Goal: Task Accomplishment & Management: Manage account settings

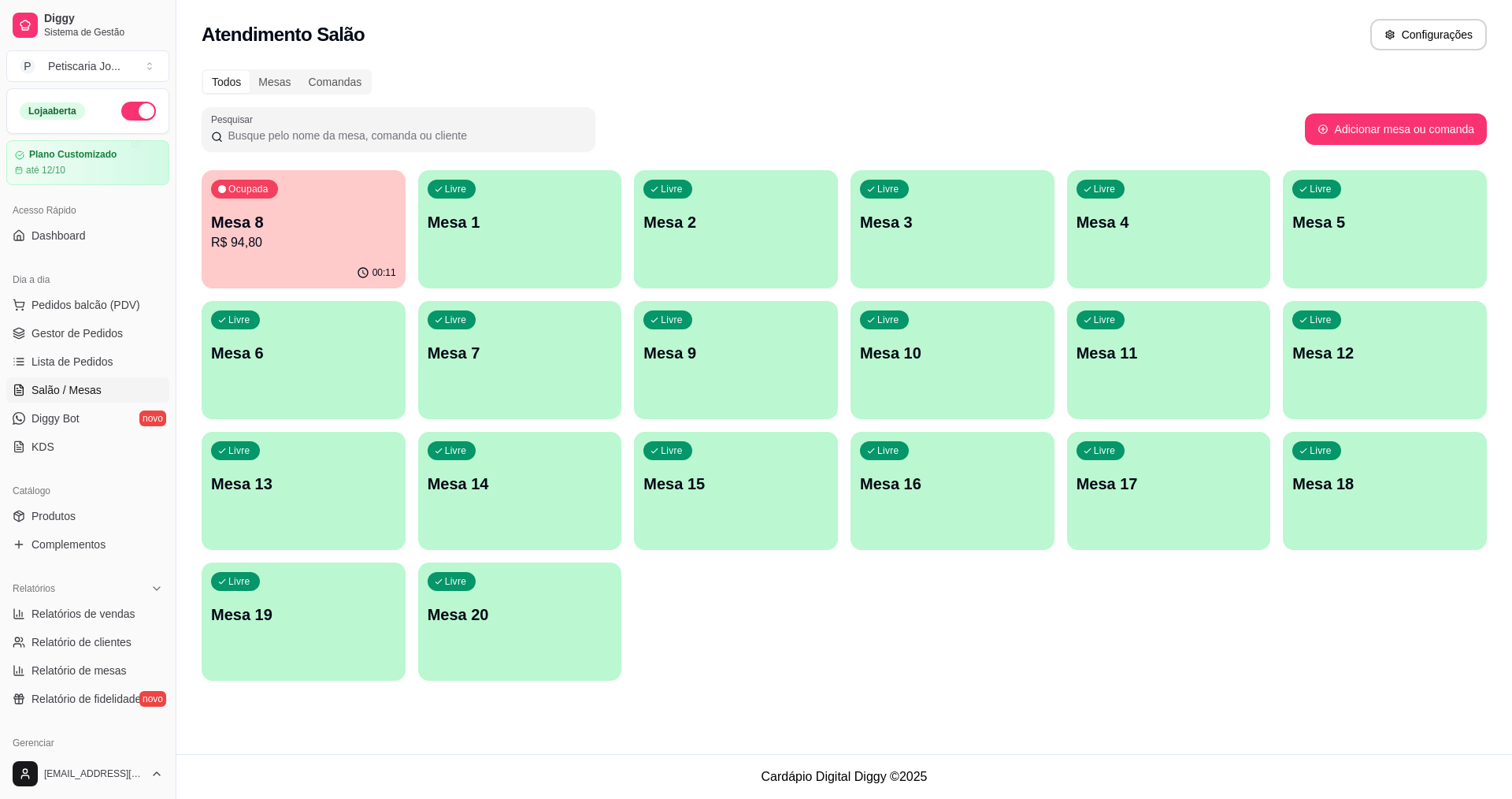
click at [374, 266] on div "00:11" at bounding box center [304, 273] width 204 height 31
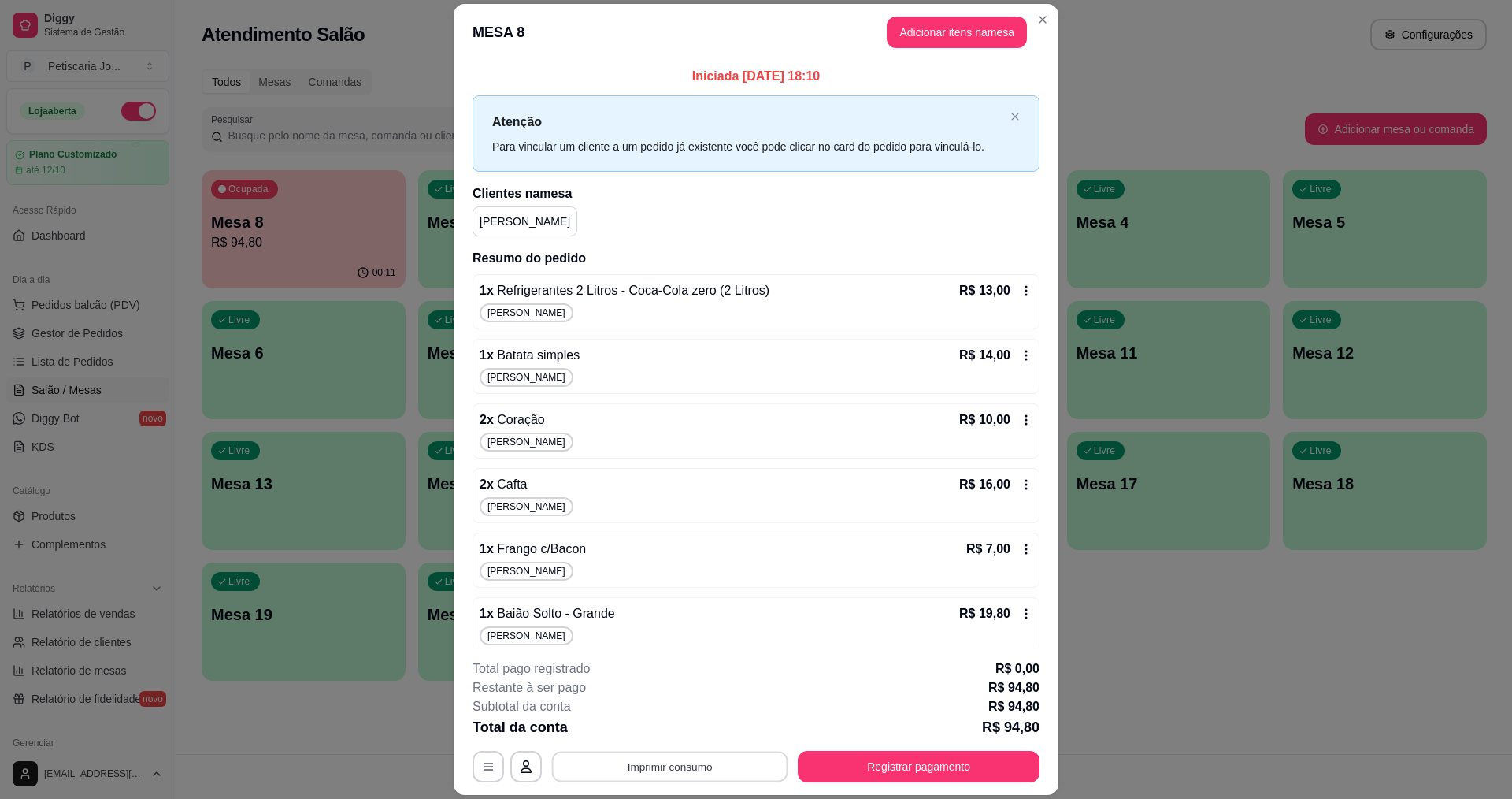
click at [727, 779] on button "Imprimir consumo" at bounding box center [670, 766] width 236 height 31
click at [684, 729] on button "IMPRESSORA" at bounding box center [668, 730] width 110 height 25
click at [1023, 5] on header "MESA 8 Adicionar itens na mesa" at bounding box center [756, 32] width 605 height 57
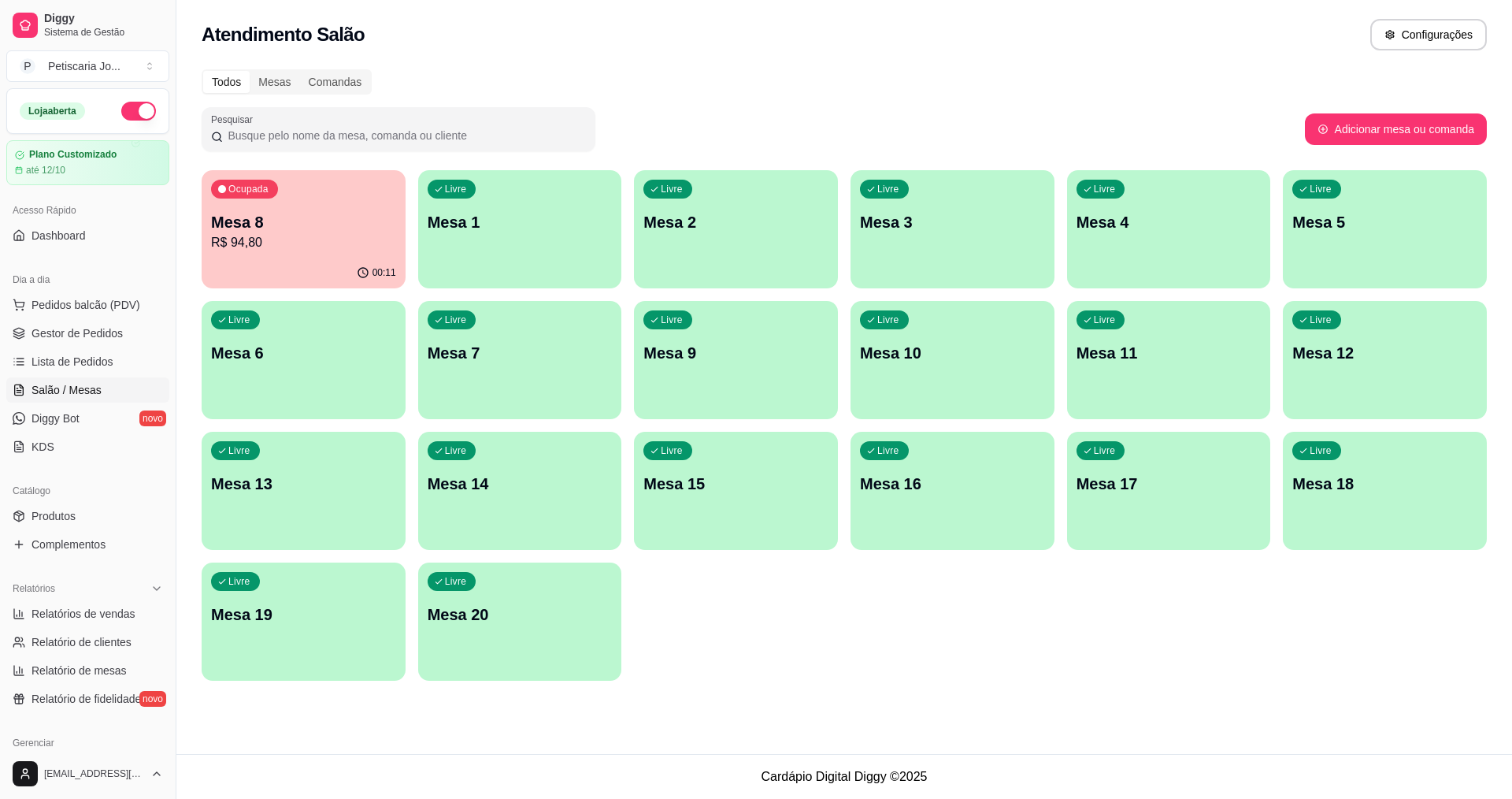
click at [74, 285] on div "Dia a dia" at bounding box center [87, 279] width 163 height 25
click at [70, 327] on span "Gestor de Pedidos" at bounding box center [77, 333] width 91 height 16
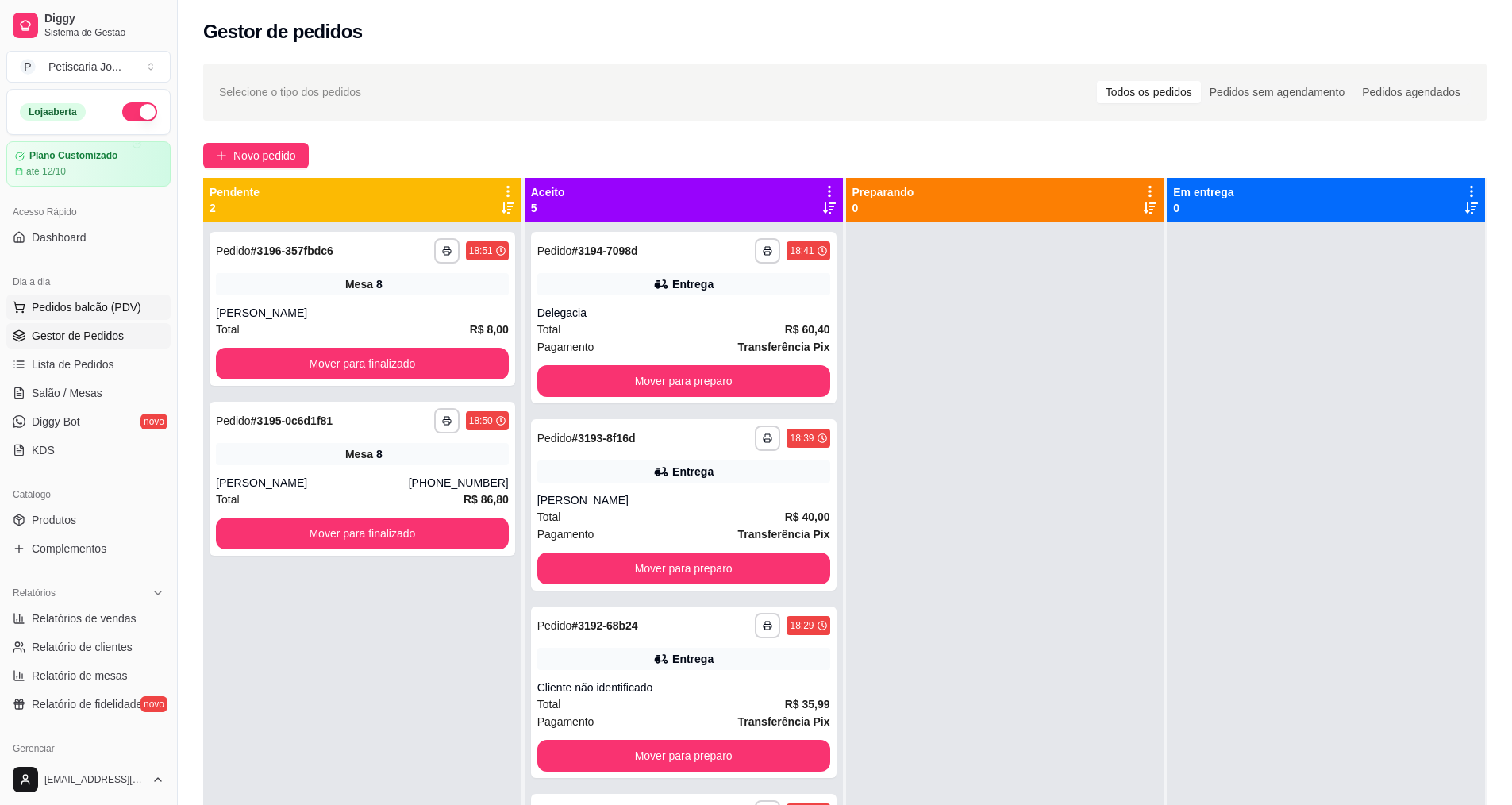
click at [52, 306] on span "Pedidos balcão (PDV)" at bounding box center [87, 307] width 110 height 16
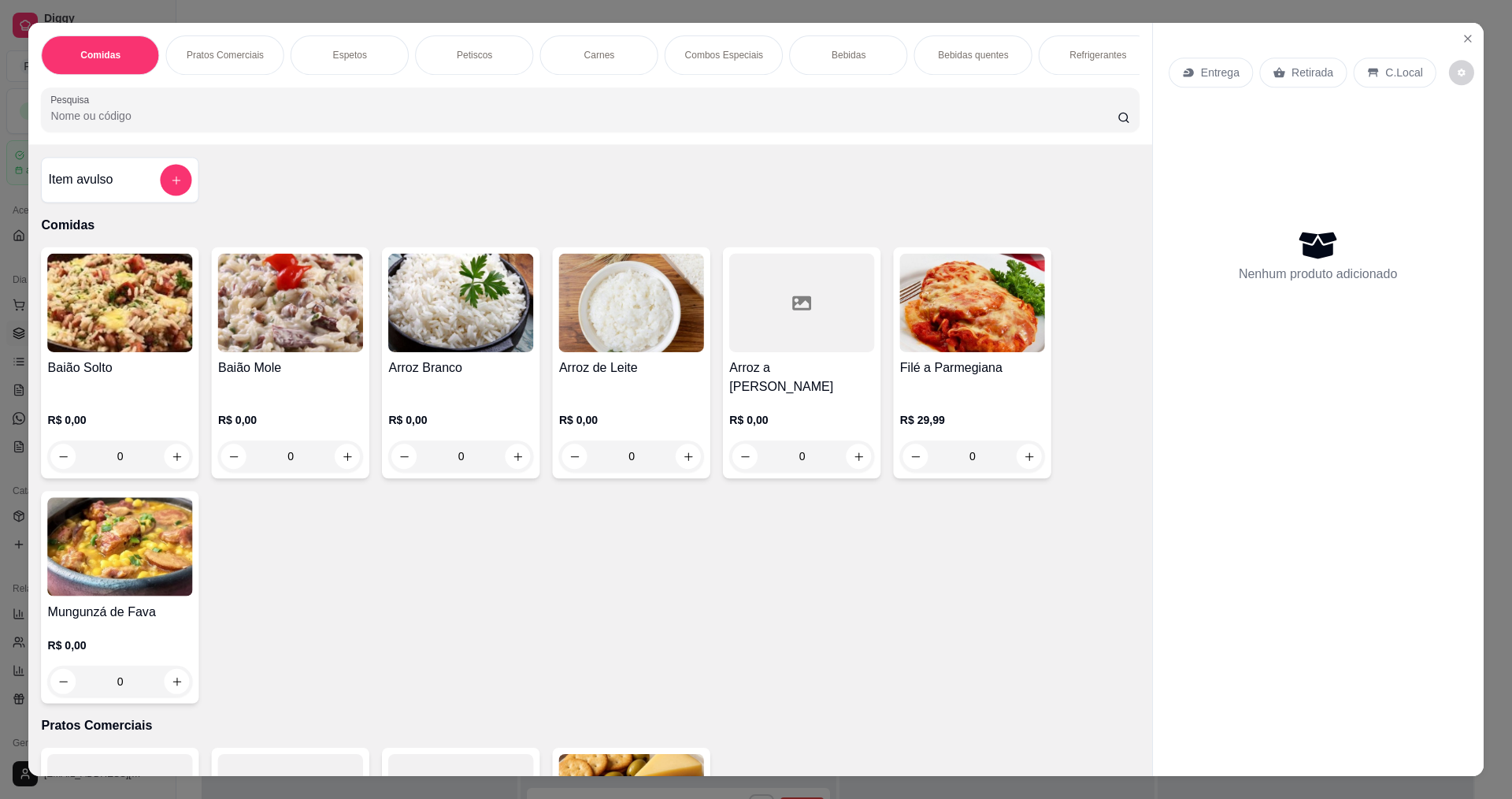
click at [222, 144] on div "Comidas Pratos Comerciais Espetos Petiscos Carnes Combos Especiais Bebidas Bebi…" at bounding box center [590, 83] width 1123 height 121
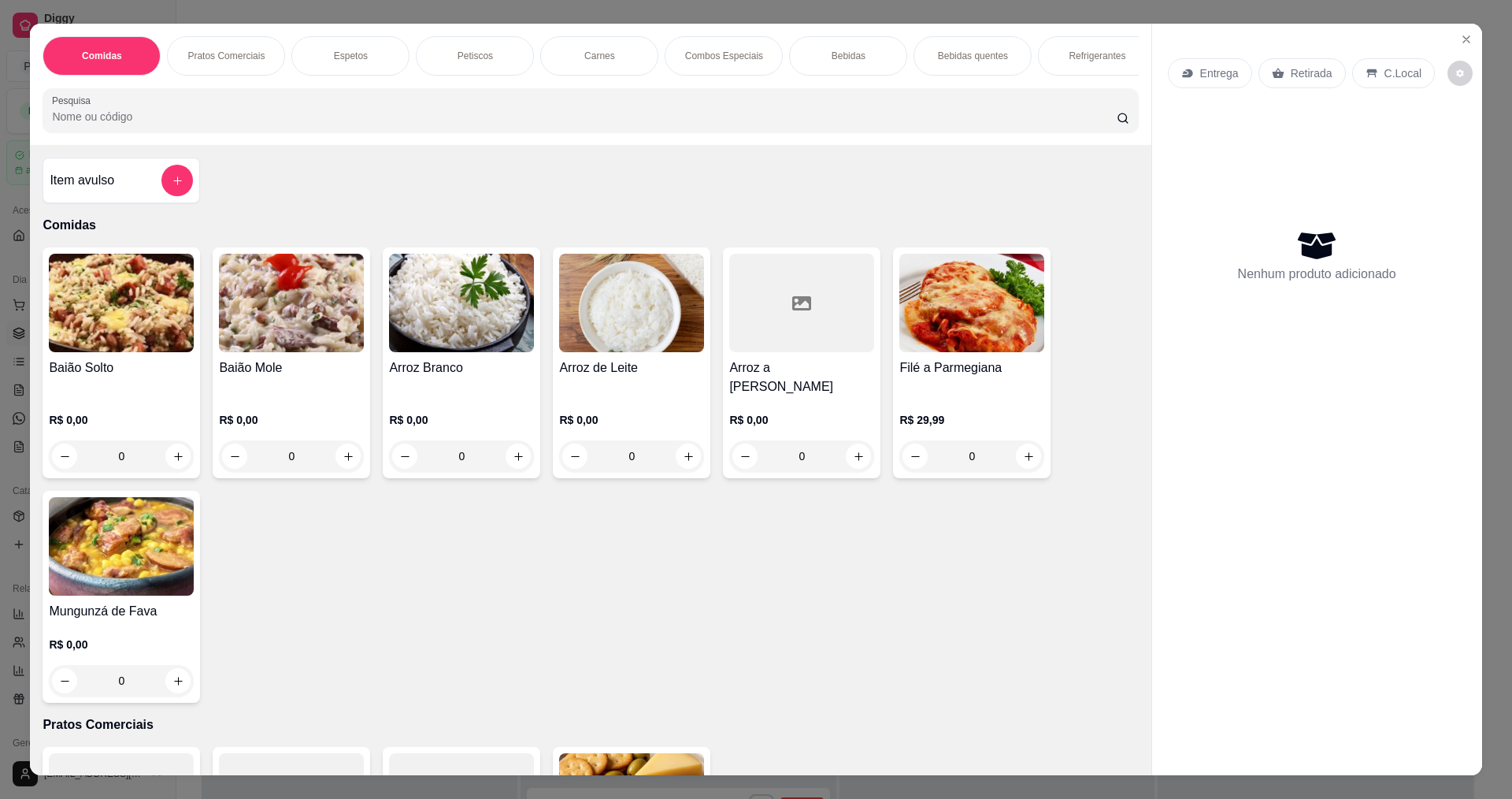
click at [96, 173] on div "Item avulso" at bounding box center [121, 181] width 158 height 46
click at [304, 301] on img at bounding box center [292, 303] width 145 height 98
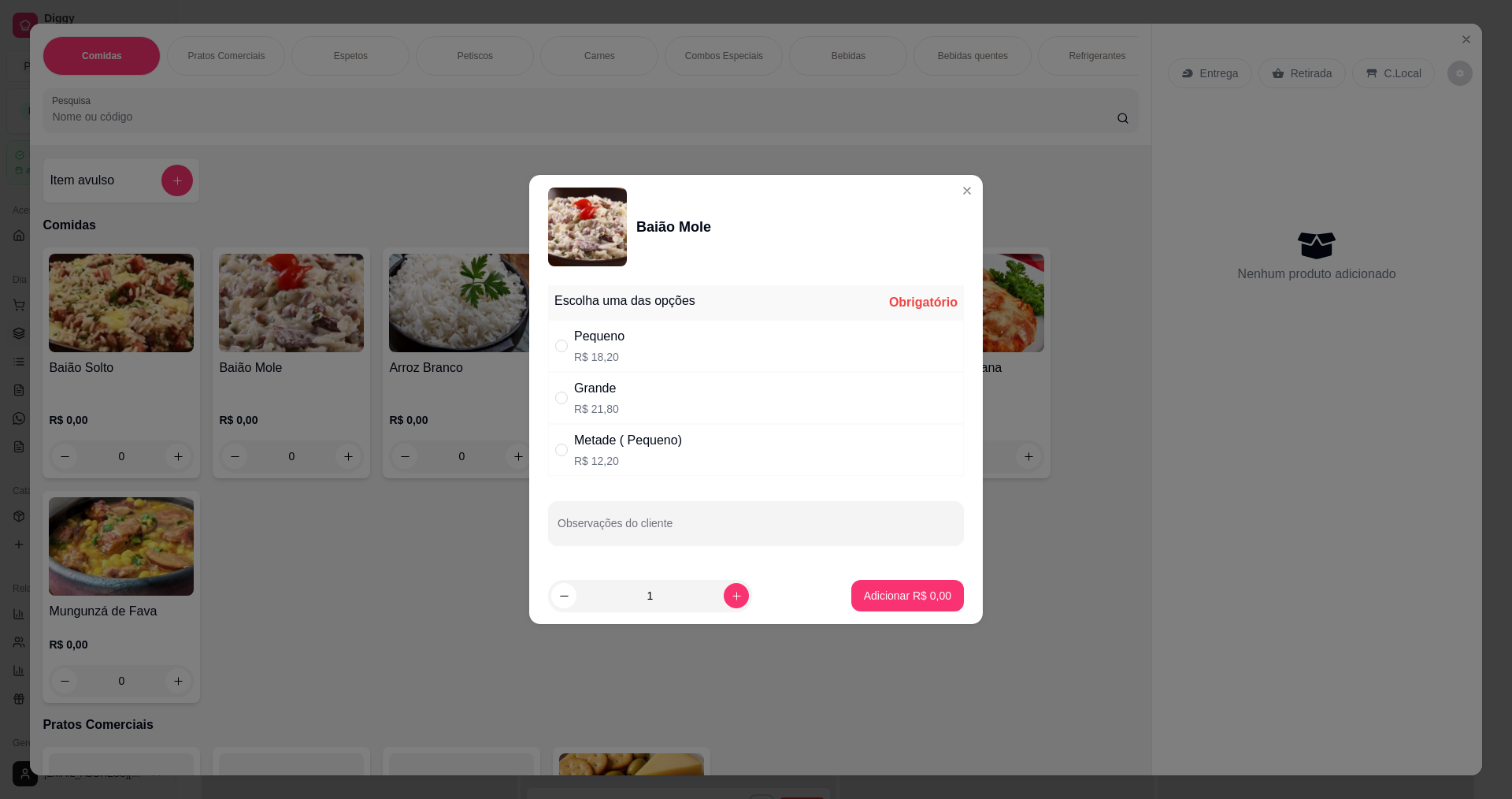
click at [663, 363] on div "Pequeno R$ 18,20" at bounding box center [756, 345] width 416 height 52
radio input "true"
click at [914, 606] on button "Adicionar R$ 18,20" at bounding box center [905, 596] width 119 height 32
type input "1"
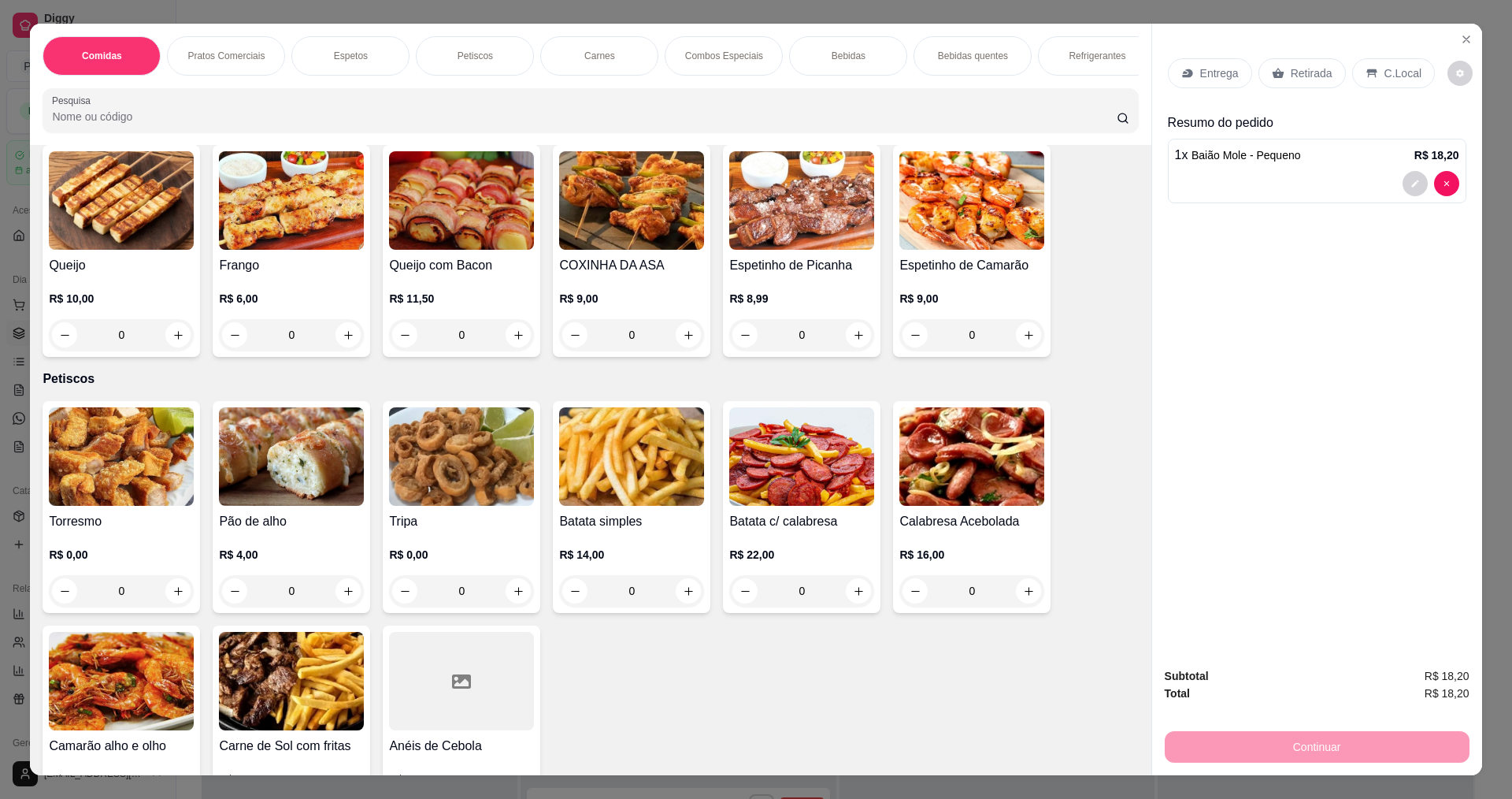
scroll to position [1182, 0]
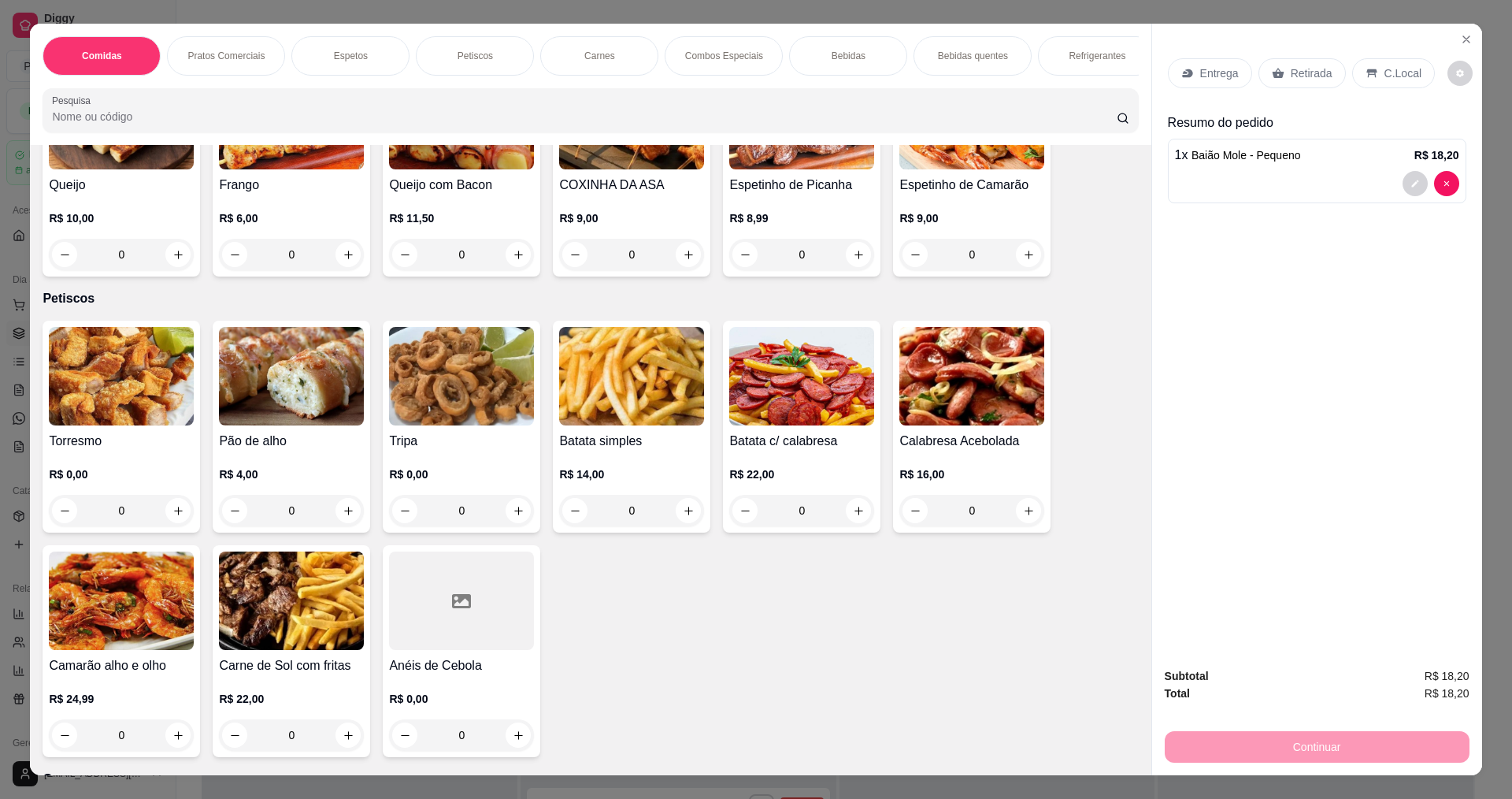
click at [570, 381] on img at bounding box center [632, 375] width 145 height 98
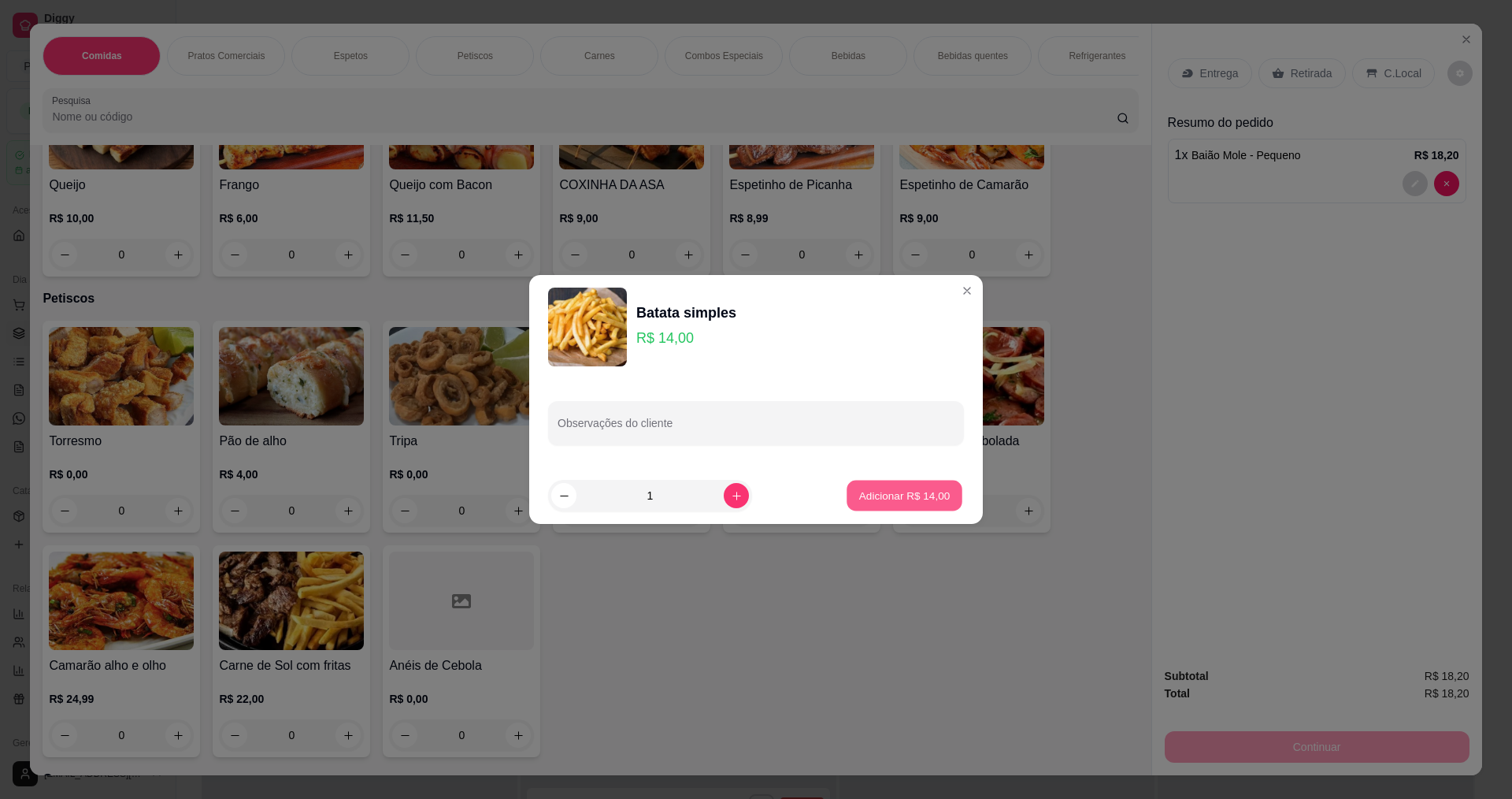
click at [881, 503] on button "Adicionar R$ 14,00" at bounding box center [904, 495] width 116 height 31
type input "1"
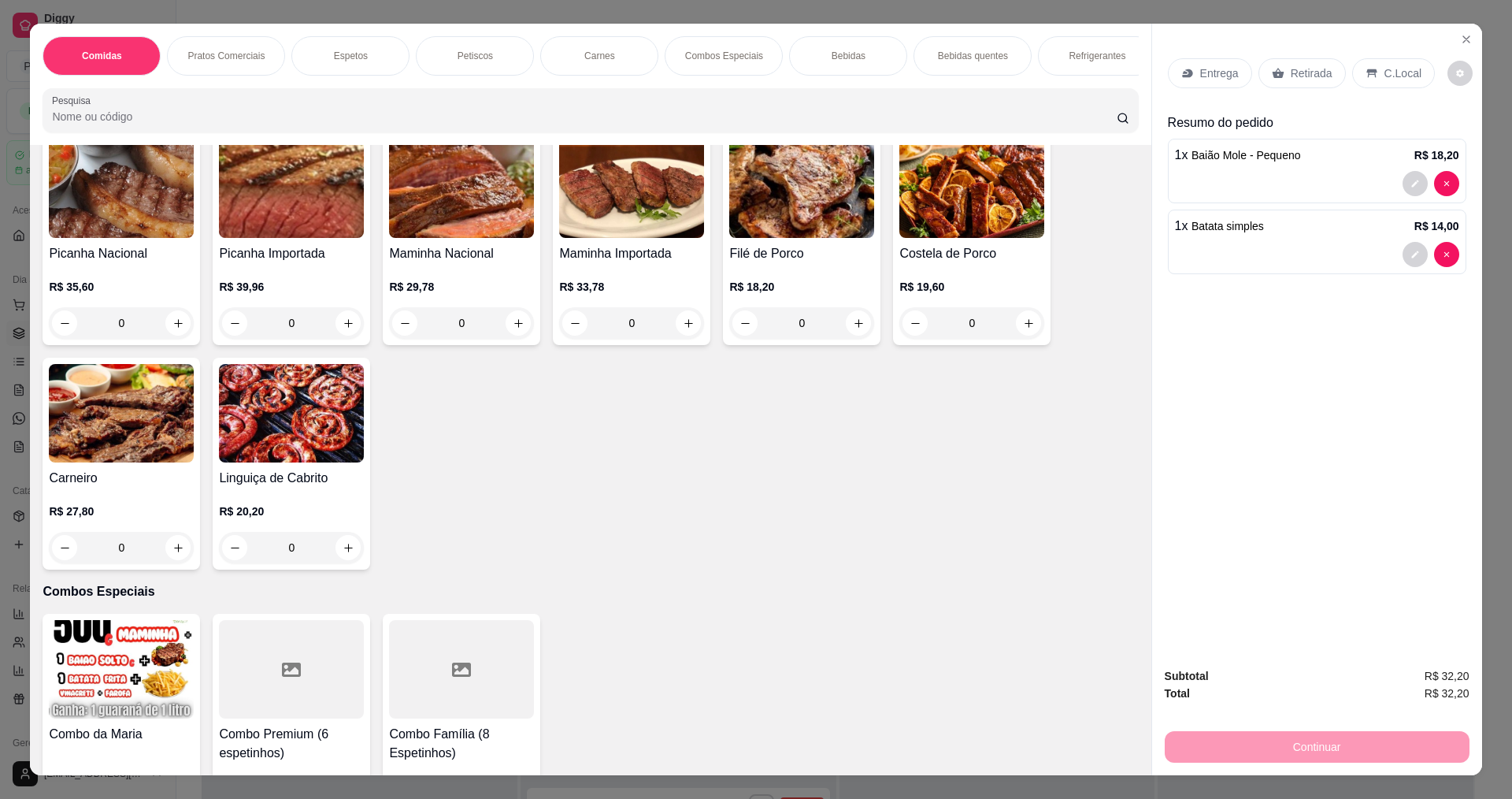
scroll to position [1812, 0]
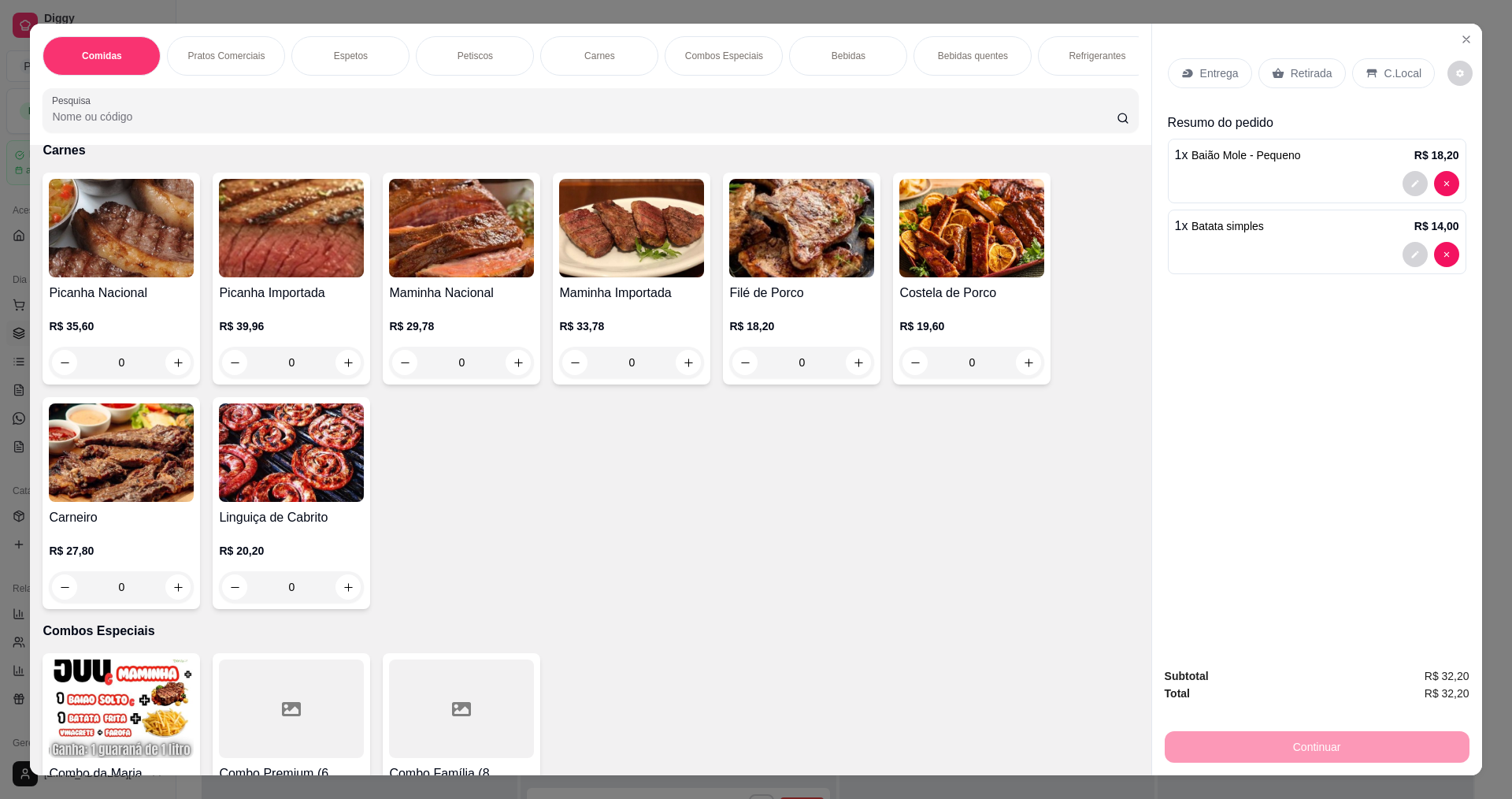
click at [90, 440] on img at bounding box center [121, 452] width 145 height 98
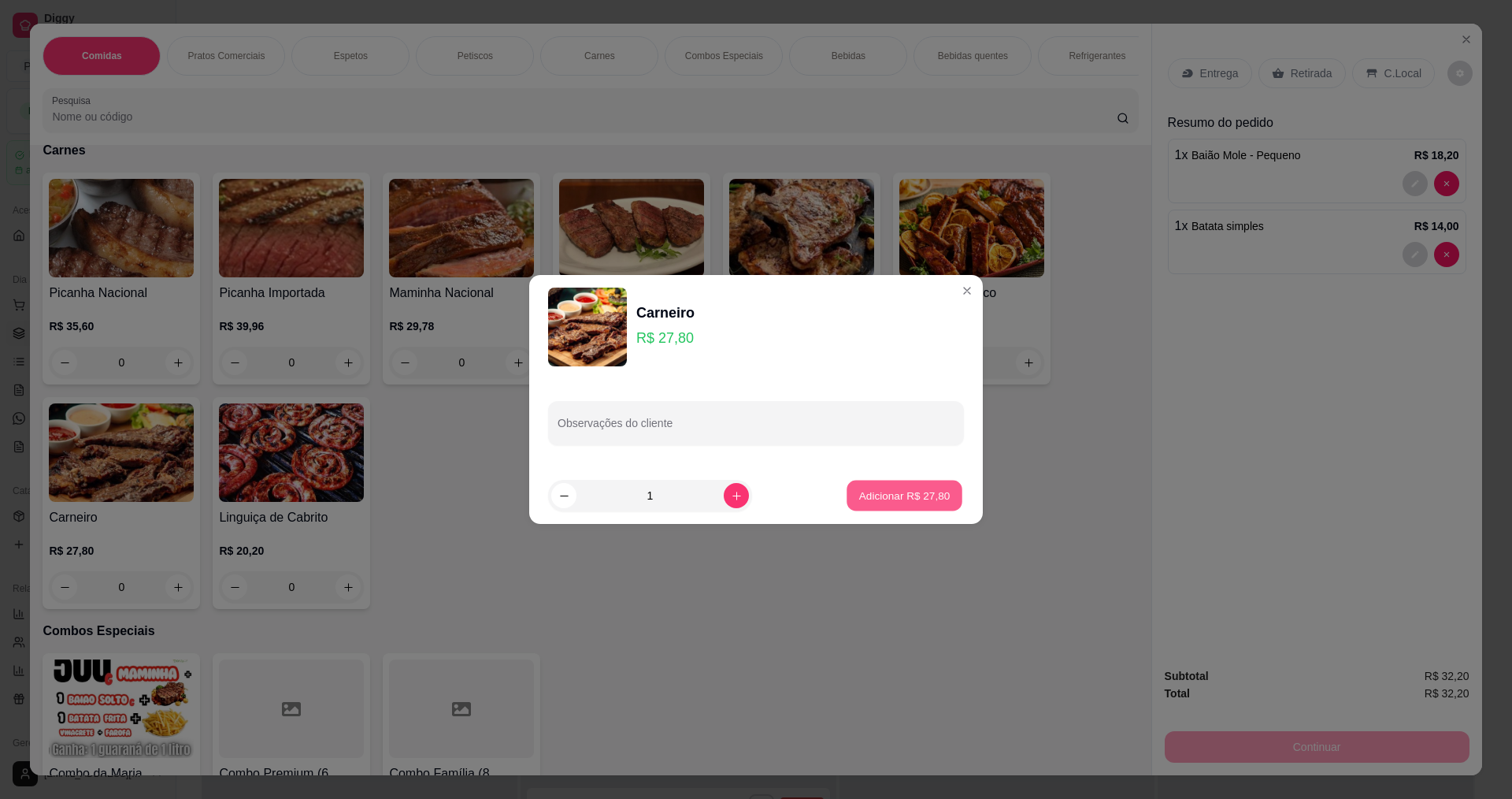
click at [896, 494] on p "Adicionar R$ 27,80" at bounding box center [905, 494] width 91 height 15
type input "1"
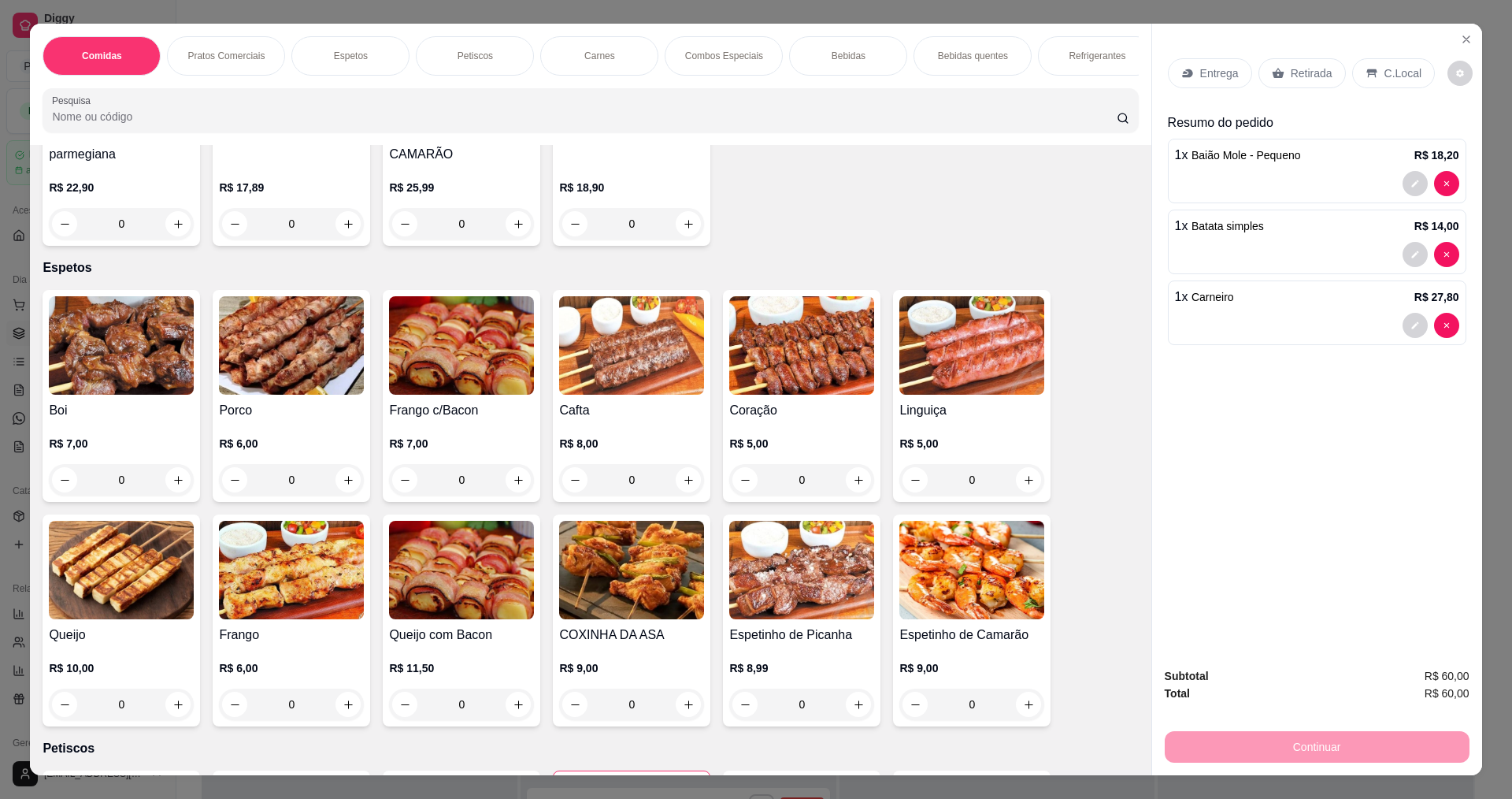
scroll to position [630, 0]
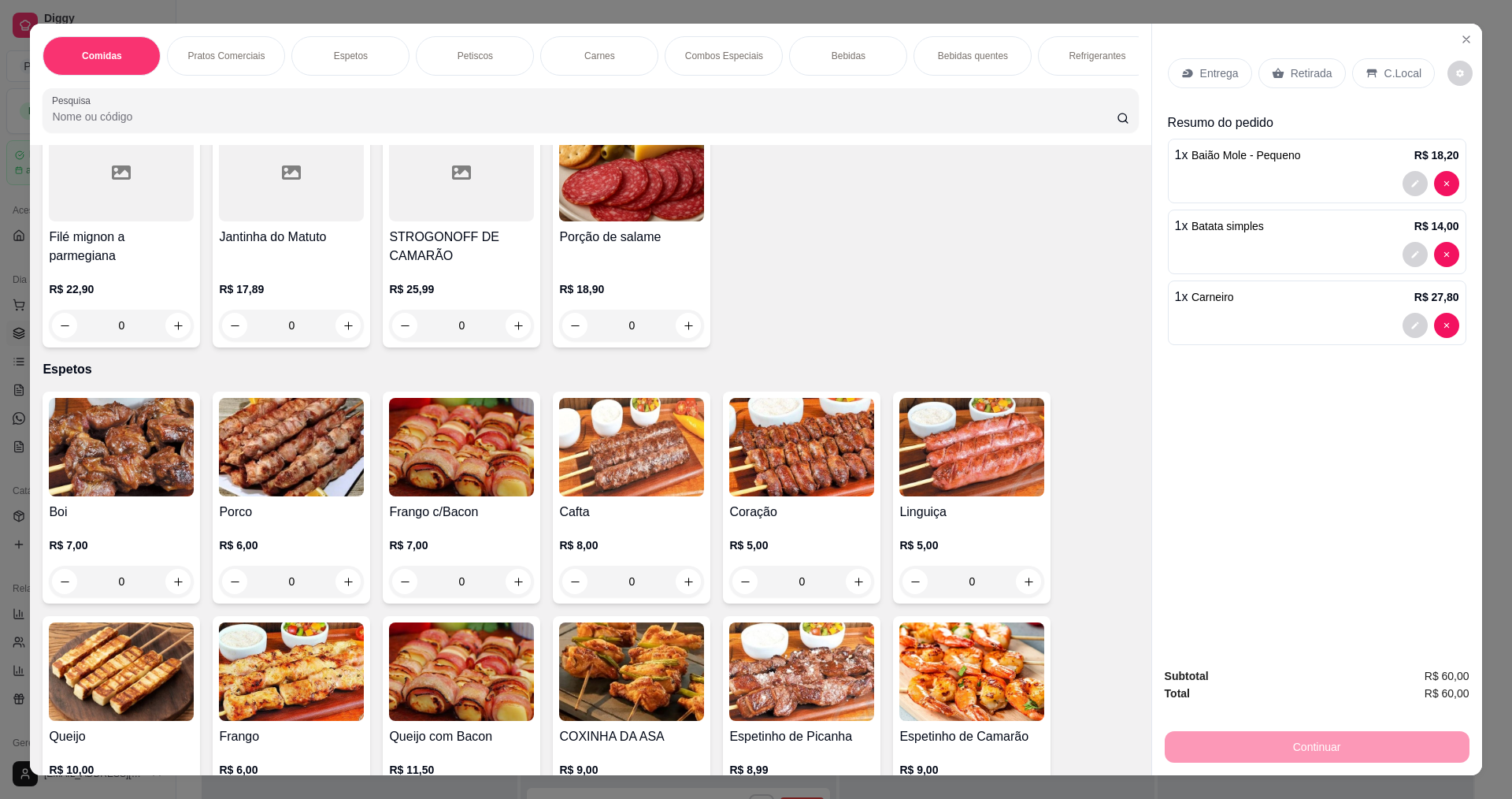
click at [855, 446] on img at bounding box center [802, 447] width 145 height 98
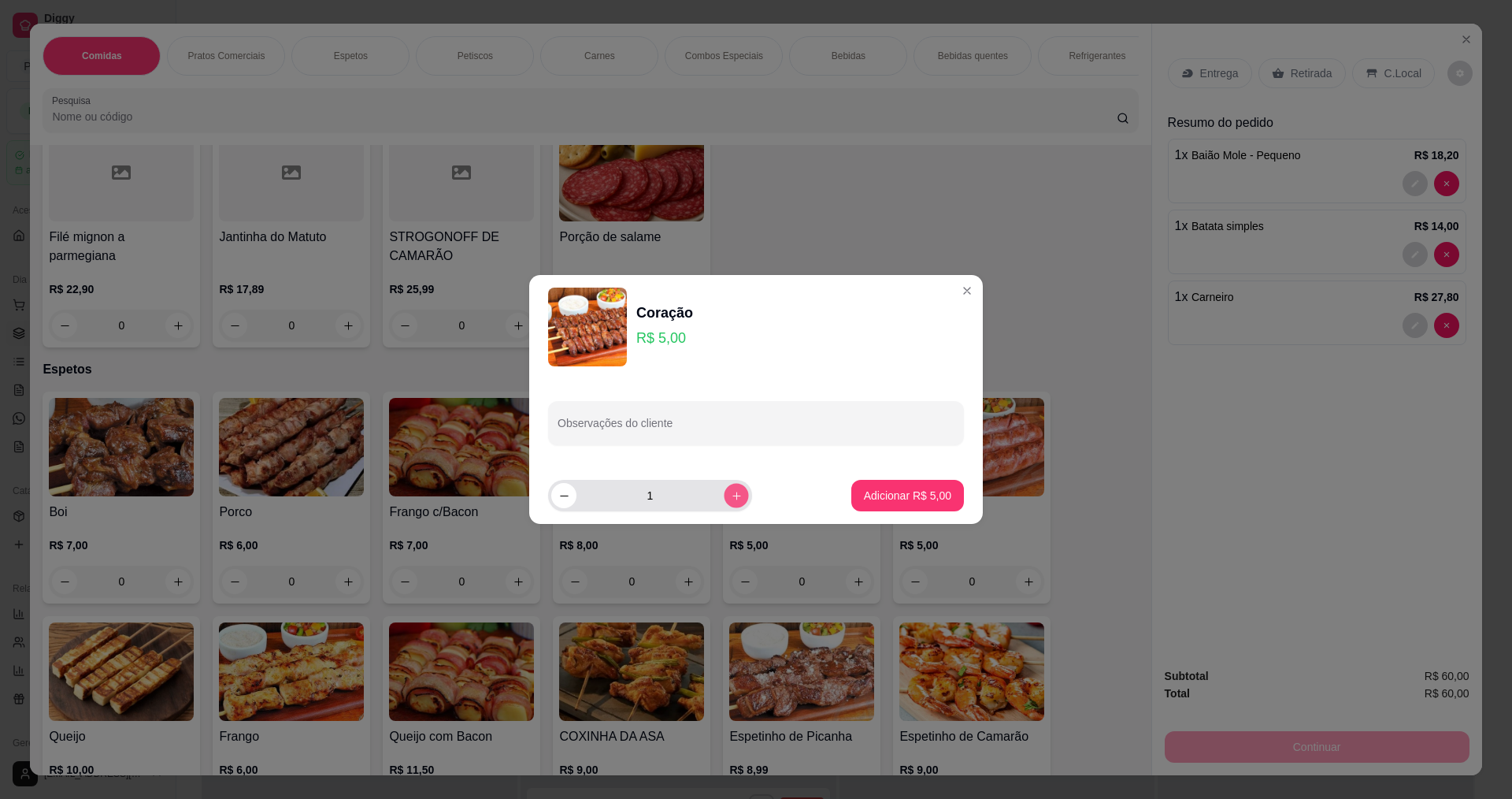
click at [731, 492] on icon "increase-product-quantity" at bounding box center [737, 496] width 12 height 12
type input "2"
click at [846, 492] on button "Adicionar R$ 10,00" at bounding box center [904, 495] width 116 height 31
type input "2"
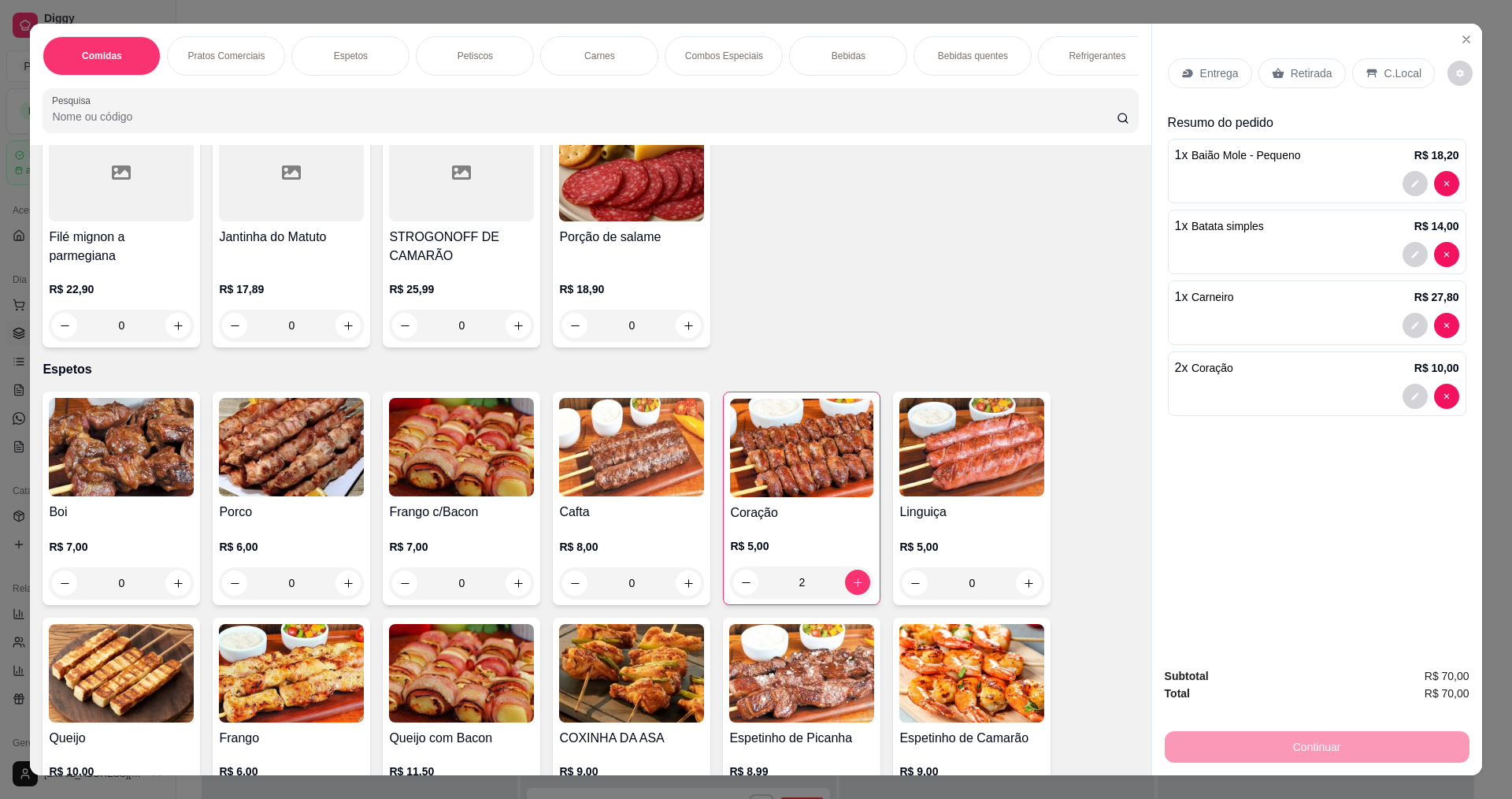
click at [234, 442] on img at bounding box center [292, 447] width 145 height 98
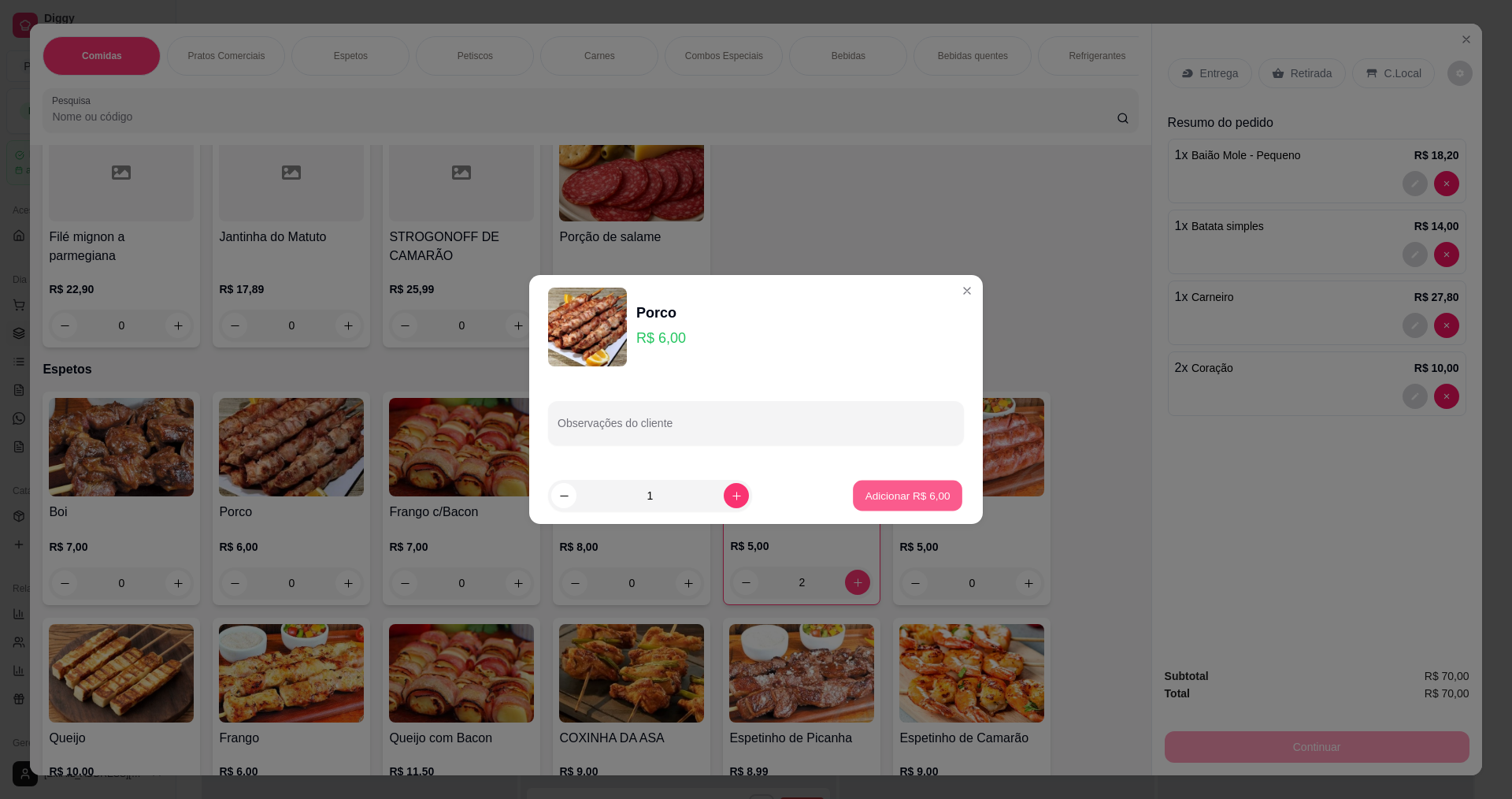
click at [937, 486] on button "Adicionar R$ 6,00" at bounding box center [908, 495] width 109 height 31
type input "1"
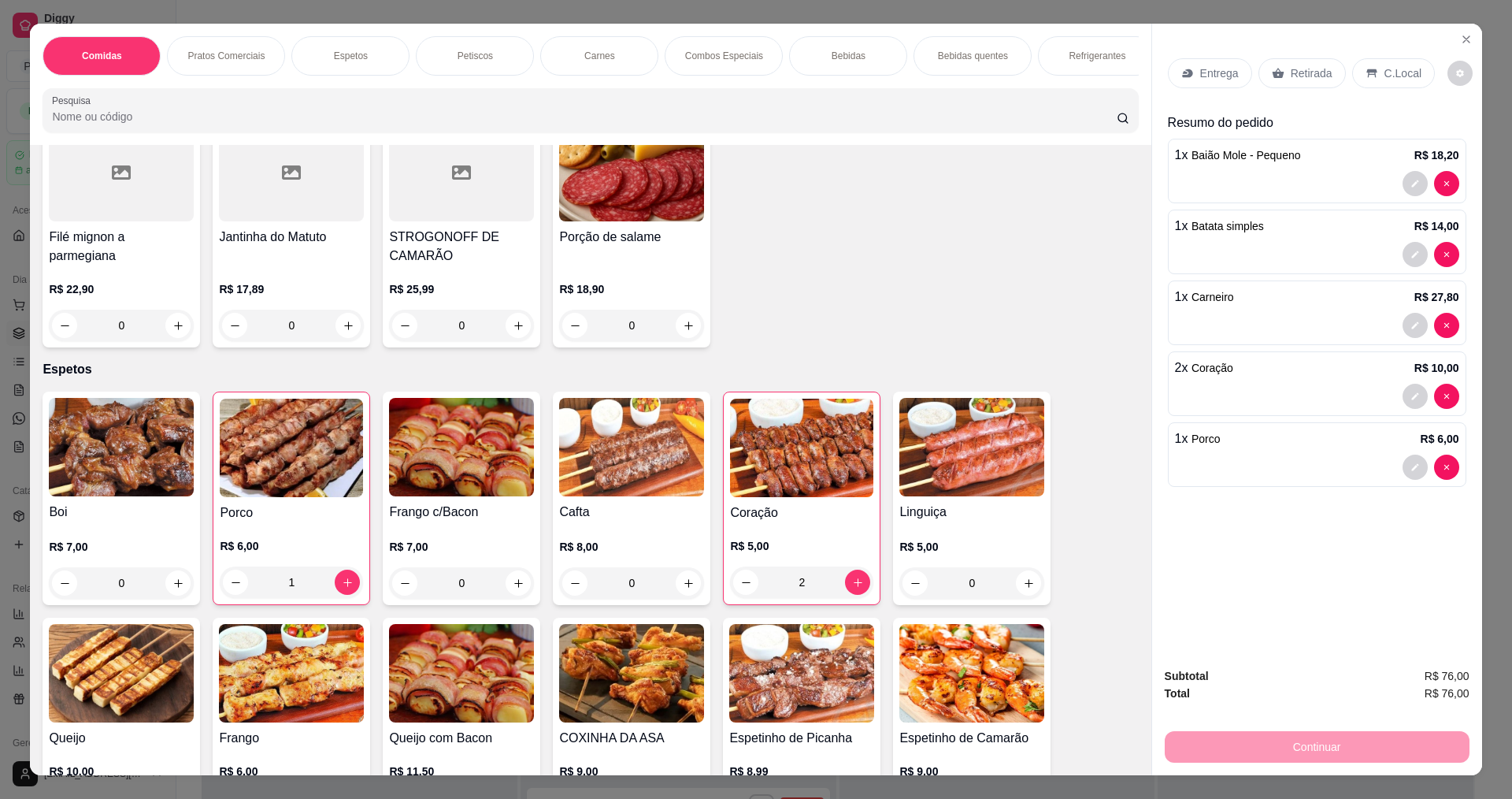
click at [1190, 64] on div "Entrega" at bounding box center [1209, 73] width 84 height 30
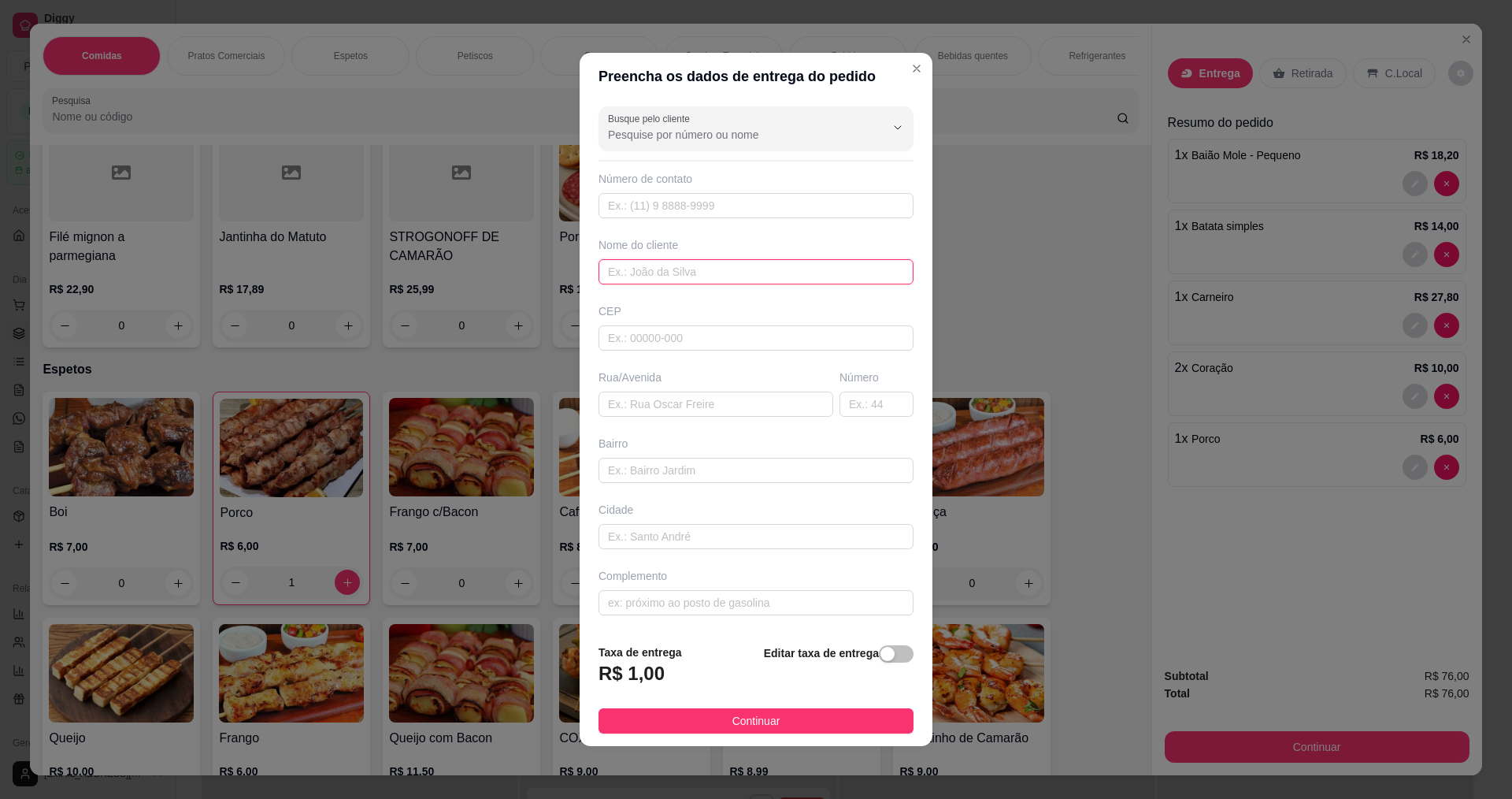
click at [657, 266] on input "text" at bounding box center [756, 271] width 315 height 25
type input "robertinhaa"
click at [732, 720] on span "Continuar" at bounding box center [756, 721] width 48 height 17
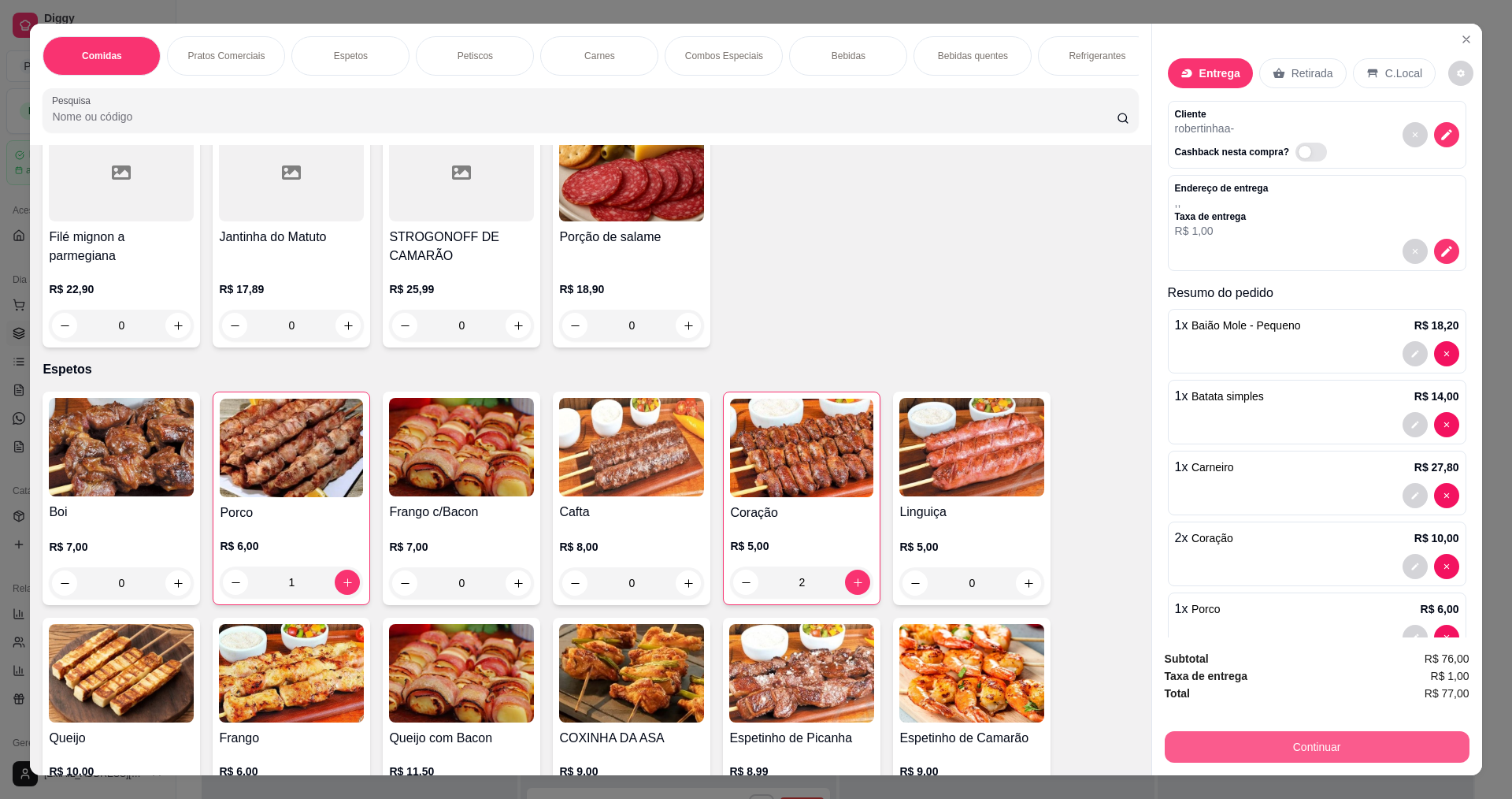
click at [1302, 741] on button "Continuar" at bounding box center [1317, 747] width 305 height 32
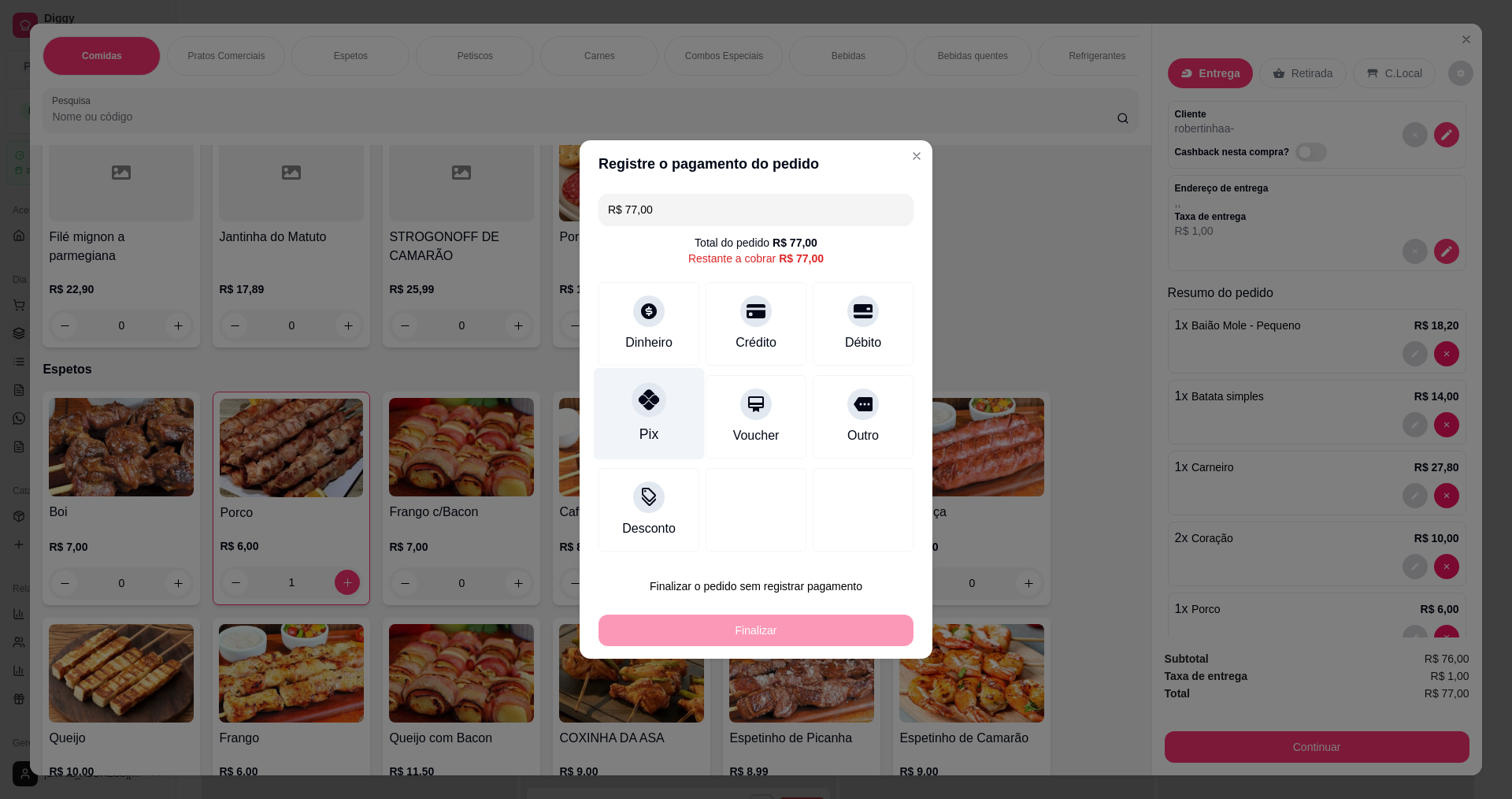
click at [677, 410] on div "Pix" at bounding box center [650, 414] width 111 height 92
type input "R$ 0,00"
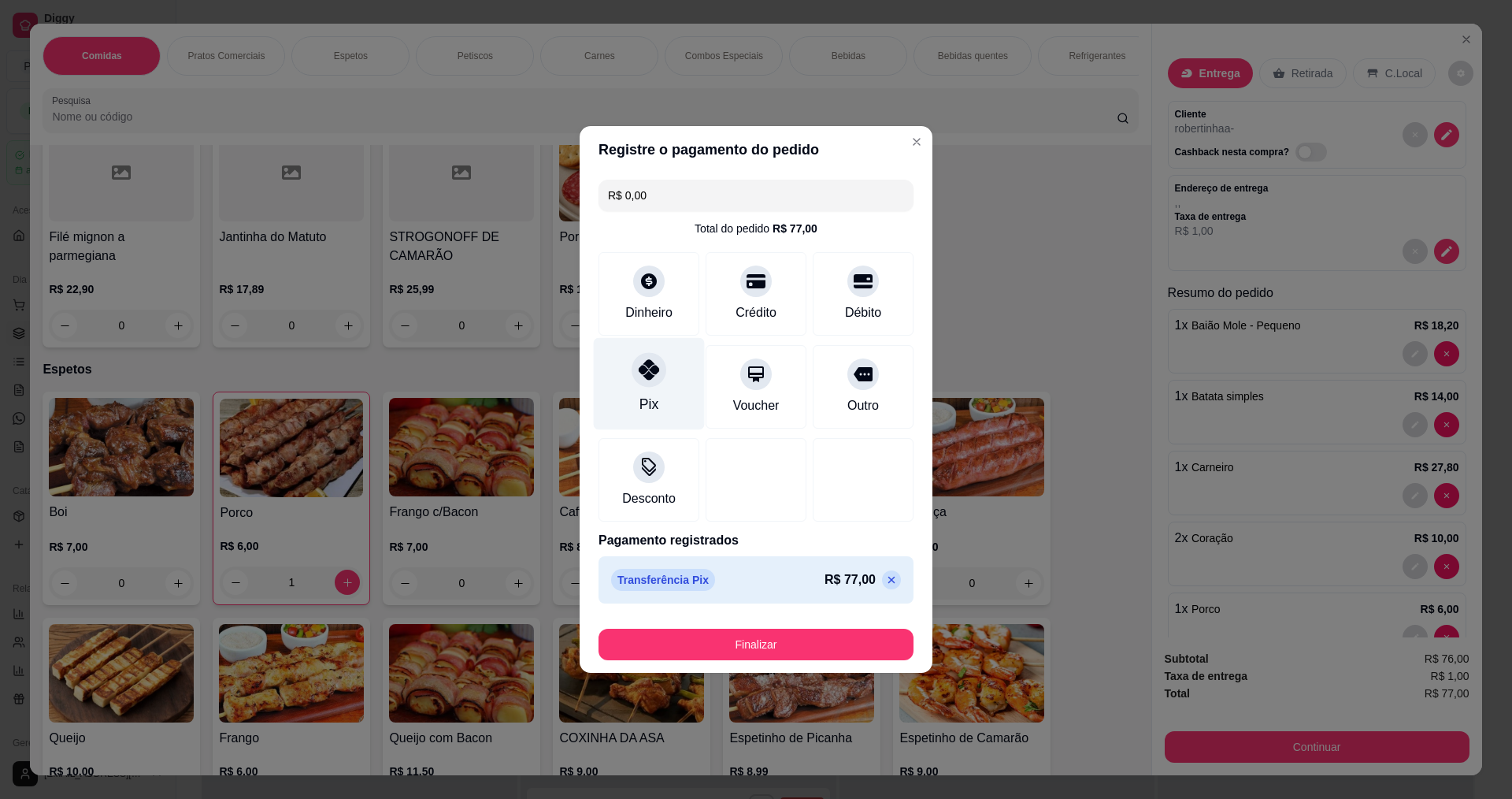
click at [649, 355] on div at bounding box center [649, 369] width 35 height 35
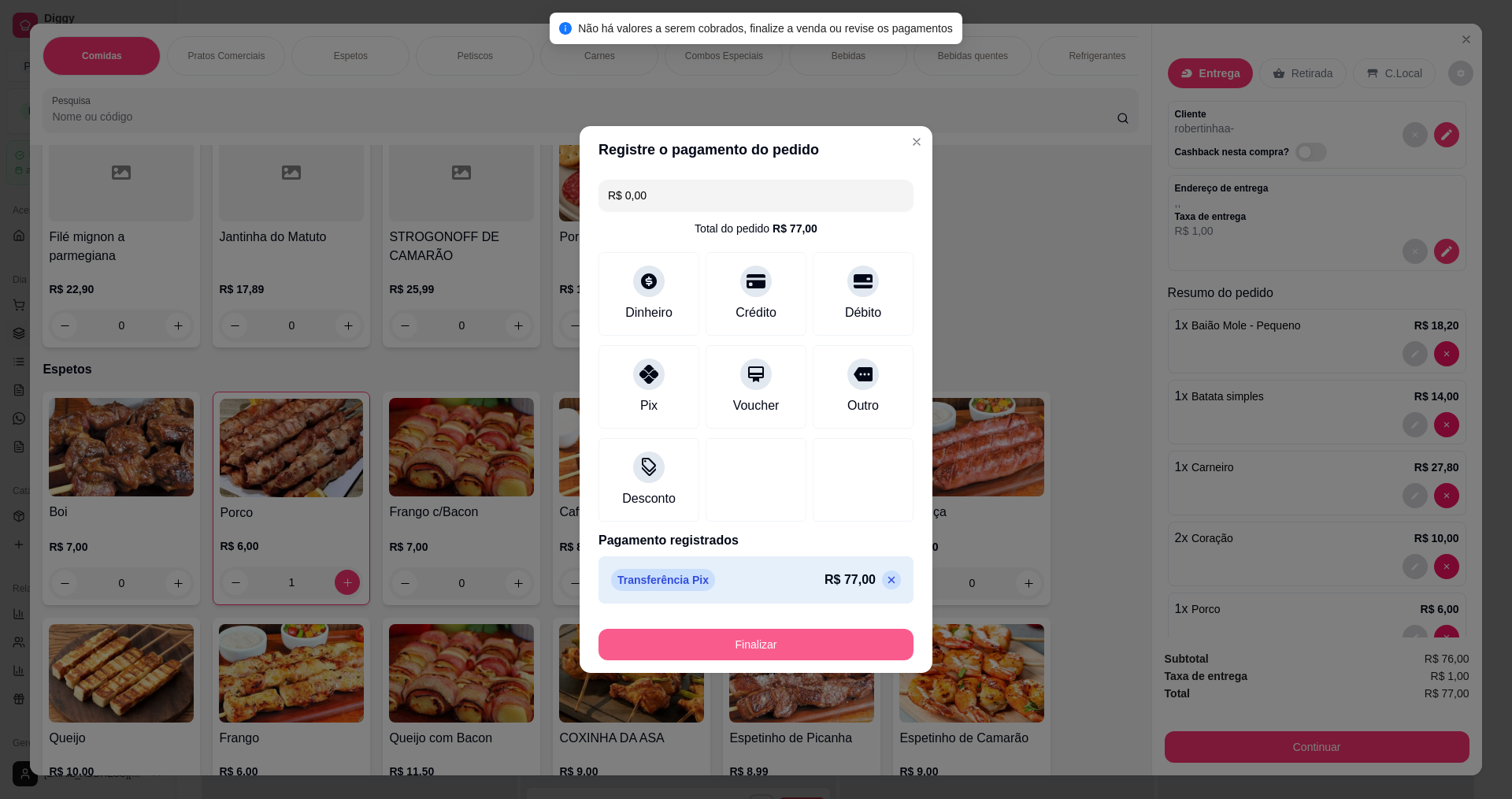
click at [716, 657] on button "Finalizar" at bounding box center [756, 645] width 315 height 32
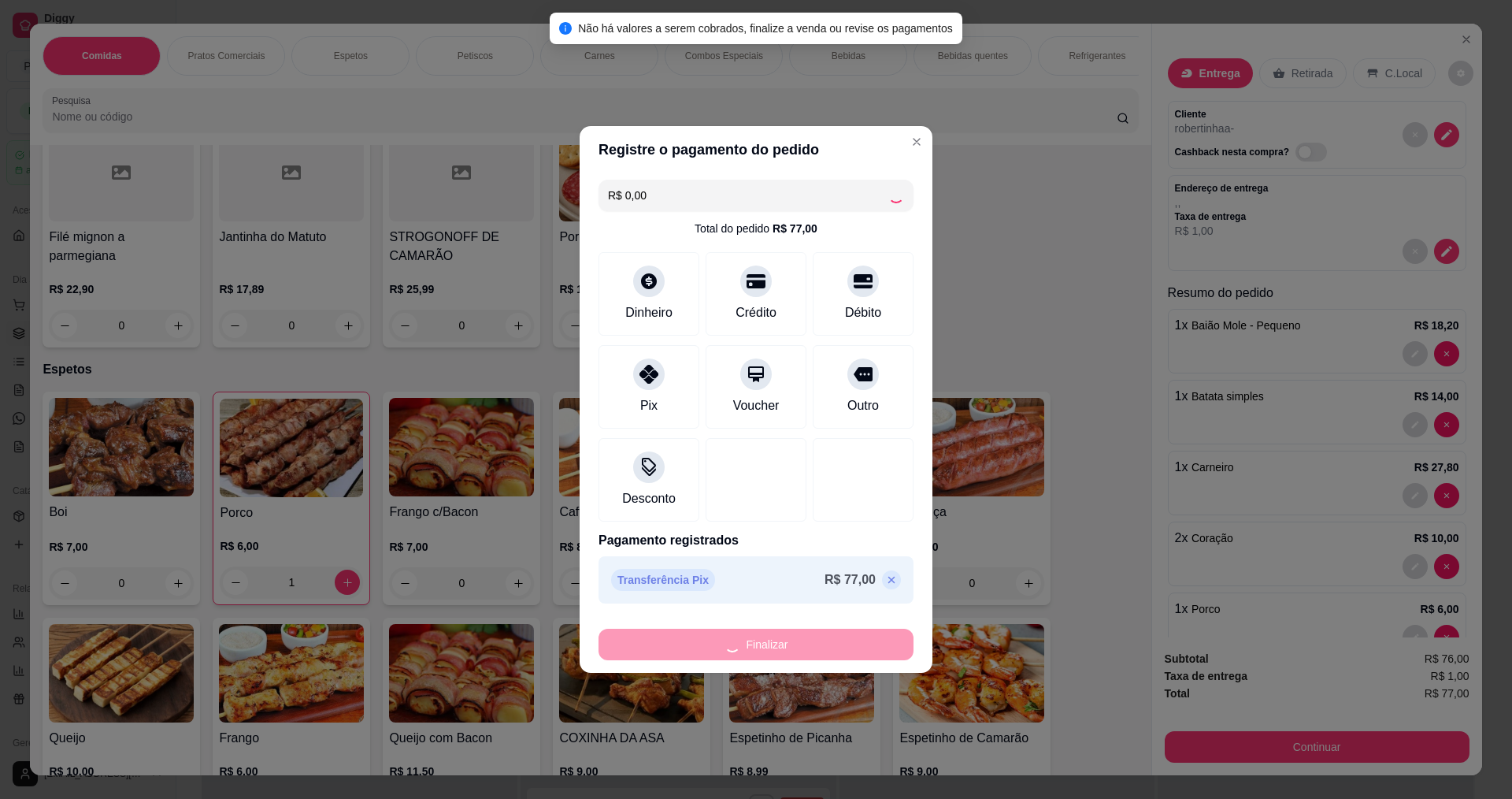
type input "0"
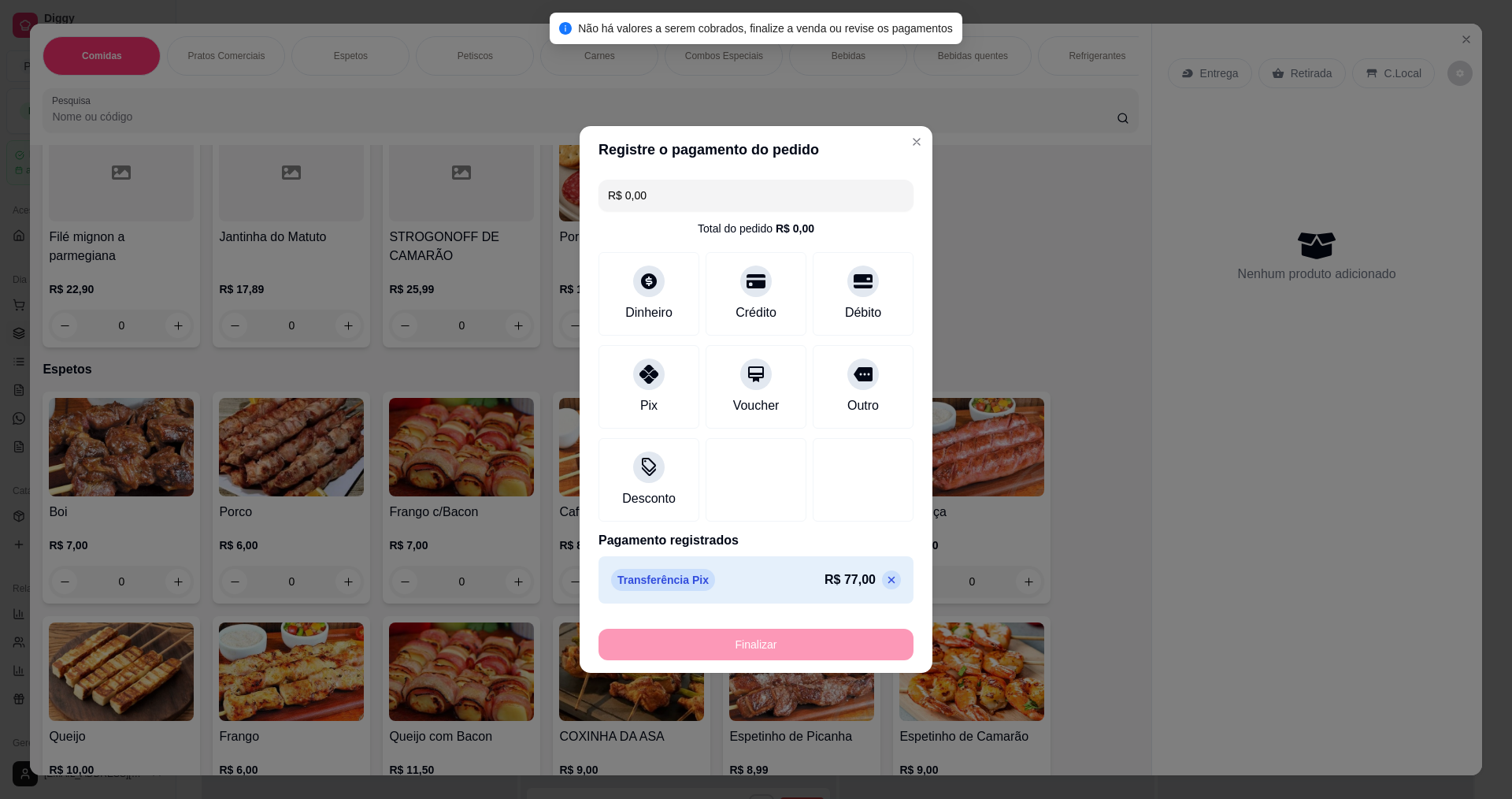
type input "-R$ 77,00"
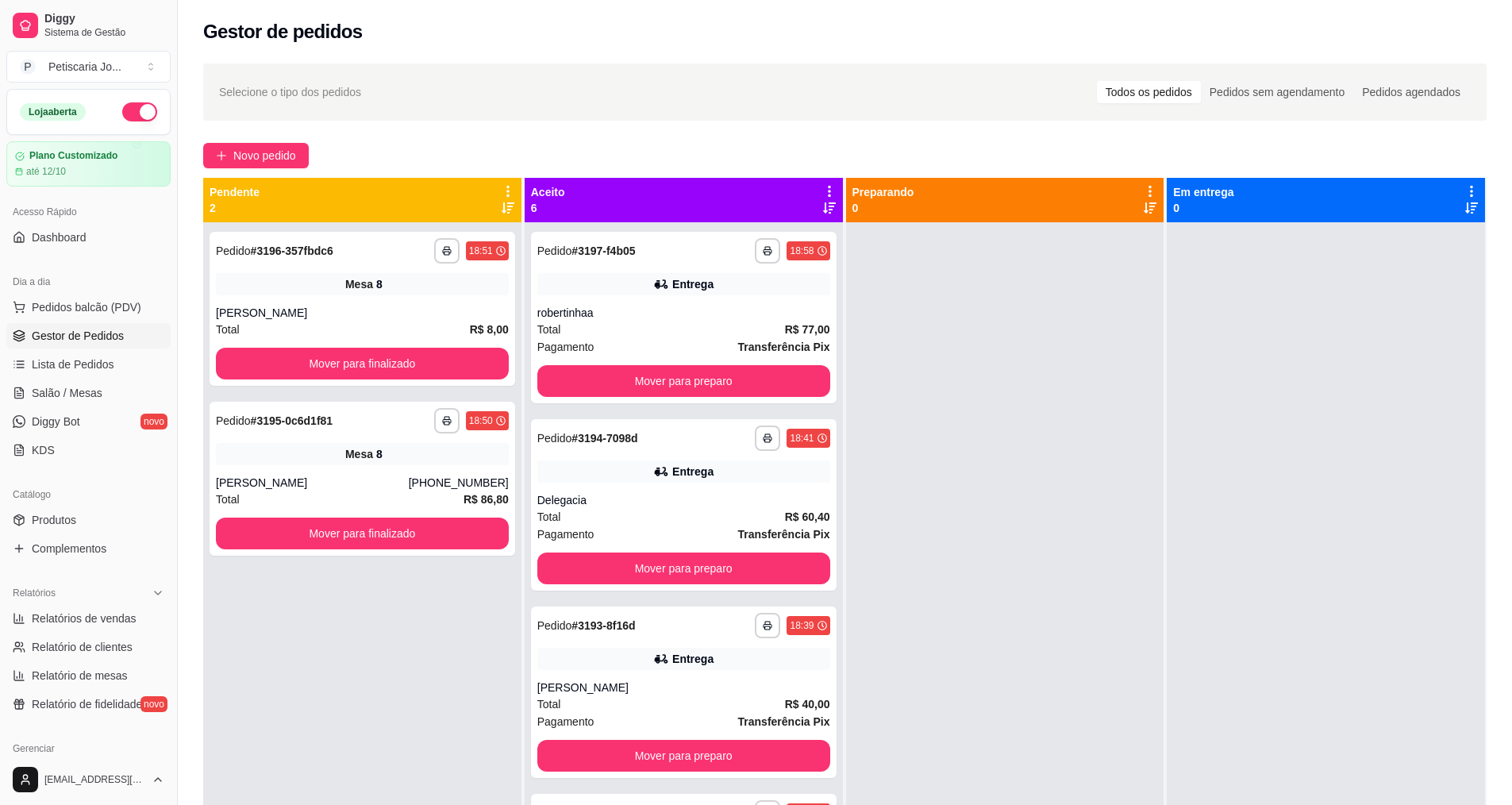
click at [78, 293] on div "Dia a dia" at bounding box center [88, 281] width 164 height 25
click at [79, 304] on span "Pedidos balcão (PDV)" at bounding box center [87, 307] width 110 height 16
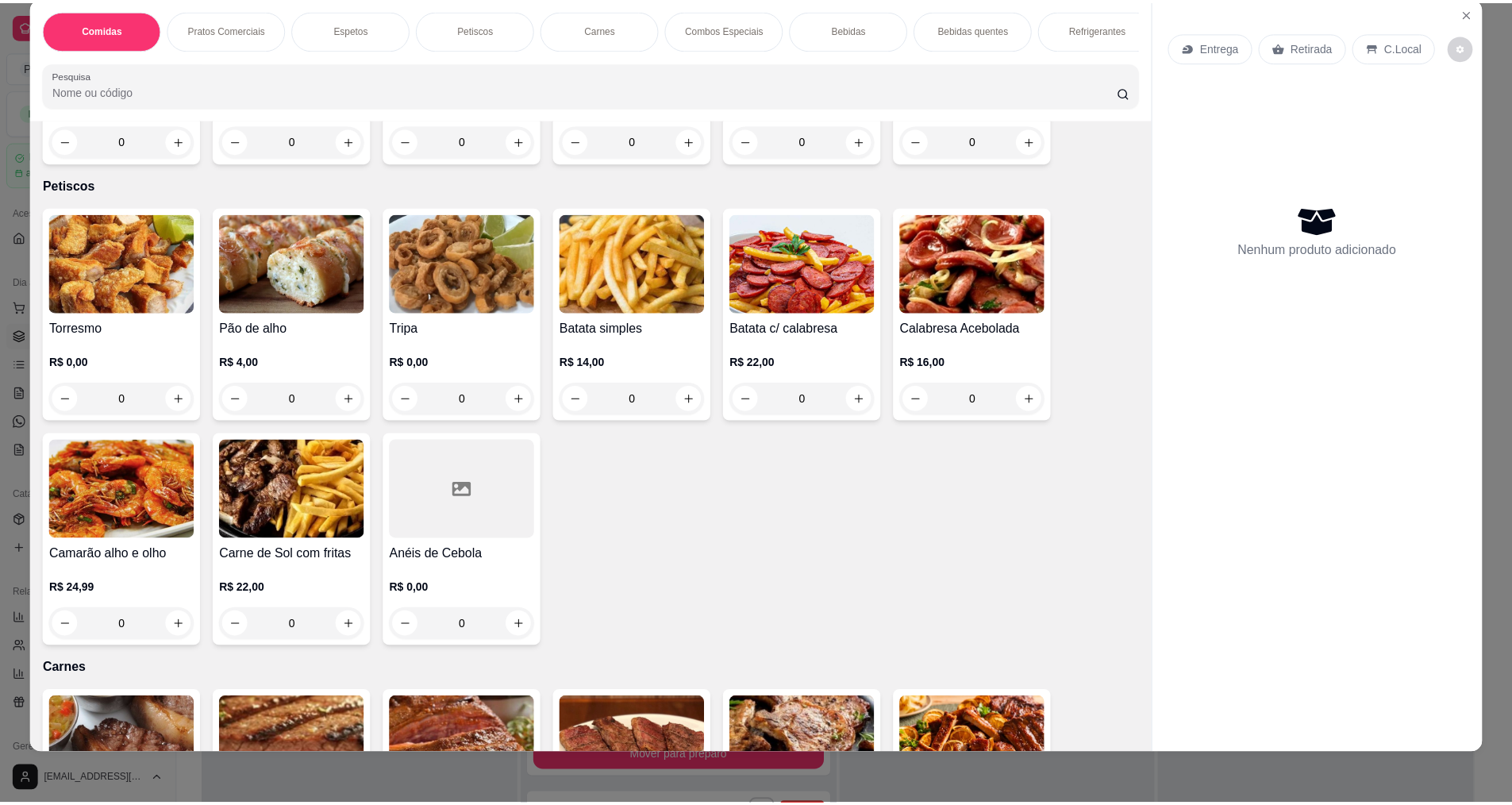
scroll to position [1350, 0]
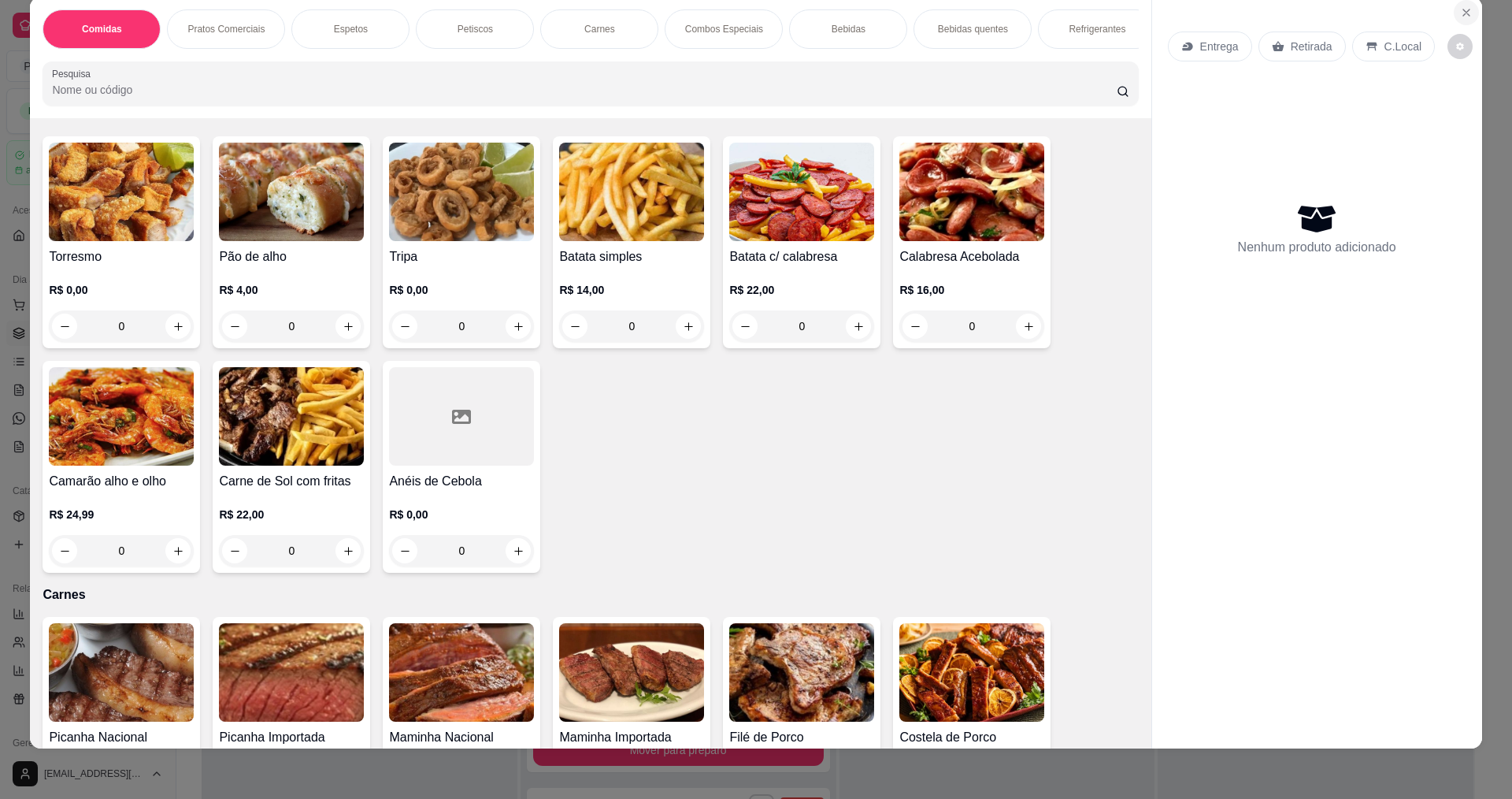
click at [1462, 17] on icon "Close" at bounding box center [1466, 12] width 13 height 13
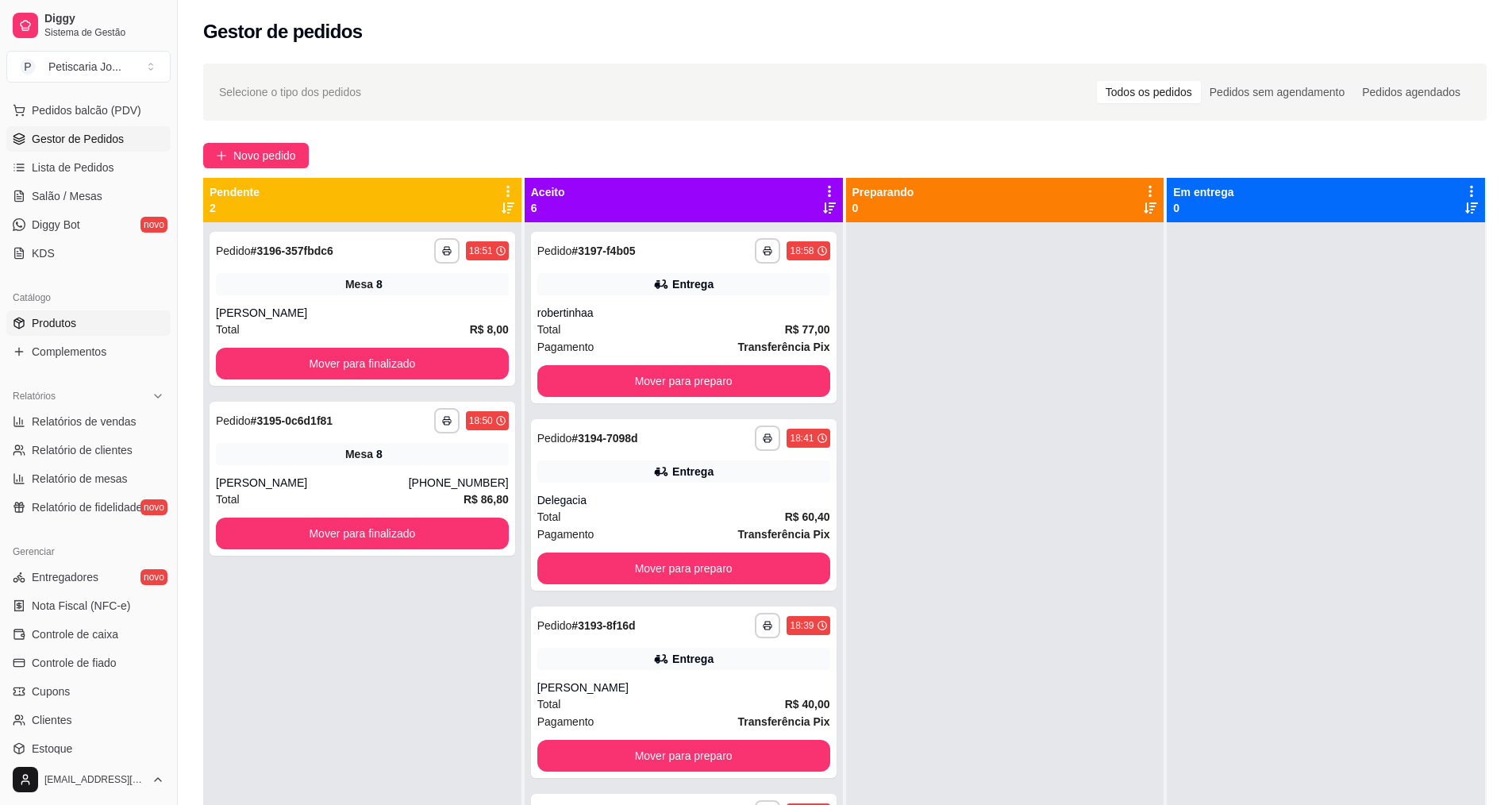
scroll to position [159, 0]
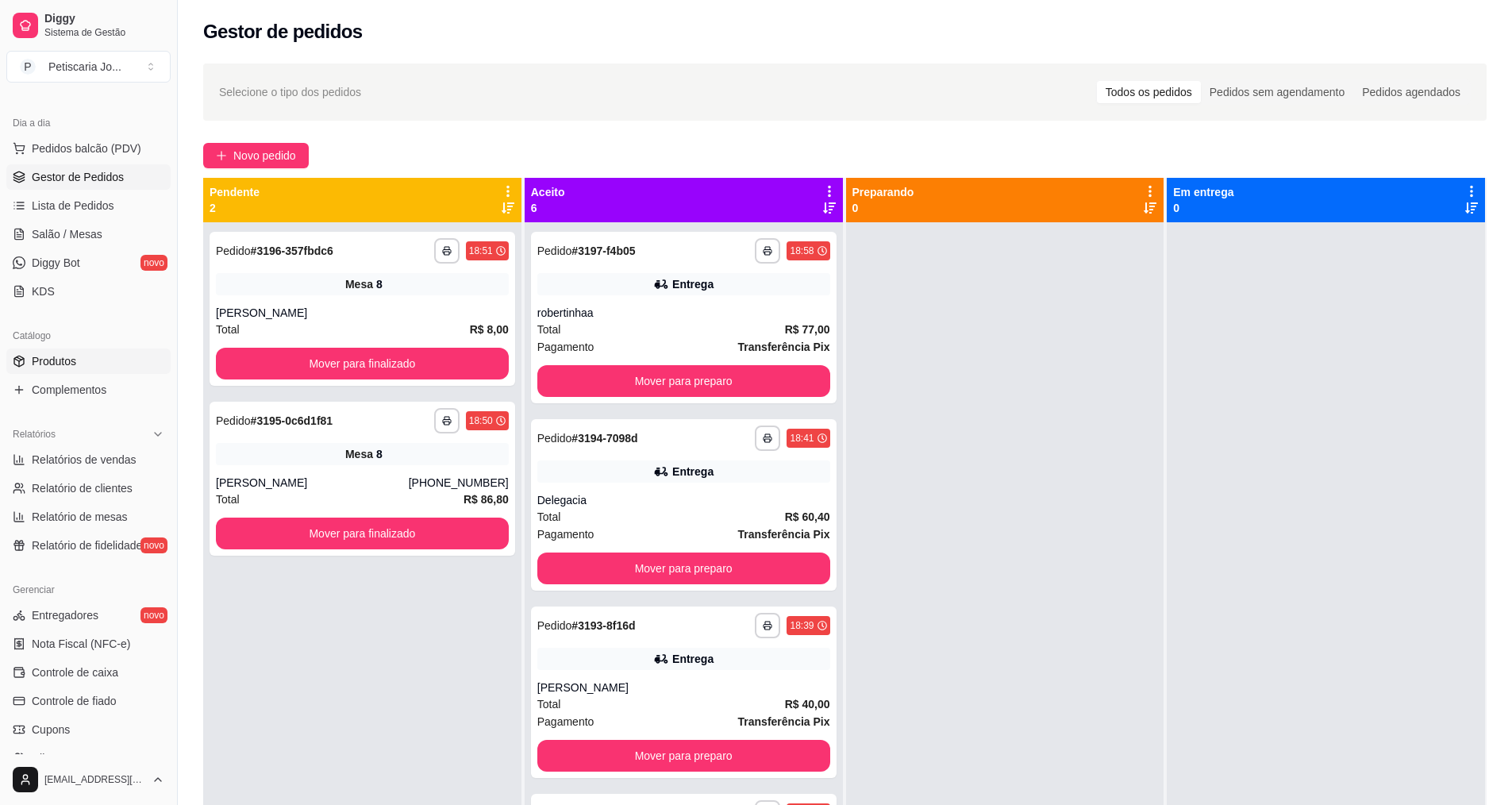
click at [64, 359] on span "Produtos" at bounding box center [54, 361] width 44 height 16
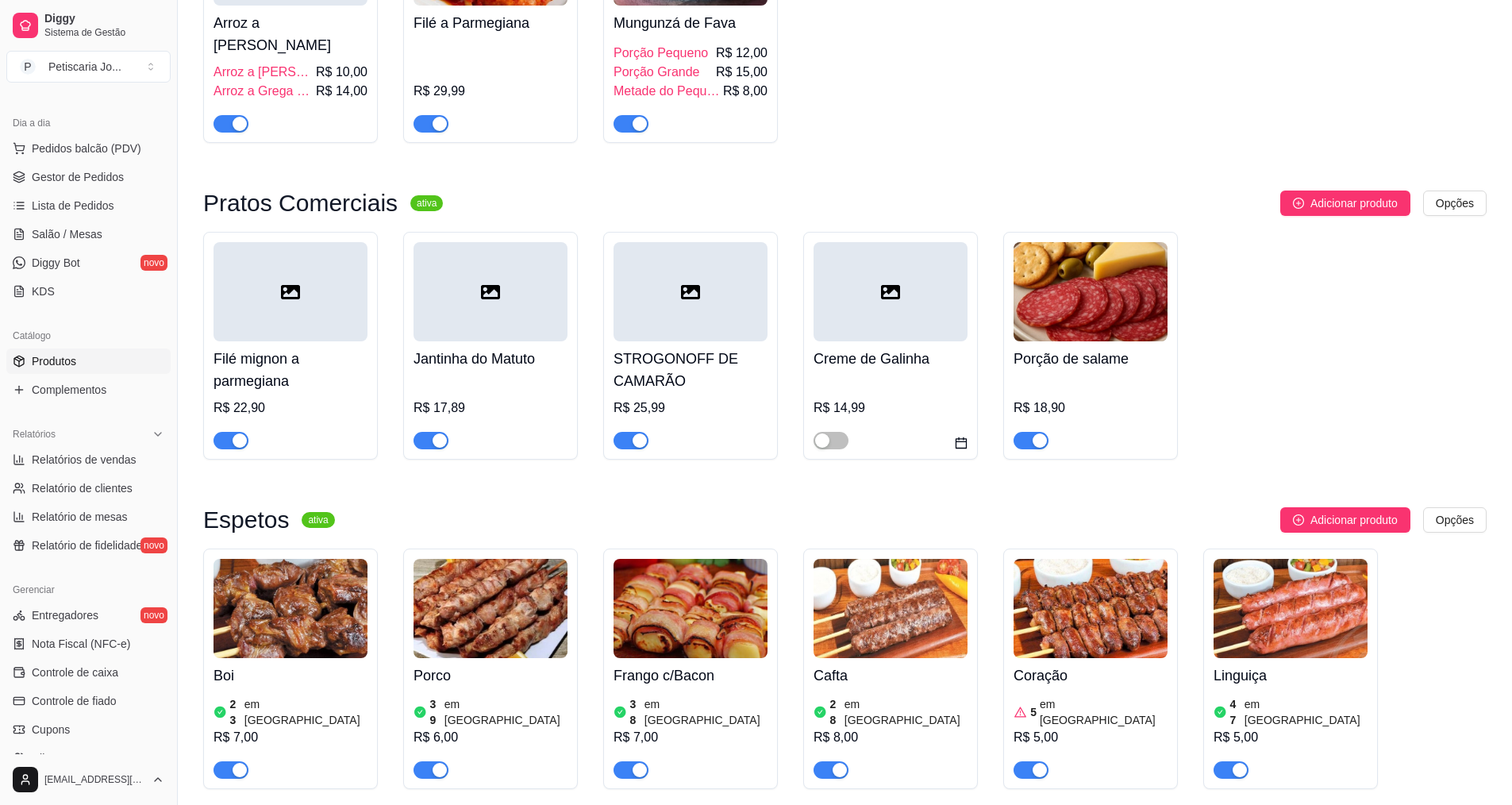
scroll to position [635, 0]
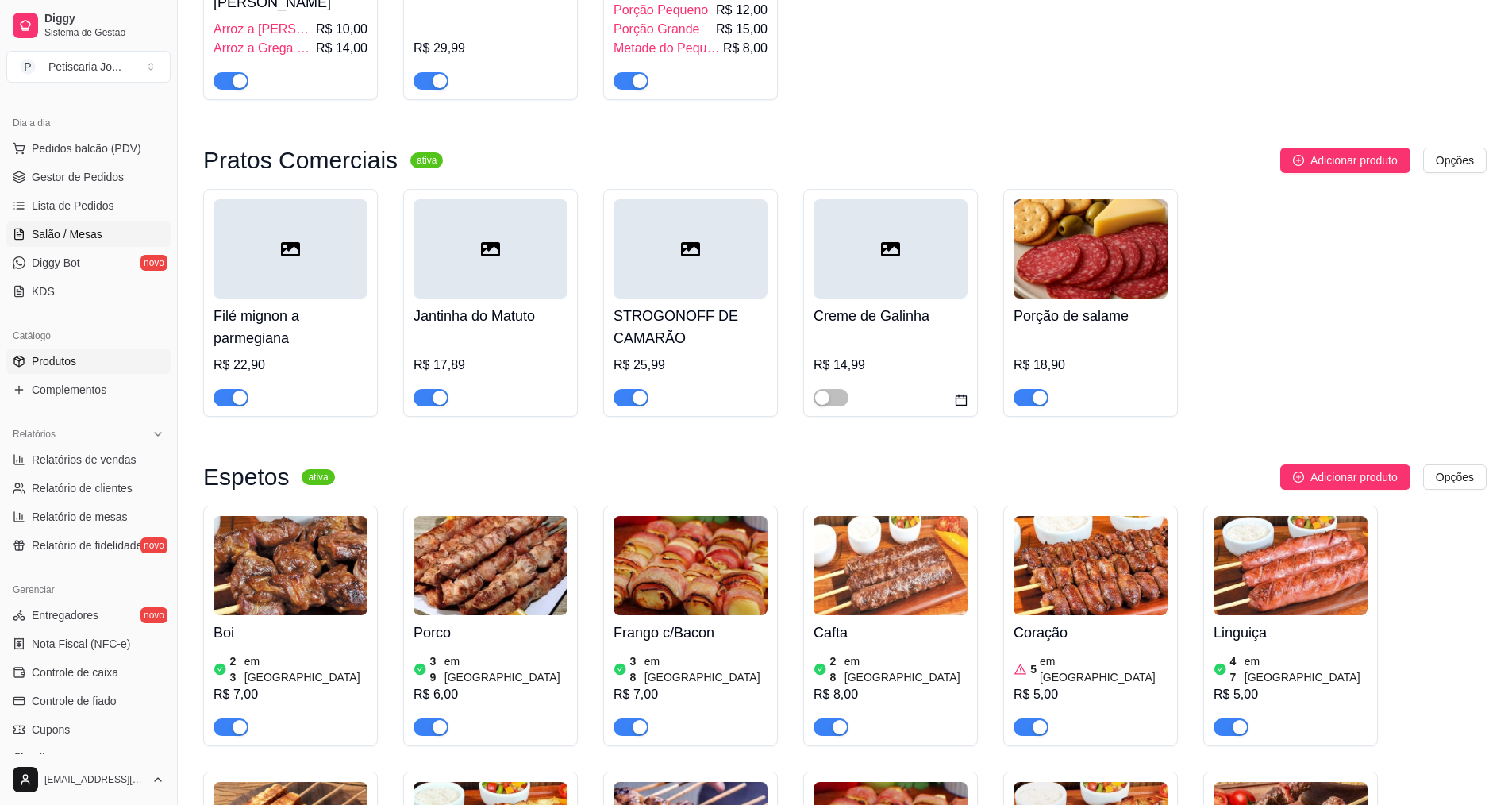
click at [94, 231] on span "Salão / Mesas" at bounding box center [67, 234] width 71 height 16
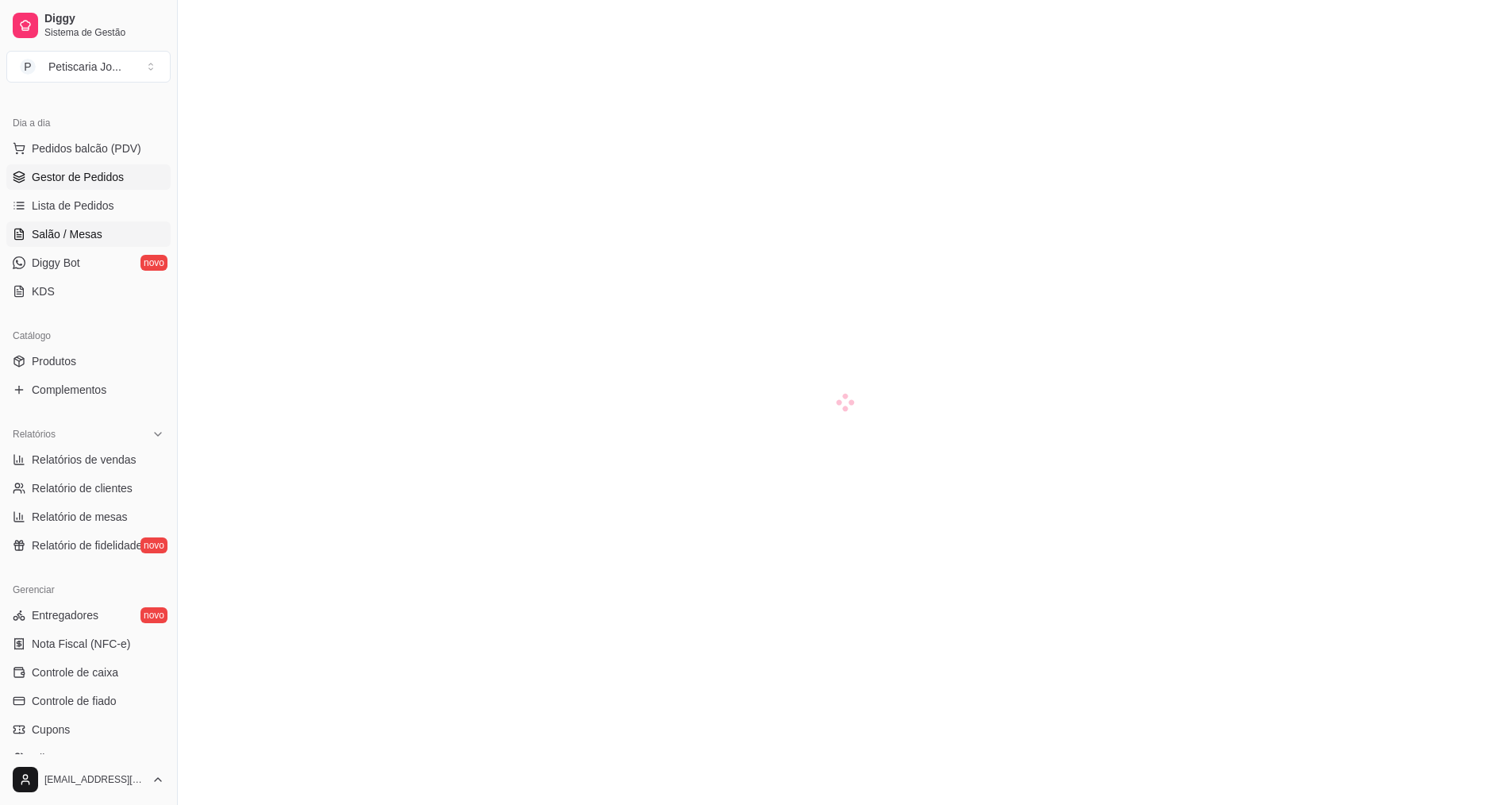
click at [121, 186] on link "Gestor de Pedidos" at bounding box center [88, 176] width 164 height 25
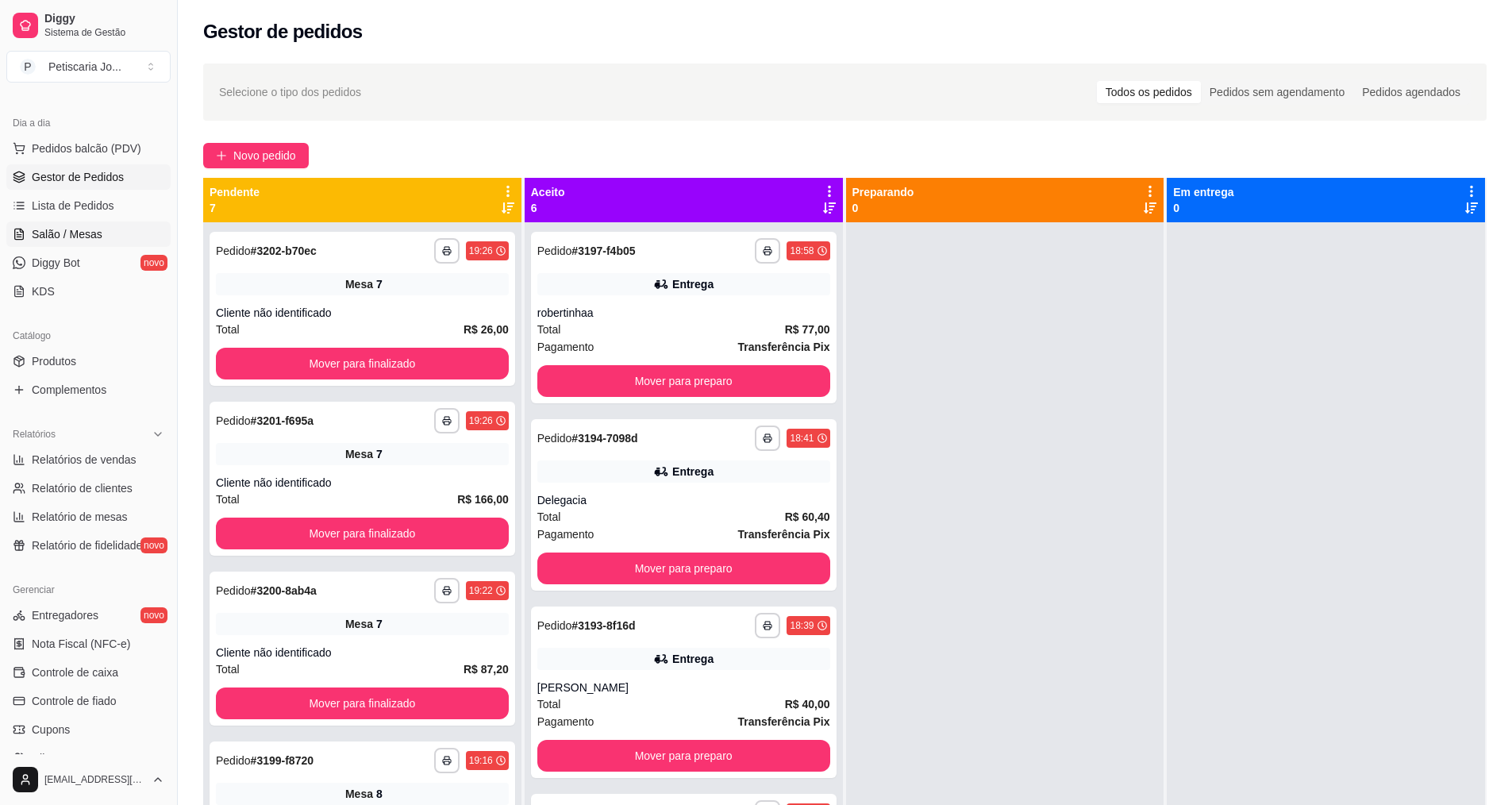
click at [102, 232] on link "Salão / Mesas" at bounding box center [88, 233] width 164 height 25
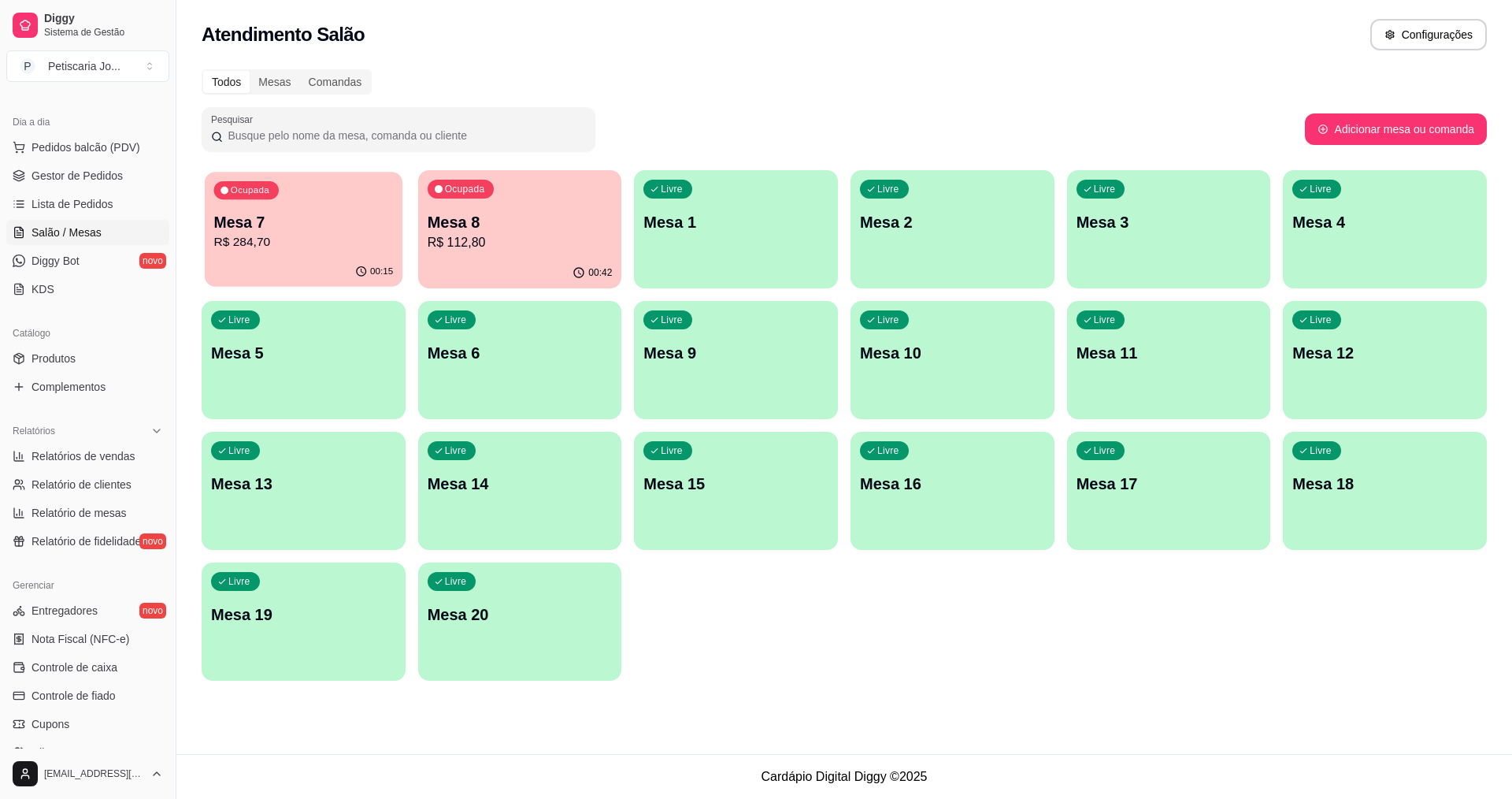
click at [364, 246] on p "R$ 284,70" at bounding box center [304, 242] width 180 height 18
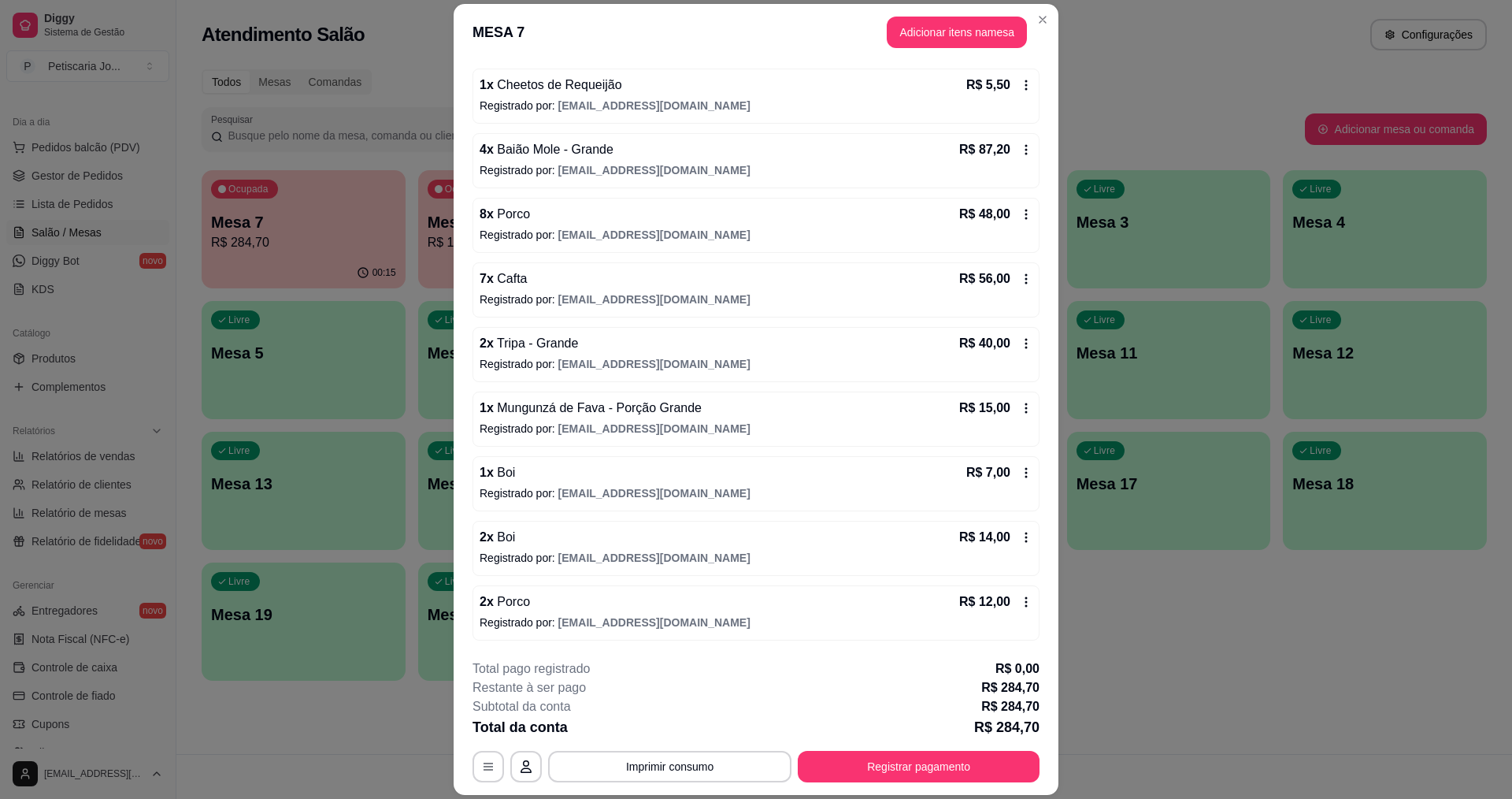
scroll to position [47, 0]
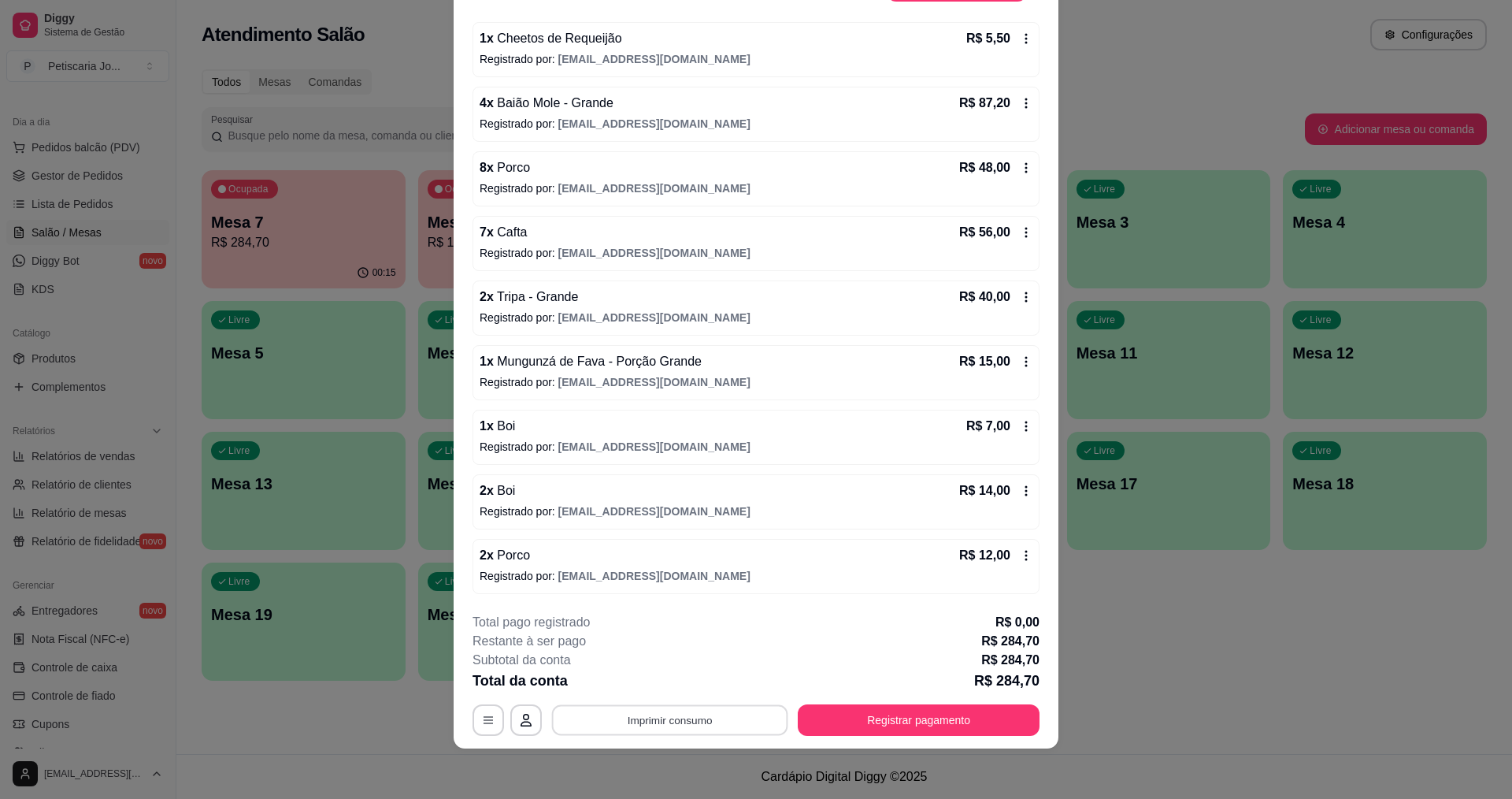
click at [679, 720] on button "Imprimir consumo" at bounding box center [670, 721] width 236 height 31
click at [687, 676] on button "IMPRESSORA" at bounding box center [668, 683] width 110 height 25
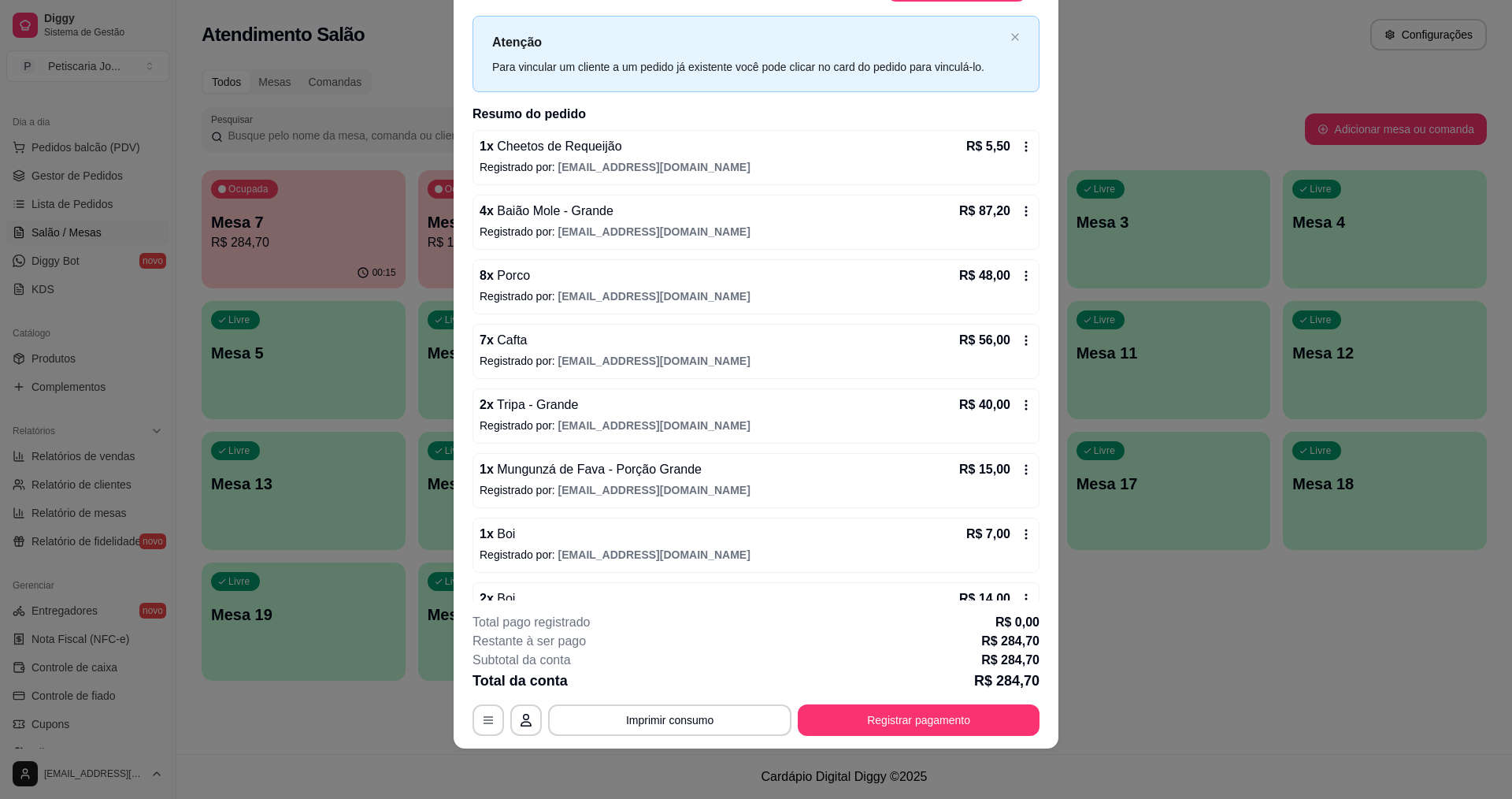
scroll to position [0, 0]
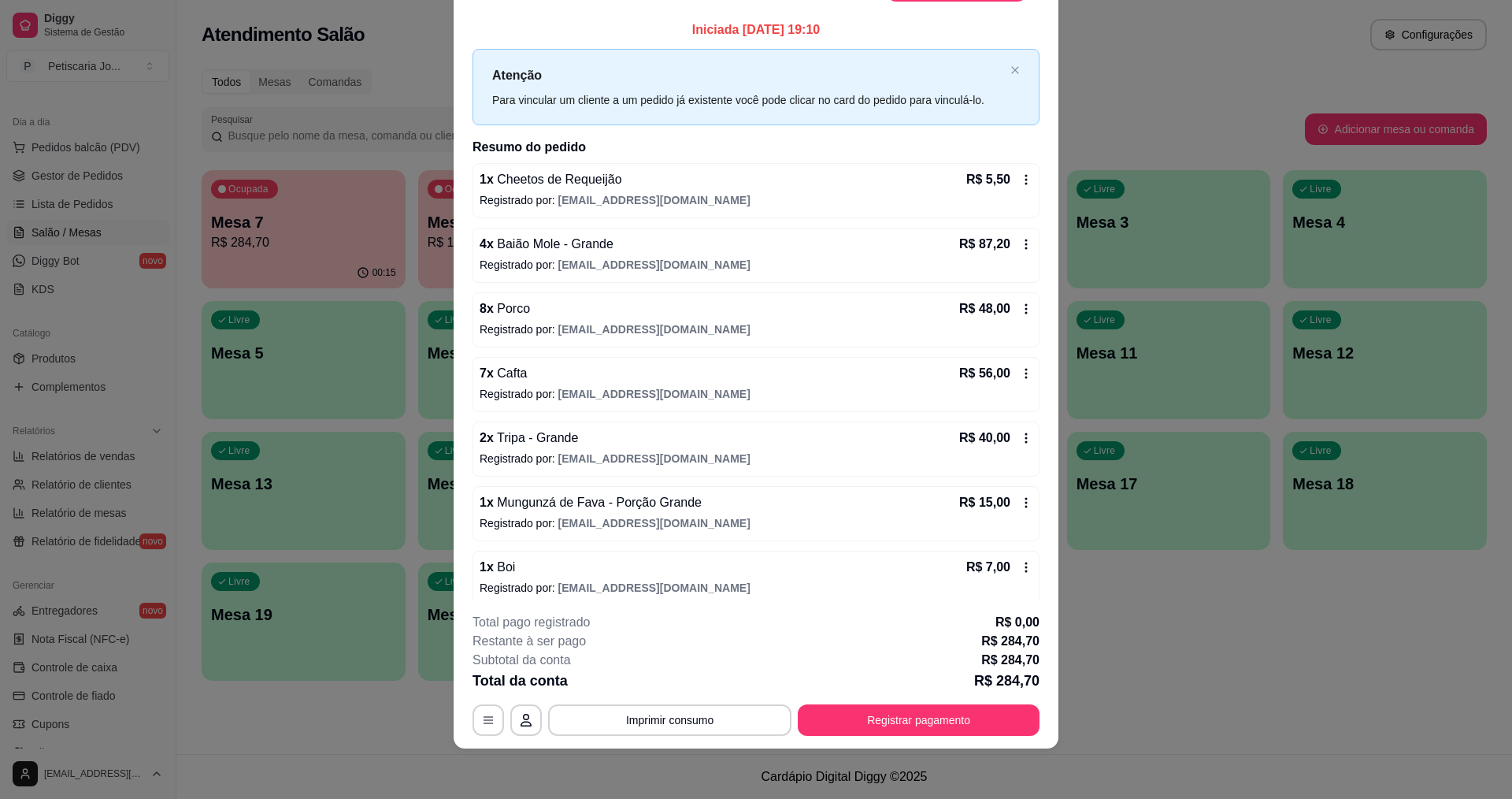
click at [610, 251] on div "4 x Baião Mole - Grande R$ 87,20" at bounding box center [755, 244] width 553 height 19
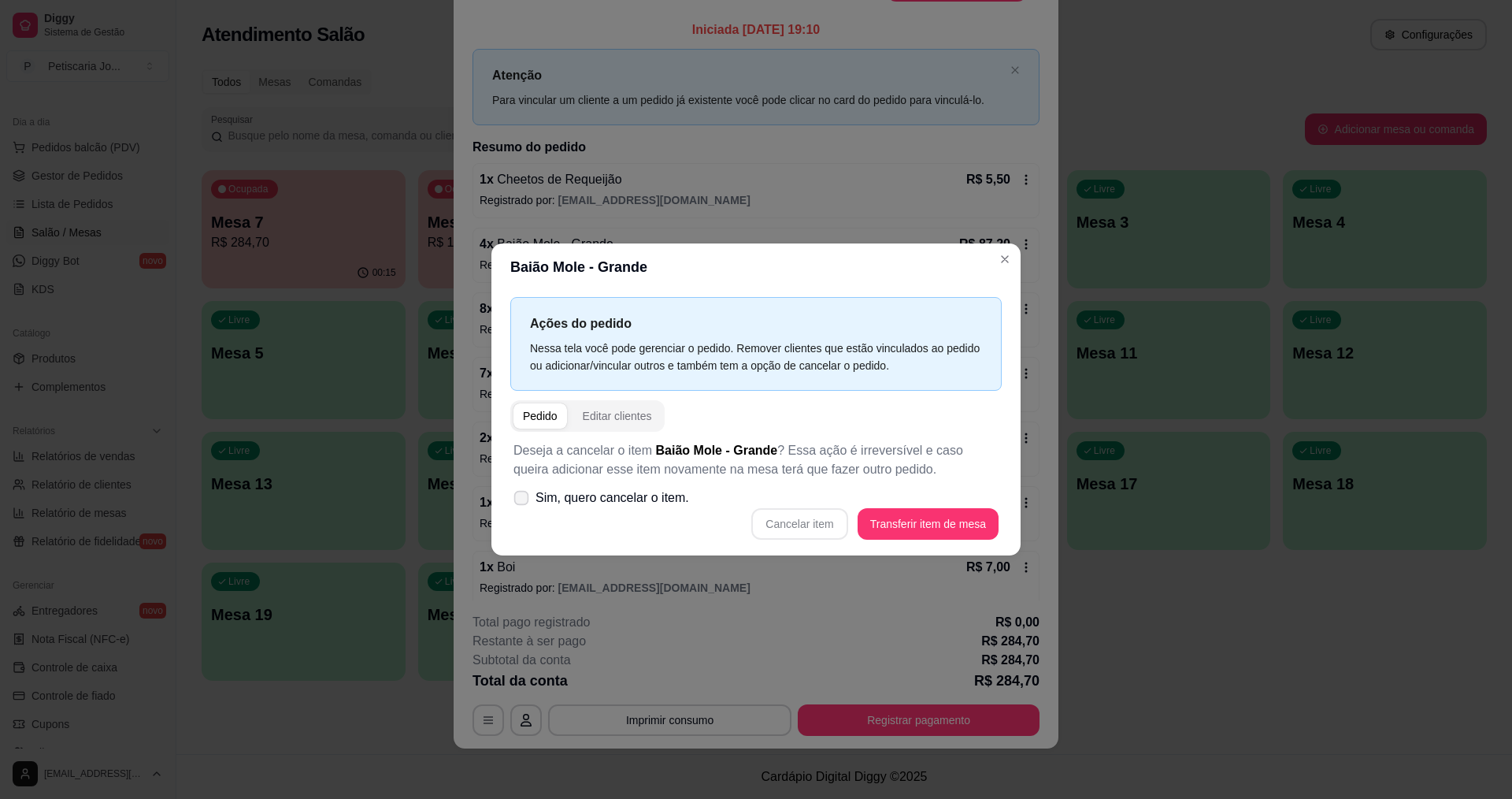
click at [537, 495] on span "Sim, quero cancelar o item." at bounding box center [612, 497] width 154 height 19
click at [523, 501] on input "Sim, quero cancelar o item." at bounding box center [518, 506] width 10 height 10
checkbox input "true"
click at [799, 522] on button "Cancelar item" at bounding box center [800, 524] width 93 height 31
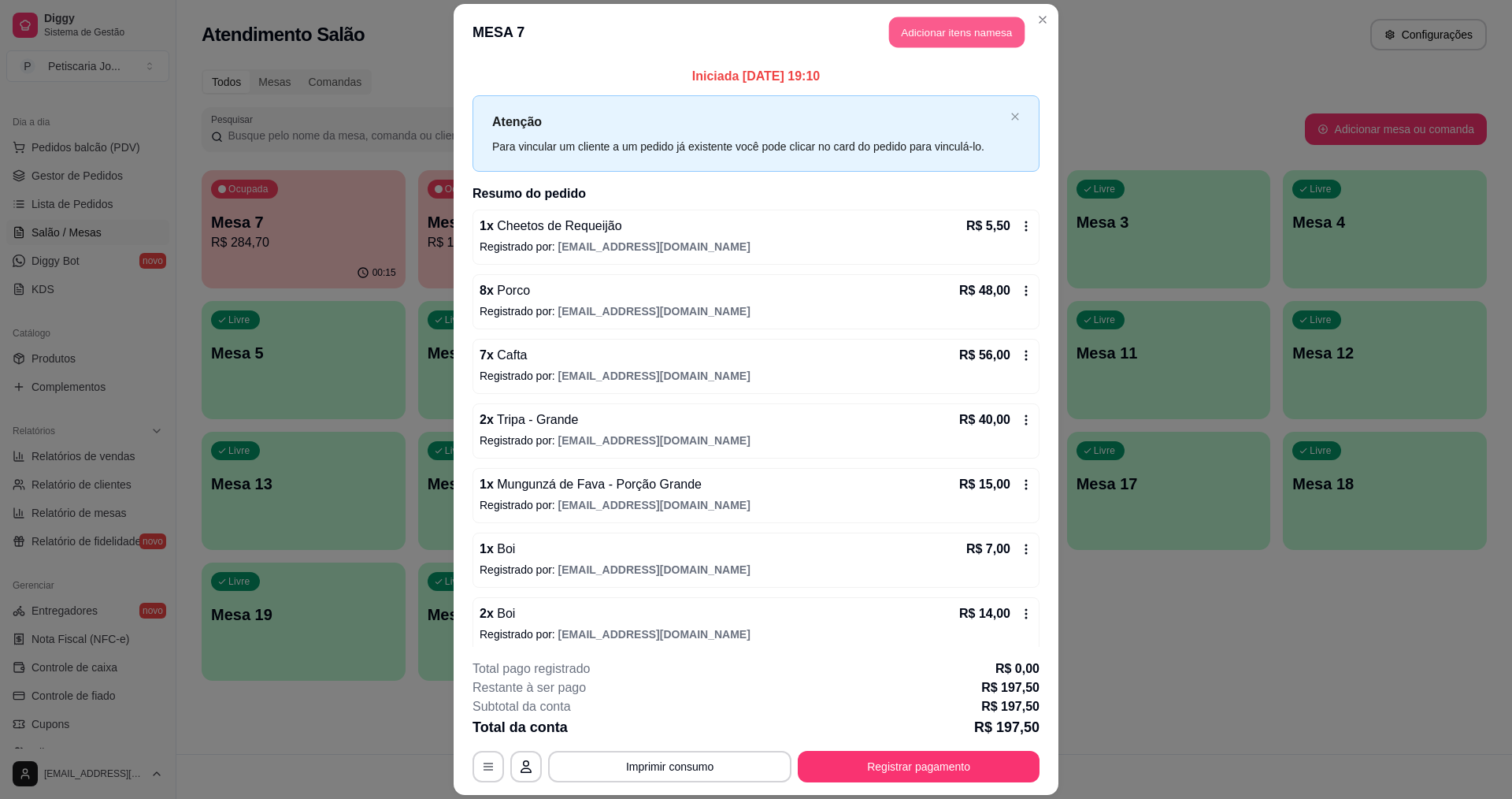
click at [889, 21] on button "Adicionar itens na mesa" at bounding box center [956, 32] width 136 height 31
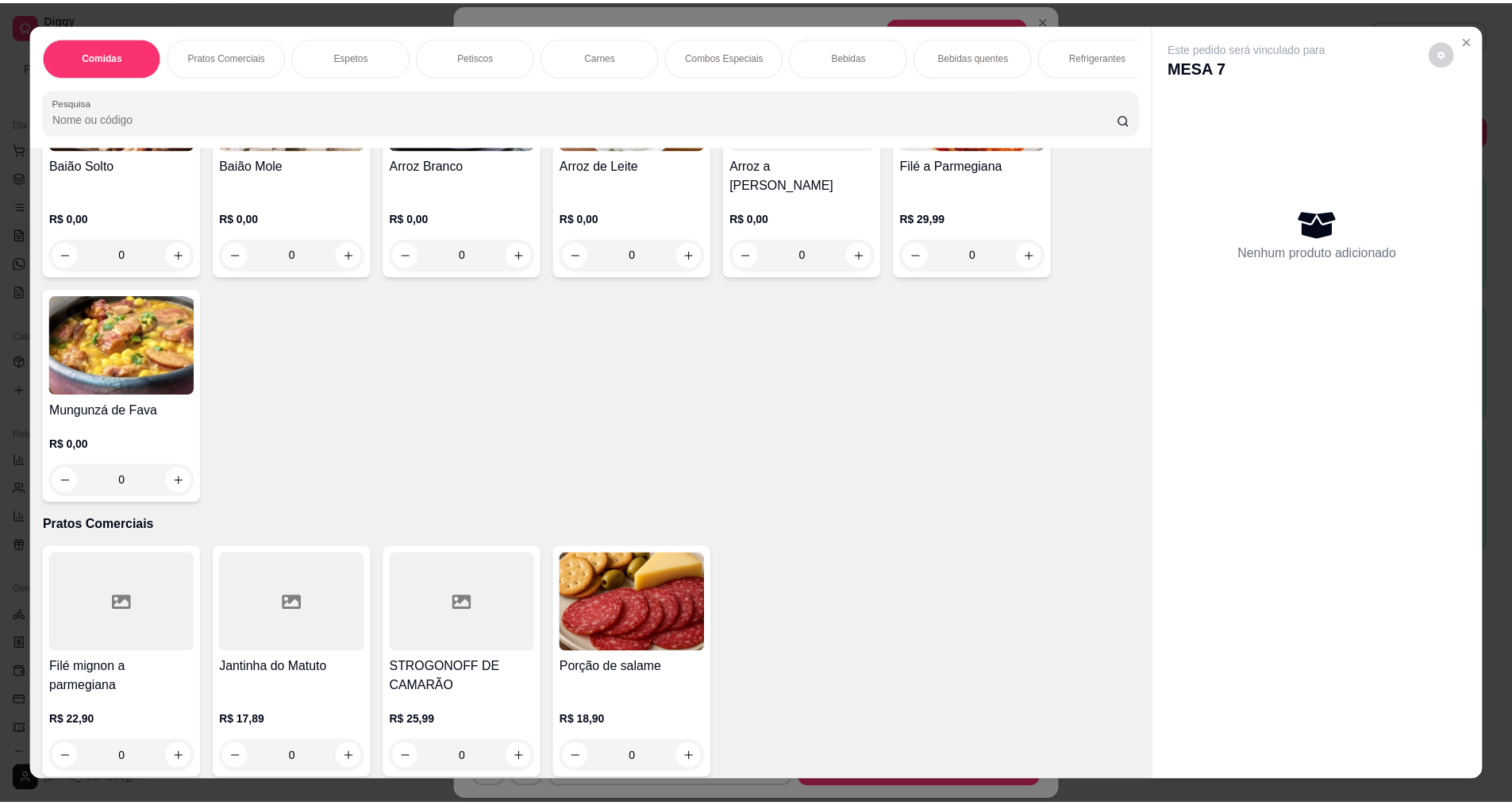
scroll to position [79, 0]
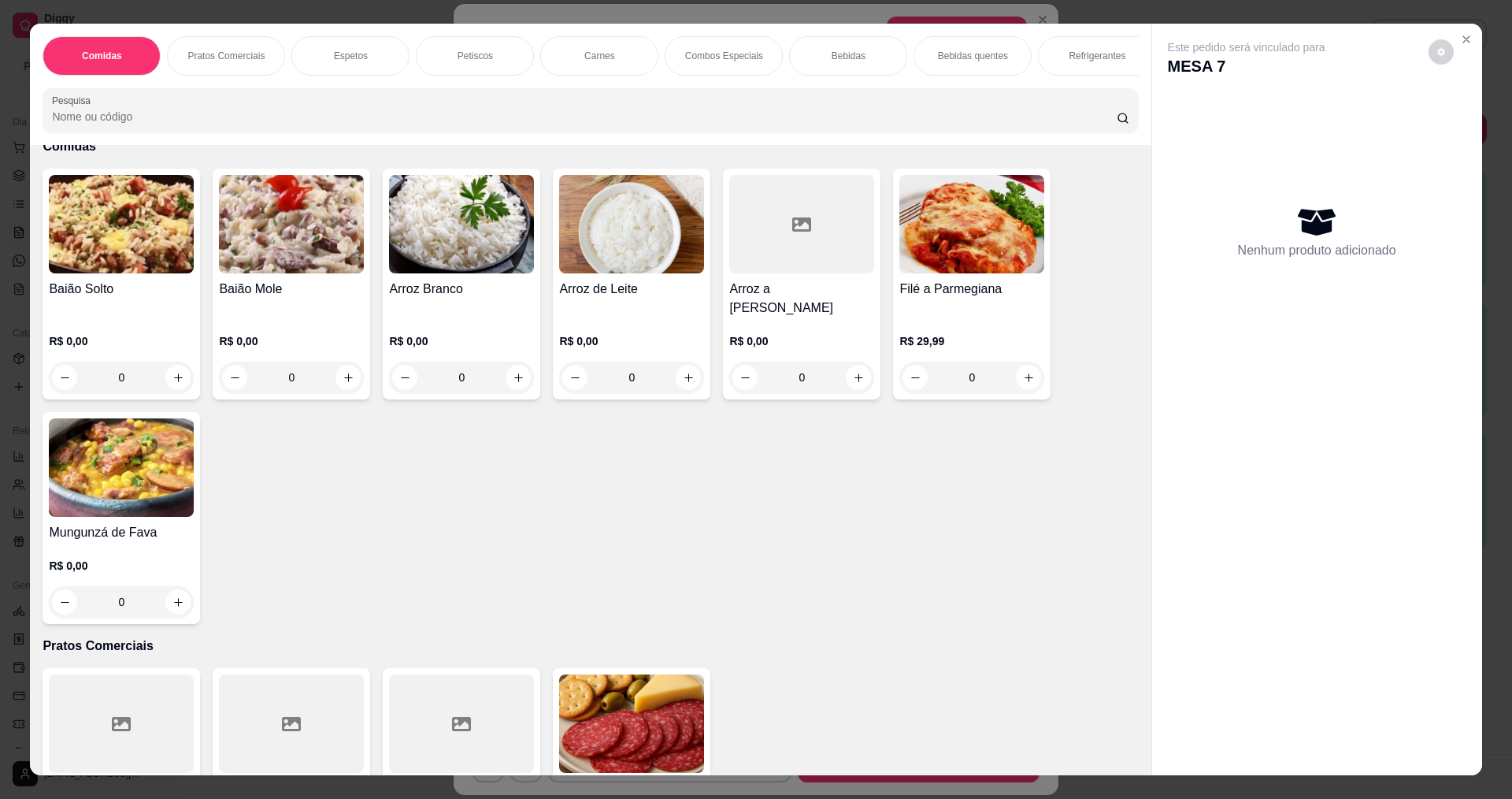
click at [324, 273] on img at bounding box center [292, 223] width 145 height 98
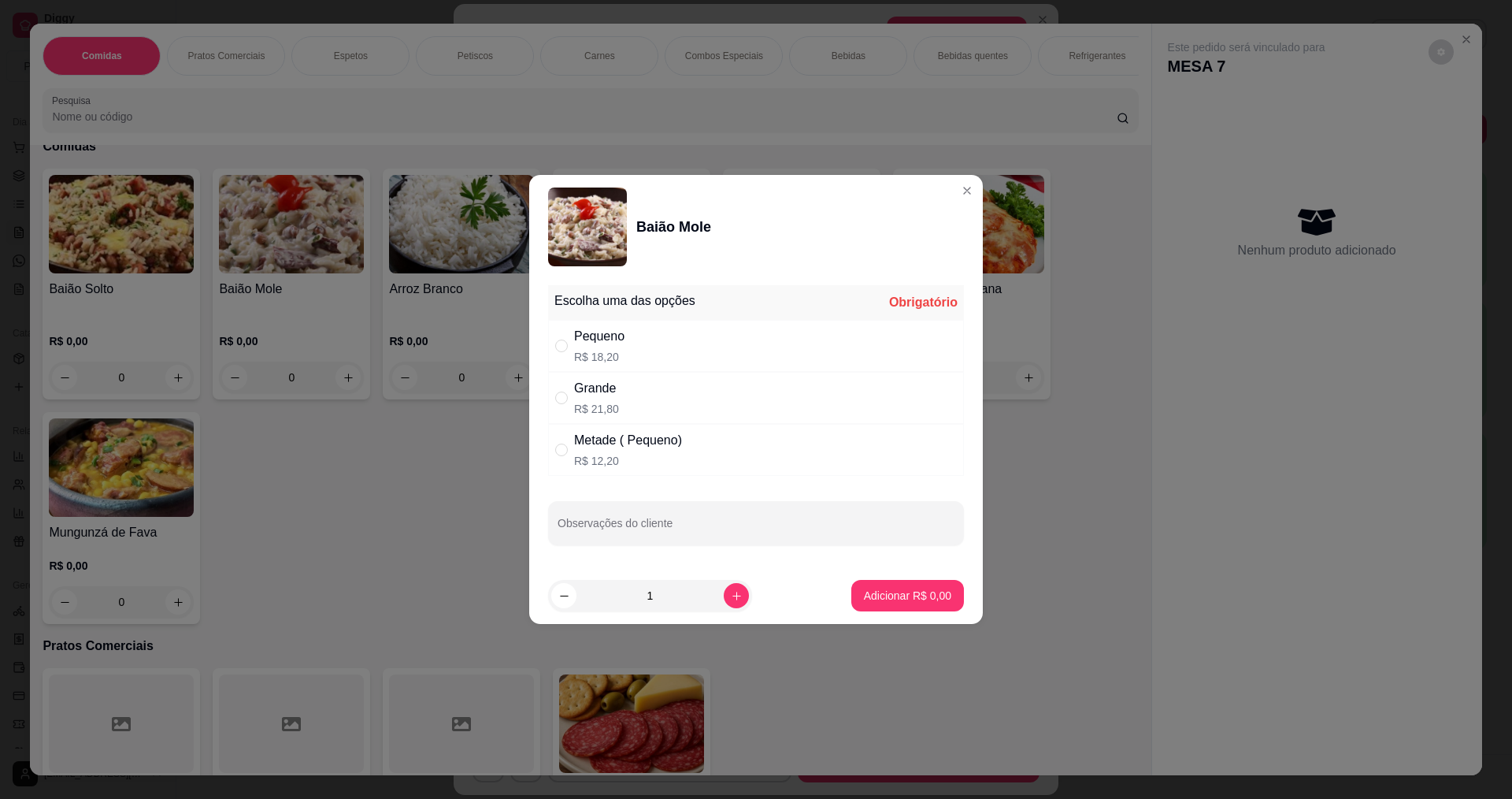
click at [573, 350] on div "" at bounding box center [565, 345] width 19 height 17
click at [571, 398] on div "" at bounding box center [565, 397] width 19 height 17
radio input "false"
radio input "true"
click at [724, 603] on button "increase-product-quantity" at bounding box center [736, 595] width 25 height 25
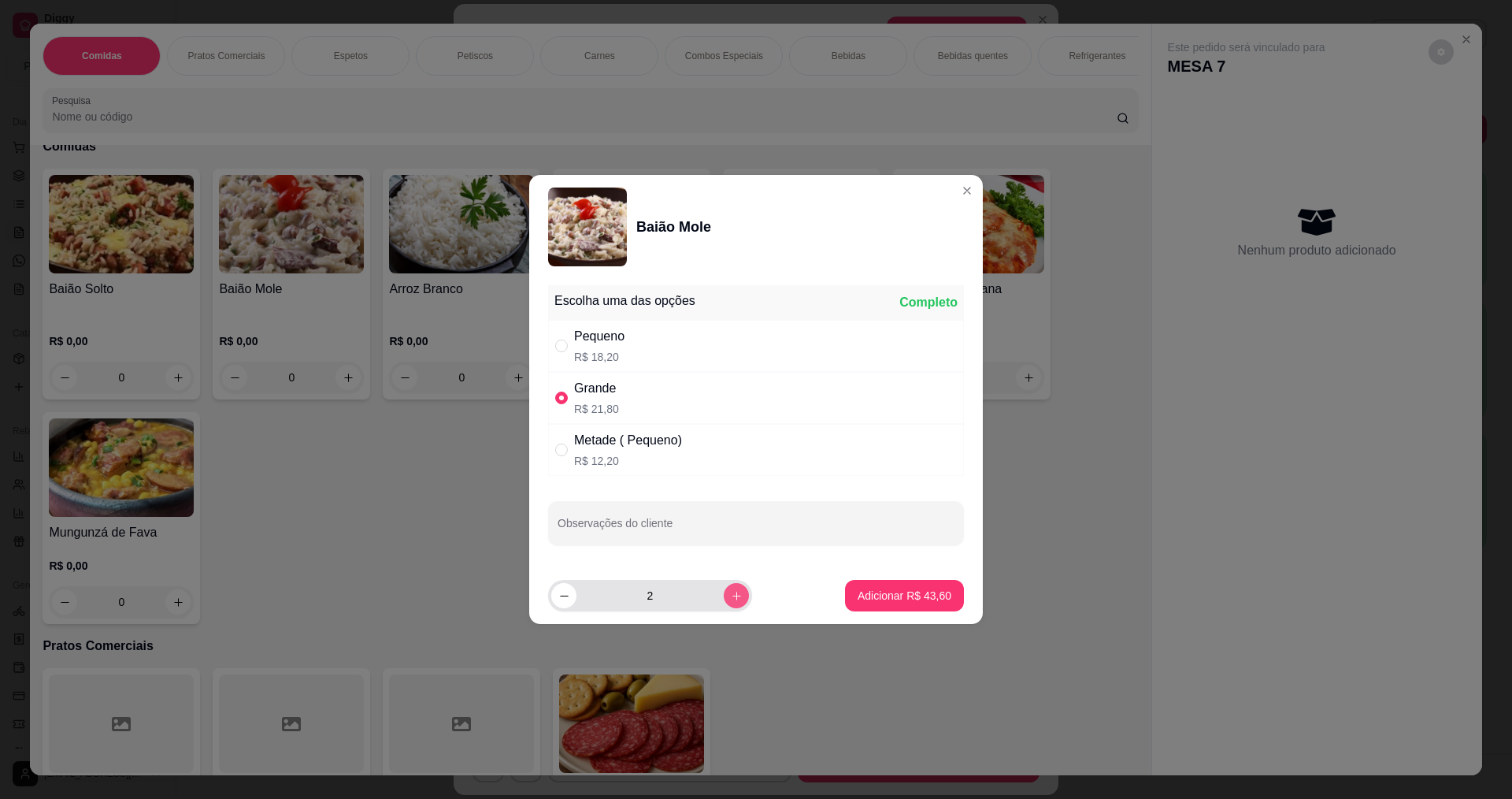
click at [731, 600] on icon "increase-product-quantity" at bounding box center [737, 597] width 12 height 12
type input "3"
click at [872, 598] on p "Adicionar R$ 65,40" at bounding box center [905, 595] width 91 height 15
type input "3"
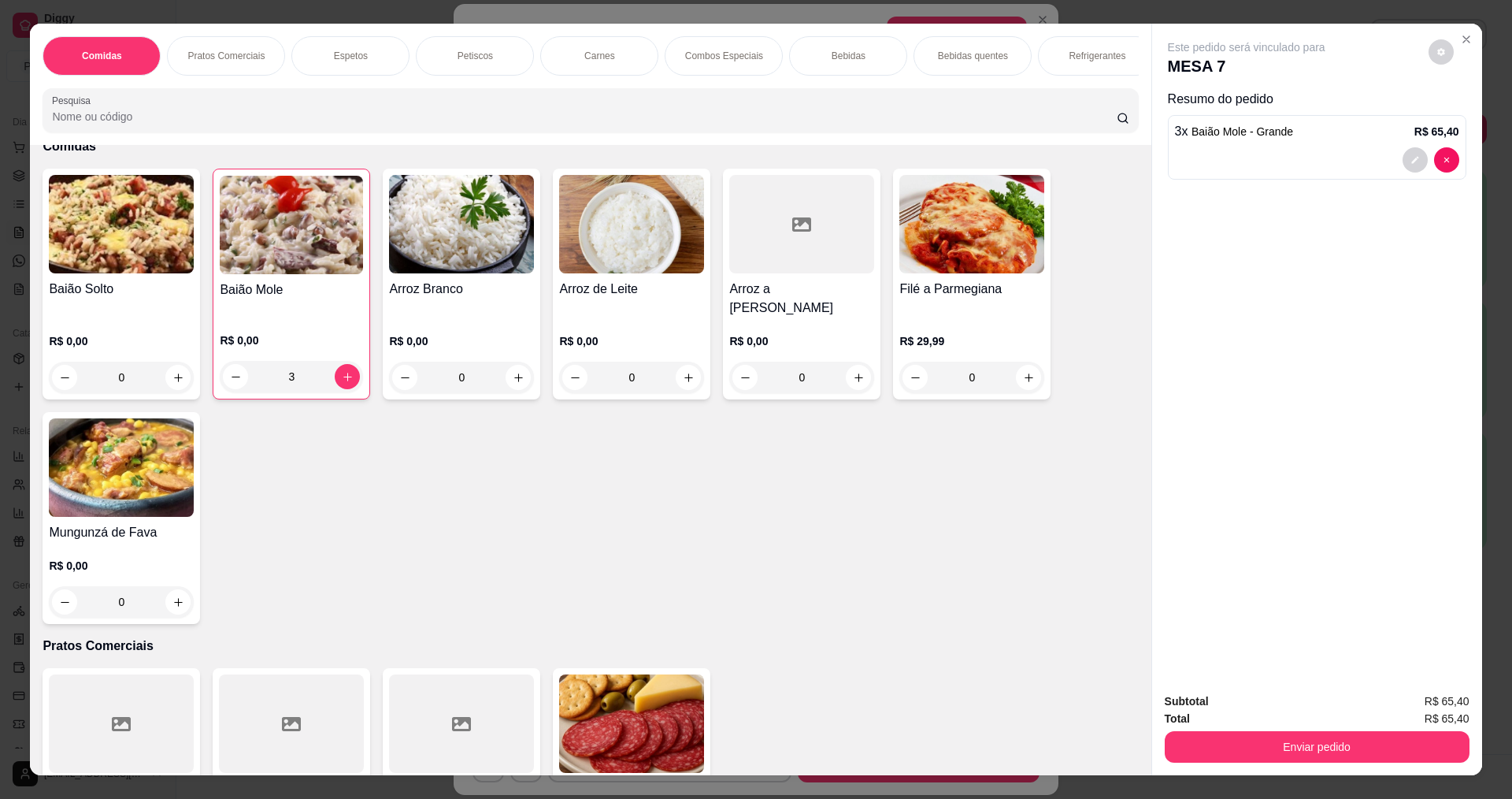
click at [1335, 766] on div "Subtotal R$ 65,40 Total R$ 65,40 Enviar pedido" at bounding box center [1317, 728] width 330 height 95
click at [1332, 739] on button "Enviar pedido" at bounding box center [1317, 746] width 296 height 31
click at [1303, 709] on button "Registrar cliente" at bounding box center [1323, 709] width 104 height 30
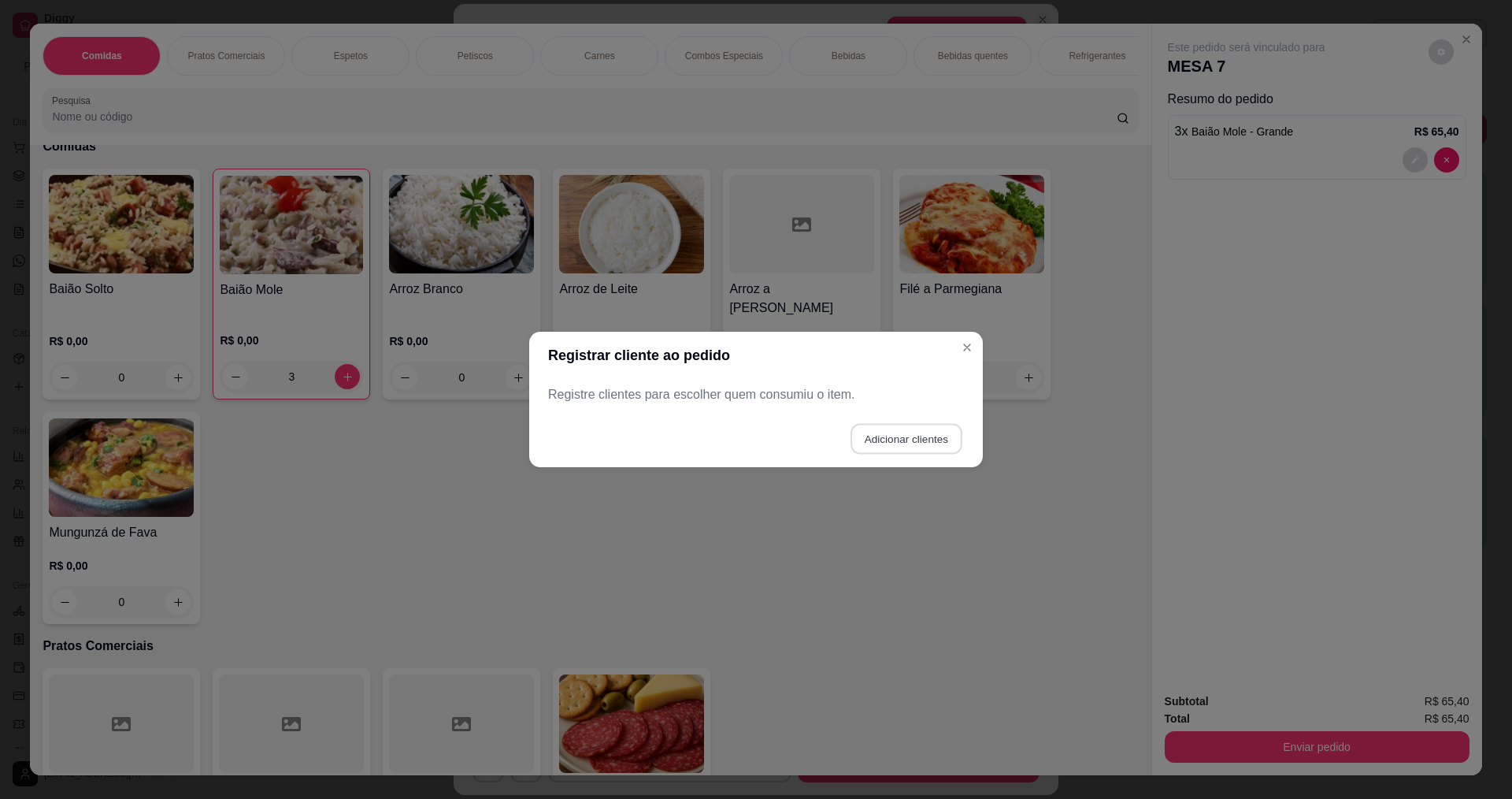
click at [930, 443] on button "Adicionar clientes" at bounding box center [906, 439] width 111 height 31
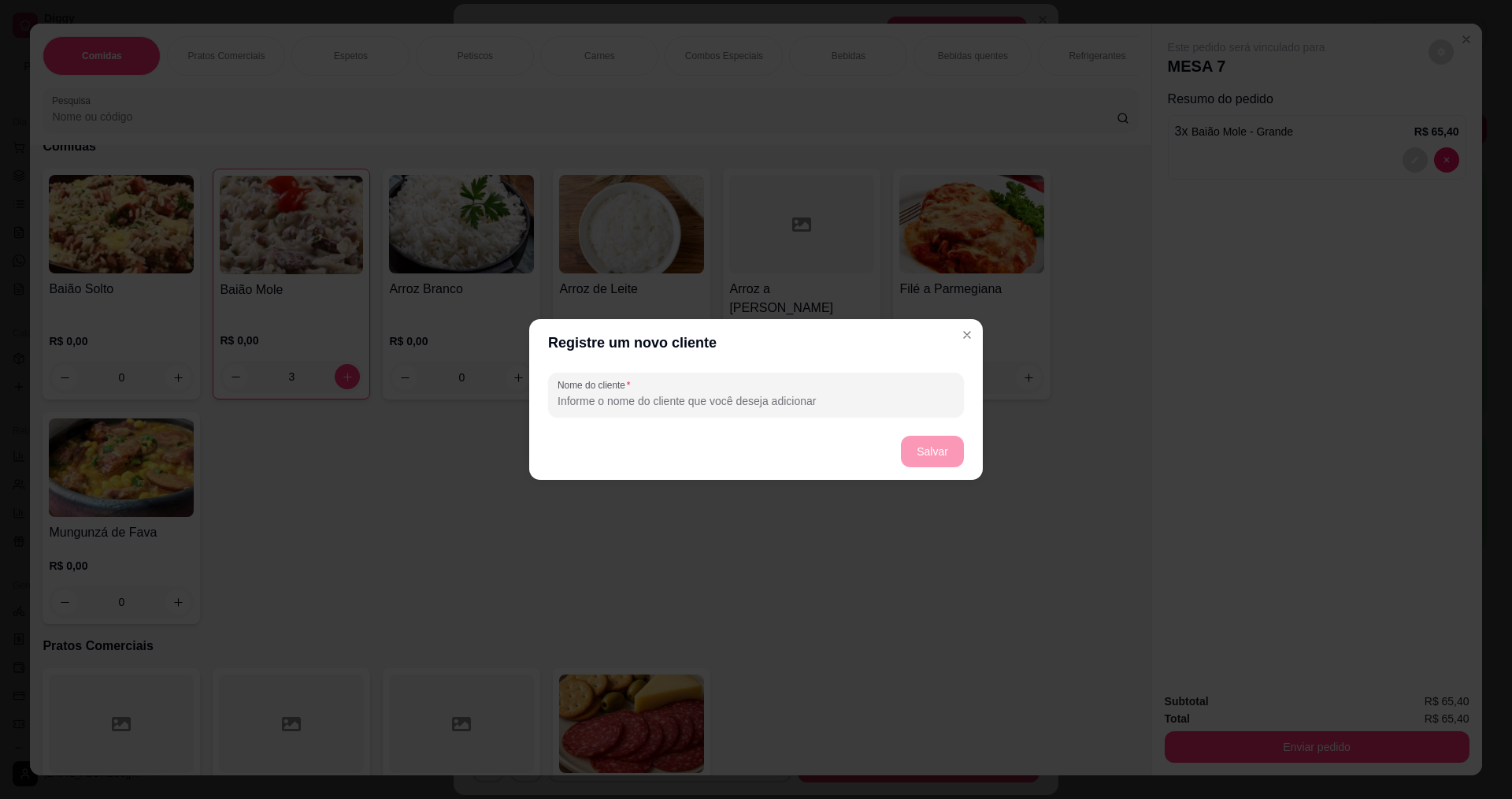
click at [961, 458] on footer "Salvar" at bounding box center [755, 451] width 453 height 57
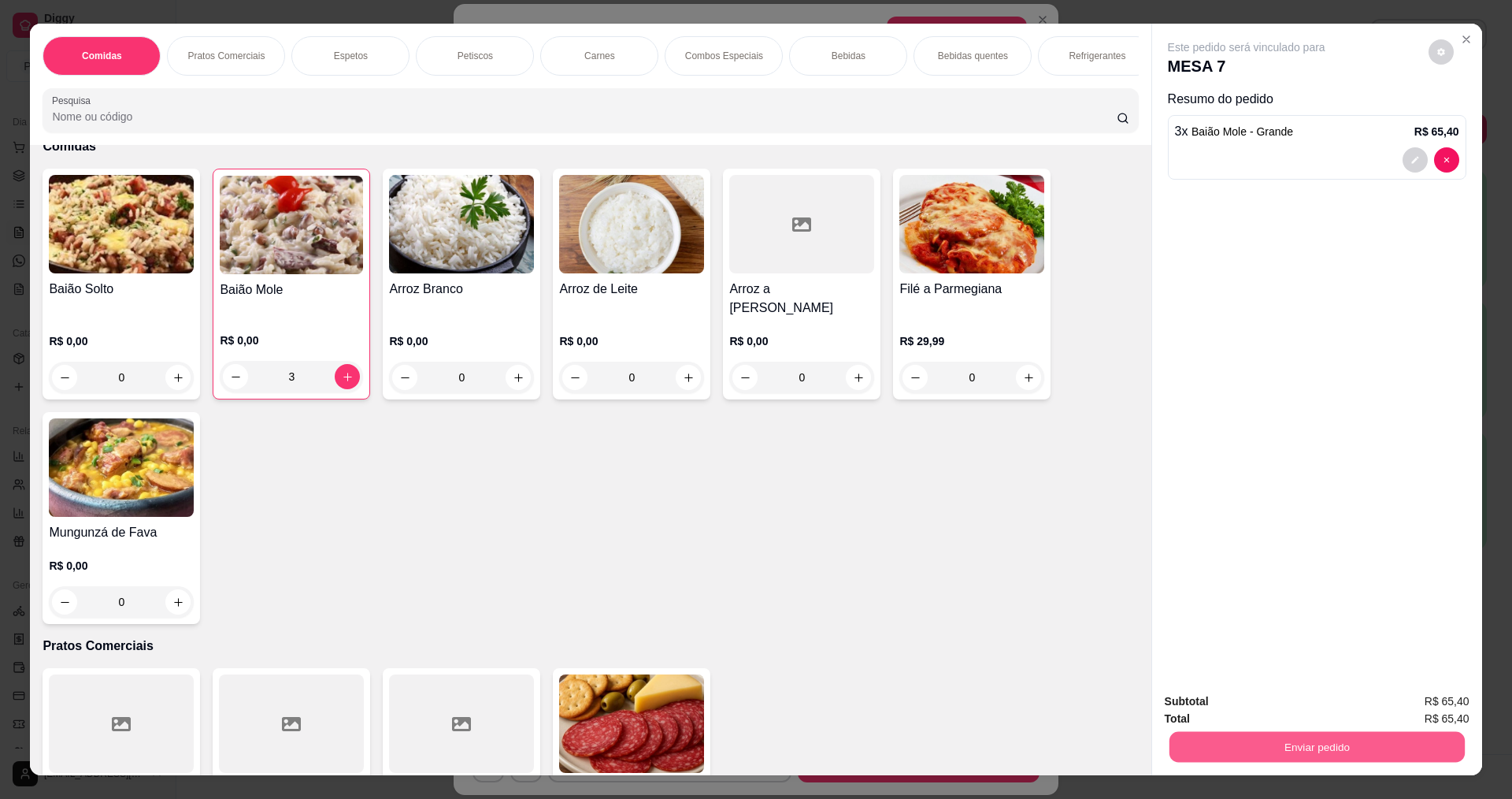
click at [1355, 747] on button "Enviar pedido" at bounding box center [1317, 746] width 296 height 31
click at [1459, 698] on button "Enviar pedido" at bounding box center [1428, 708] width 86 height 29
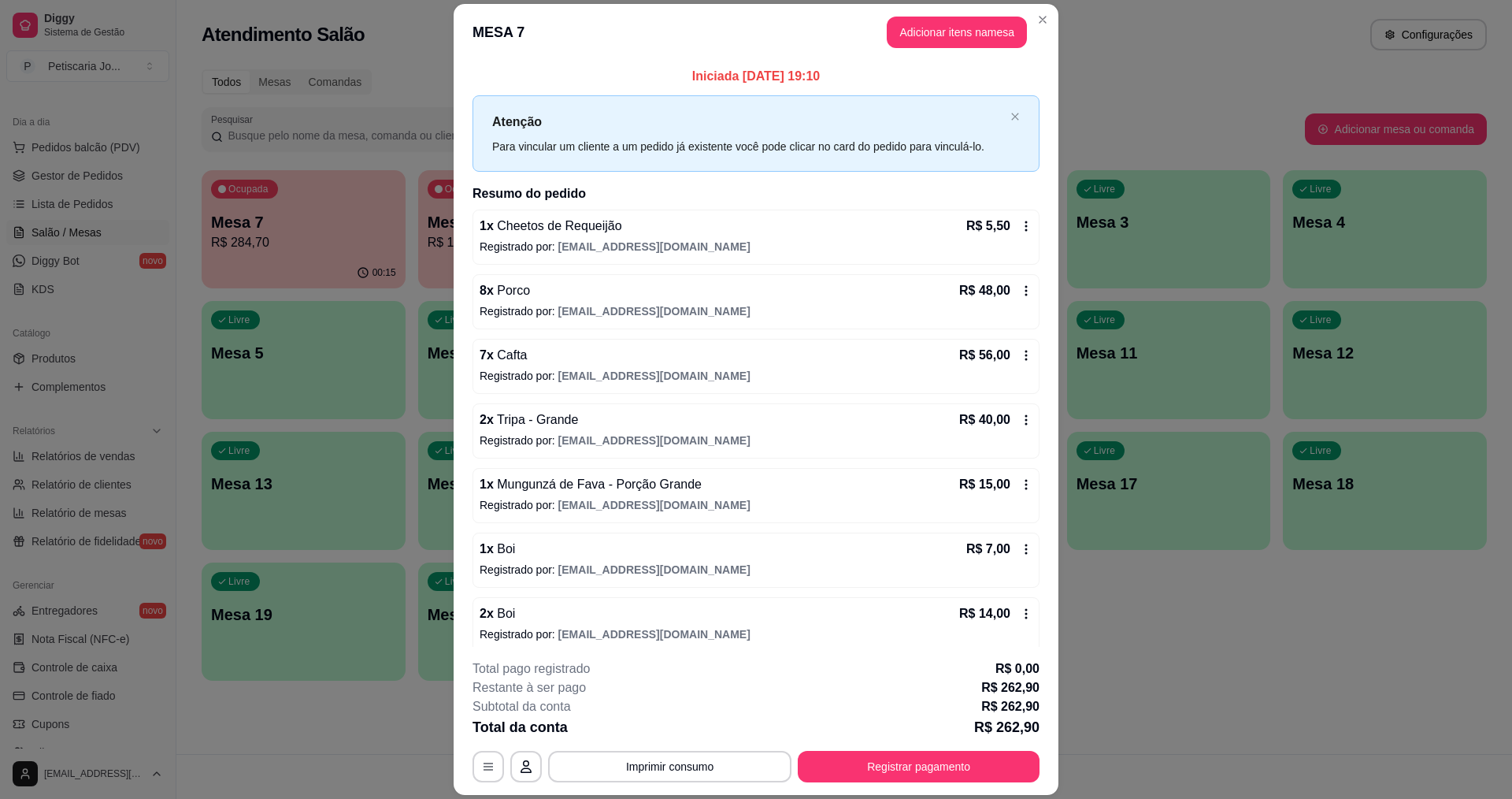
click at [755, 748] on div "**********" at bounding box center [756, 721] width 567 height 123
click at [825, 732] on div "**********" at bounding box center [756, 721] width 567 height 123
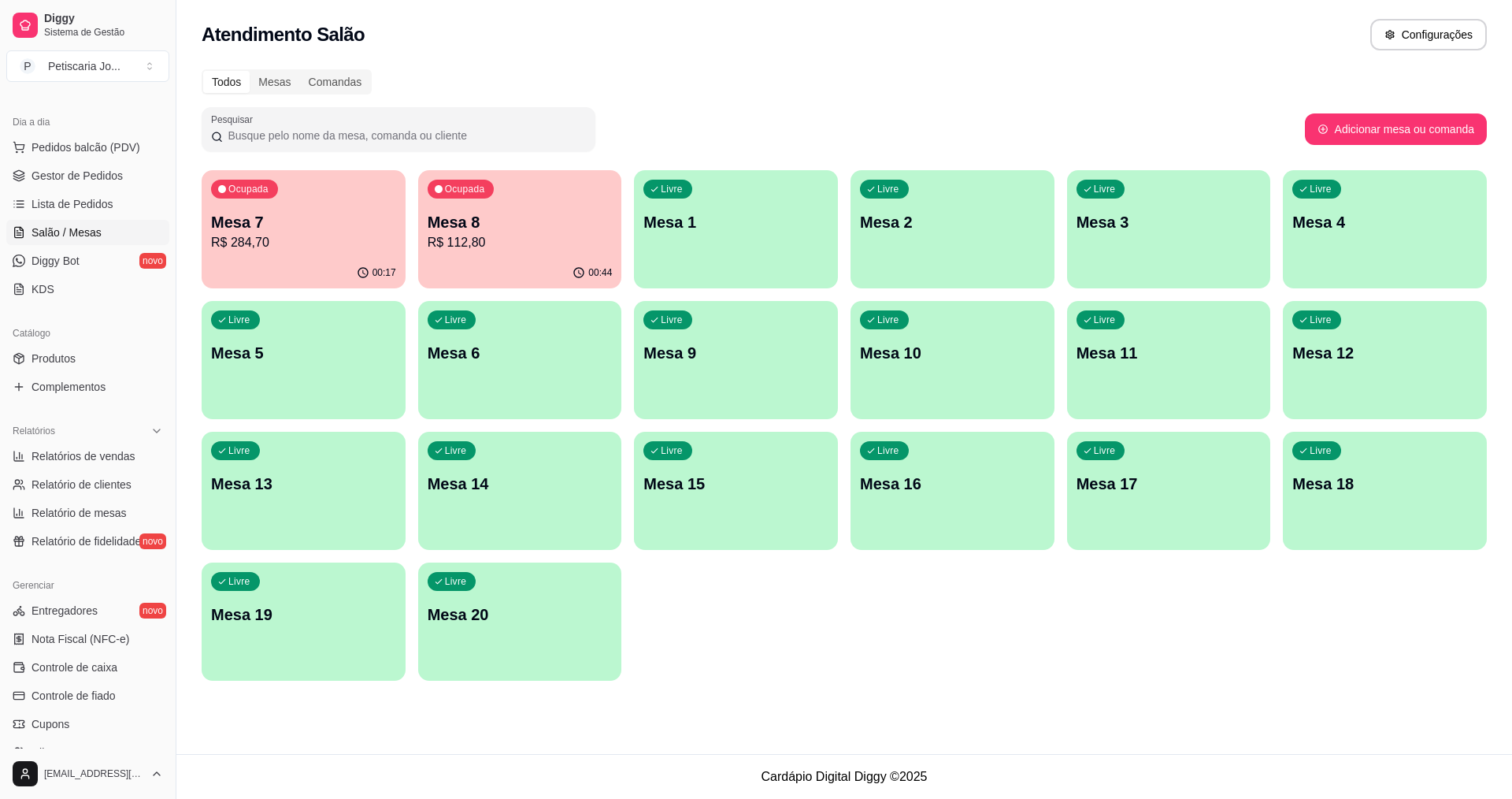
click at [265, 223] on p "Mesa 7" at bounding box center [304, 222] width 186 height 22
click at [345, 246] on p "R$ 284,70" at bounding box center [304, 242] width 180 height 18
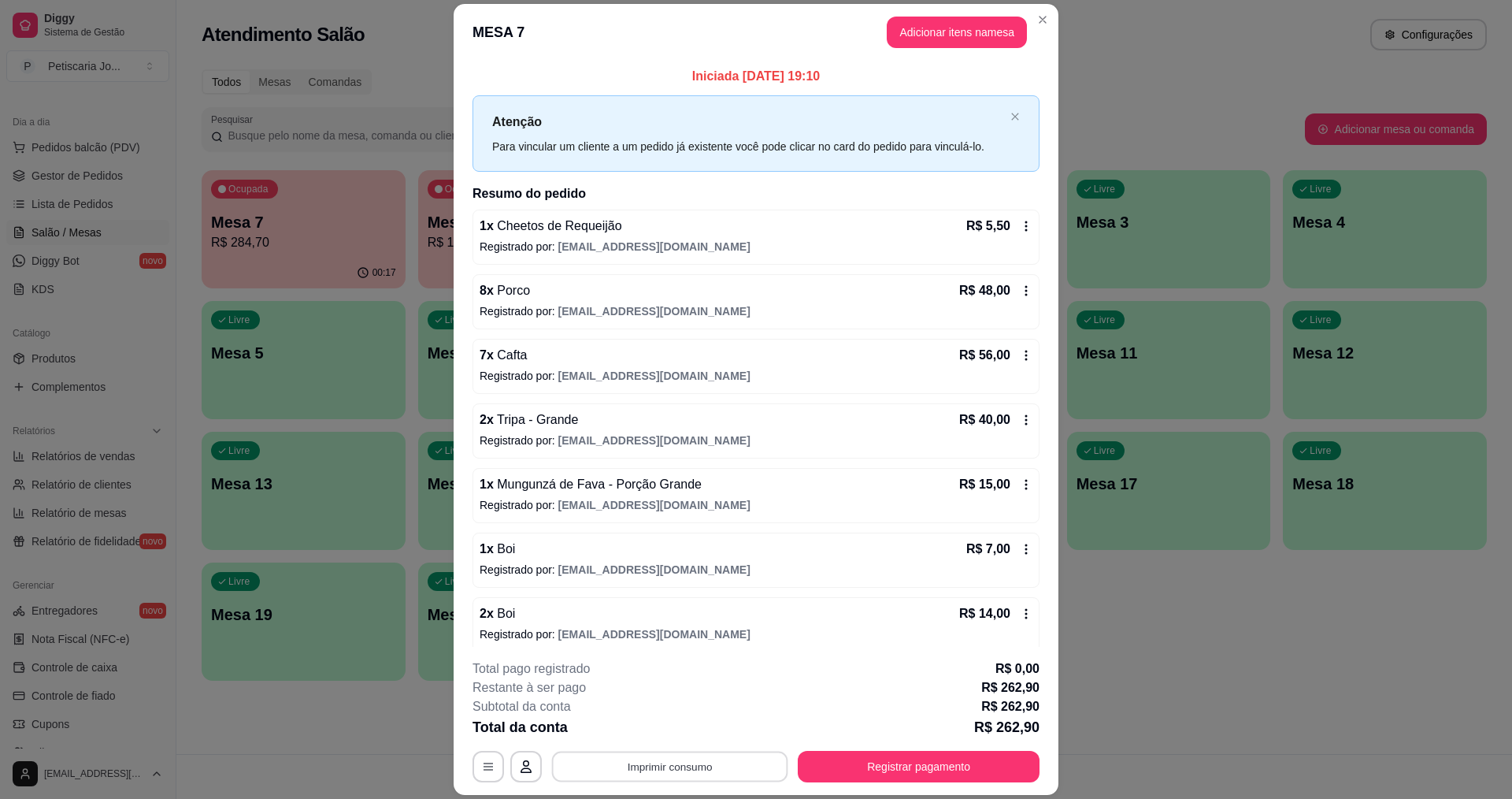
click at [710, 774] on button "Imprimir consumo" at bounding box center [670, 766] width 236 height 31
click at [693, 732] on button "IMPRESSORA" at bounding box center [669, 730] width 114 height 25
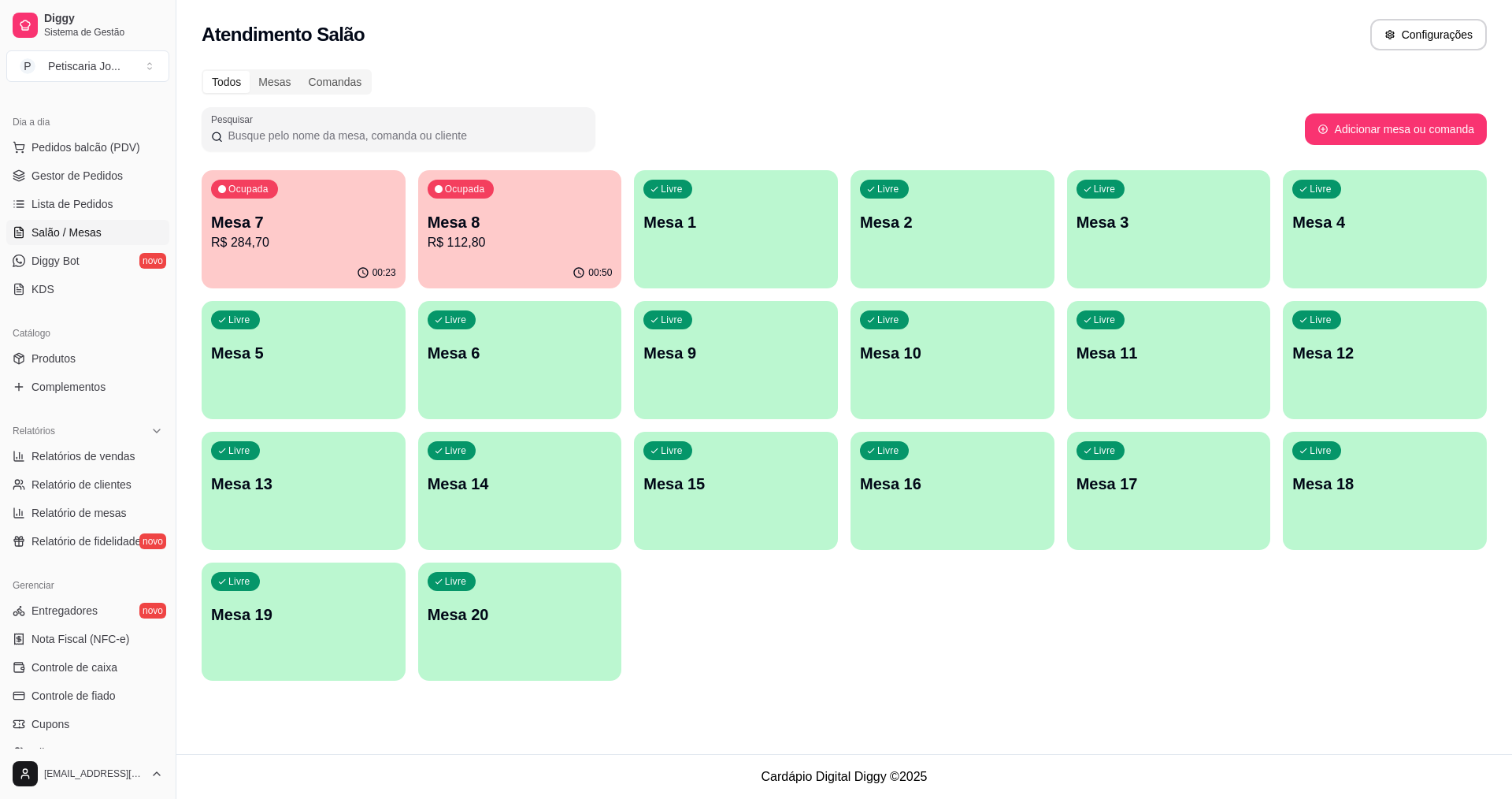
click at [39, 372] on ul "Produtos Complementos" at bounding box center [87, 373] width 163 height 54
click at [40, 367] on link "Produtos" at bounding box center [87, 358] width 163 height 25
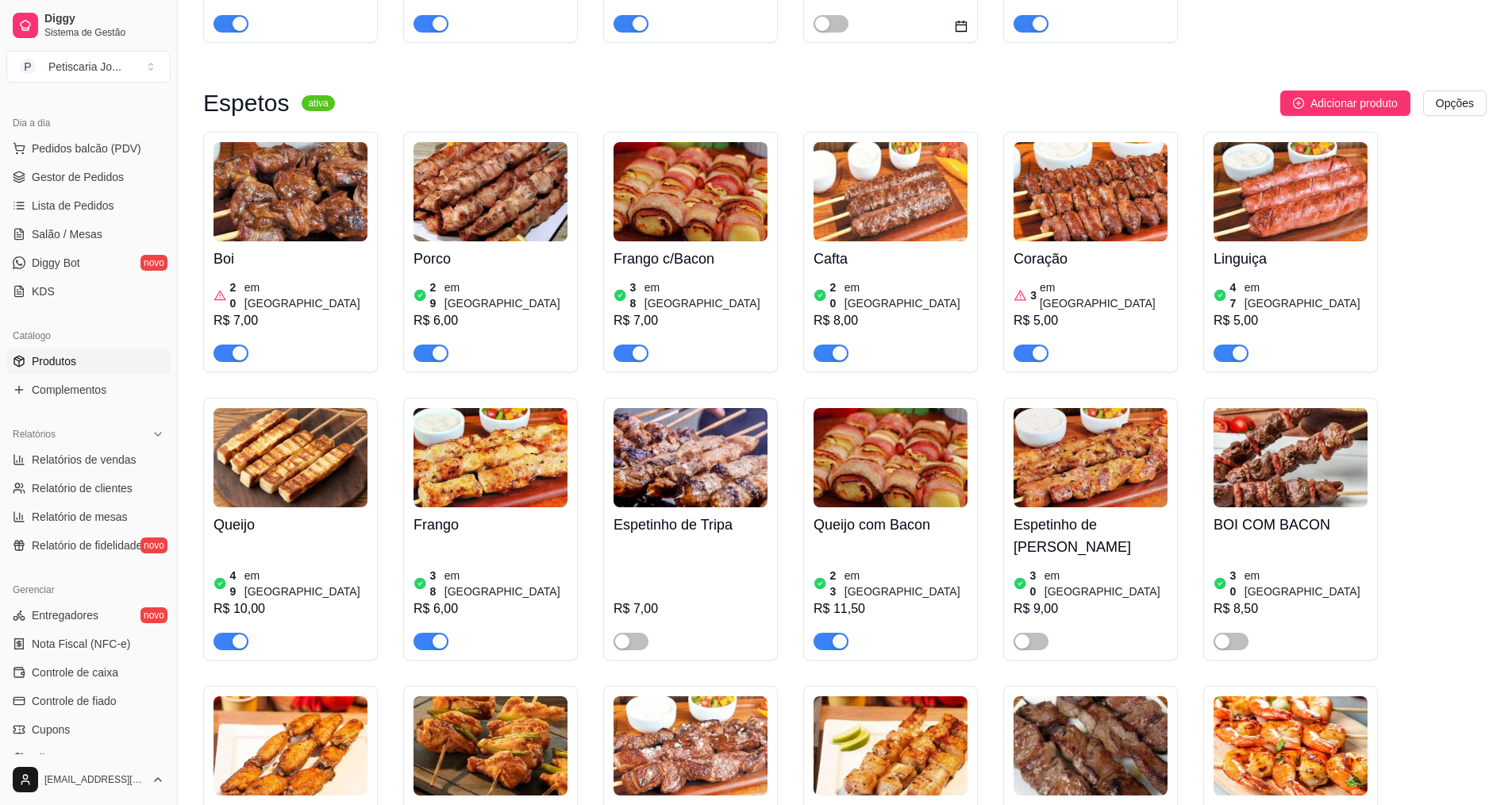
scroll to position [1032, 0]
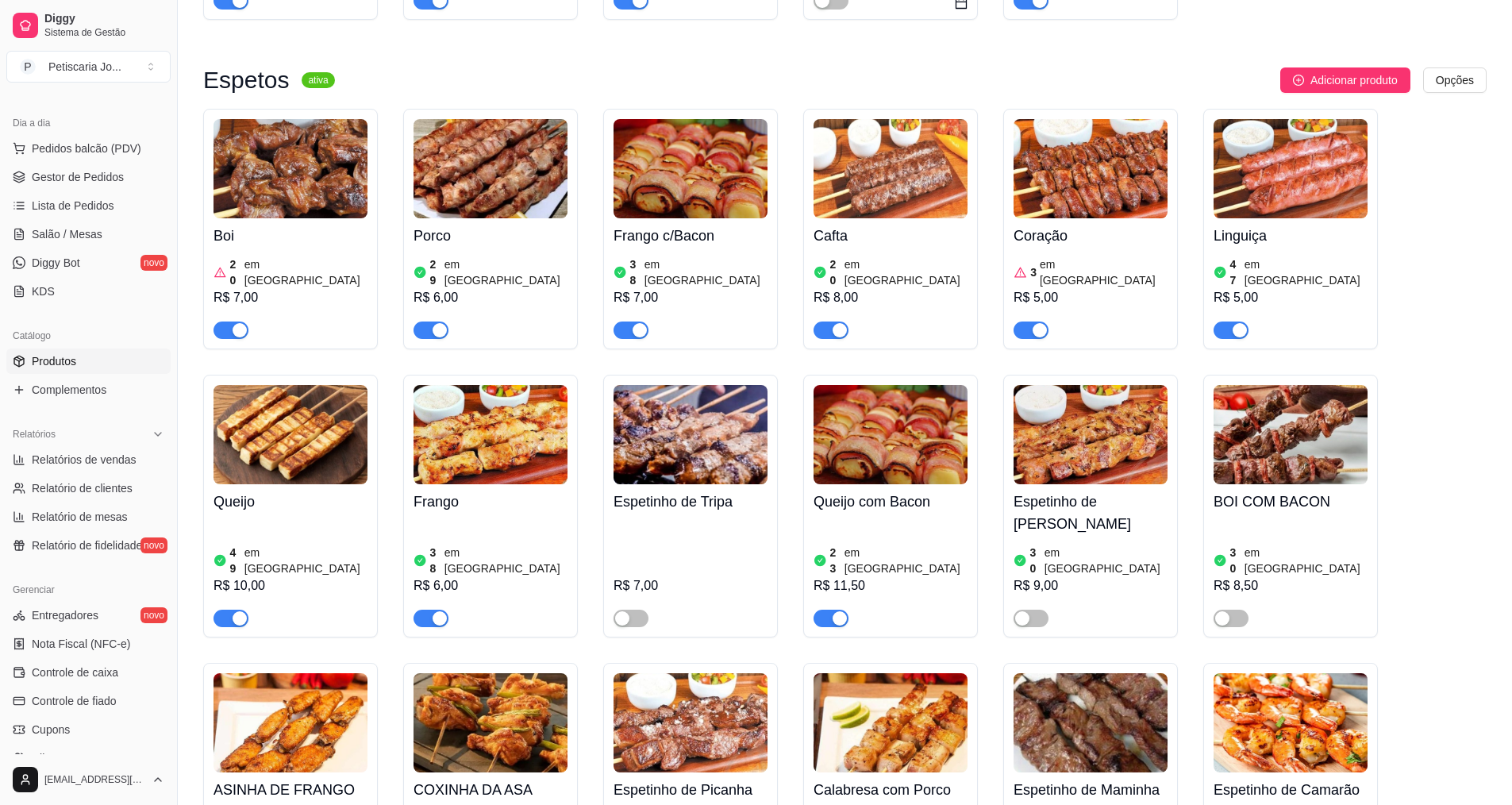
drag, startPoint x: 780, startPoint y: 405, endPoint x: 789, endPoint y: 403, distance: 8.9
click at [789, 403] on div "Boi 20 em estoque R$ 7,00 Porco 29 em estoque R$ 6,00 Frango c/Bacon 38 em esto…" at bounding box center [845, 506] width 1284 height 795
drag, startPoint x: 789, startPoint y: 403, endPoint x: 749, endPoint y: 461, distance: 70.2
click at [749, 461] on div "Boi 20 em estoque R$ 7,00 Porco 29 em estoque R$ 6,00 Frango c/Bacon 38 em esto…" at bounding box center [845, 506] width 1284 height 795
click at [761, 498] on div "Espetinho de Tripa R$ 7,00" at bounding box center [691, 555] width 154 height 143
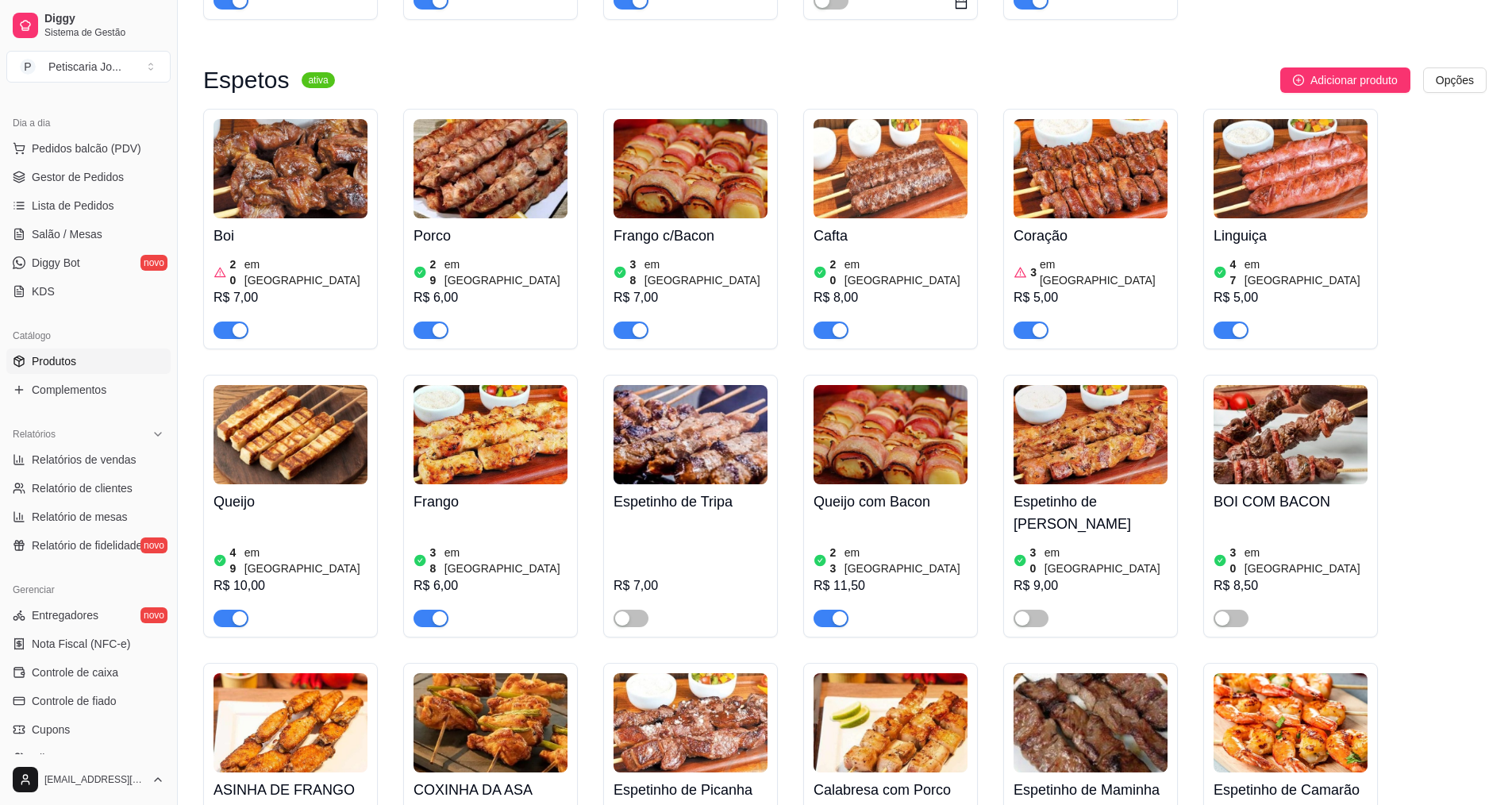
click at [672, 213] on img at bounding box center [691, 168] width 154 height 99
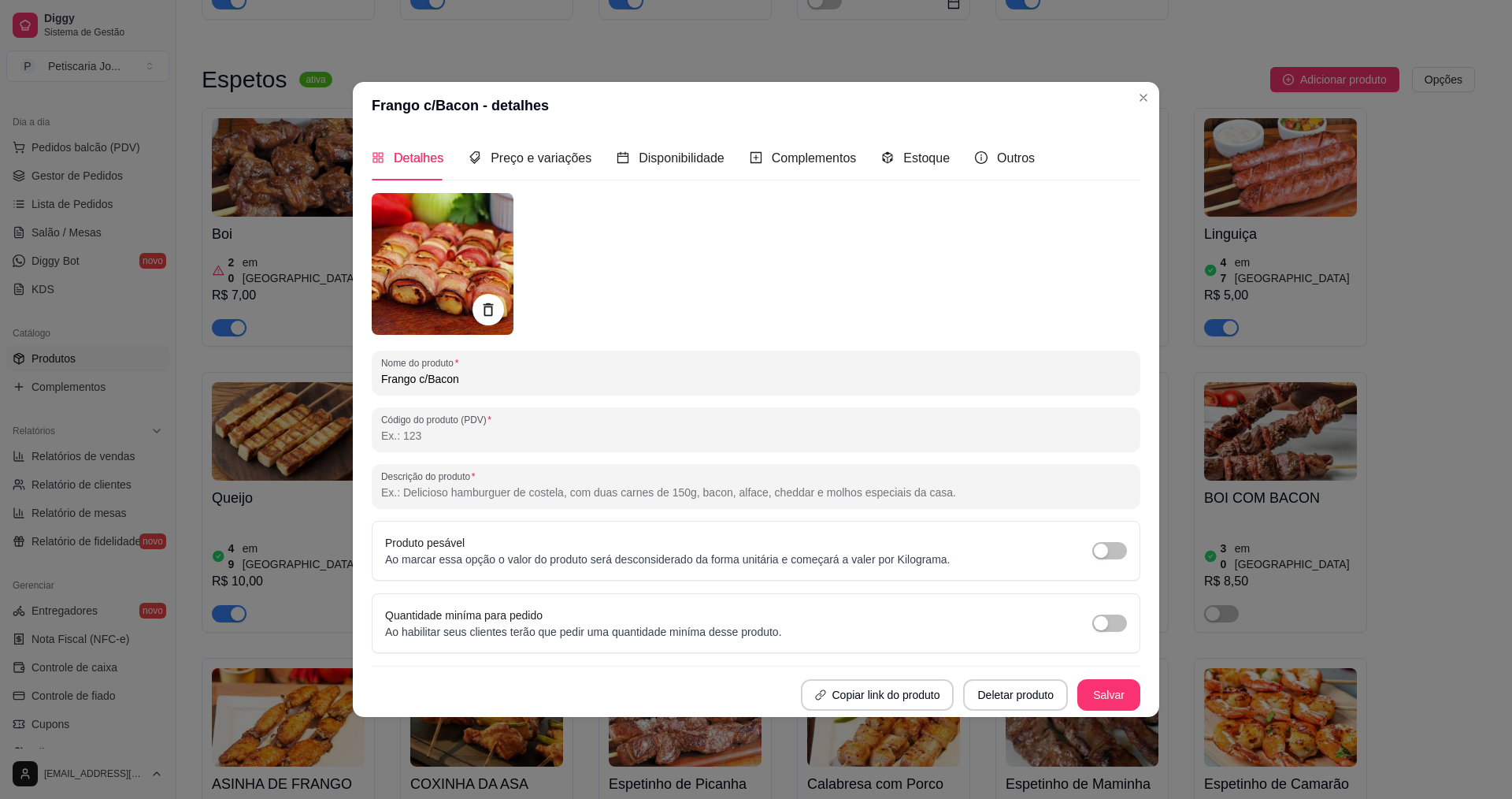
click at [667, 212] on div at bounding box center [756, 263] width 769 height 142
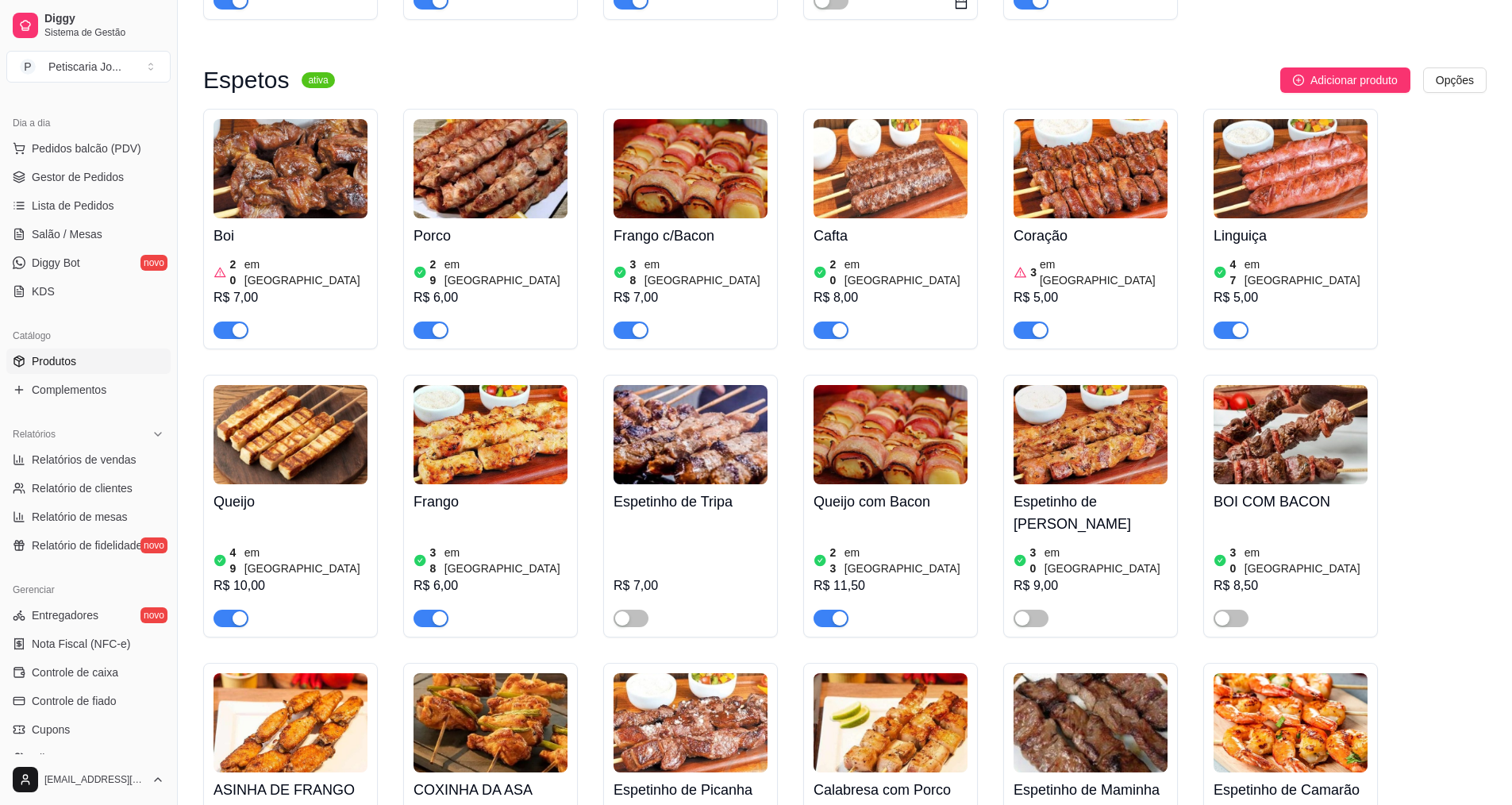
click at [635, 180] on img at bounding box center [691, 168] width 154 height 99
click at [44, 229] on span "Salão / Mesas" at bounding box center [67, 234] width 71 height 16
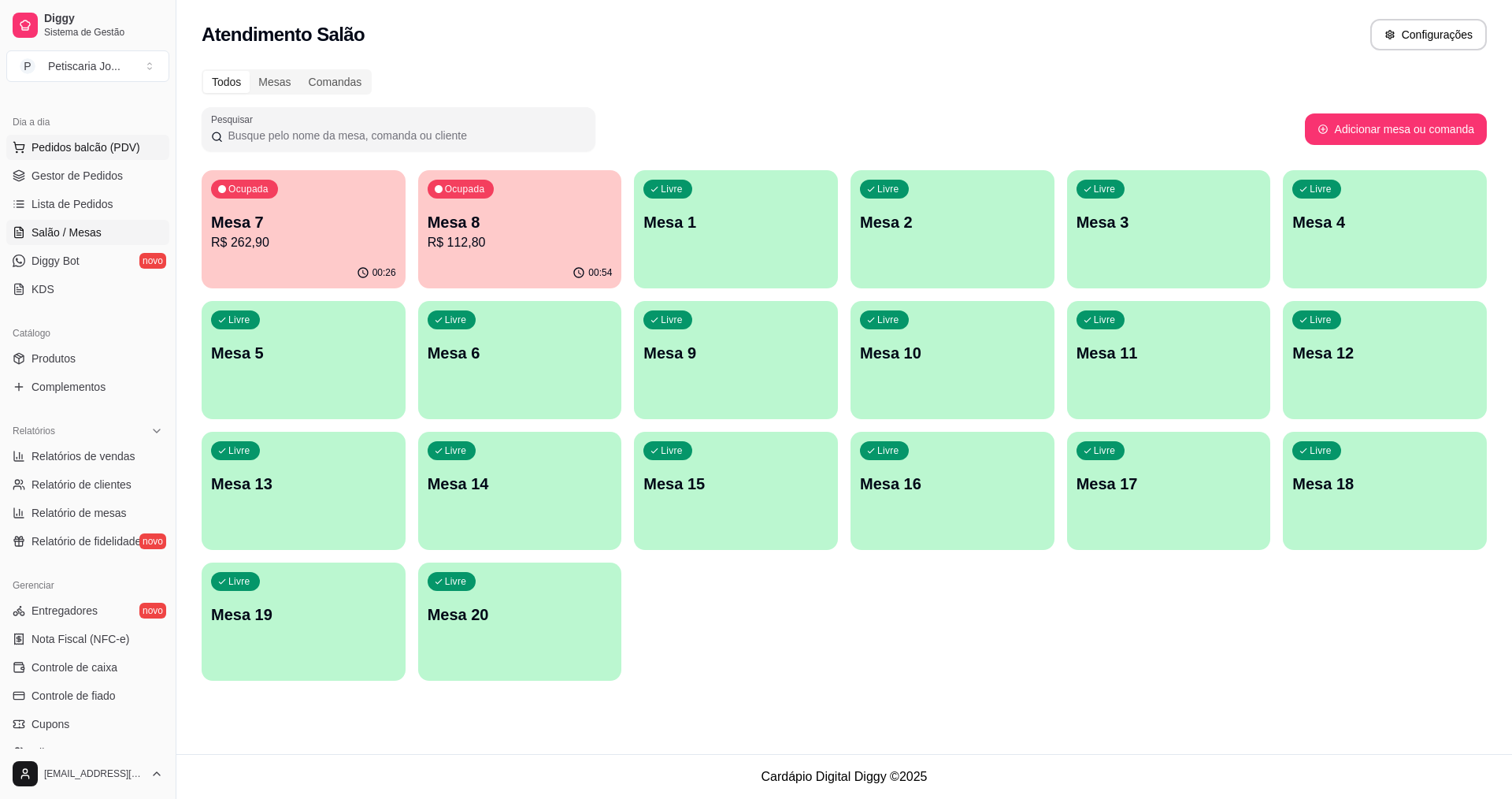
click at [91, 138] on button "Pedidos balcão (PDV)" at bounding box center [87, 147] width 163 height 25
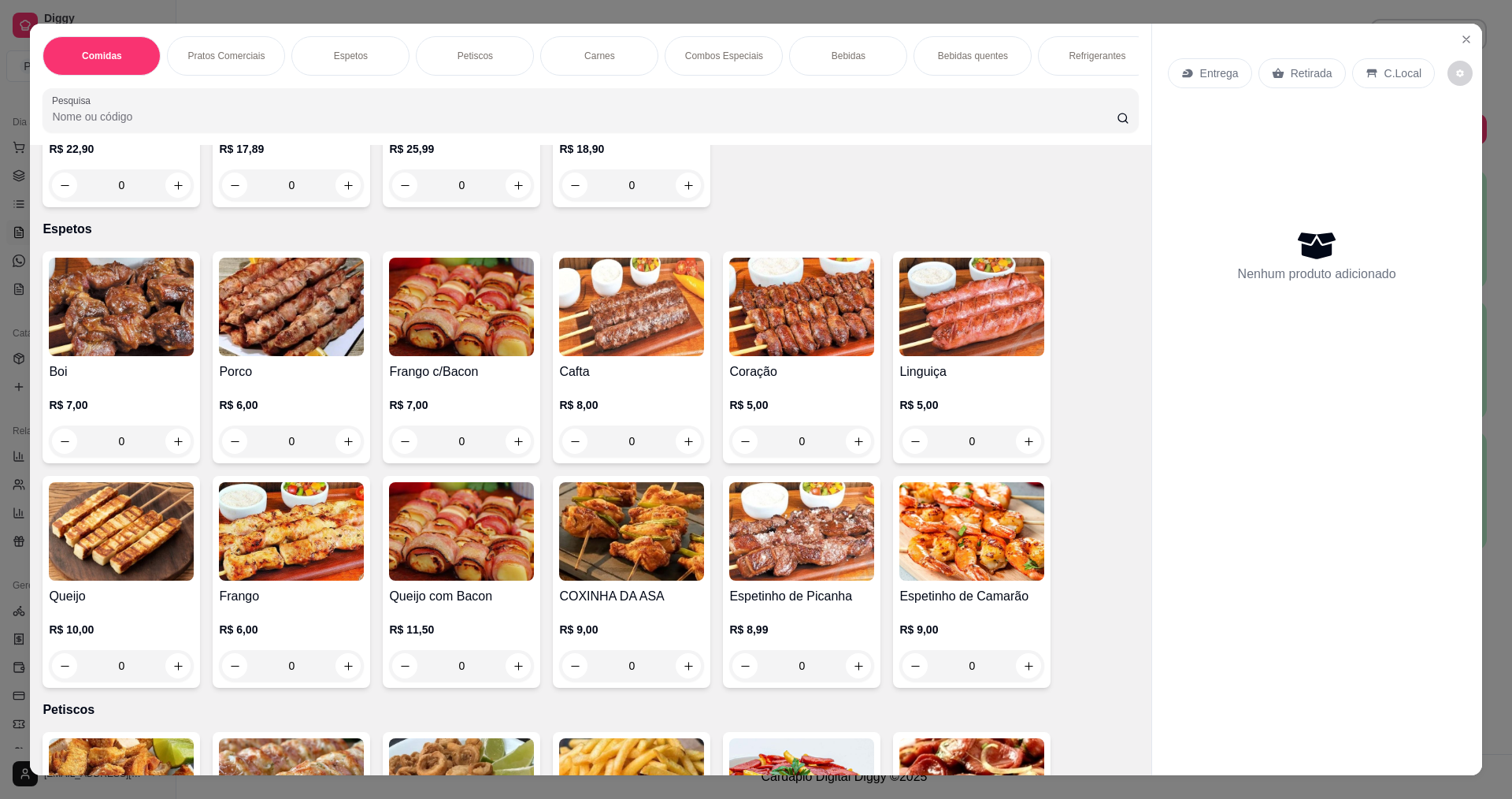
scroll to position [866, 0]
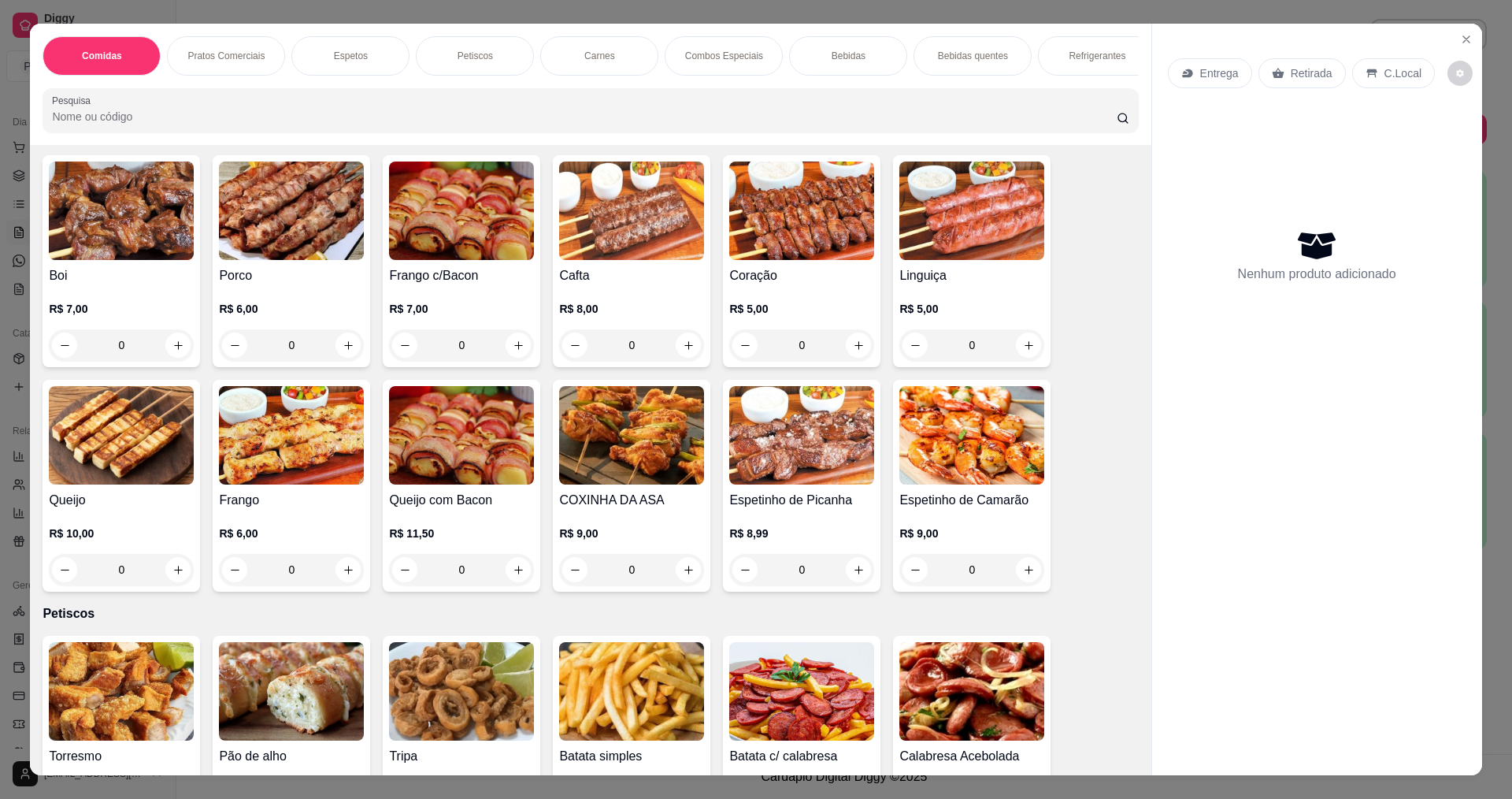
click at [479, 198] on img at bounding box center [461, 210] width 145 height 98
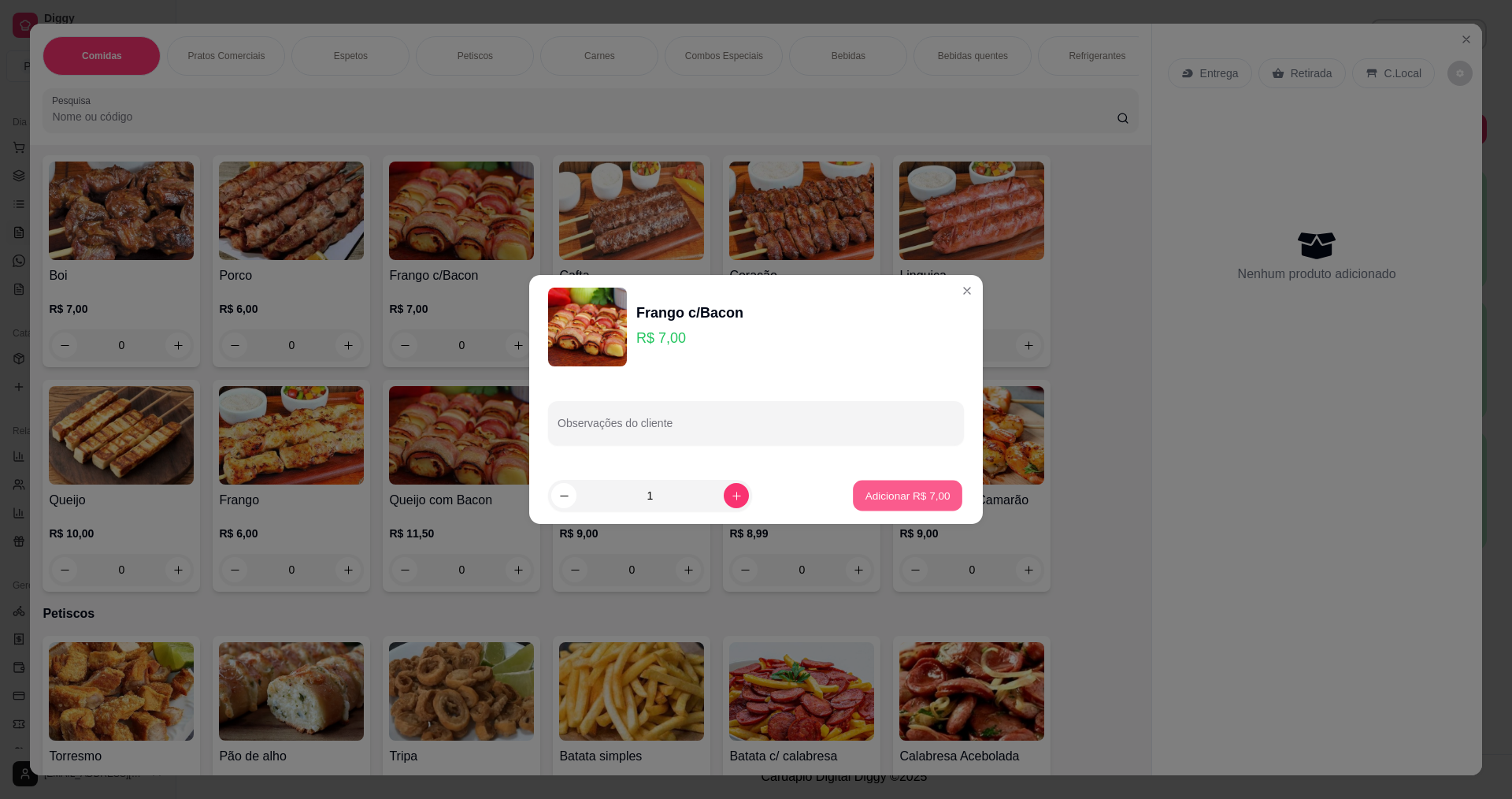
click at [910, 483] on button "Adicionar R$ 7,00" at bounding box center [908, 495] width 109 height 31
type input "1"
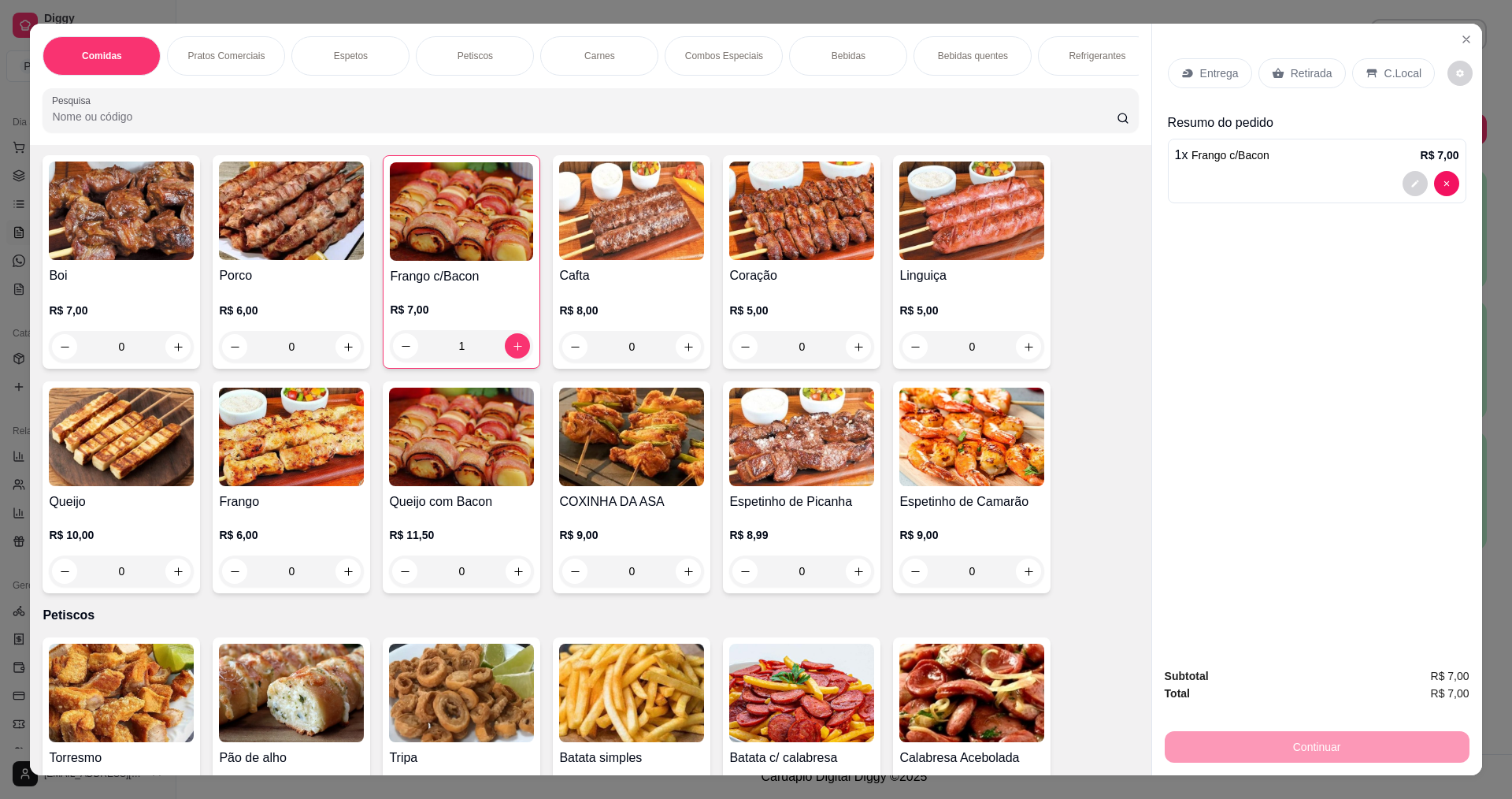
click at [1236, 82] on div "Entrega" at bounding box center [1209, 73] width 84 height 30
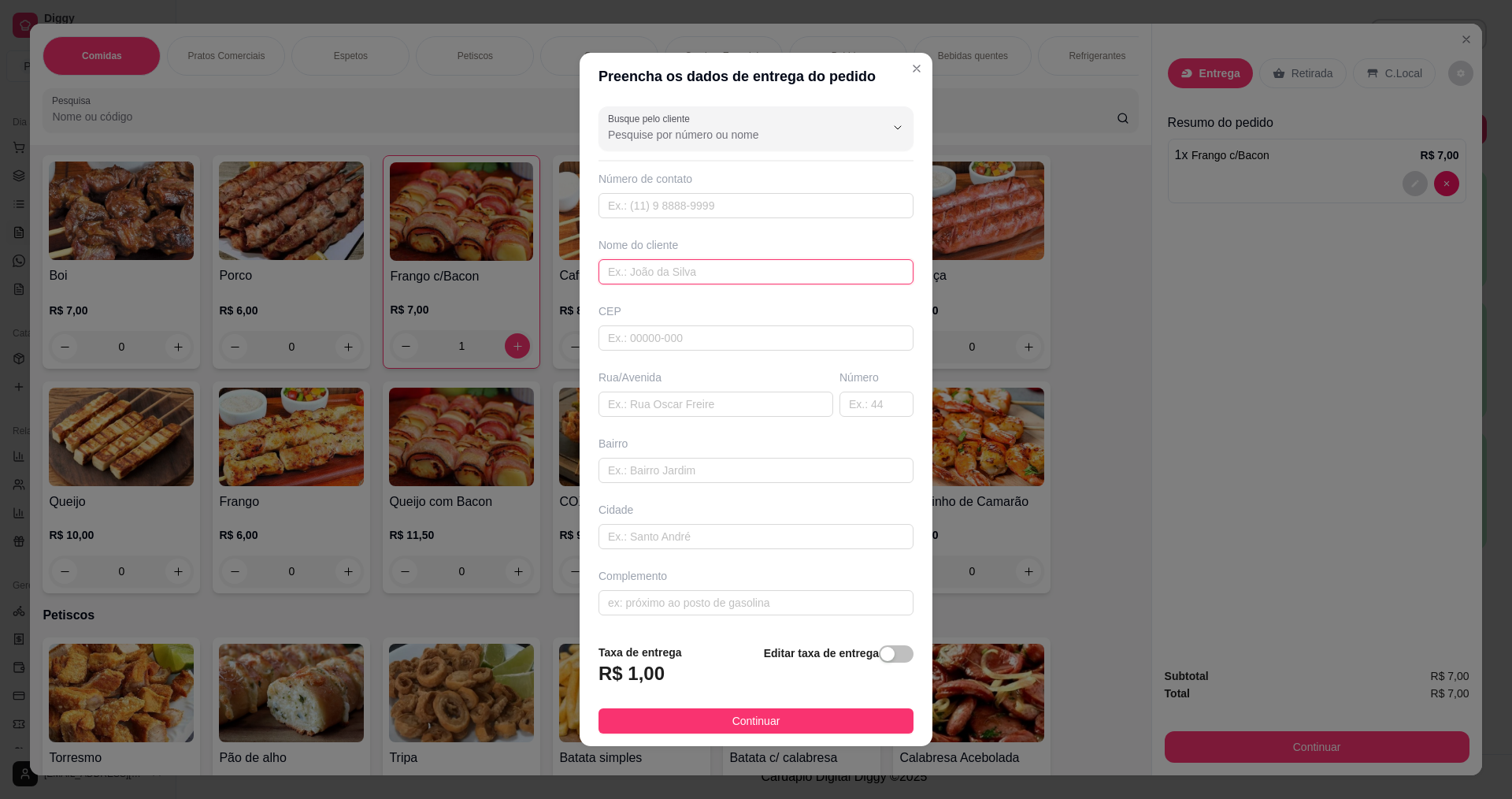
click at [745, 281] on input "text" at bounding box center [756, 271] width 315 height 25
type input "BARTOLOMEU"
click at [770, 737] on footer "Taxa de entrega R$ 1,00 Editar taxa de entrega Continuar" at bounding box center [756, 689] width 353 height 115
click at [770, 732] on button "Continuar" at bounding box center [756, 721] width 315 height 25
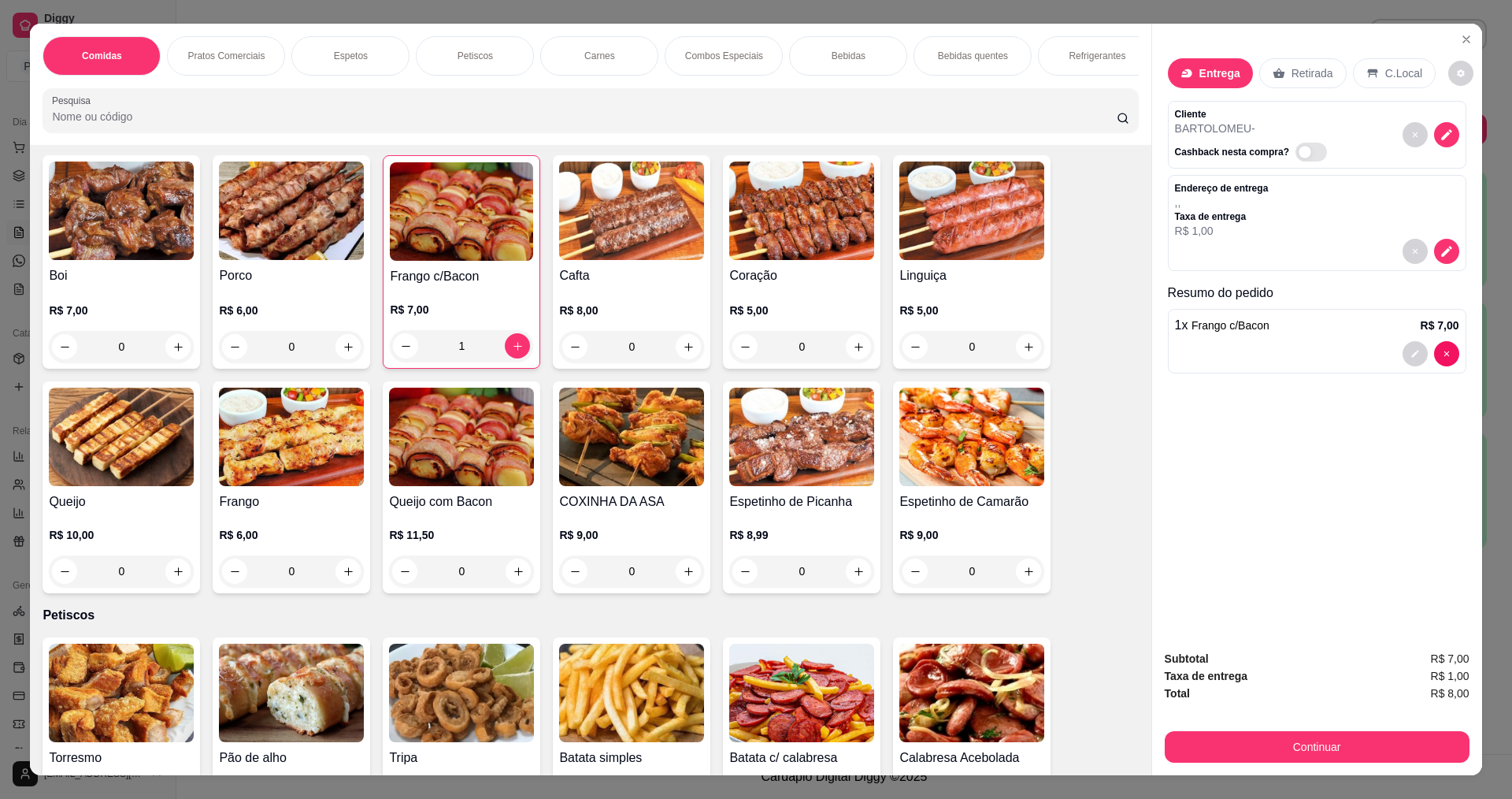
click at [1249, 723] on div "Subtotal R$ 7,00 Taxa de entrega R$ 1,00 Total R$ 8,00 Continuar" at bounding box center [1317, 707] width 305 height 113
click at [1251, 738] on button "Continuar" at bounding box center [1317, 747] width 305 height 32
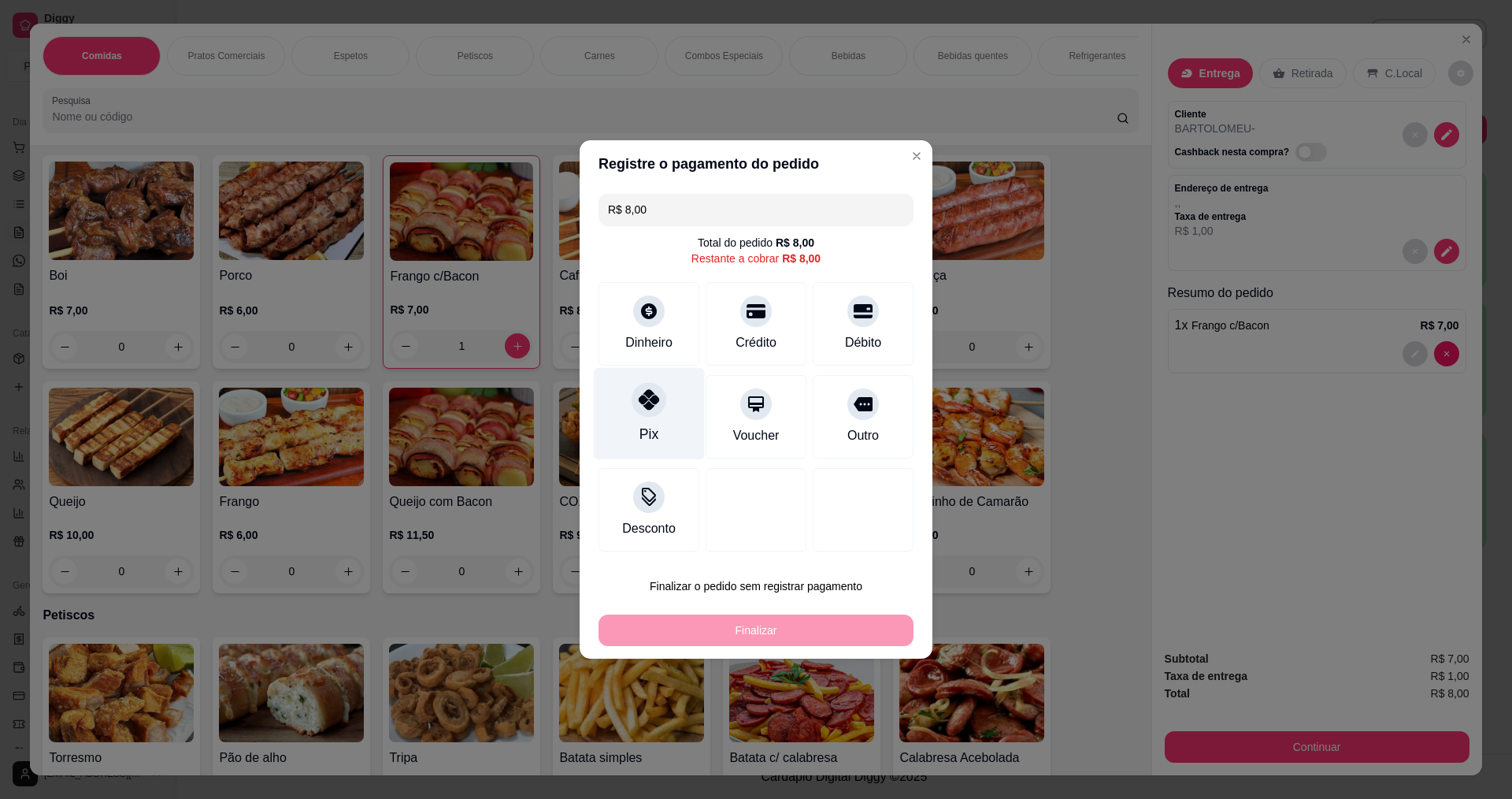
click at [667, 420] on div "Pix" at bounding box center [650, 414] width 111 height 92
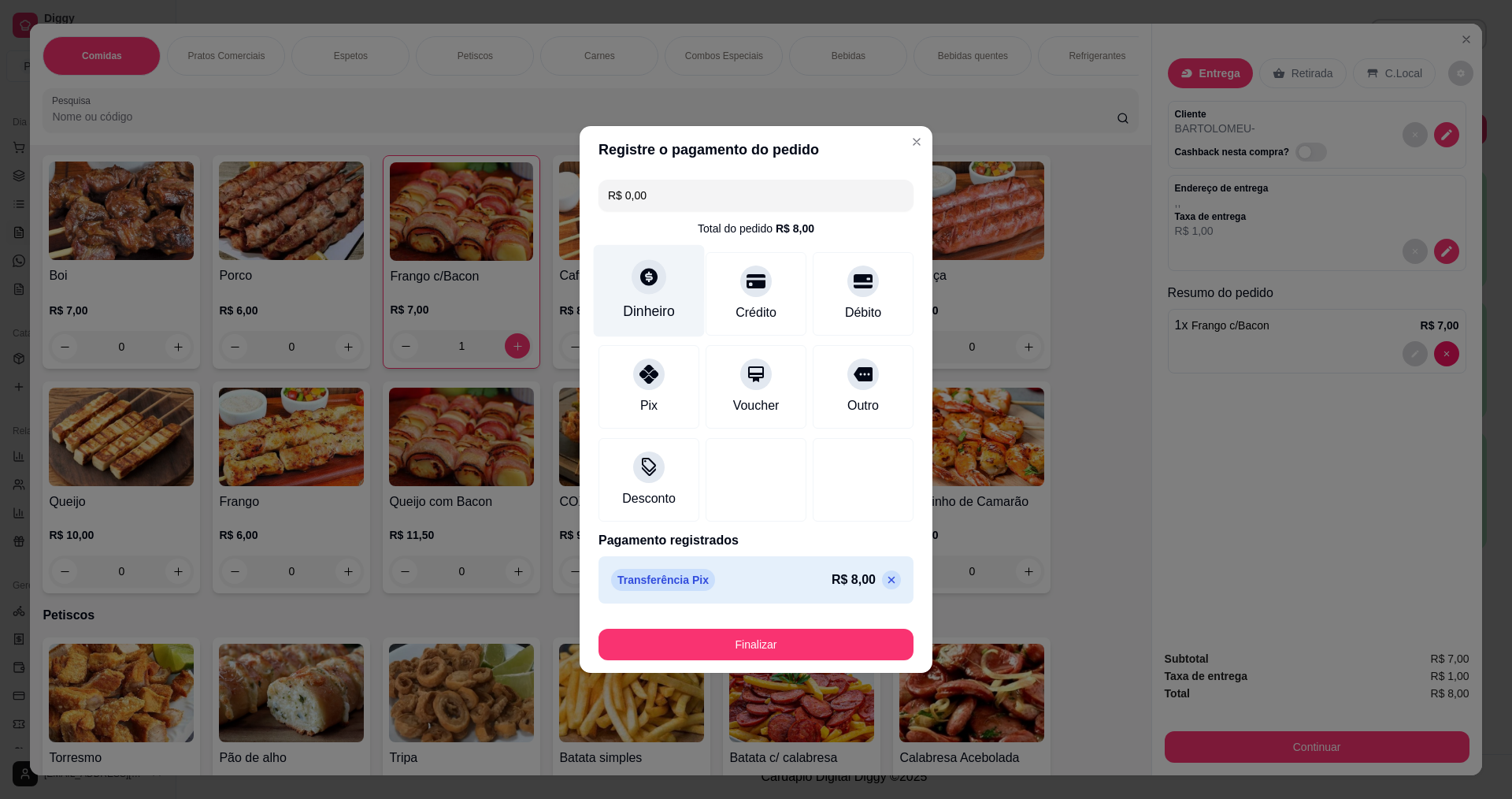
click at [674, 273] on div "Dinheiro" at bounding box center [650, 291] width 111 height 92
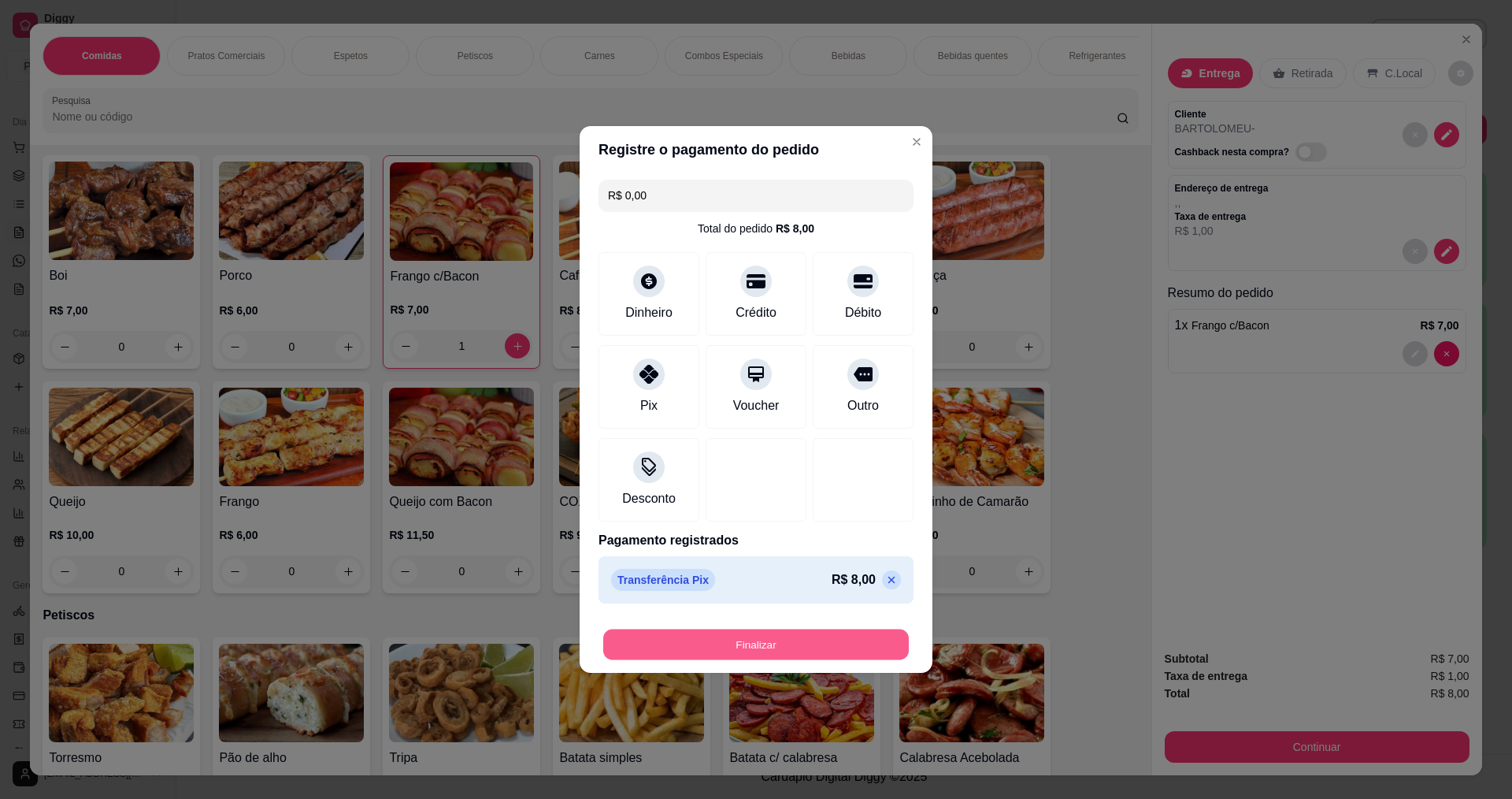
click at [960, 504] on div "Registre o pagamento do pedido R$ 0,00 Total do pedido R$ 8,00 Dinheiro Crédito…" at bounding box center [756, 399] width 1512 height 799
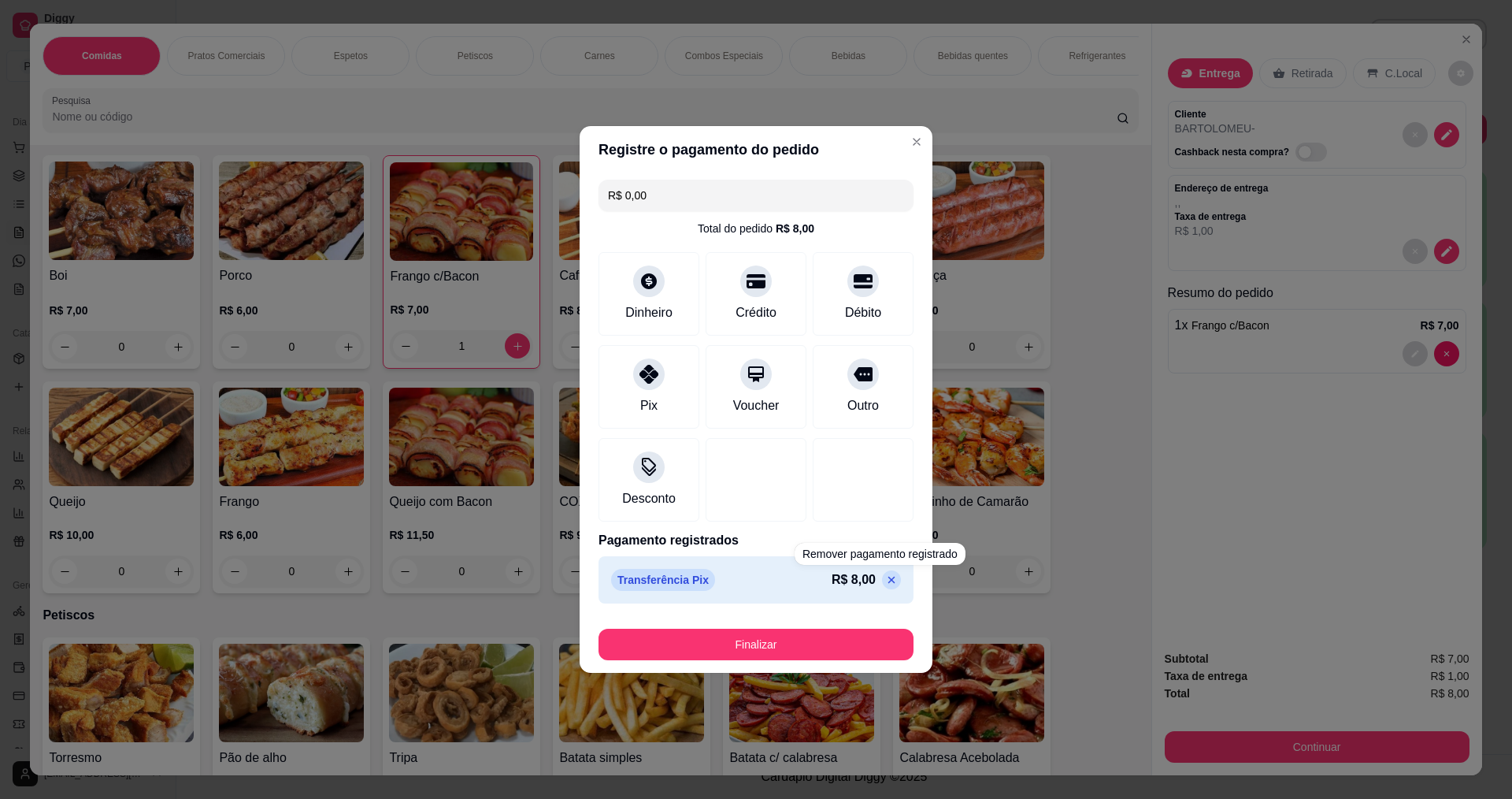
click at [885, 581] on icon at bounding box center [891, 580] width 13 height 13
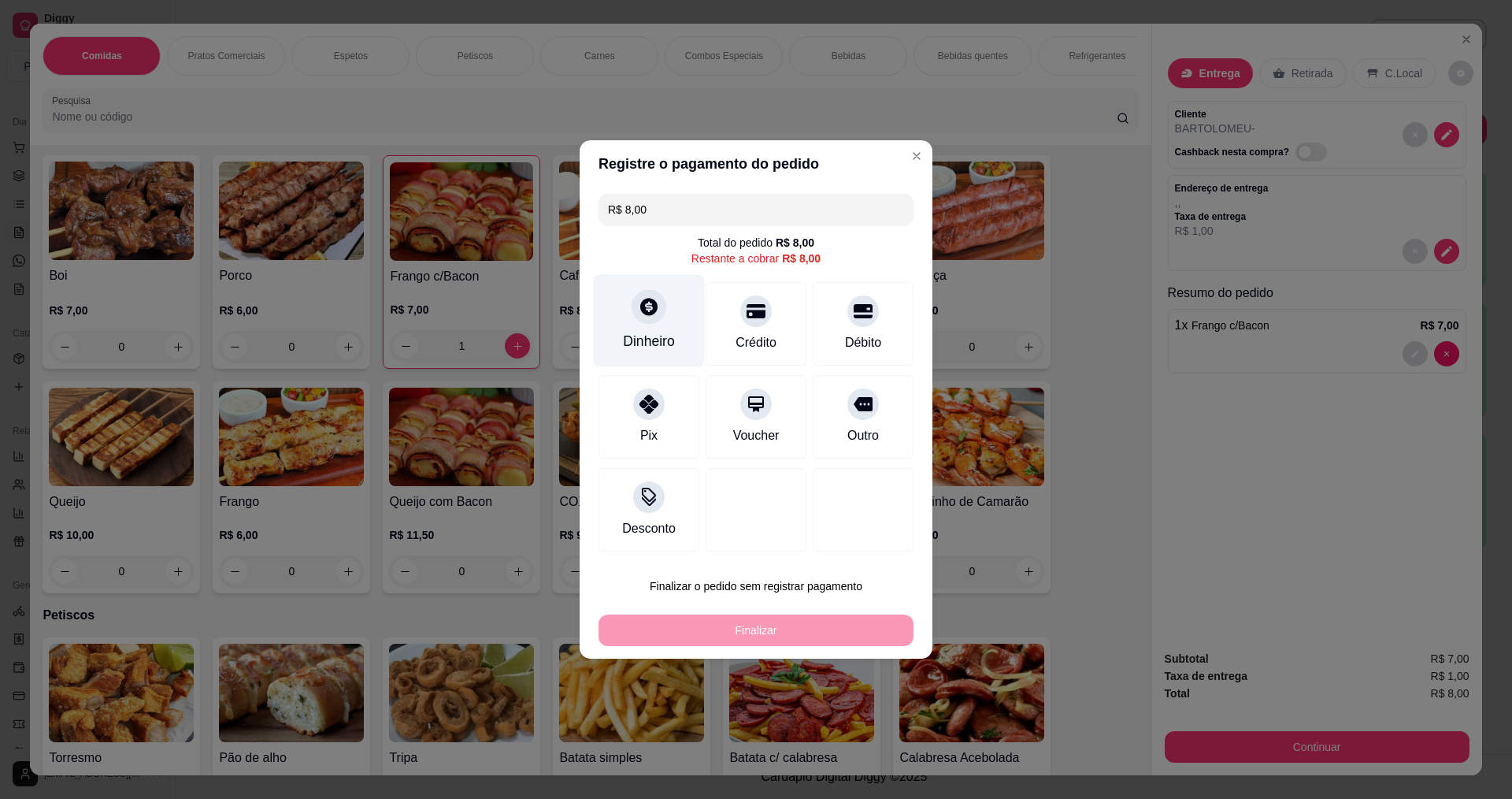
click at [656, 326] on div "Dinheiro" at bounding box center [650, 321] width 111 height 92
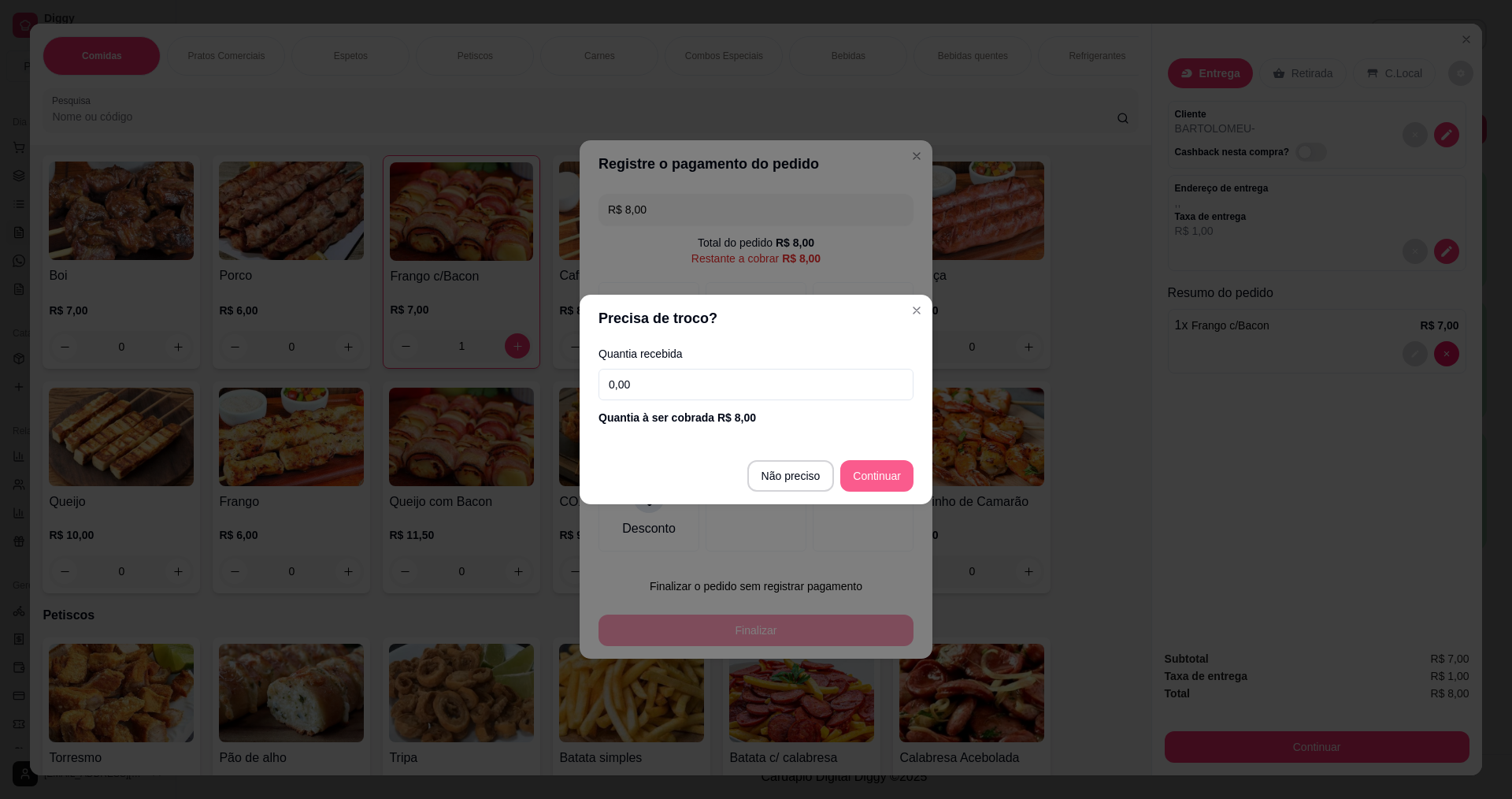
type input "R$ 0,00"
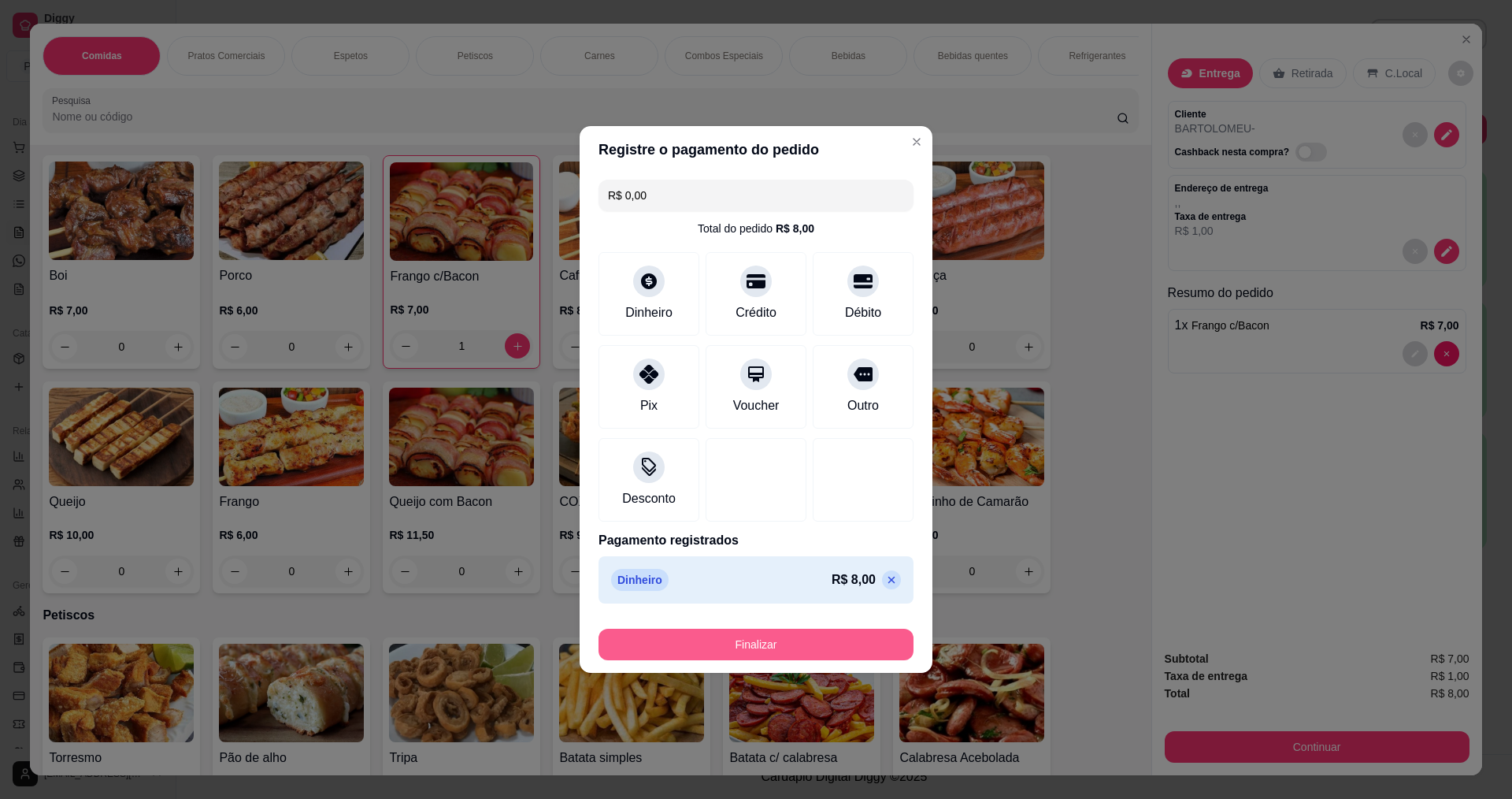
click at [791, 653] on button "Finalizar" at bounding box center [756, 645] width 315 height 32
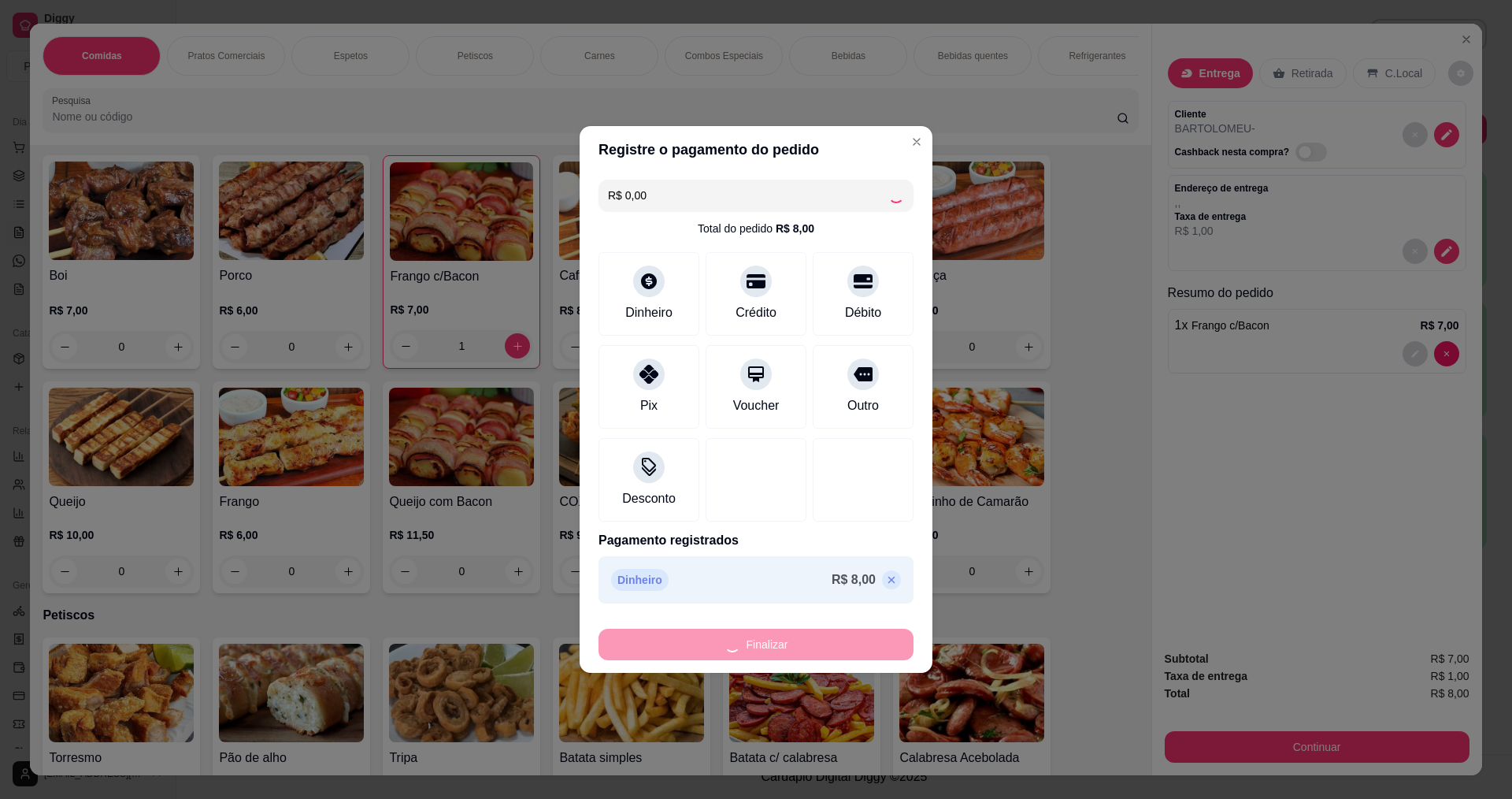
type input "0"
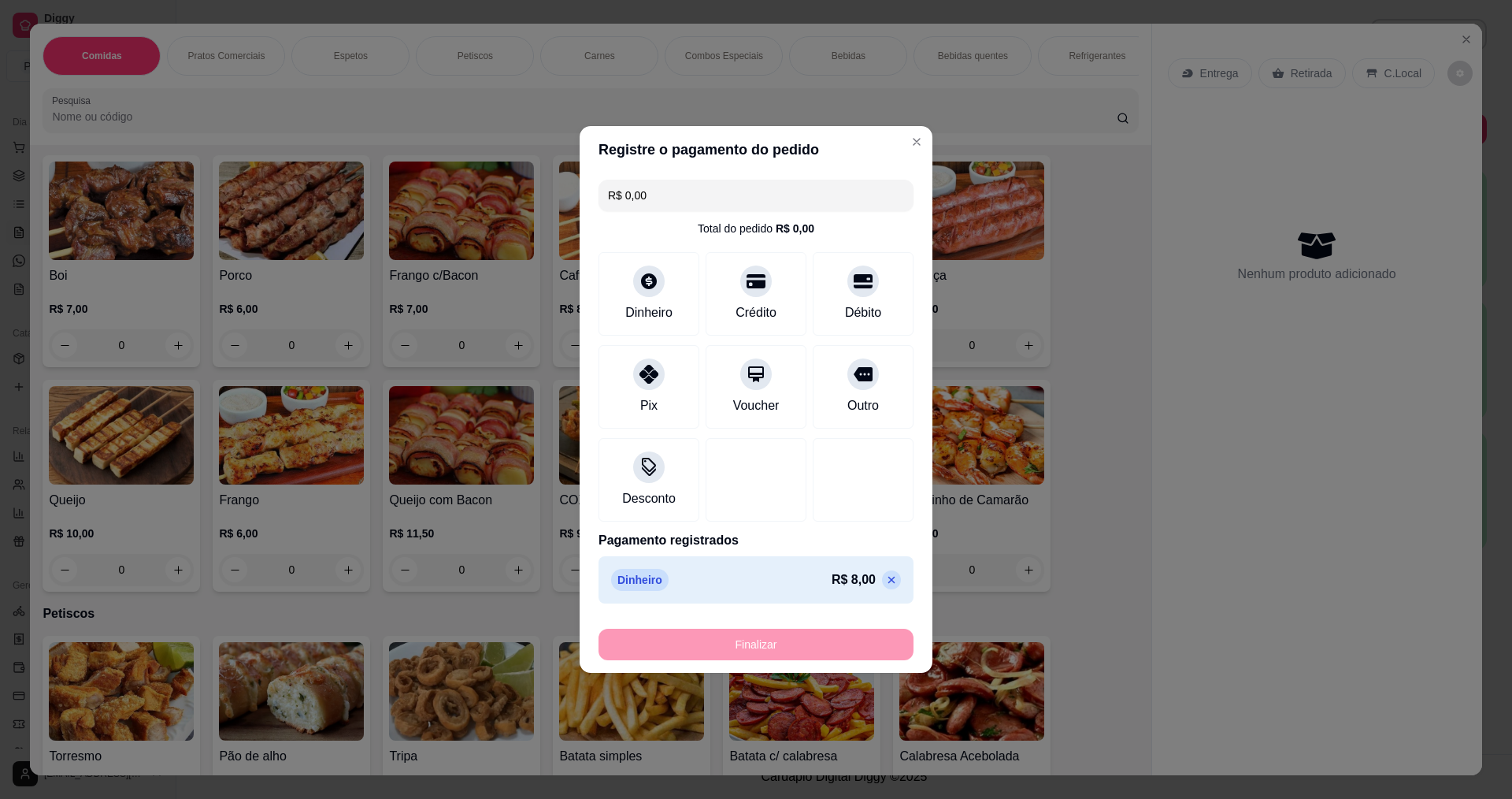
type input "-R$ 8,00"
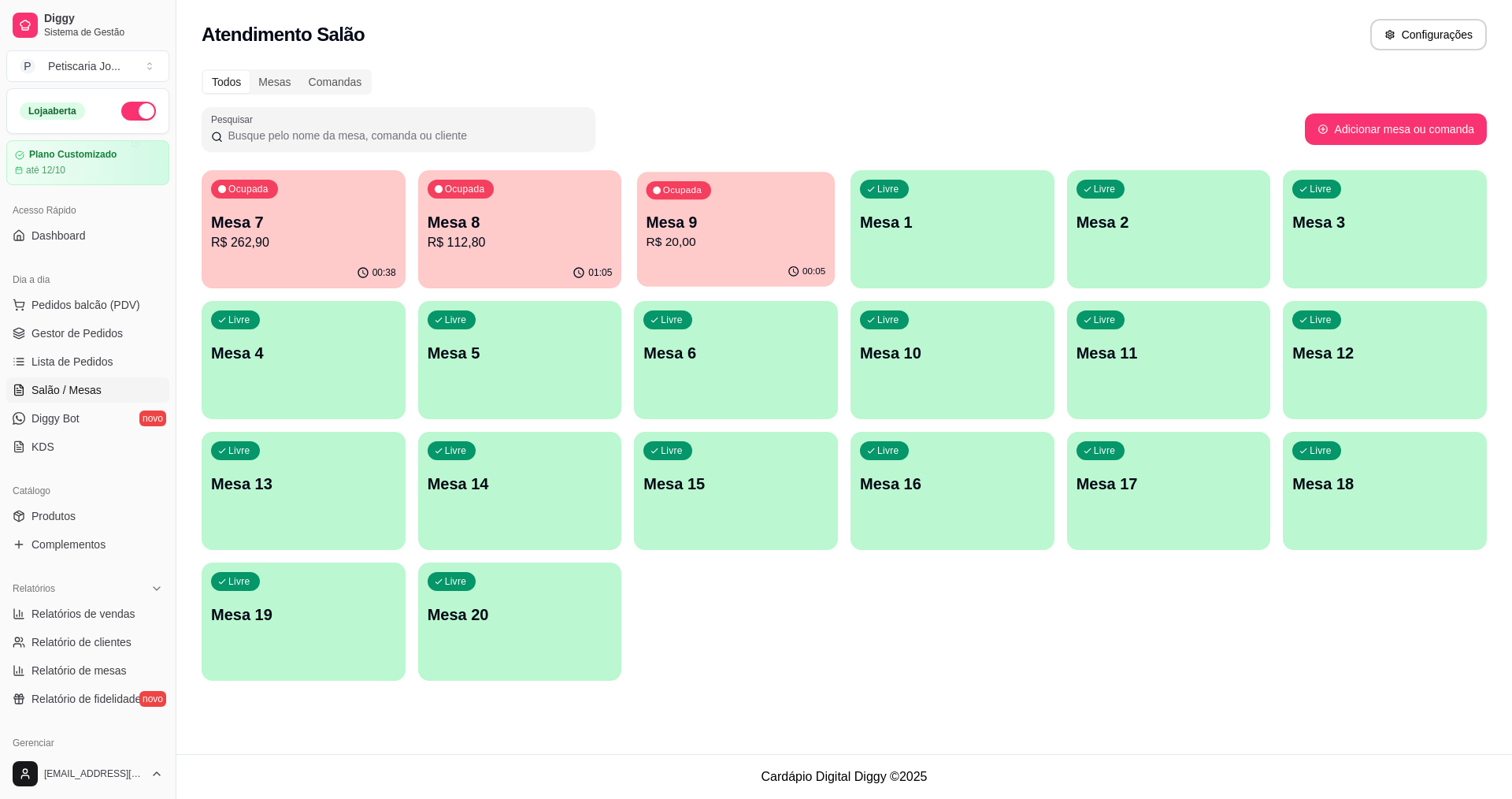
click at [800, 186] on div "Ocupada Mesa 9 R$ 20,00" at bounding box center [735, 214] width 197 height 85
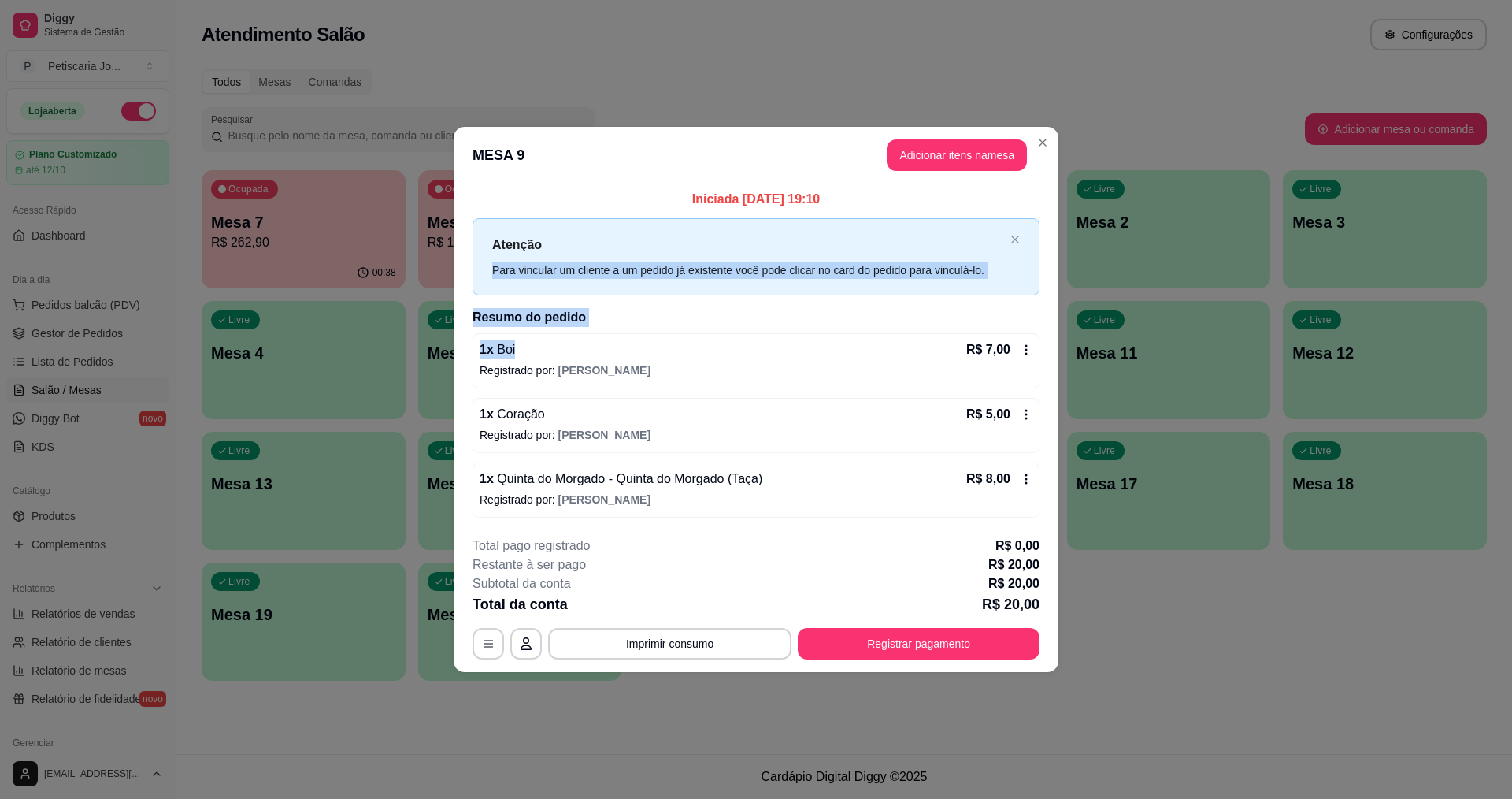
drag, startPoint x: 563, startPoint y: 332, endPoint x: 806, endPoint y: 239, distance: 260.2
click at [806, 239] on div "Iniciada 09/10/2025 às 19:10 Atenção Para vincular um cliente a um pedido já ex…" at bounding box center [756, 352] width 567 height 327
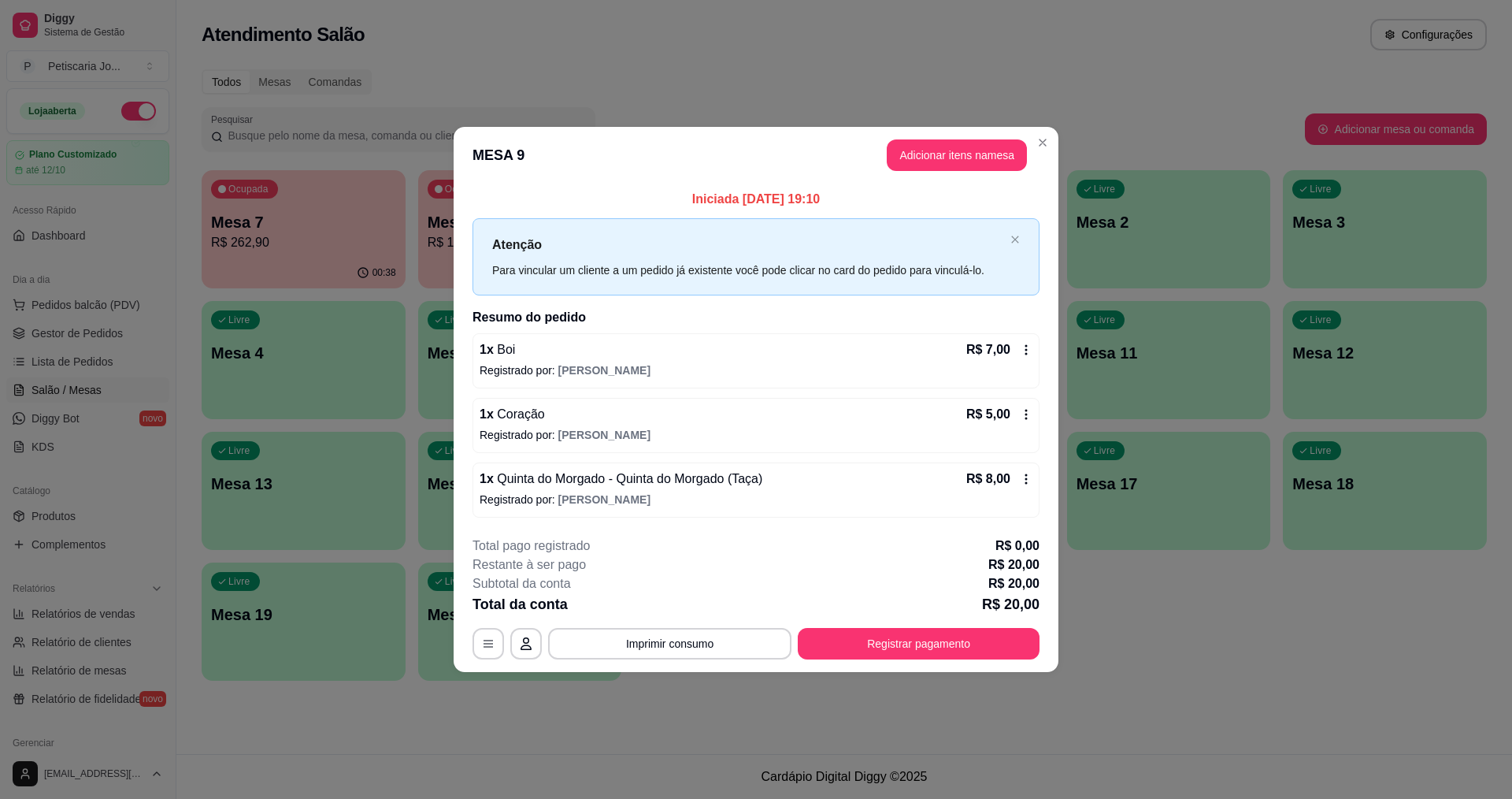
click at [600, 407] on div "1 x Coração R$ 5,00" at bounding box center [755, 414] width 553 height 19
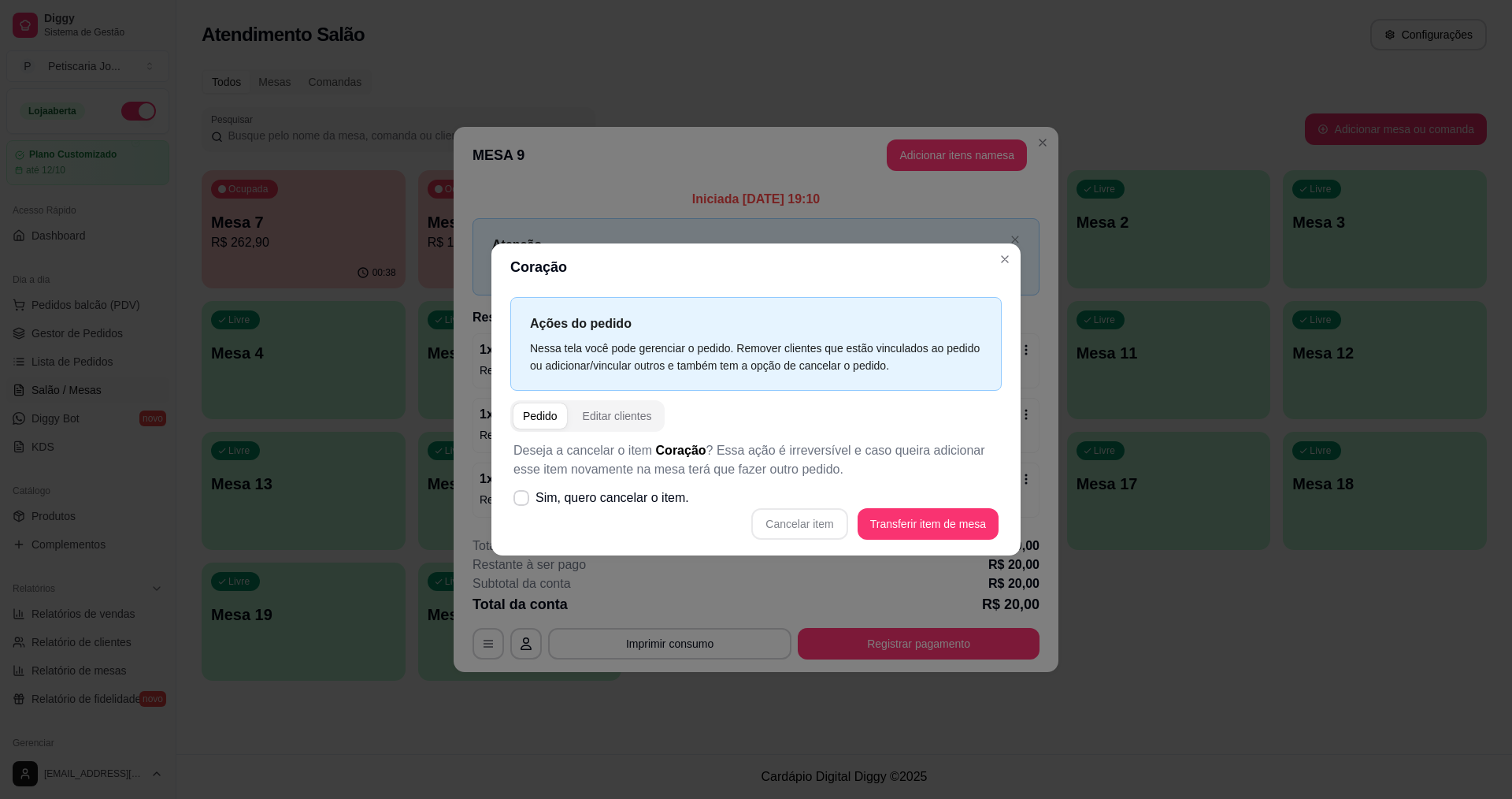
click at [514, 481] on div "Deseja a cancelar o item Coração ? Essa ação é irreversível e caso queira adici…" at bounding box center [755, 490] width 491 height 117
click at [526, 493] on span at bounding box center [521, 498] width 15 height 15
click at [523, 501] on input "Sim, quero cancelar o item." at bounding box center [518, 506] width 10 height 10
checkbox input "true"
click at [797, 514] on button "Cancelar item" at bounding box center [799, 524] width 96 height 32
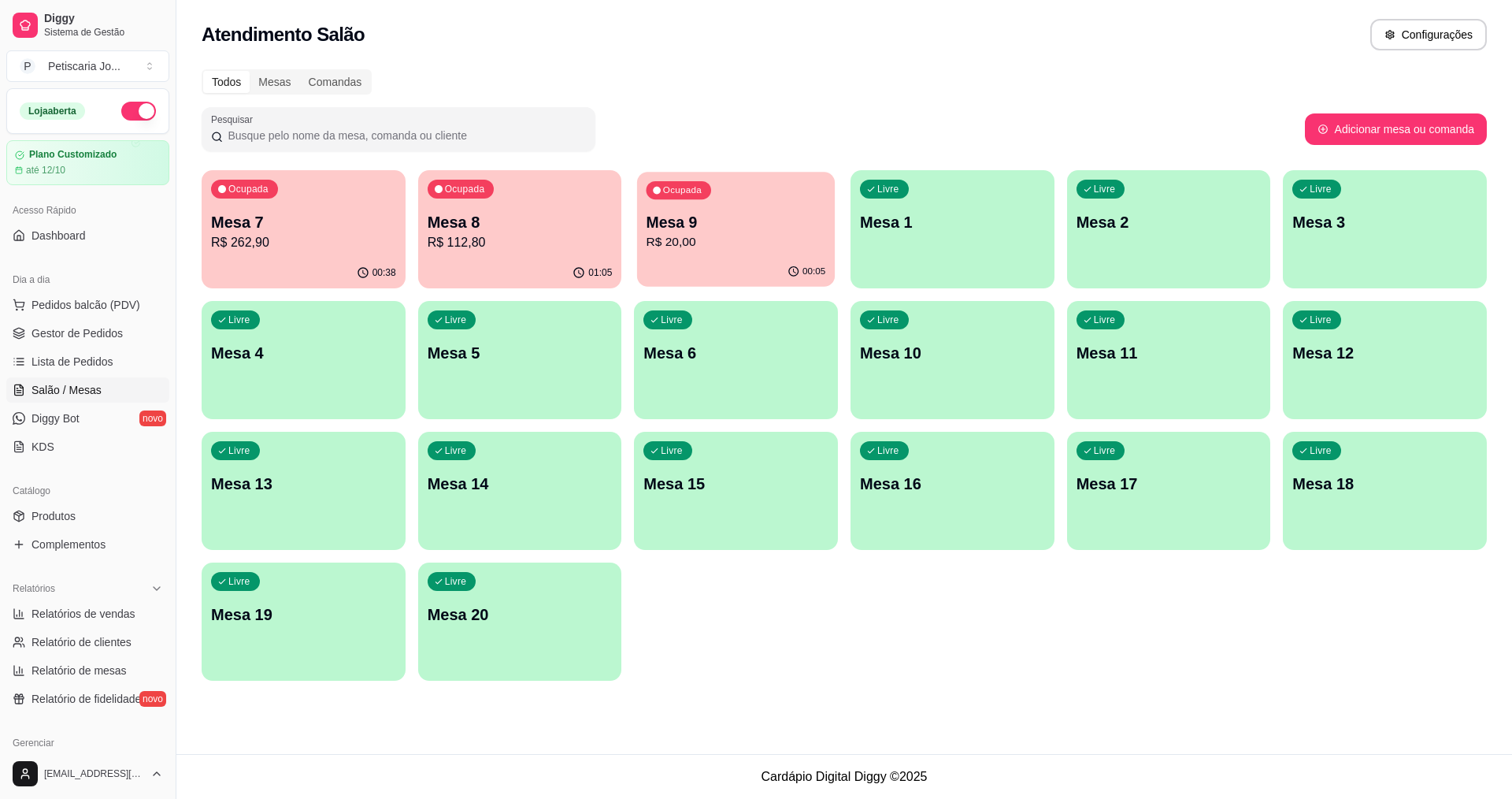
click at [740, 243] on p "R$ 20,00" at bounding box center [736, 242] width 180 height 18
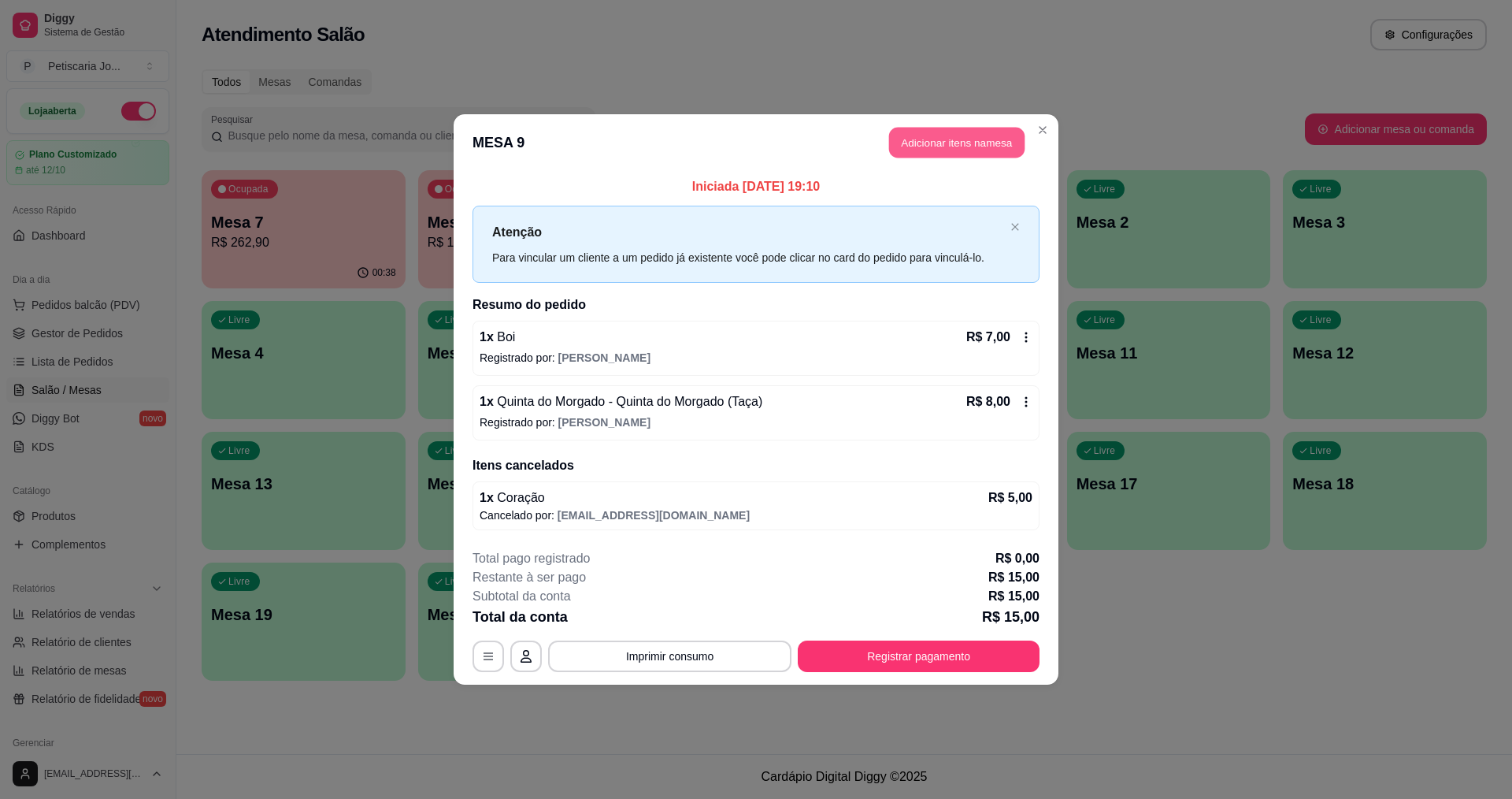
click at [984, 144] on button "Adicionar itens na mesa" at bounding box center [956, 143] width 136 height 31
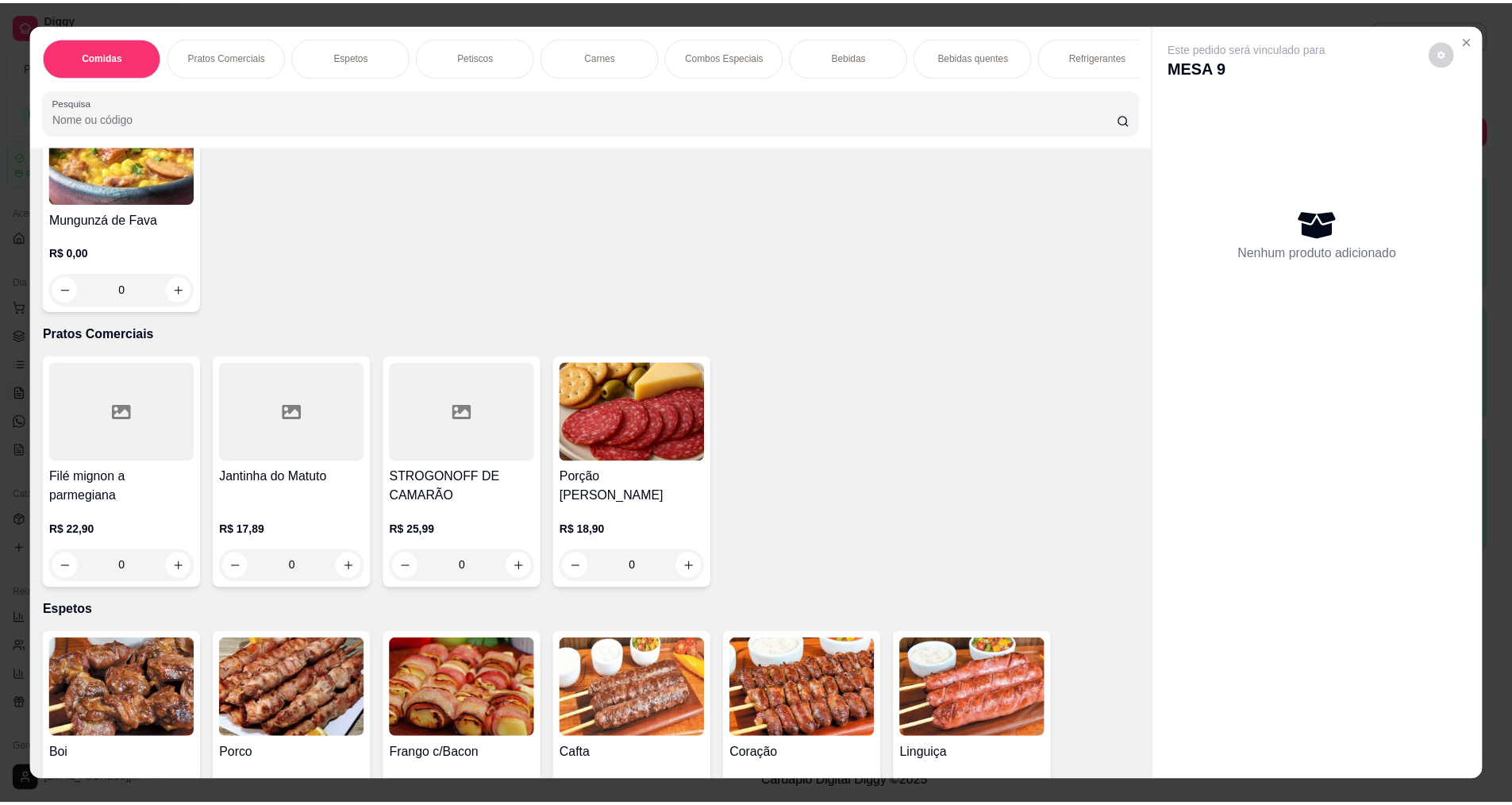
scroll to position [556, 0]
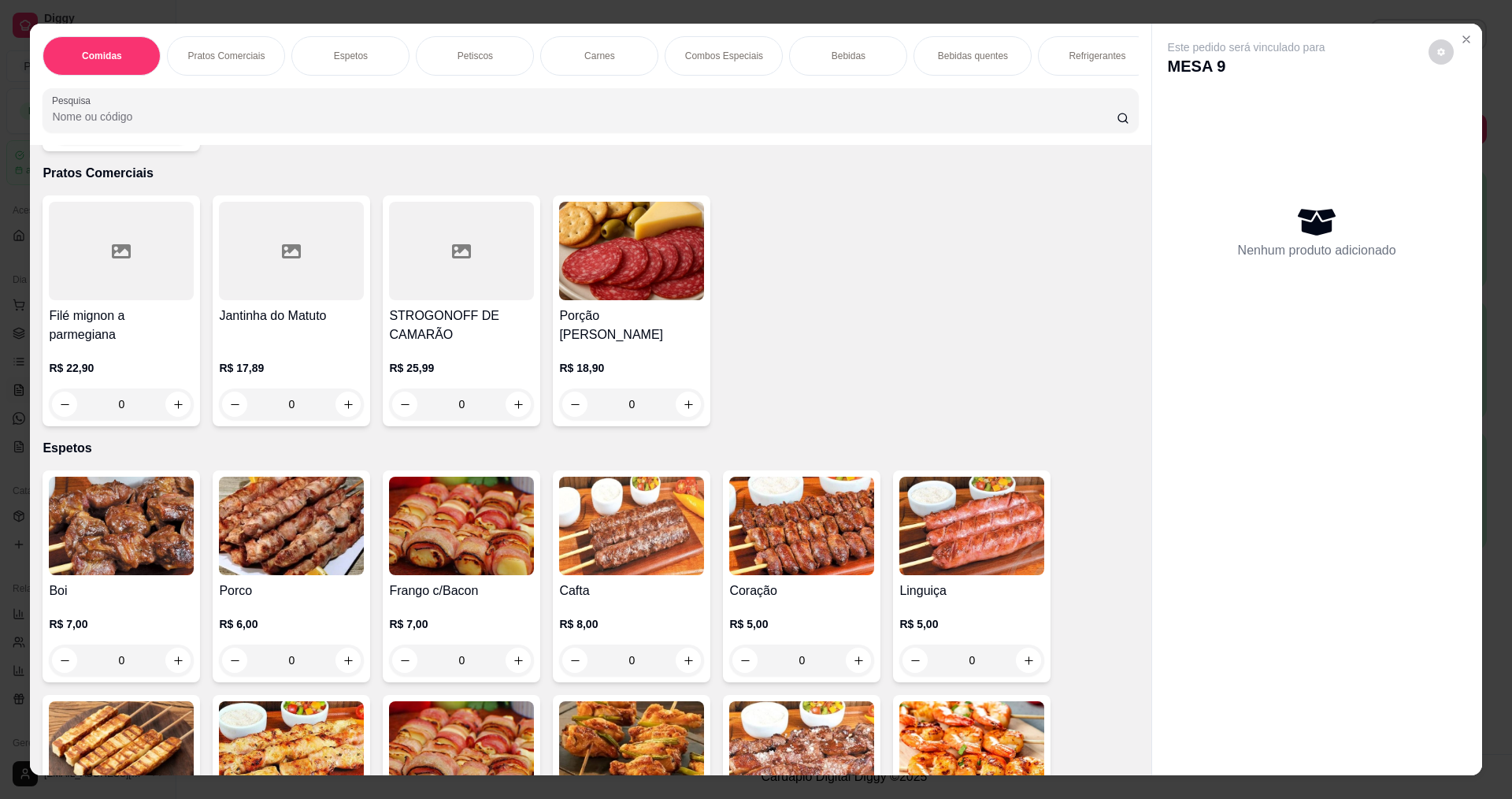
click at [317, 509] on img at bounding box center [292, 525] width 145 height 98
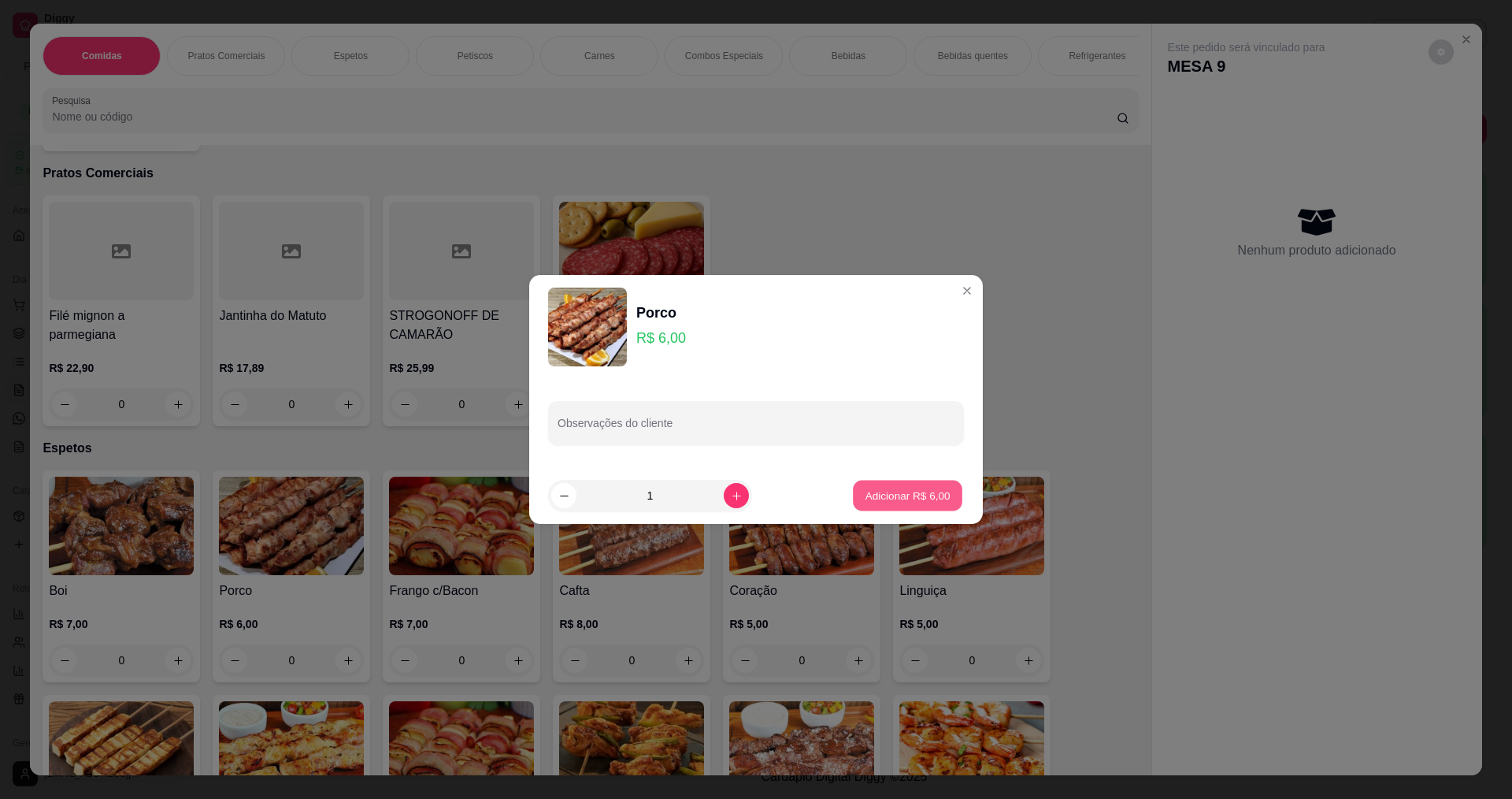
click at [878, 480] on button "Adicionar R$ 6,00" at bounding box center [908, 495] width 109 height 31
type input "1"
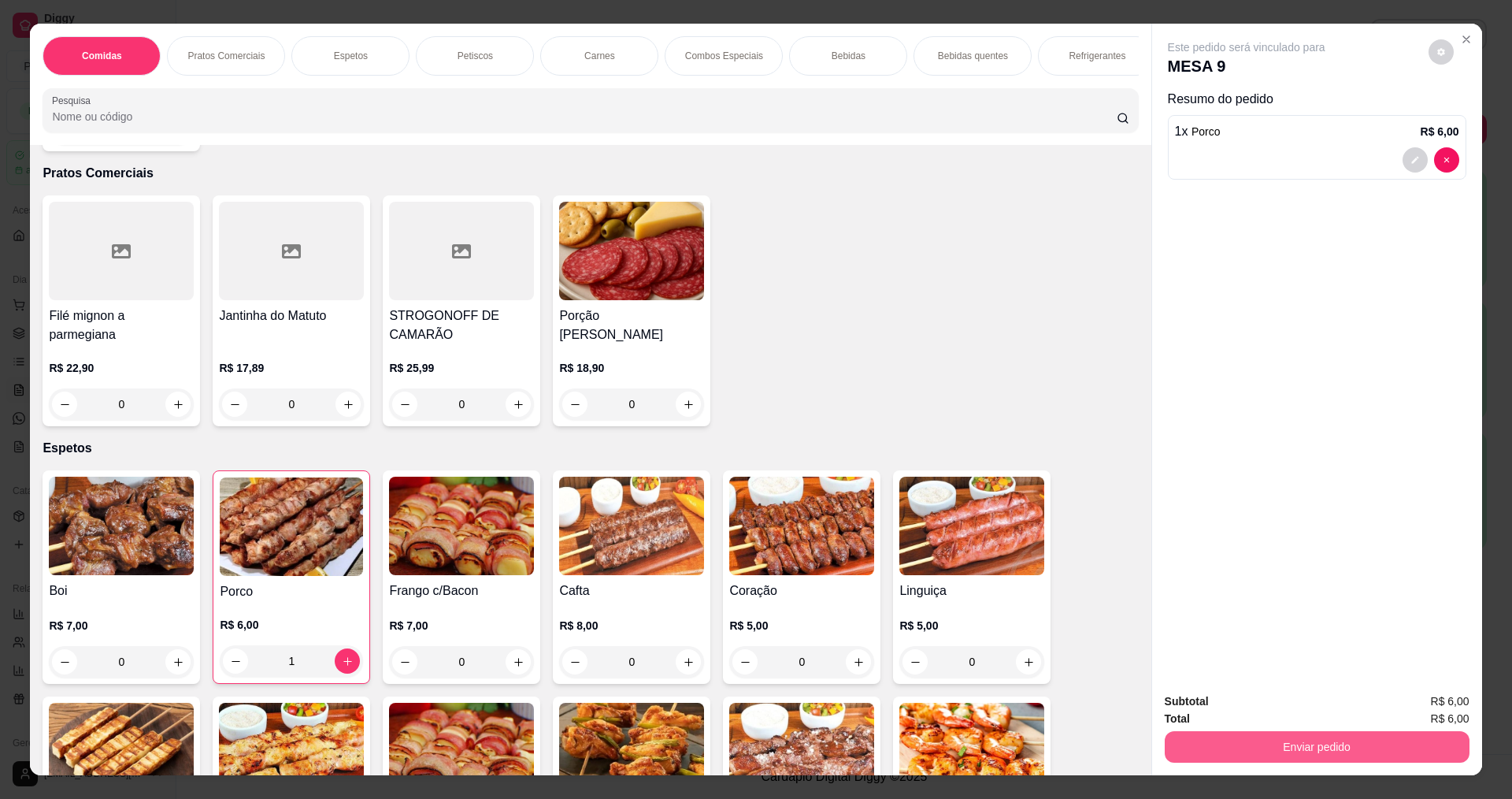
click at [1312, 757] on button "Enviar pedido" at bounding box center [1317, 747] width 305 height 32
click at [1459, 713] on button "Enviar pedido" at bounding box center [1428, 708] width 86 height 29
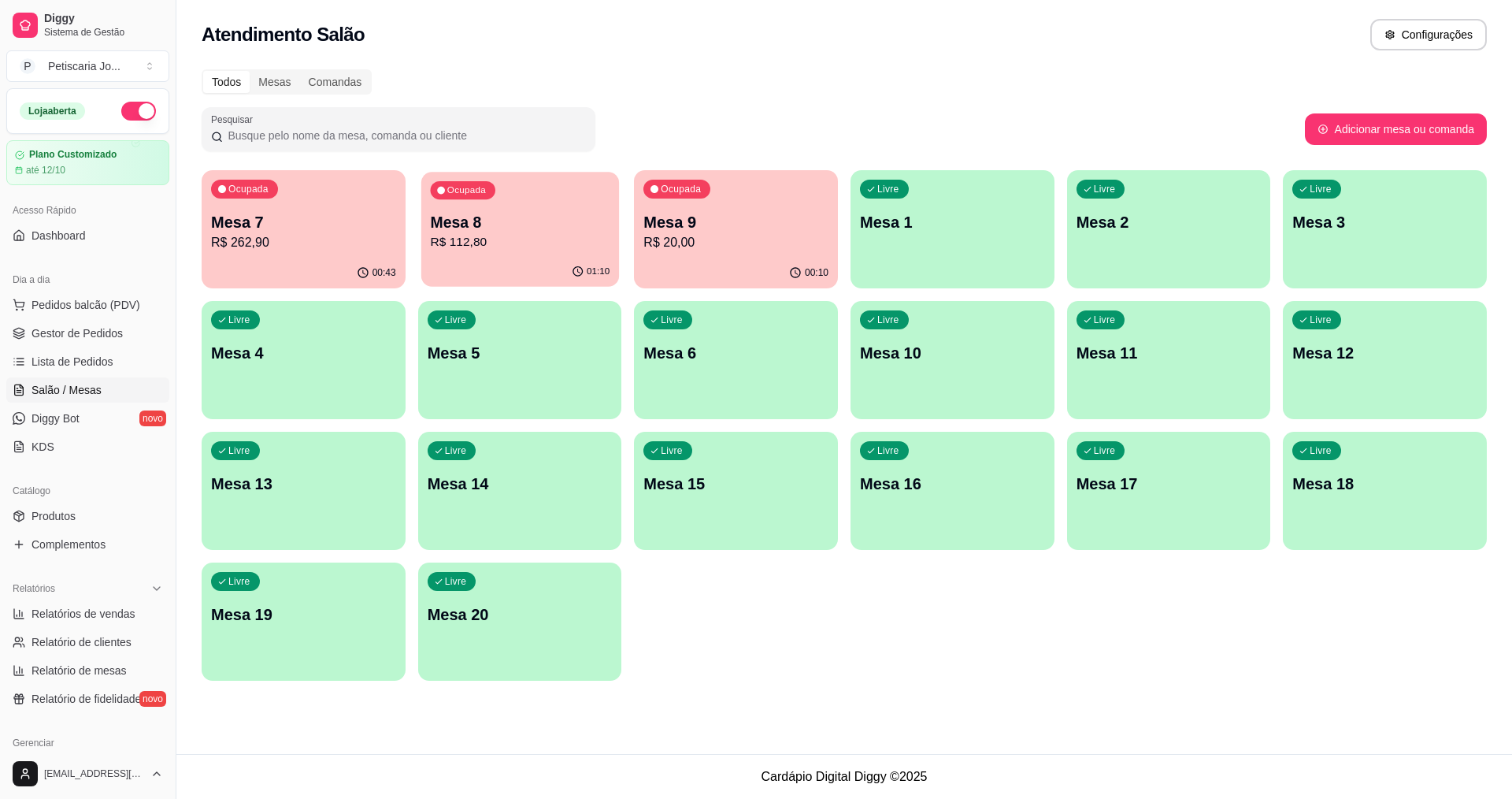
click at [500, 190] on div "Ocupada Mesa 8 R$ 112,80" at bounding box center [520, 214] width 197 height 85
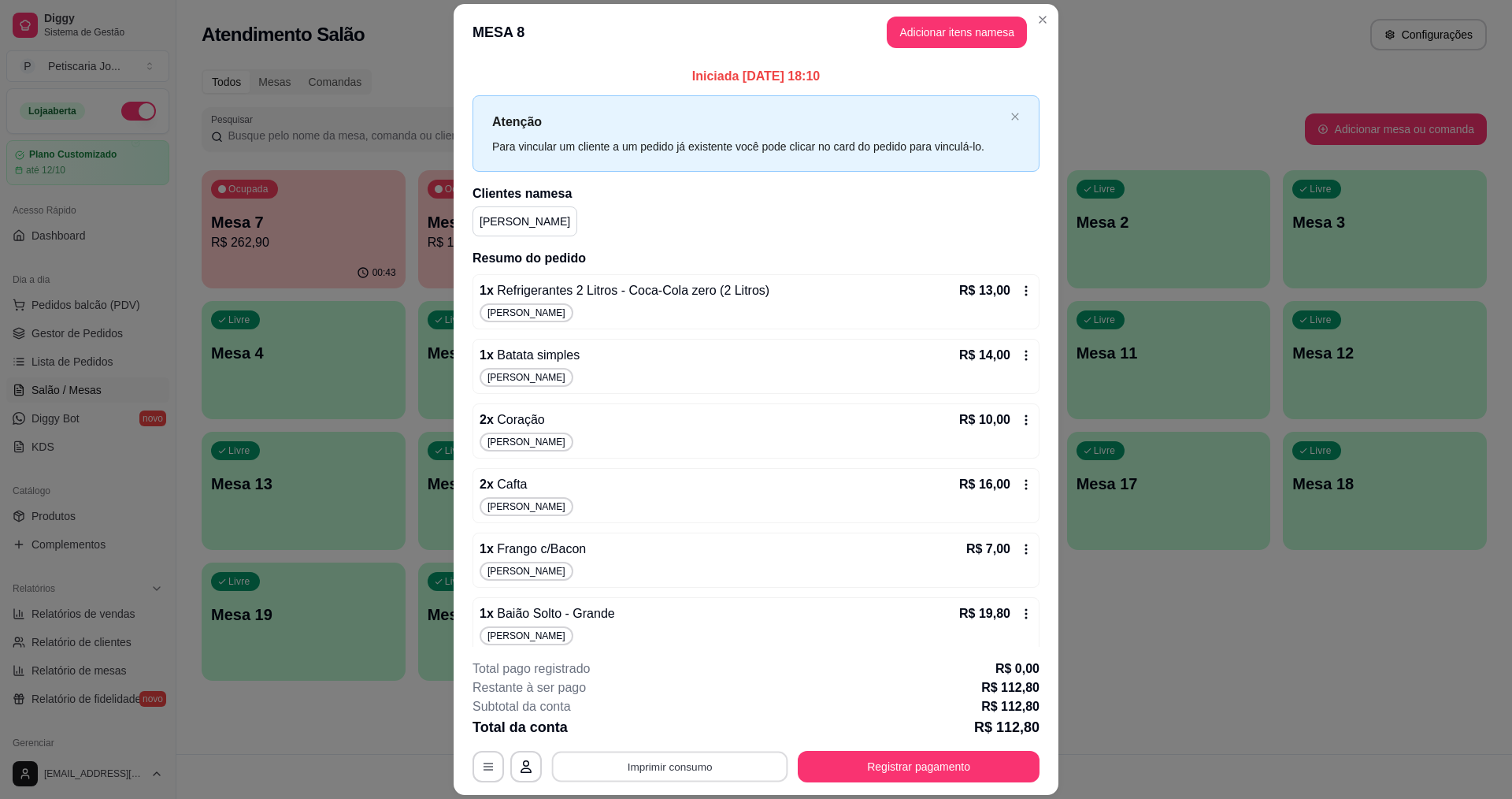
click at [667, 757] on button "Imprimir consumo" at bounding box center [670, 766] width 236 height 31
click at [679, 728] on button "IMPRESSORA" at bounding box center [668, 730] width 110 height 25
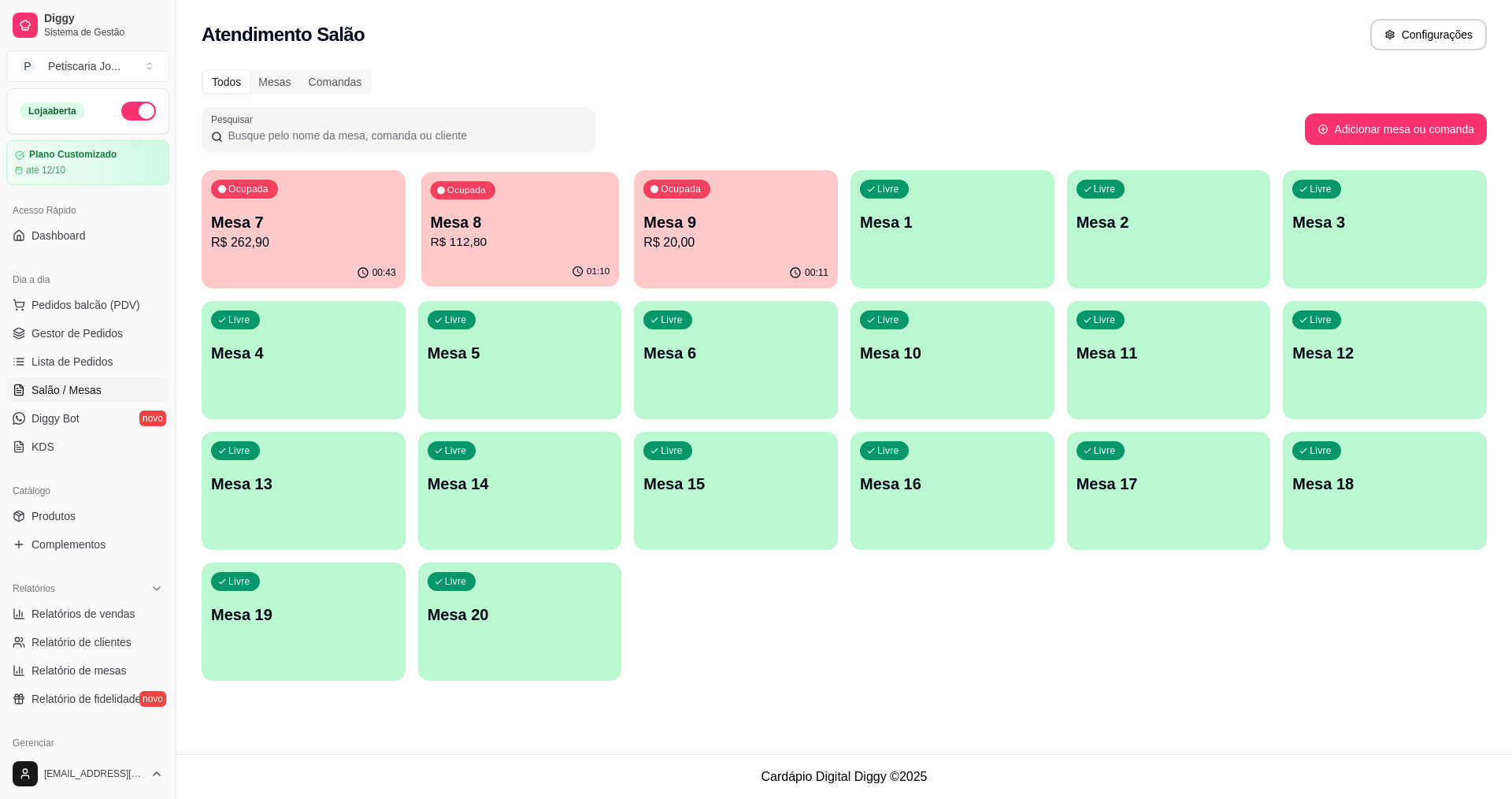
click at [546, 238] on p "R$ 112,80" at bounding box center [519, 242] width 180 height 18
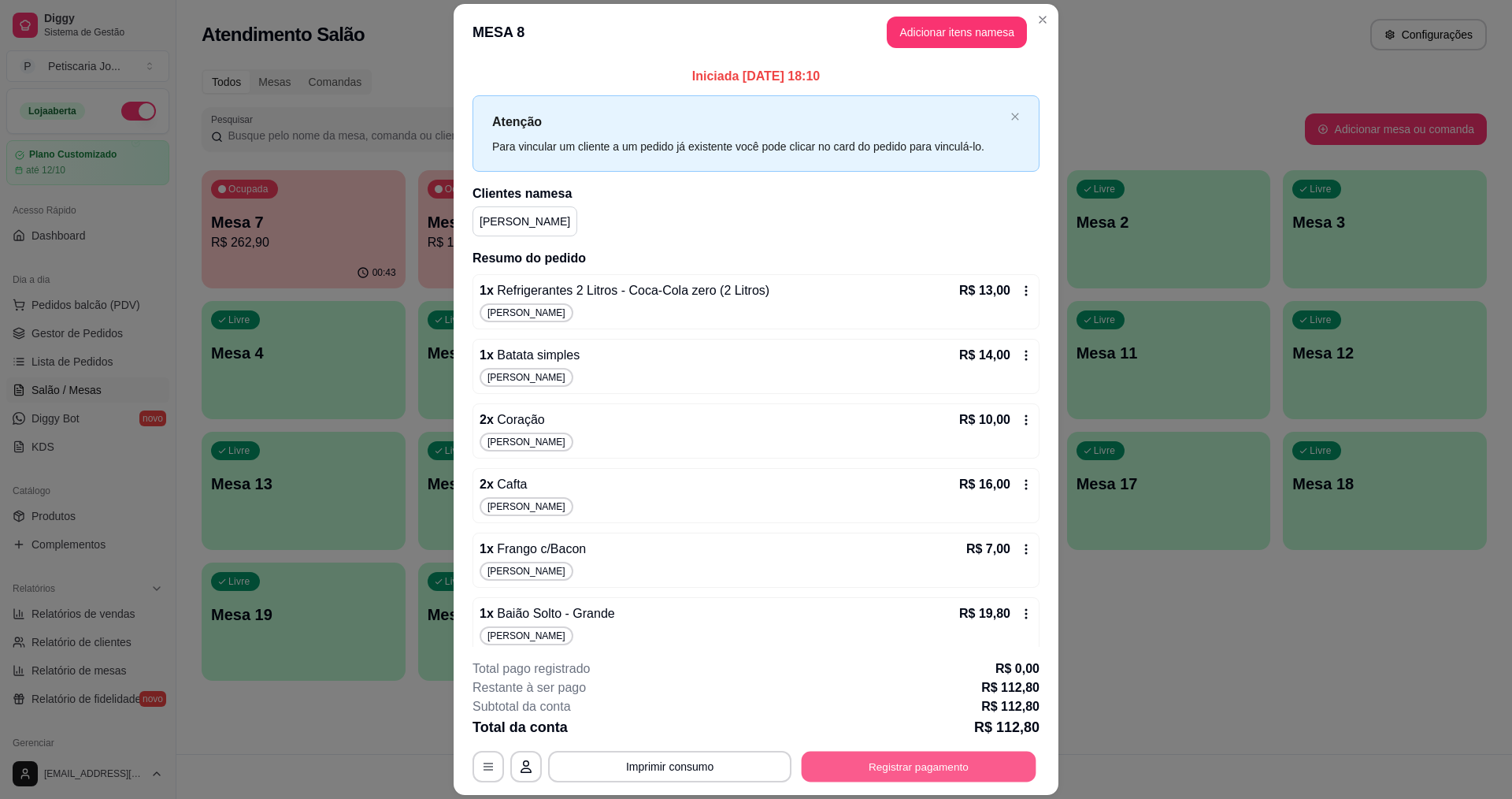
click at [829, 766] on button "Registrar pagamento" at bounding box center [919, 766] width 235 height 31
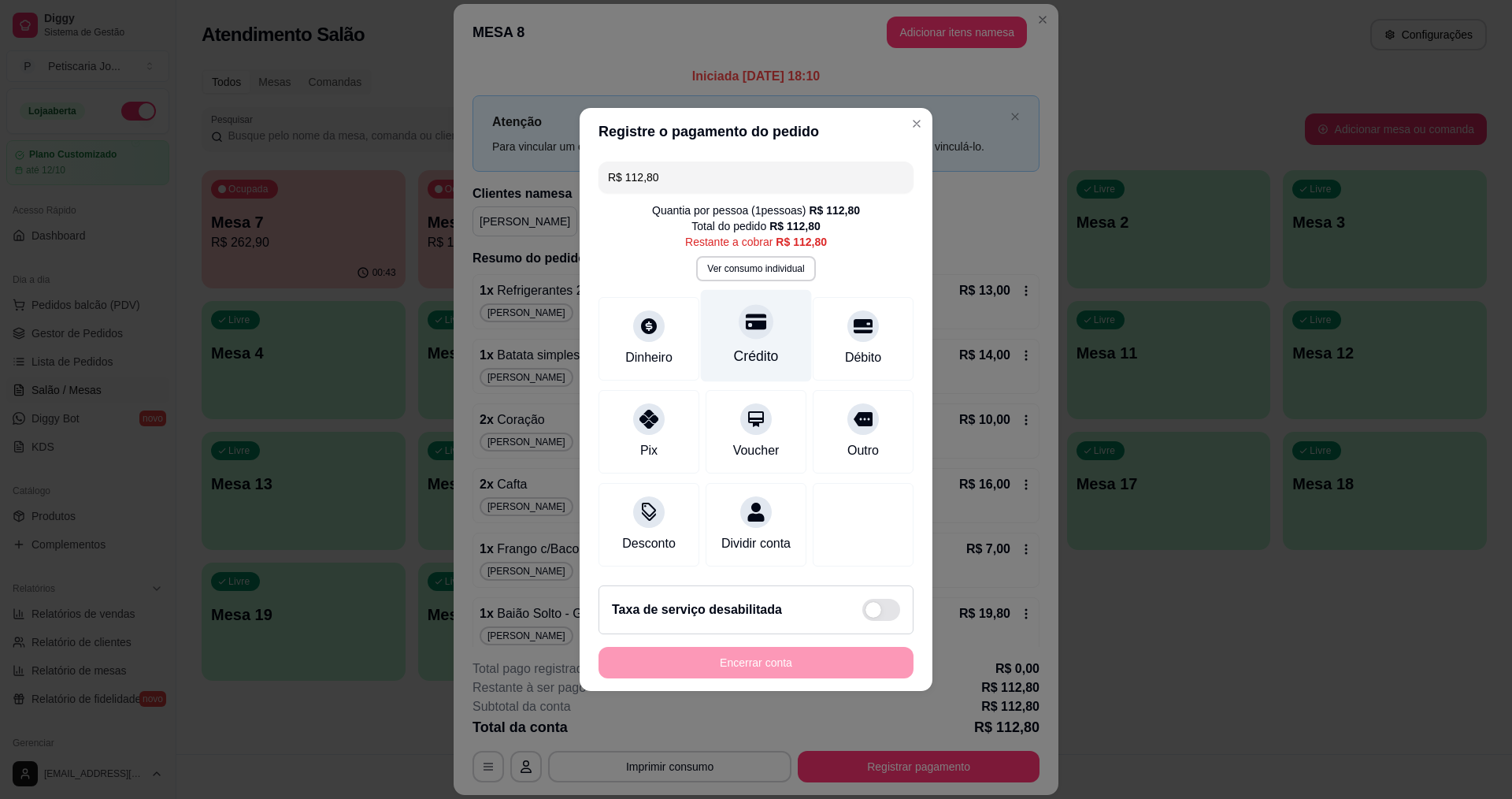
click at [754, 334] on div "Crédito" at bounding box center [757, 335] width 111 height 92
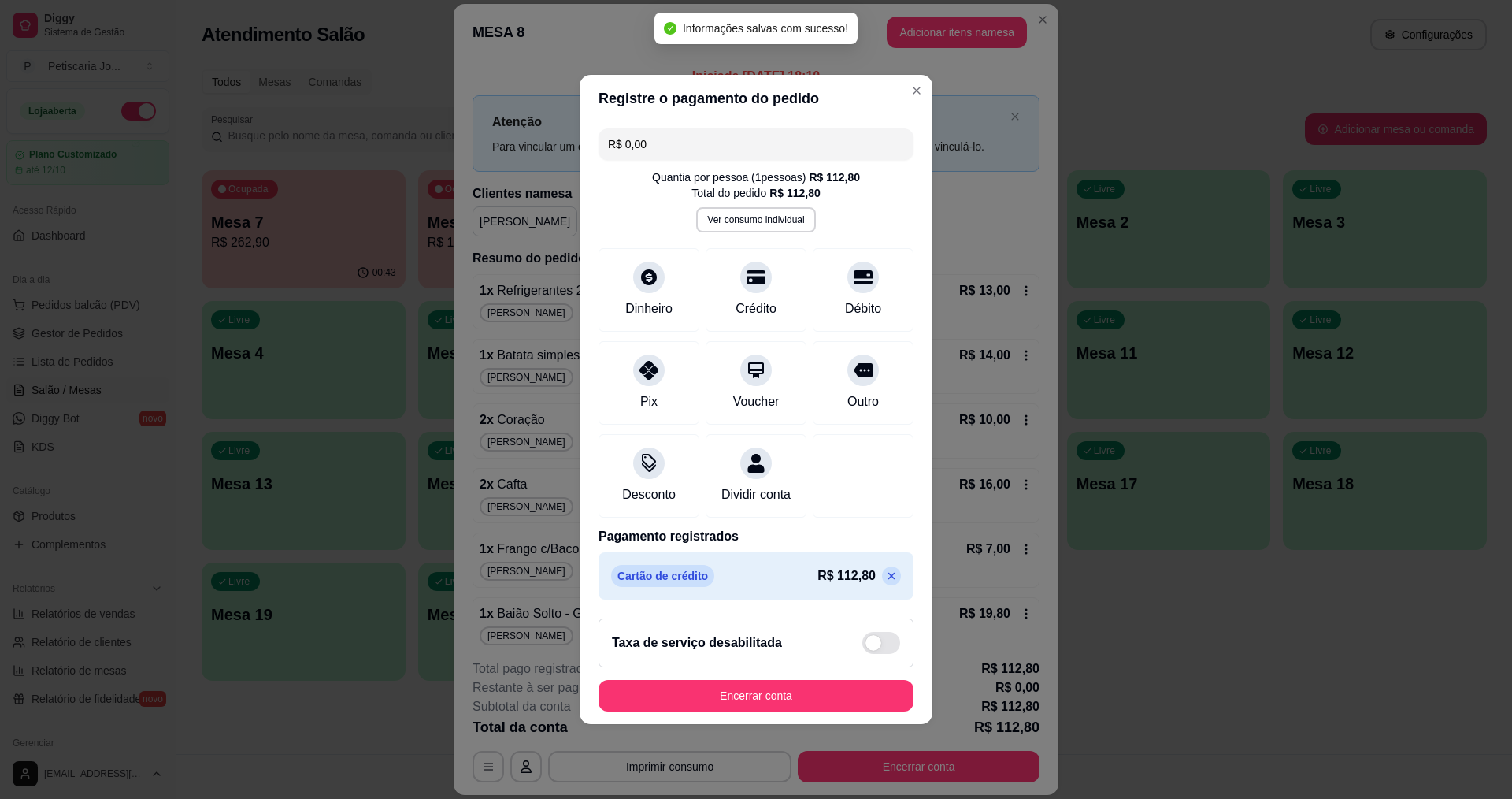
type input "R$ 0,00"
click at [728, 709] on button "Encerrar conta" at bounding box center [756, 696] width 306 height 31
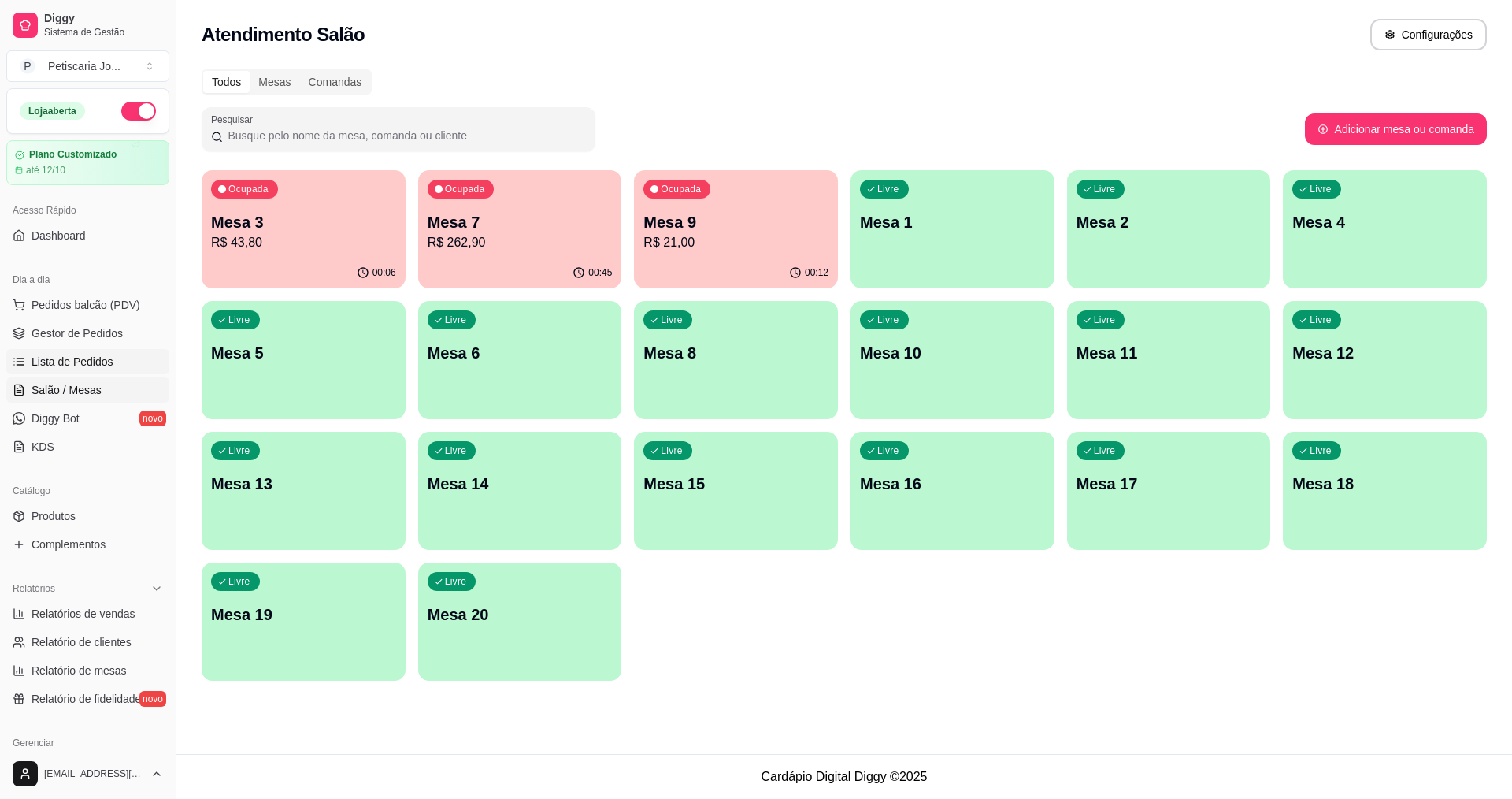
click at [76, 367] on span "Lista de Pedidos" at bounding box center [72, 361] width 82 height 16
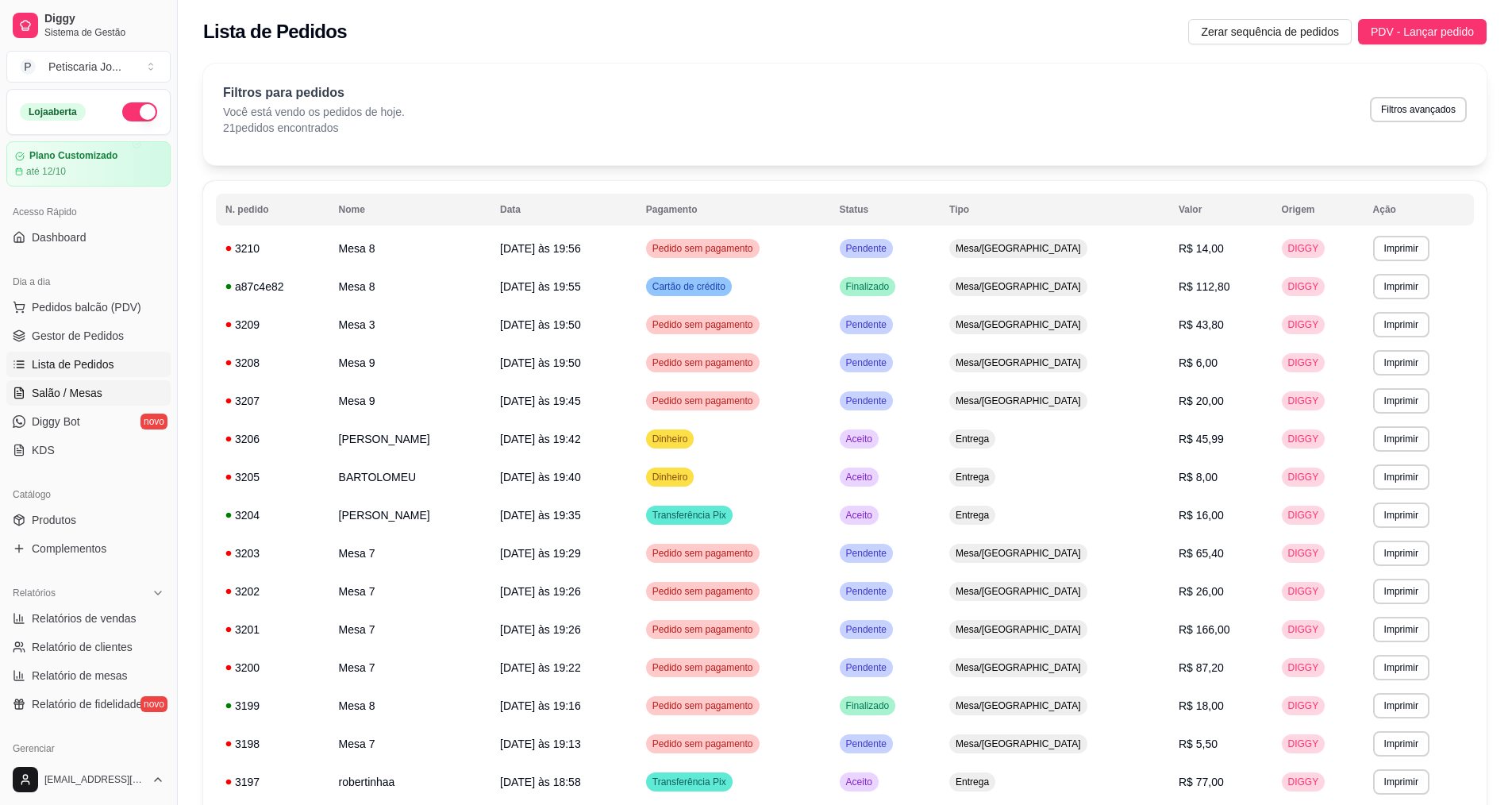
click at [84, 388] on span "Salão / Mesas" at bounding box center [67, 393] width 71 height 16
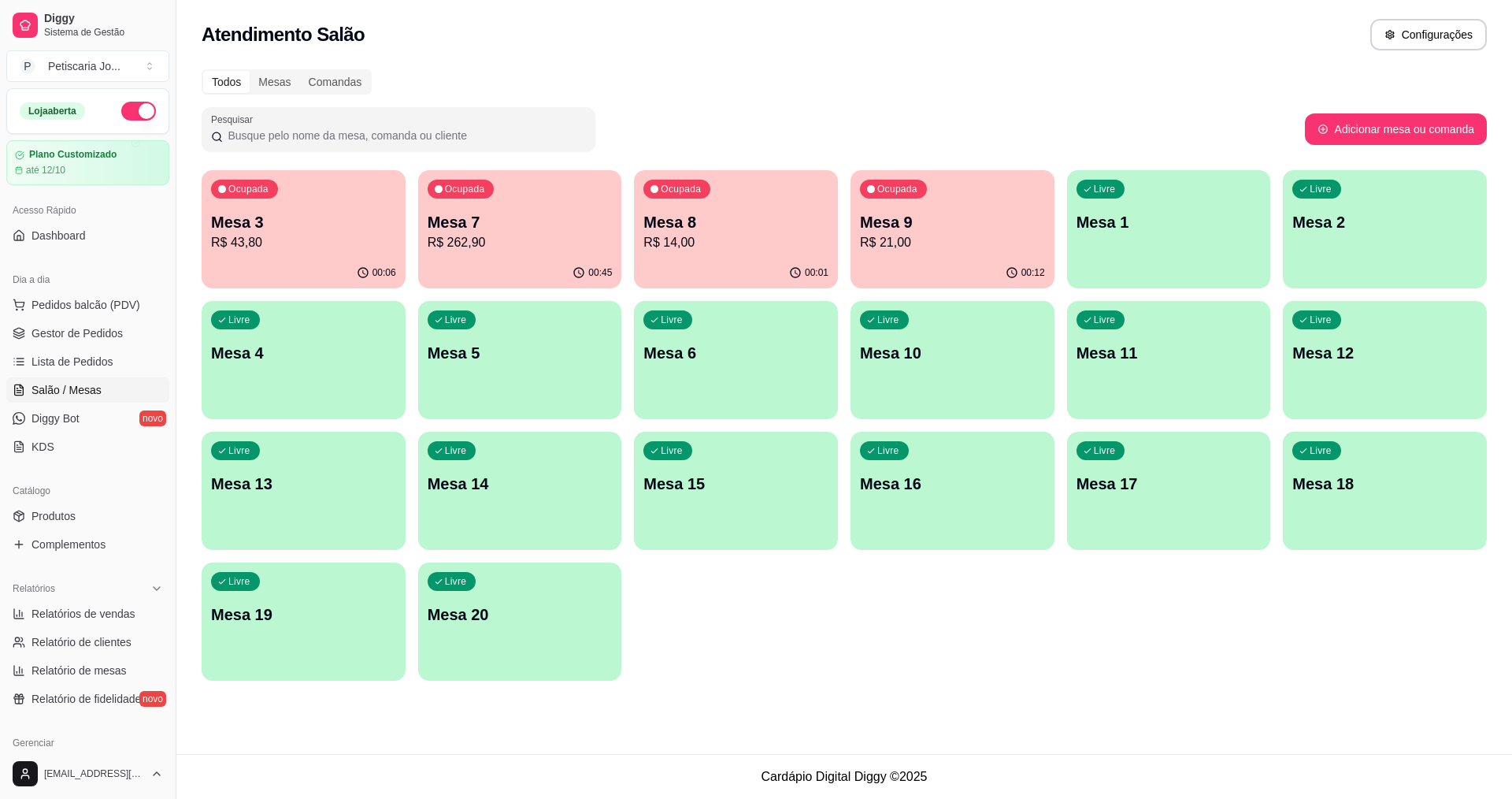
click at [991, 246] on p "R$ 21,00" at bounding box center [952, 242] width 186 height 19
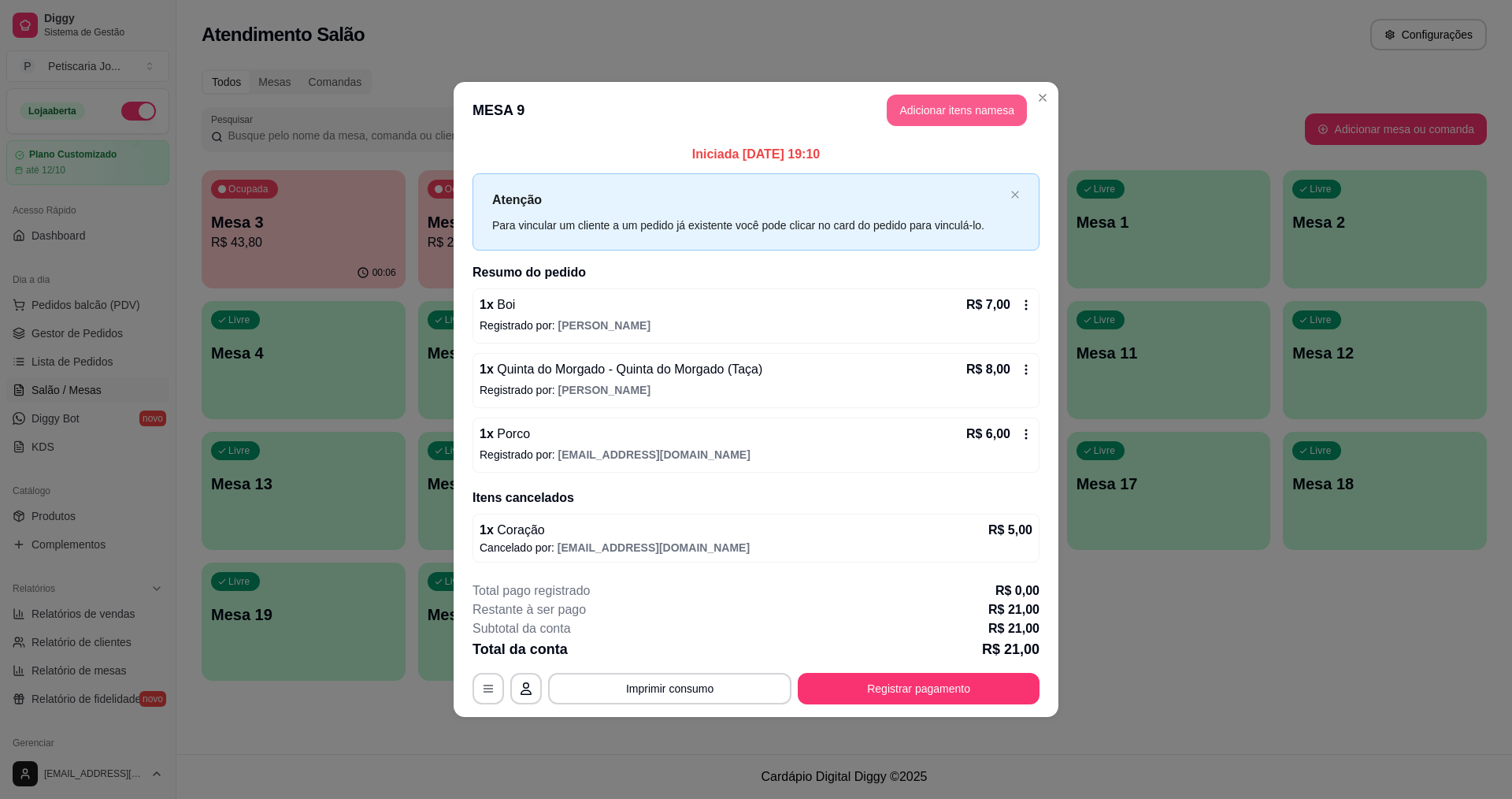
click at [950, 117] on button "Adicionar itens na mesa" at bounding box center [956, 110] width 140 height 32
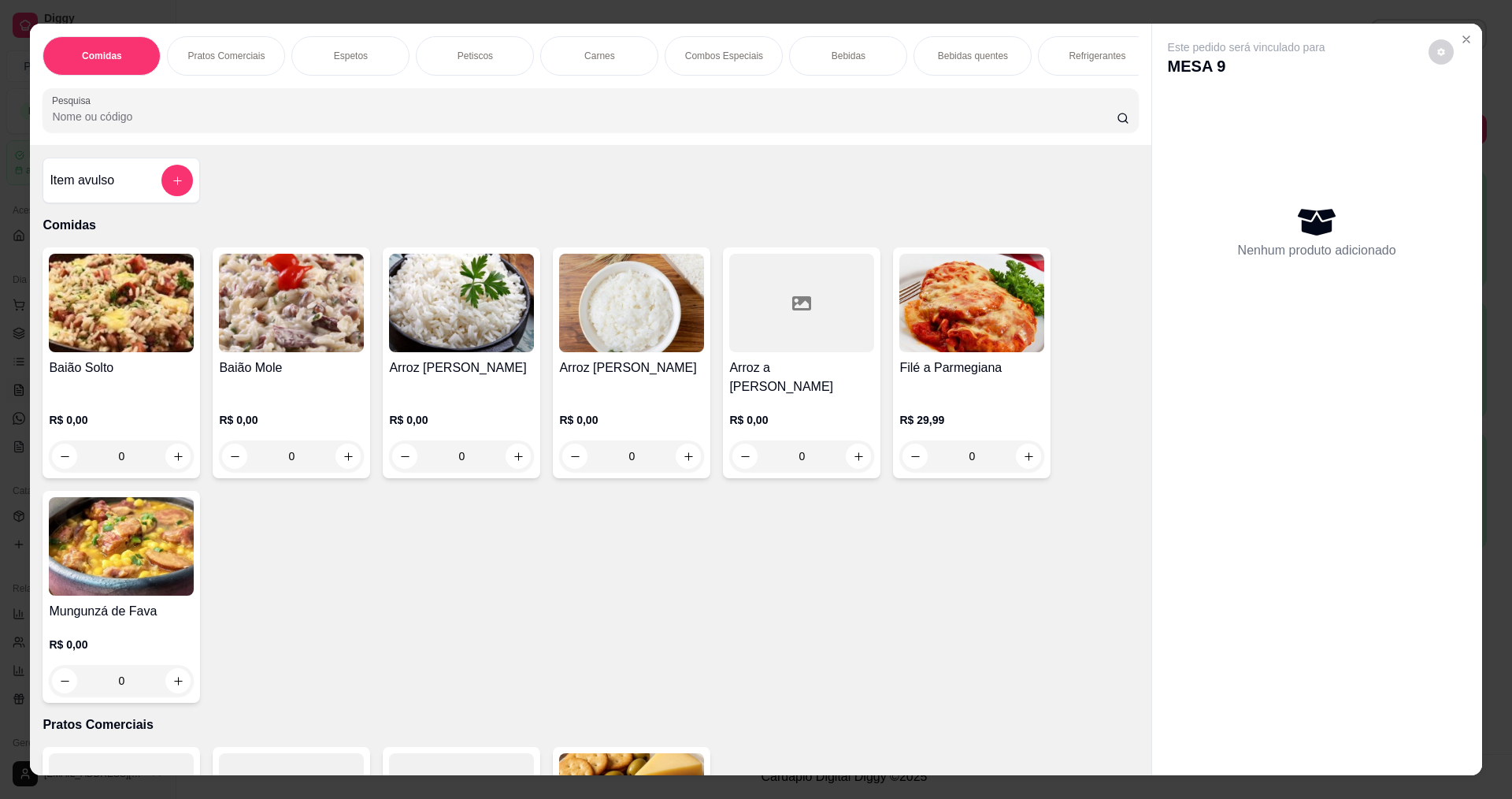
click at [123, 396] on div "R$ 0,00 0" at bounding box center [121, 434] width 145 height 75
click at [1460, 50] on button "Close" at bounding box center [1465, 39] width 25 height 25
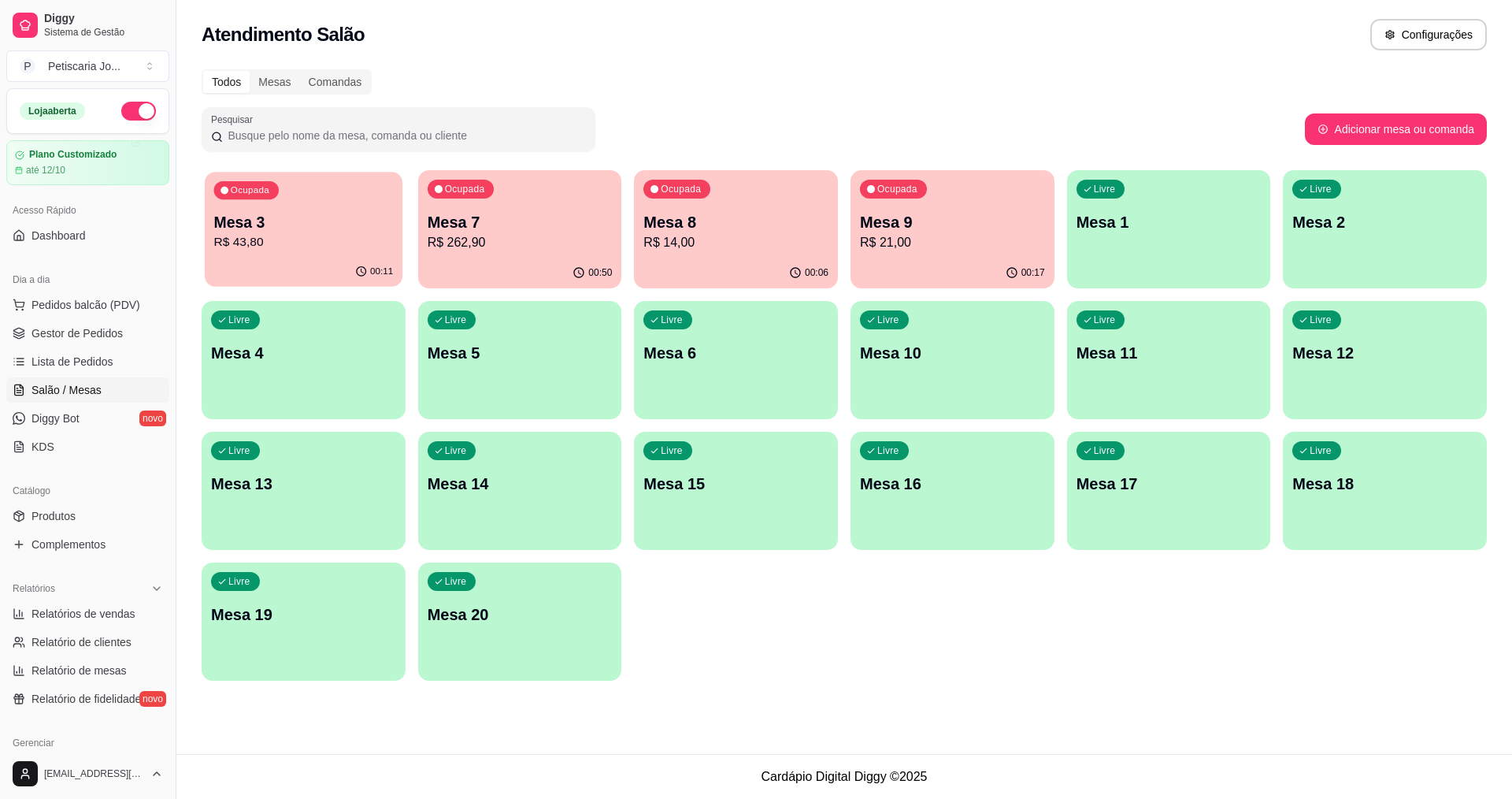
click at [378, 239] on p "R$ 43,80" at bounding box center [304, 242] width 180 height 18
click at [912, 235] on p "R$ 21,00" at bounding box center [952, 242] width 186 height 19
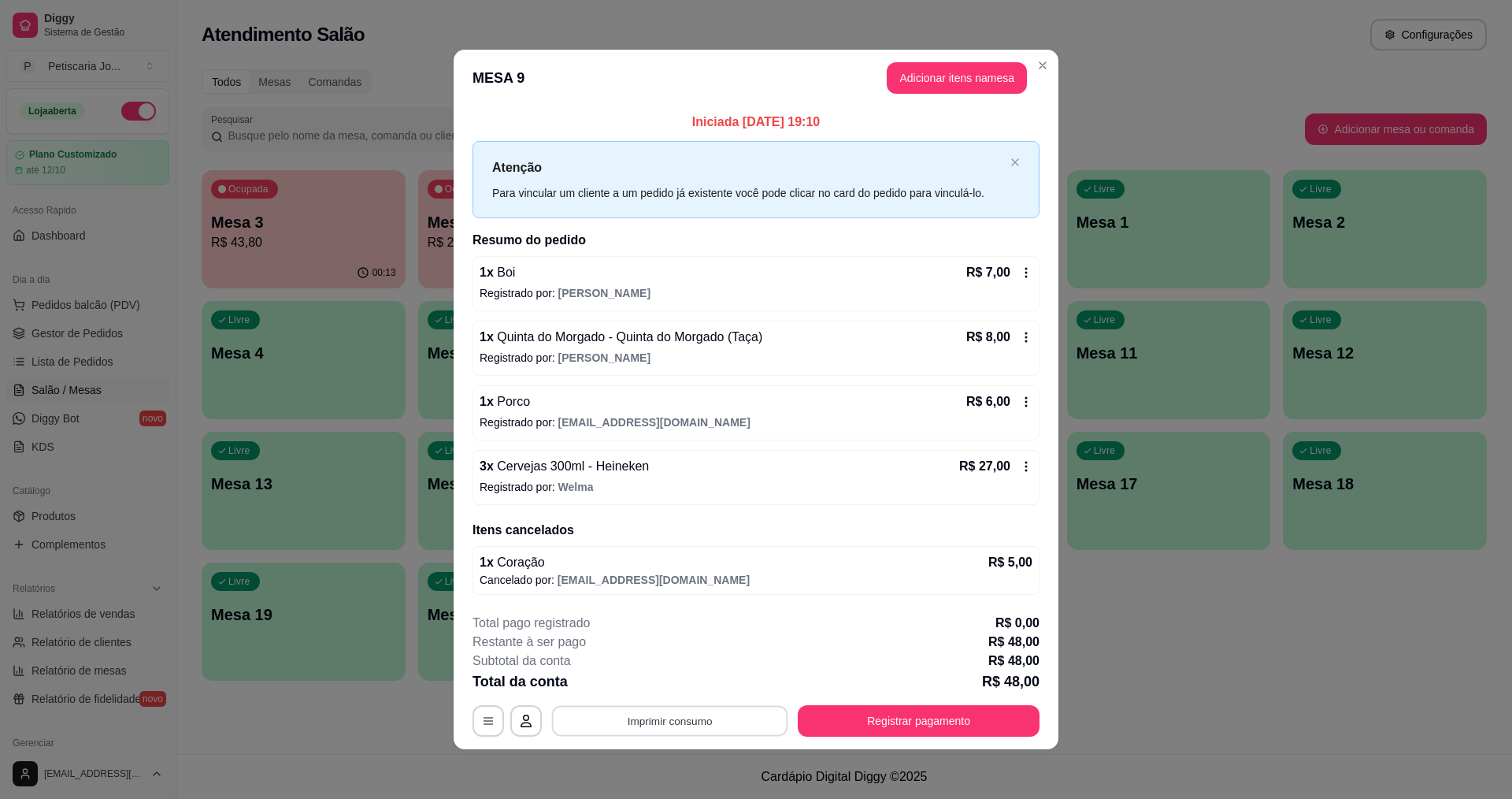
click at [606, 716] on button "Imprimir consumo" at bounding box center [670, 721] width 236 height 31
click at [641, 682] on button "IMPRESSORA" at bounding box center [669, 684] width 114 height 25
click at [851, 709] on button "Registrar pagamento" at bounding box center [919, 721] width 235 height 31
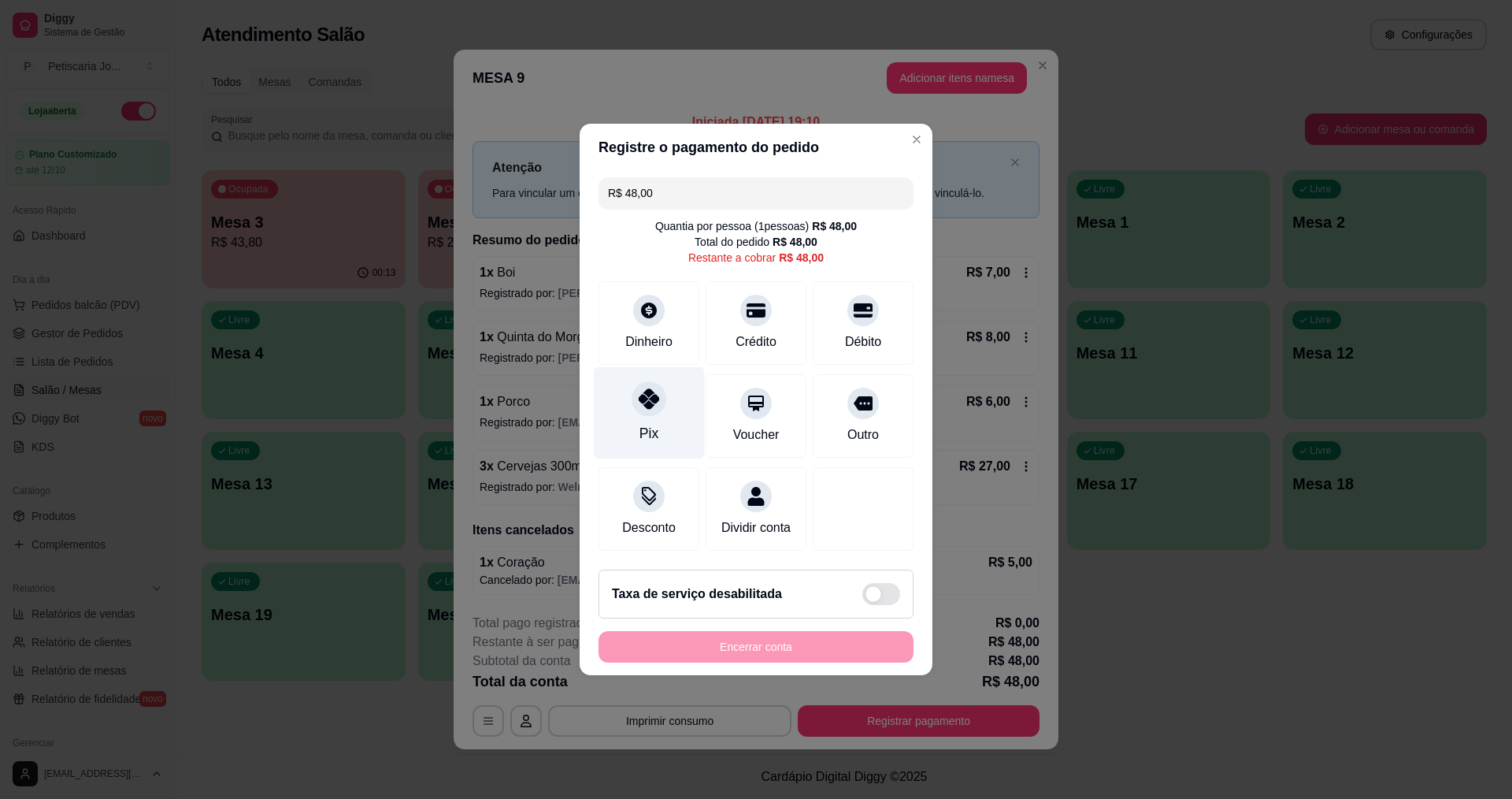
click at [682, 392] on div "Pix" at bounding box center [650, 413] width 111 height 92
type input "R$ 0,00"
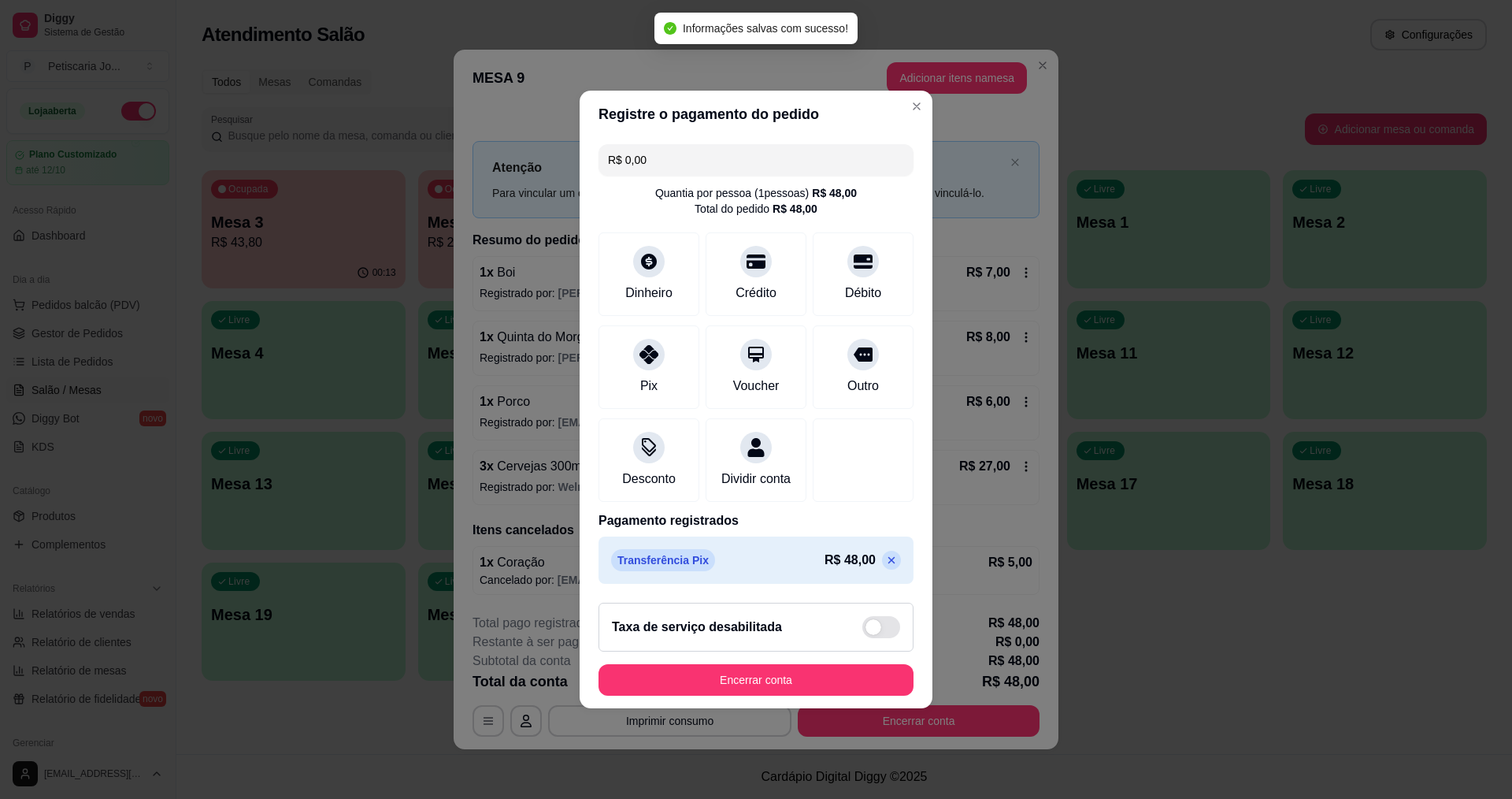
drag, startPoint x: 756, startPoint y: 671, endPoint x: 759, endPoint y: 704, distance: 33.1
click at [759, 696] on footer "Taxa de serviço desabilitada Encerrar conta" at bounding box center [756, 649] width 353 height 118
click at [759, 696] on button "Encerrar conta" at bounding box center [756, 680] width 306 height 31
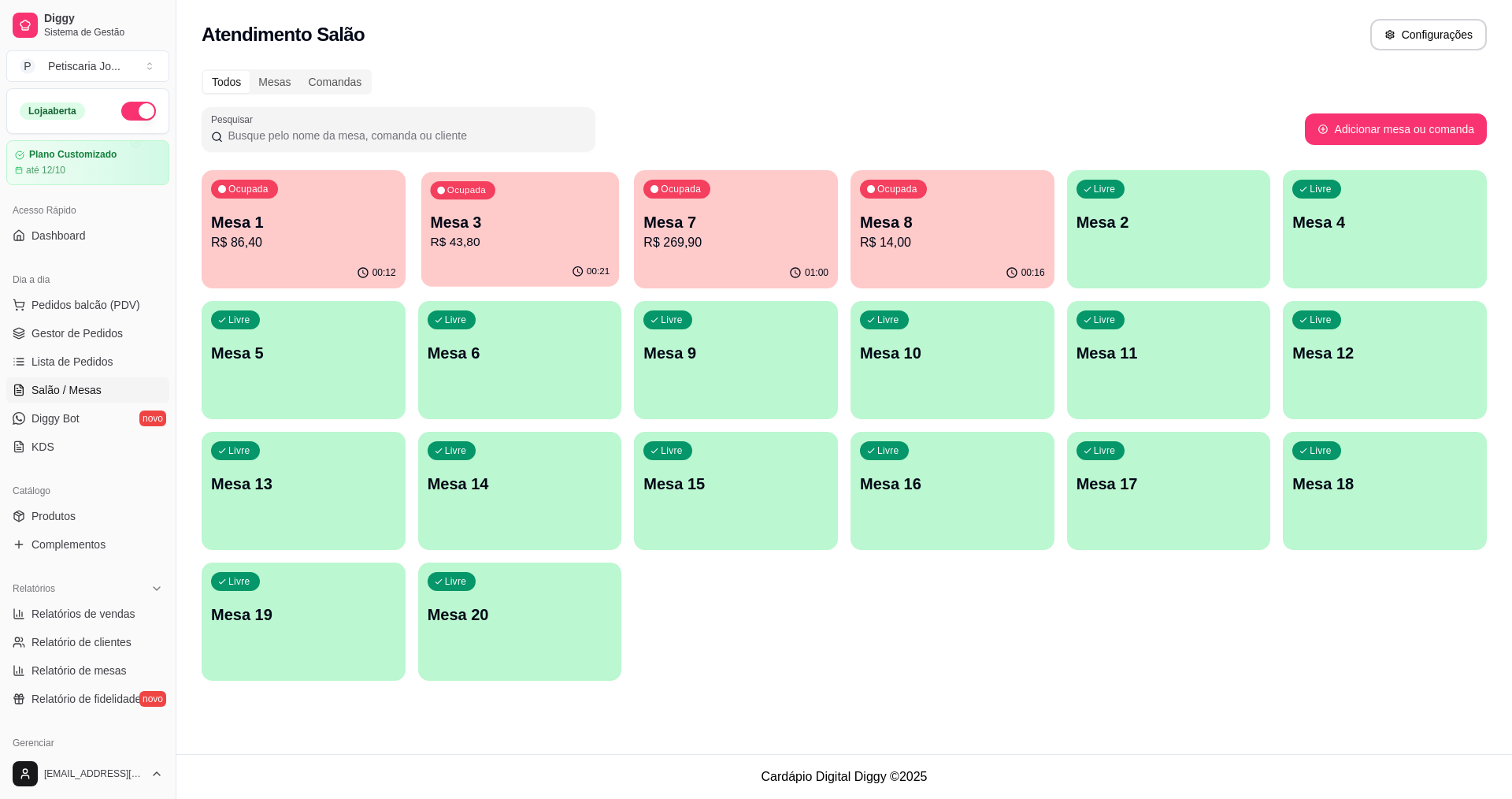
click at [567, 227] on p "Mesa 3" at bounding box center [519, 222] width 180 height 21
click at [105, 350] on link "Lista de Pedidos" at bounding box center [87, 361] width 163 height 25
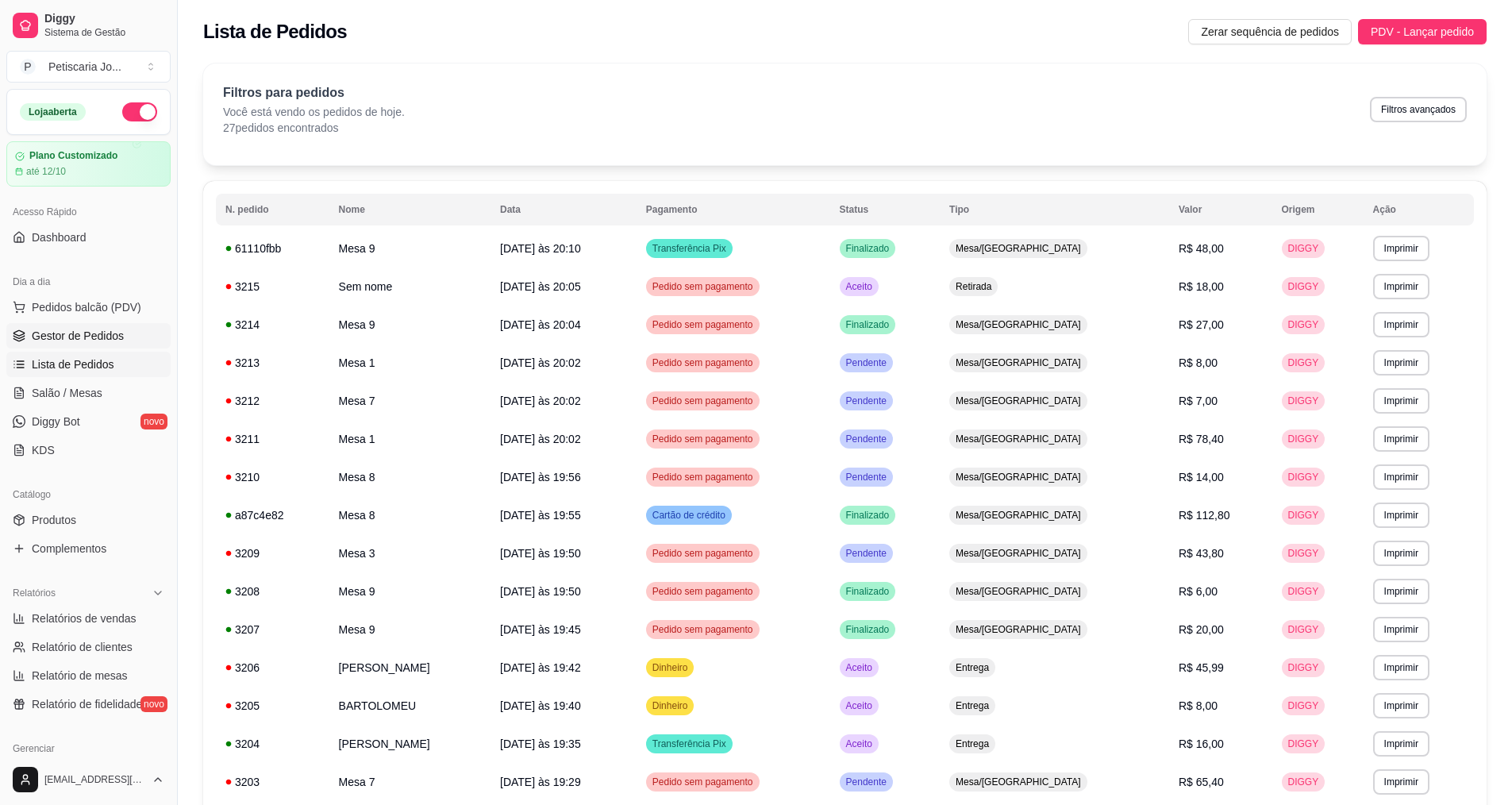
click at [70, 333] on span "Gestor de Pedidos" at bounding box center [78, 336] width 92 height 16
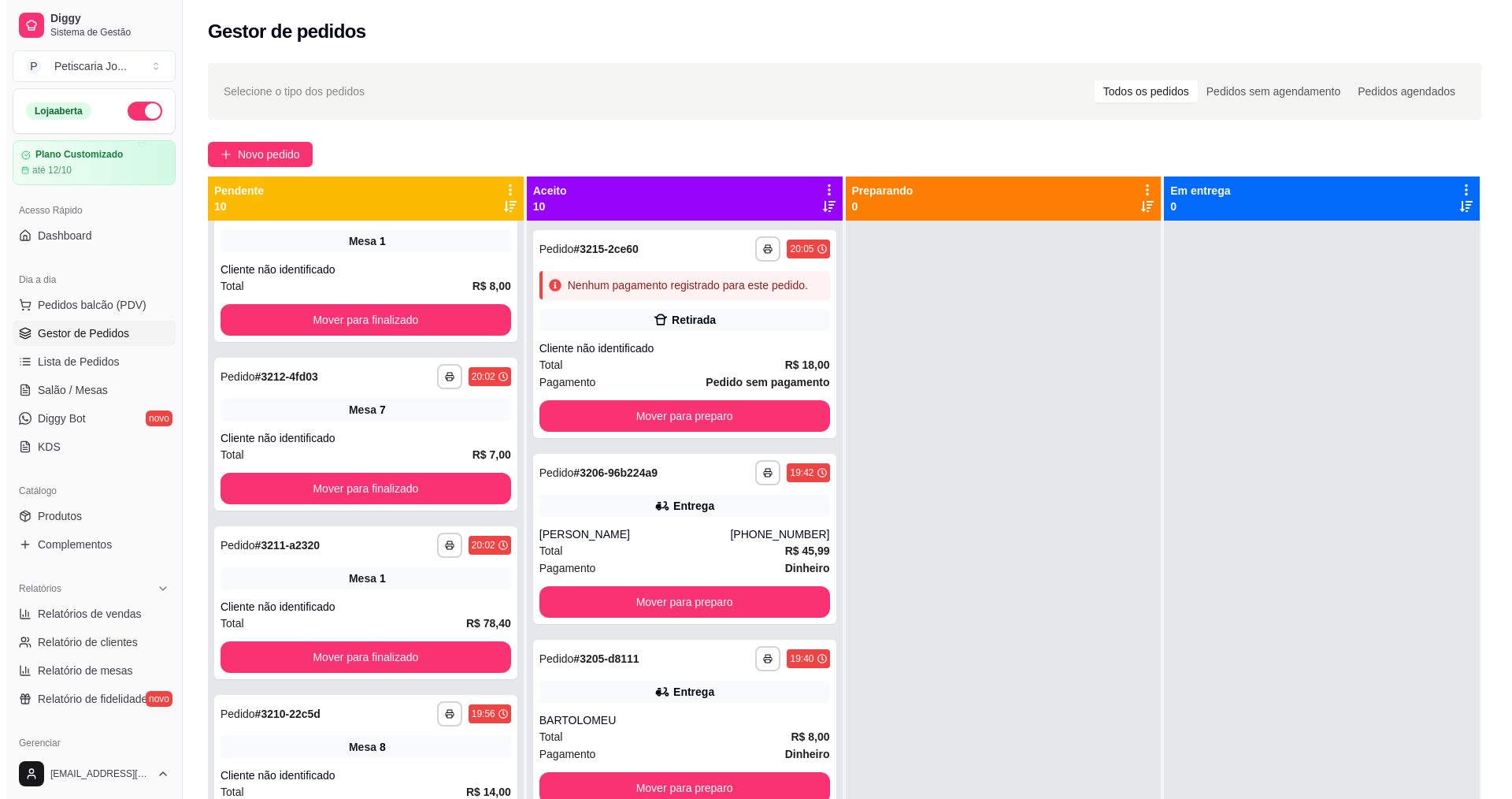
scroll to position [78, 0]
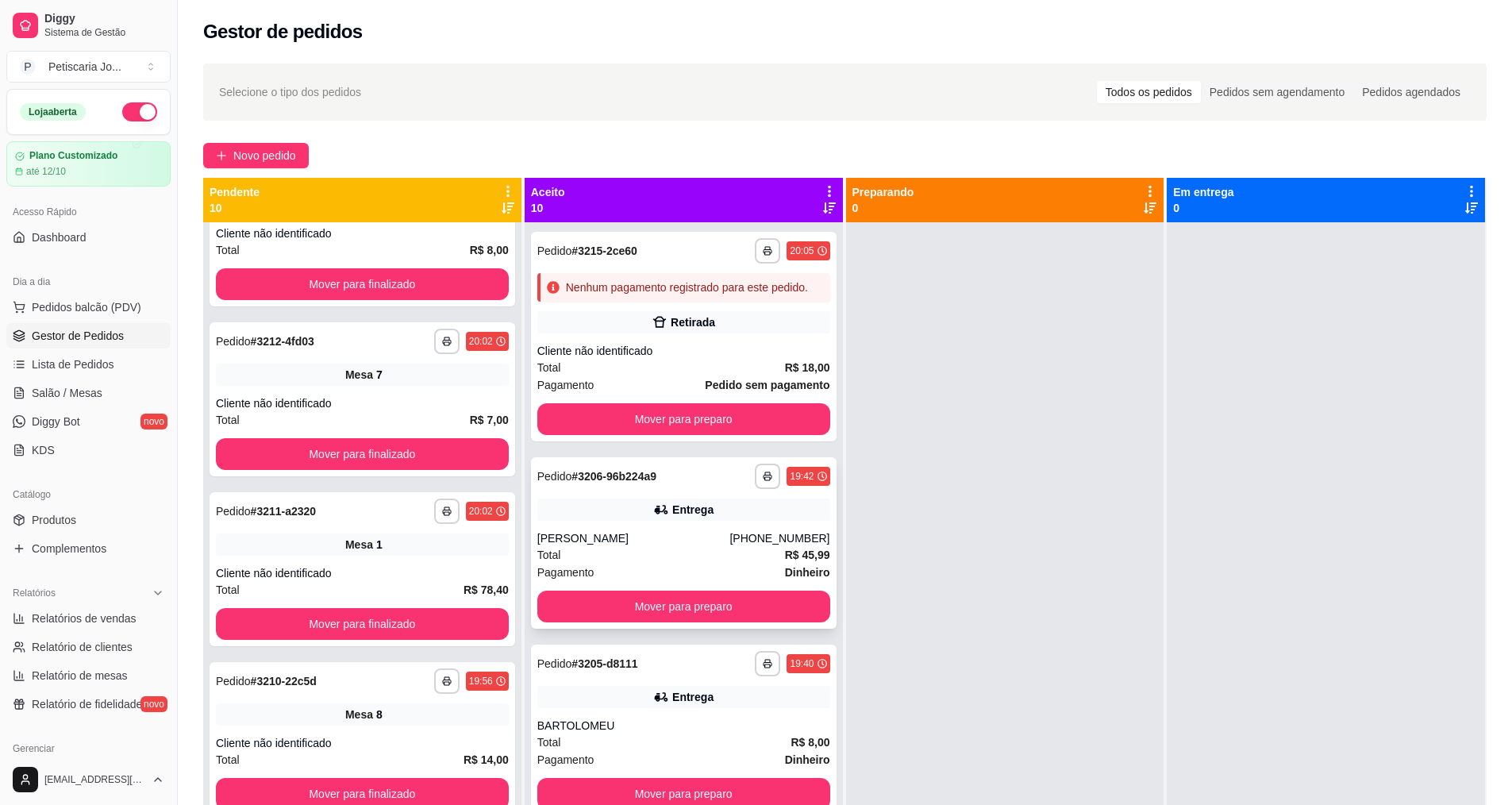
click at [694, 518] on div "Entrega" at bounding box center [692, 510] width 41 height 16
click at [85, 372] on link "Lista de Pedidos" at bounding box center [88, 364] width 164 height 25
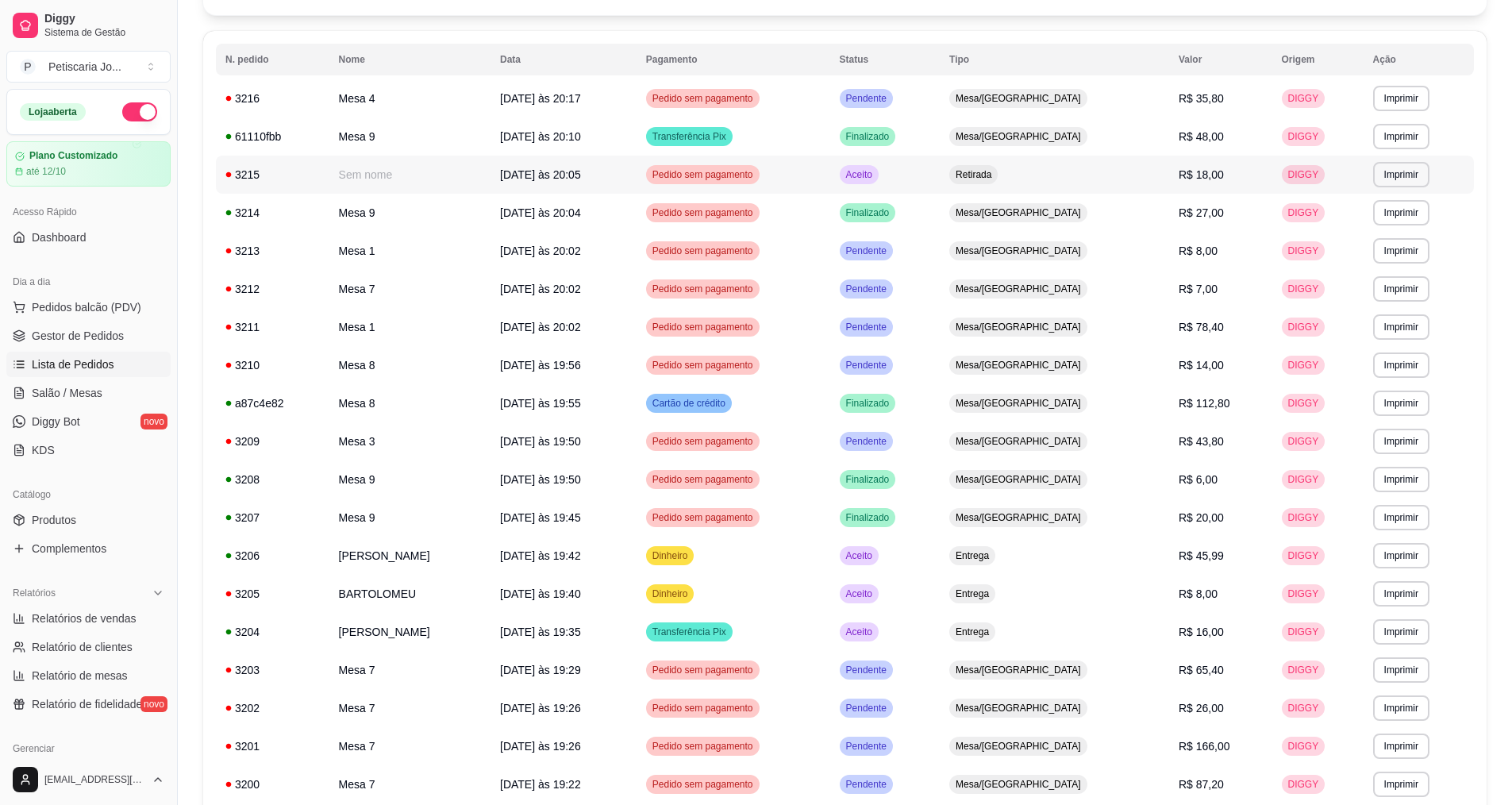
scroll to position [159, 0]
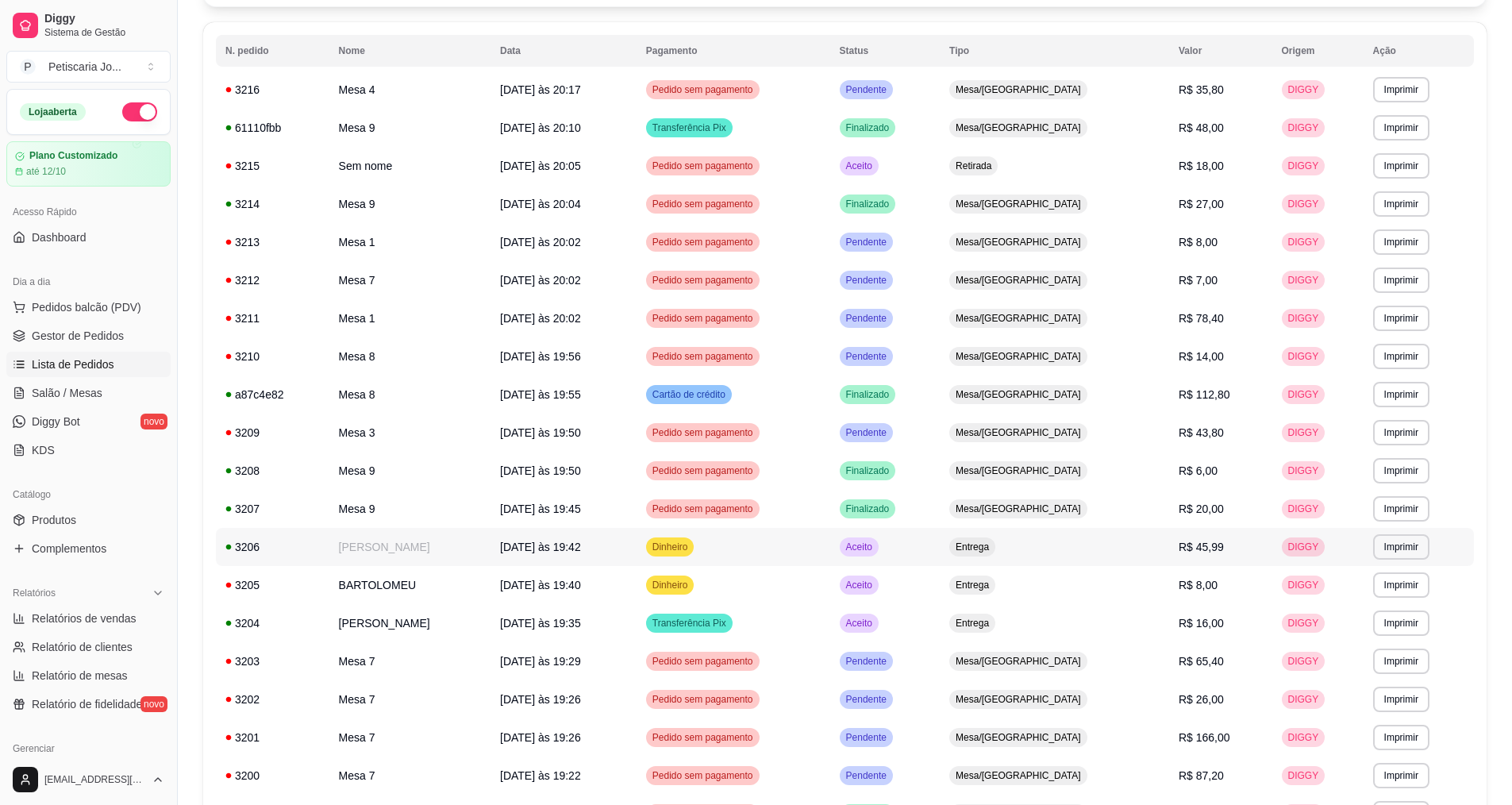
click at [358, 543] on td "Fernando" at bounding box center [409, 547] width 161 height 38
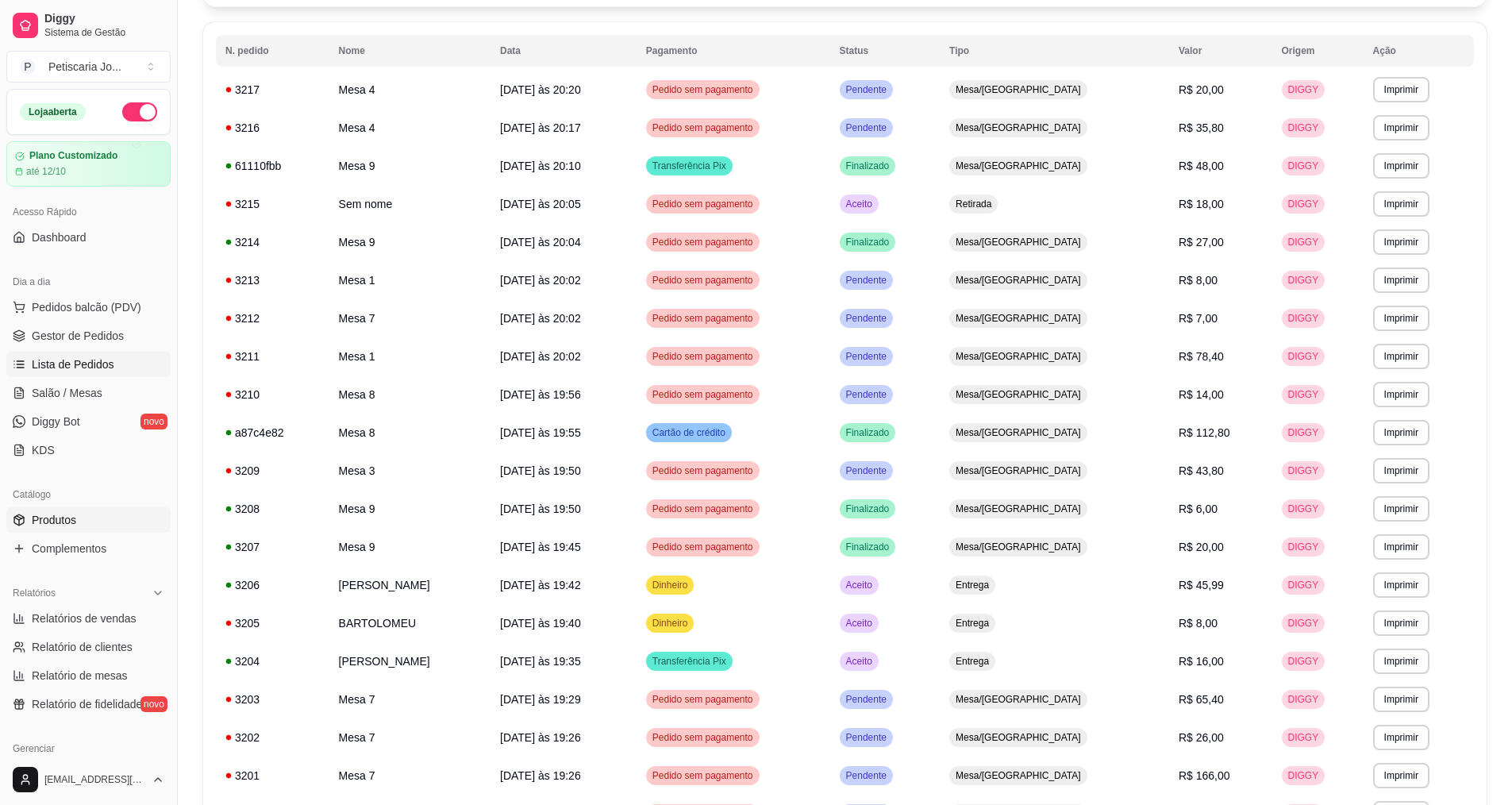
click at [38, 525] on span "Produtos" at bounding box center [54, 520] width 44 height 16
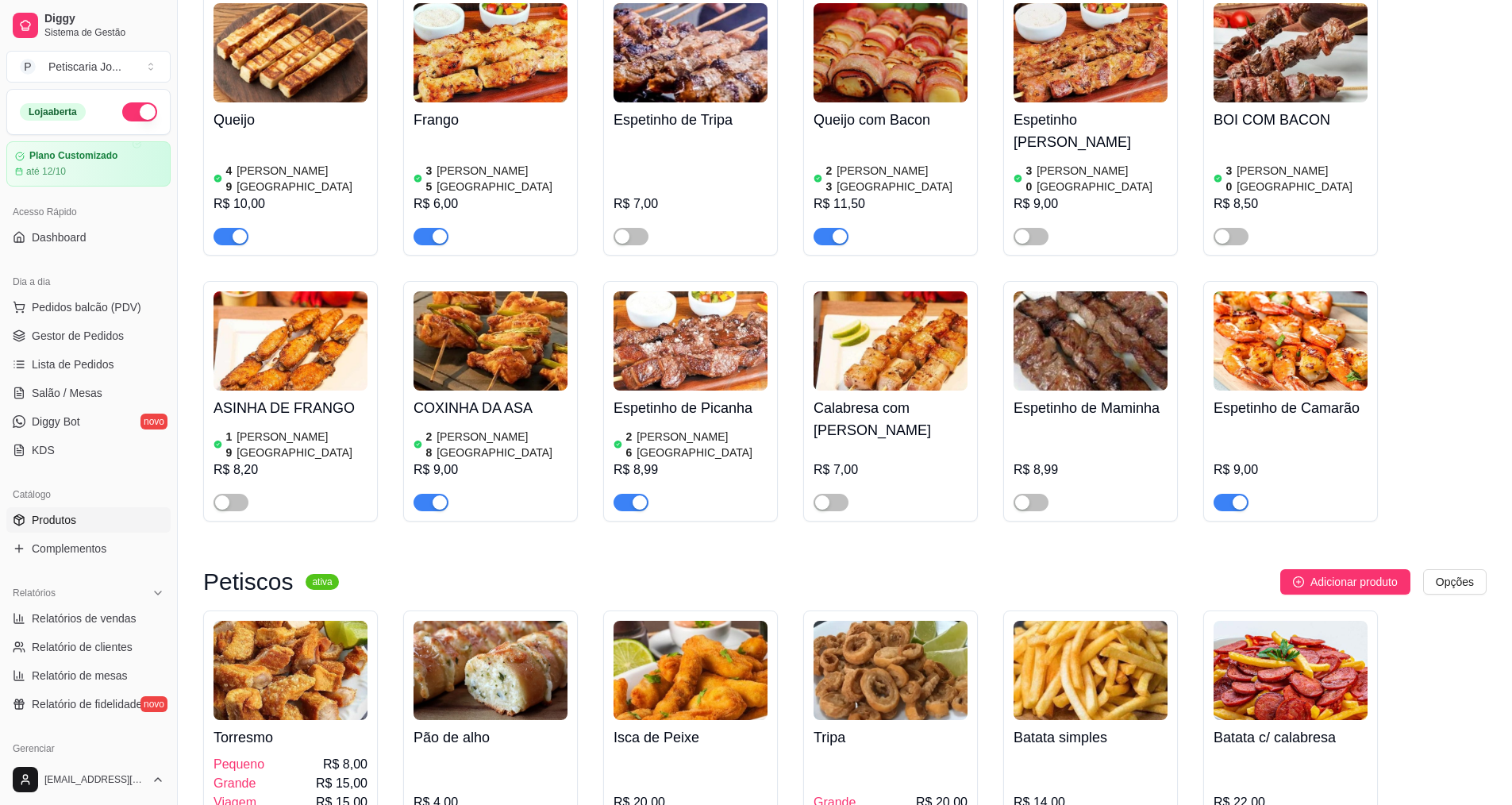
scroll to position [1508, 0]
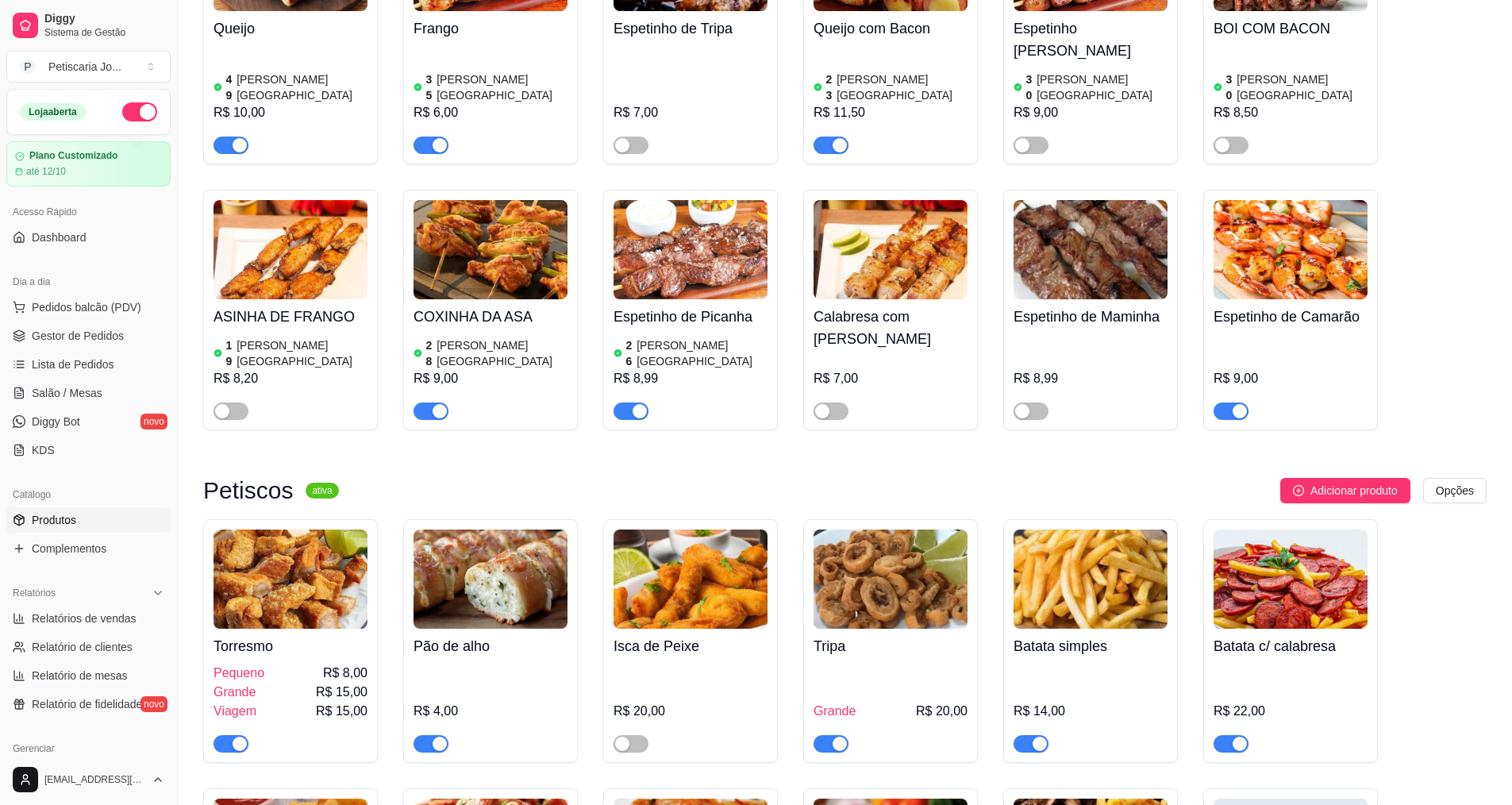
click at [830, 735] on button "button" at bounding box center [831, 743] width 35 height 17
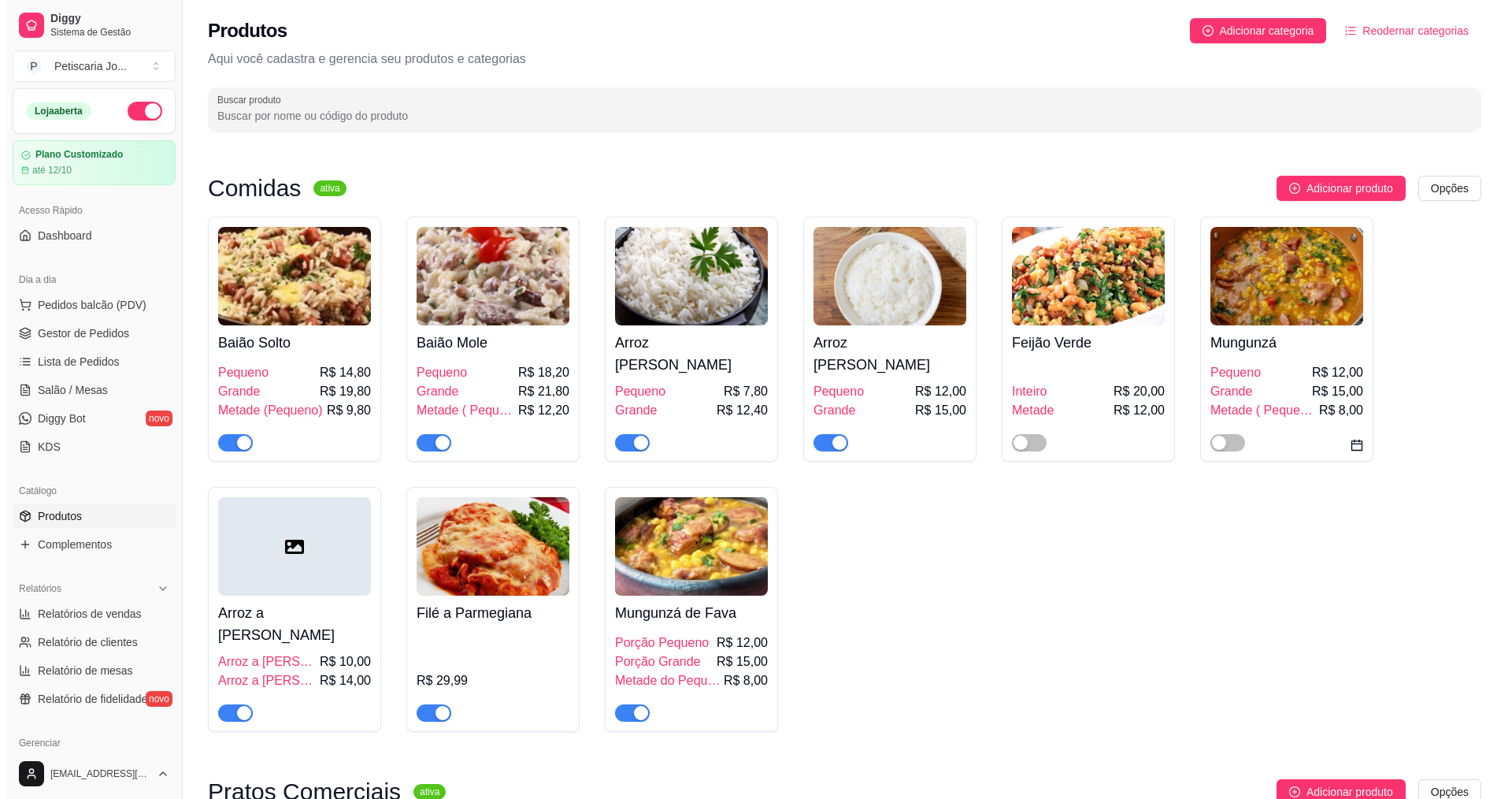
scroll to position [0, 0]
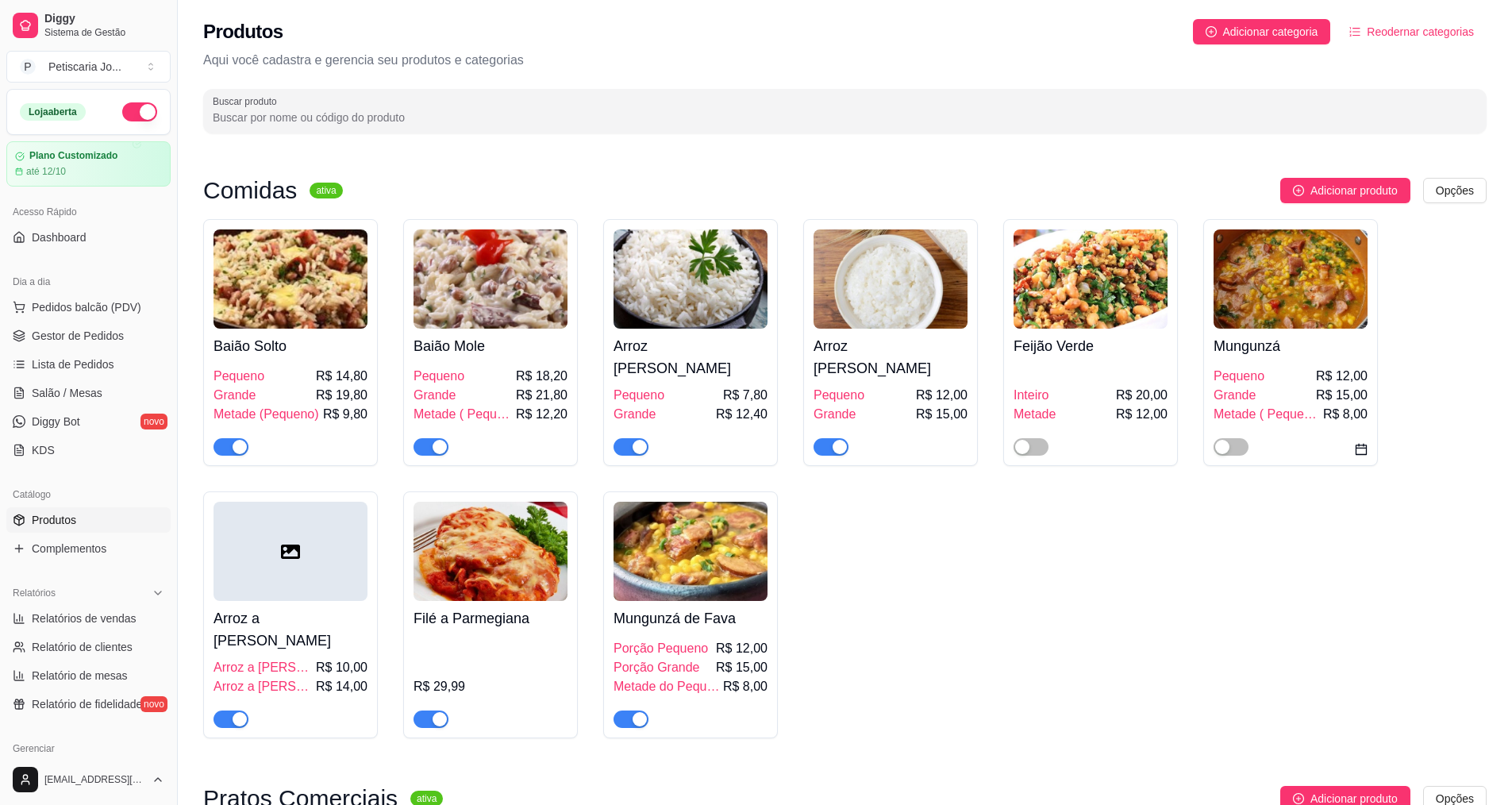
click at [1305, 398] on div "Grande R$ 15,00" at bounding box center [1291, 395] width 154 height 19
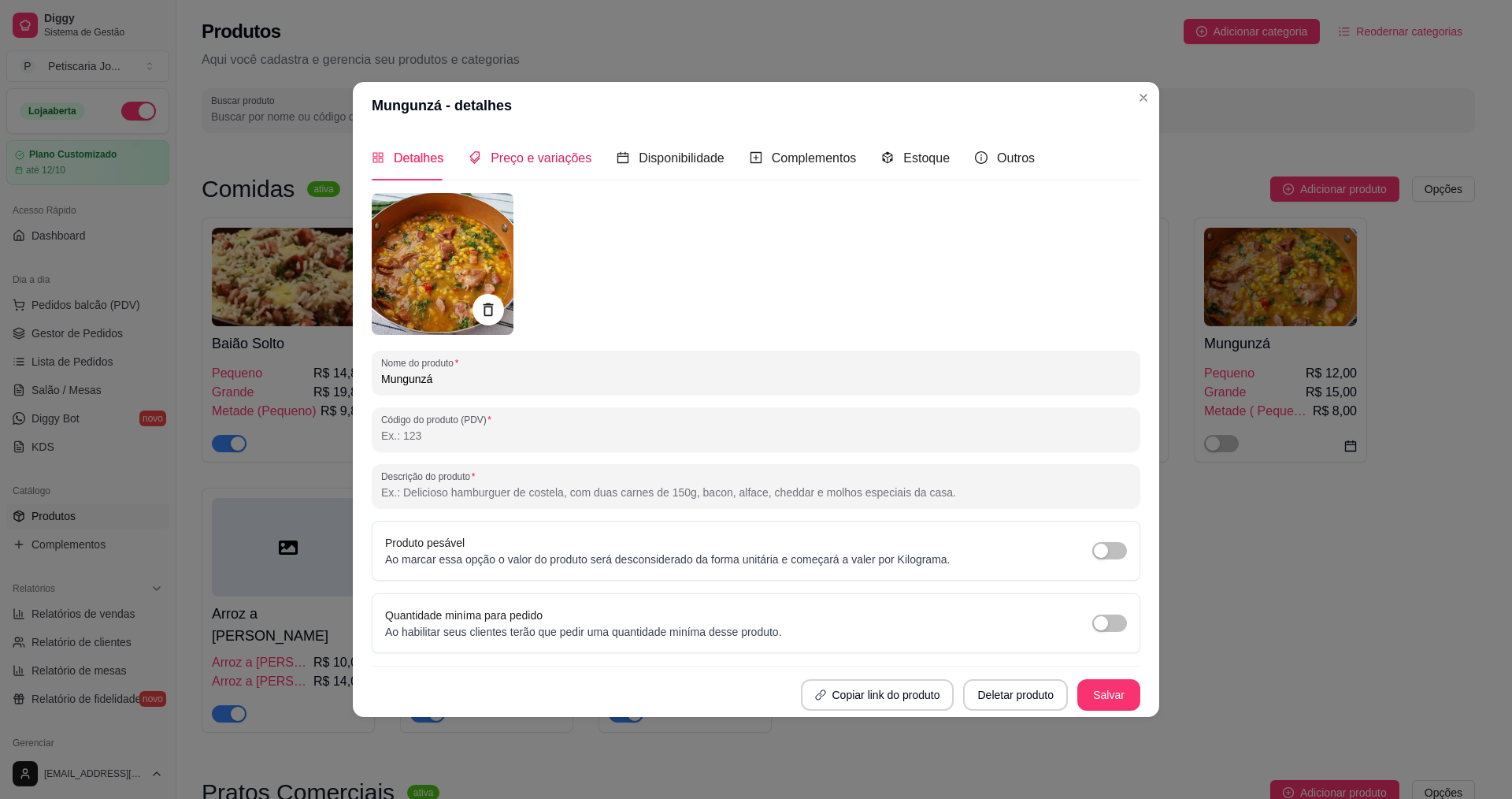
click at [557, 163] on span "Preço e variações" at bounding box center [542, 157] width 101 height 13
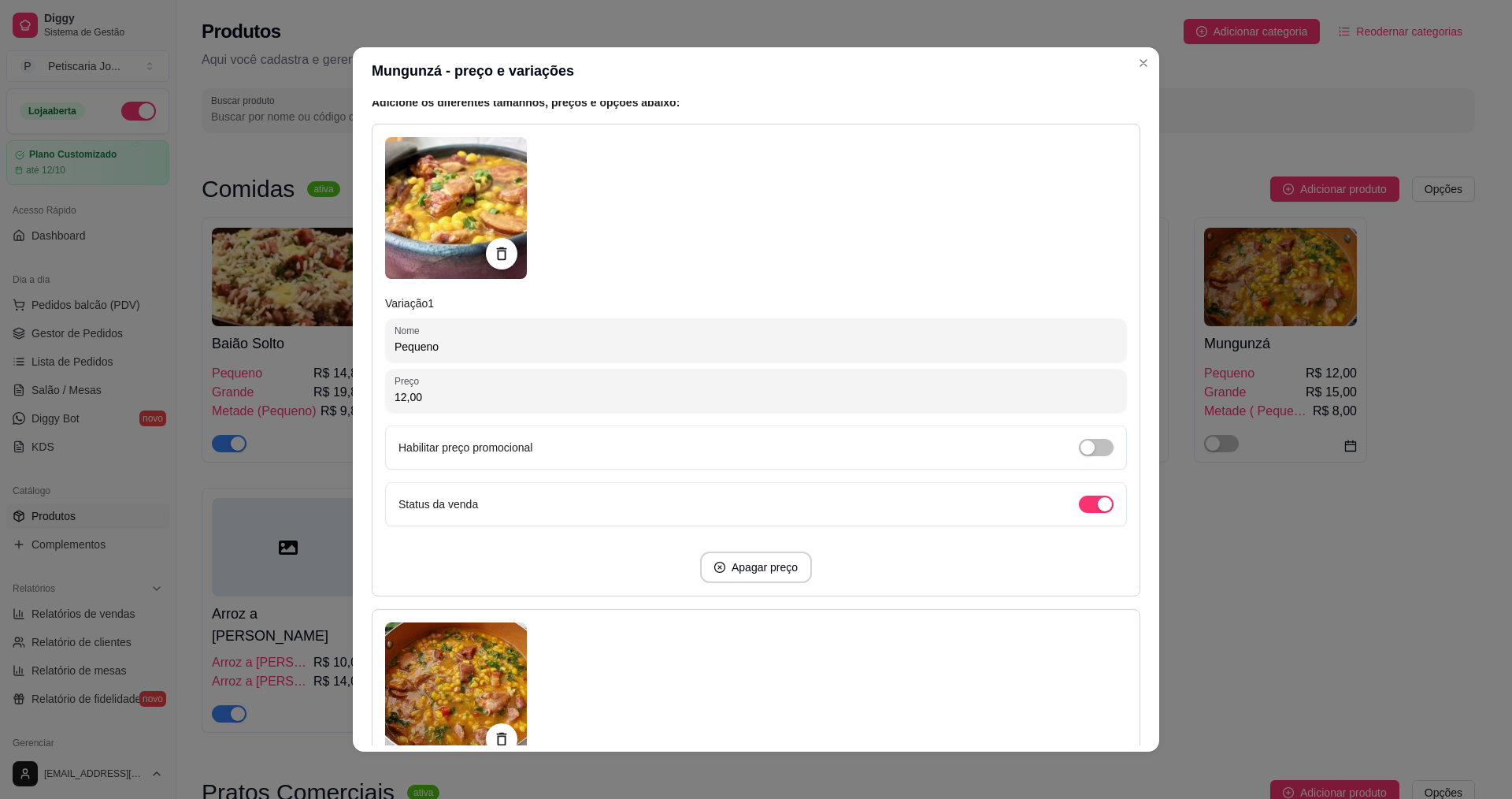
scroll to position [158, 0]
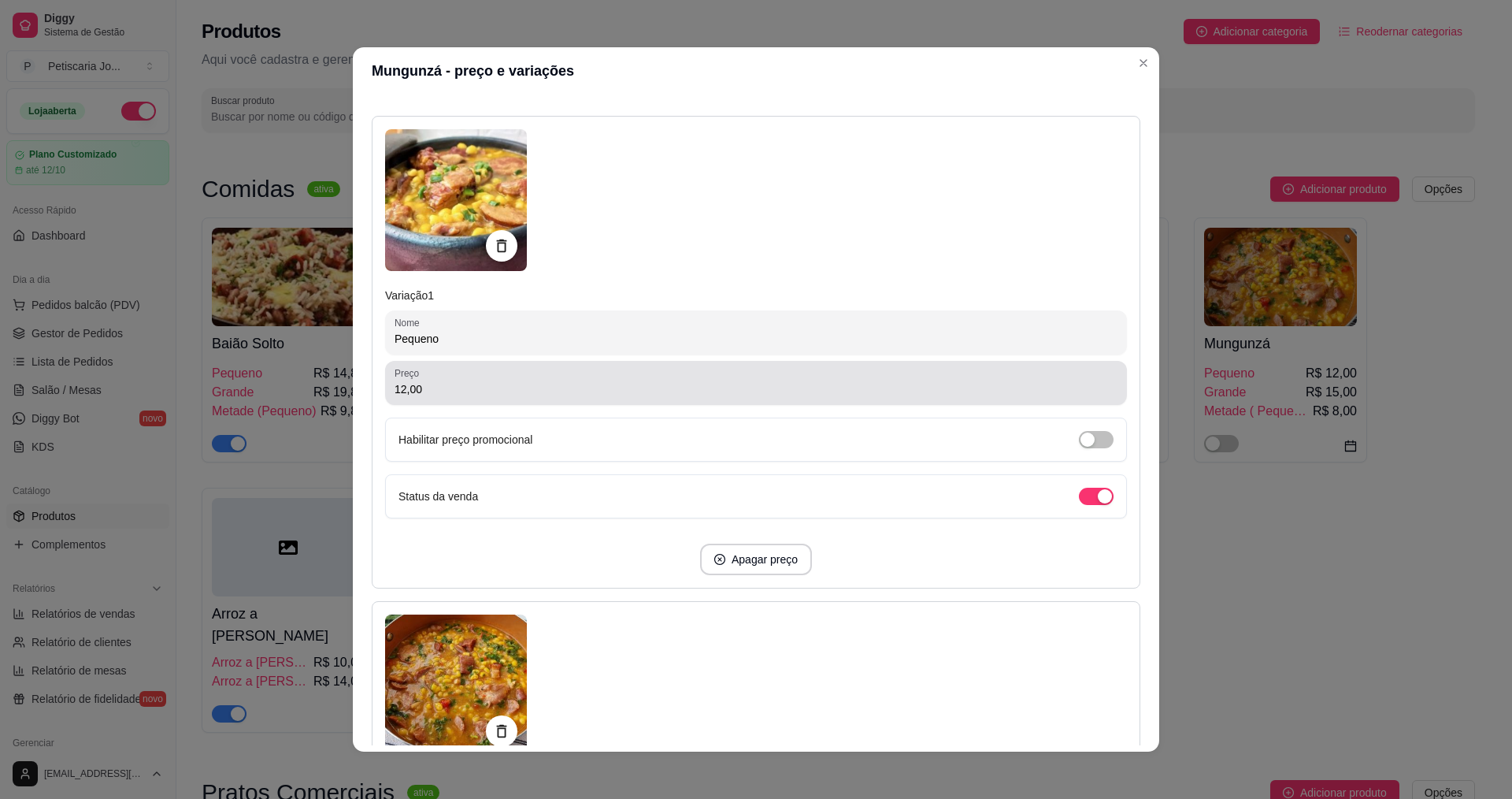
click at [446, 383] on input "12,00" at bounding box center [756, 389] width 723 height 16
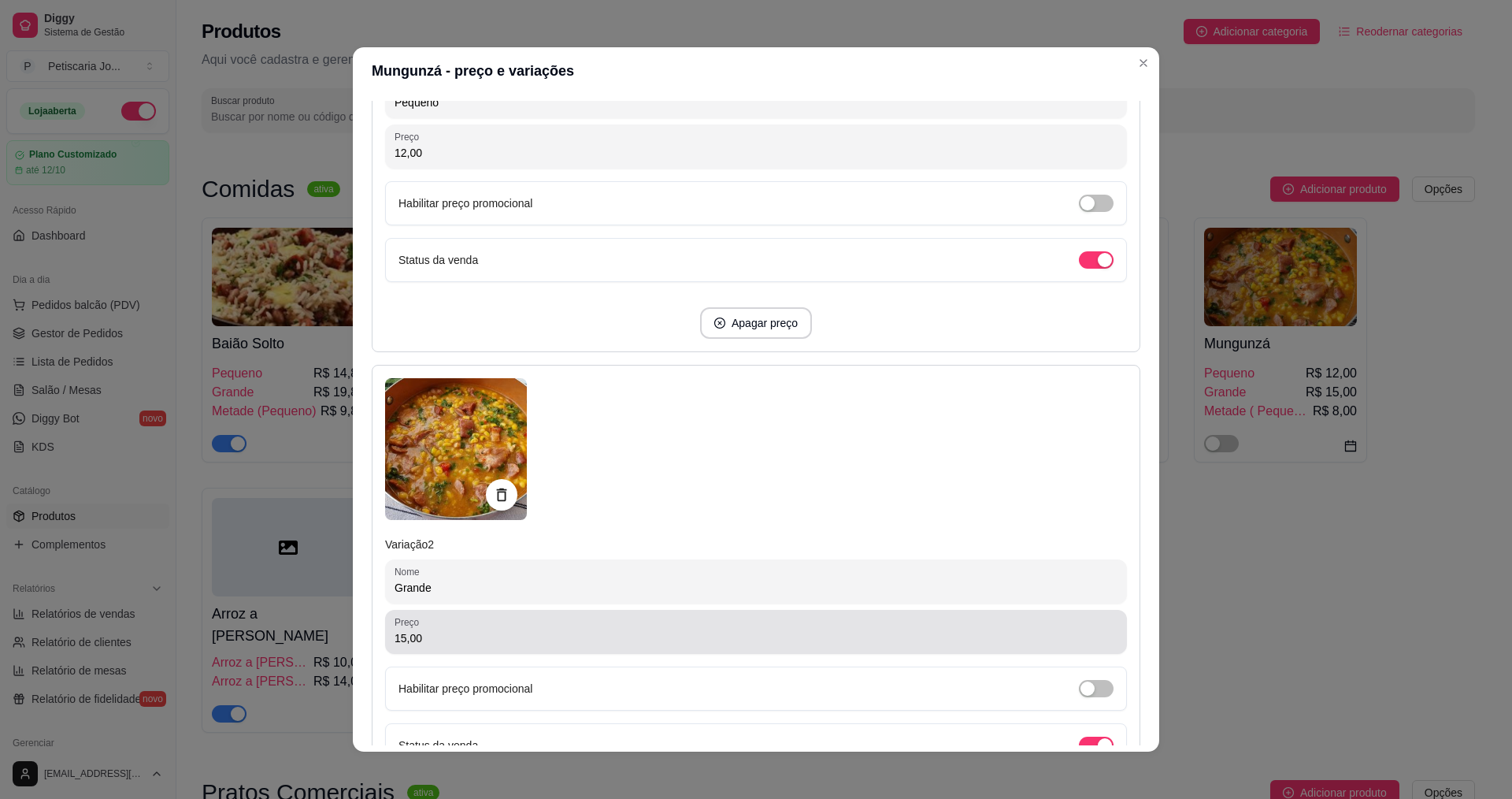
scroll to position [472, 0]
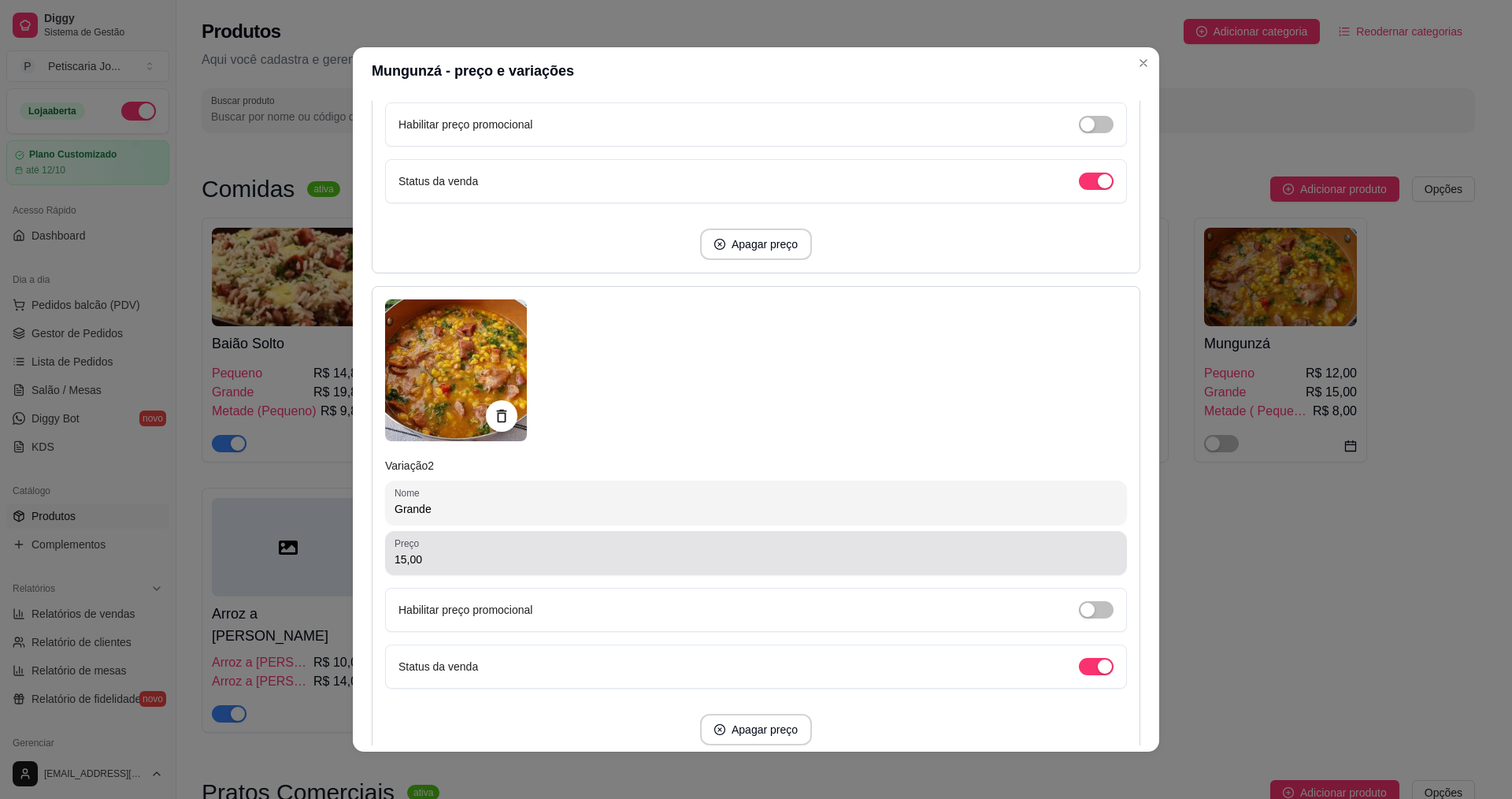
click at [438, 565] on input "15,00" at bounding box center [756, 560] width 723 height 16
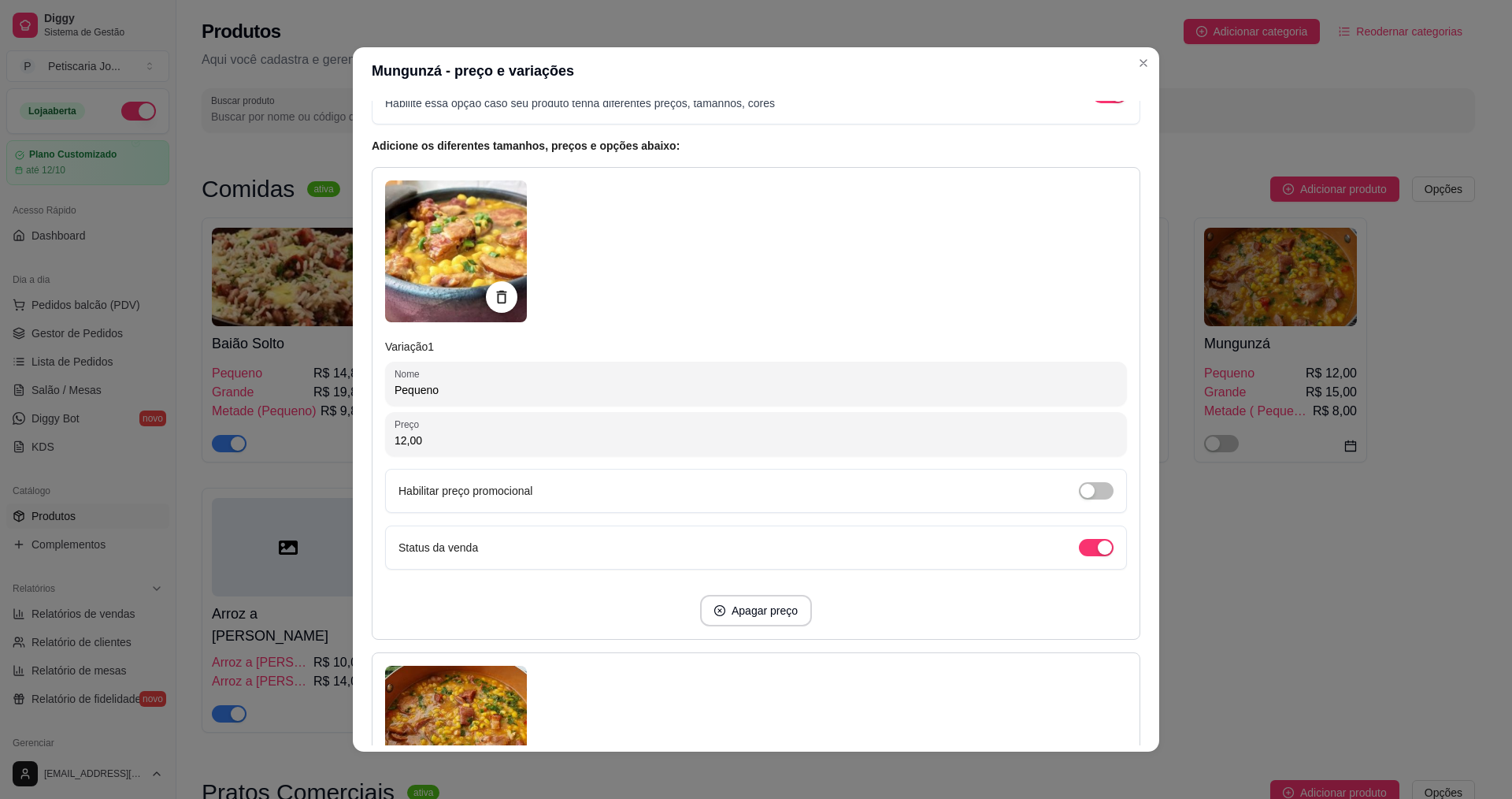
scroll to position [78, 0]
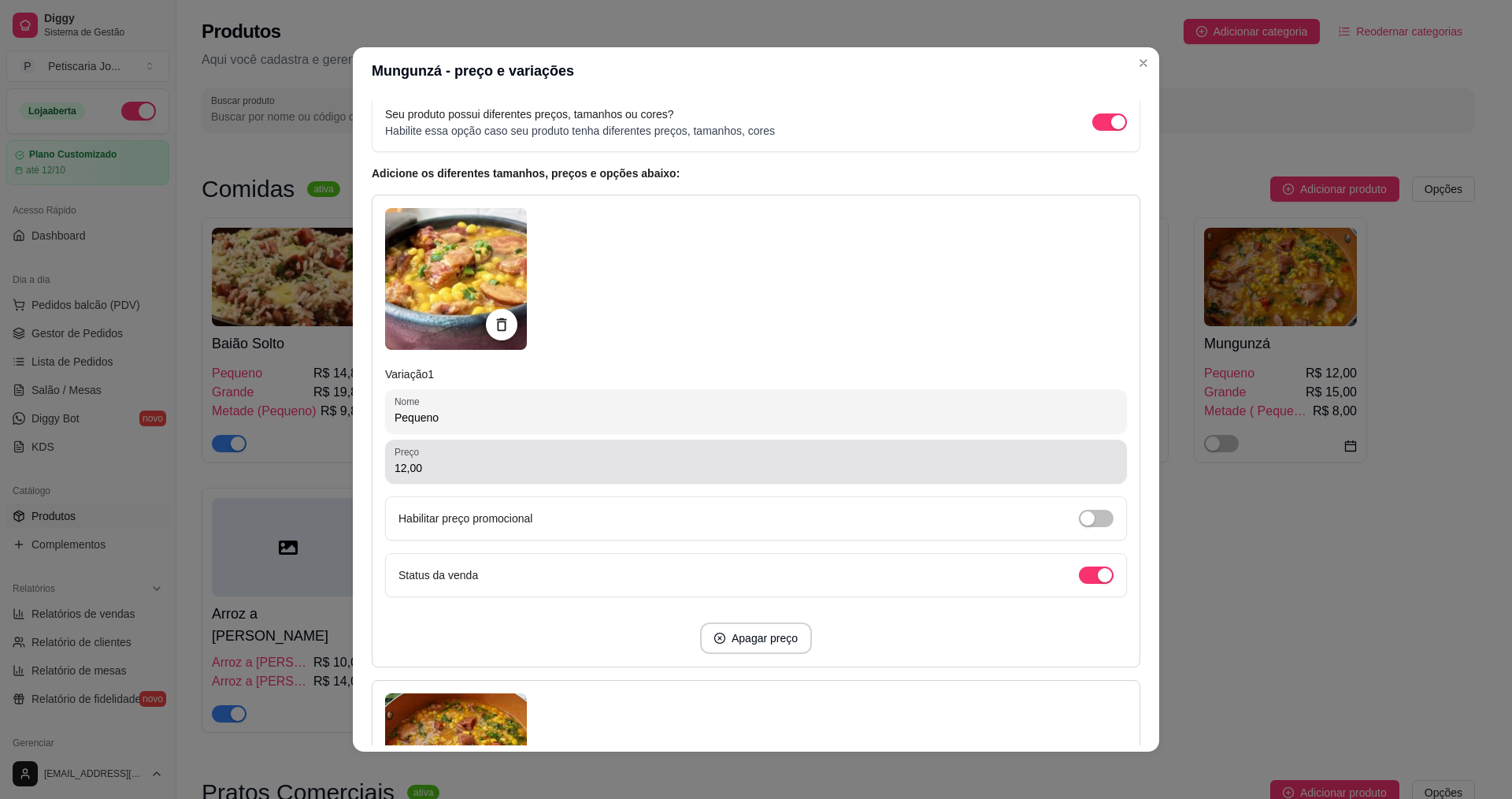
click at [432, 465] on input "12,00" at bounding box center [756, 468] width 723 height 16
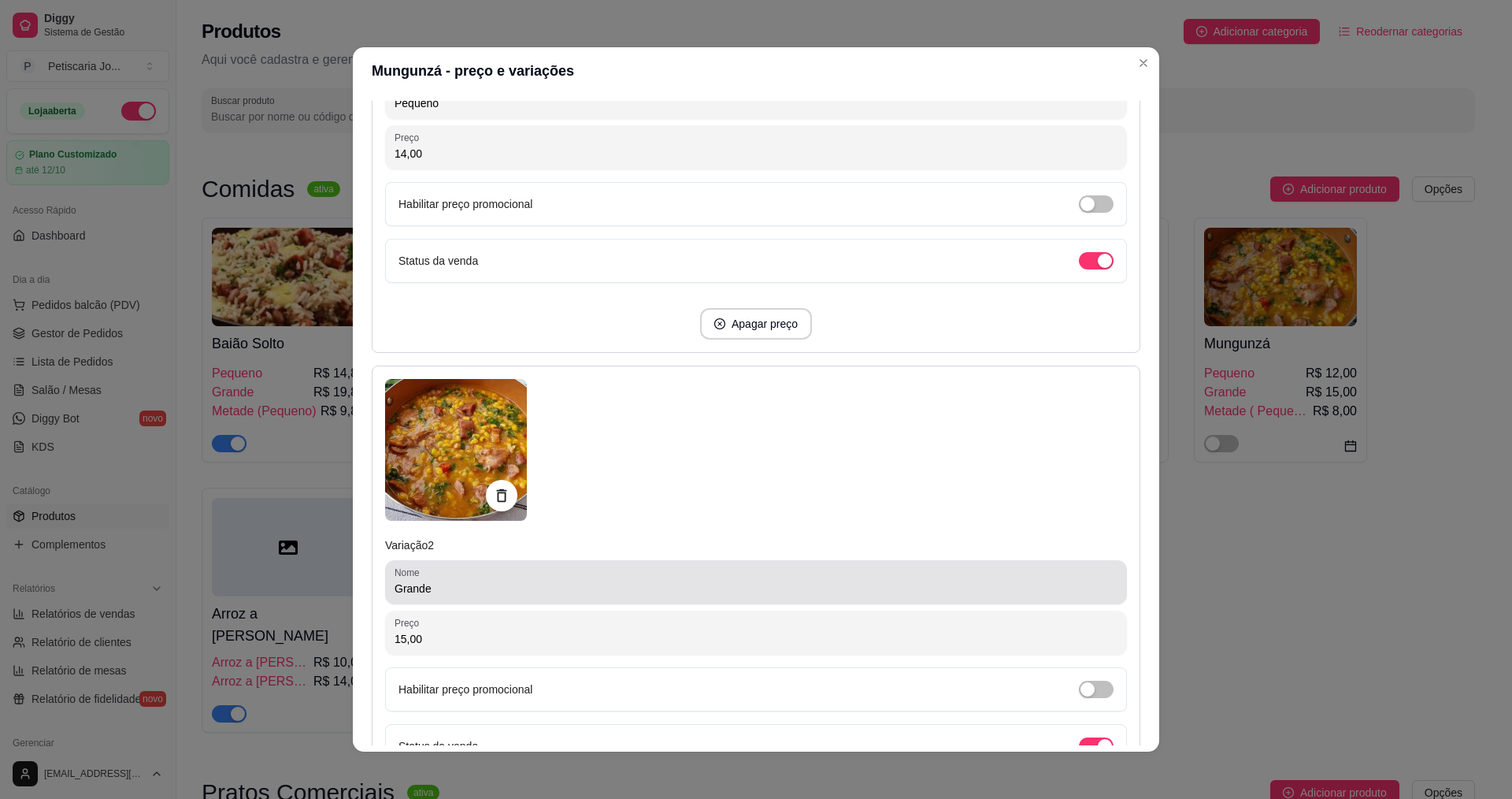
scroll to position [394, 0]
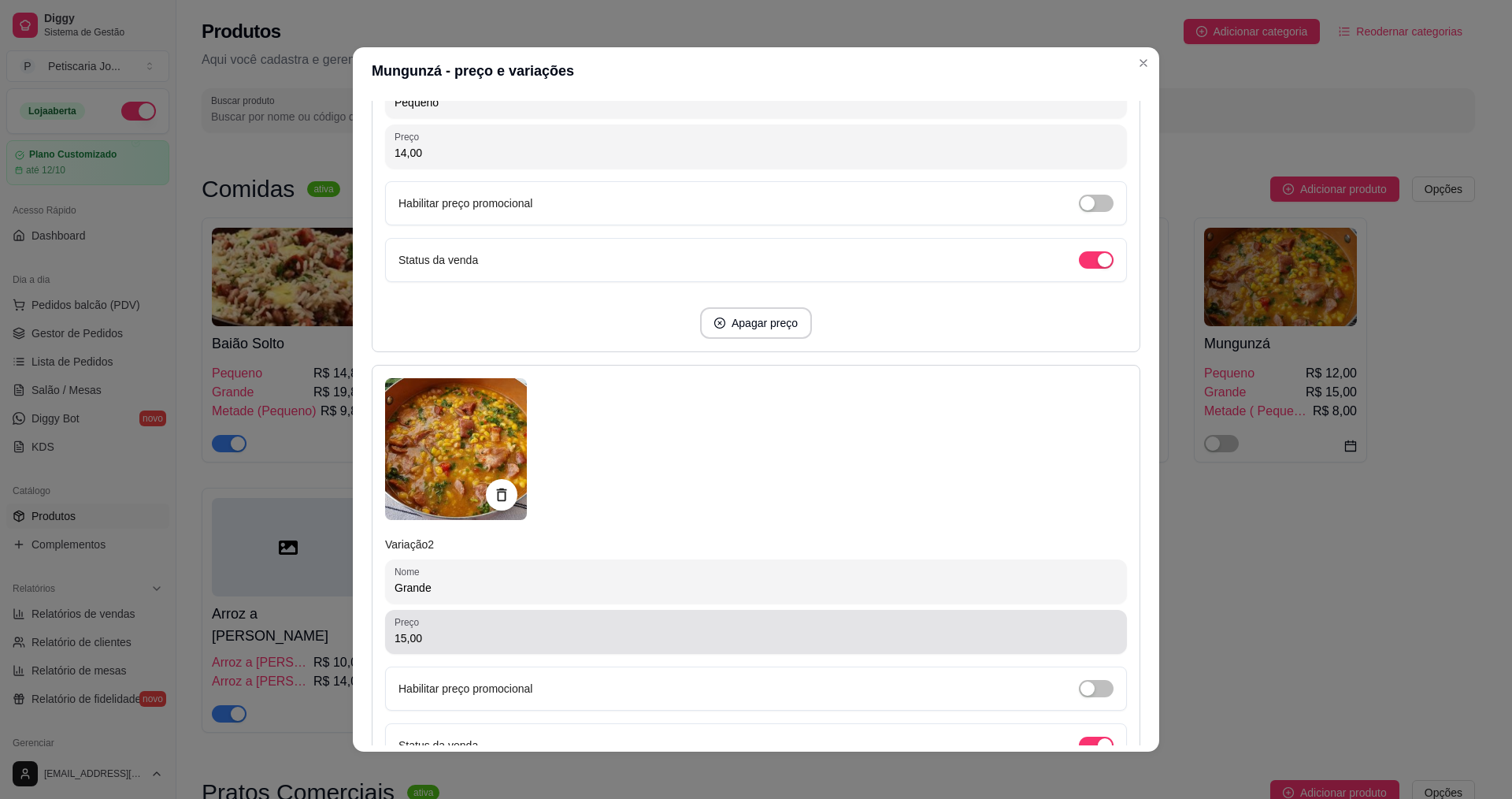
type input "14,00"
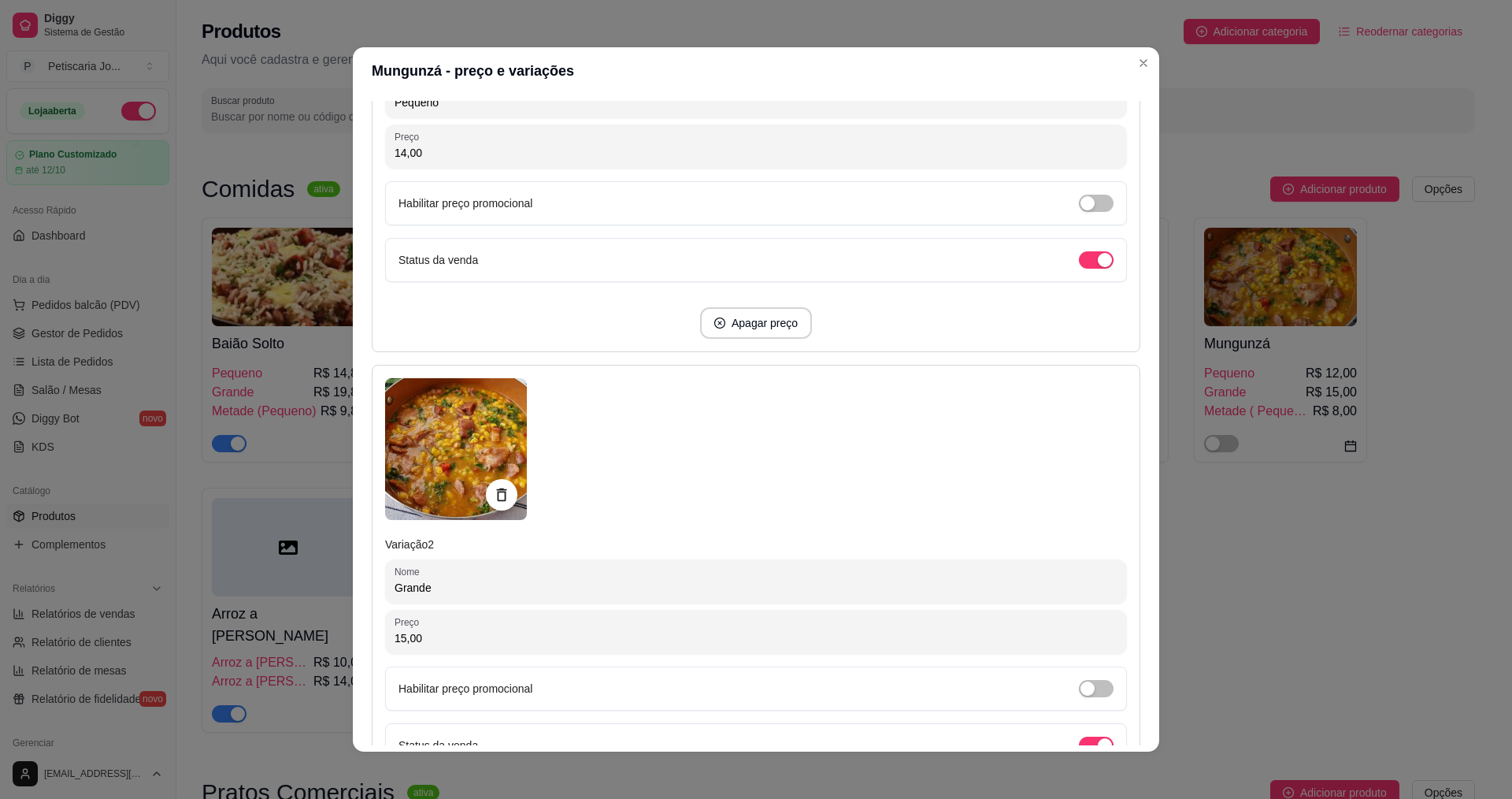
click at [433, 644] on input "15,00" at bounding box center [756, 638] width 723 height 16
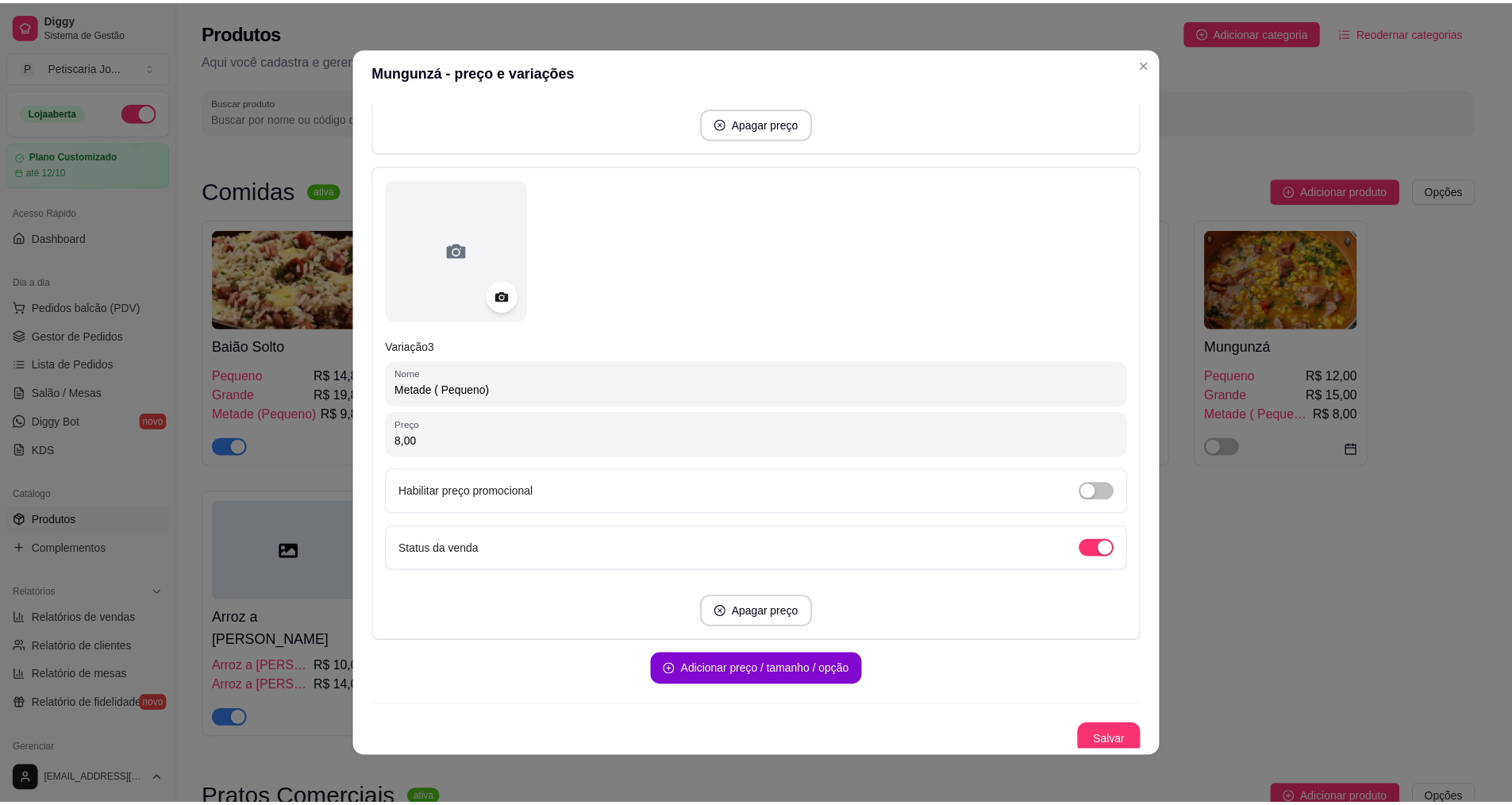
scroll to position [1094, 0]
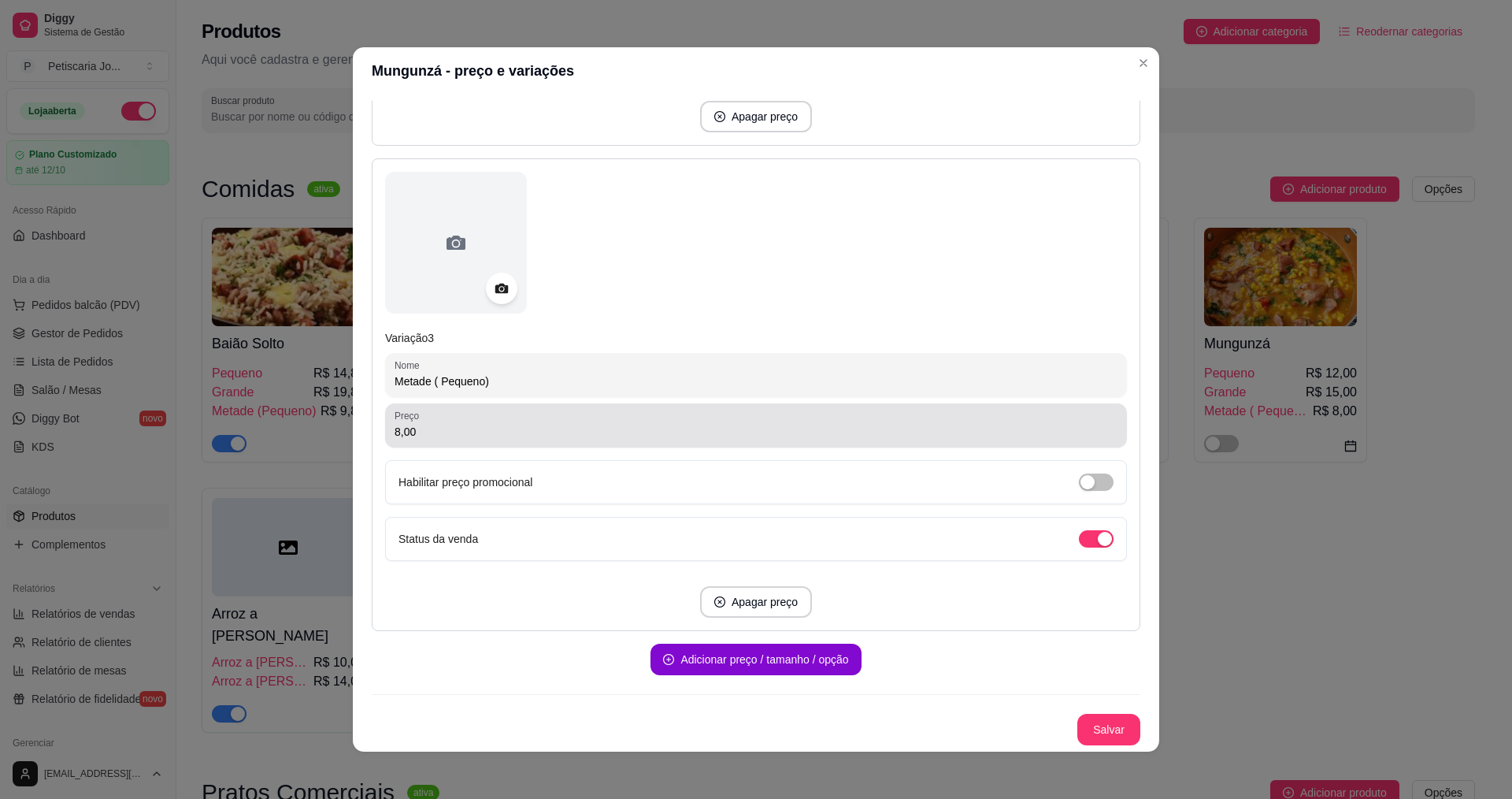
type input "18,00"
click at [504, 434] on input "8,00" at bounding box center [756, 432] width 723 height 16
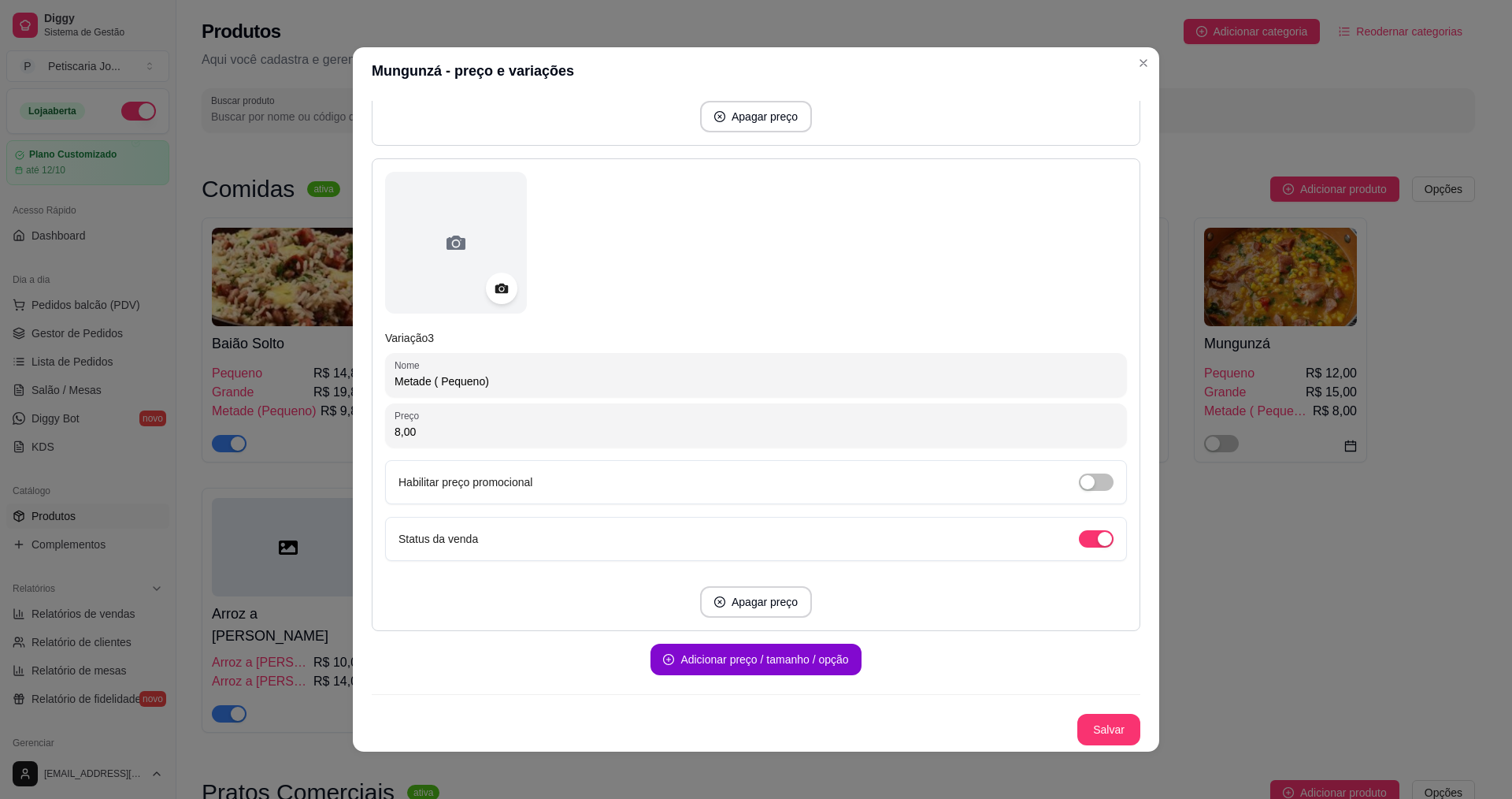
drag, startPoint x: 504, startPoint y: 434, endPoint x: 472, endPoint y: 426, distance: 33.0
click at [472, 426] on input "8,00" at bounding box center [756, 432] width 723 height 16
click at [1098, 541] on div "button" at bounding box center [1105, 539] width 14 height 14
click at [1101, 725] on button "Salvar" at bounding box center [1109, 730] width 62 height 31
click at [1078, 721] on button "Salvar" at bounding box center [1109, 730] width 62 height 31
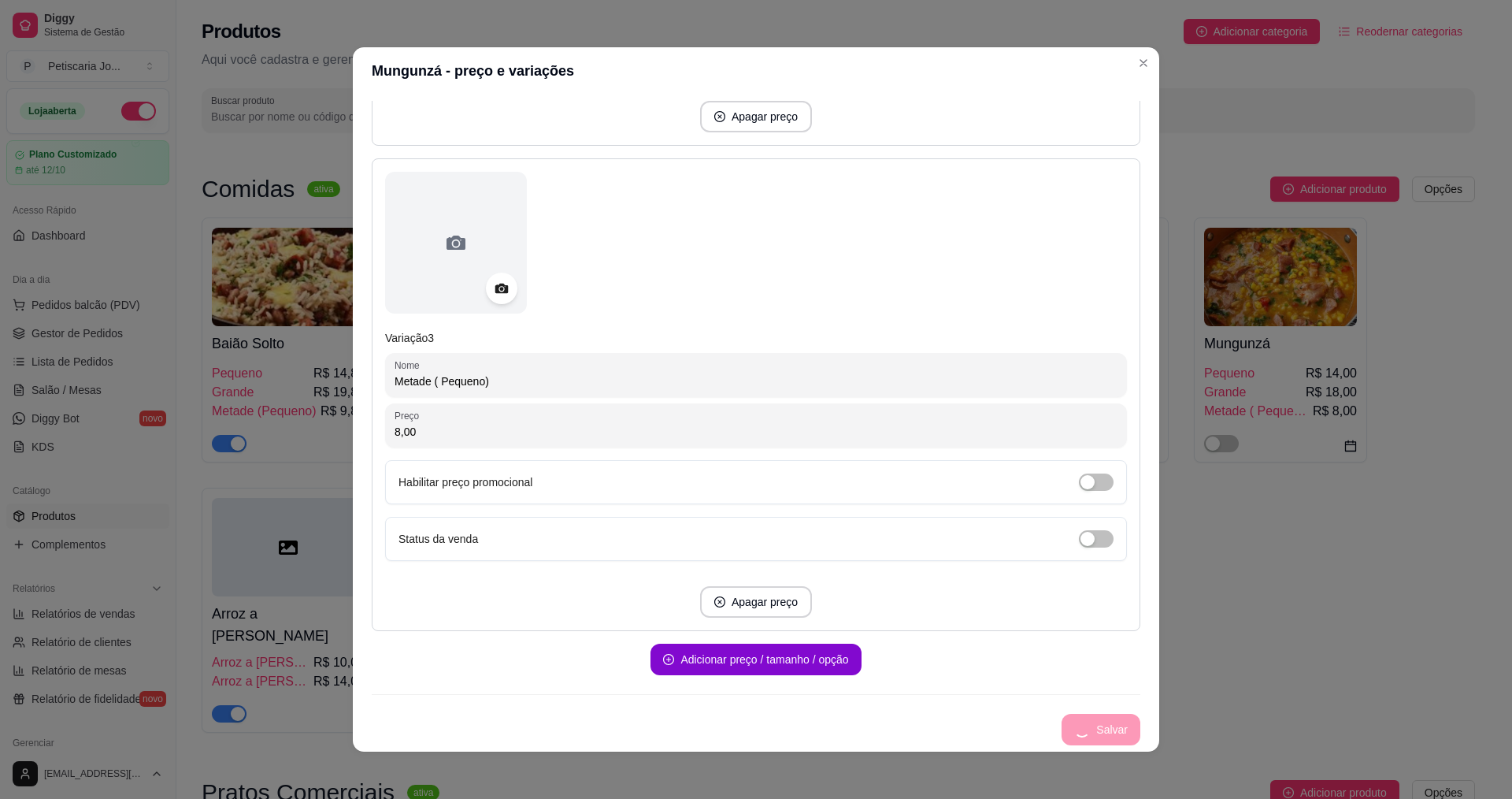
click at [1074, 721] on div "Salvar" at bounding box center [756, 730] width 769 height 32
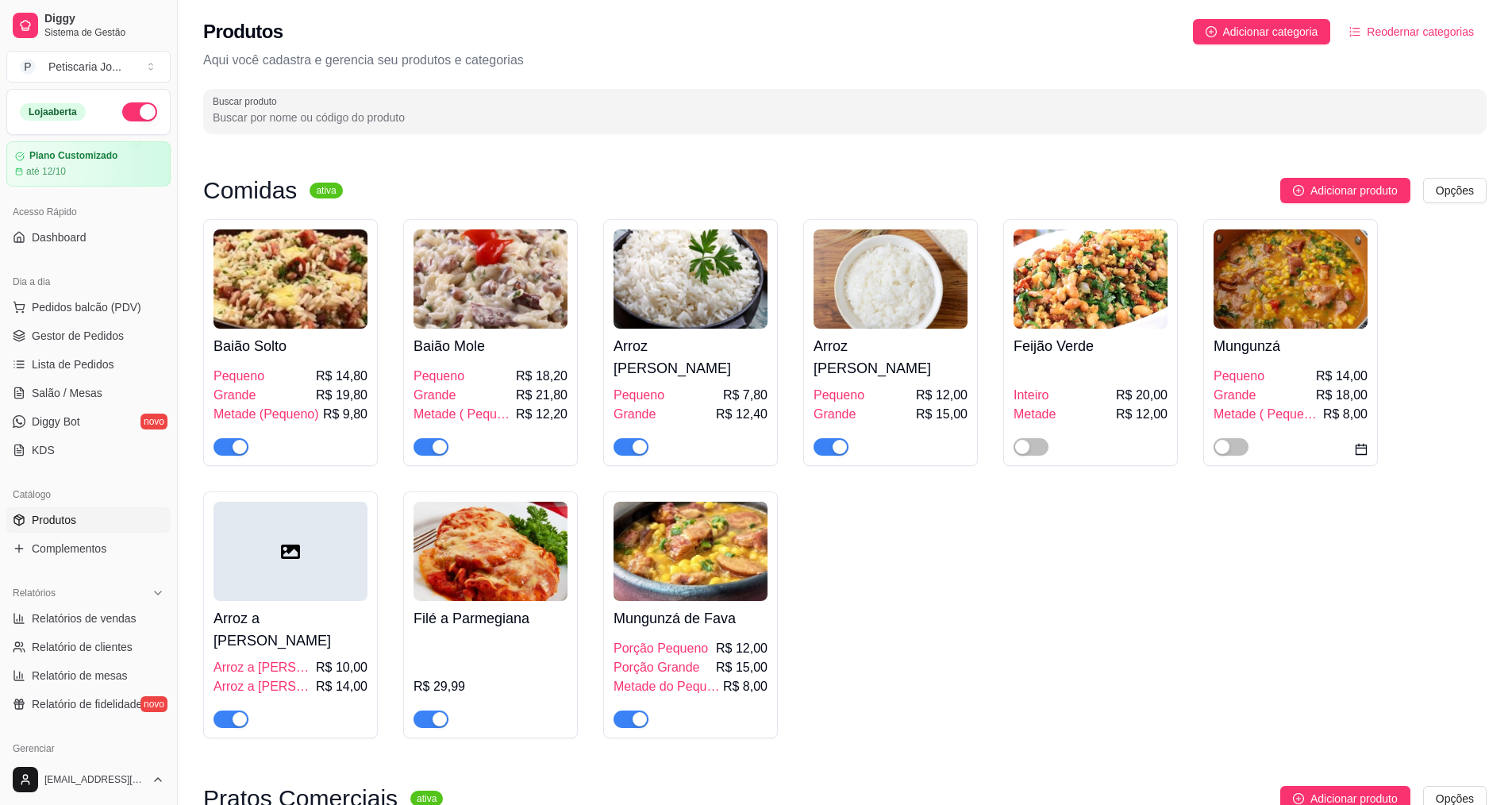
click at [1273, 380] on div "Pequeno R$ 14,00" at bounding box center [1291, 376] width 154 height 19
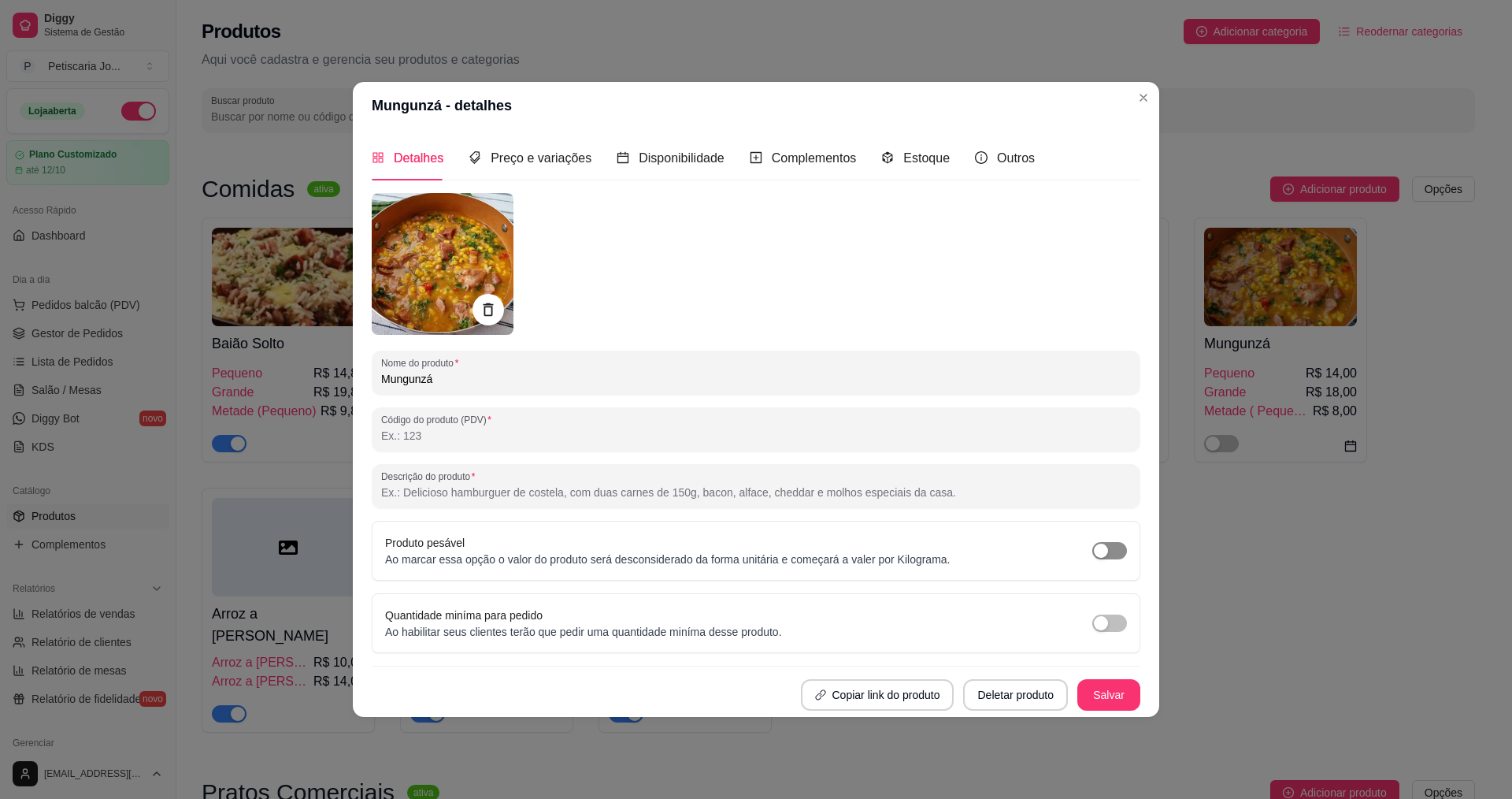
click at [1098, 546] on div "button" at bounding box center [1101, 551] width 14 height 14
click at [1110, 694] on button "Salvar" at bounding box center [1109, 695] width 62 height 31
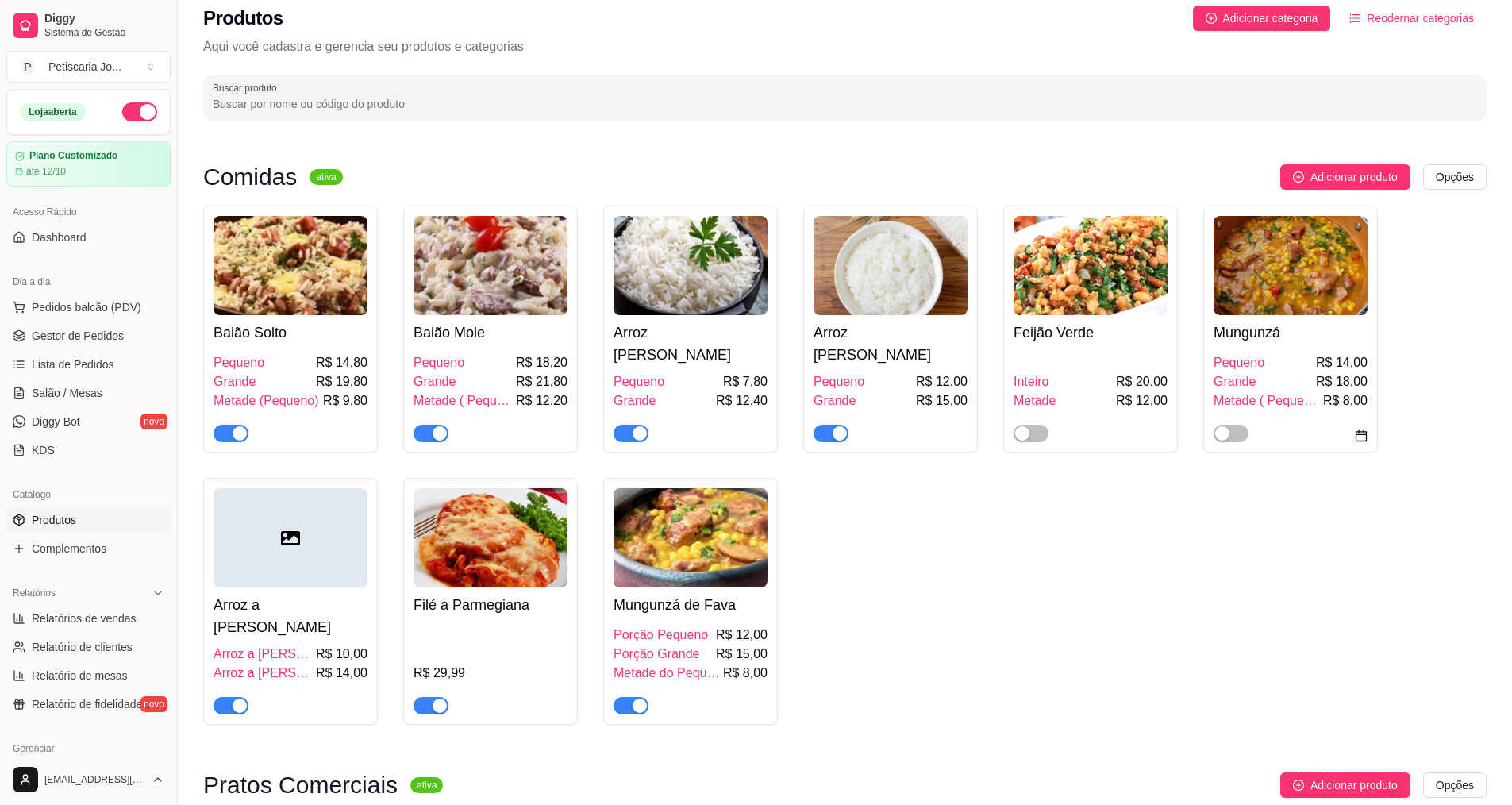
scroll to position [0, 0]
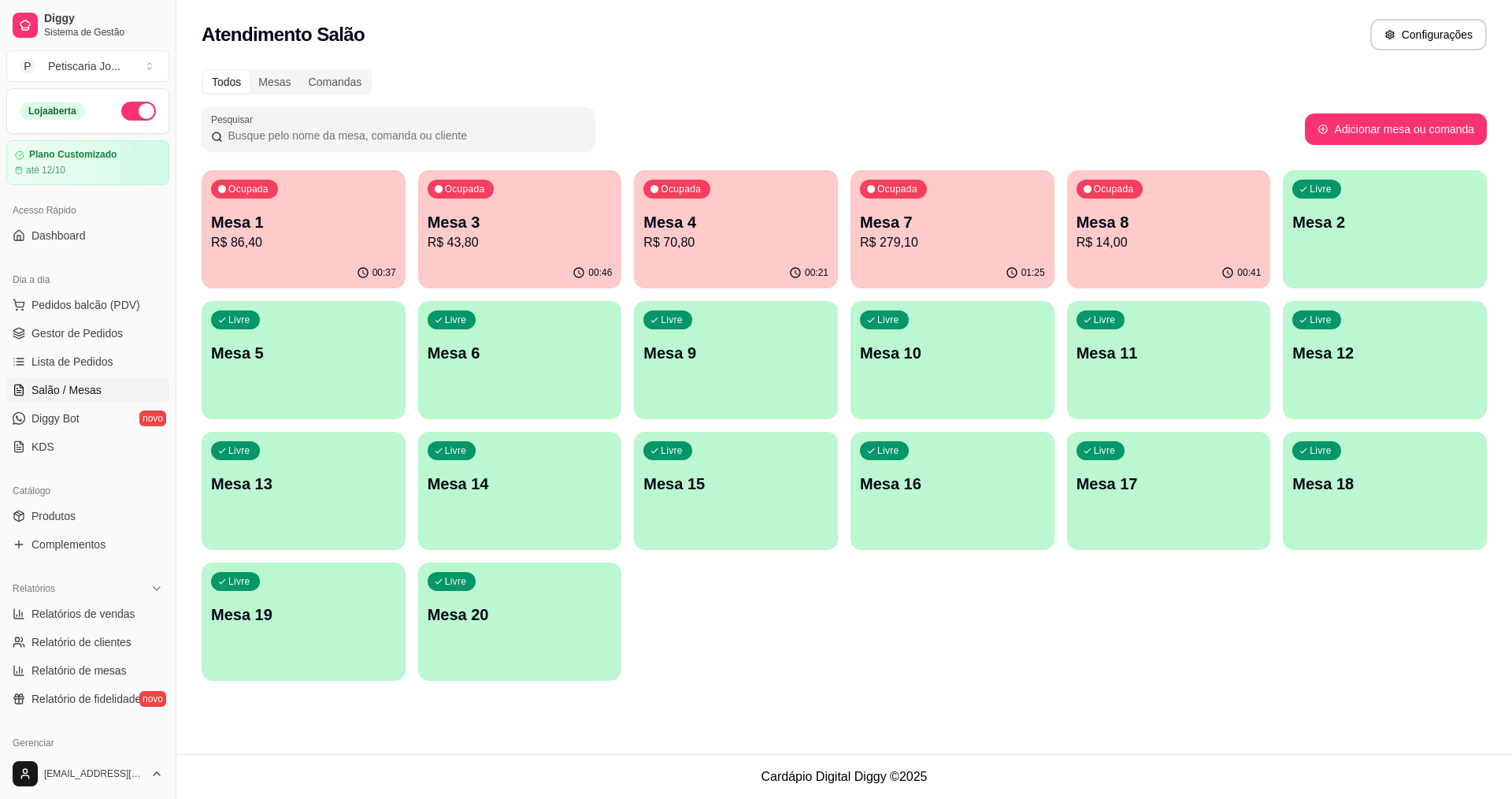
click at [486, 230] on p "Mesa 3" at bounding box center [520, 222] width 186 height 22
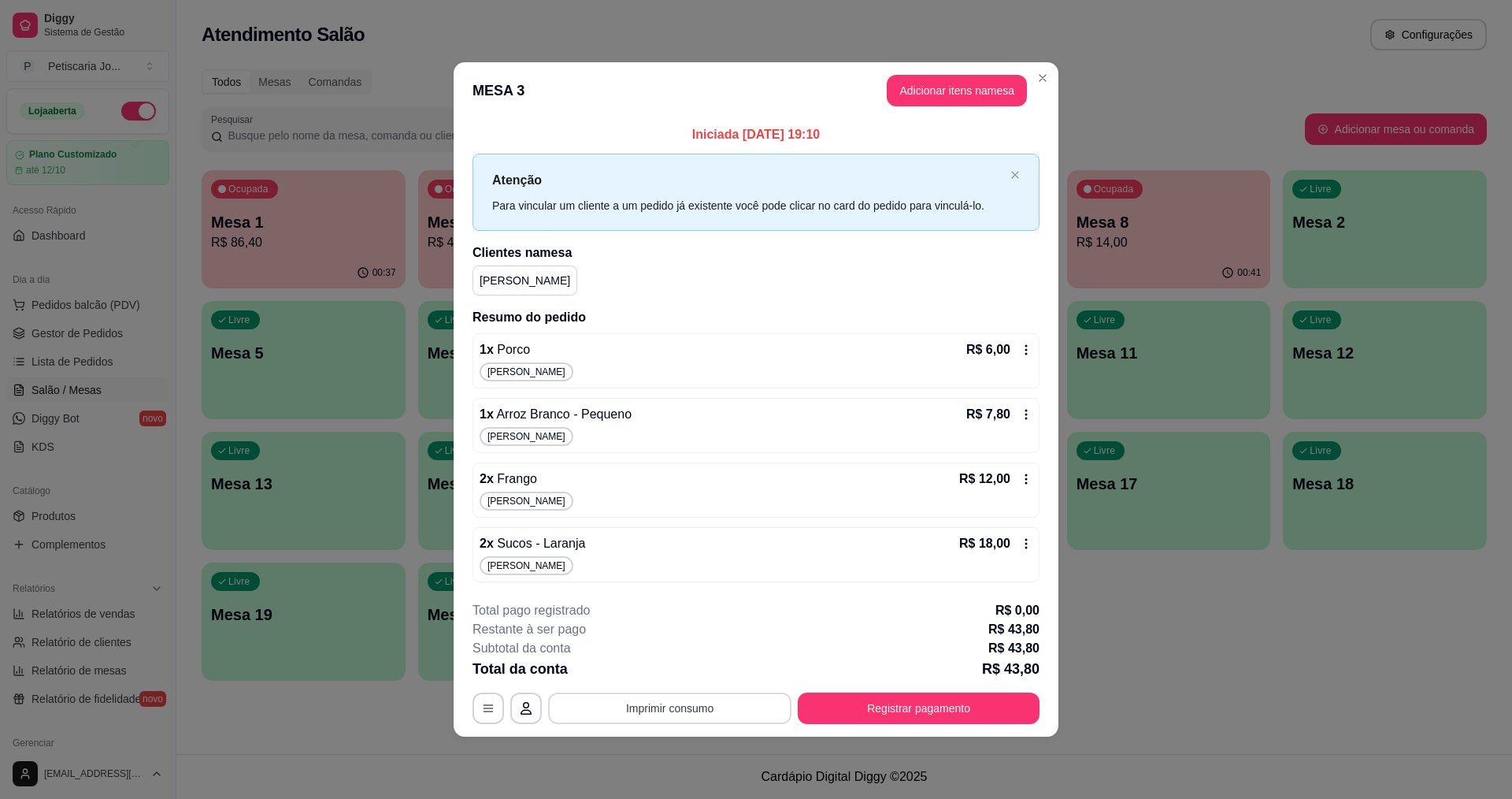
click at [700, 709] on button "Imprimir consumo" at bounding box center [670, 709] width 243 height 32
click at [682, 668] on button "IMPRESSORA" at bounding box center [675, 671] width 110 height 25
click at [937, 709] on button "Registrar pagamento" at bounding box center [919, 708] width 235 height 31
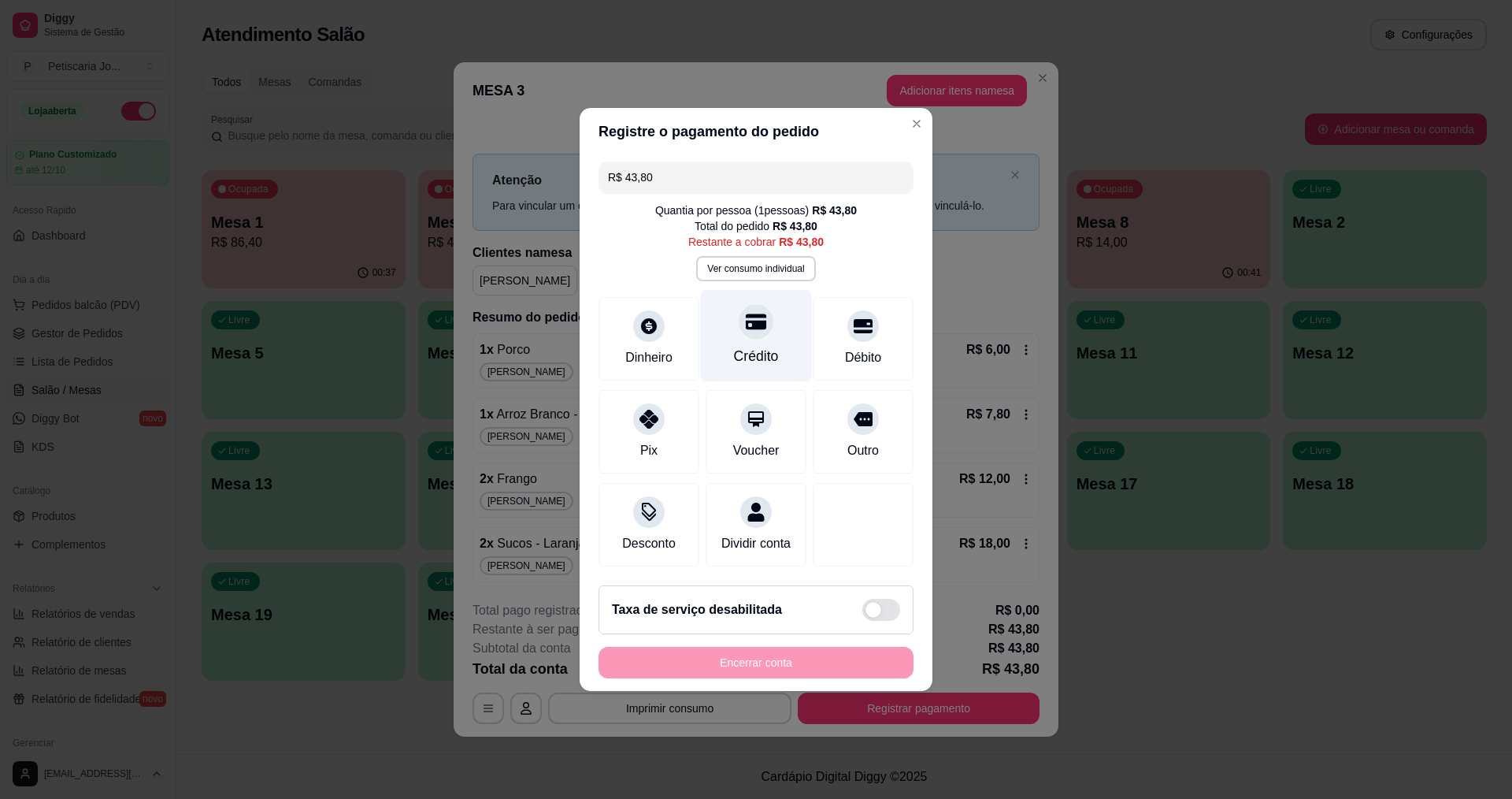
click at [743, 329] on div "Crédito" at bounding box center [757, 335] width 111 height 92
type input "R$ 0,00"
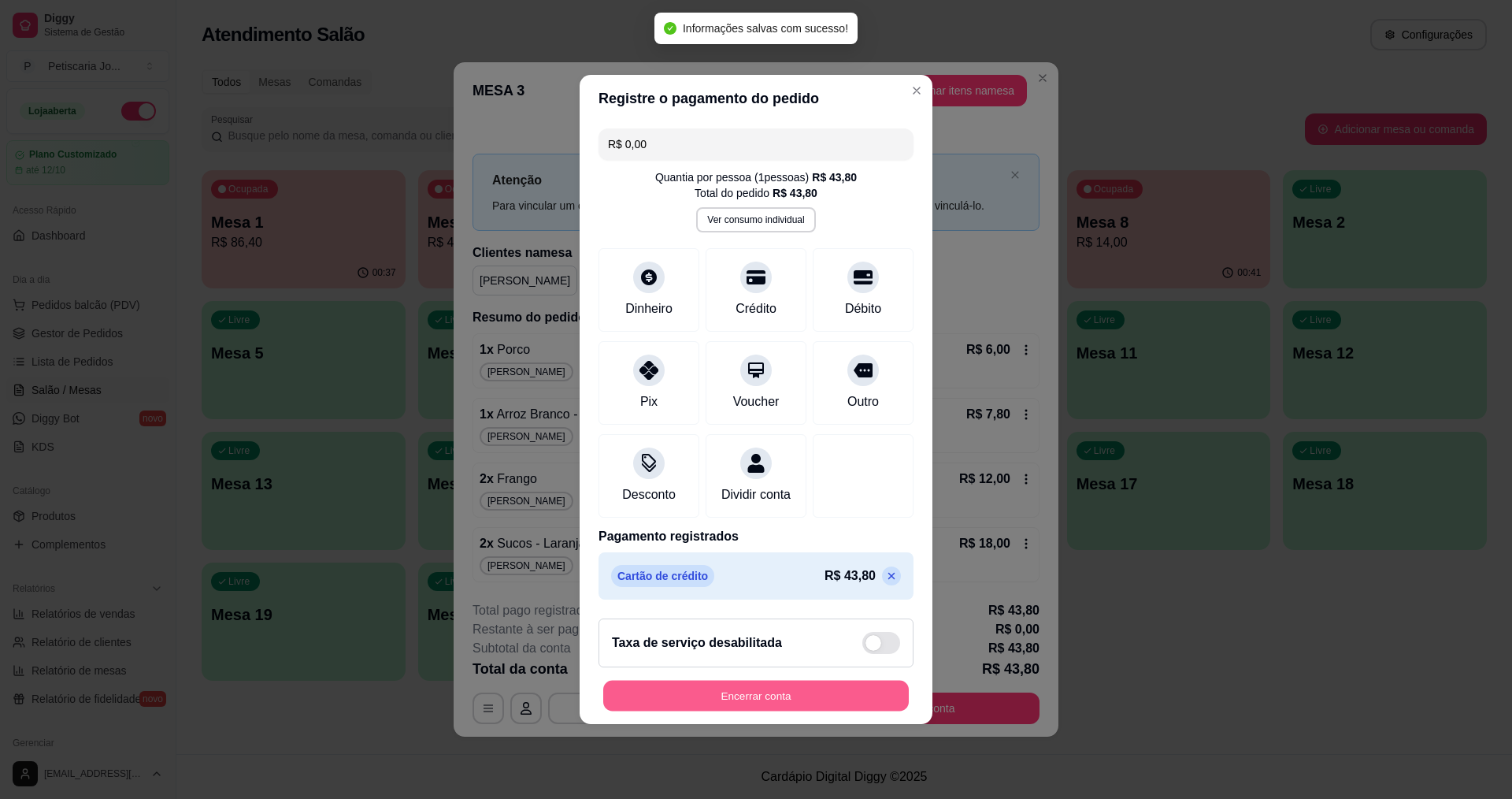
click at [736, 705] on button "Encerrar conta" at bounding box center [756, 696] width 306 height 31
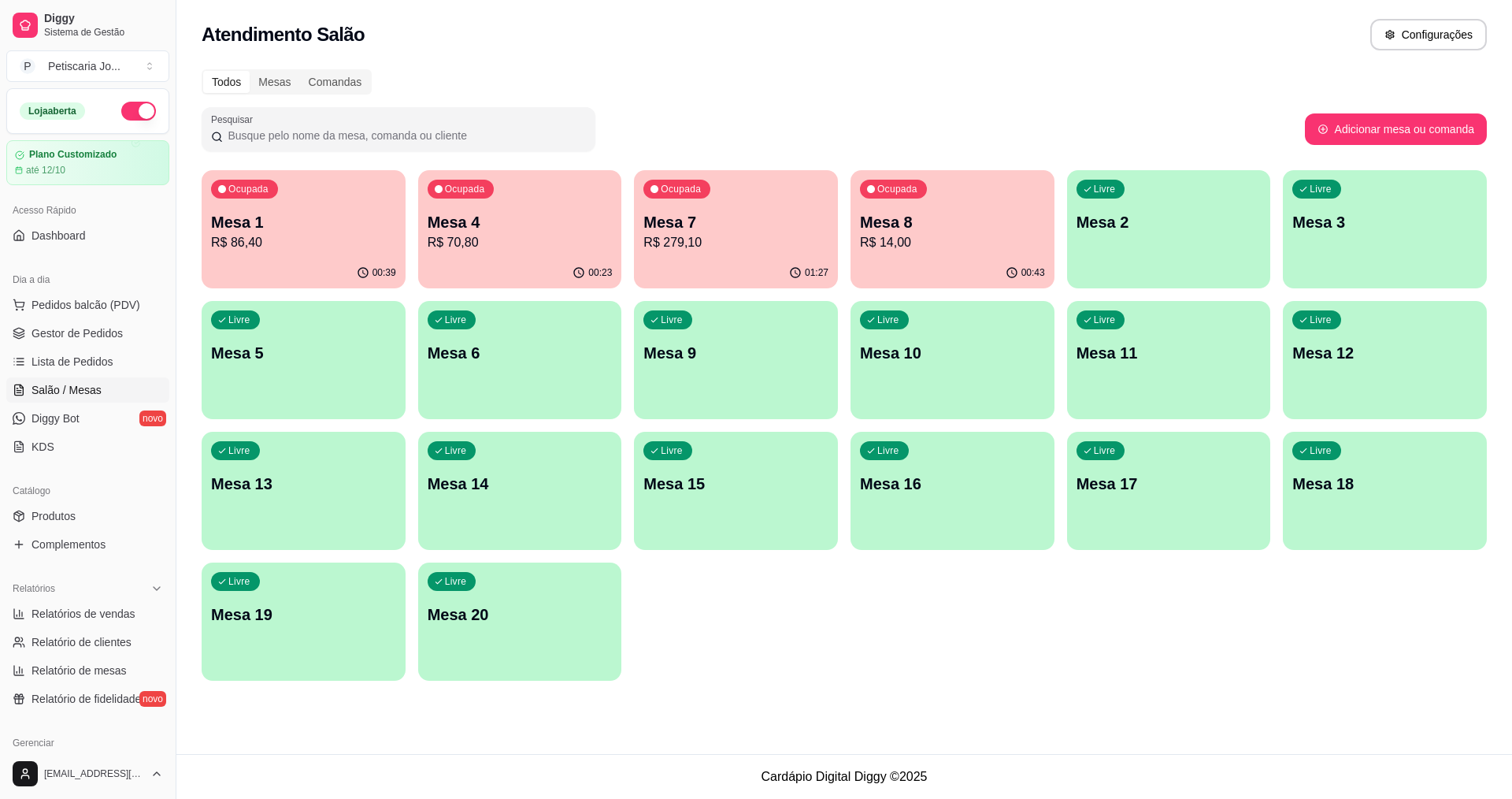
click at [916, 226] on p "Mesa 8" at bounding box center [952, 222] width 186 height 22
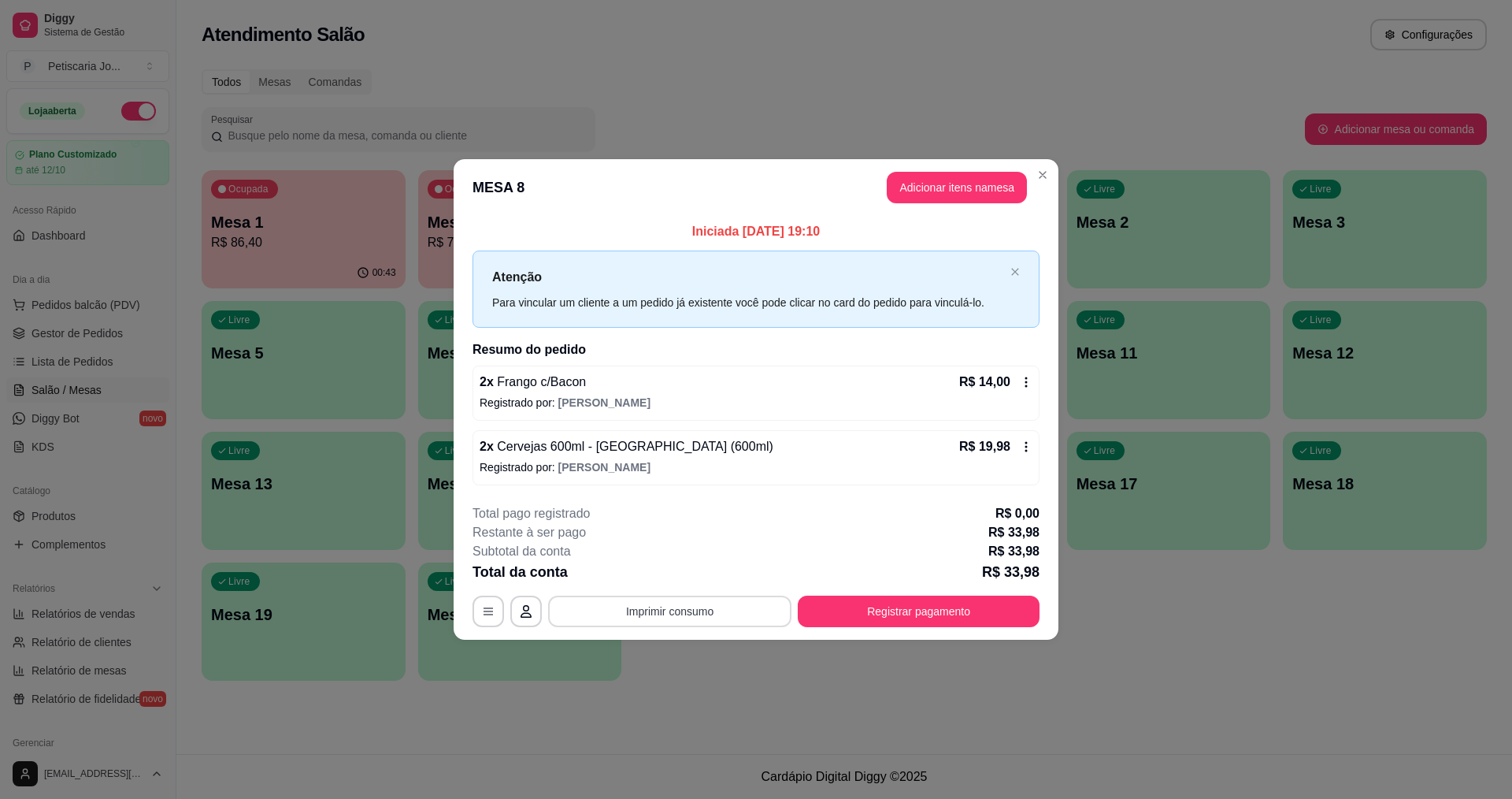
click at [654, 607] on button "Imprimir consumo" at bounding box center [670, 611] width 243 height 32
click at [674, 575] on button "IMPRESSORA" at bounding box center [675, 574] width 110 height 25
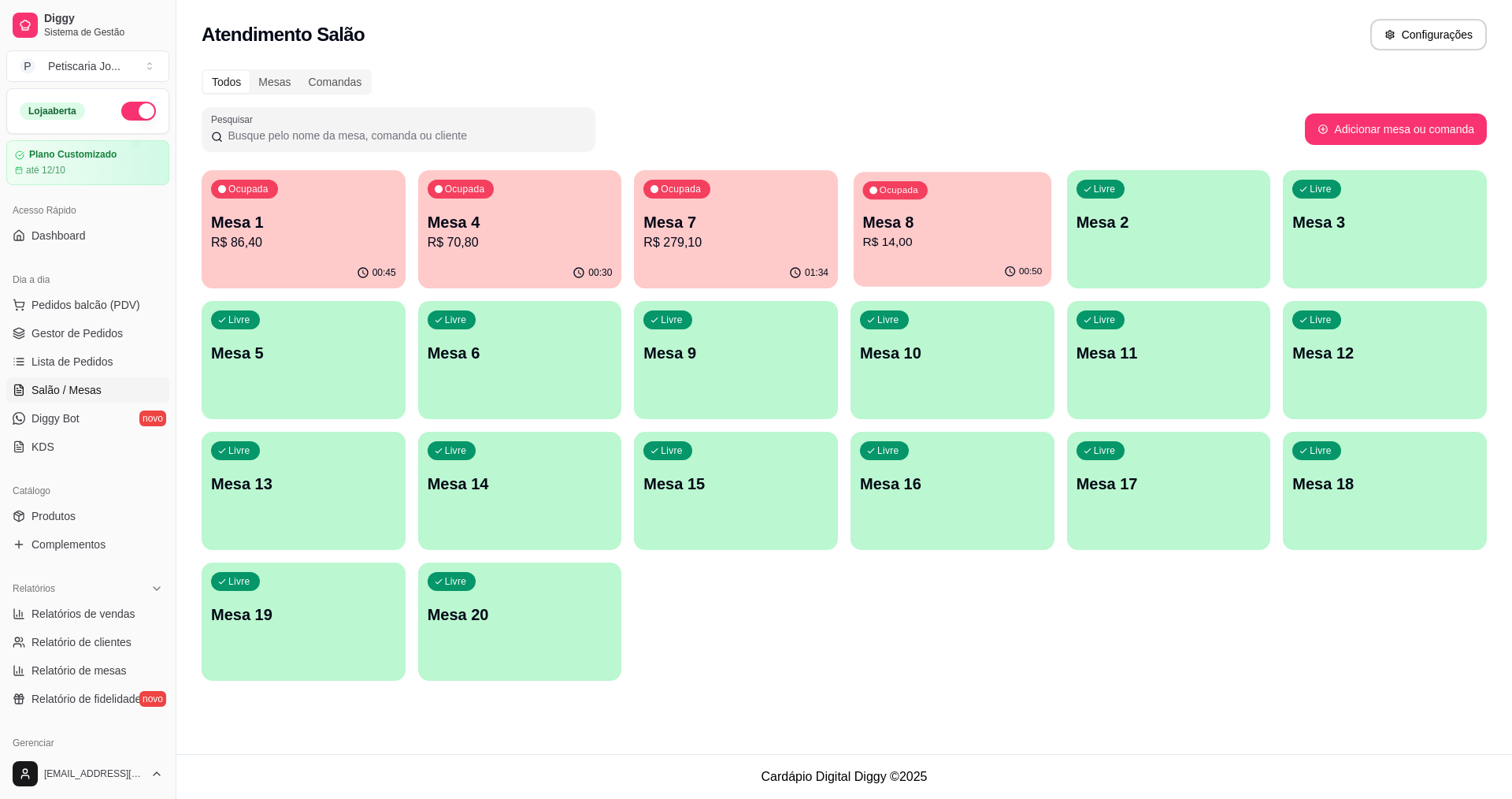
click at [888, 219] on p "Mesa 8" at bounding box center [952, 222] width 180 height 21
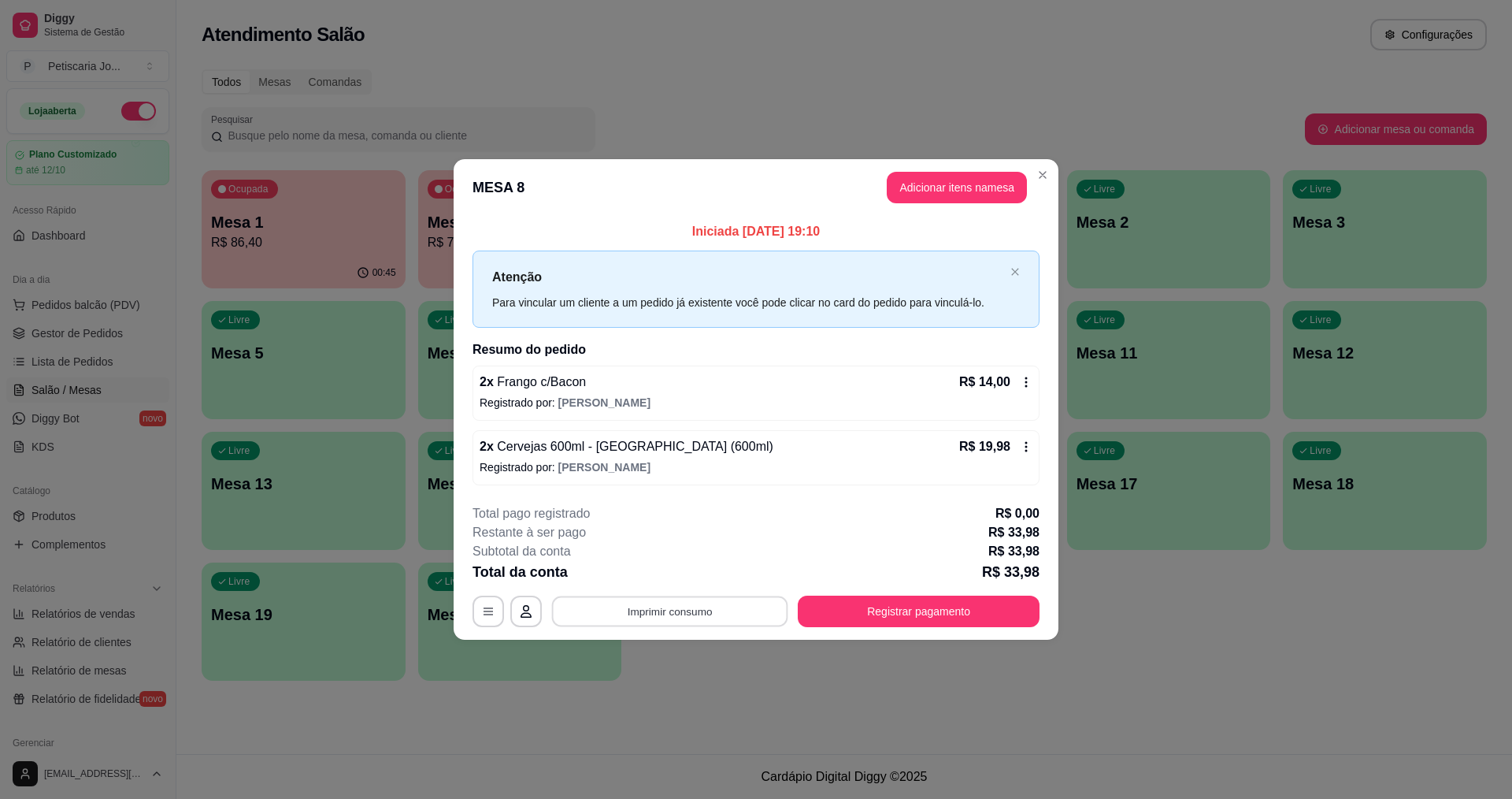
click at [731, 613] on button "Imprimir consumo" at bounding box center [670, 610] width 236 height 31
click at [766, 479] on section "**********" at bounding box center [756, 398] width 605 height 479
click at [789, 451] on div "2 x Cervejas 600ml - Baden (600ml) R$ 19,98" at bounding box center [755, 447] width 553 height 19
click at [926, 618] on button "Registrar pagamento" at bounding box center [919, 611] width 242 height 32
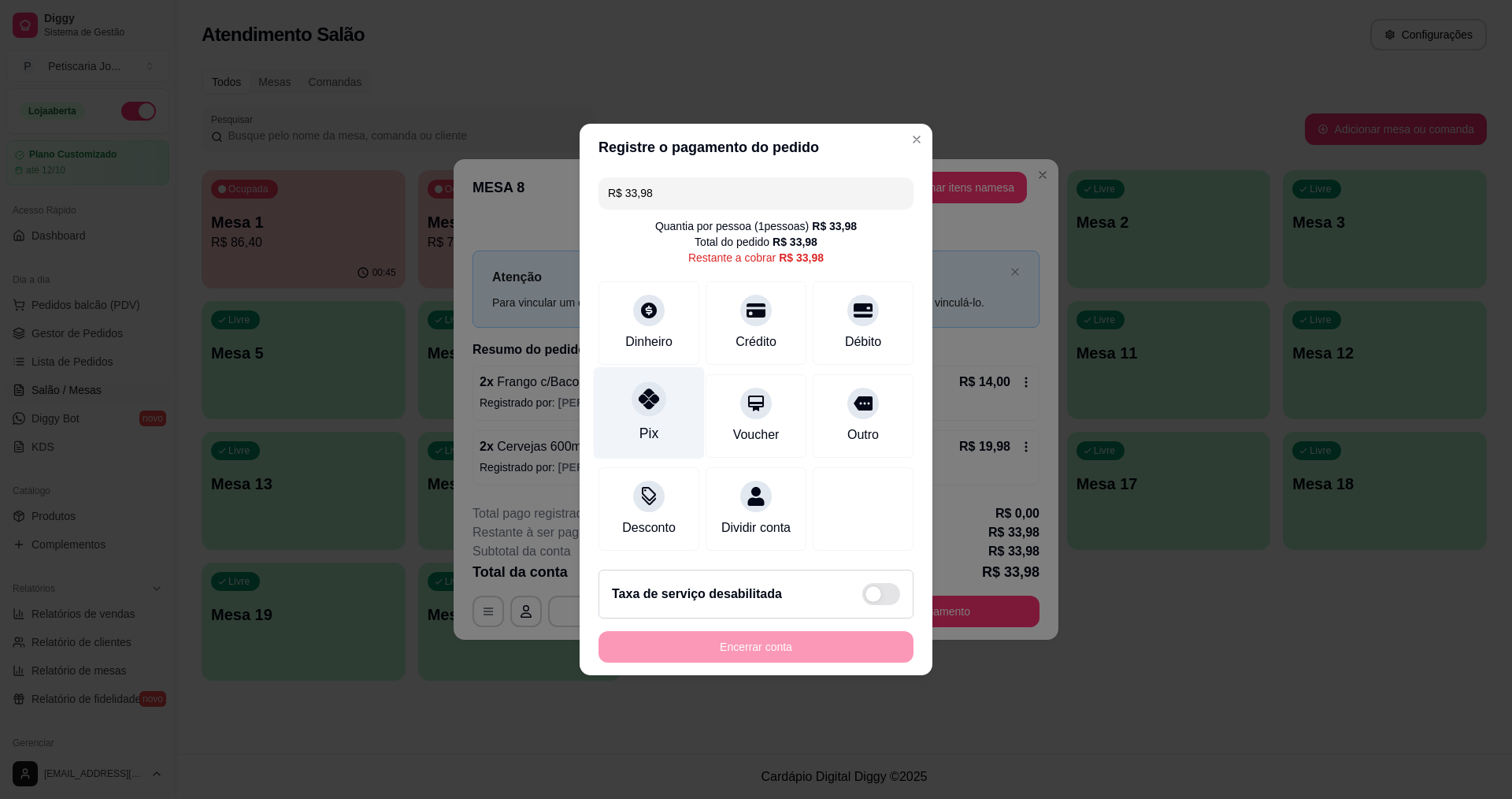
click at [653, 395] on icon at bounding box center [649, 398] width 21 height 21
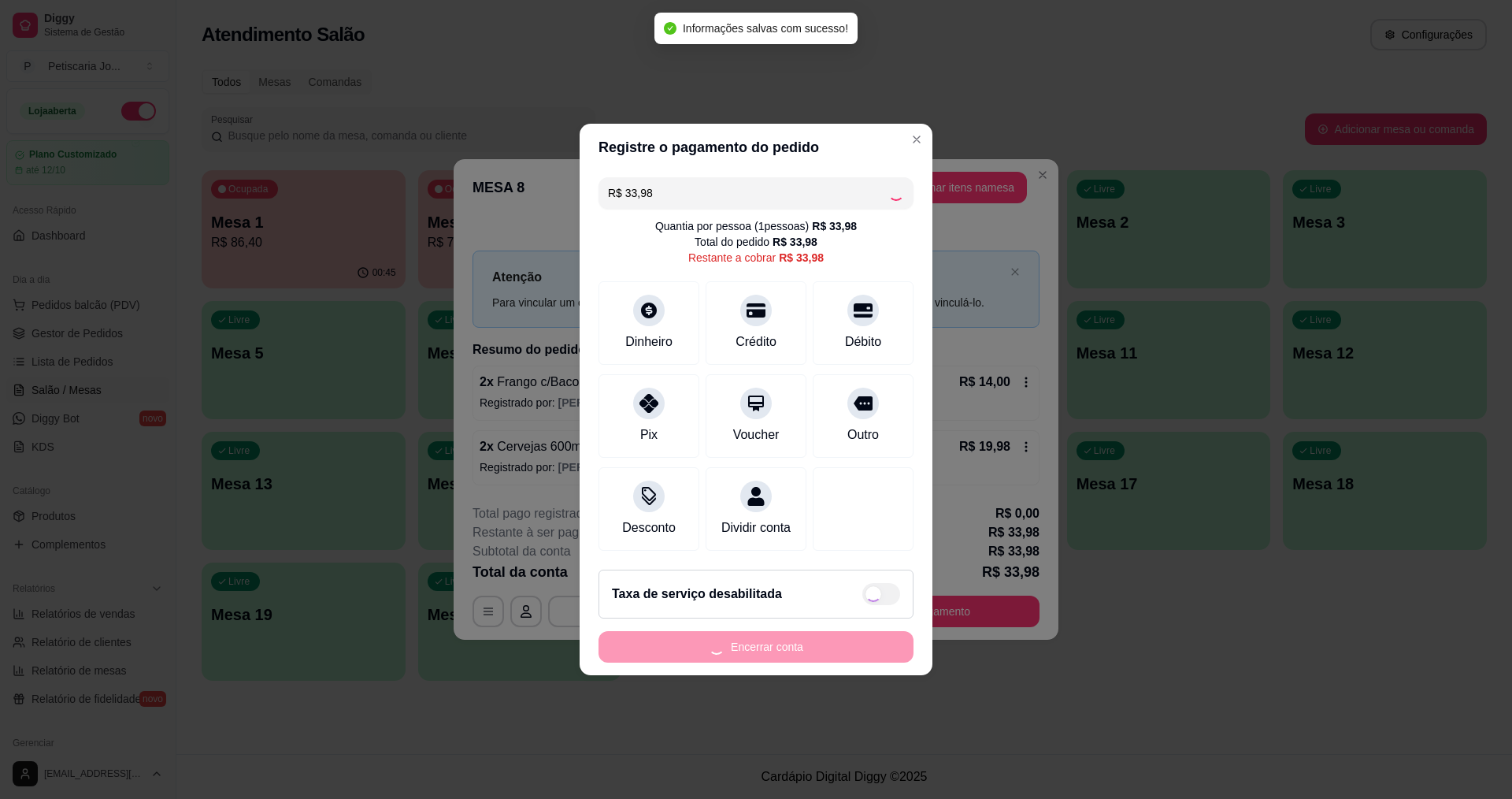
type input "R$ 0,00"
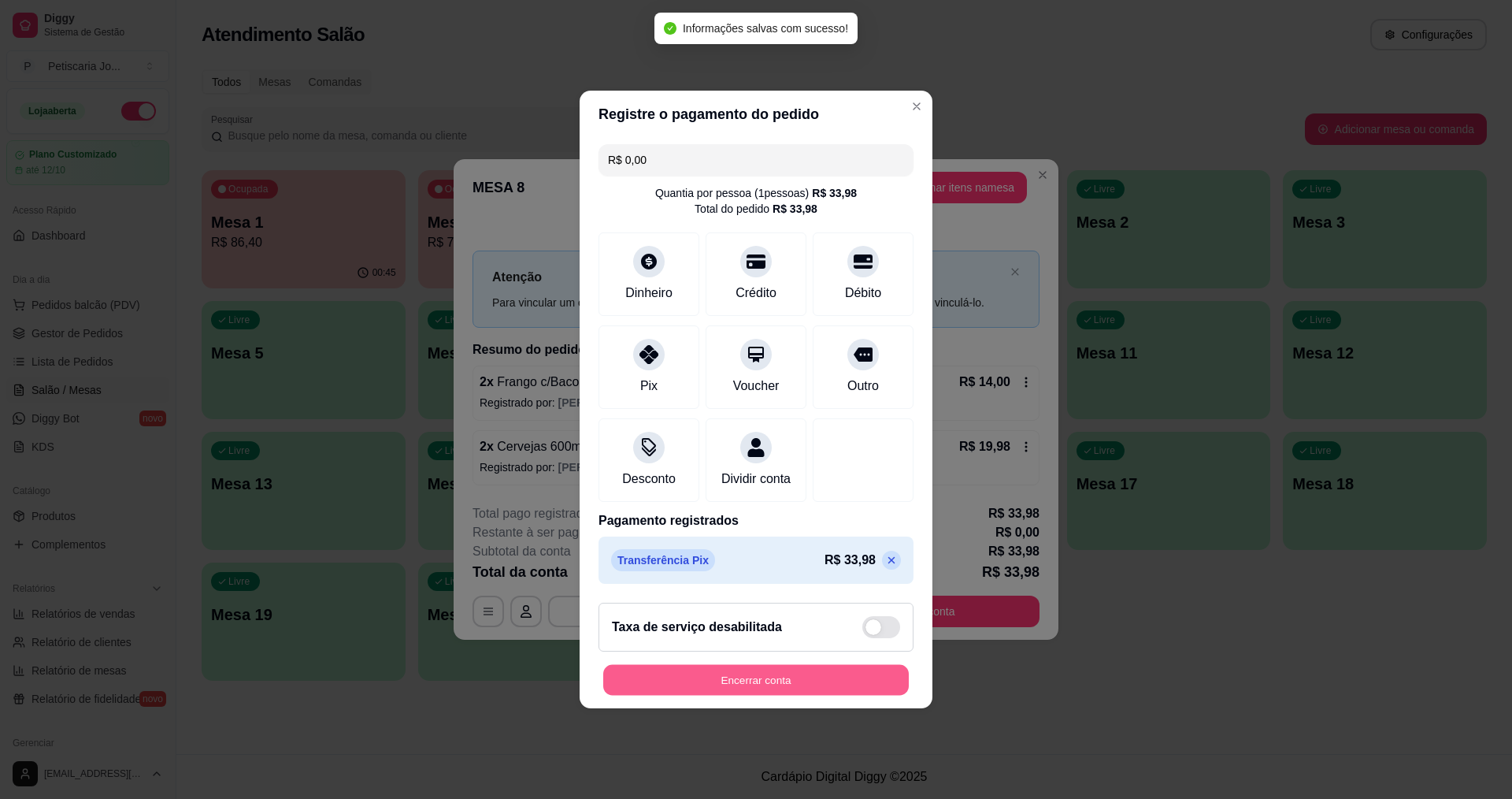
click at [820, 691] on button "Encerrar conta" at bounding box center [756, 680] width 306 height 31
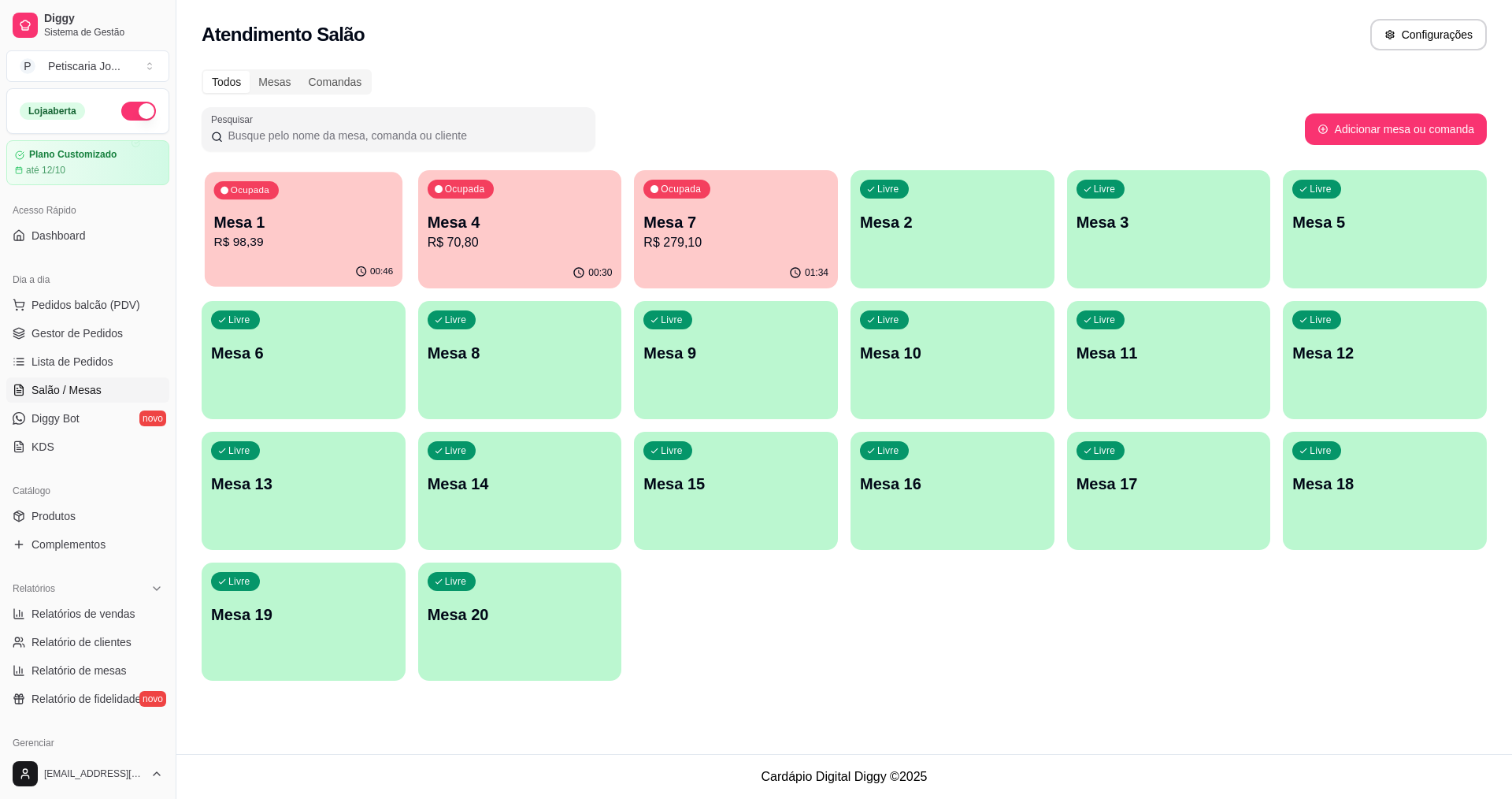
click at [330, 251] on p "R$ 98,39" at bounding box center [304, 242] width 180 height 18
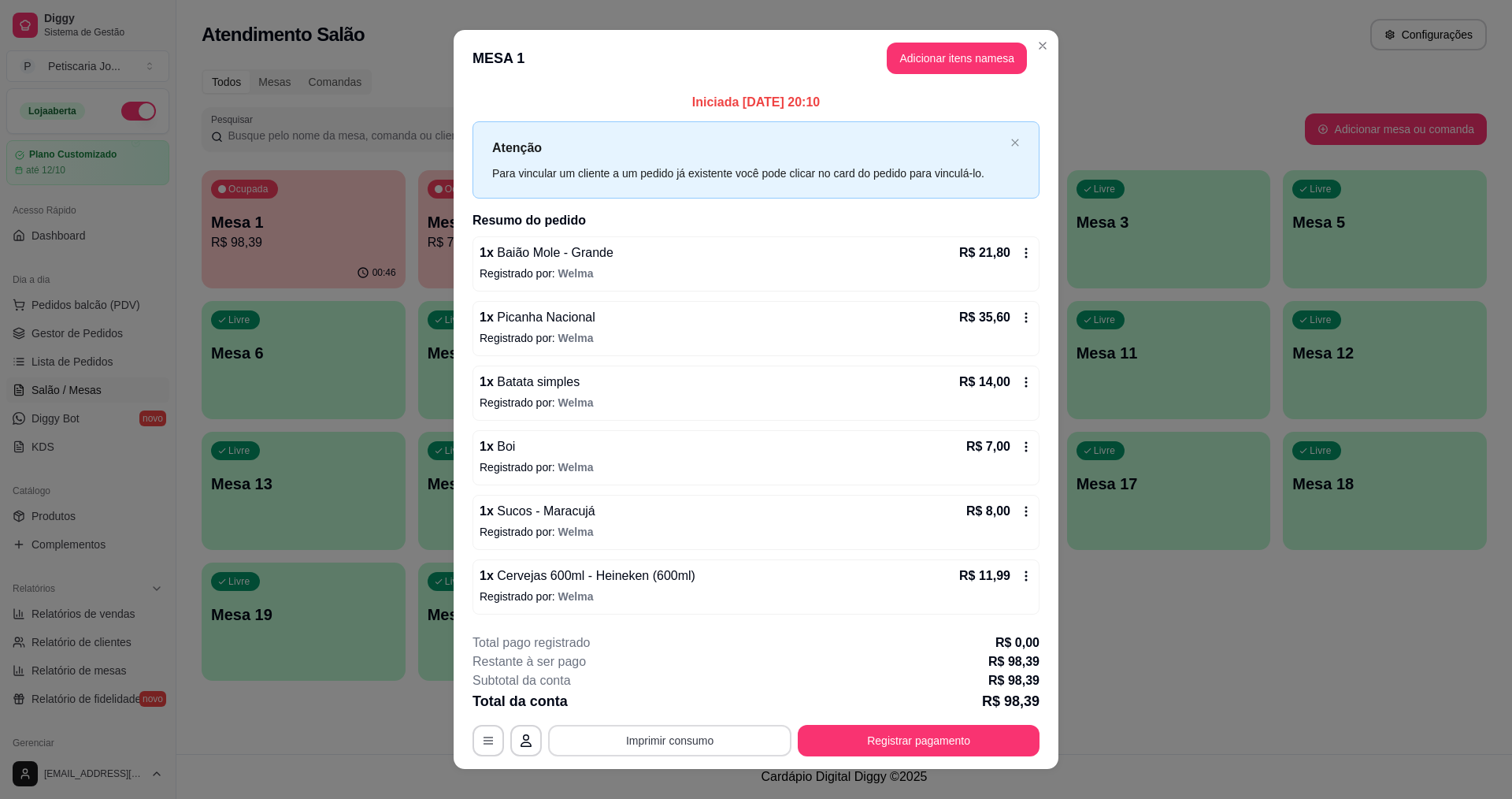
click at [678, 727] on div "**********" at bounding box center [756, 695] width 567 height 123
click at [678, 727] on button "Imprimir consumo" at bounding box center [670, 739] width 236 height 31
click at [651, 702] on button "IMPRESSORA" at bounding box center [669, 704] width 114 height 25
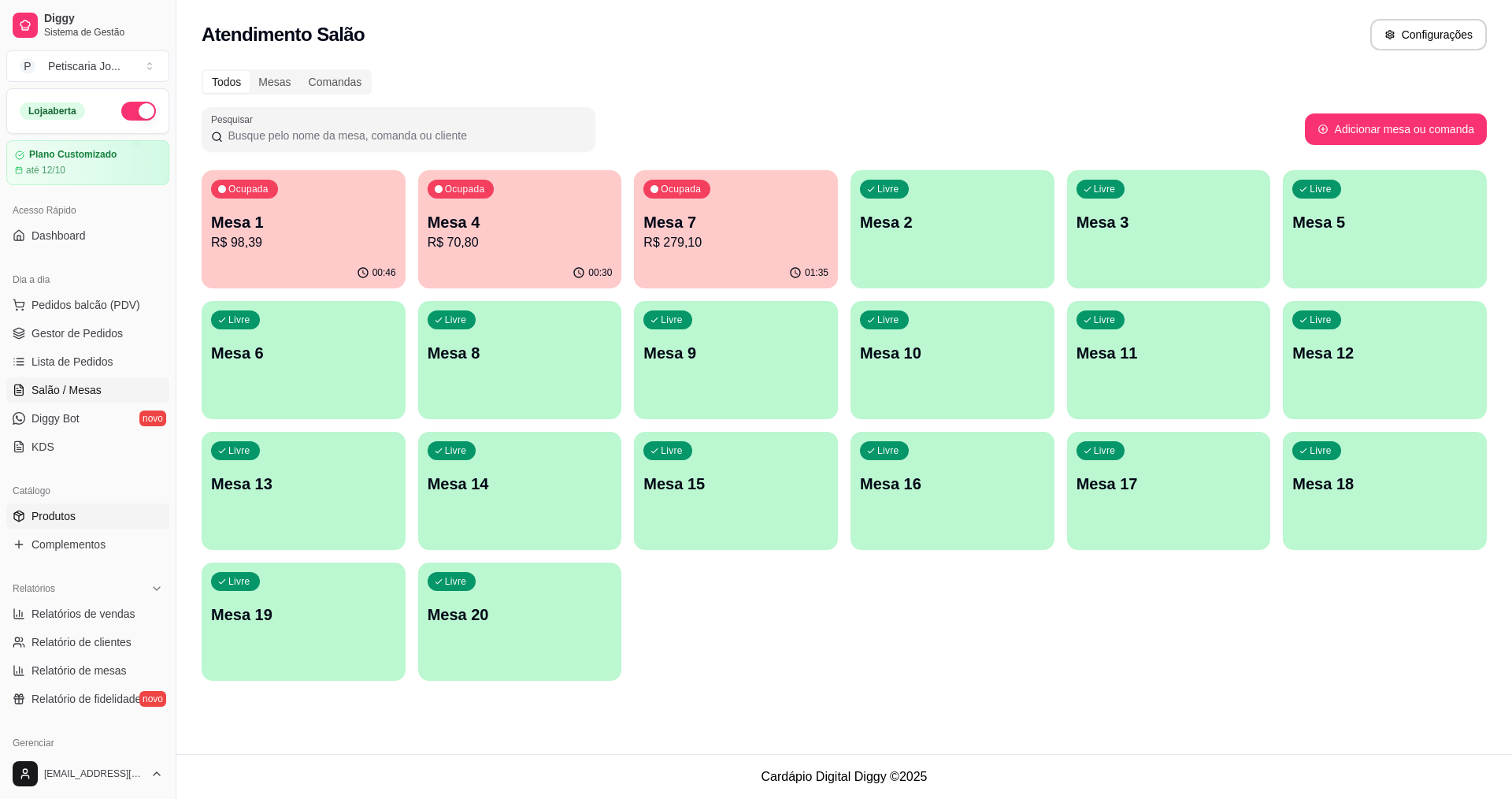
click at [63, 509] on span "Produtos" at bounding box center [54, 516] width 44 height 16
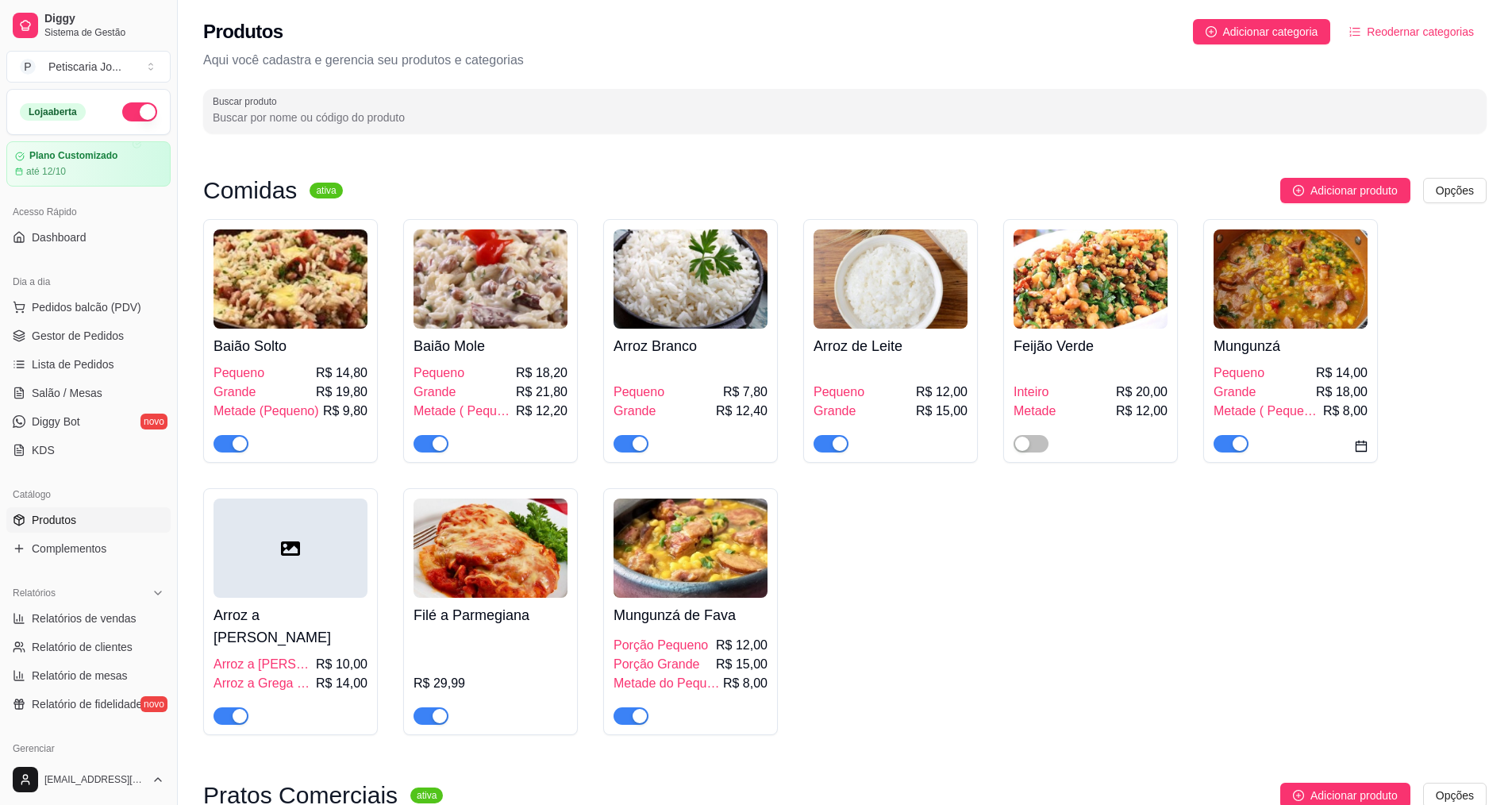
click at [416, 435] on div at bounding box center [431, 442] width 35 height 19
click at [429, 435] on div at bounding box center [431, 442] width 35 height 19
click at [437, 447] on div "button" at bounding box center [440, 444] width 14 height 14
click at [221, 446] on span "button" at bounding box center [231, 443] width 35 height 17
click at [56, 395] on span "Salão / Mesas" at bounding box center [67, 393] width 71 height 16
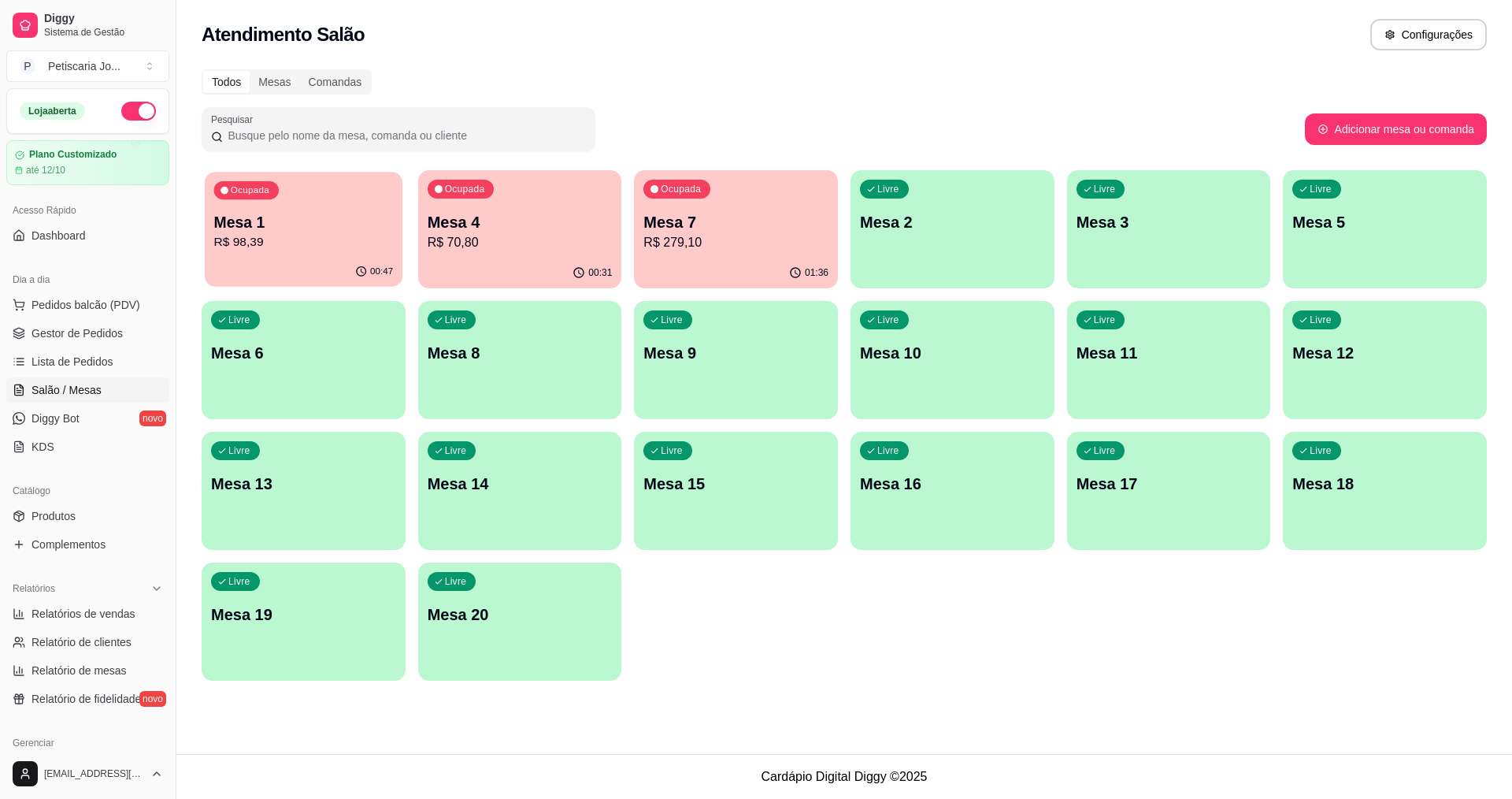
click at [288, 205] on div "Ocupada Mesa 1 R$ 98,39" at bounding box center [303, 214] width 197 height 85
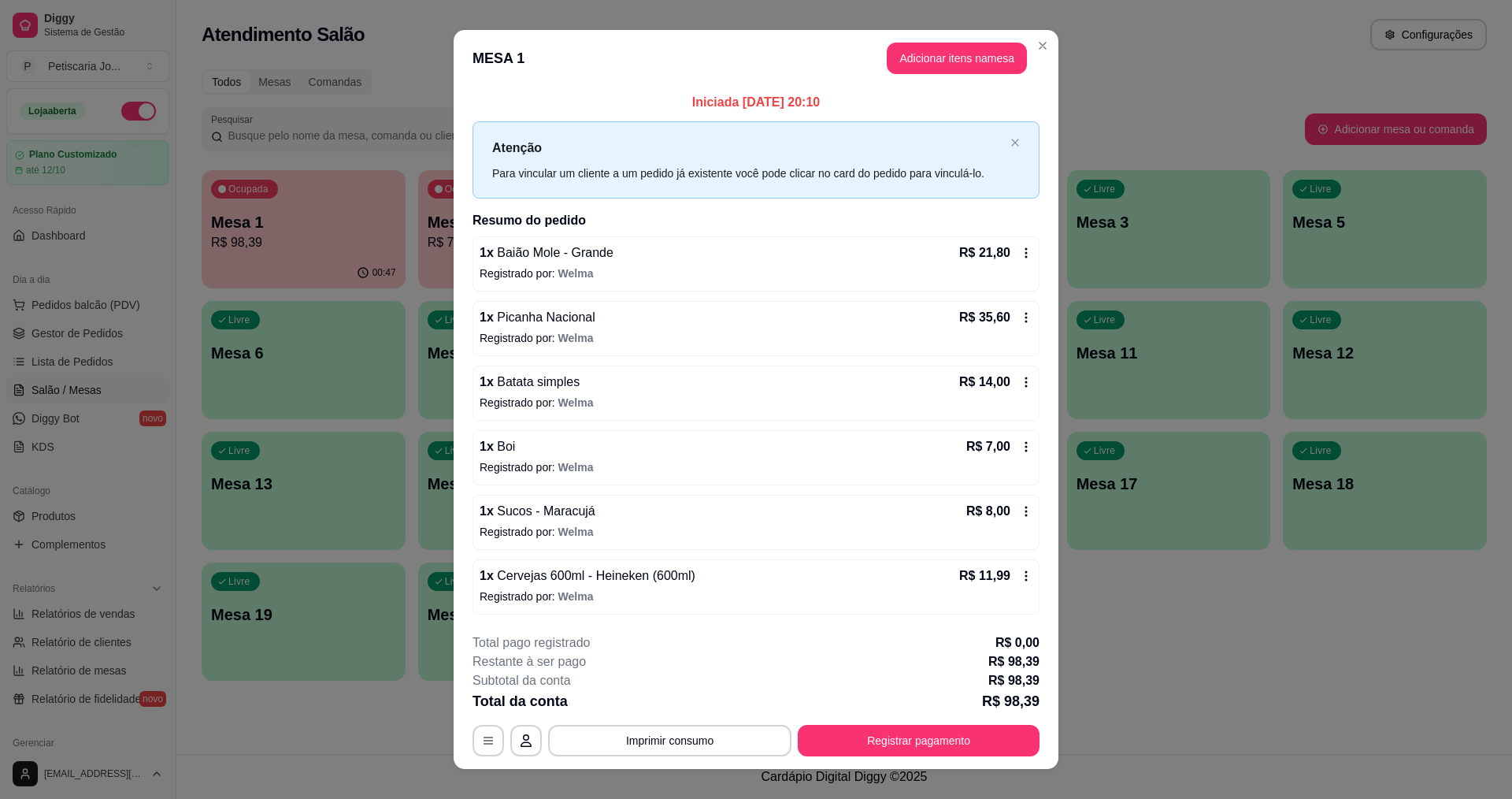
click at [887, 712] on div "Total da conta R$ 98,39" at bounding box center [756, 701] width 567 height 22
click at [890, 721] on div "**********" at bounding box center [756, 695] width 567 height 123
click at [890, 734] on button "Registrar pagamento" at bounding box center [919, 739] width 235 height 31
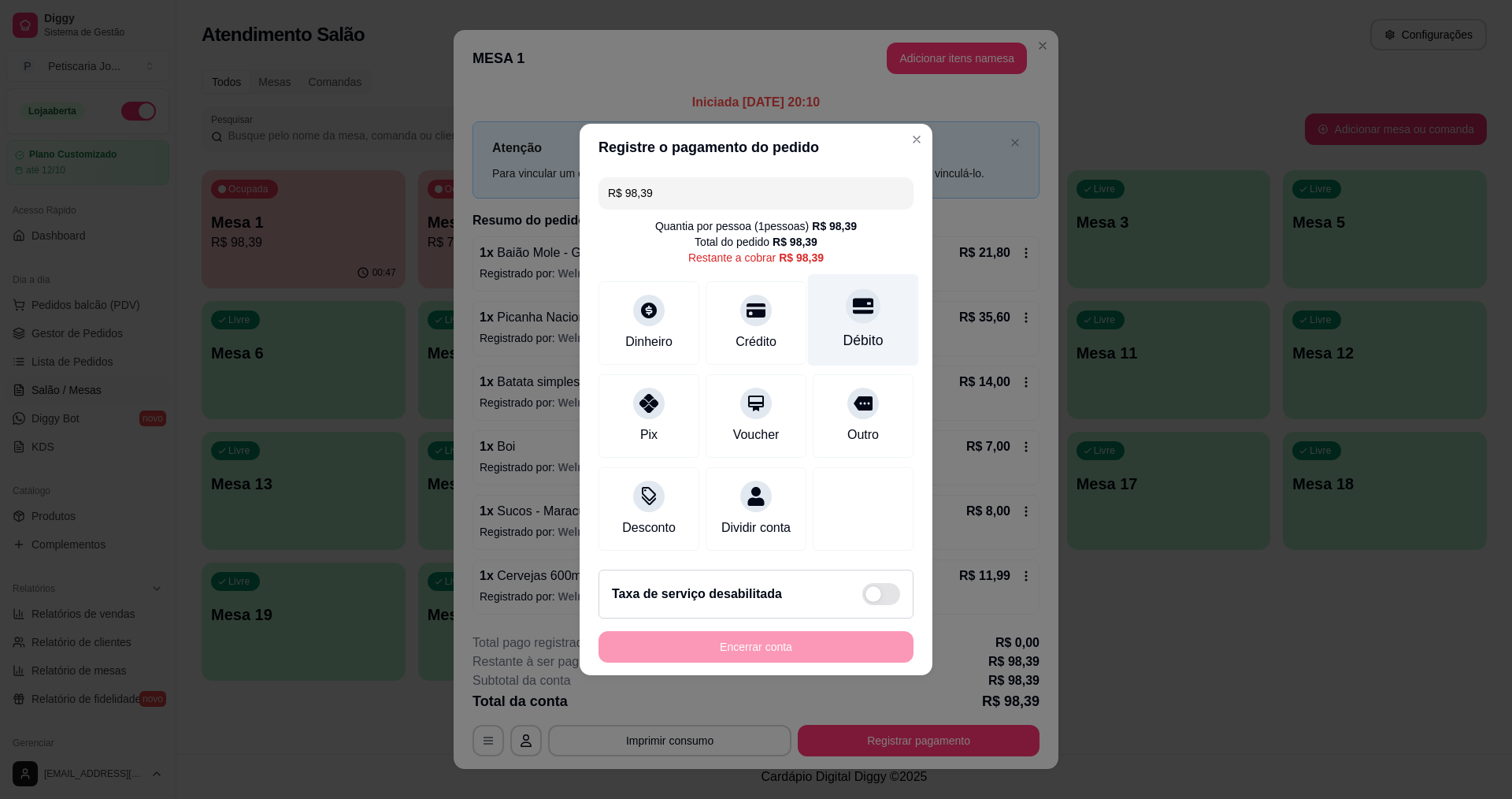
click at [853, 306] on icon at bounding box center [863, 306] width 21 height 21
type input "R$ 0,00"
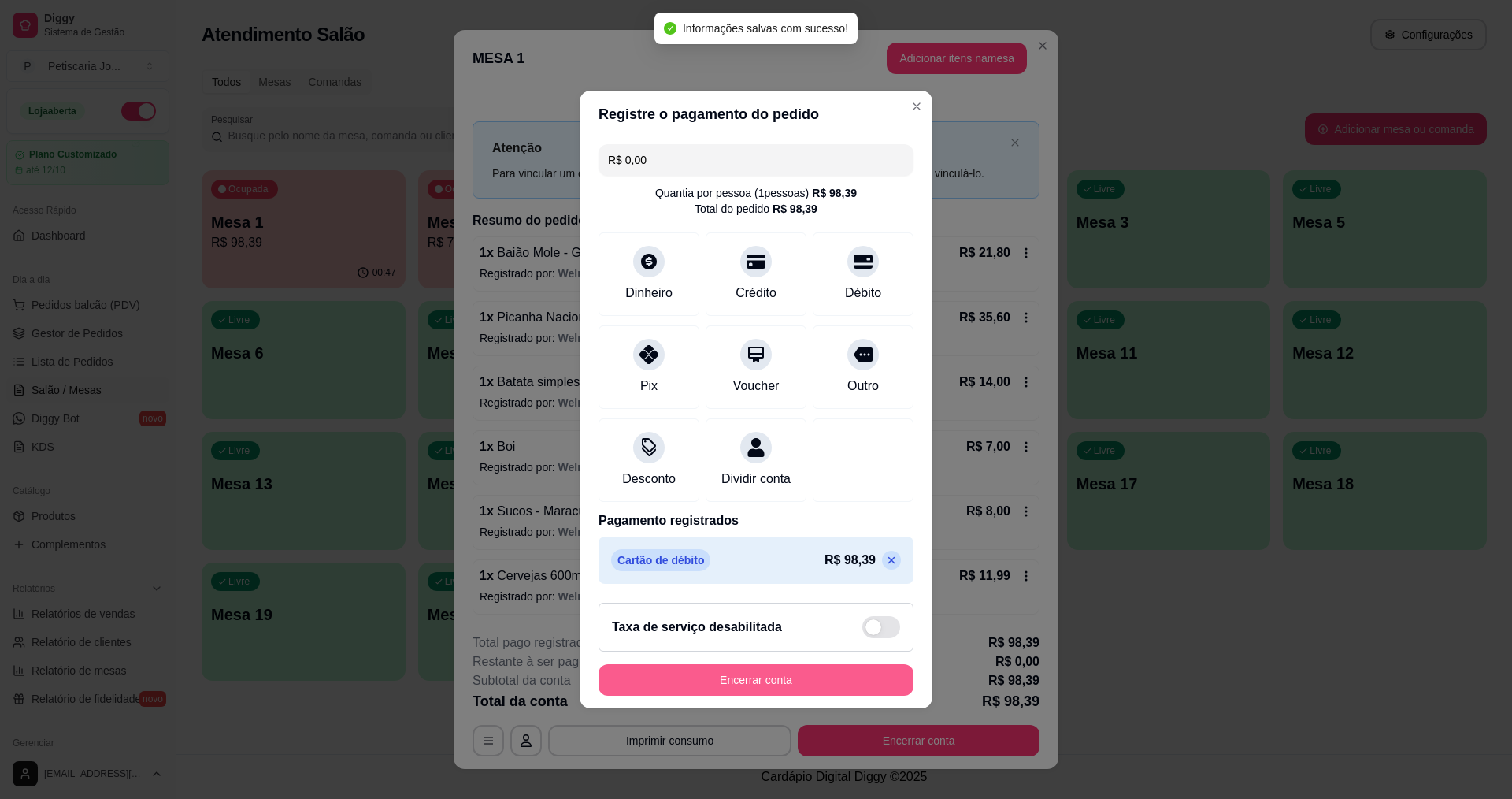
click at [661, 688] on button "Encerrar conta" at bounding box center [756, 680] width 315 height 32
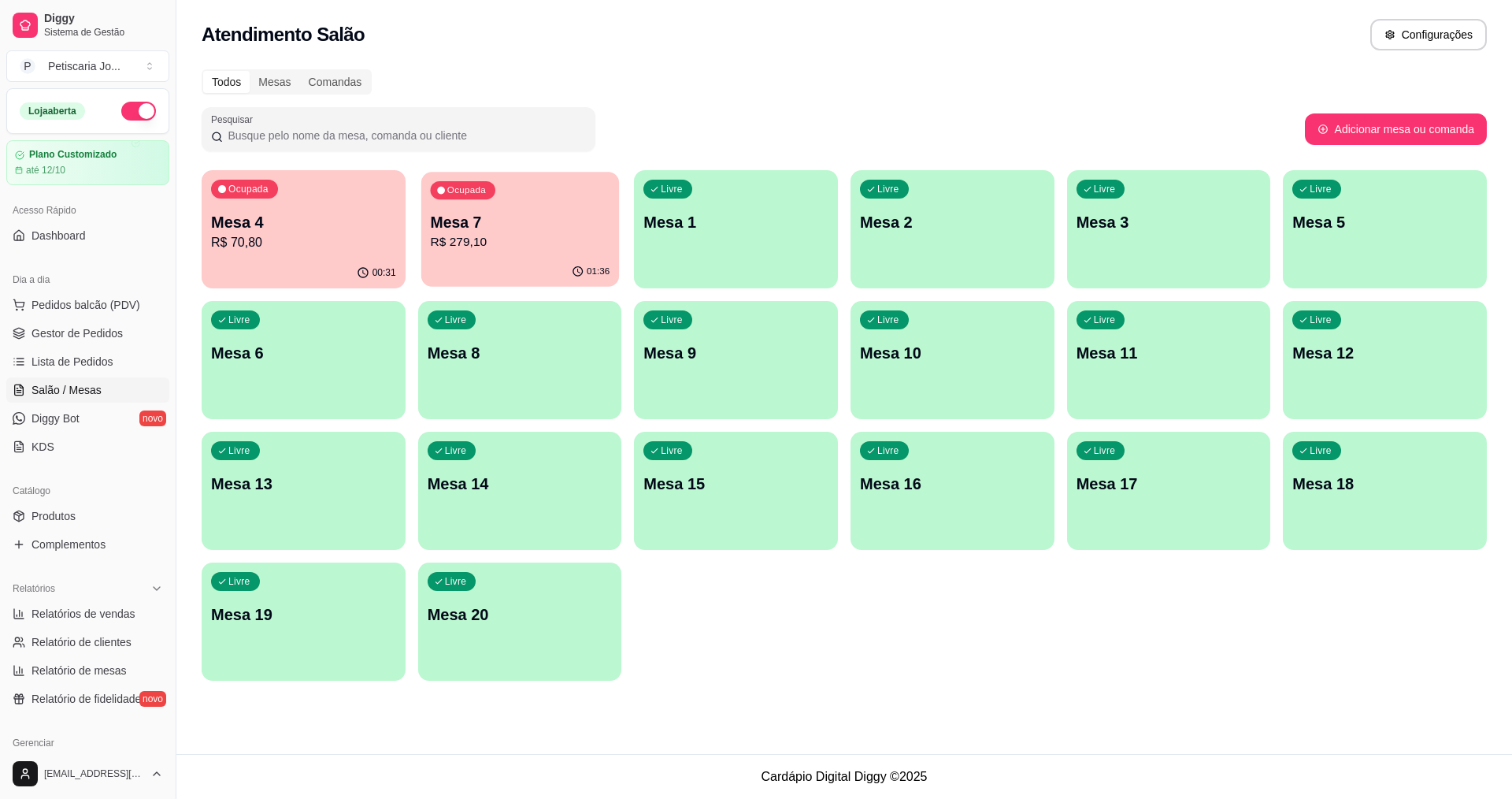
click at [426, 272] on button "Ocupada Mesa 7 R$ 279,10 01:36" at bounding box center [520, 229] width 197 height 115
click at [322, 310] on div "Livre Mesa 6" at bounding box center [303, 350] width 197 height 96
click at [319, 244] on p "R$ 70,80" at bounding box center [304, 242] width 180 height 18
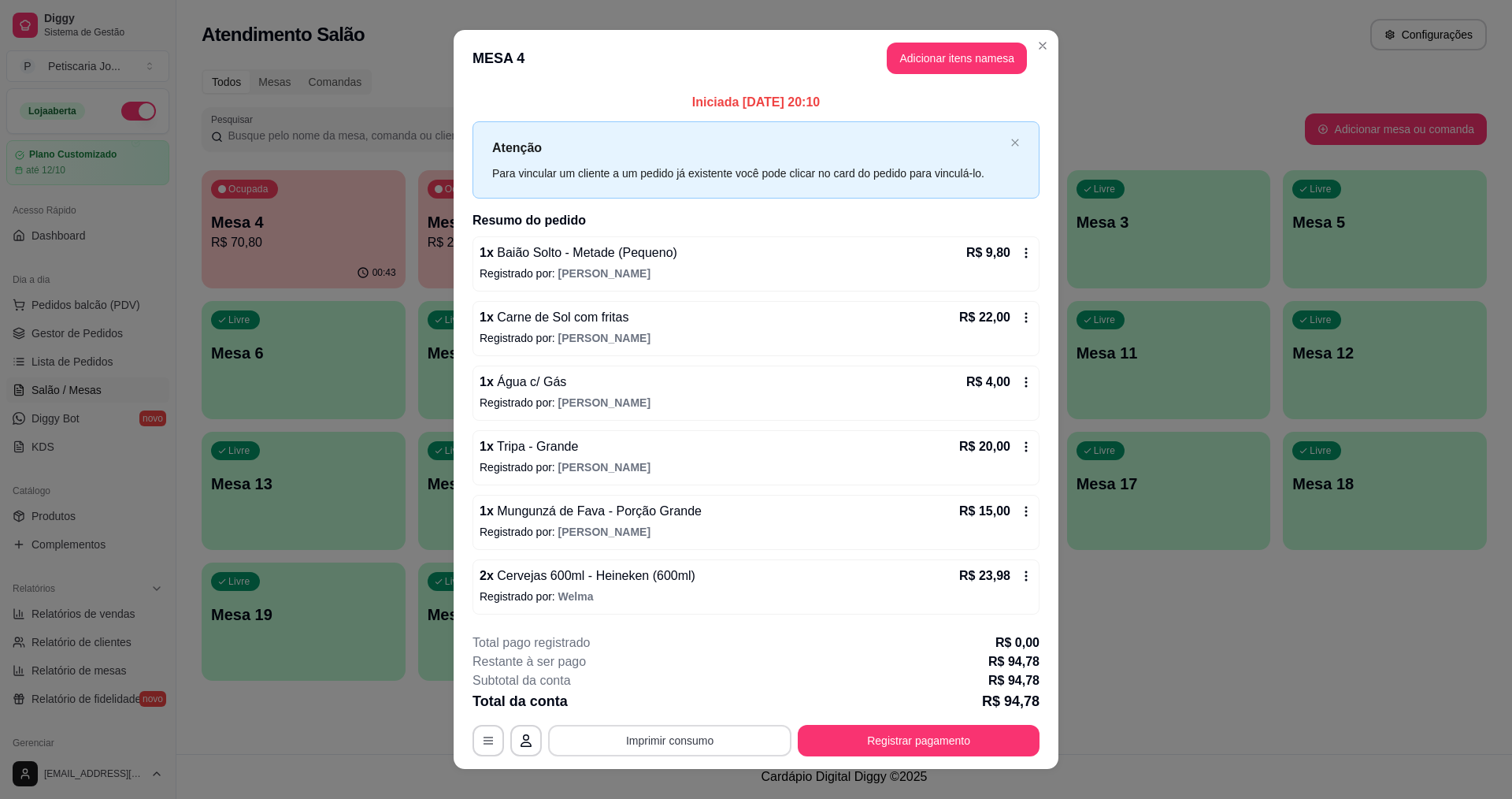
click at [679, 747] on button "Imprimir consumo" at bounding box center [670, 740] width 243 height 32
click at [686, 706] on button "IMPRESSORA" at bounding box center [668, 704] width 110 height 25
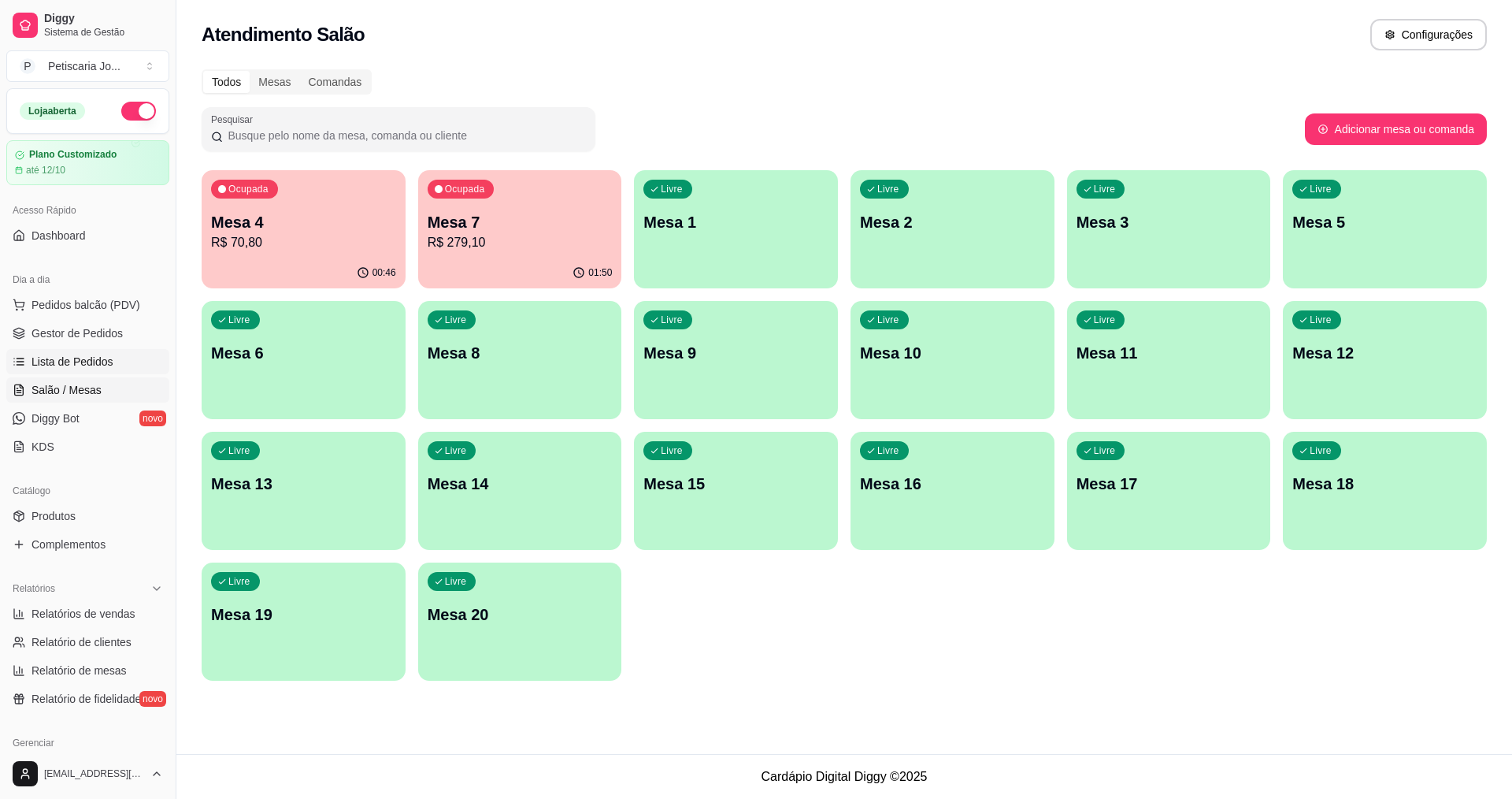
click at [69, 357] on span "Lista de Pedidos" at bounding box center [72, 361] width 82 height 16
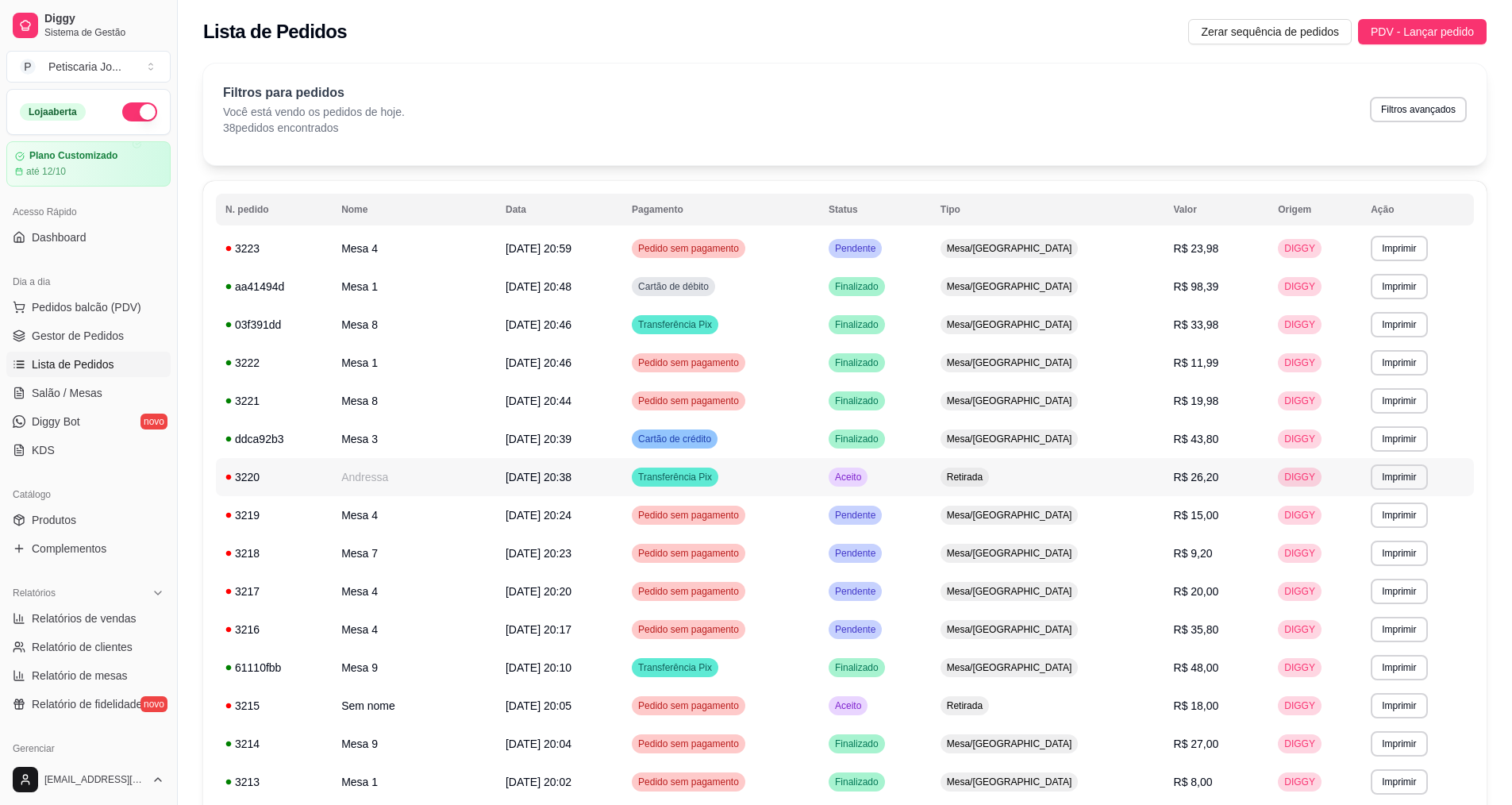
click at [362, 477] on td "Andressa" at bounding box center [414, 477] width 164 height 38
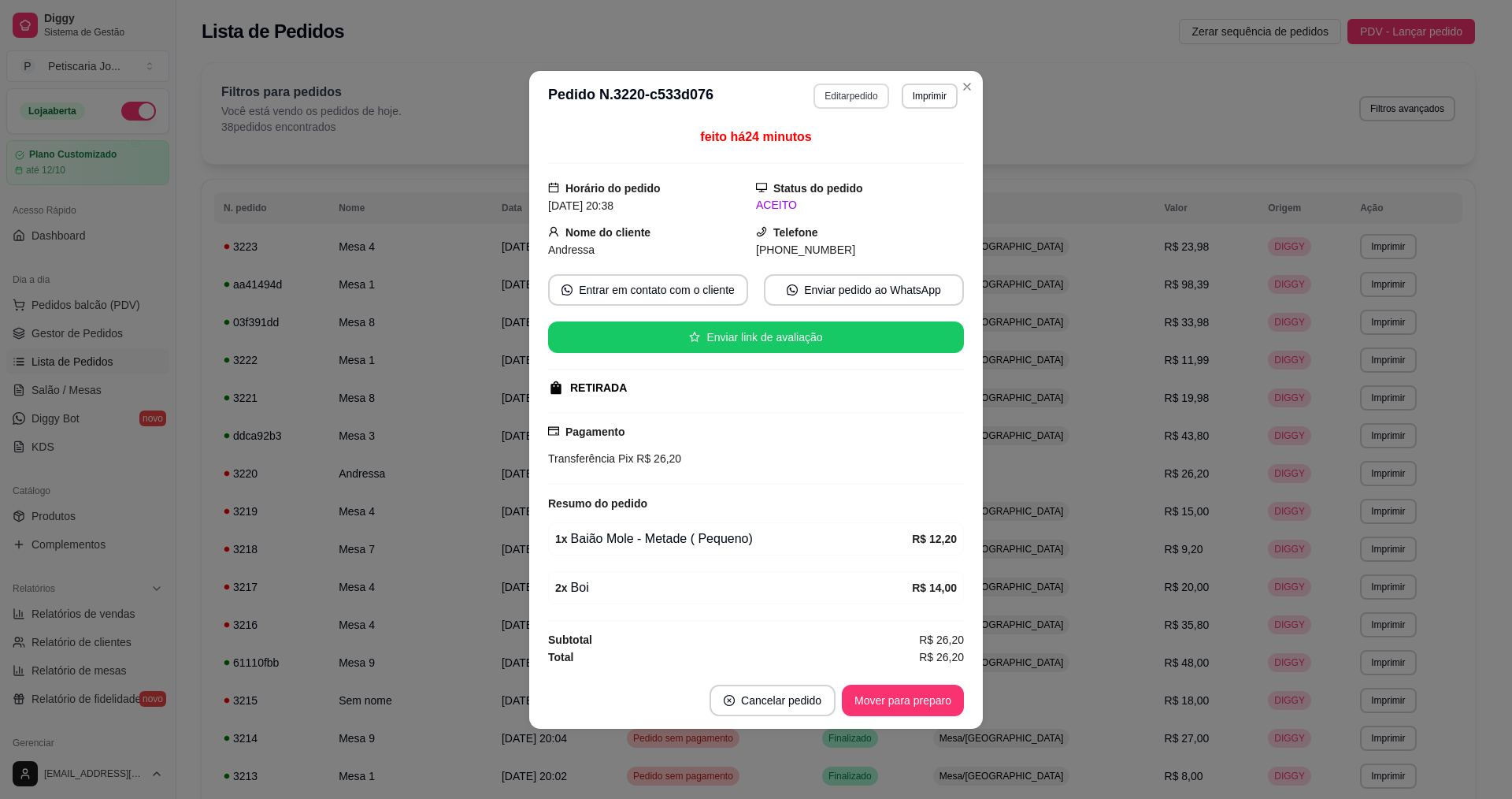
click at [838, 88] on button "Editar pedido" at bounding box center [850, 95] width 74 height 25
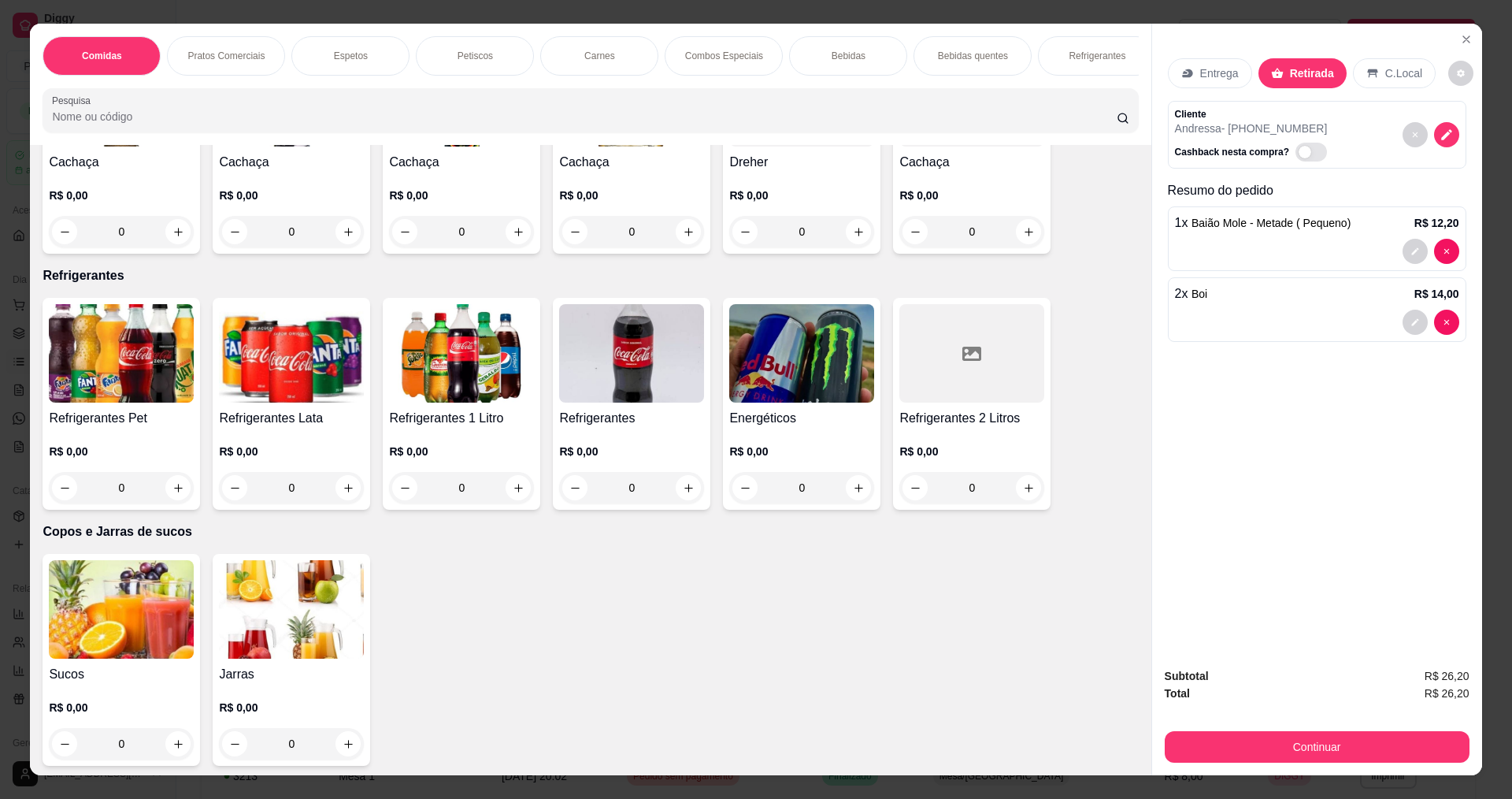
scroll to position [2995, 0]
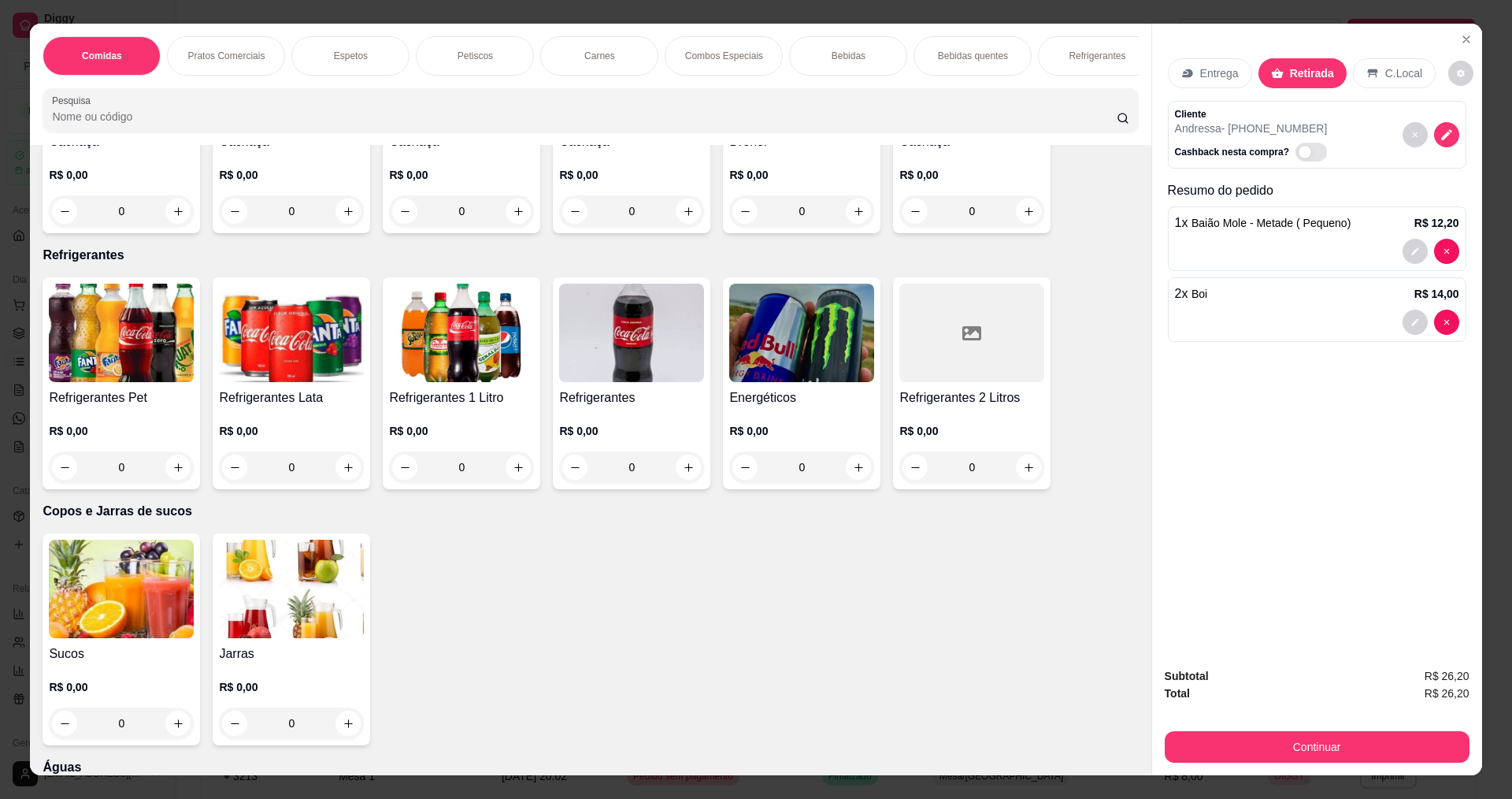
click at [96, 332] on img at bounding box center [121, 333] width 145 height 98
click at [617, 340] on img at bounding box center [632, 333] width 145 height 98
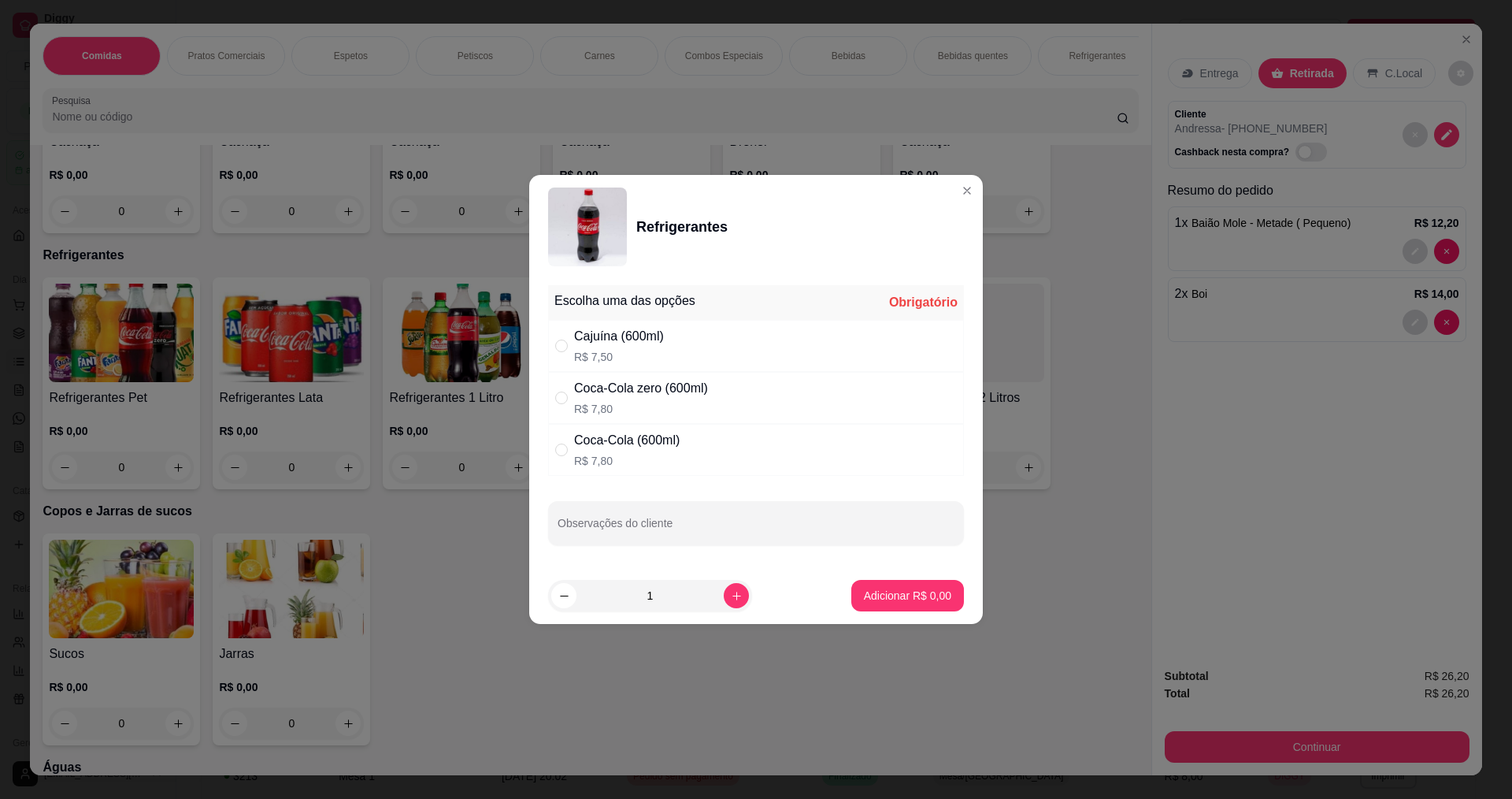
click at [635, 444] on div "Coca-Cola (600ml)" at bounding box center [627, 440] width 105 height 19
radio input "true"
click at [915, 591] on p "Adicionar R$ 7,80" at bounding box center [908, 596] width 87 height 16
type input "1"
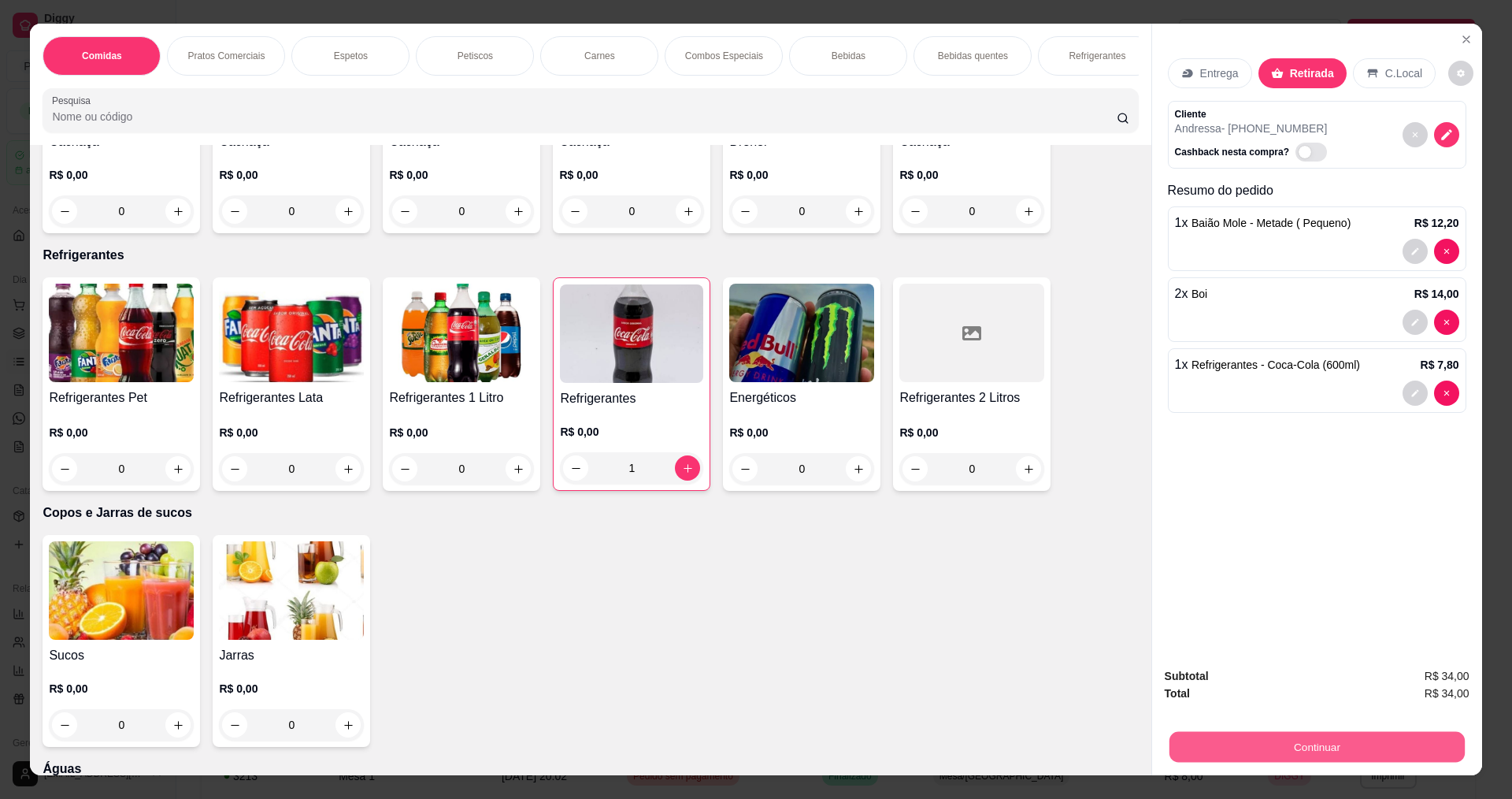
click at [1379, 744] on button "Continuar" at bounding box center [1317, 746] width 296 height 31
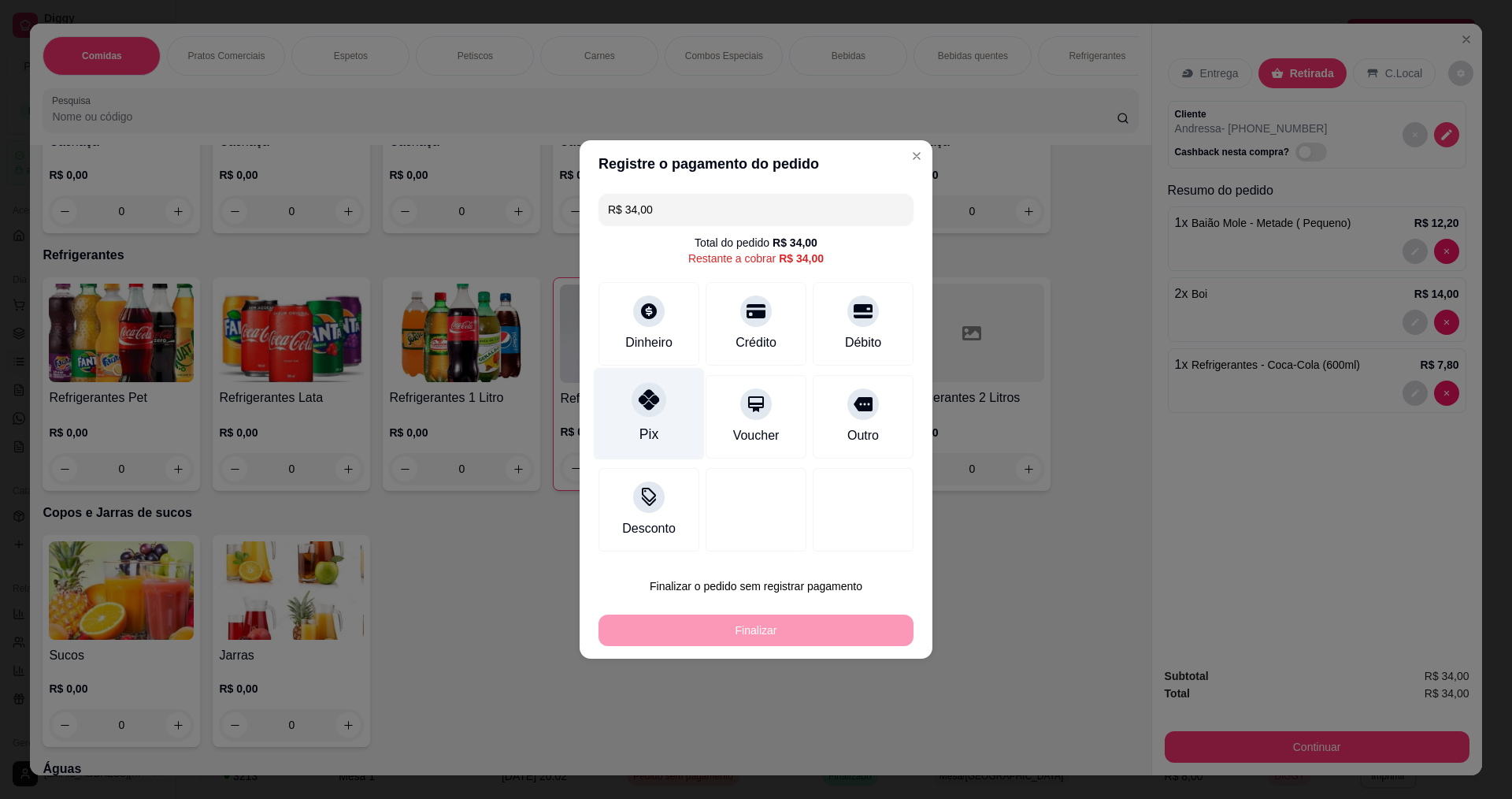
click at [653, 404] on icon at bounding box center [649, 399] width 21 height 21
type input "R$ 0,00"
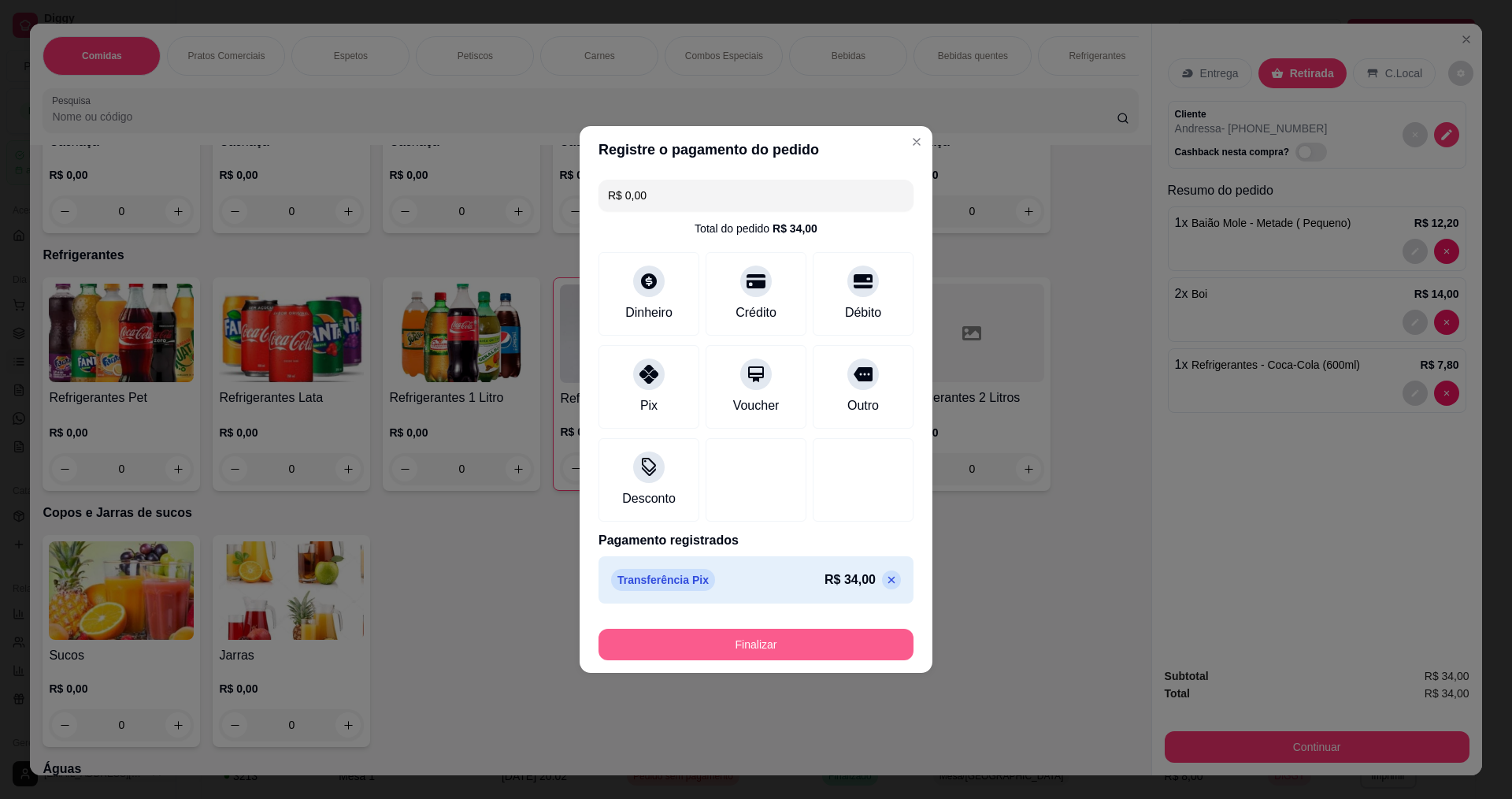
click at [733, 642] on button "Finalizar" at bounding box center [756, 645] width 315 height 32
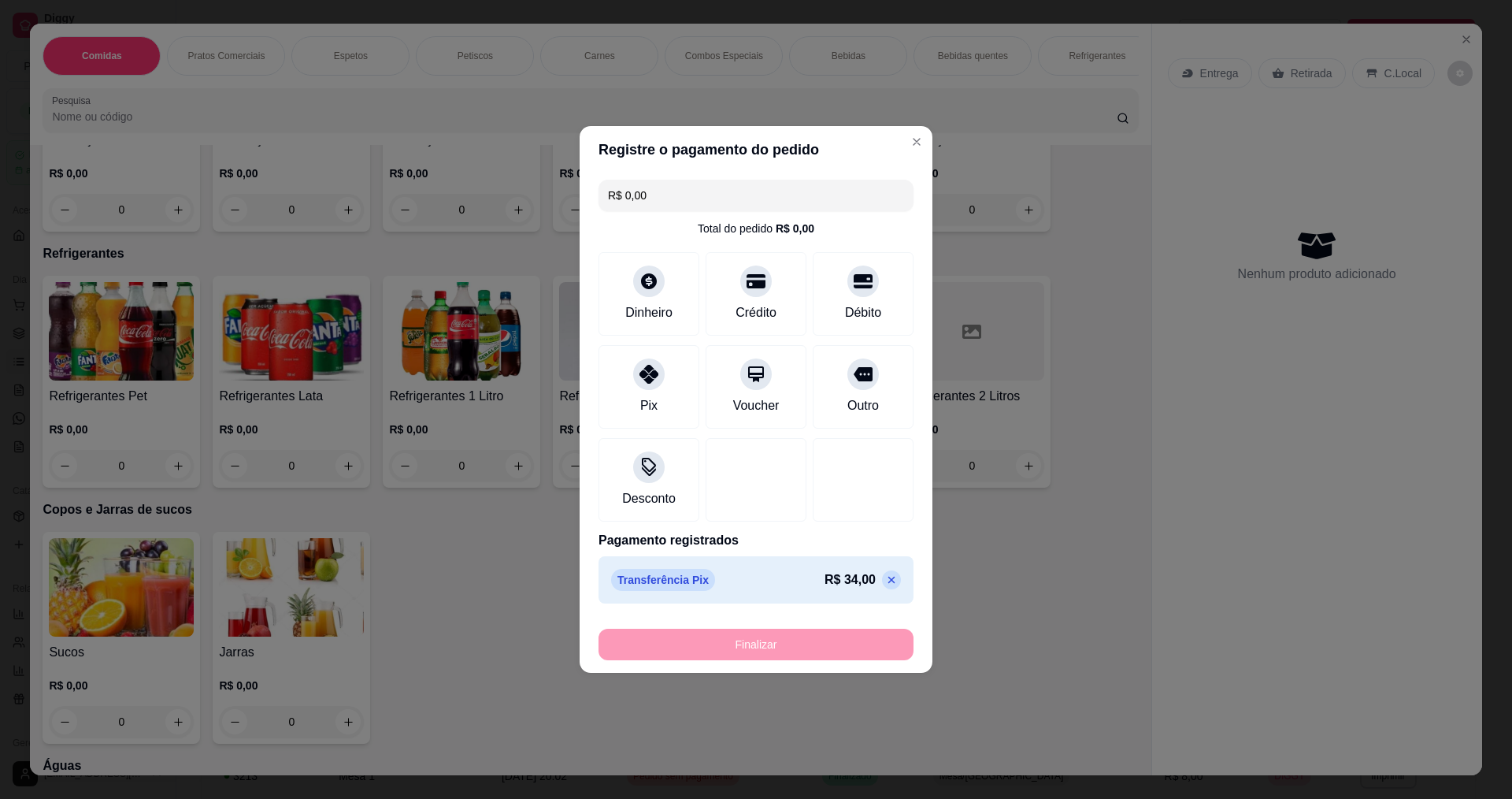
type input "0"
type input "-R$ 34,00"
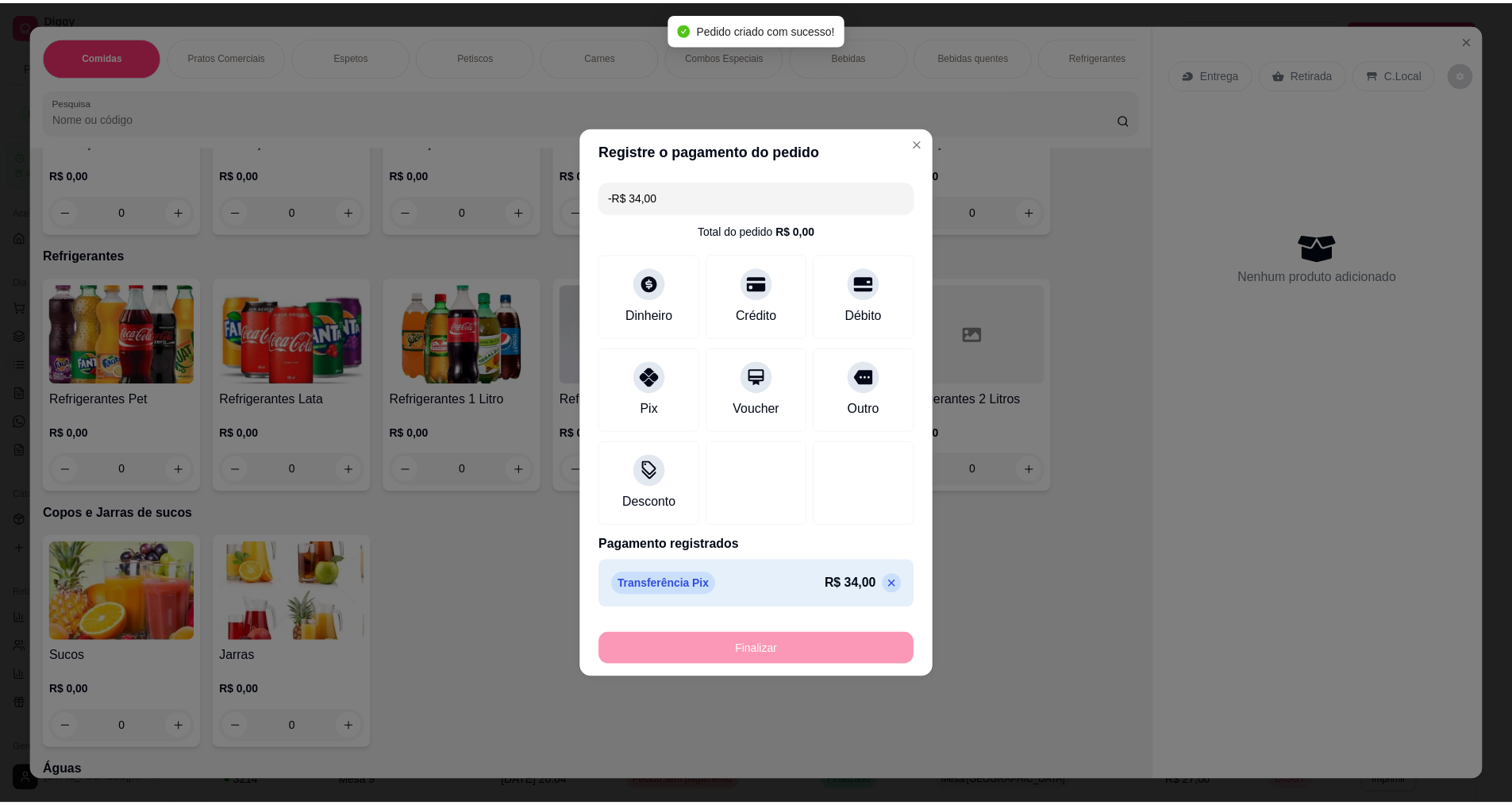
scroll to position [3015, 0]
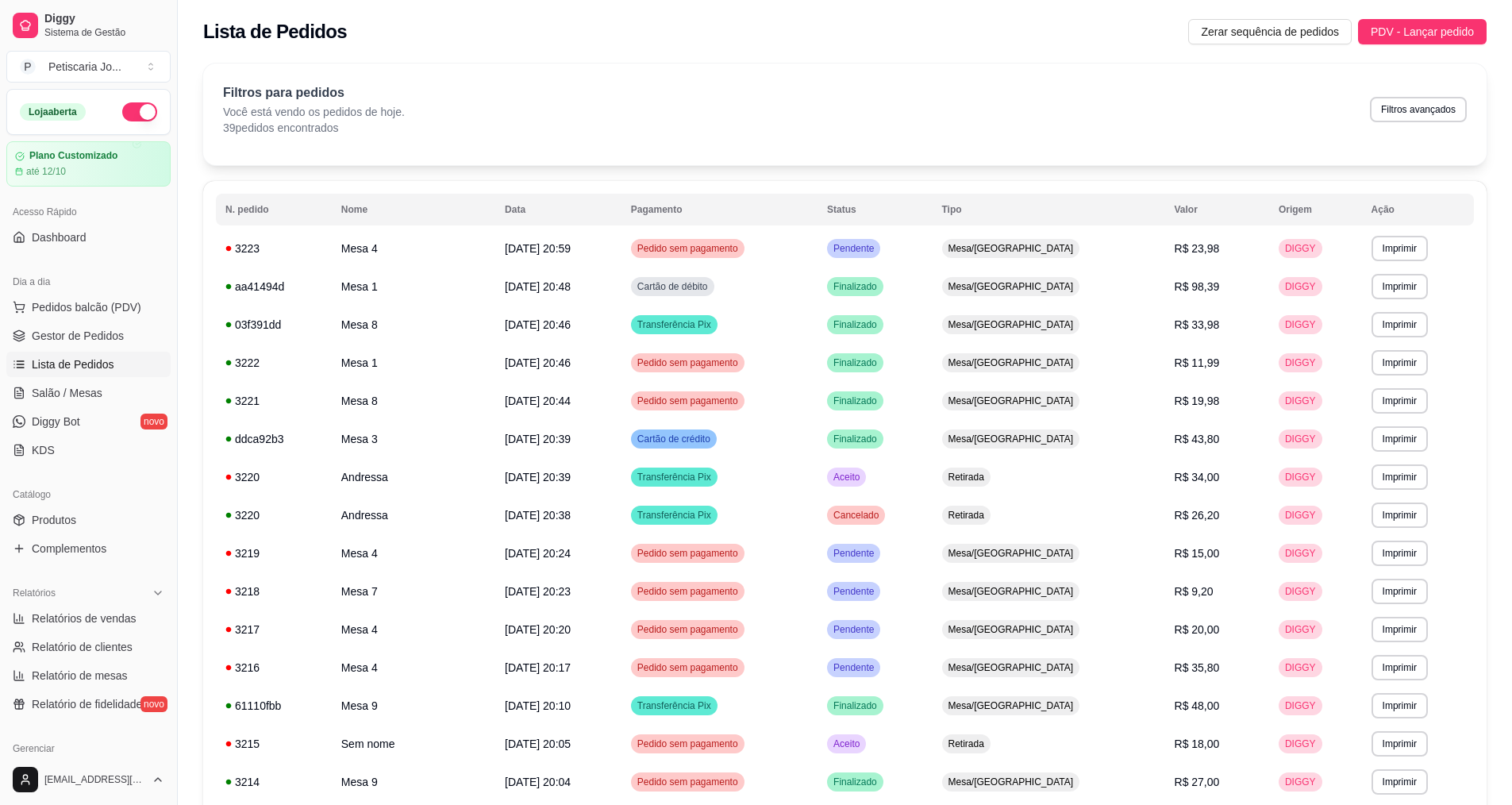
click at [81, 365] on span "Lista de Pedidos" at bounding box center [73, 364] width 83 height 16
click at [79, 385] on span "Salão / Mesas" at bounding box center [67, 393] width 71 height 16
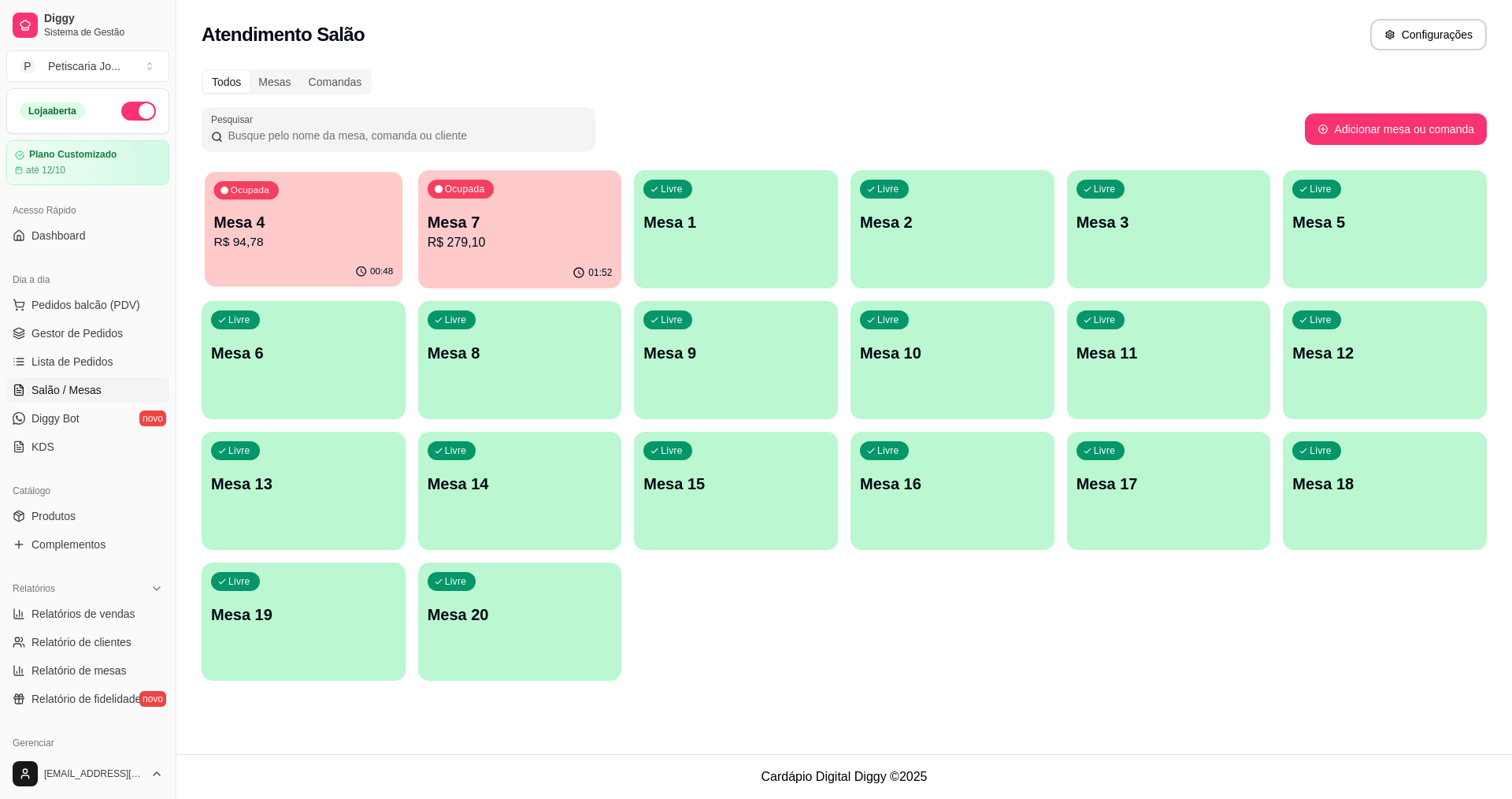
click at [335, 247] on p "R$ 94,78" at bounding box center [304, 242] width 180 height 18
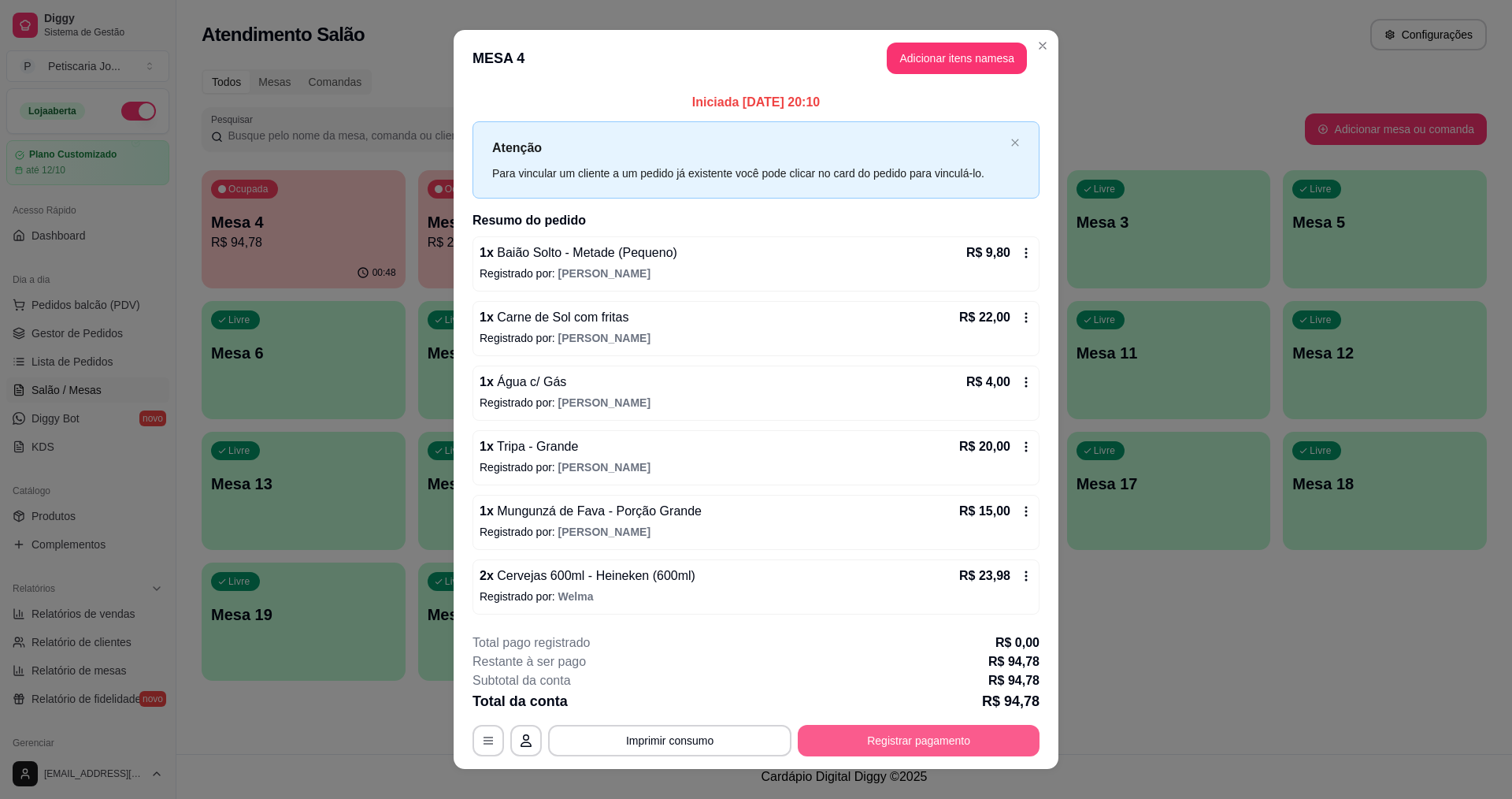
click at [918, 742] on button "Registrar pagamento" at bounding box center [919, 740] width 242 height 32
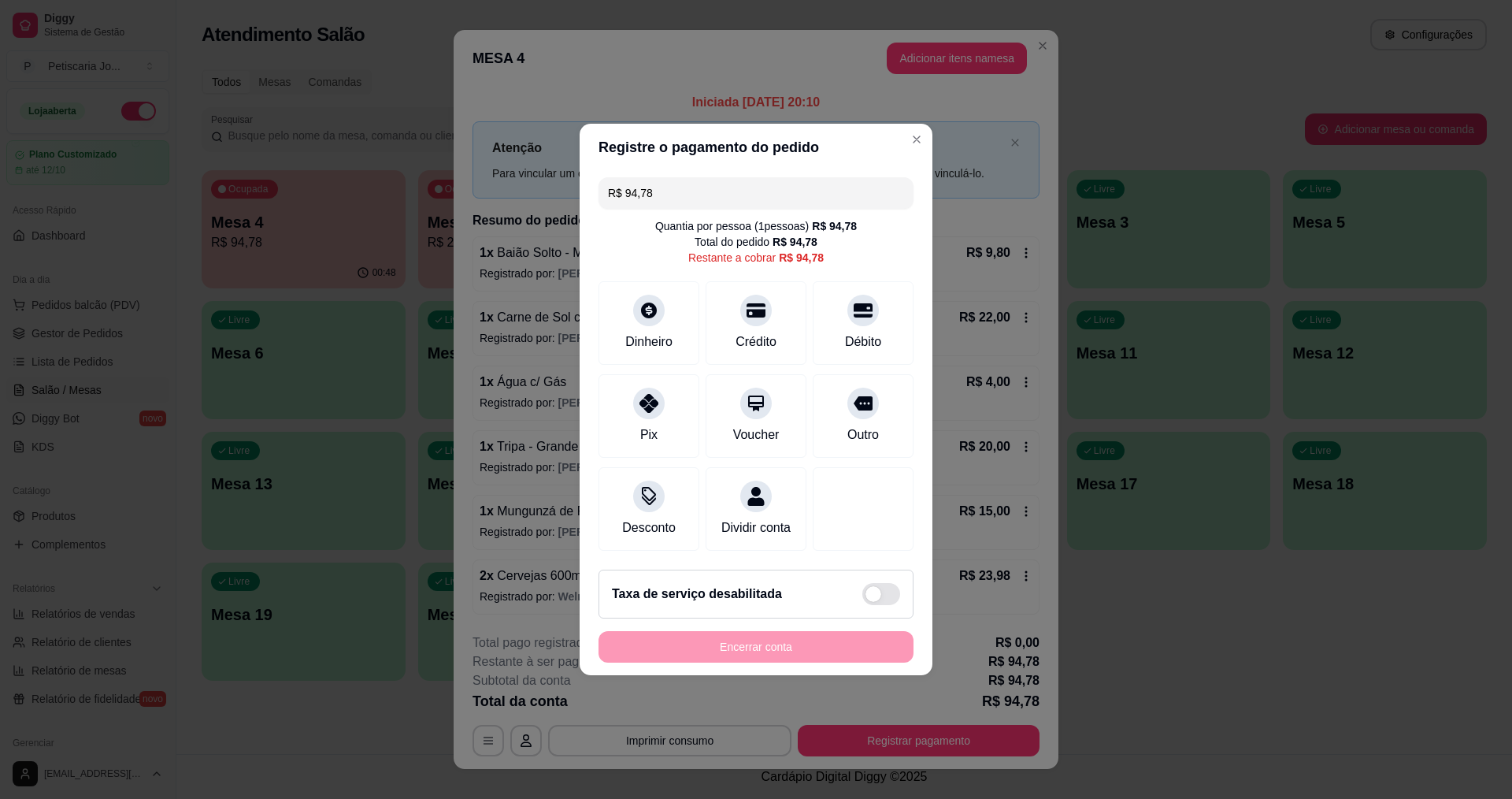
drag, startPoint x: 652, startPoint y: 183, endPoint x: 369, endPoint y: 161, distance: 283.9
click at [369, 161] on div "Registre o pagamento do pedido R$ 94,78 Quantia por pessoa ( 1 pessoas) R$ 94,7…" at bounding box center [756, 399] width 1512 height 799
click at [640, 394] on icon at bounding box center [649, 398] width 21 height 21
type input "R$ 58,98"
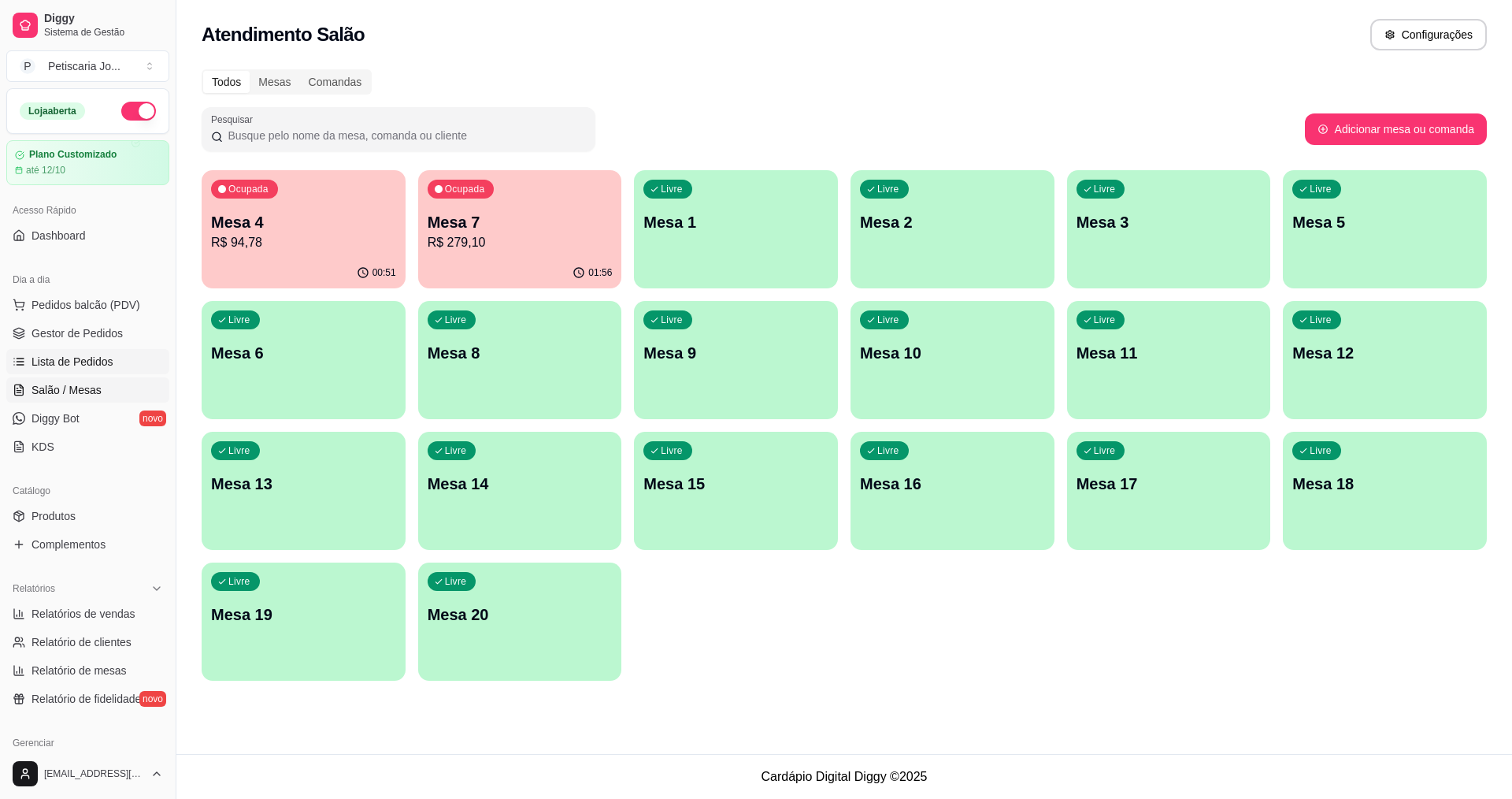
click at [88, 351] on link "Lista de Pedidos" at bounding box center [87, 361] width 163 height 25
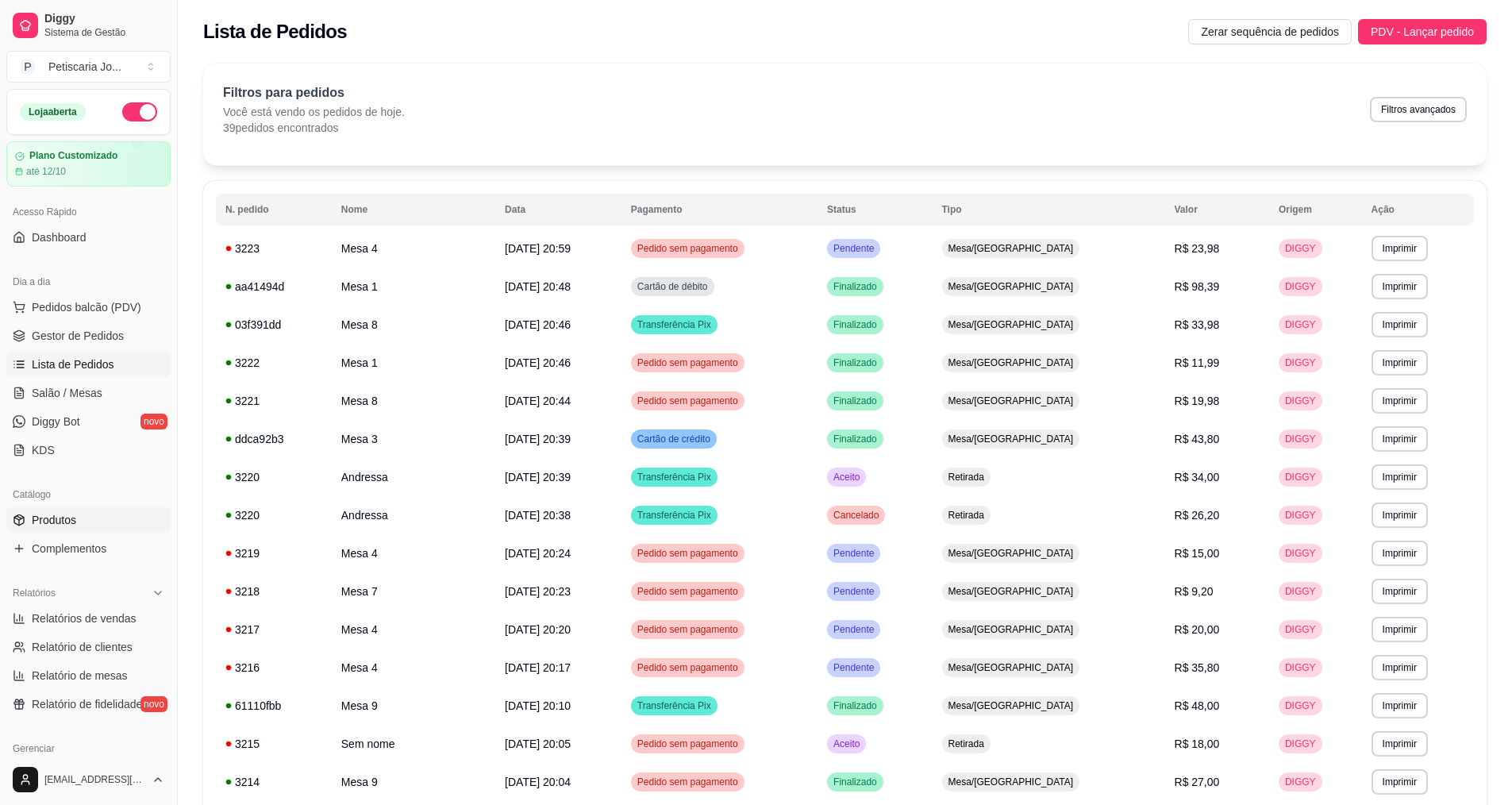
click at [60, 518] on span "Produtos" at bounding box center [54, 520] width 44 height 16
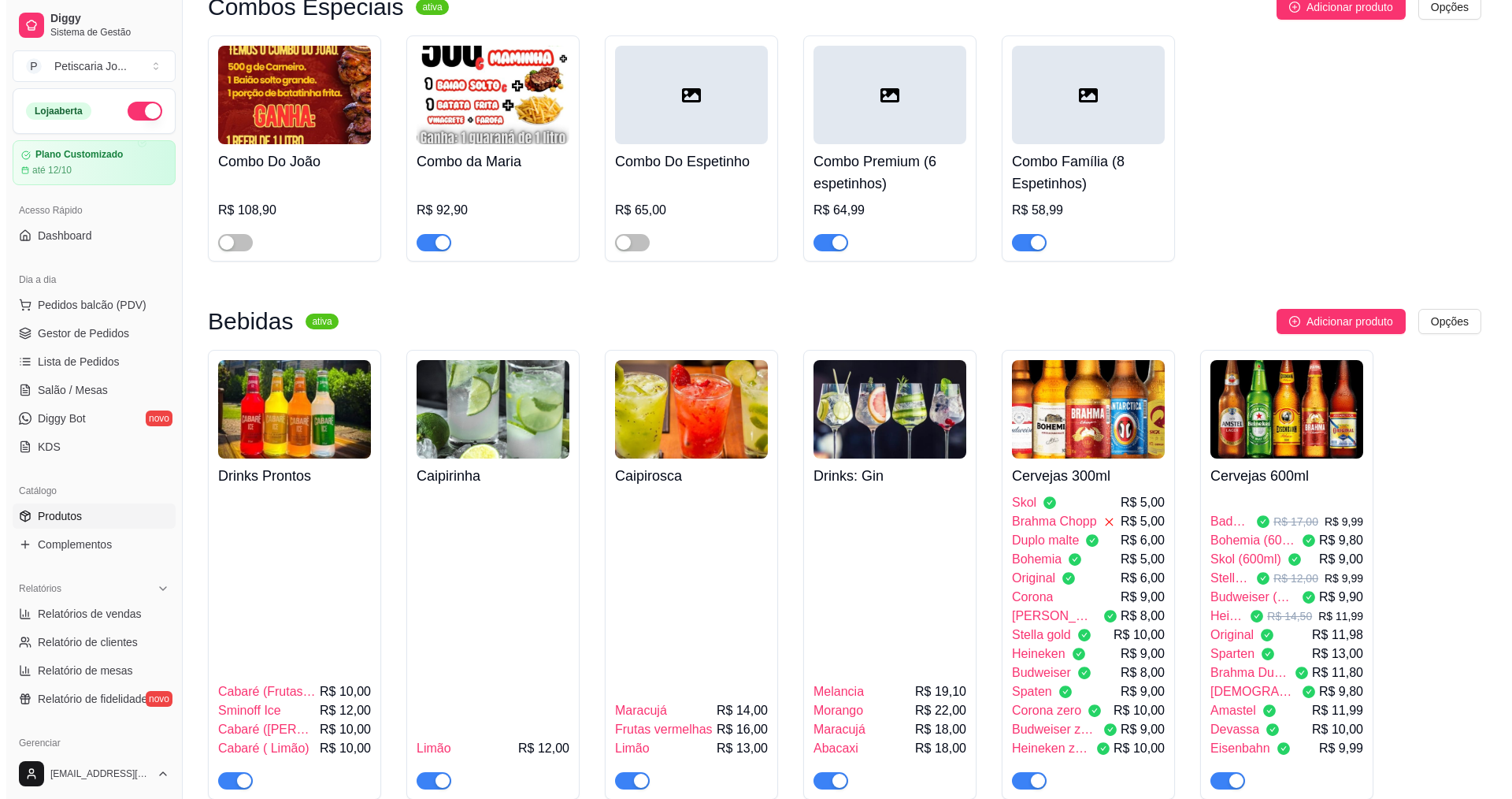
scroll to position [3073, 0]
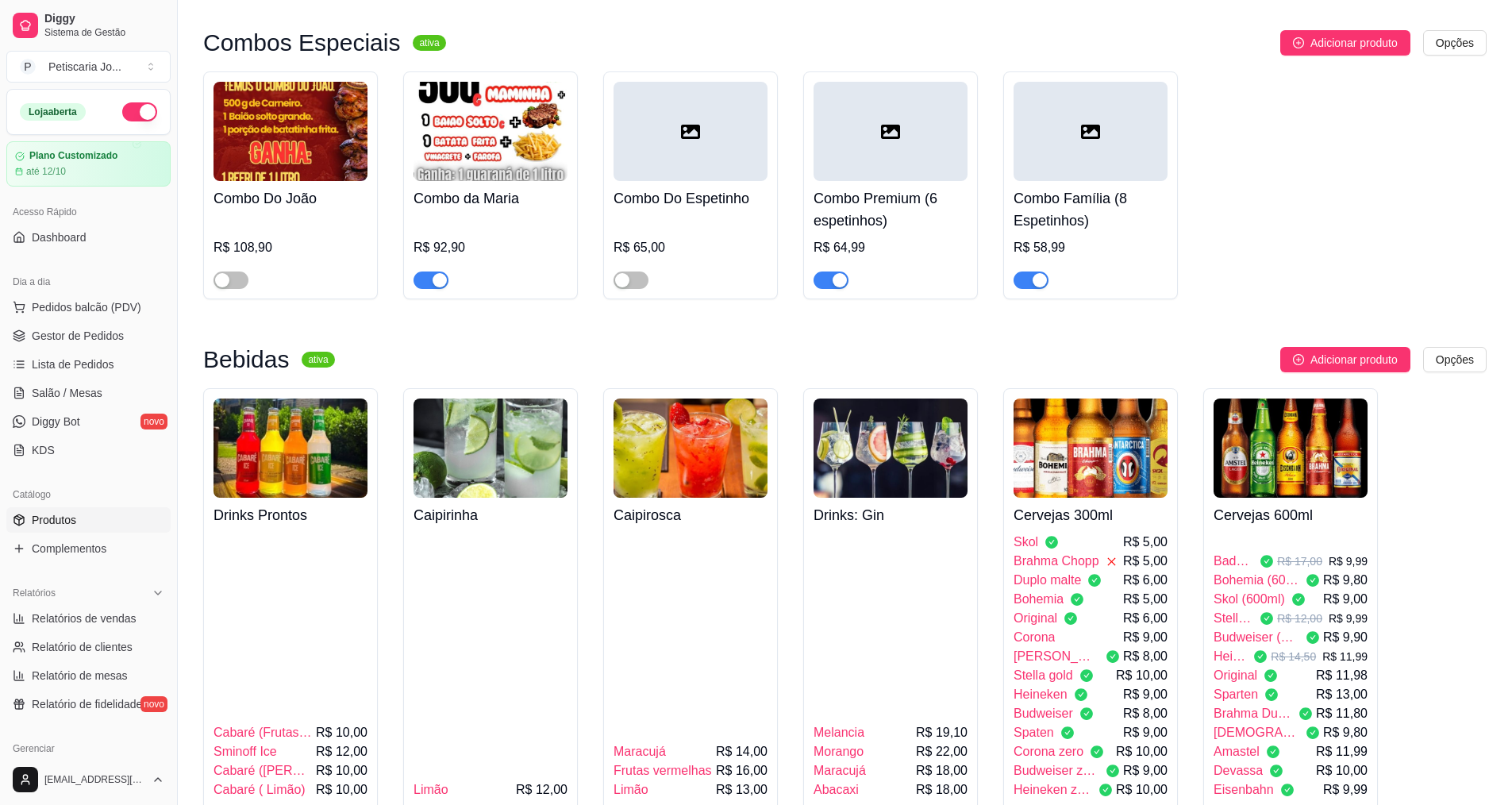
click at [1084, 399] on img at bounding box center [1091, 448] width 154 height 99
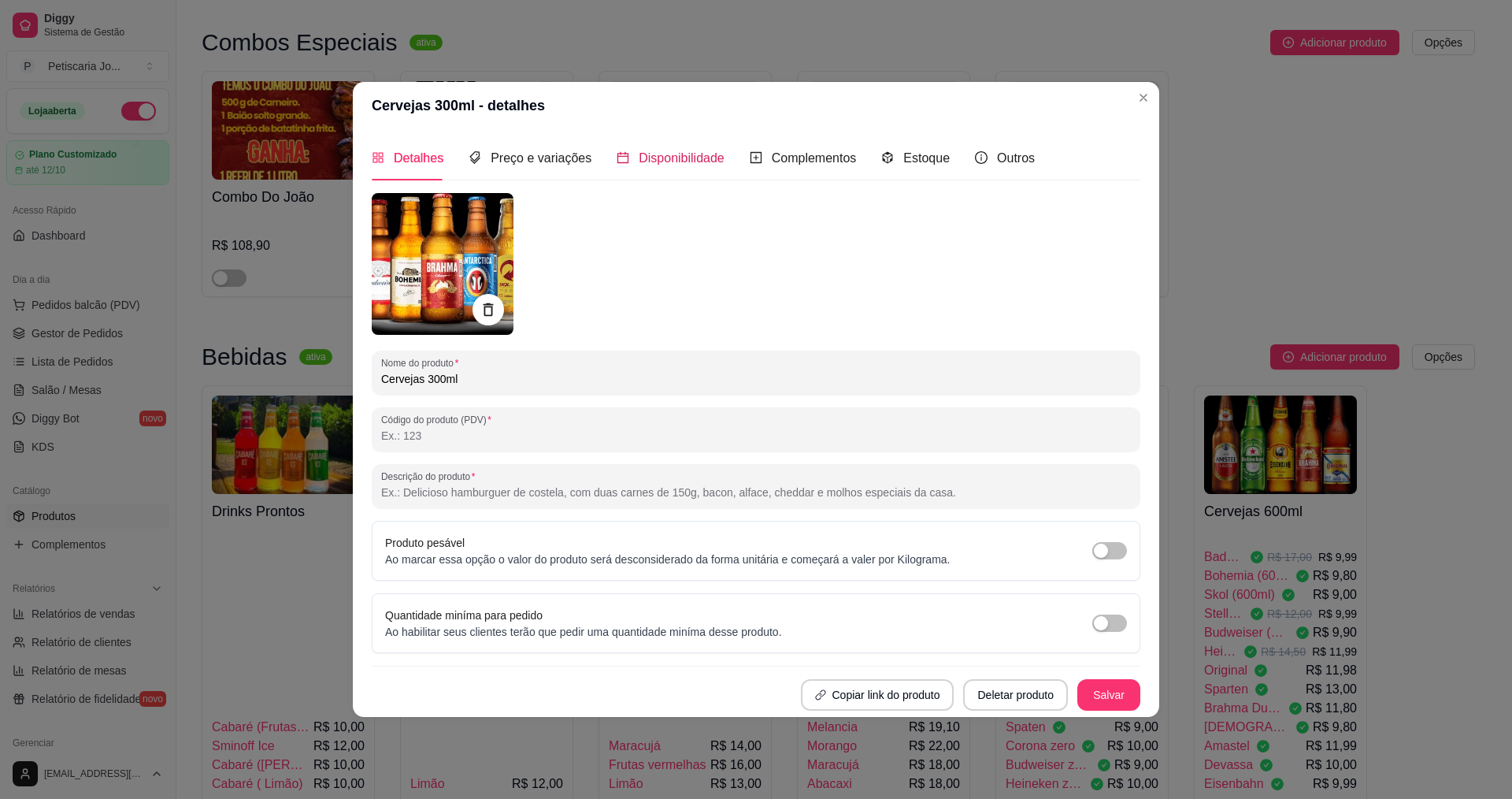
click at [679, 153] on span "Disponibilidade" at bounding box center [682, 157] width 86 height 13
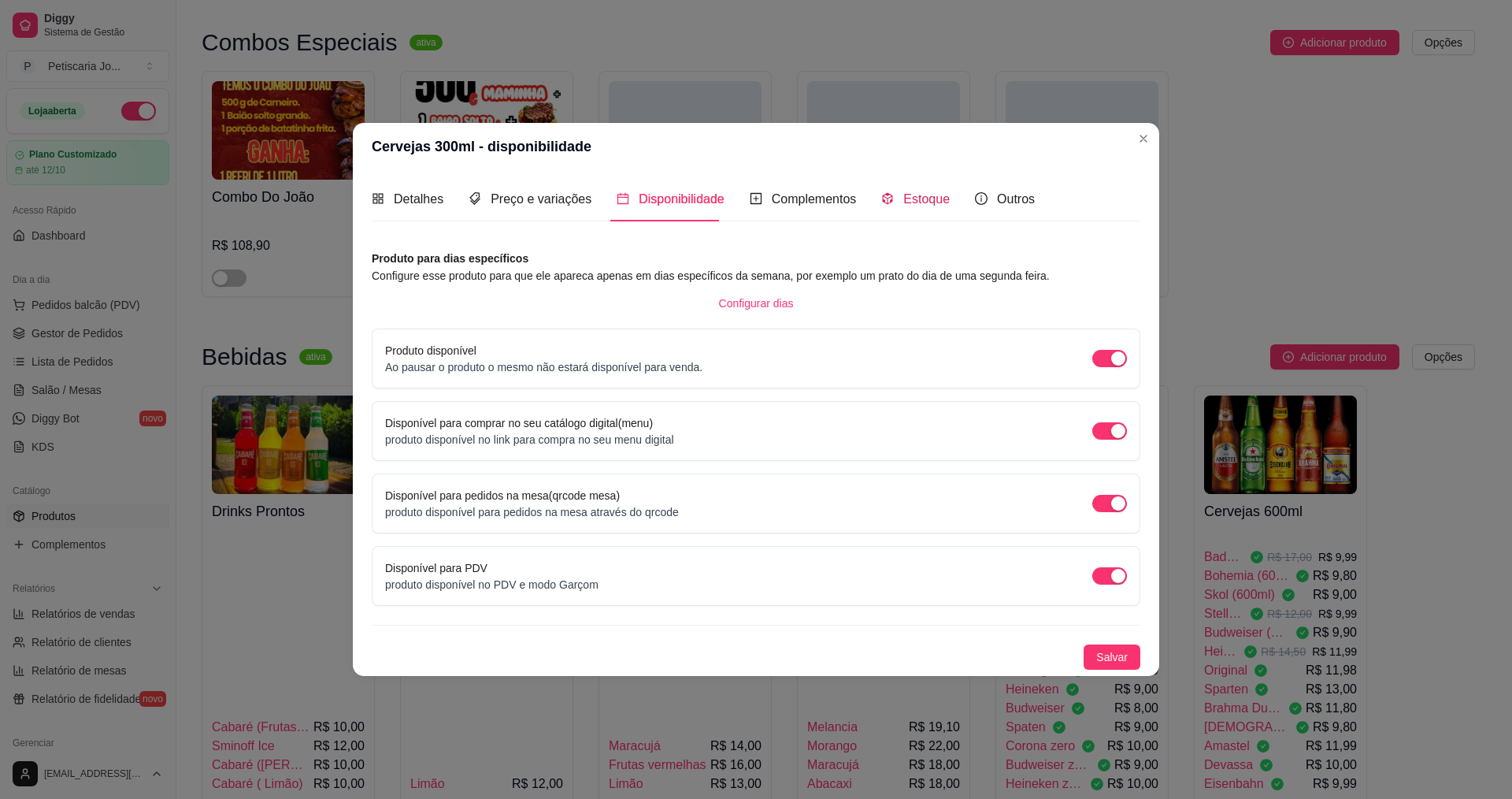
click at [912, 197] on span "Estoque" at bounding box center [927, 199] width 47 height 13
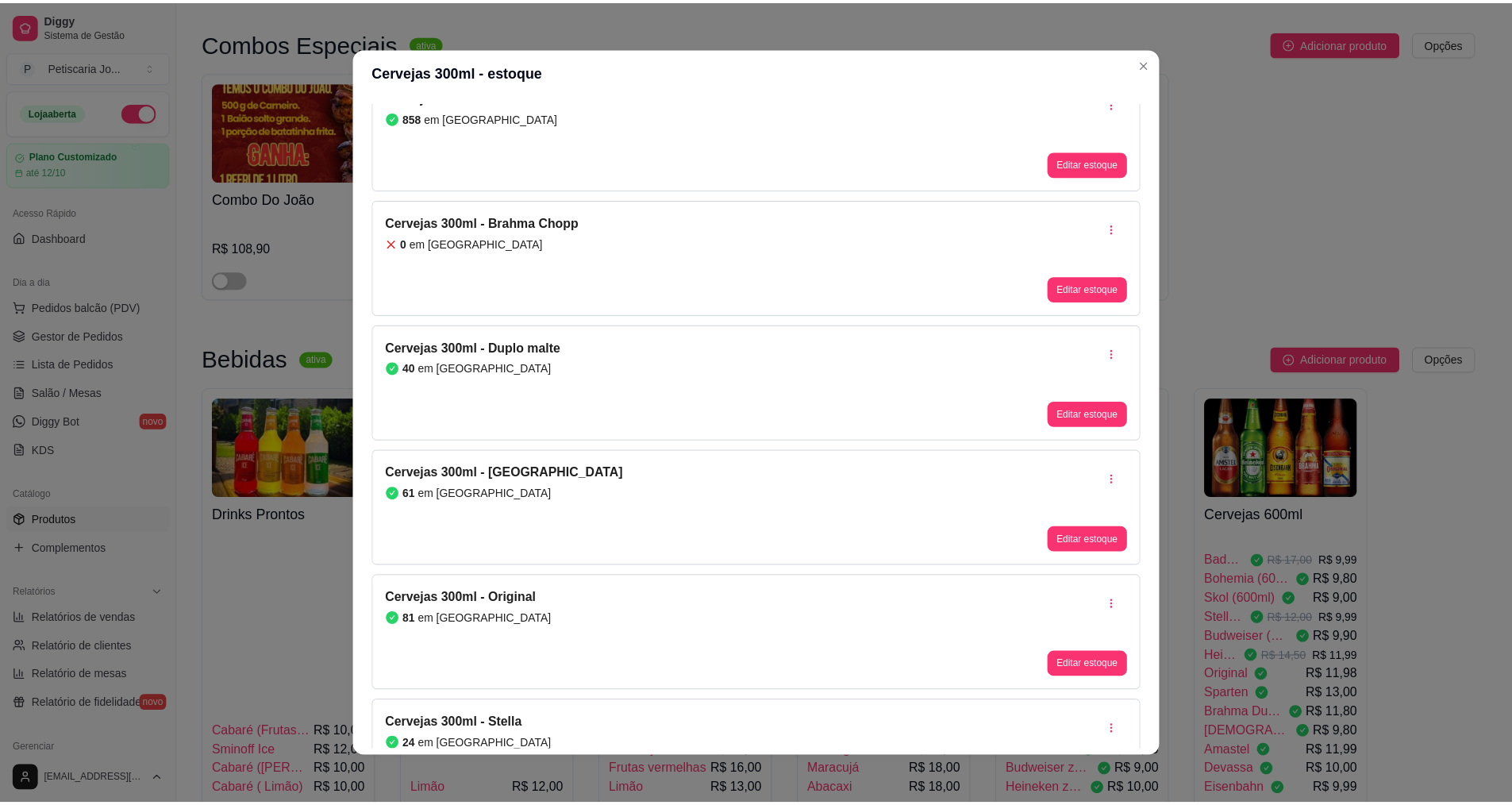
scroll to position [79, 0]
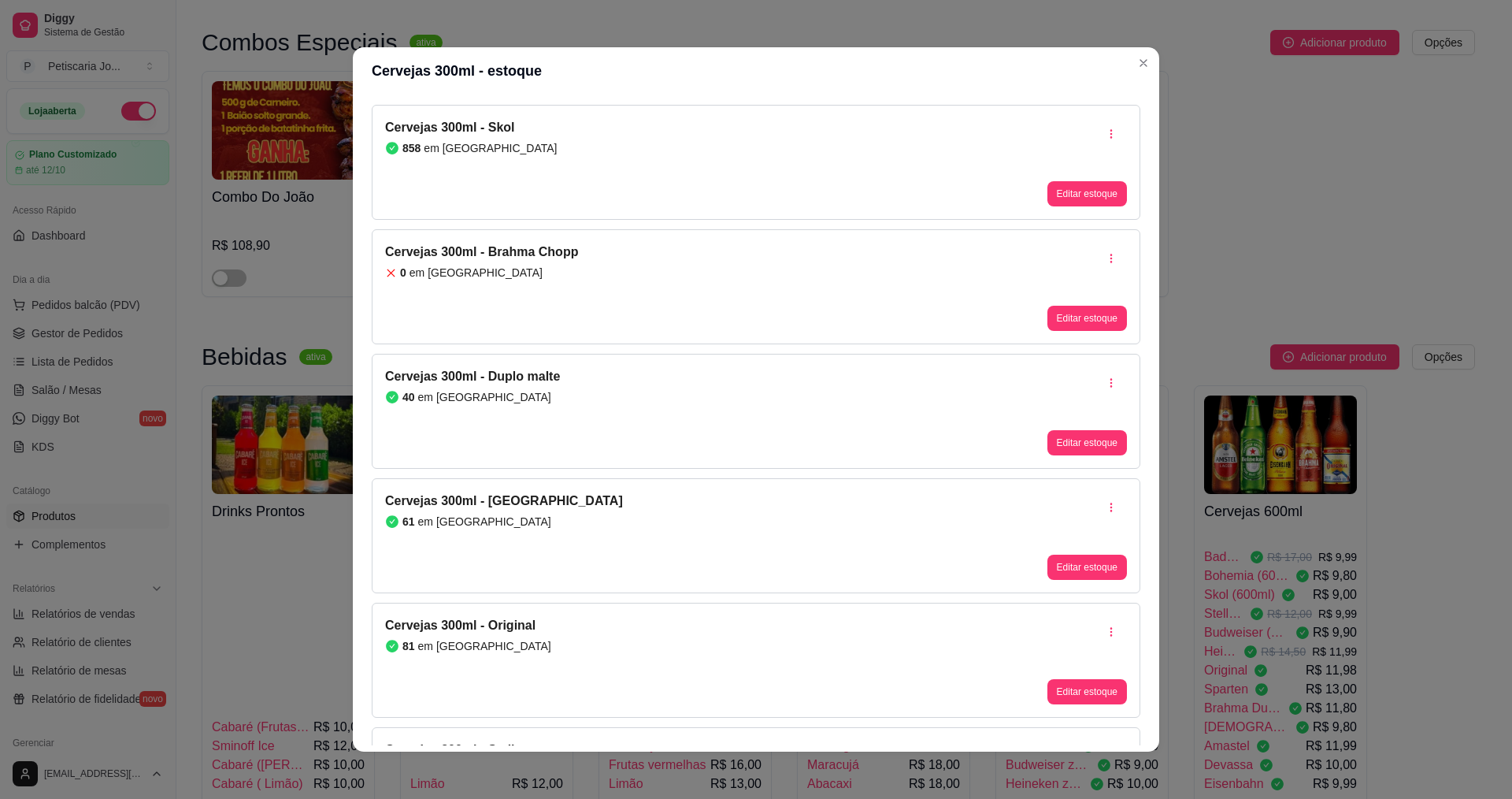
click at [526, 271] on div "0 em estoque" at bounding box center [481, 273] width 192 height 16
click at [1057, 320] on button "Editar estoque" at bounding box center [1087, 319] width 77 height 25
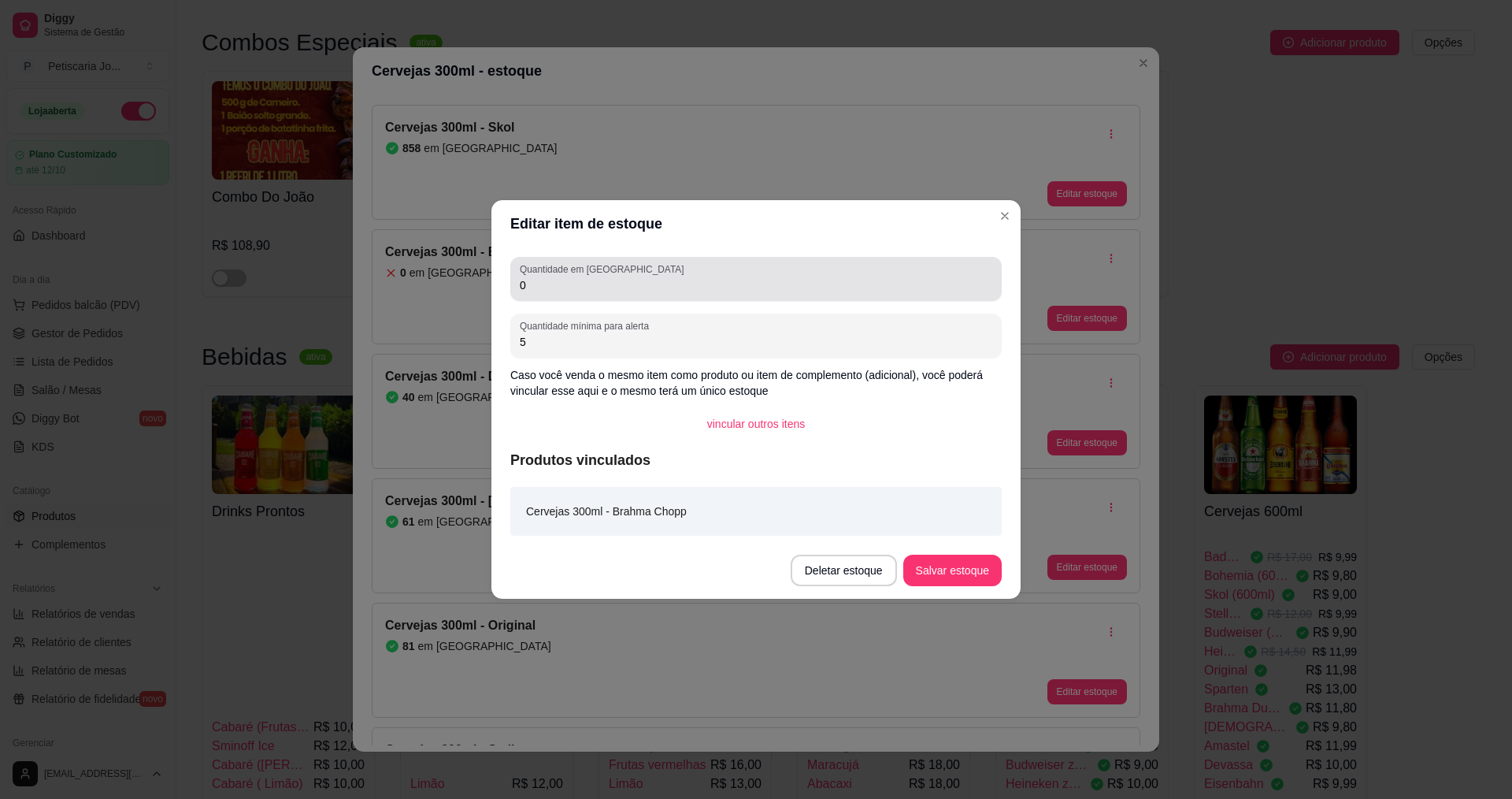
click at [544, 284] on input "0" at bounding box center [756, 285] width 472 height 16
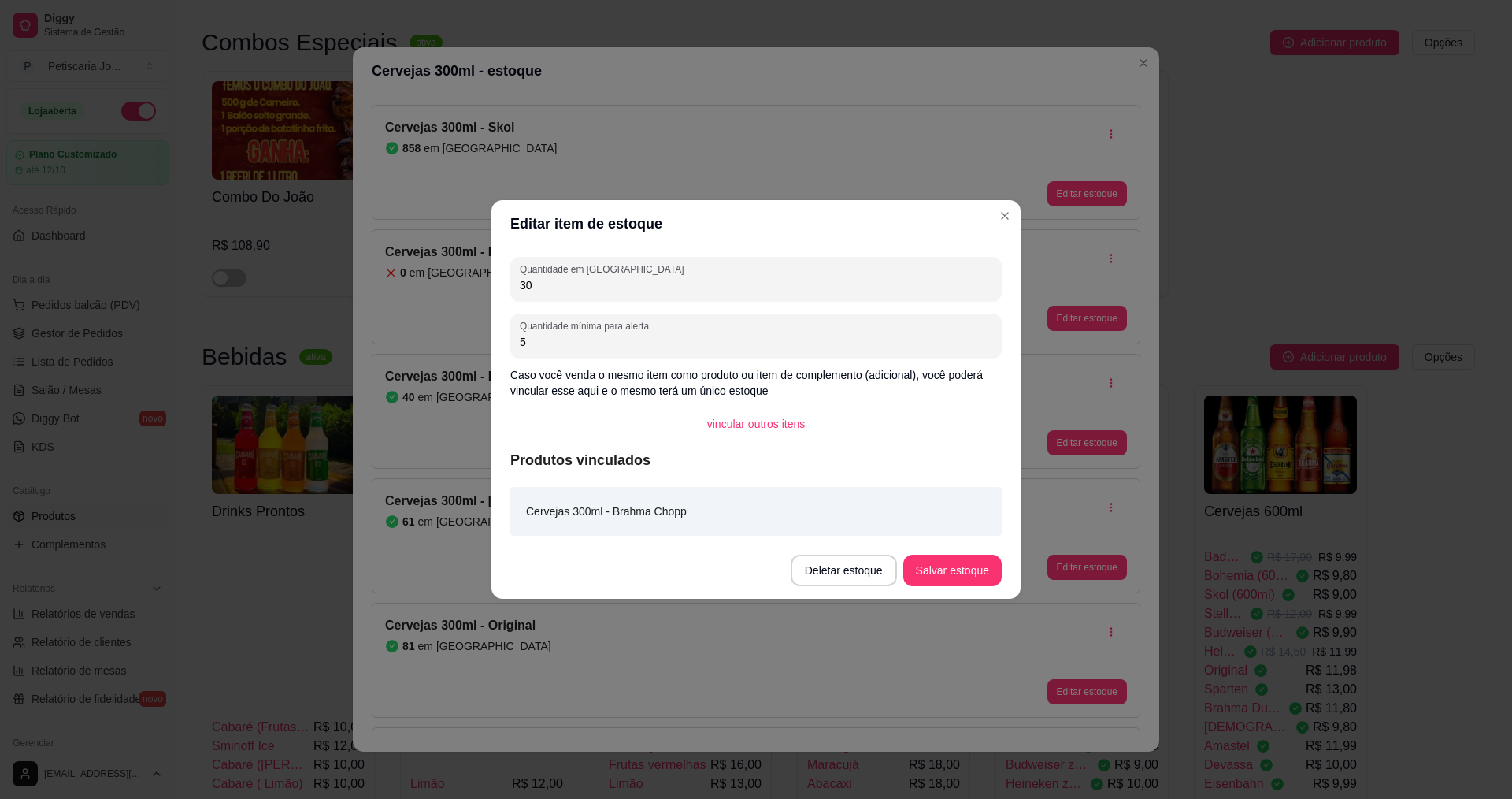
type input "3"
type input "100"
click at [948, 564] on button "Salvar estoque" at bounding box center [952, 571] width 98 height 32
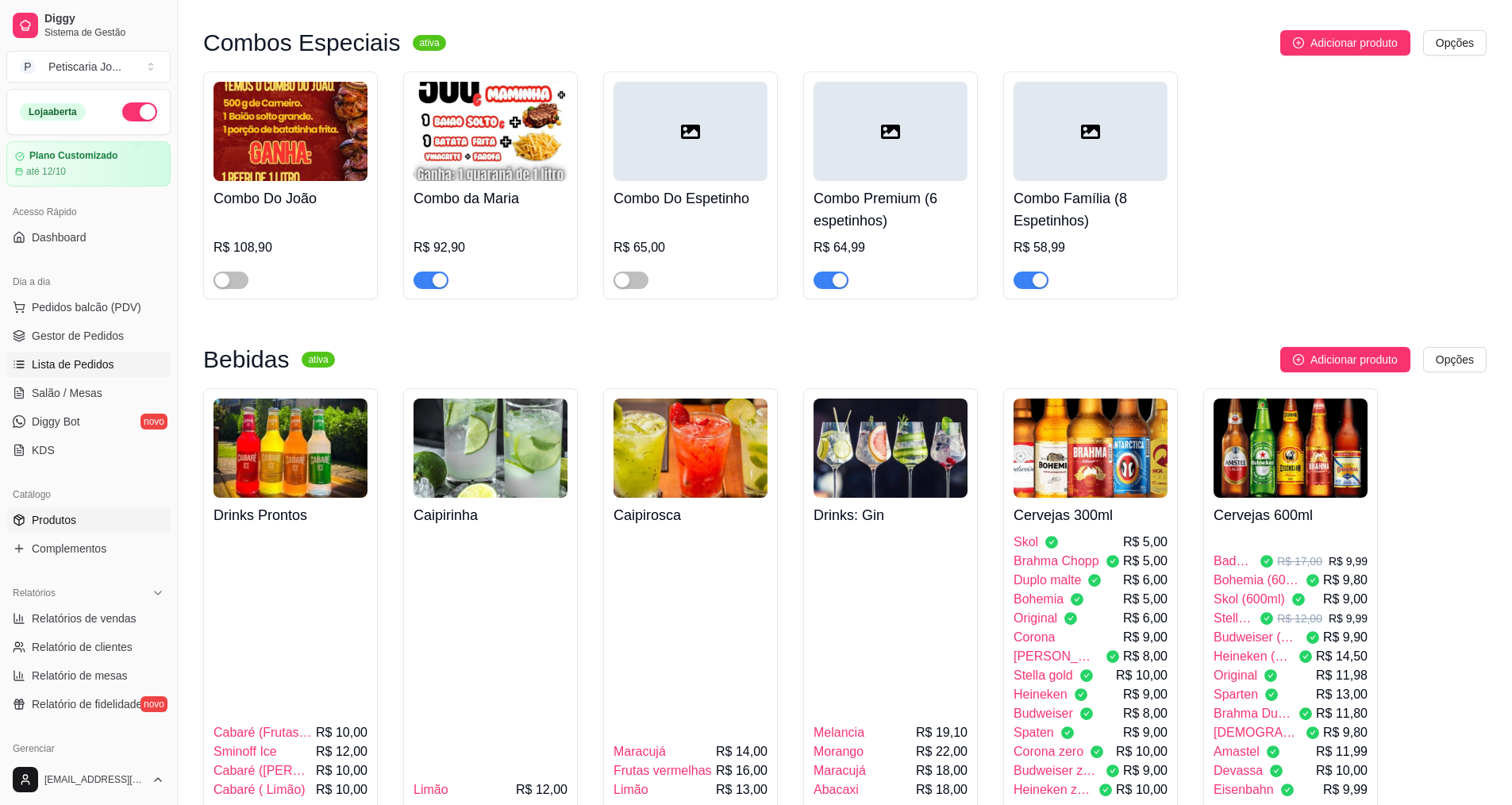
click at [52, 364] on span "Lista de Pedidos" at bounding box center [73, 364] width 83 height 16
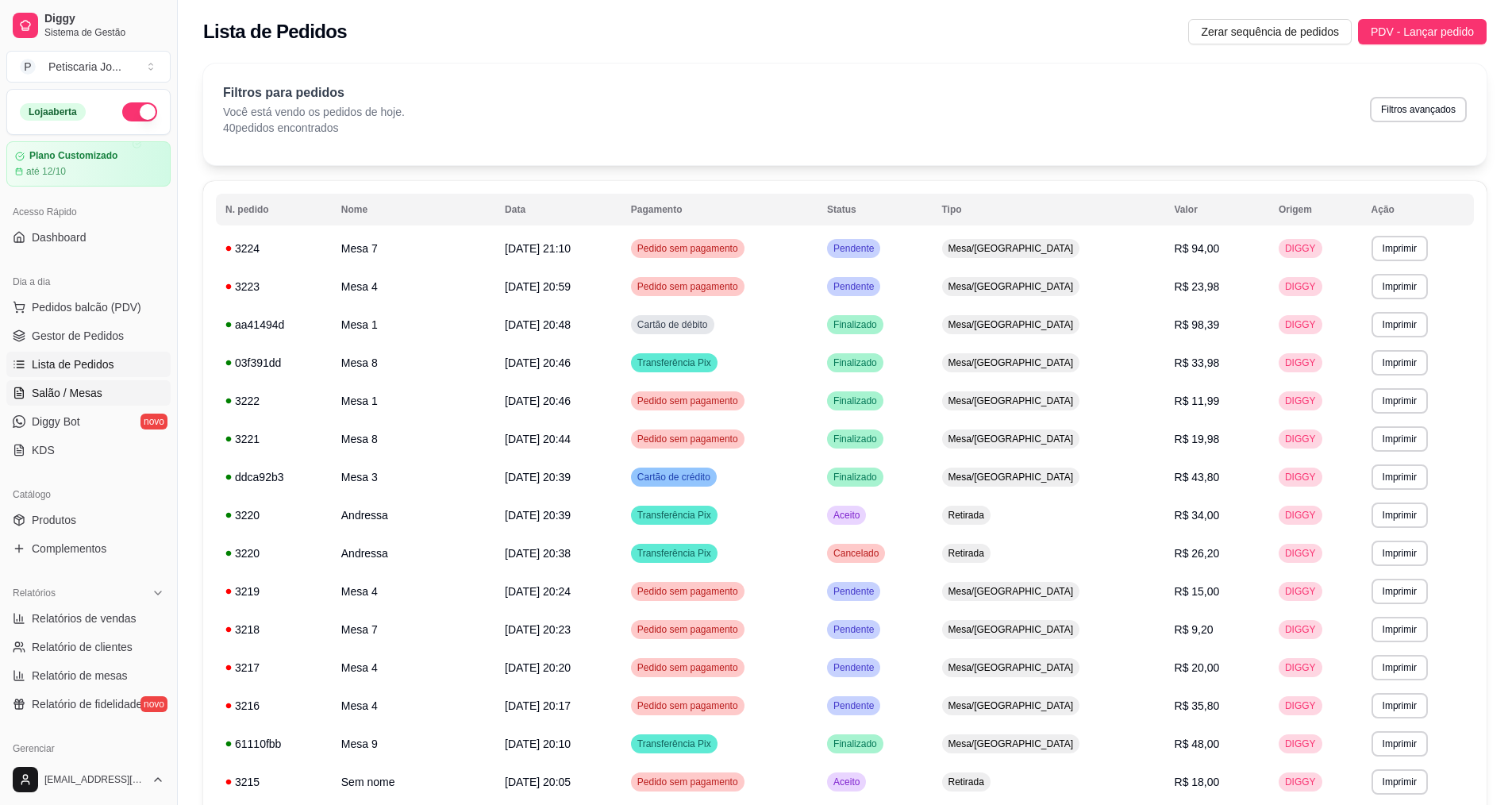
click at [77, 393] on span "Salão / Mesas" at bounding box center [67, 393] width 71 height 16
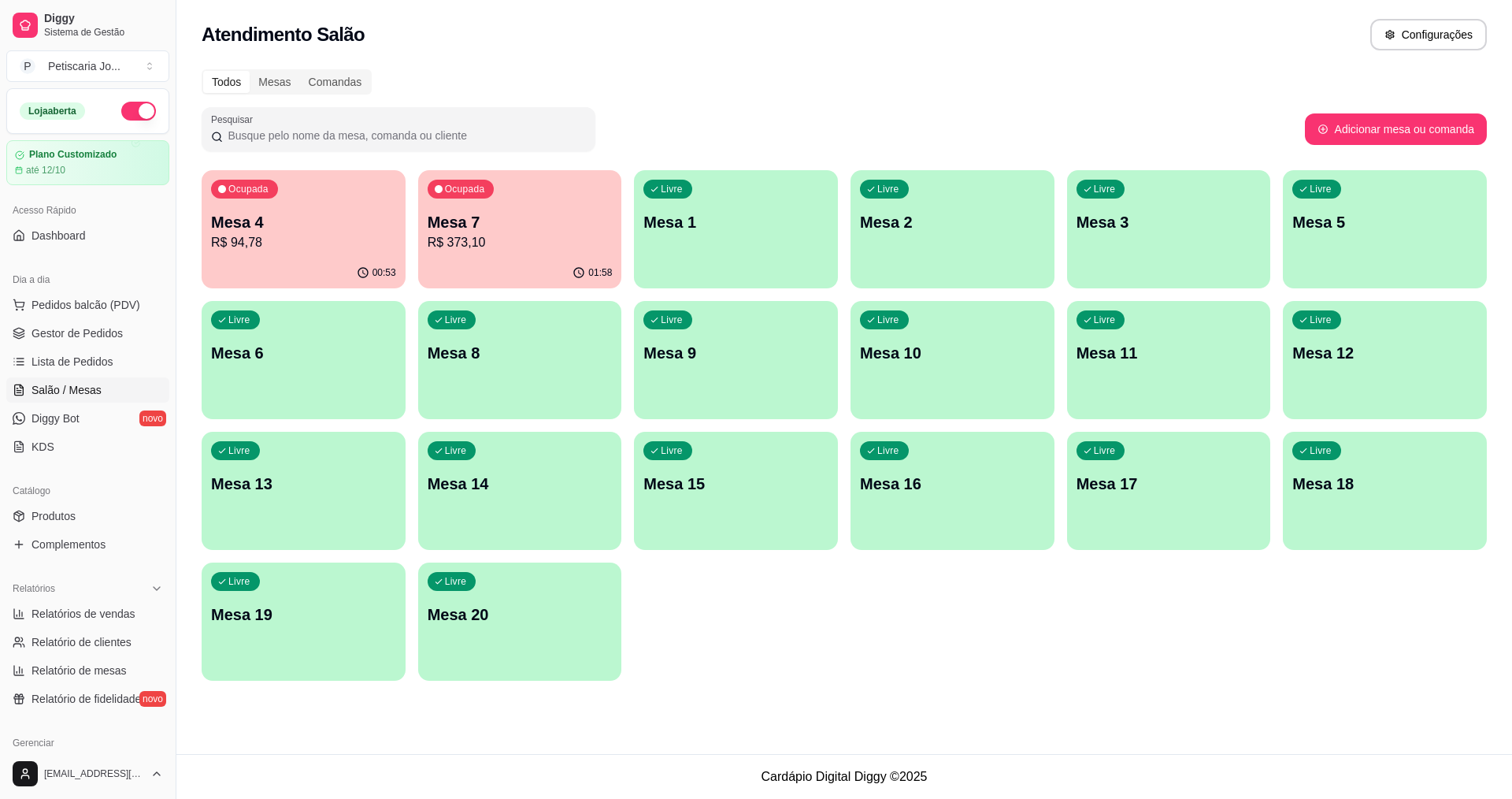
click at [527, 234] on p "R$ 373,10" at bounding box center [520, 242] width 186 height 19
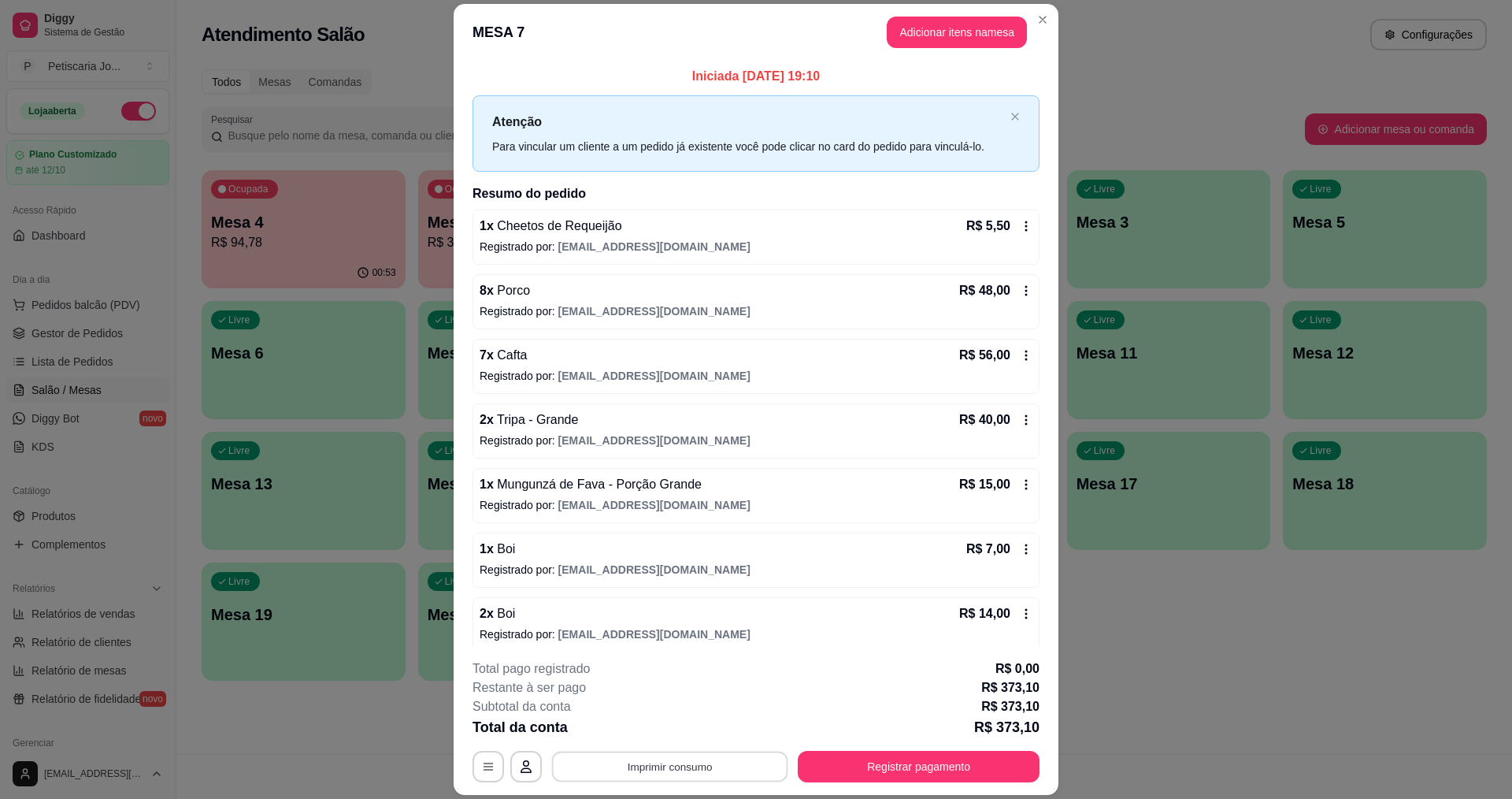
click at [664, 766] on button "Imprimir consumo" at bounding box center [670, 766] width 236 height 31
click at [682, 729] on button "IMPRESSORA" at bounding box center [668, 730] width 110 height 25
click at [965, 758] on button "Registrar pagamento" at bounding box center [919, 766] width 235 height 31
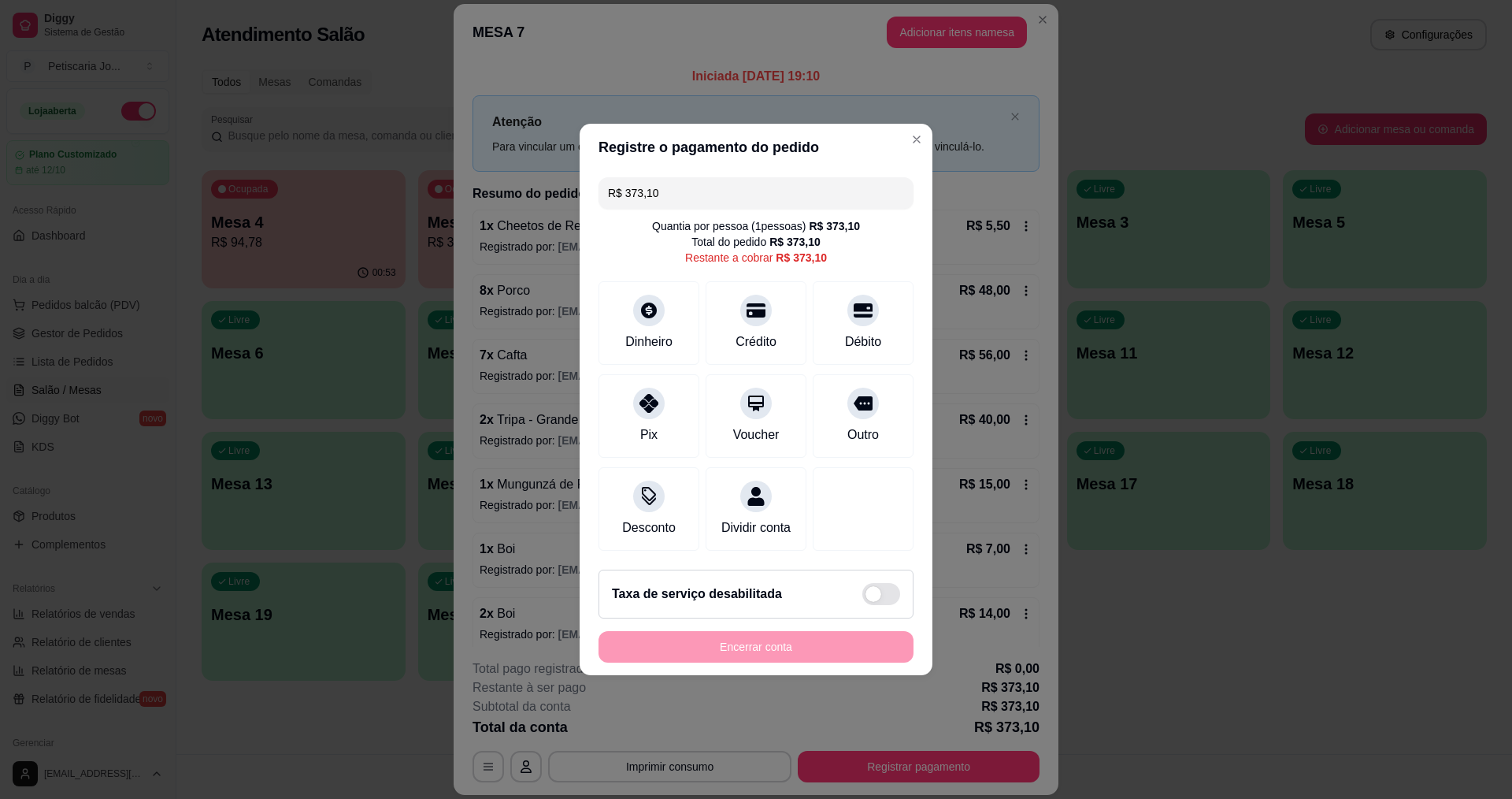
drag, startPoint x: 680, startPoint y: 169, endPoint x: 618, endPoint y: 183, distance: 63.6
click at [618, 183] on input "R$ 373,10" at bounding box center [756, 194] width 296 height 32
type input "R$ 50,00"
click at [657, 296] on icon at bounding box center [649, 306] width 21 height 21
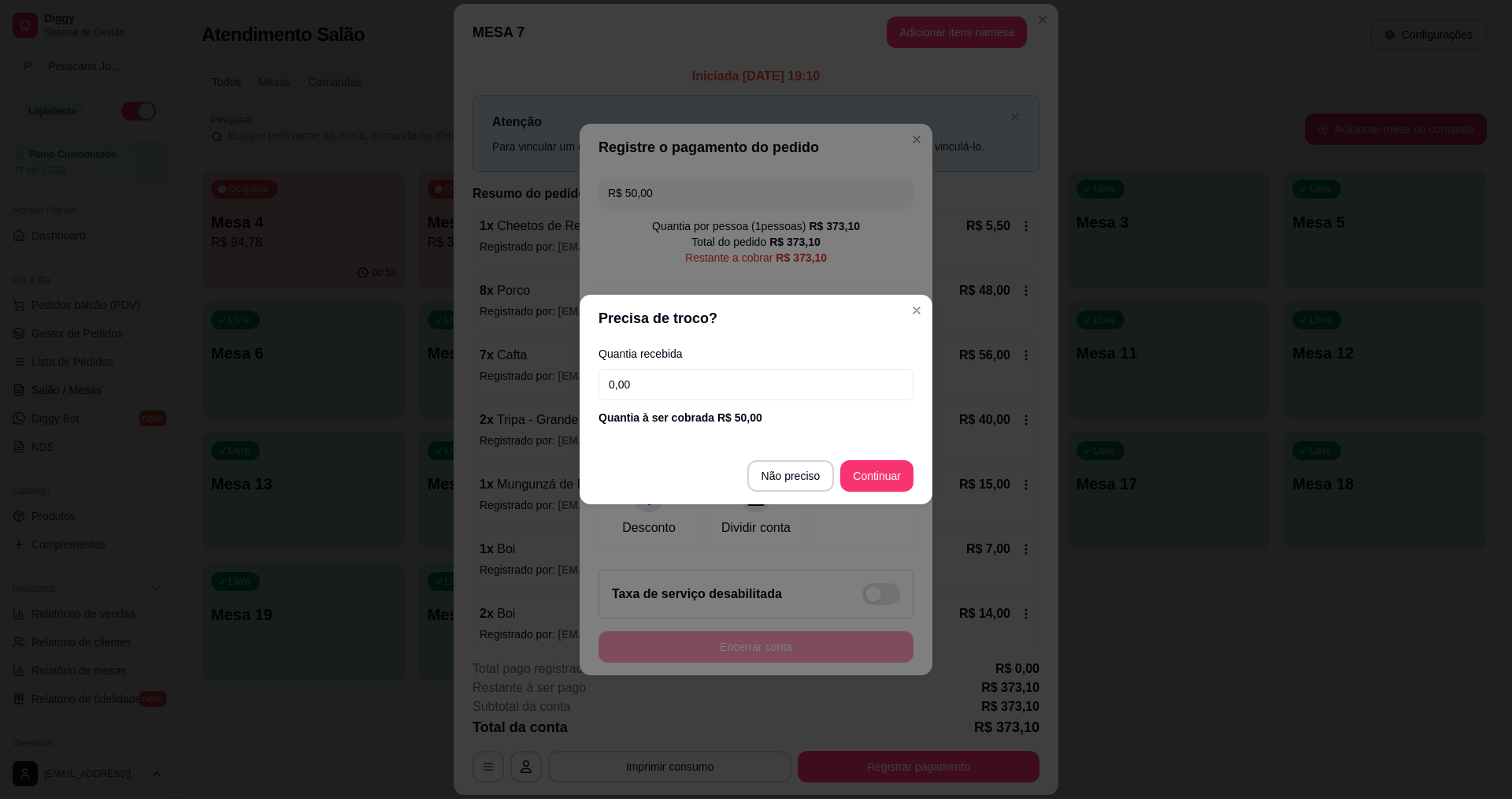
click at [685, 384] on input "0,00" at bounding box center [756, 385] width 315 height 32
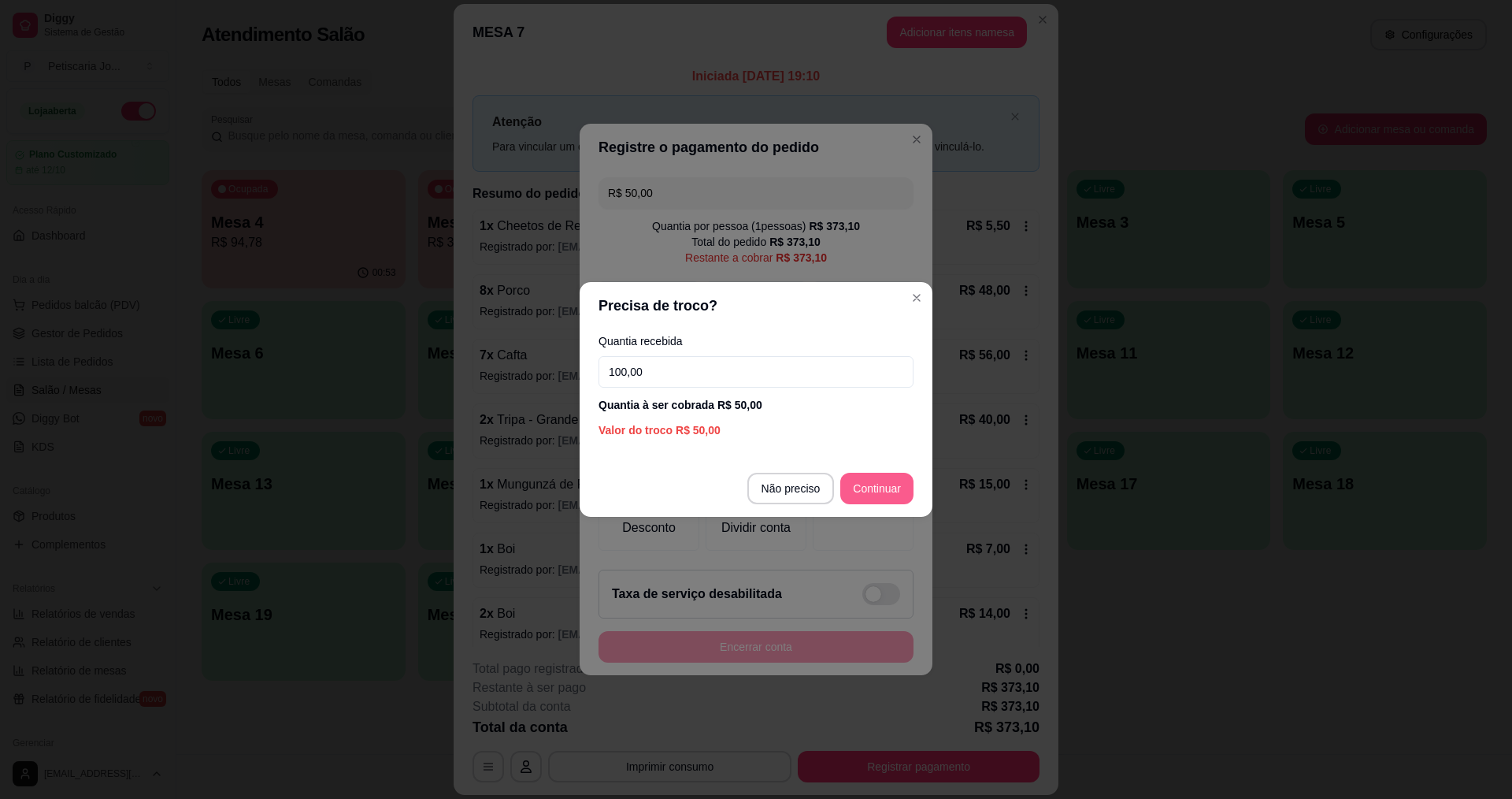
type input "100,00"
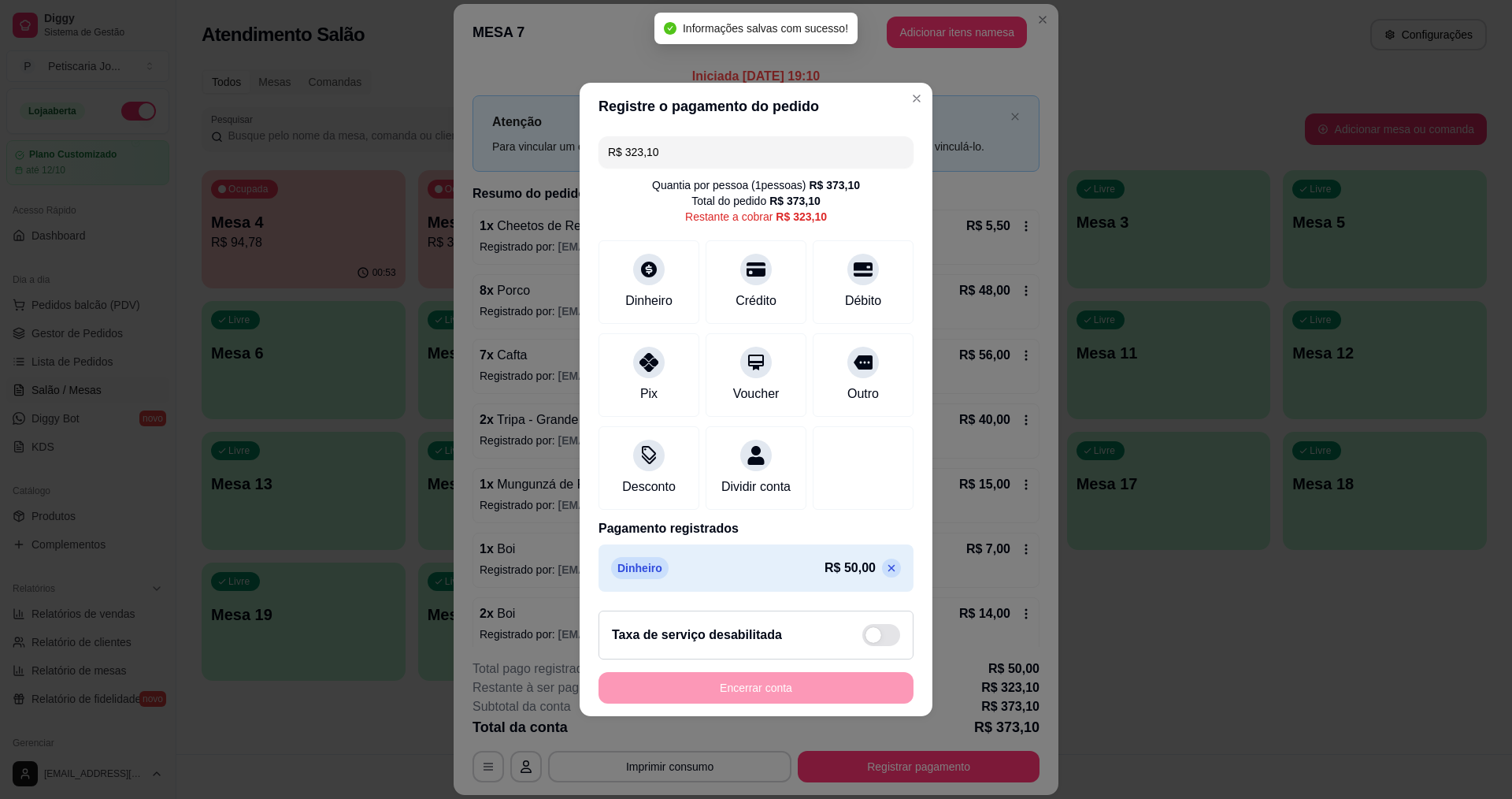
drag, startPoint x: 670, startPoint y: 145, endPoint x: 491, endPoint y: 107, distance: 183.0
click at [491, 107] on div "Registre o pagamento do pedido R$ 323,10 Quantia por pessoa ( 1 pessoas) R$ 373…" at bounding box center [756, 399] width 1512 height 799
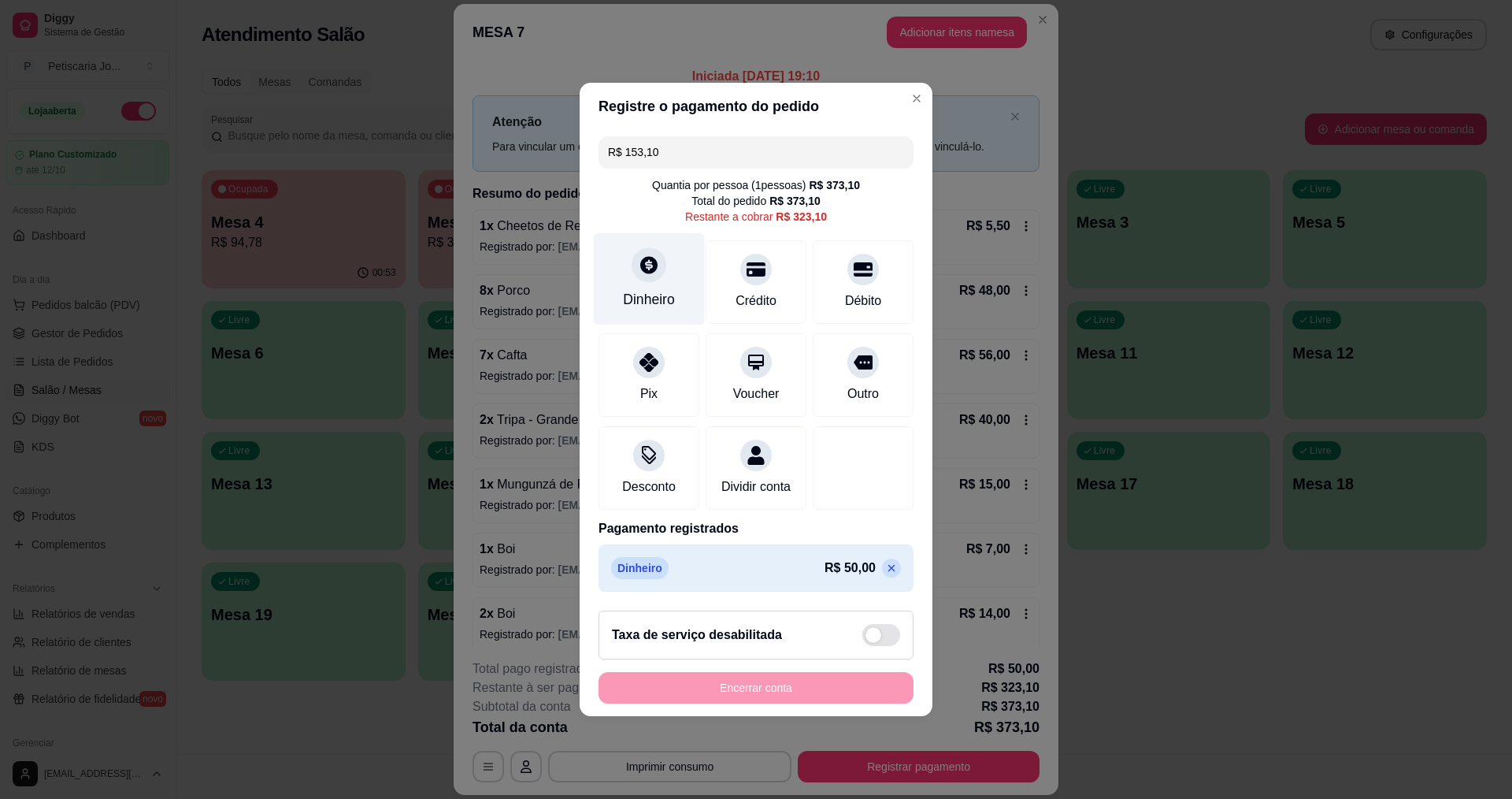
type input "R$ 153,10"
click at [648, 258] on icon at bounding box center [649, 264] width 21 height 21
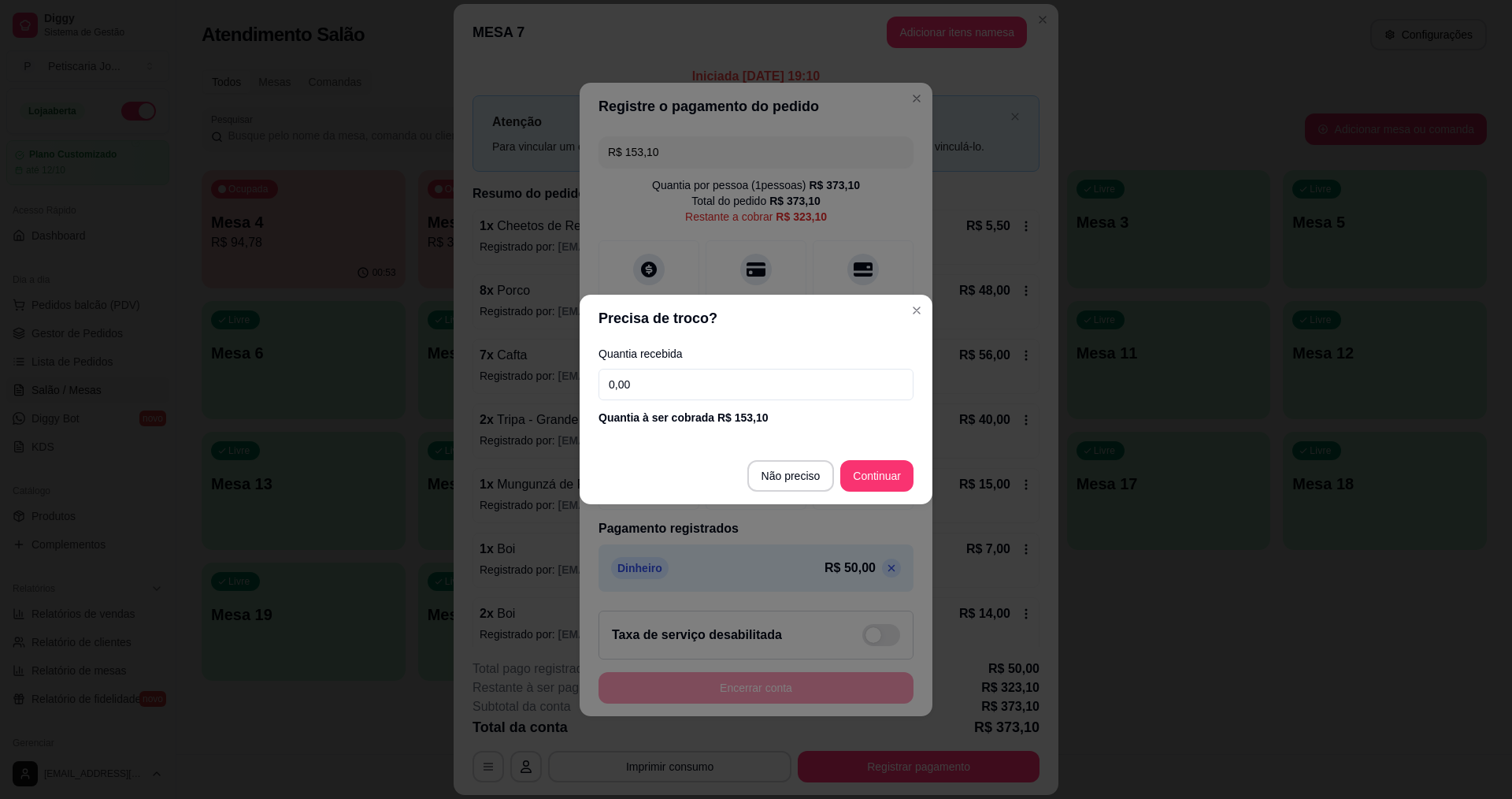
click at [708, 384] on input "0,00" at bounding box center [756, 385] width 315 height 32
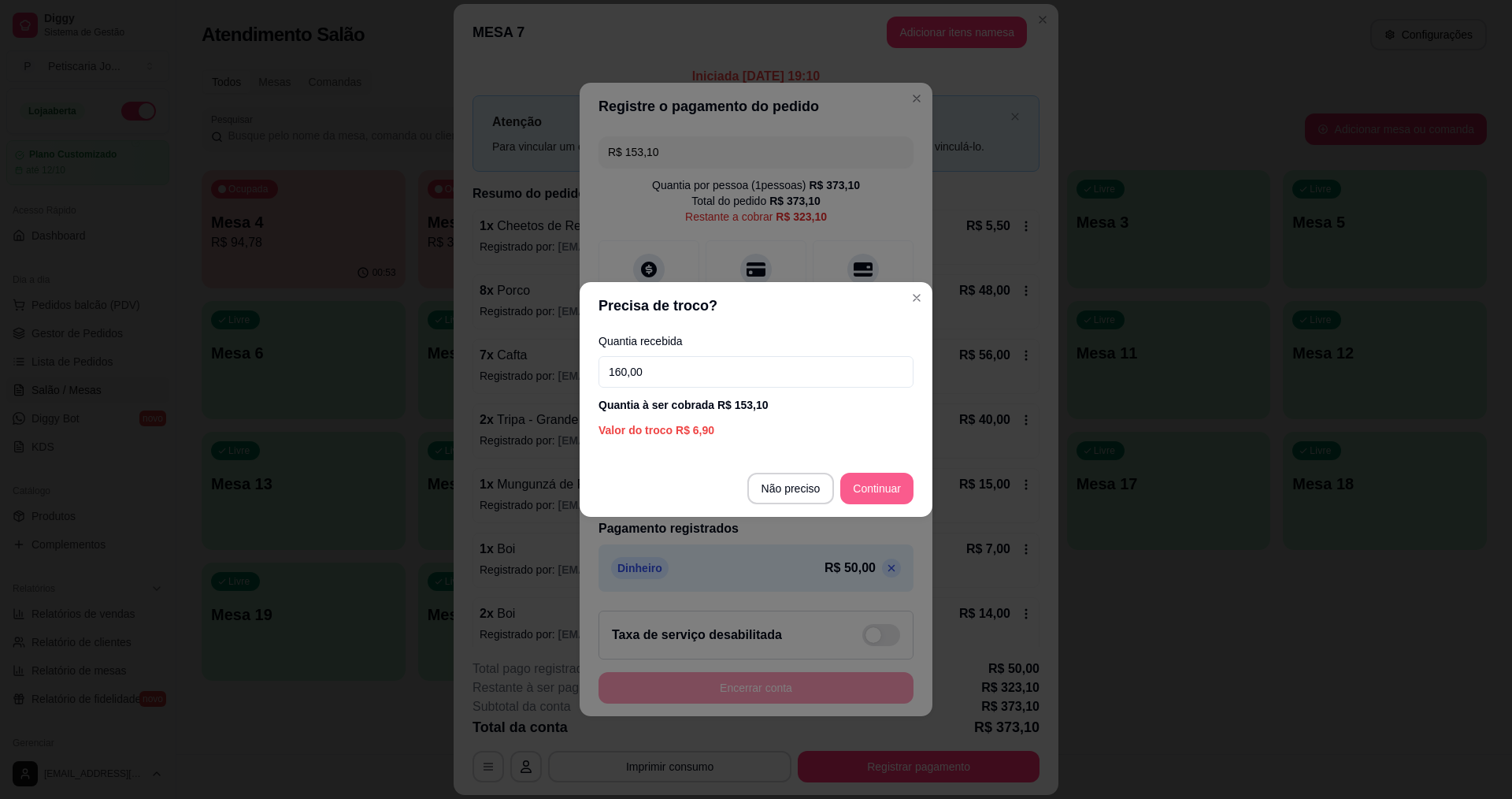
type input "160,00"
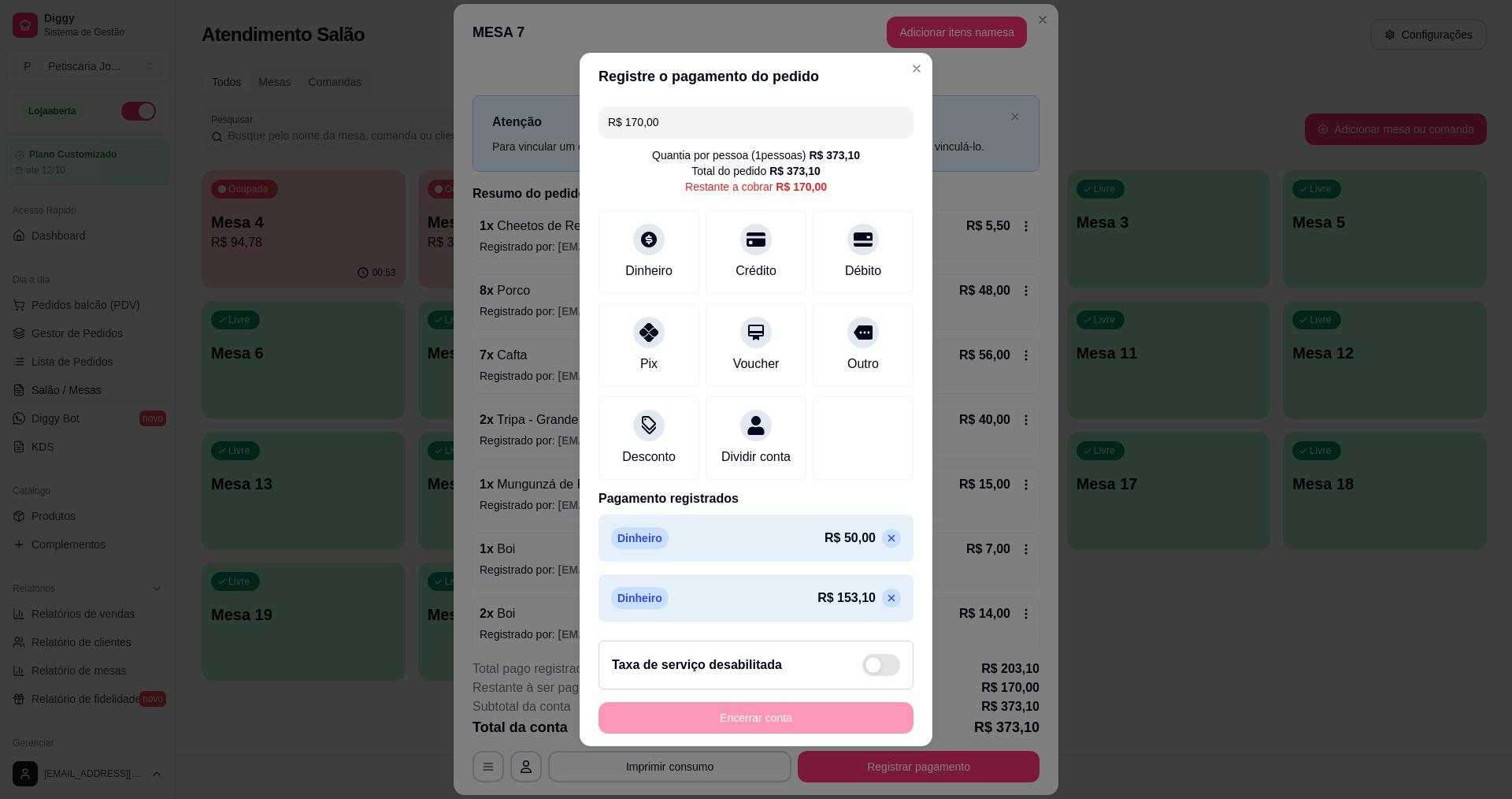
drag, startPoint x: 660, startPoint y: 107, endPoint x: 586, endPoint y: 102, distance: 74.2
click at [586, 102] on div "R$ 170,00 Quantia por pessoa ( 1 pessoas) R$ 373,10 Total do pedido R$ 373,10 R…" at bounding box center [756, 364] width 353 height 528
click at [642, 323] on icon at bounding box center [649, 328] width 21 height 21
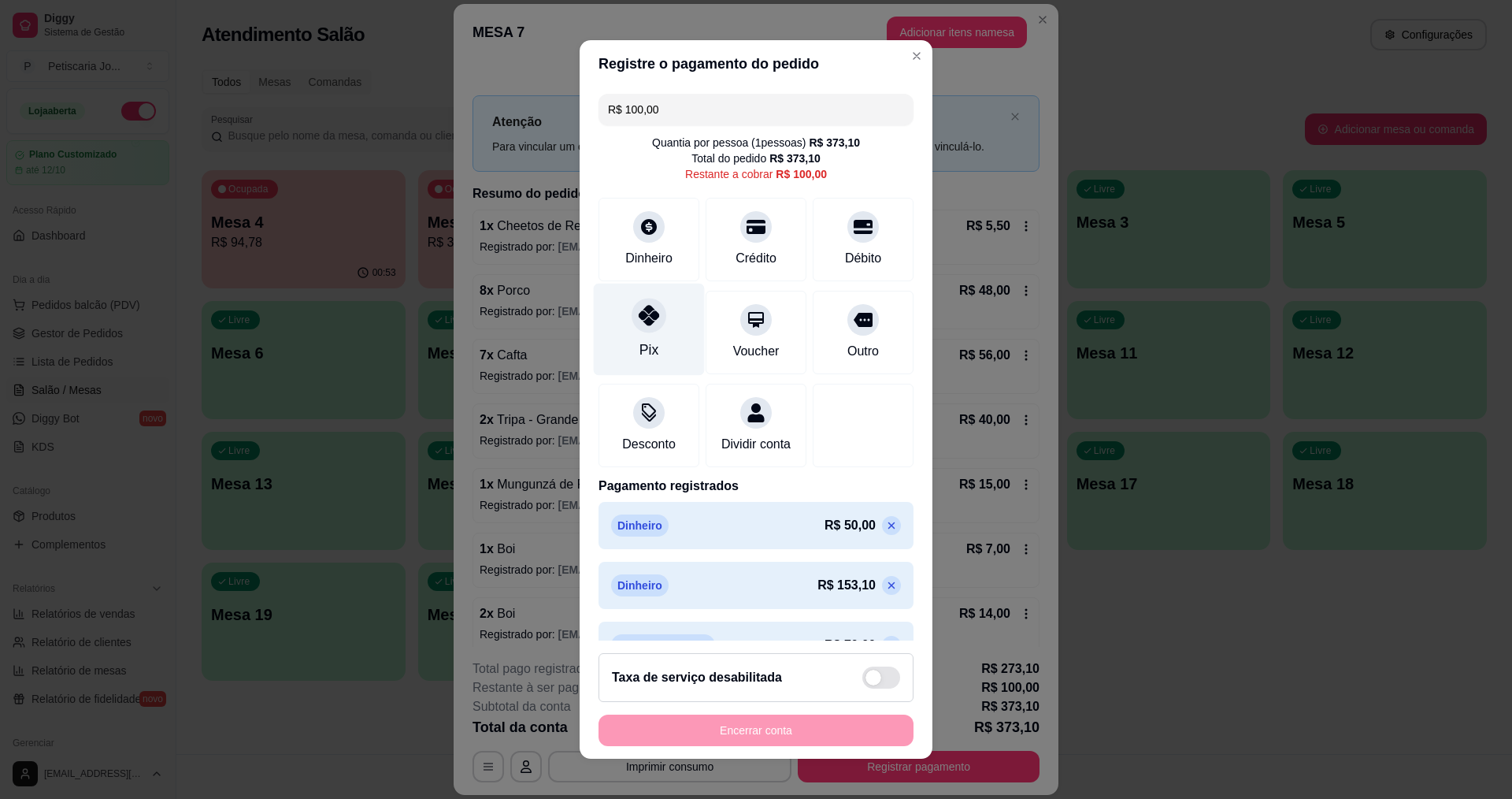
click at [647, 327] on div at bounding box center [649, 315] width 35 height 35
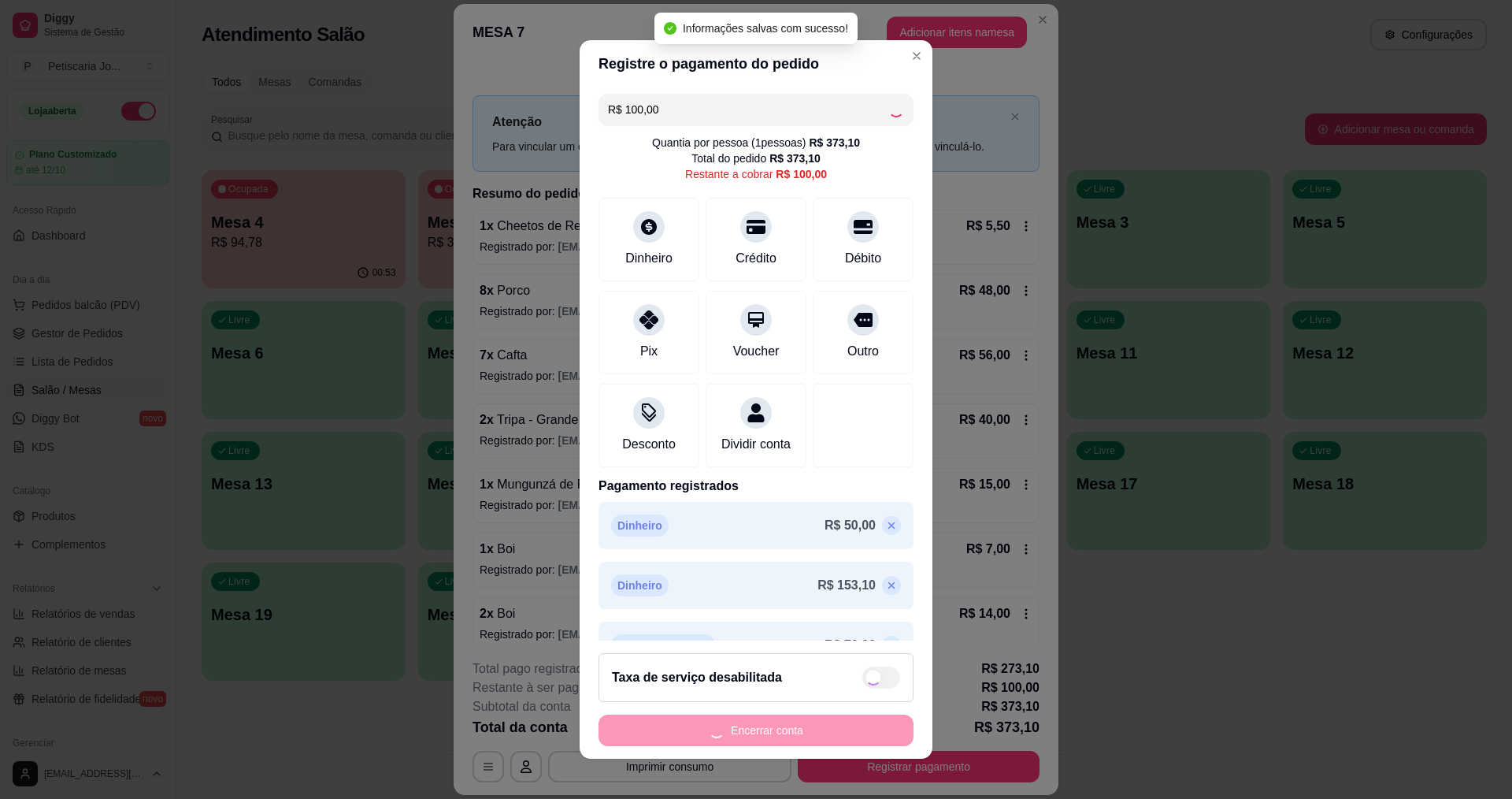
type input "R$ 0,00"
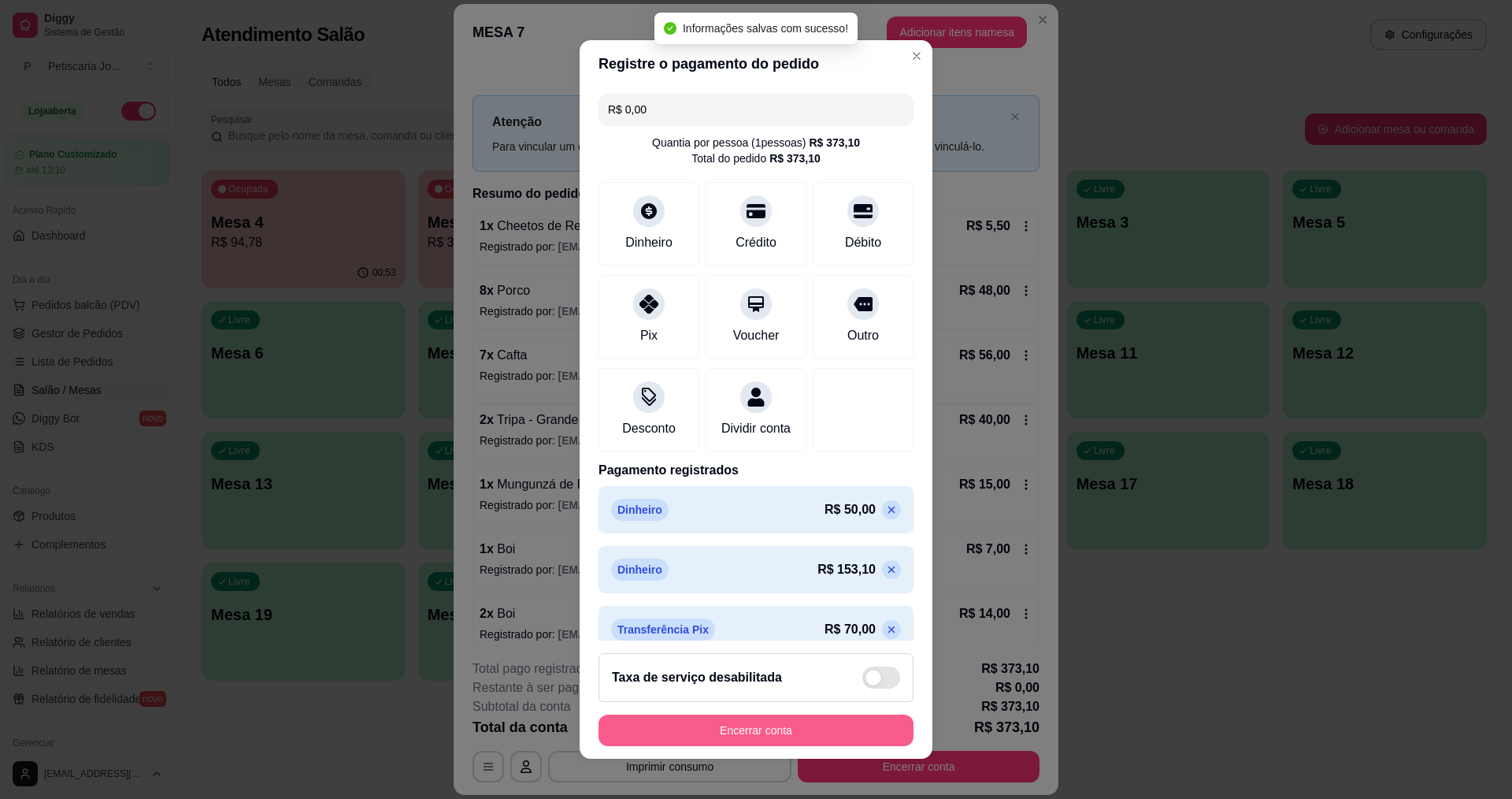
click at [766, 732] on button "Encerrar conta" at bounding box center [756, 731] width 315 height 32
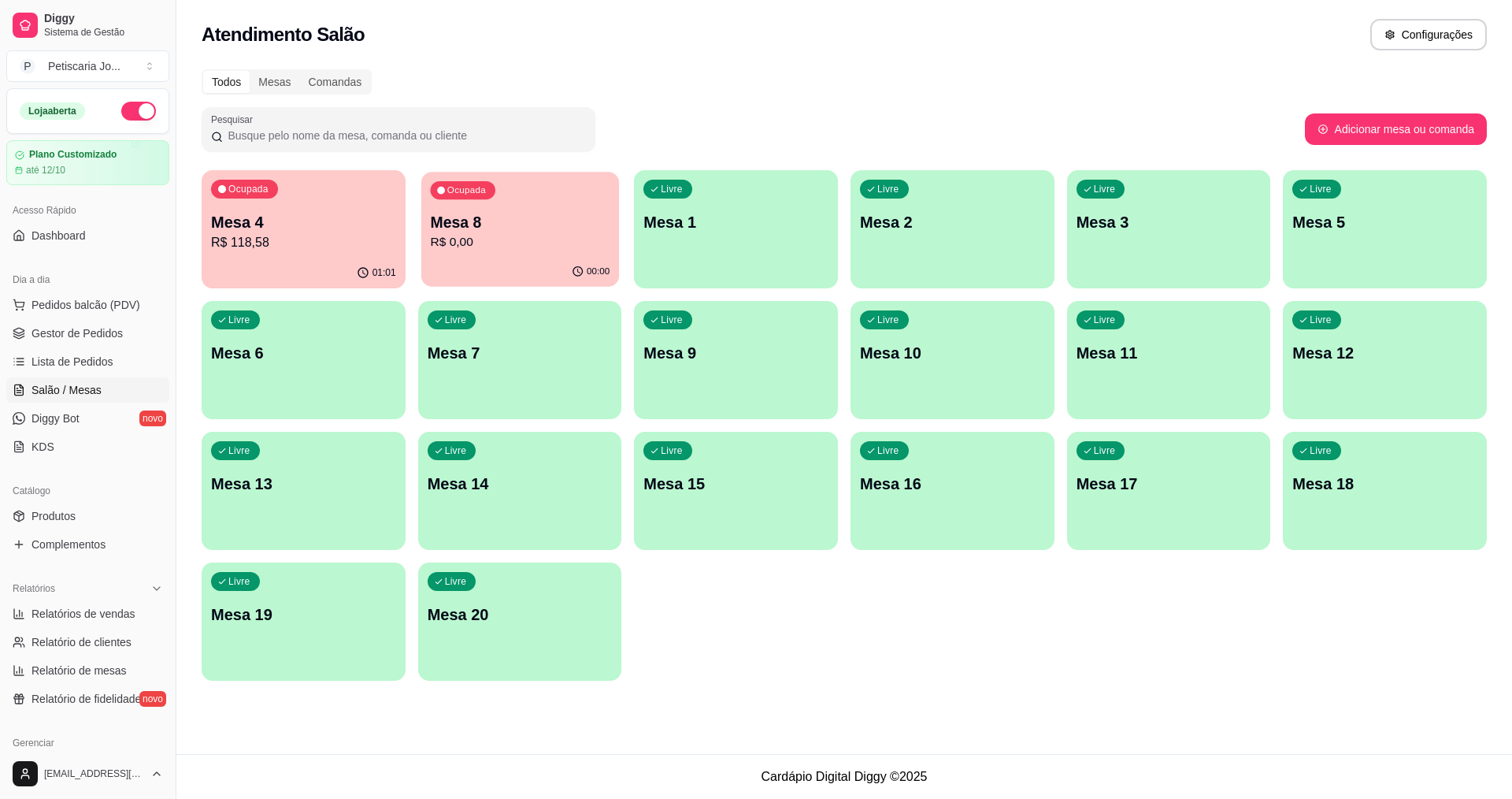
click at [572, 233] on p "R$ 0,00" at bounding box center [519, 242] width 180 height 18
click at [259, 228] on p "Mesa 4" at bounding box center [304, 222] width 186 height 22
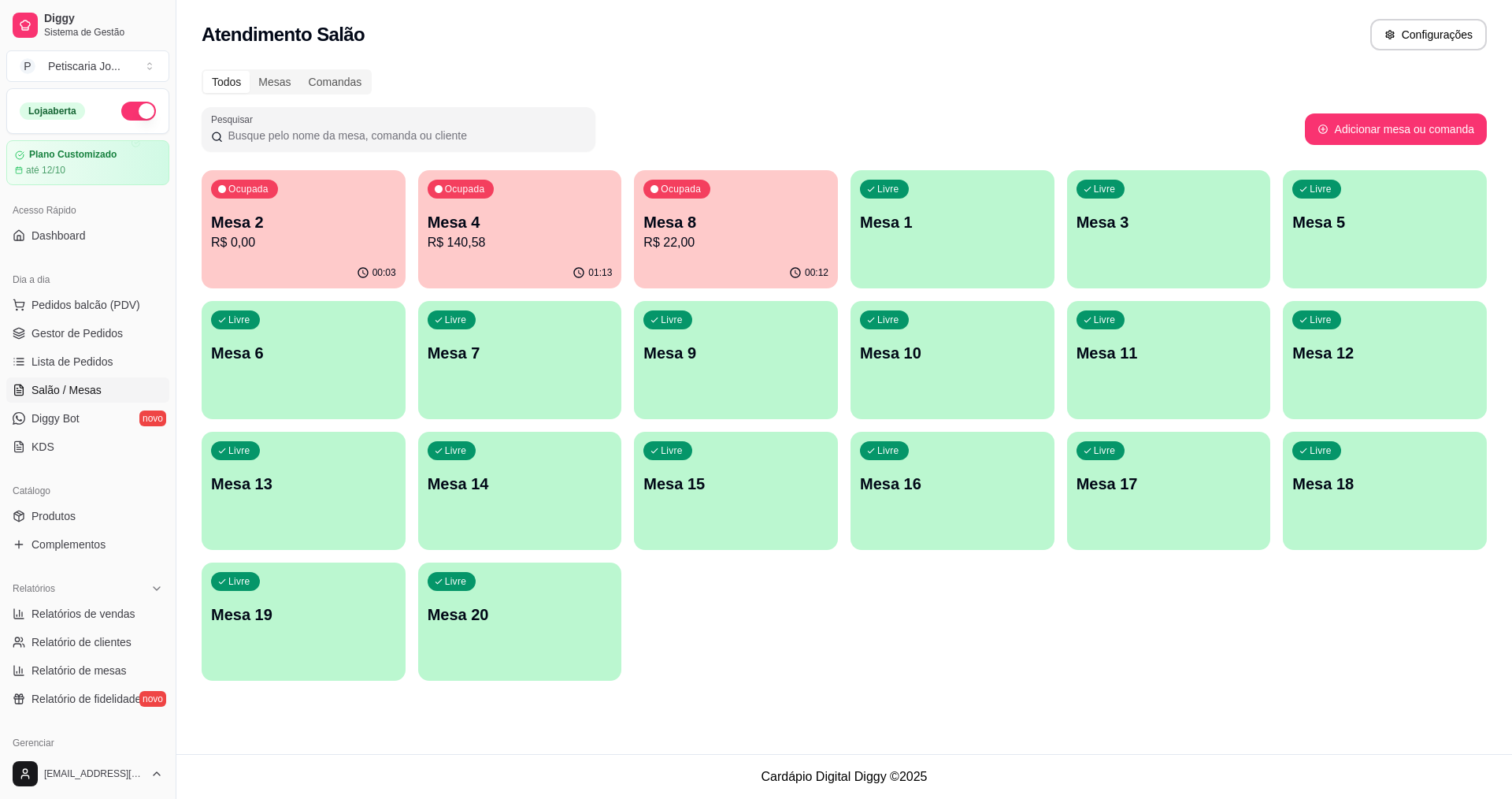
click at [717, 268] on div "00:12" at bounding box center [736, 273] width 204 height 31
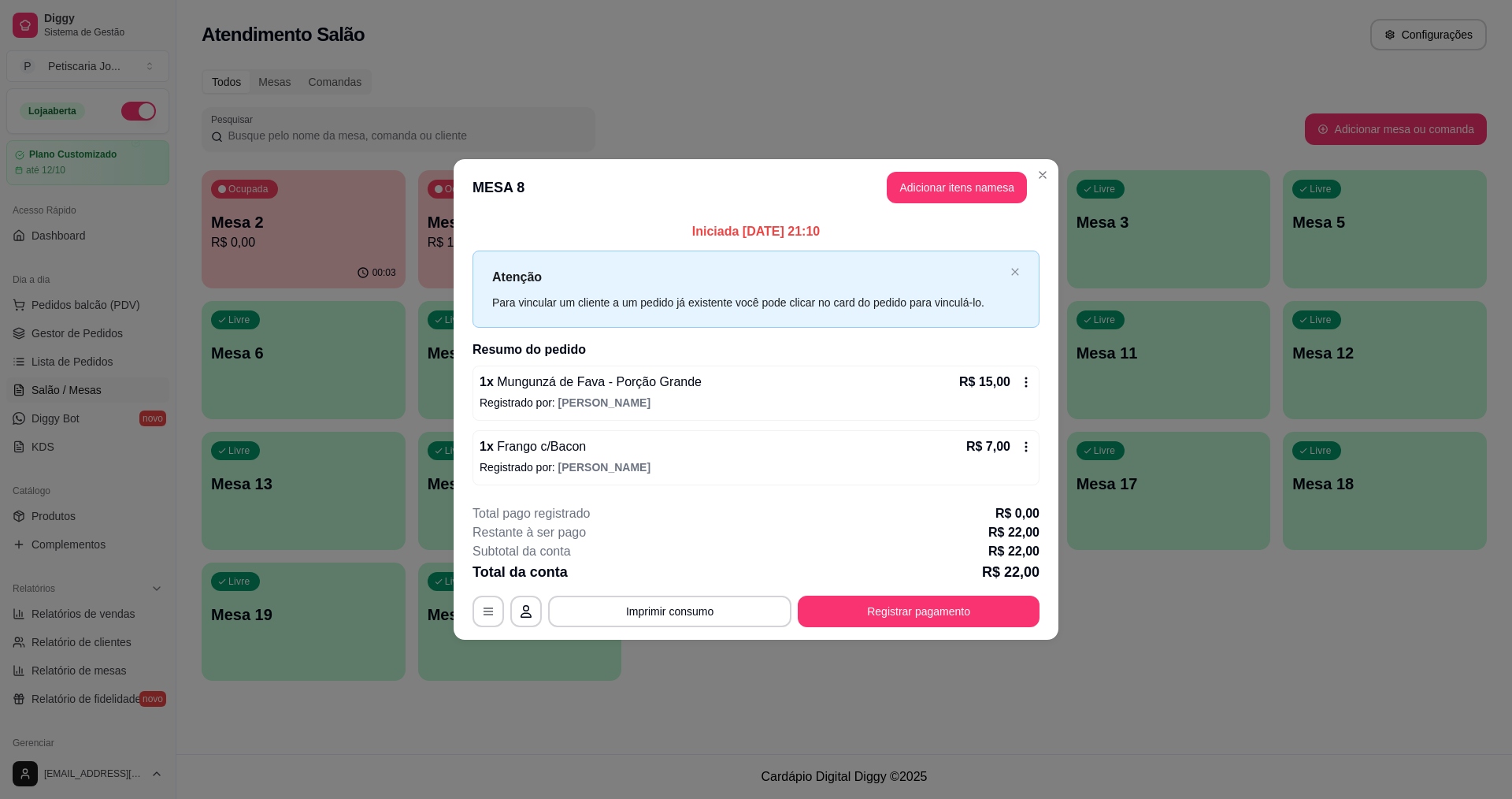
click at [1030, 446] on icon at bounding box center [1026, 447] width 13 height 13
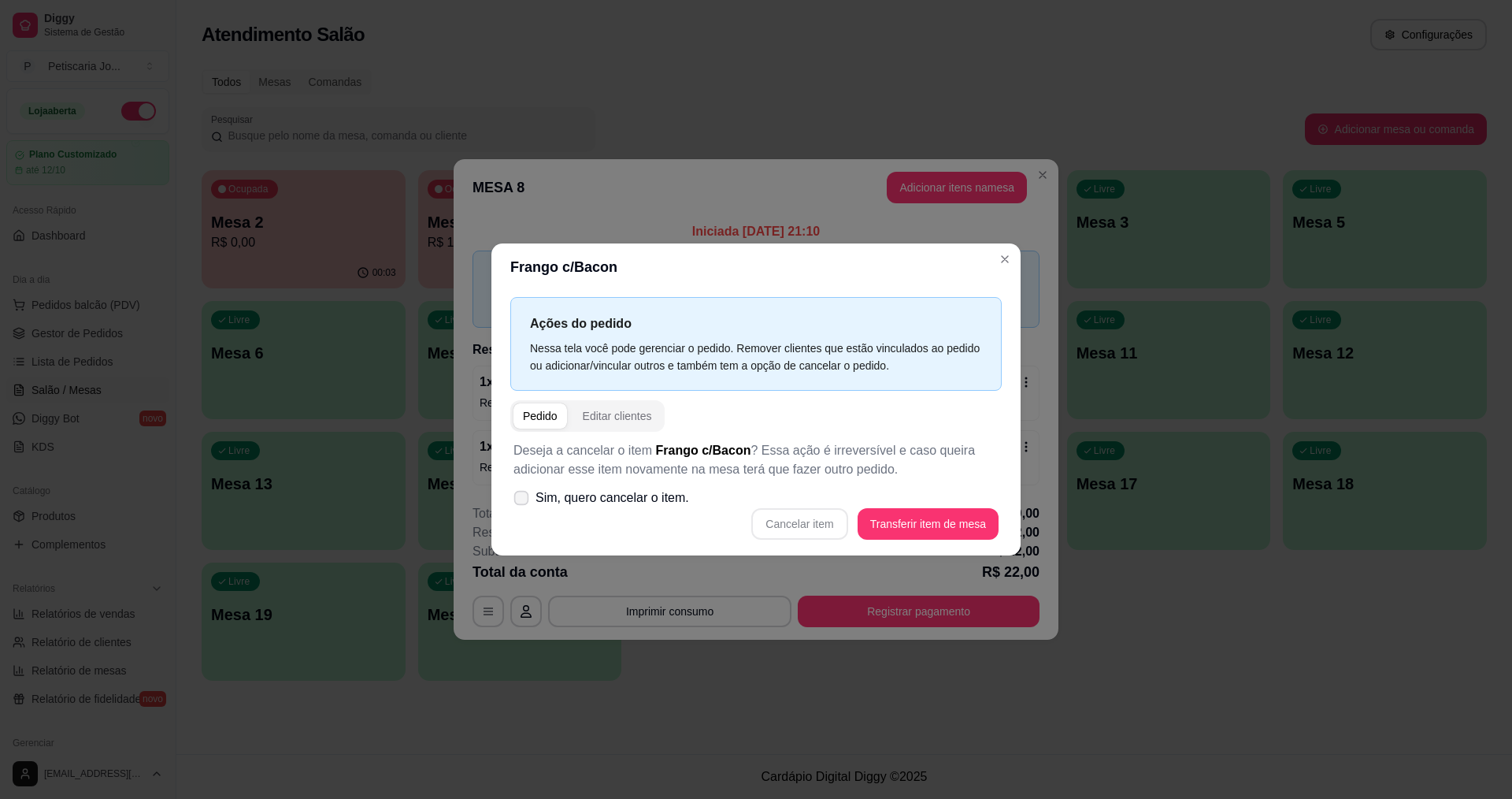
click at [526, 491] on span at bounding box center [521, 498] width 15 height 15
click at [523, 501] on input "Sim, quero cancelar o item." at bounding box center [518, 506] width 10 height 10
checkbox input "true"
click at [806, 526] on button "Cancelar item" at bounding box center [799, 524] width 96 height 32
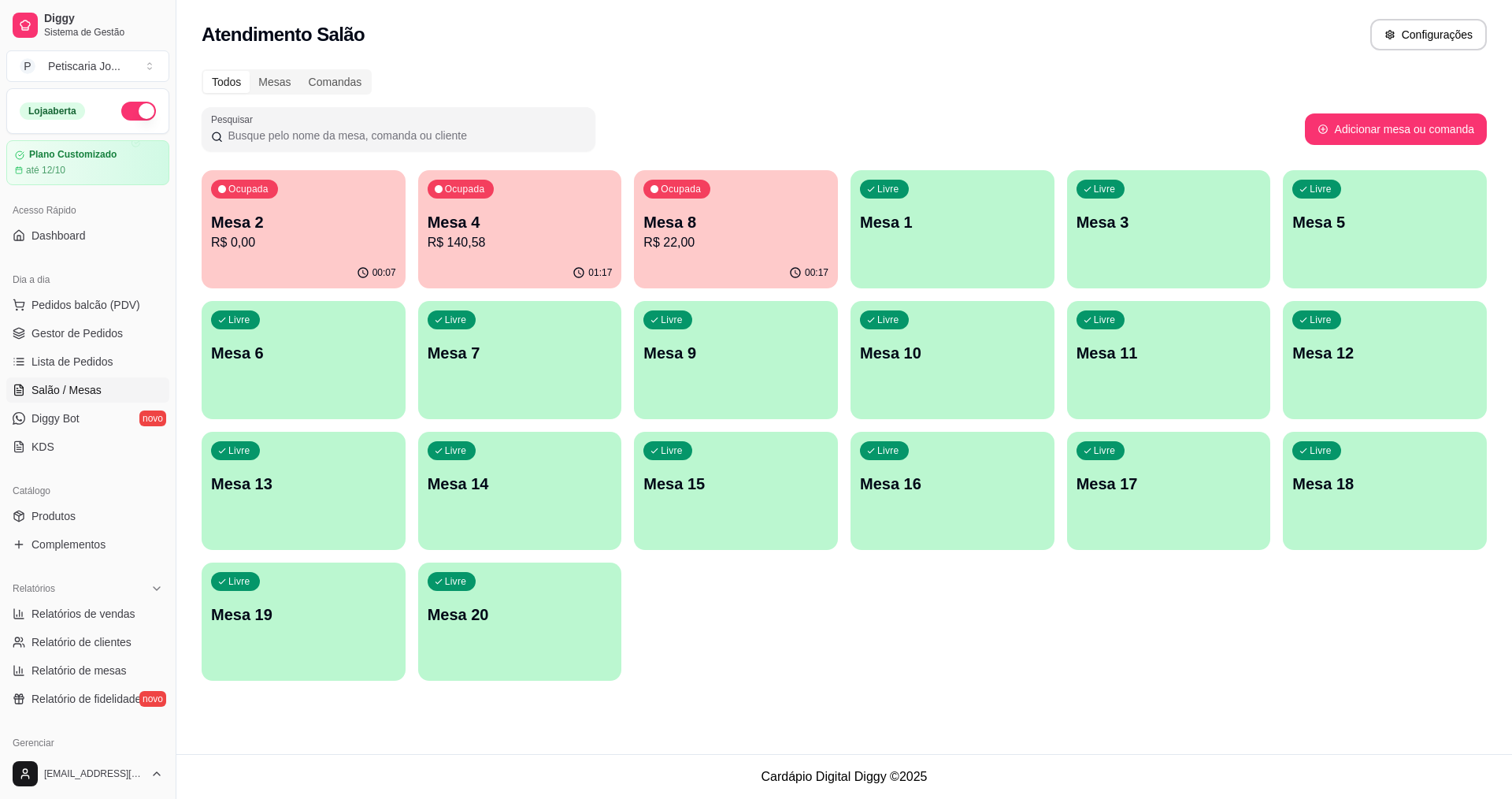
click at [726, 243] on p "R$ 22,00" at bounding box center [736, 242] width 186 height 19
click at [516, 246] on p "R$ 140,58" at bounding box center [520, 242] width 186 height 19
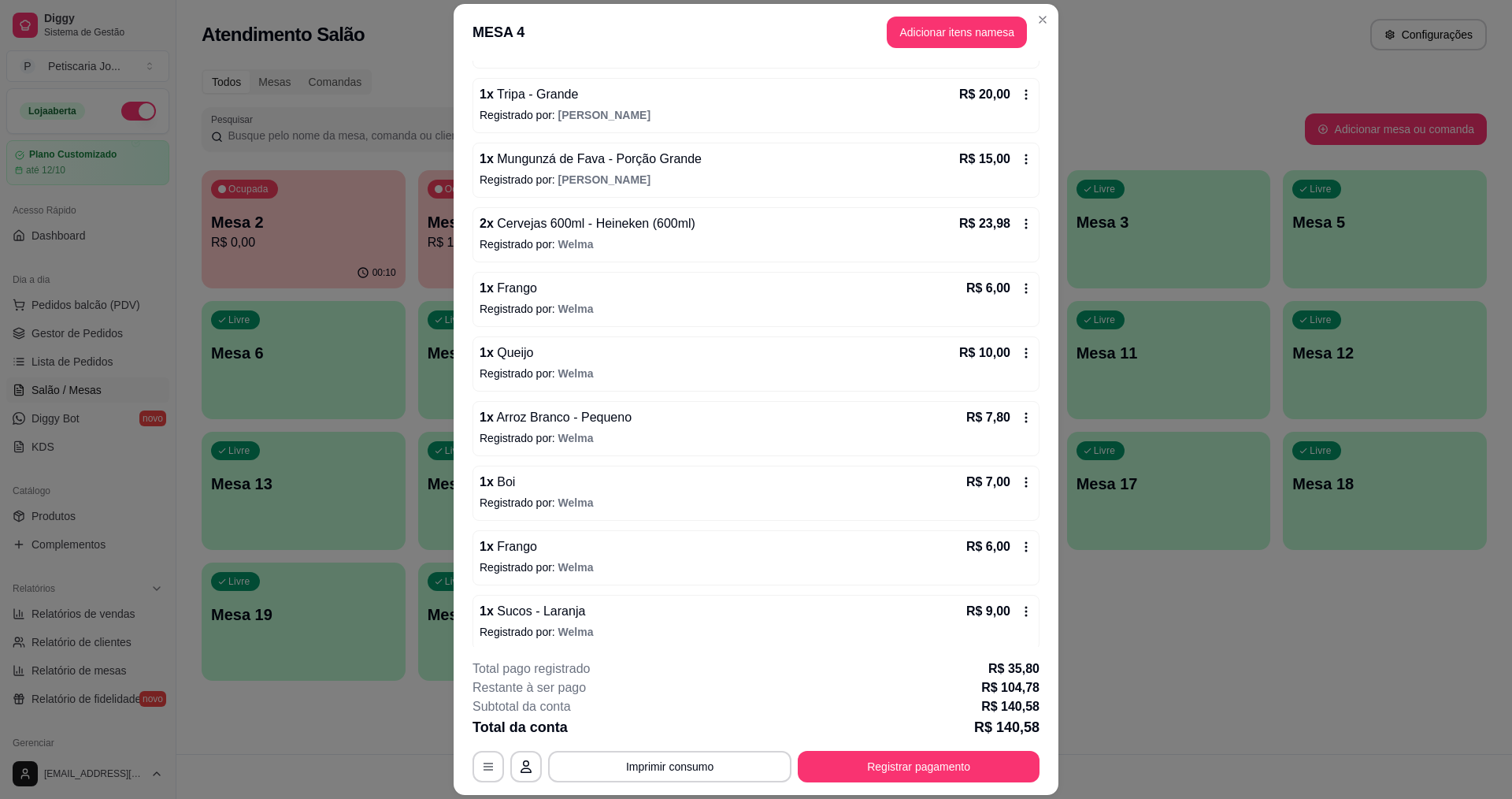
scroll to position [334, 0]
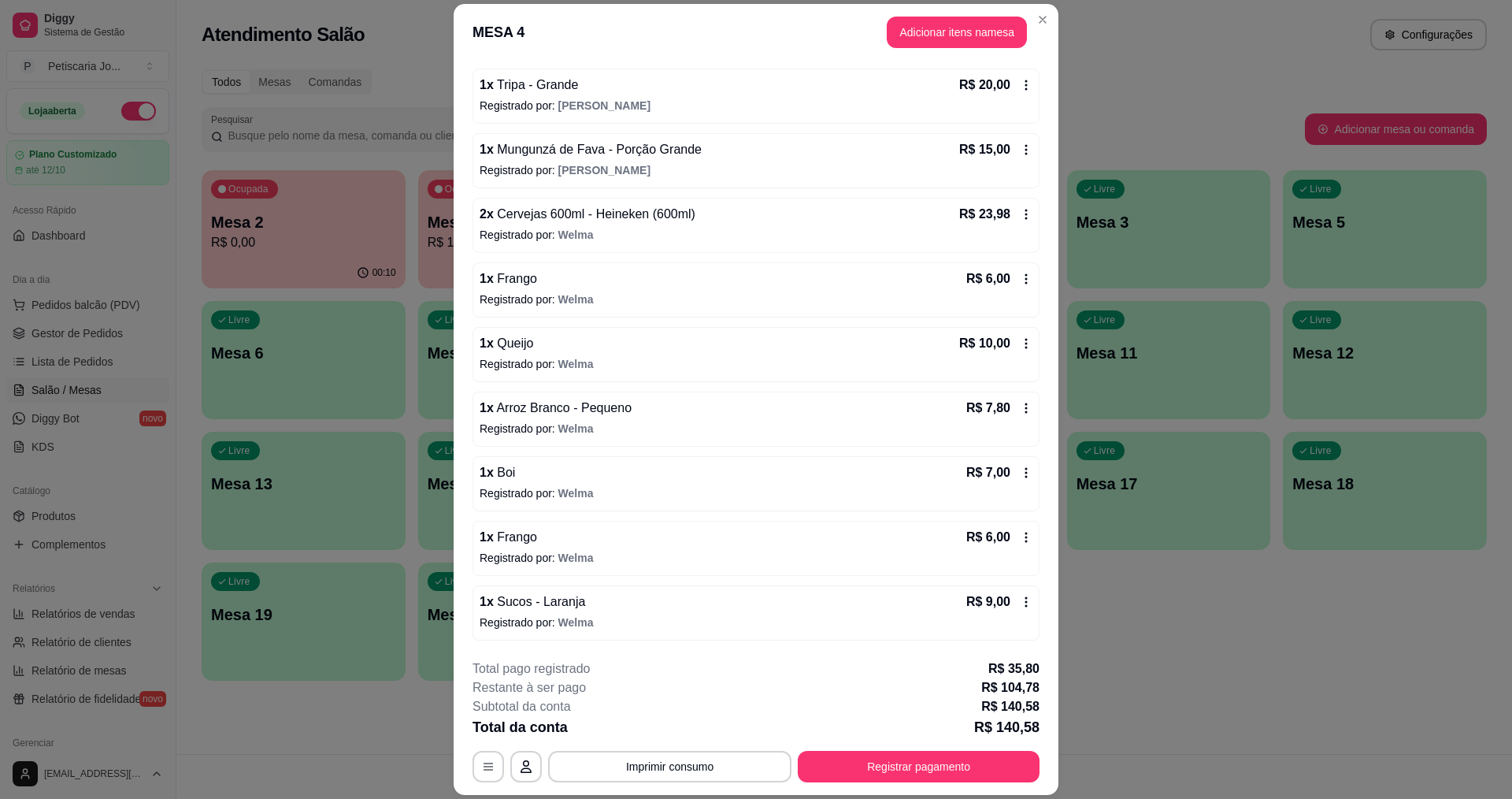
click at [1020, 405] on icon at bounding box center [1026, 408] width 13 height 13
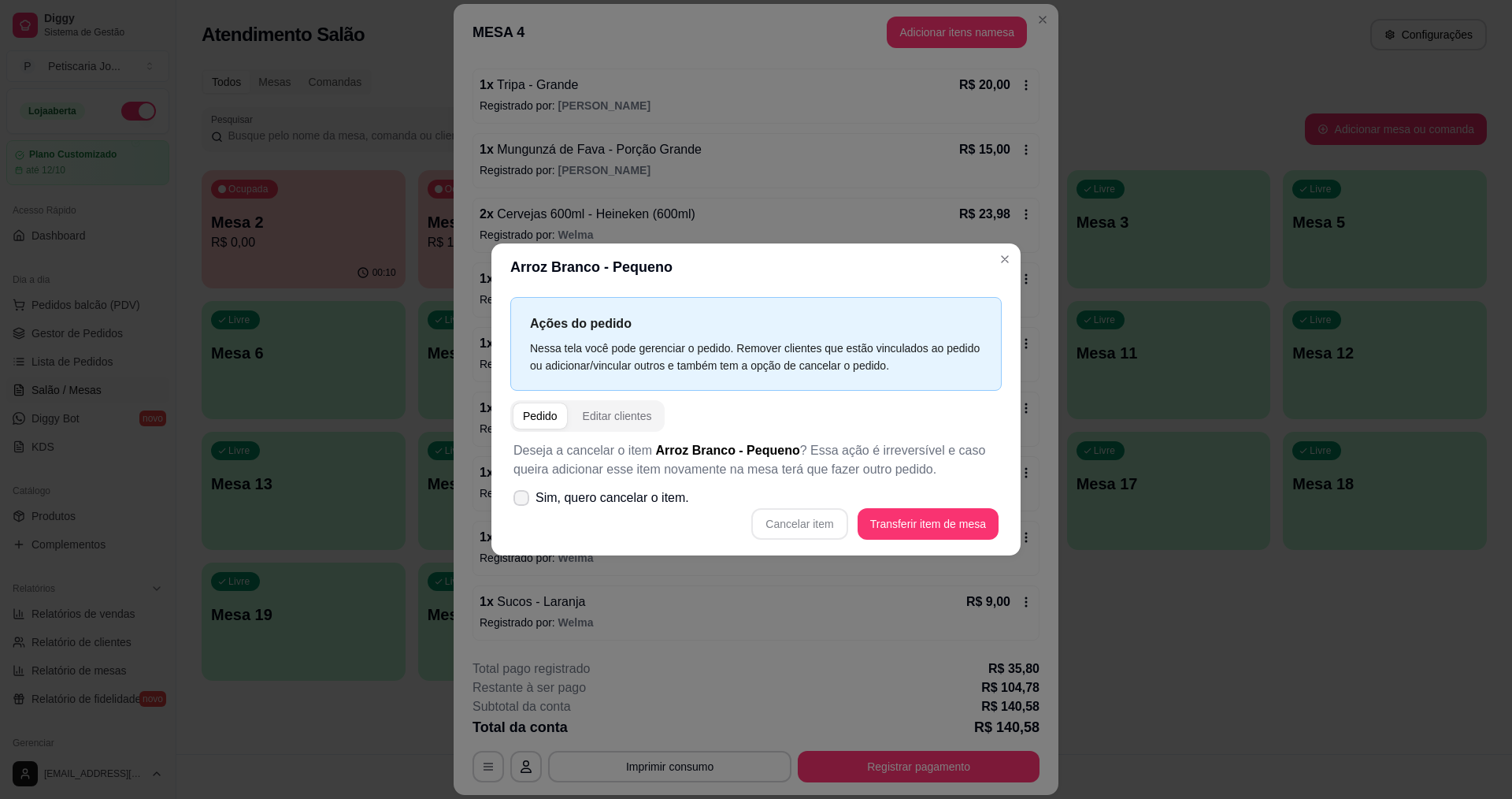
click at [520, 500] on icon at bounding box center [521, 498] width 13 height 10
click at [520, 501] on input "Sim, quero cancelar o item." at bounding box center [518, 506] width 10 height 10
checkbox input "true"
click at [802, 523] on button "Cancelar item" at bounding box center [799, 524] width 96 height 32
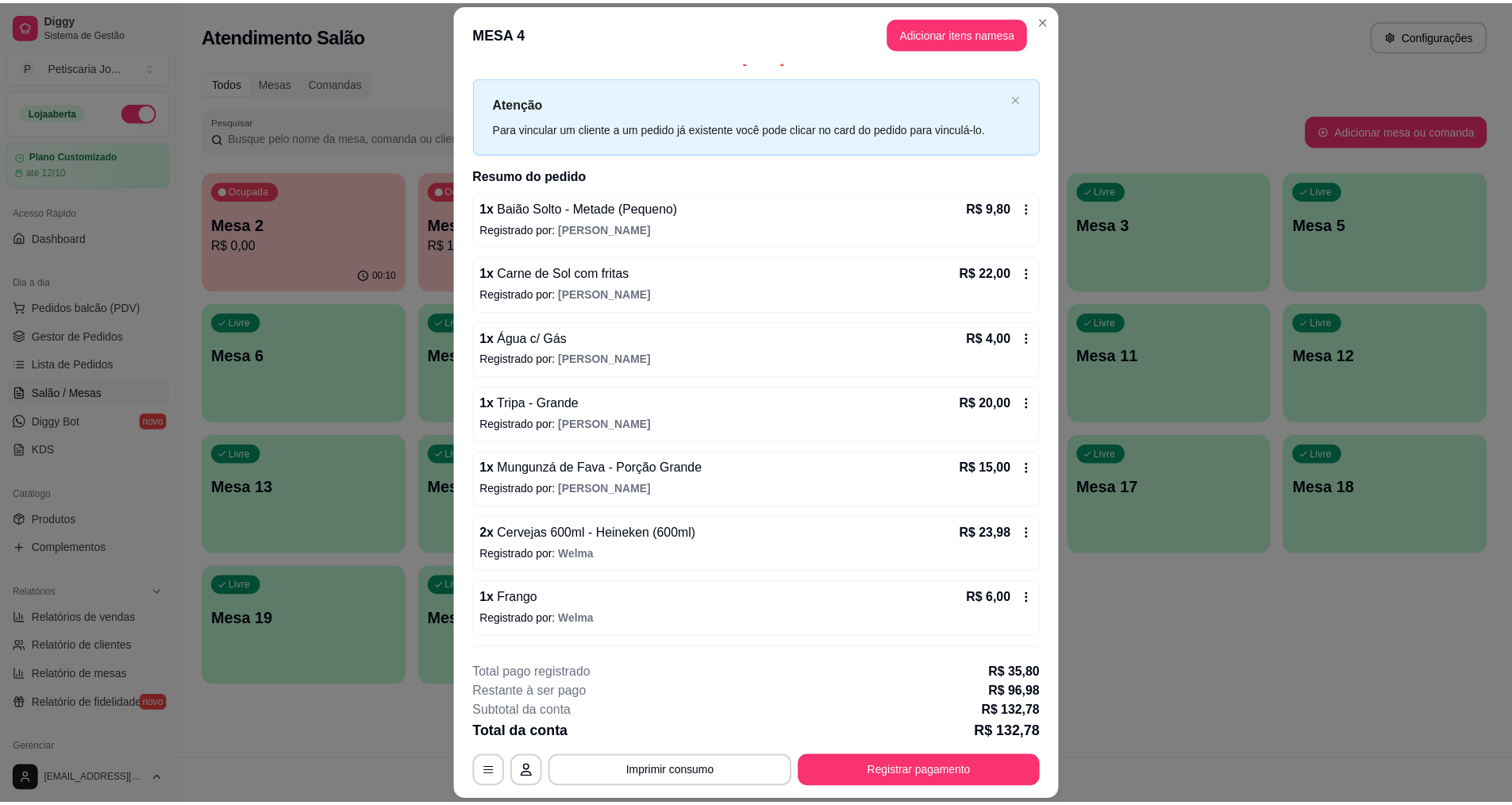
scroll to position [0, 0]
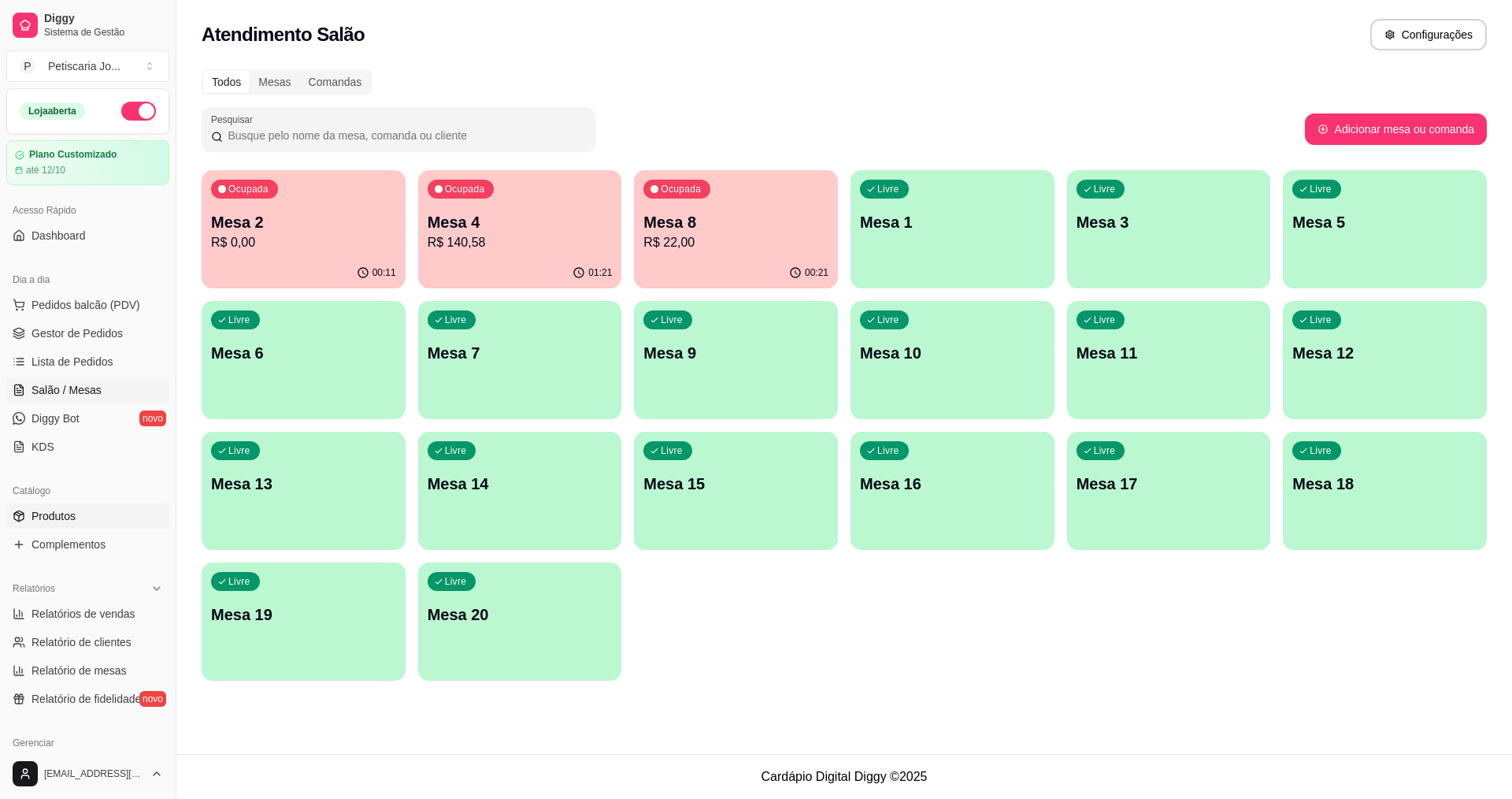
click at [59, 520] on span "Produtos" at bounding box center [54, 516] width 44 height 16
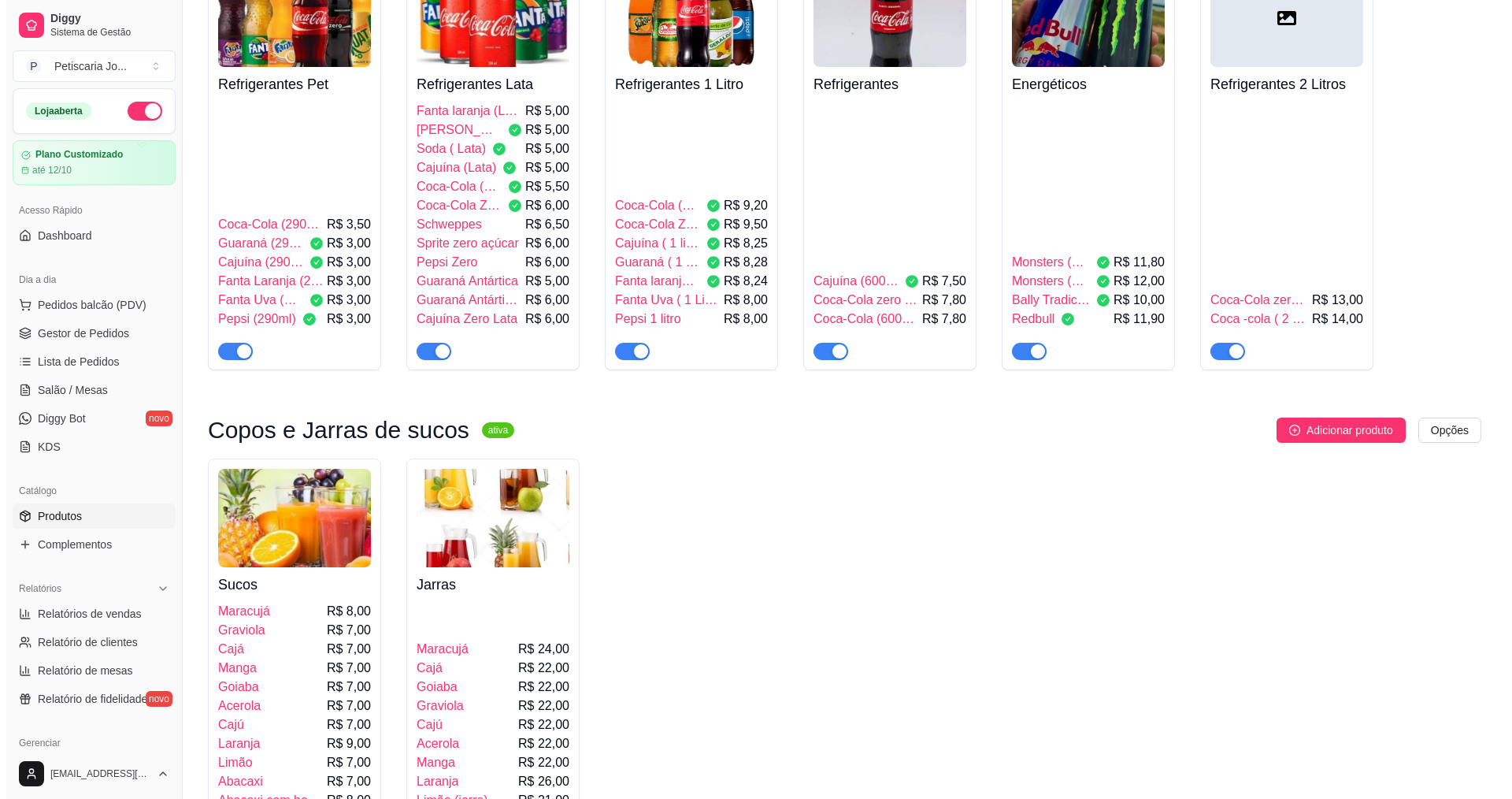
scroll to position [4727, 0]
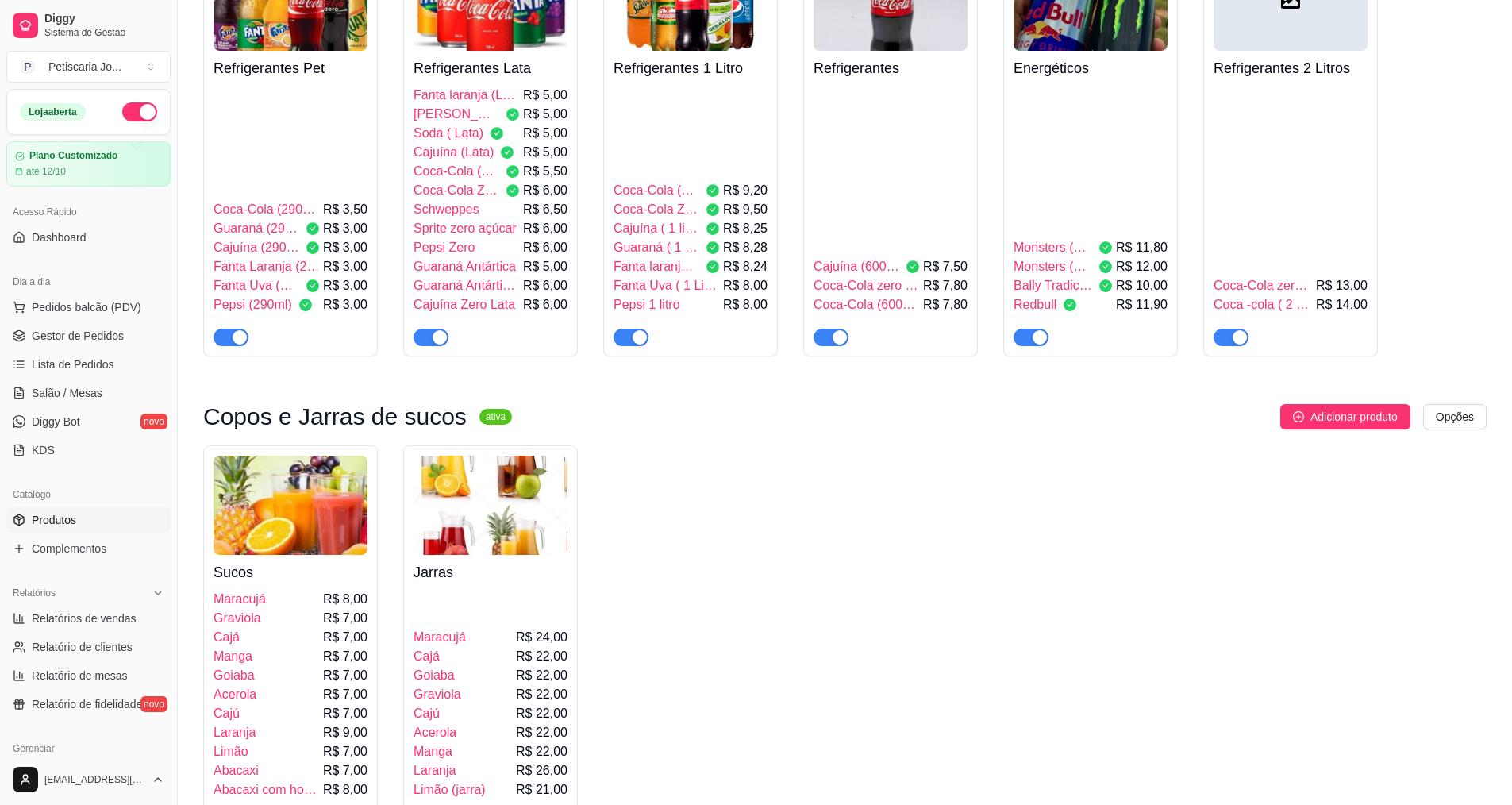
click at [495, 555] on div "[PERSON_NAME] R$ 24,00 Cajá R$ 22,00 Goiaba R$ 22,00 Graviola R$ 22,00 Cajú R$ …" at bounding box center [491, 693] width 154 height 276
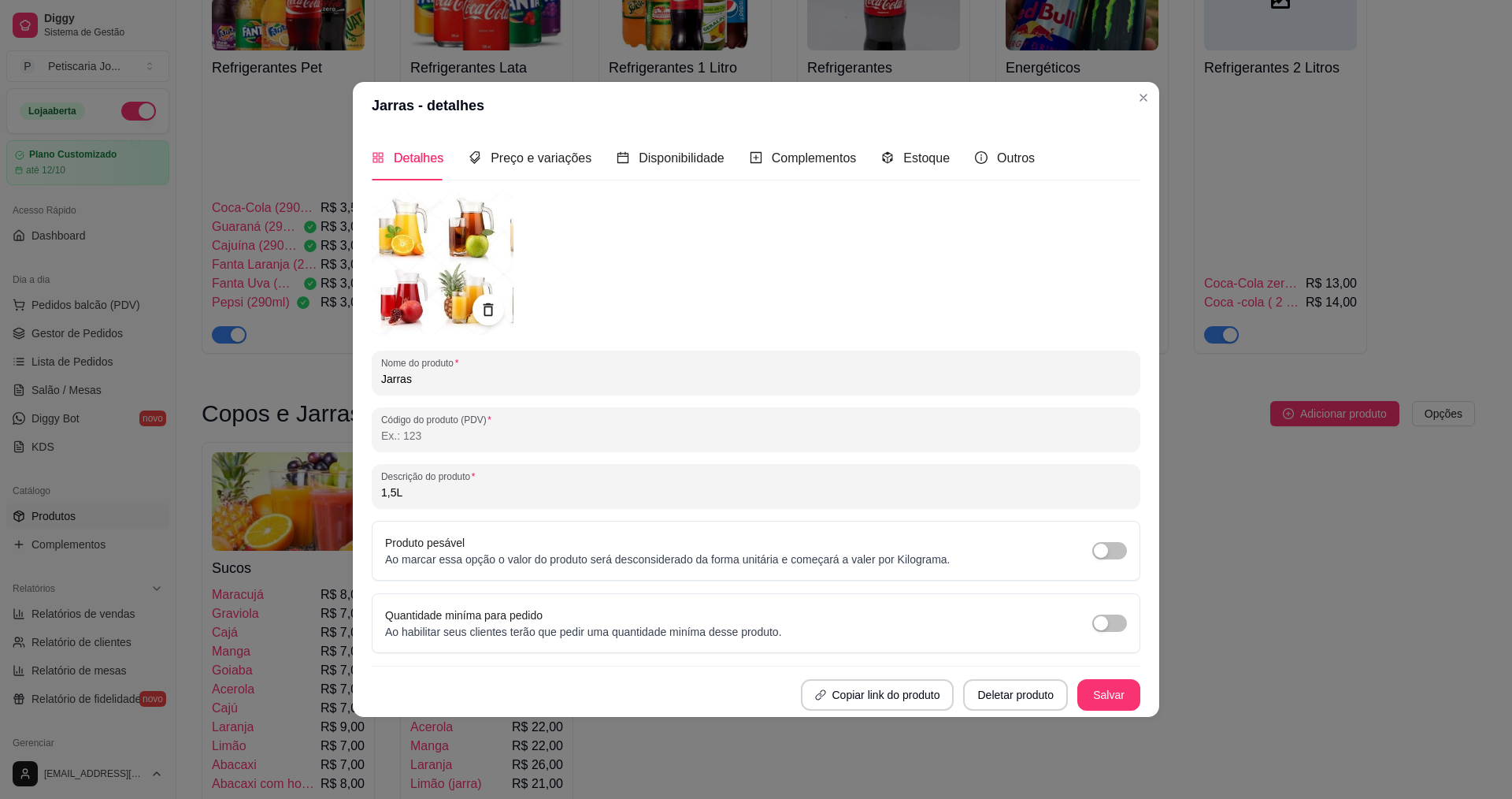
click at [1098, 560] on div "Produto pesável Ao marcar essa opção o valor do produto será desconsiderado da …" at bounding box center [756, 550] width 742 height 33
click at [655, 151] on span "Disponibilidade" at bounding box center [682, 157] width 86 height 13
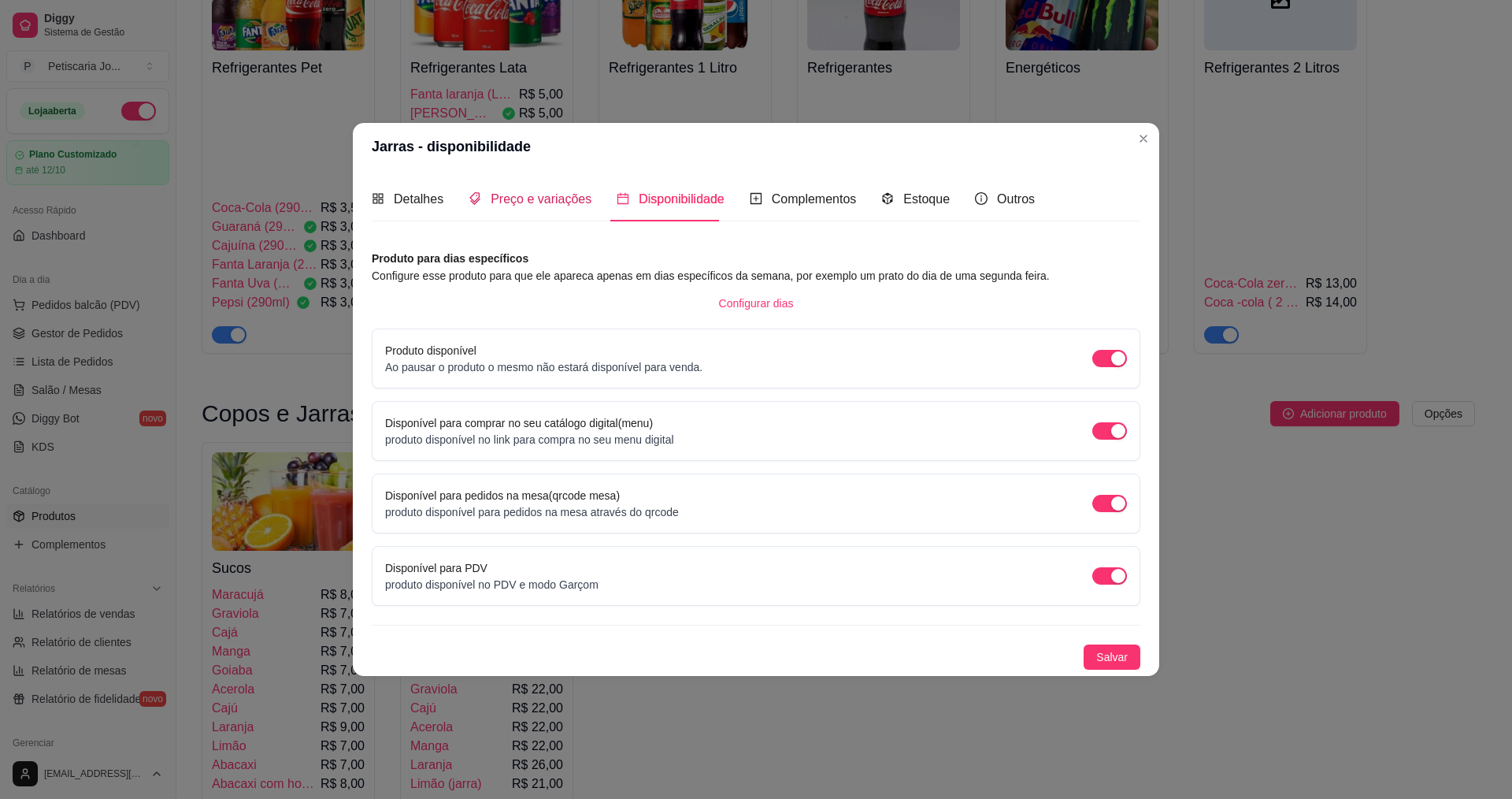
click at [527, 199] on span "Preço e variações" at bounding box center [542, 199] width 101 height 13
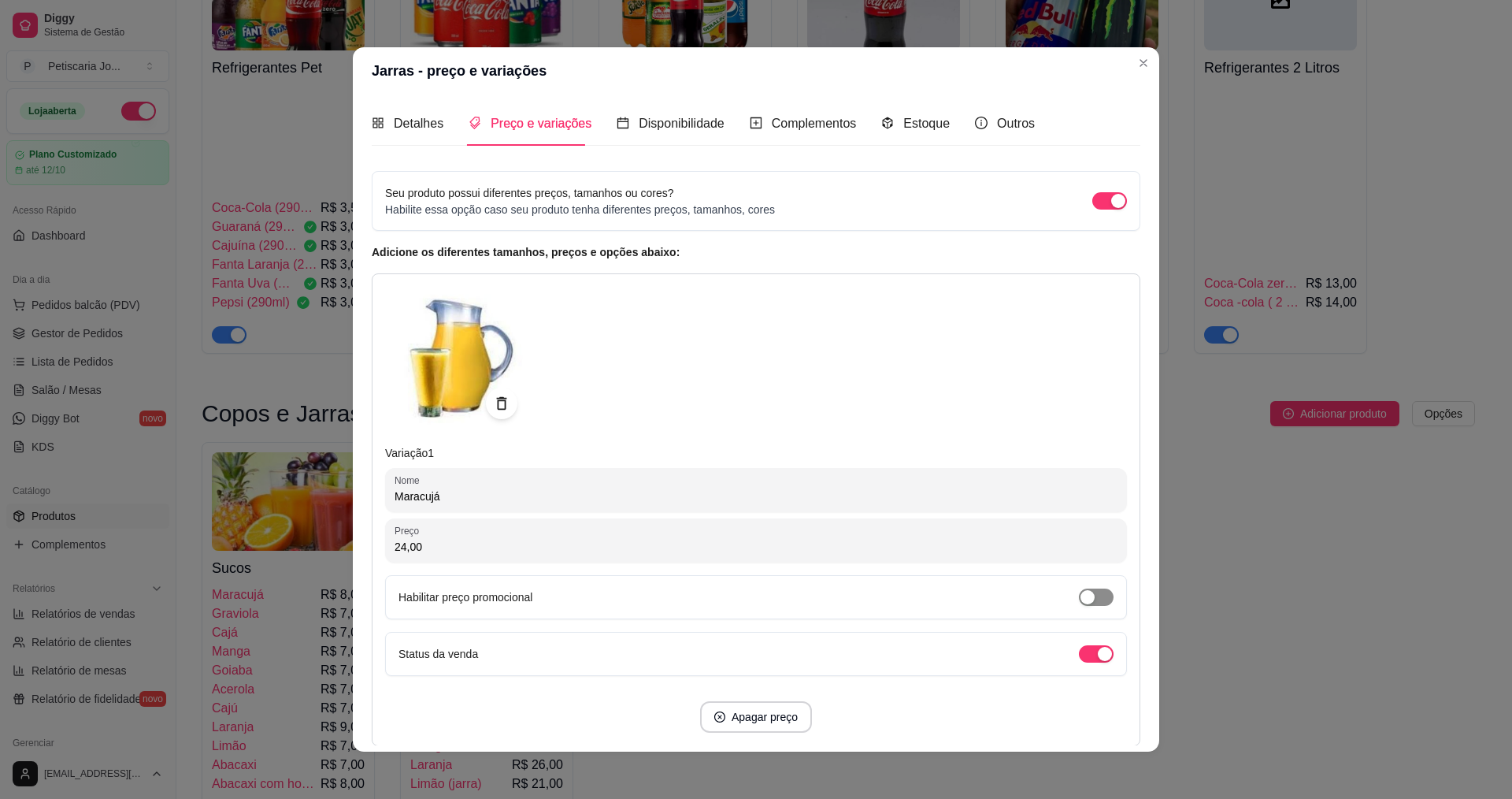
click at [1079, 600] on button "button" at bounding box center [1096, 597] width 35 height 17
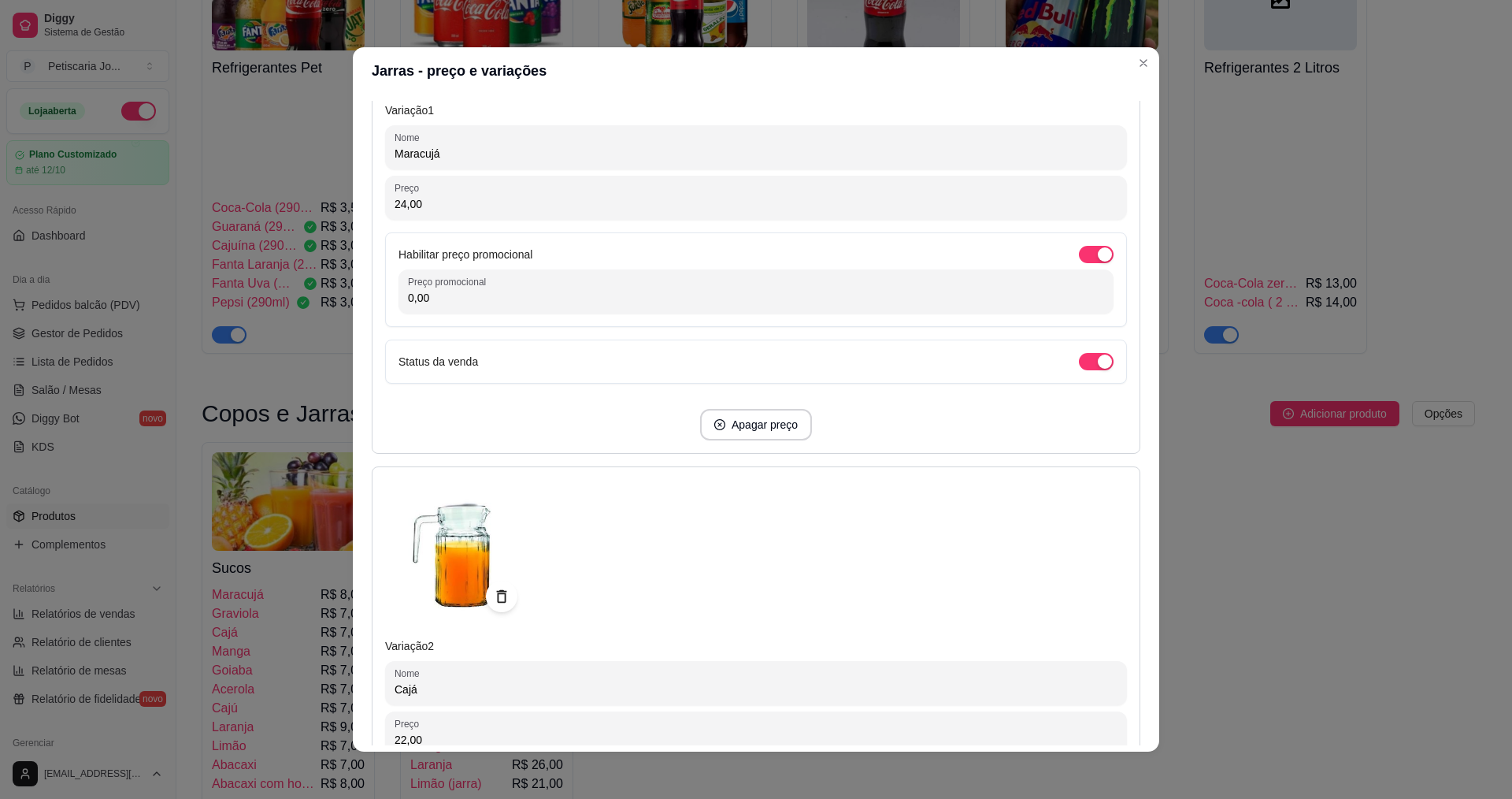
scroll to position [316, 0]
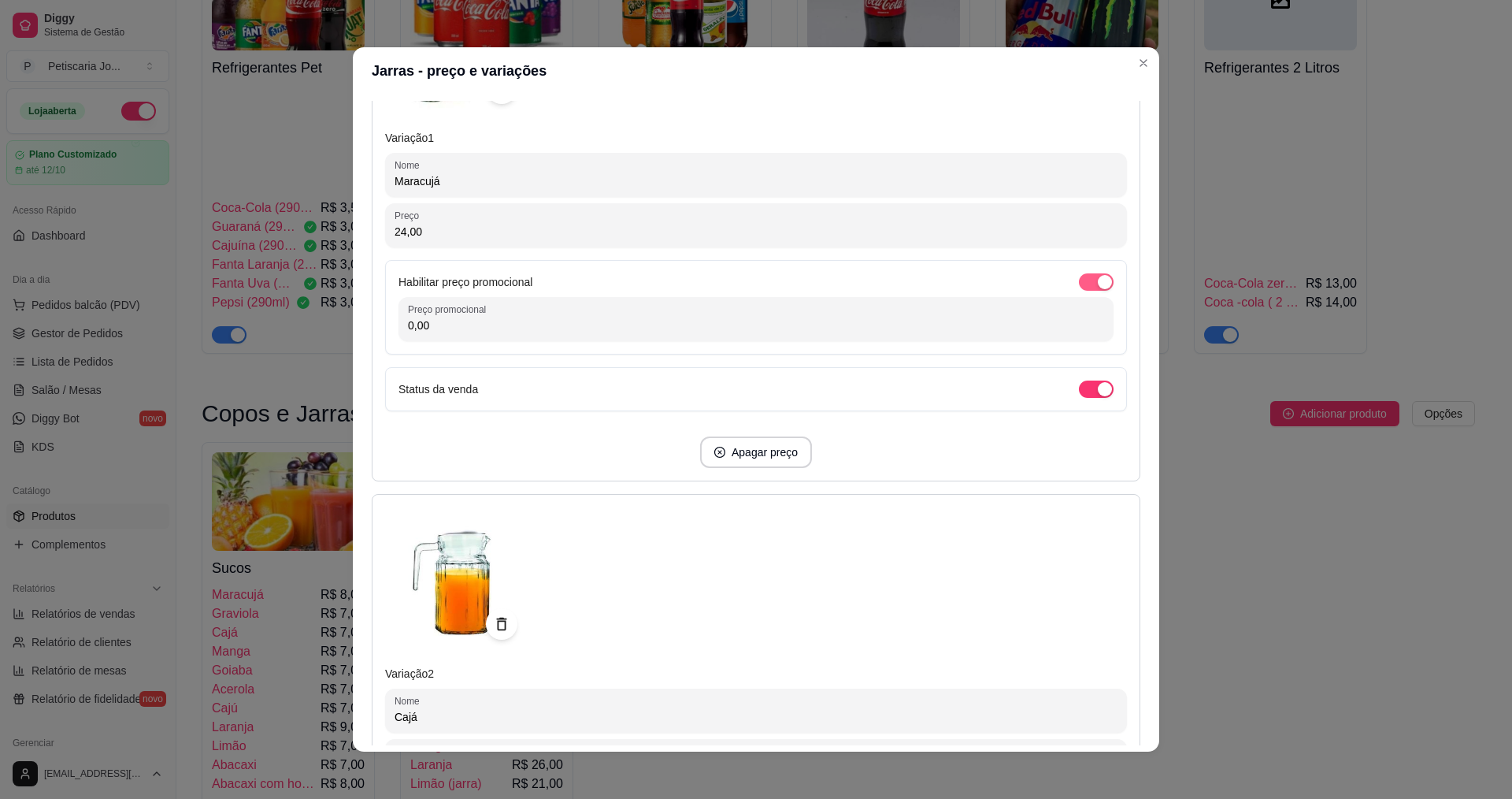
click at [1094, 279] on span "button" at bounding box center [1096, 281] width 35 height 17
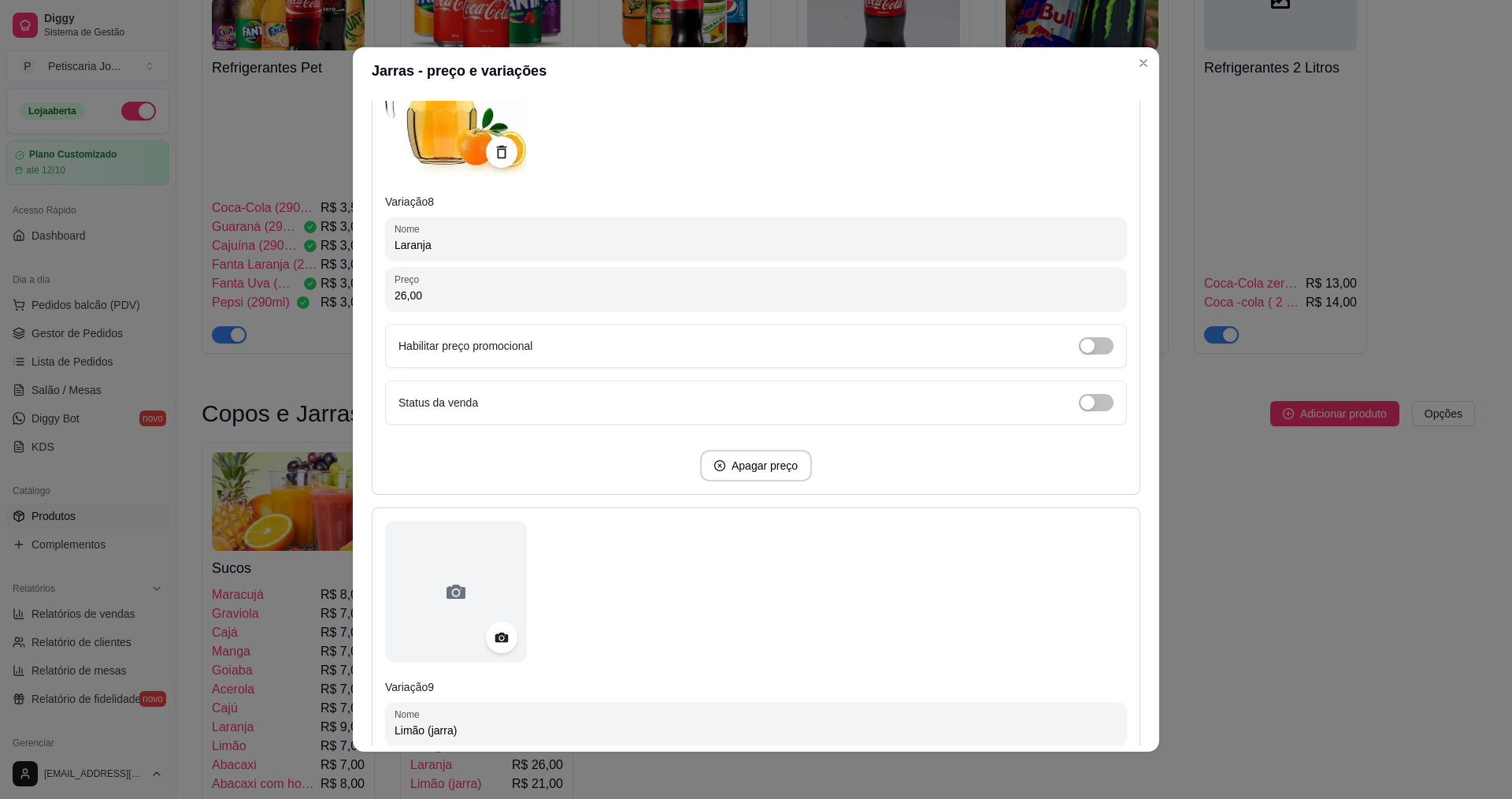
scroll to position [3625, 0]
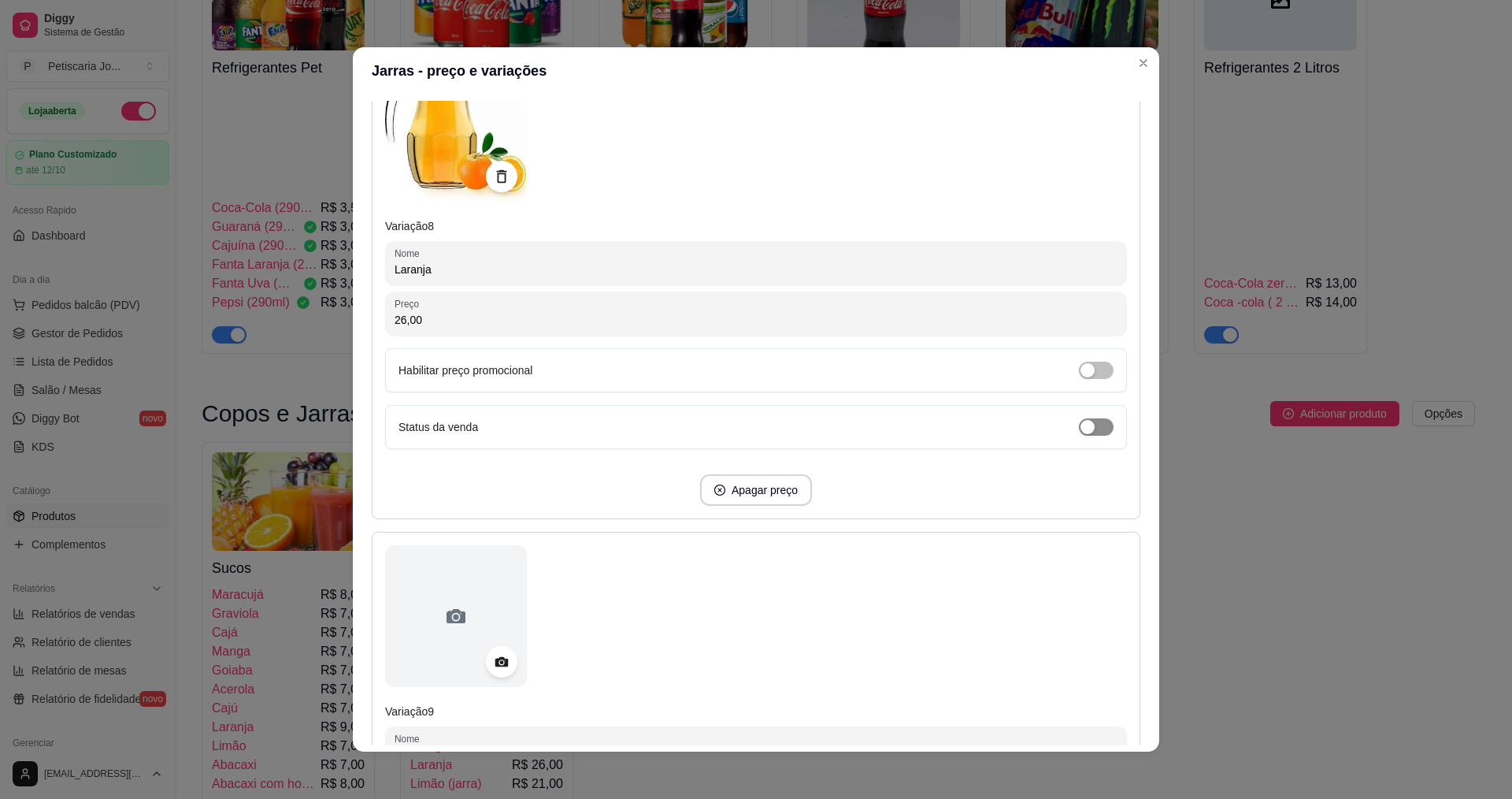
click at [1080, 425] on span "button" at bounding box center [1096, 427] width 35 height 17
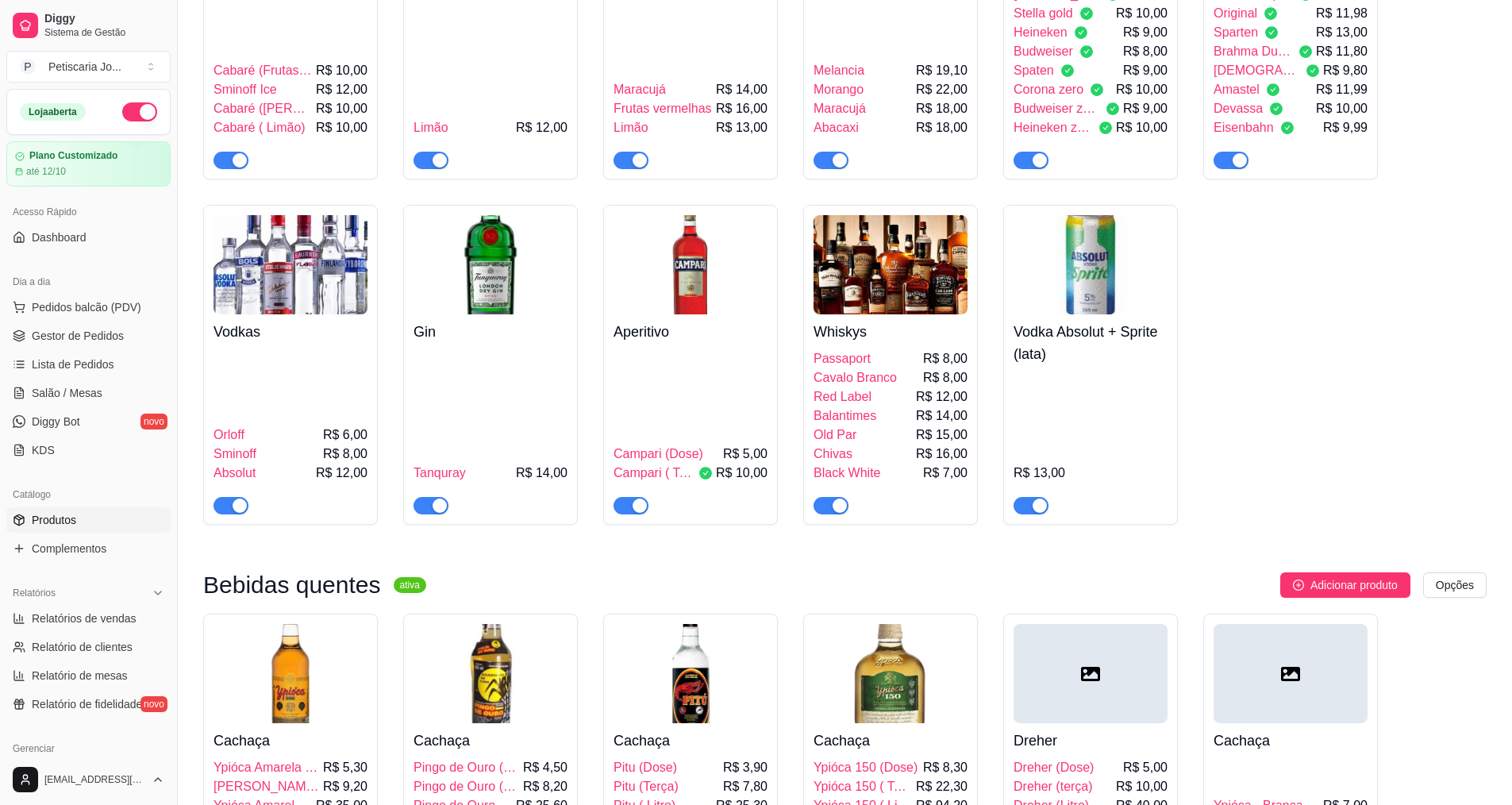
scroll to position [3731, 0]
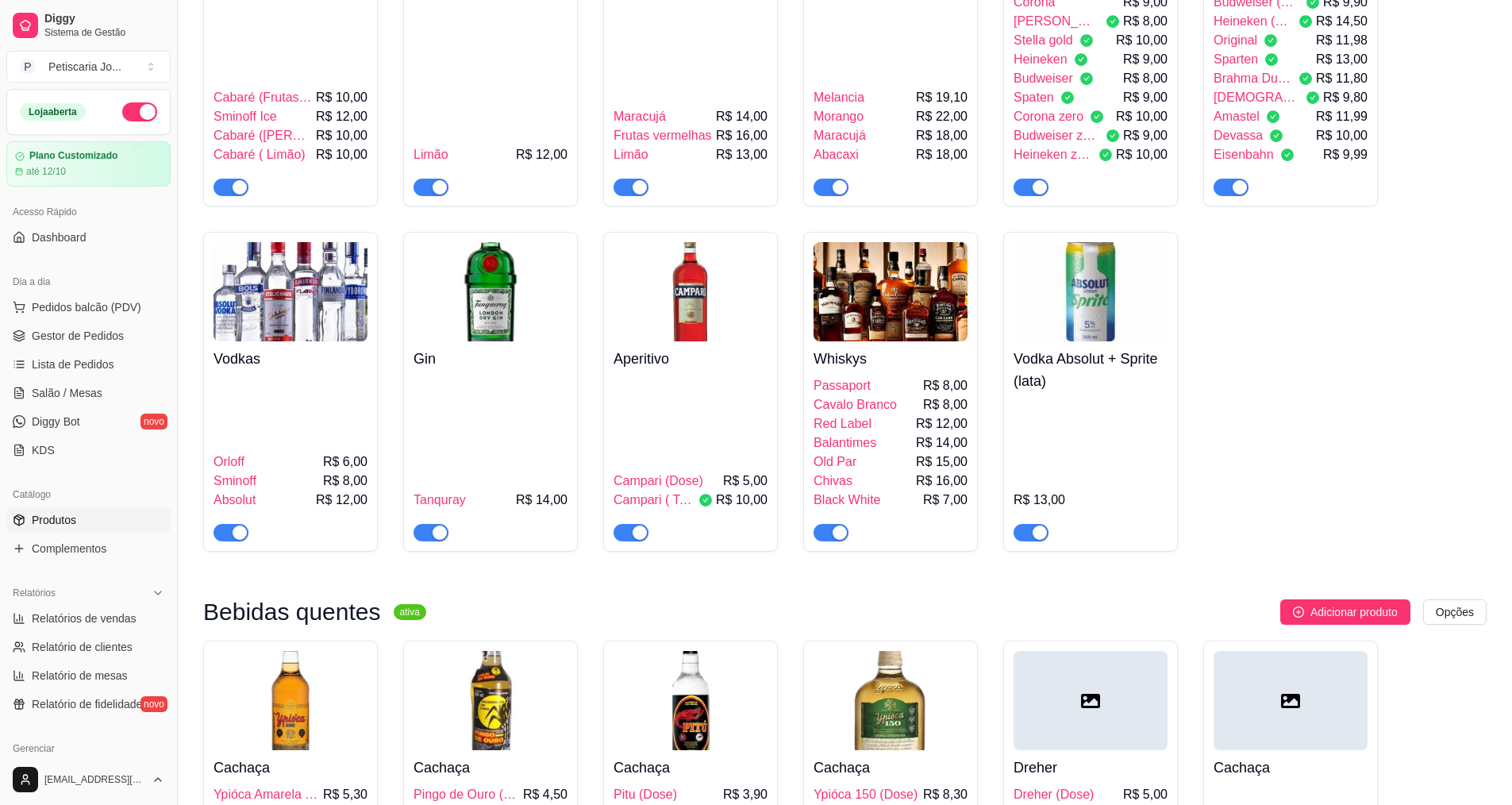
click at [918, 242] on img at bounding box center [891, 291] width 154 height 99
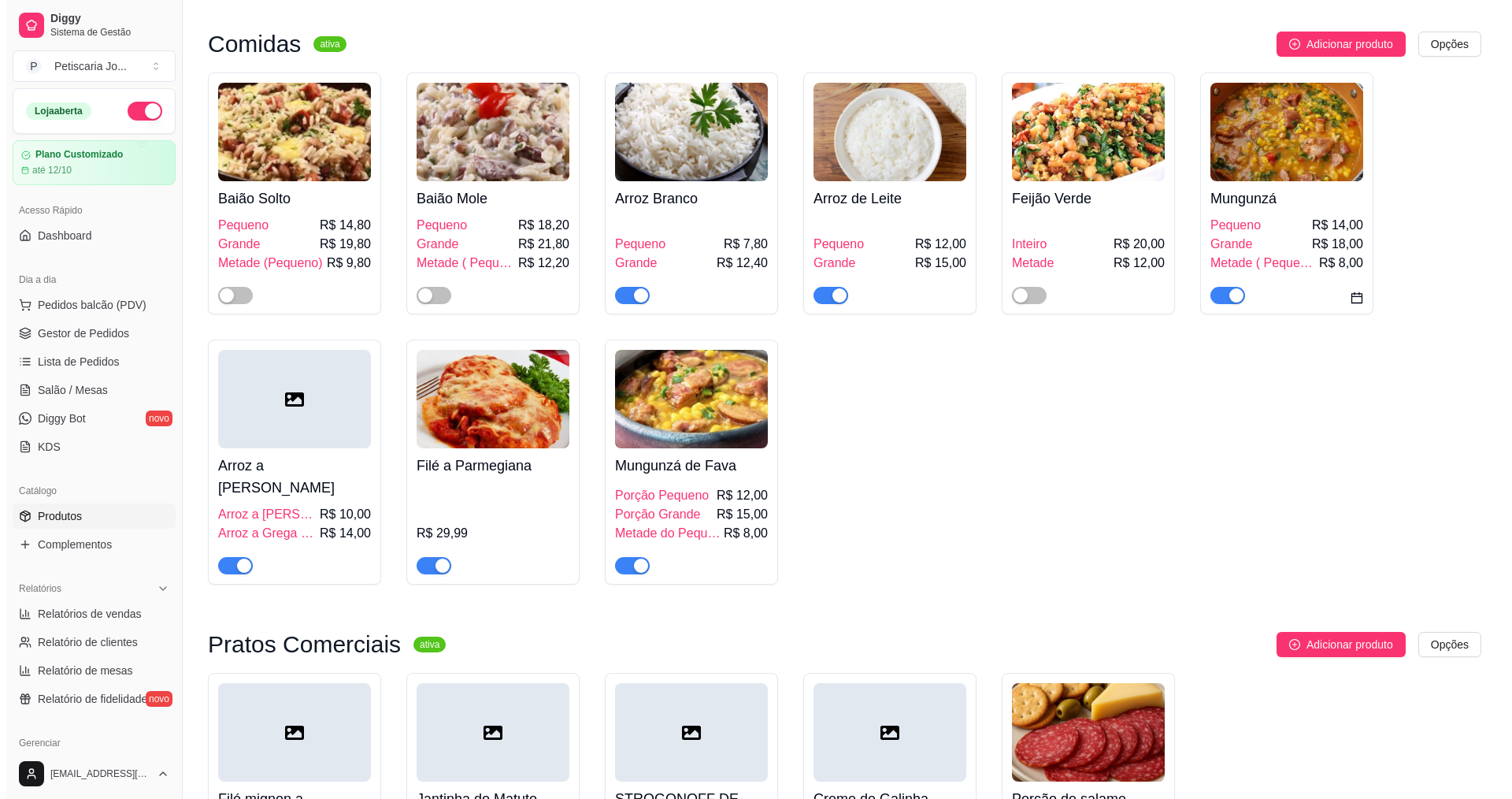
scroll to position [0, 0]
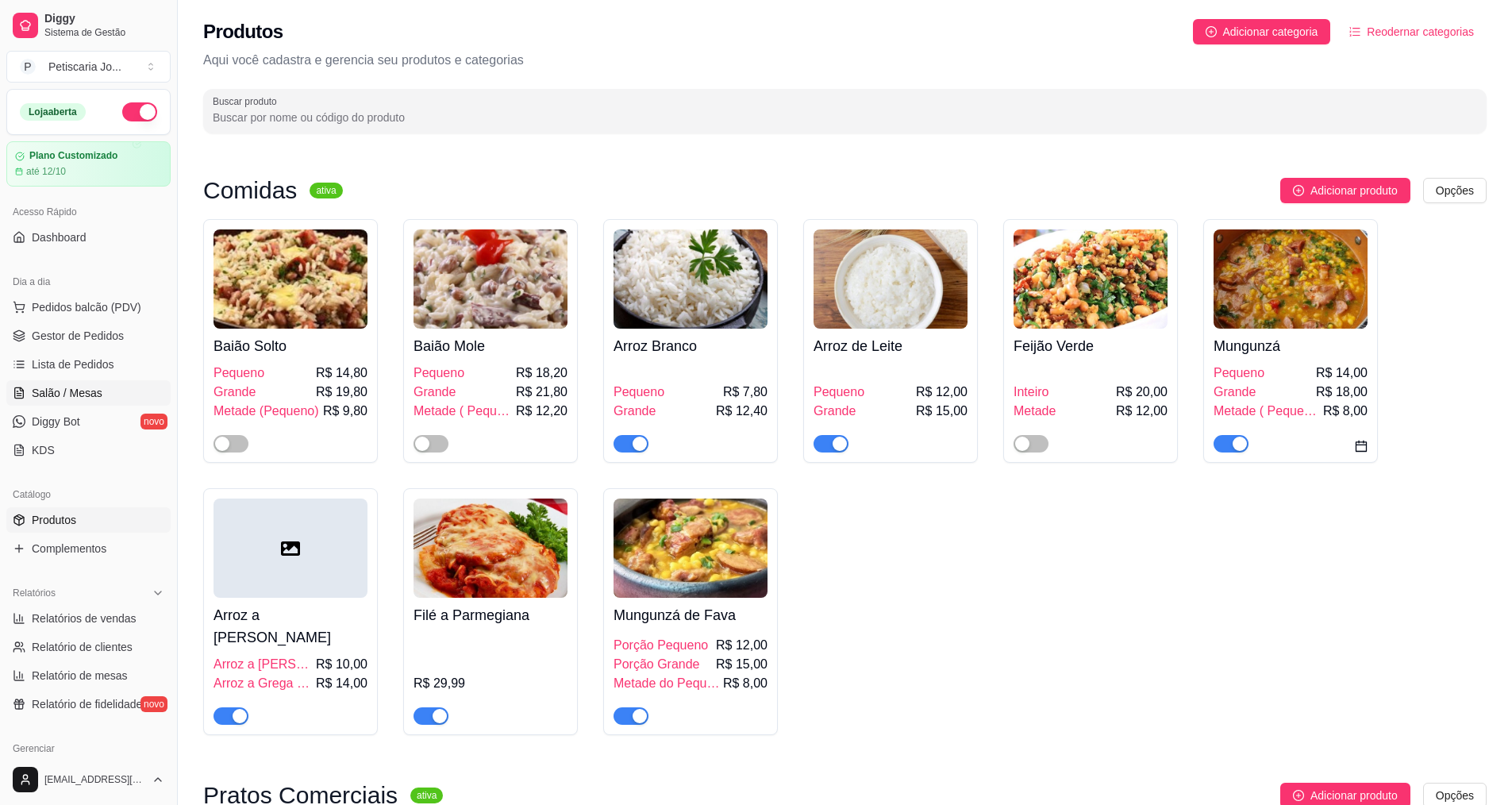
click at [64, 394] on span "Salão / Mesas" at bounding box center [67, 393] width 71 height 16
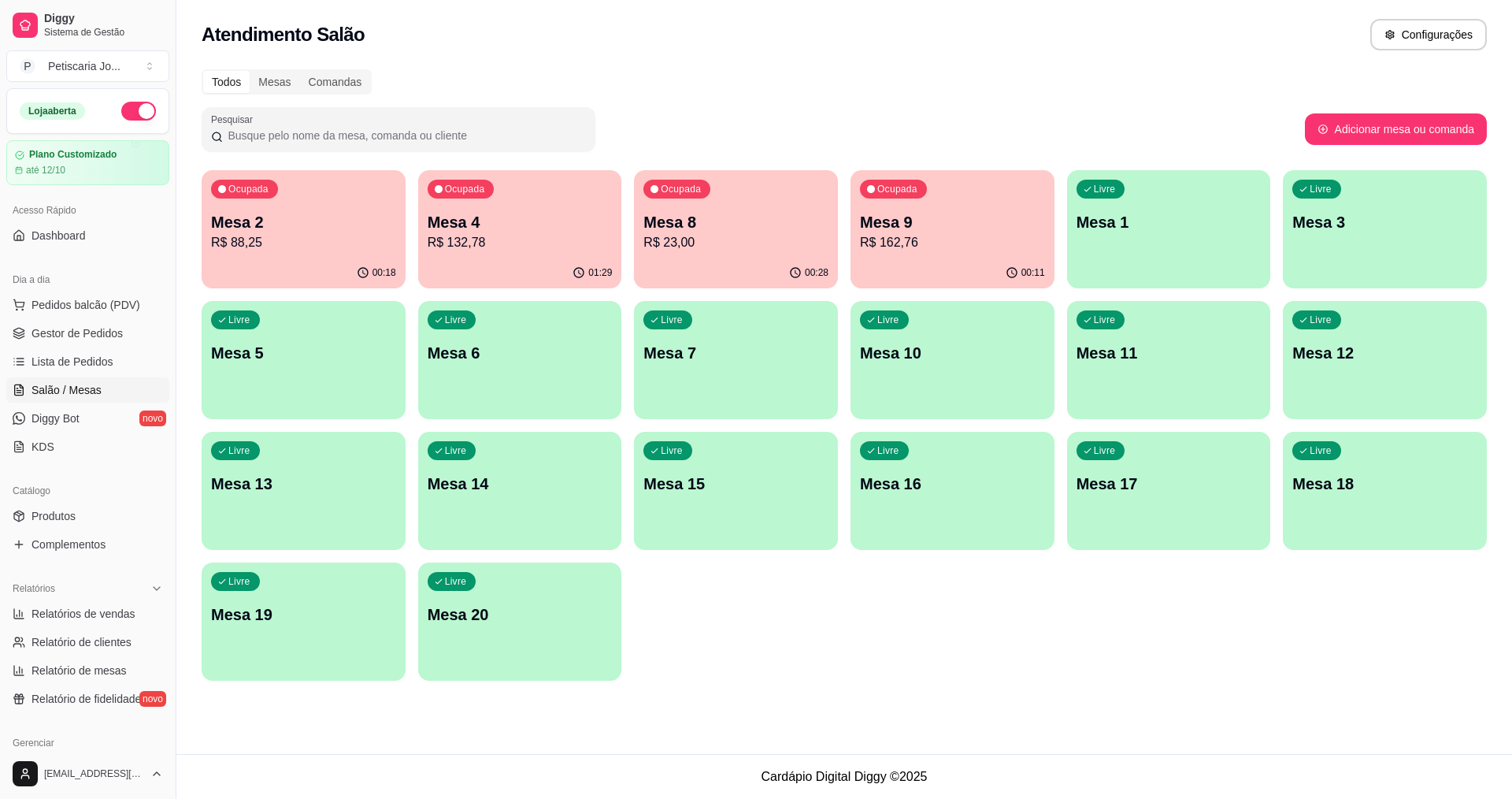
click at [980, 243] on p "R$ 162,76" at bounding box center [952, 242] width 186 height 19
click at [707, 236] on p "R$ 23,00" at bounding box center [736, 242] width 180 height 18
click at [510, 232] on div "Mesa 4 R$ 132,78" at bounding box center [520, 231] width 186 height 41
click at [78, 361] on span "Lista de Pedidos" at bounding box center [72, 361] width 82 height 16
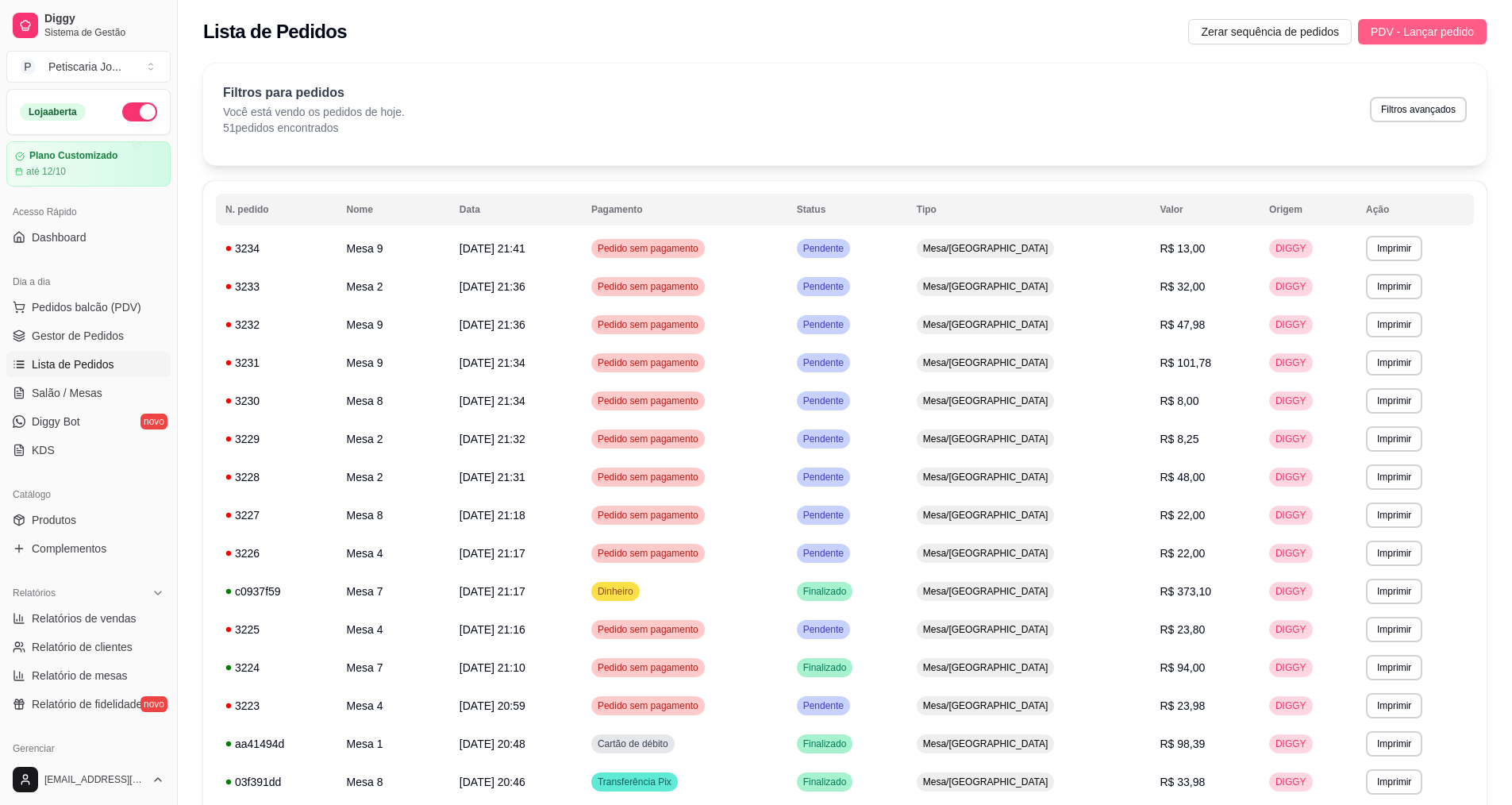
click at [1446, 32] on span "PDV - Lançar pedido" at bounding box center [1422, 31] width 103 height 17
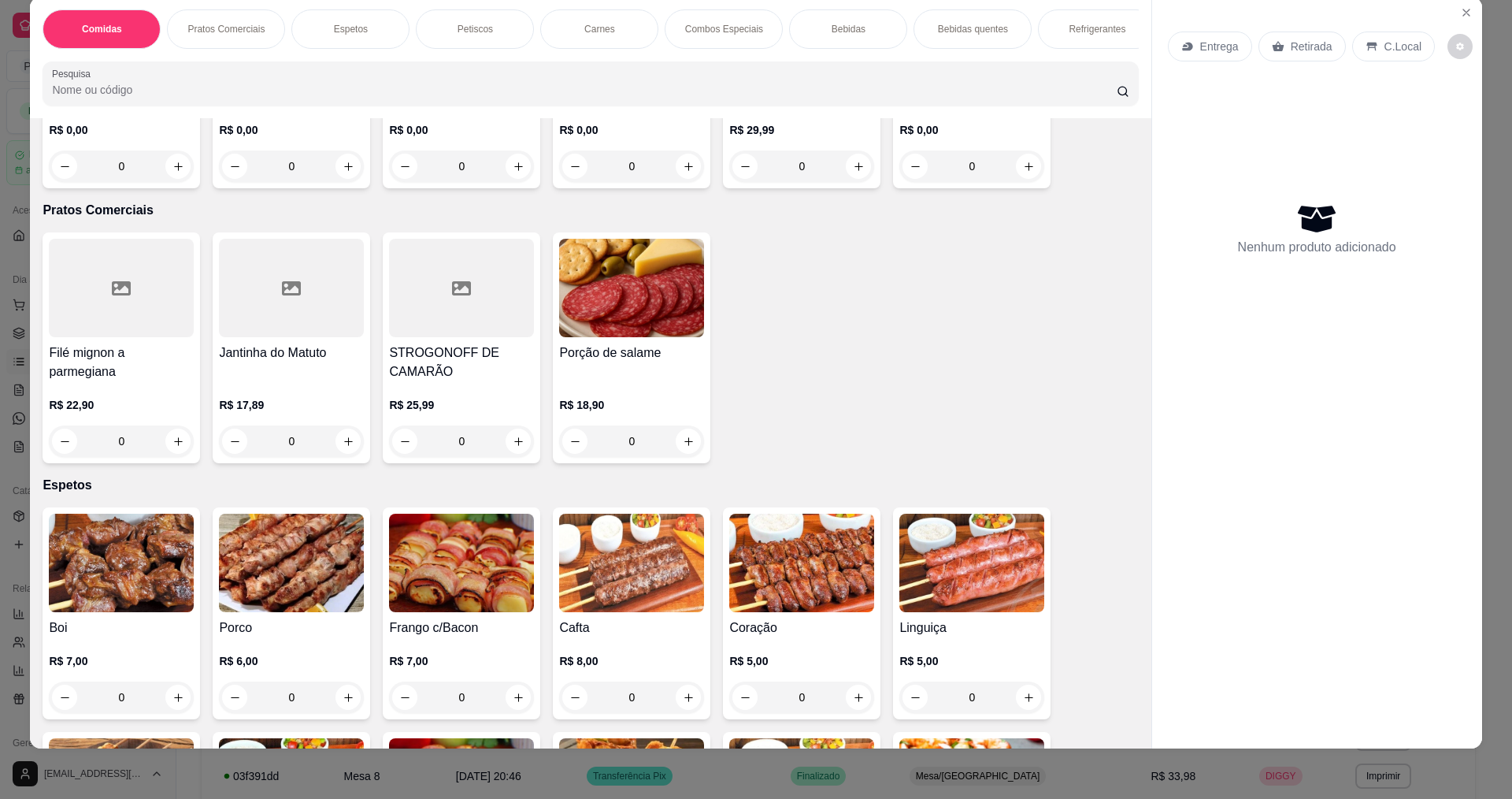
scroll to position [394, 0]
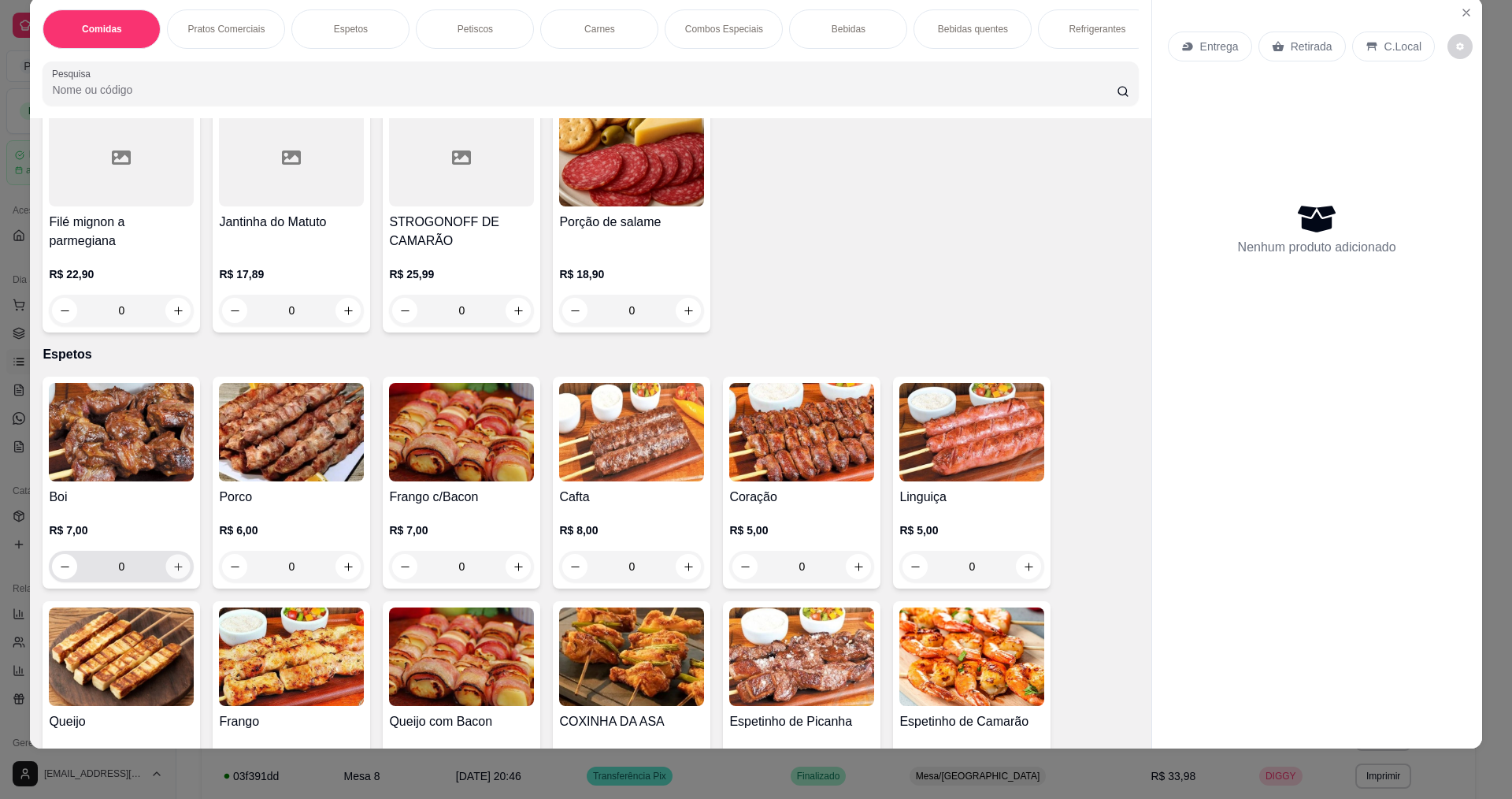
click at [174, 564] on icon "increase-product-quantity" at bounding box center [179, 567] width 12 height 12
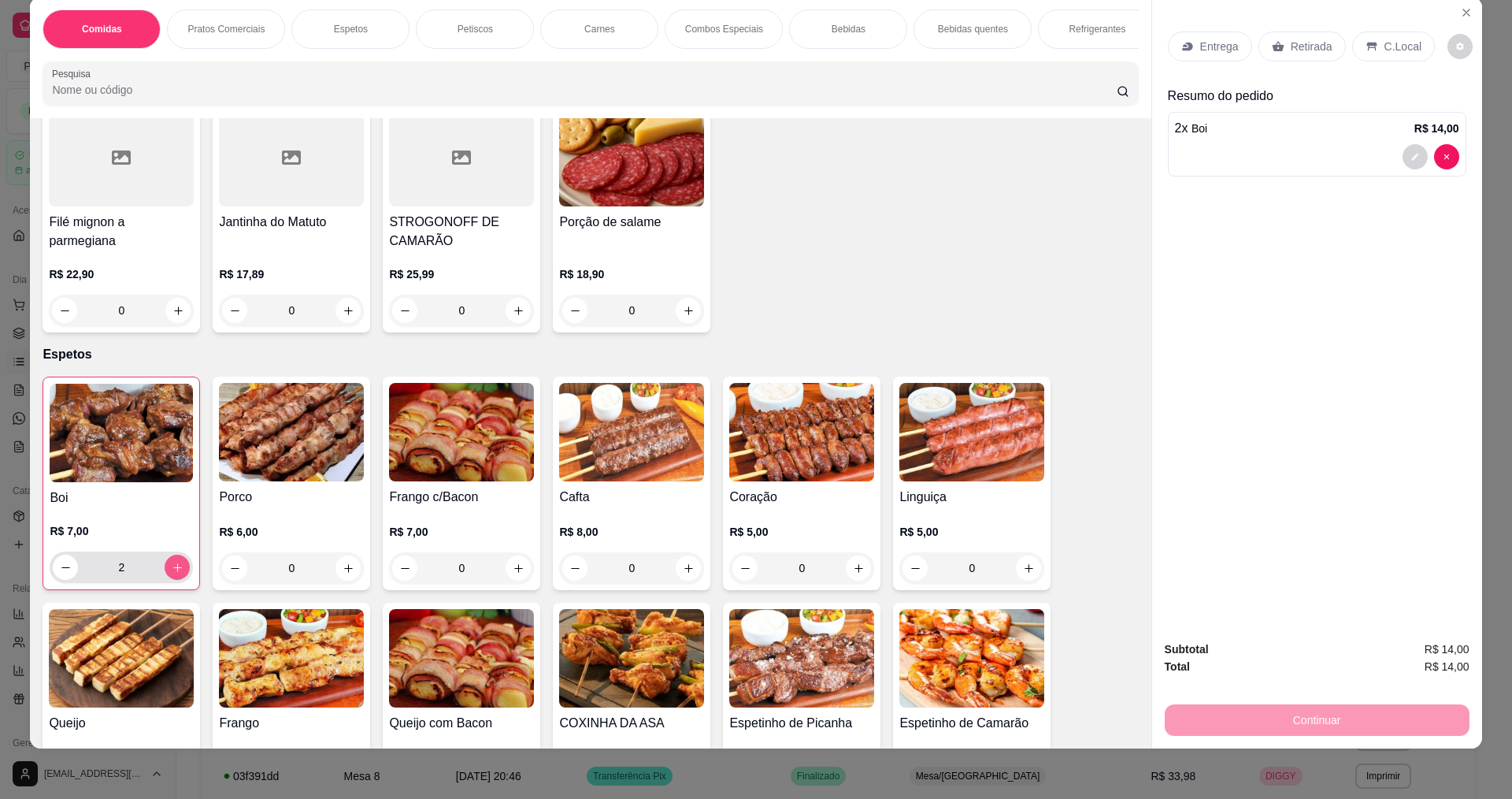
click at [174, 564] on icon "increase-product-quantity" at bounding box center [178, 568] width 12 height 12
type input "3"
click at [342, 563] on icon "increase-product-quantity" at bounding box center [348, 569] width 12 height 12
click at [342, 562] on icon "increase-product-quantity" at bounding box center [348, 568] width 12 height 12
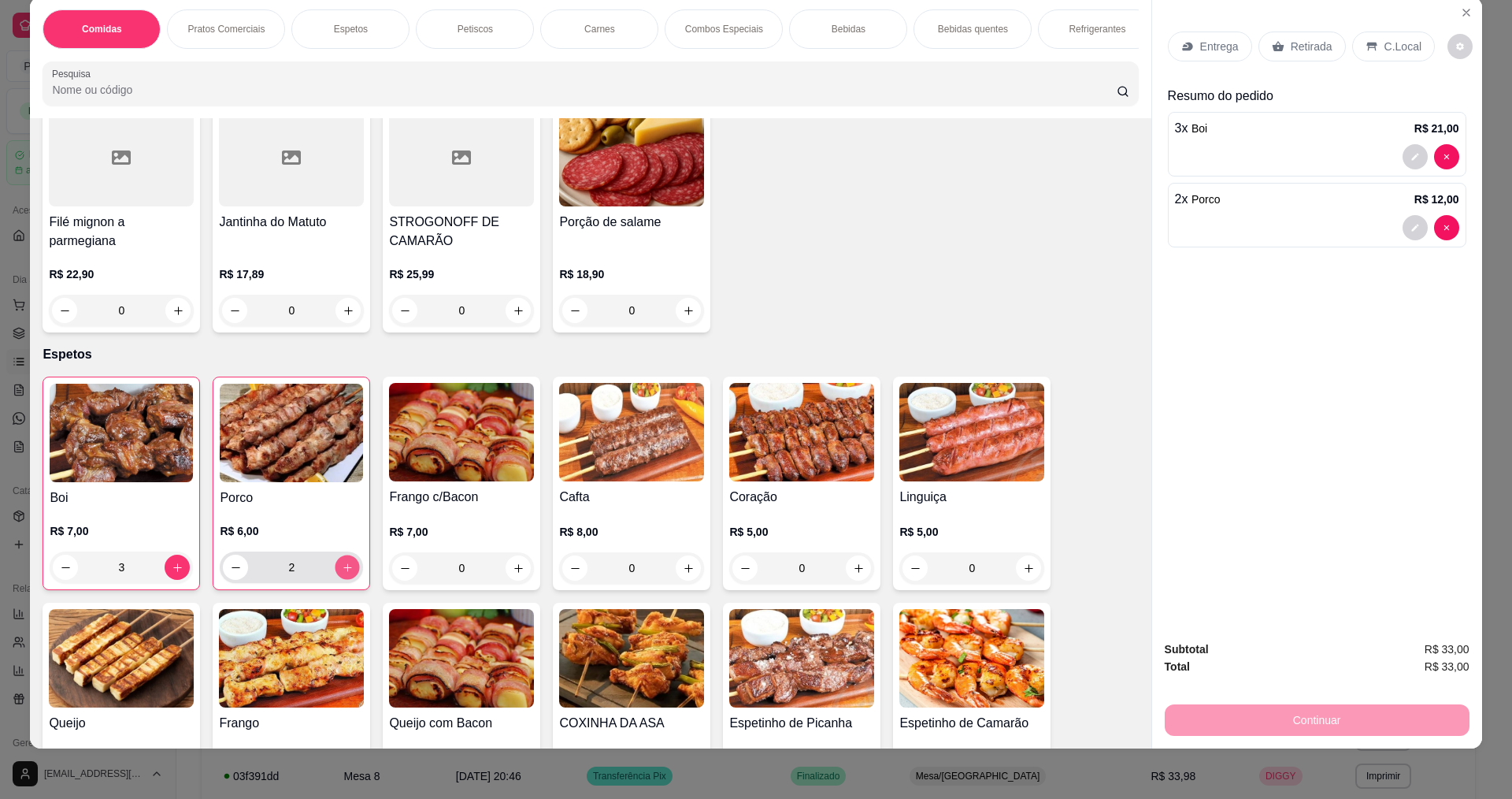
type input "3"
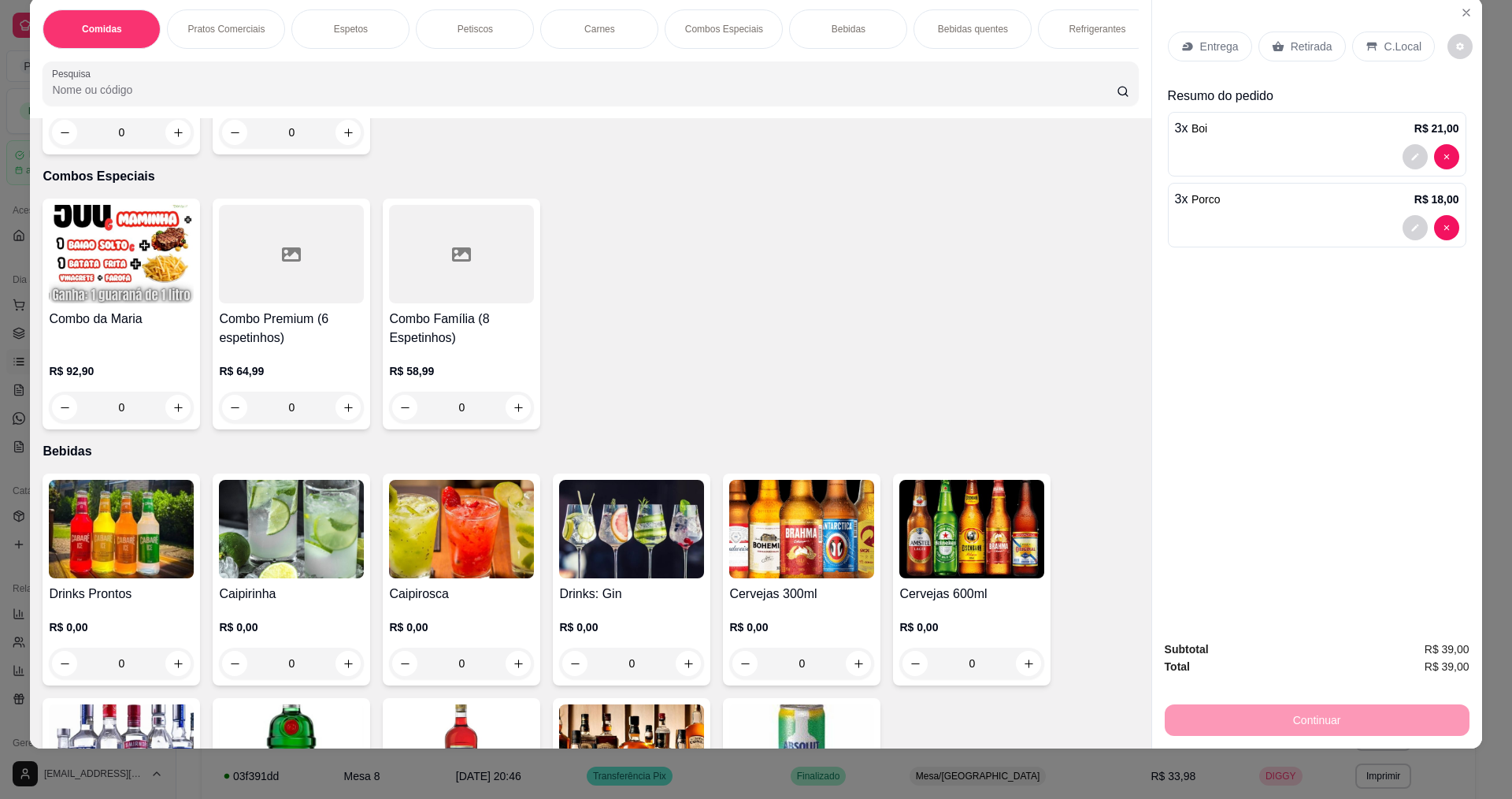
scroll to position [2049, 0]
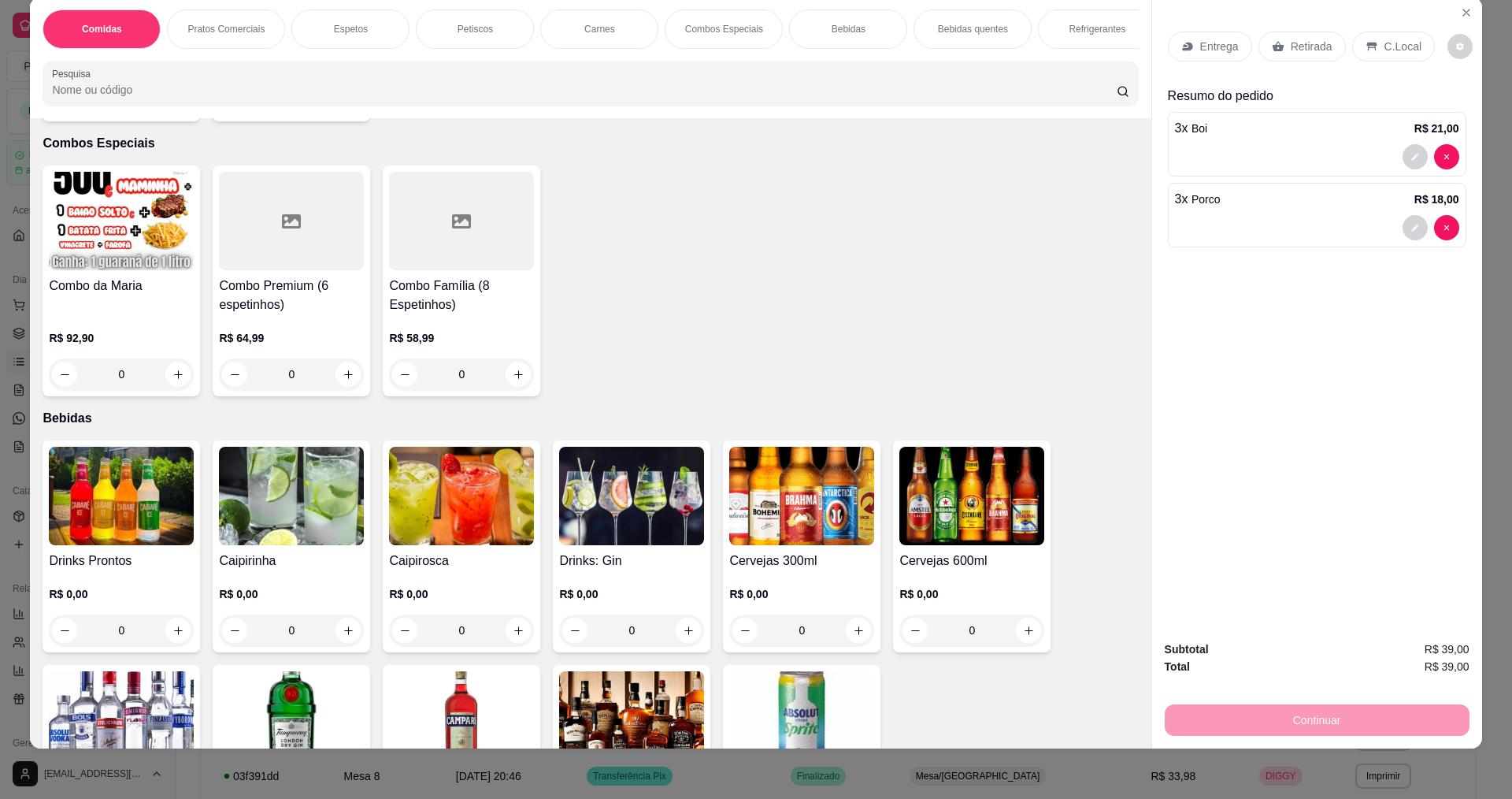
click at [819, 537] on img at bounding box center [802, 495] width 145 height 98
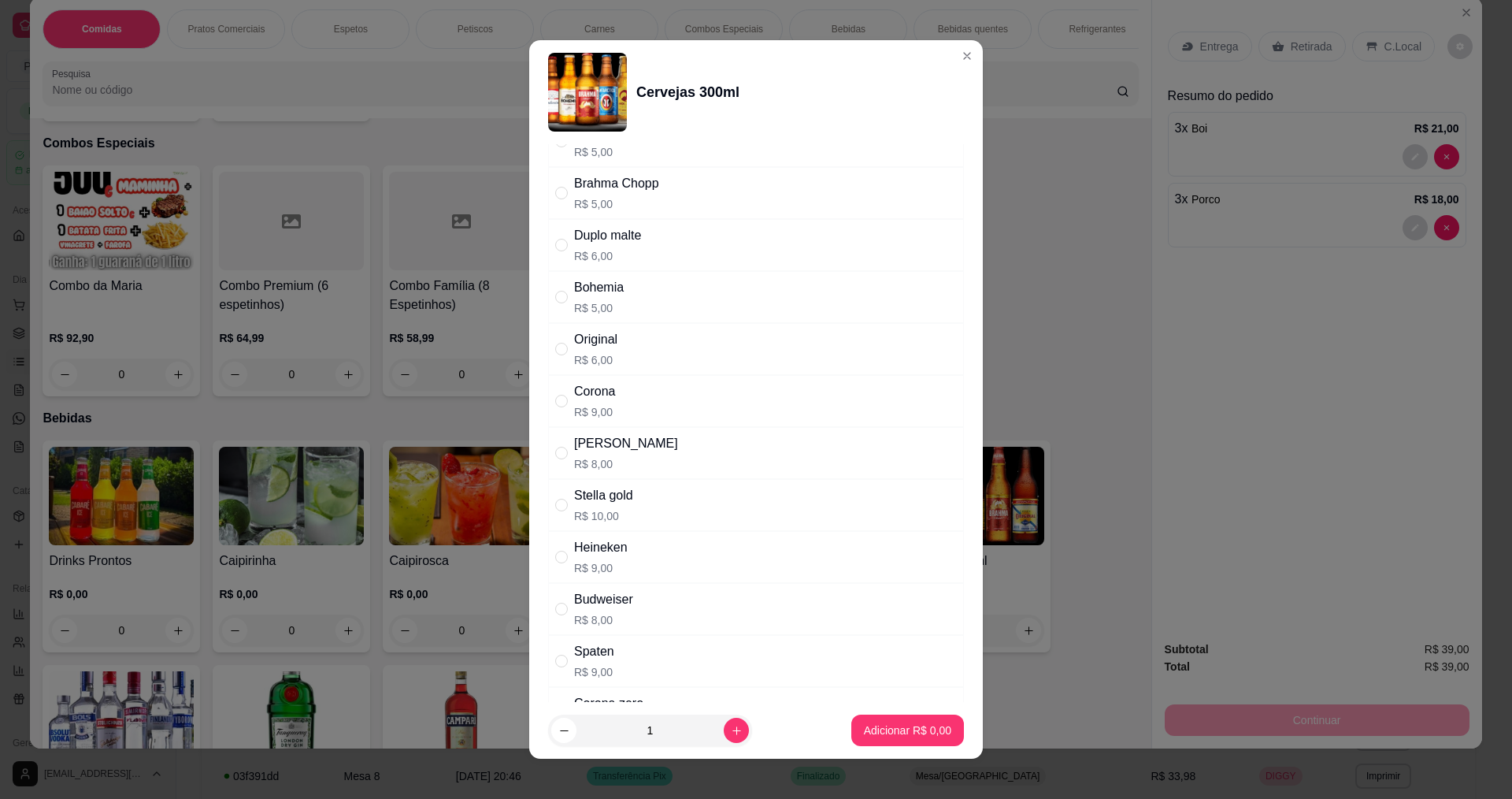
scroll to position [78, 0]
click at [596, 338] on div "Original" at bounding box center [596, 331] width 44 height 19
radio input "true"
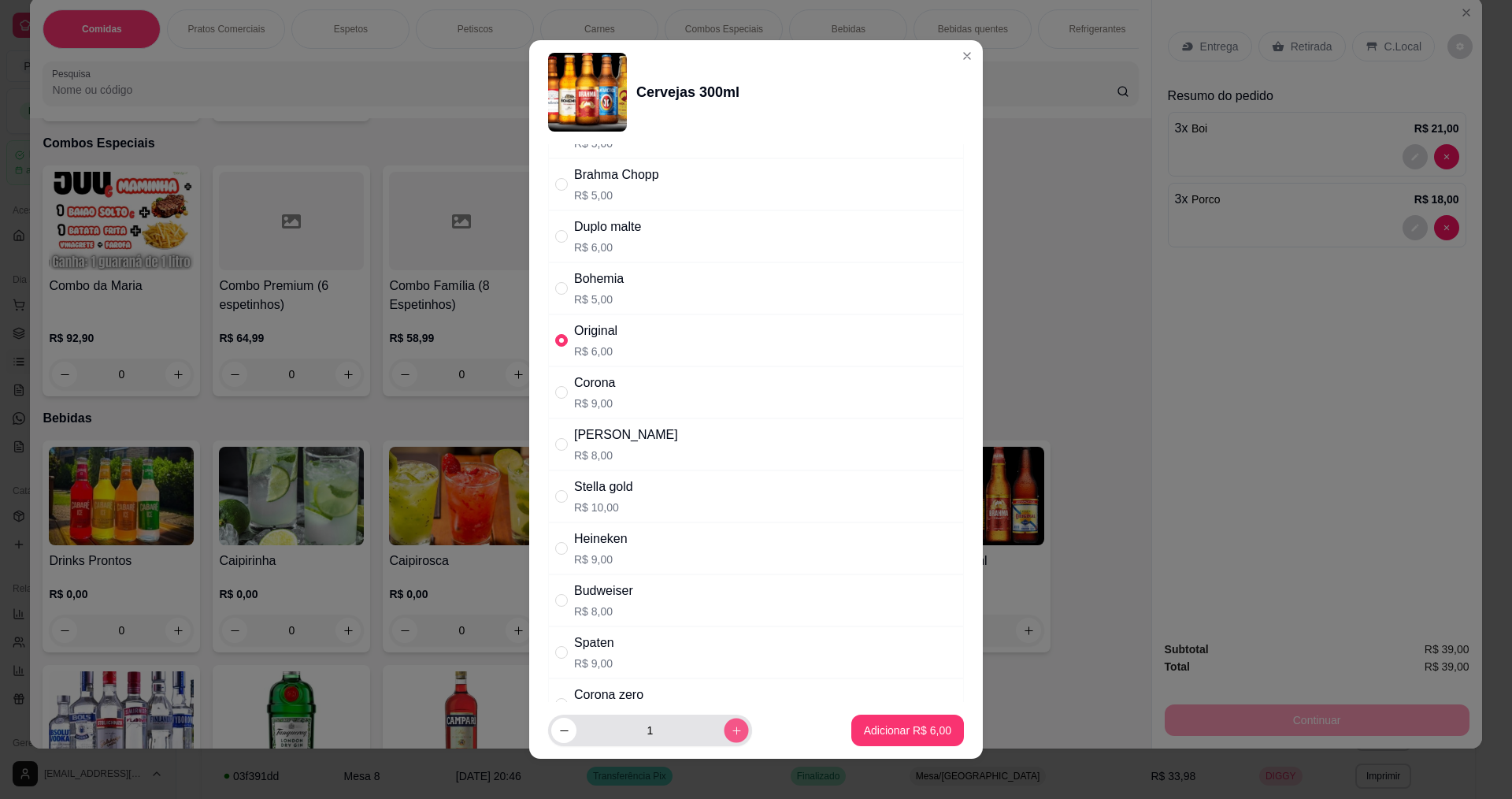
click at [724, 736] on button "increase-product-quantity" at bounding box center [736, 731] width 25 height 25
click at [731, 735] on icon "increase-product-quantity" at bounding box center [737, 731] width 12 height 12
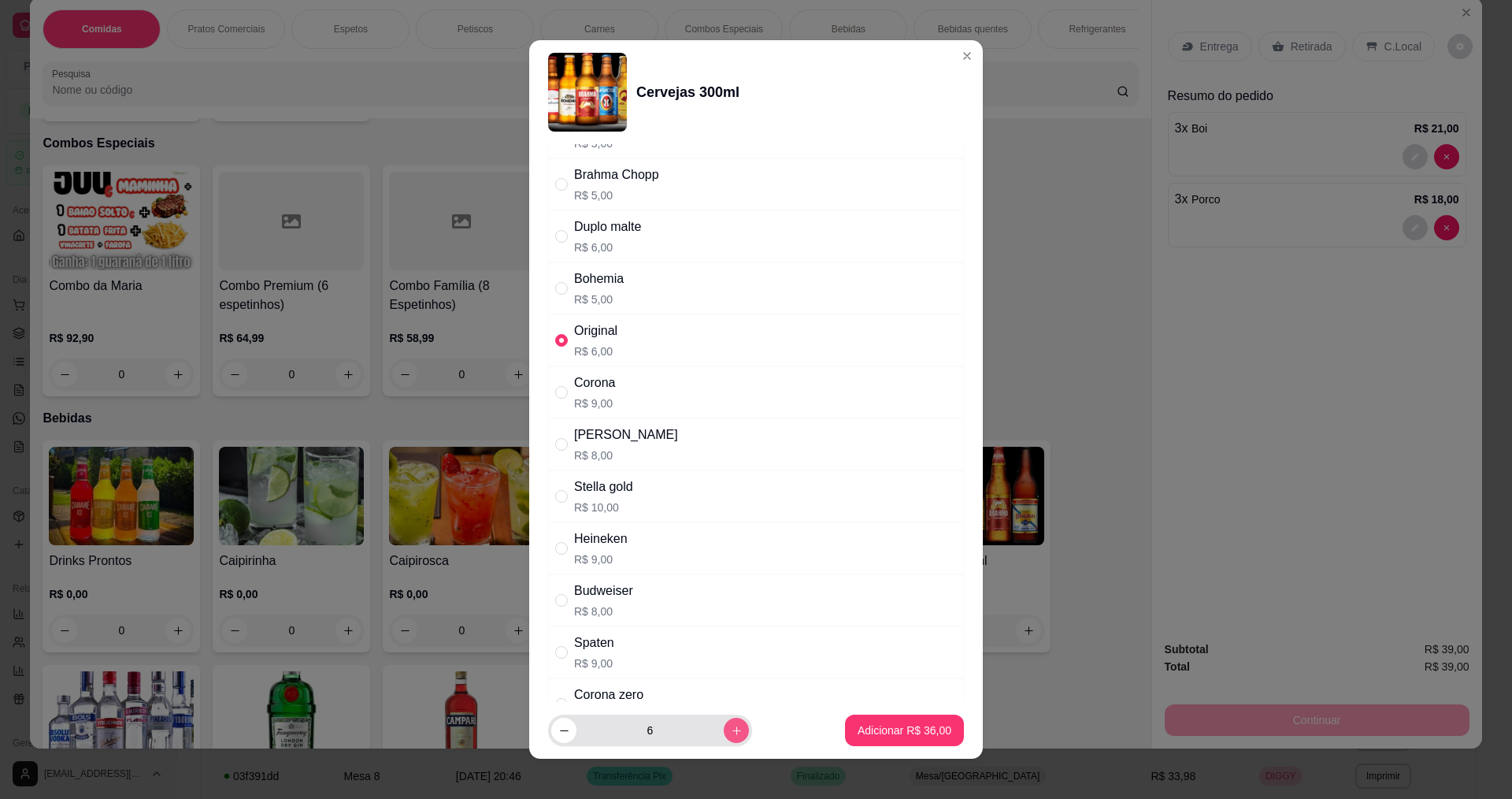
click at [731, 735] on icon "increase-product-quantity" at bounding box center [737, 731] width 12 height 12
type input "8"
click at [858, 725] on p "Adicionar R$ 48,00" at bounding box center [905, 731] width 93 height 16
type input "8"
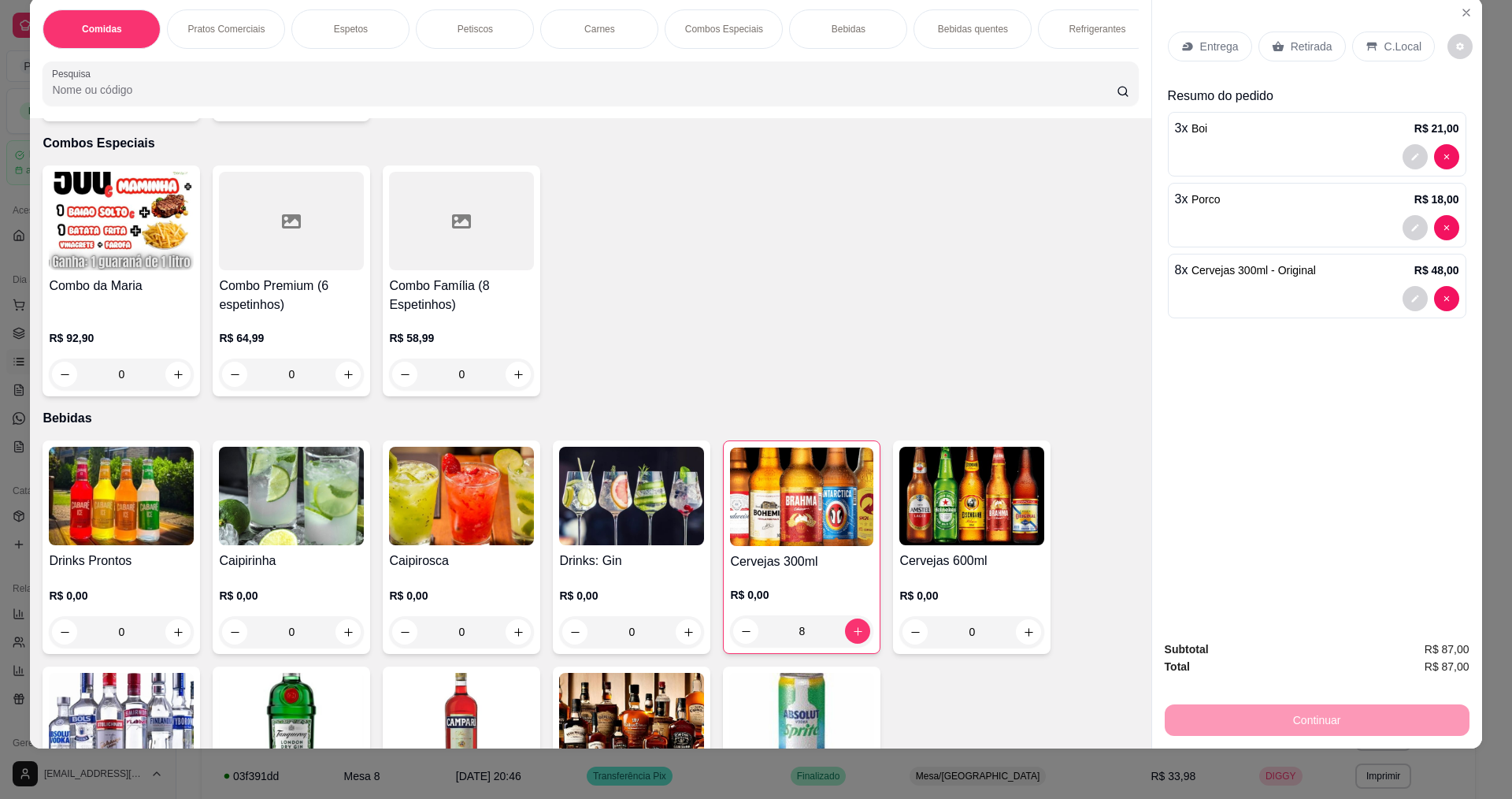
click at [1202, 43] on p "Entrega" at bounding box center [1219, 47] width 39 height 16
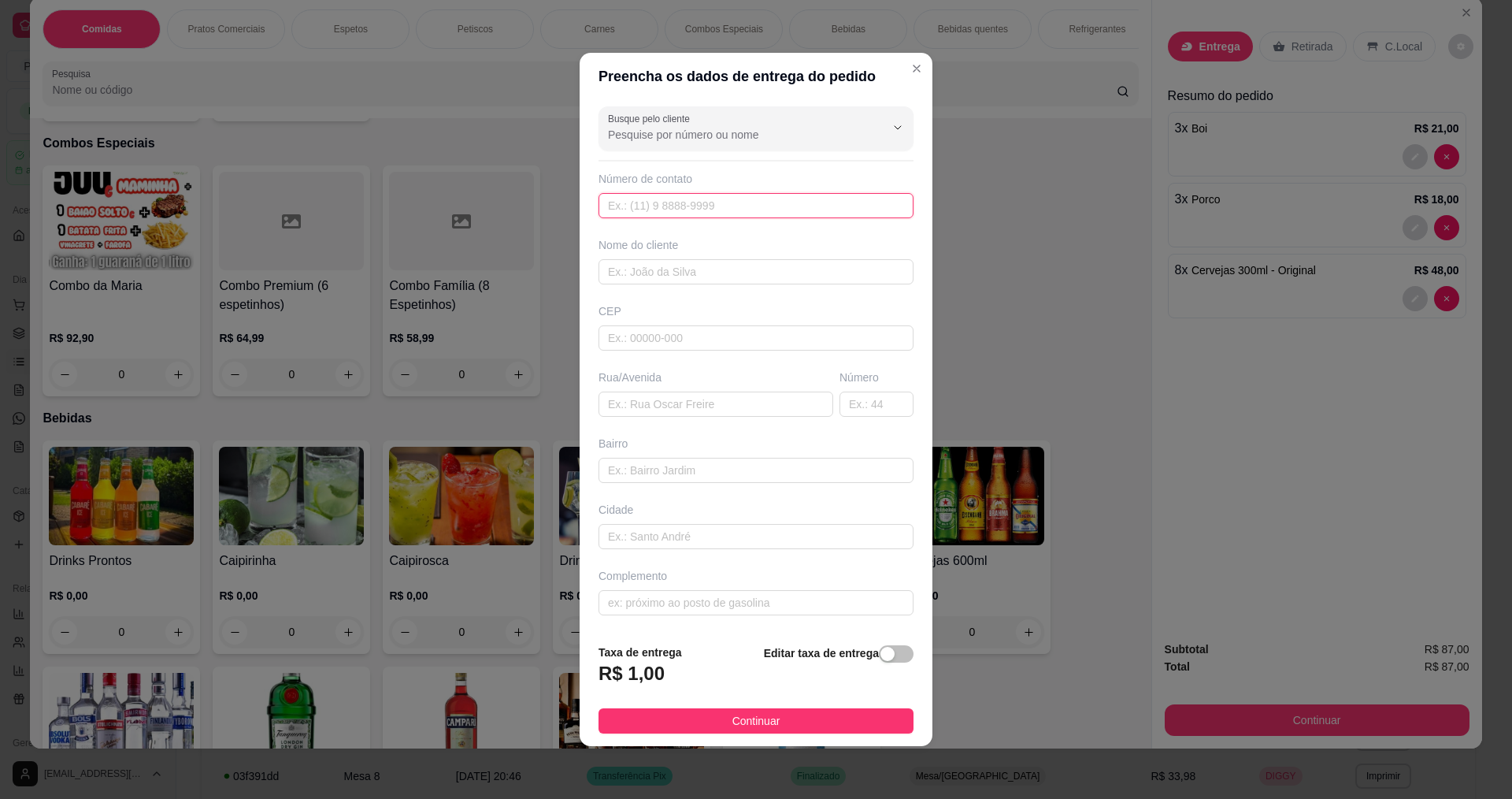
click at [659, 205] on input "text" at bounding box center [756, 204] width 315 height 25
type input "88"
click at [629, 271] on input "text" at bounding box center [756, 271] width 315 height 25
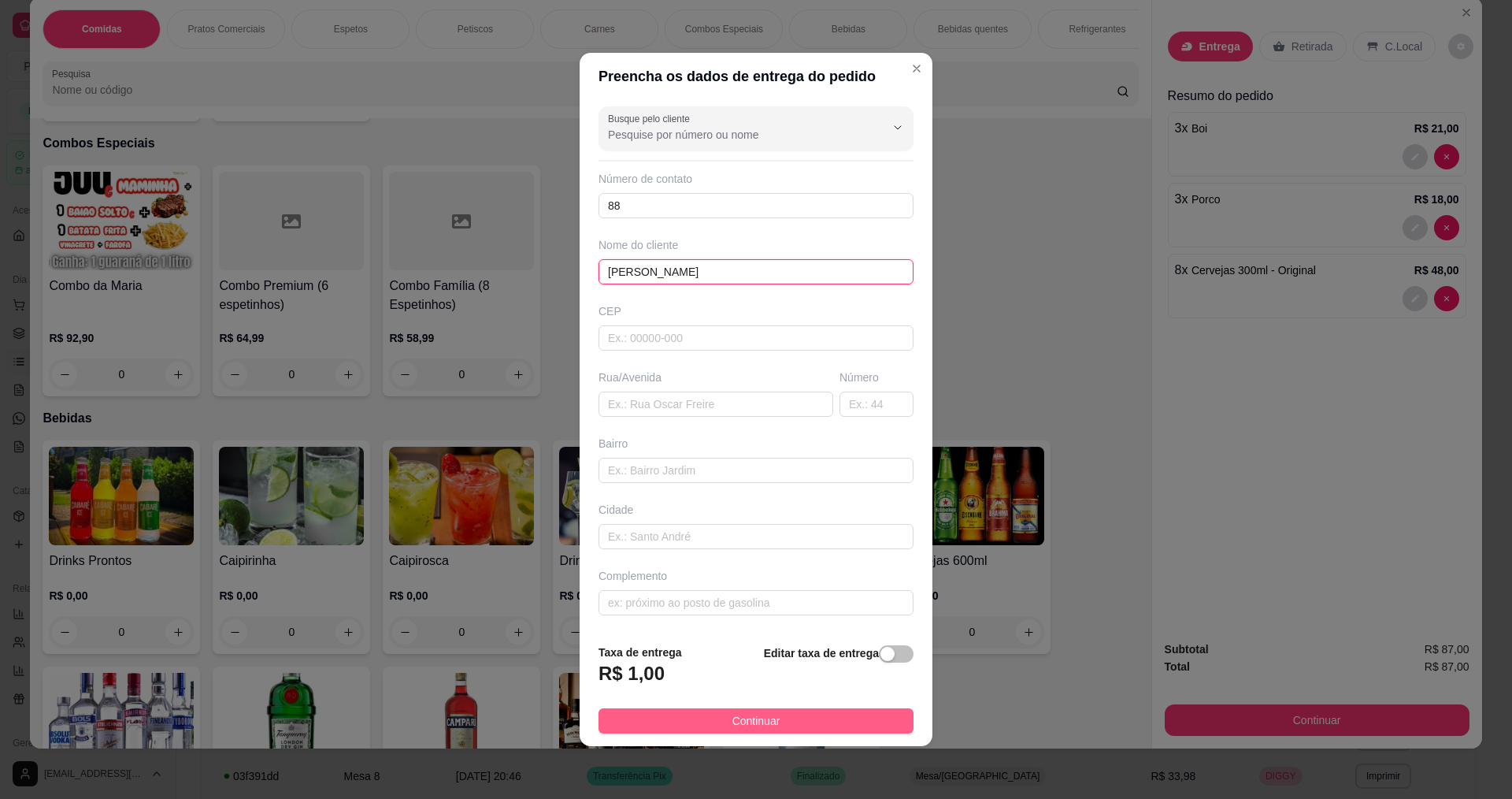
type input "IVANILDO"
click at [786, 723] on button "Continuar" at bounding box center [756, 721] width 315 height 25
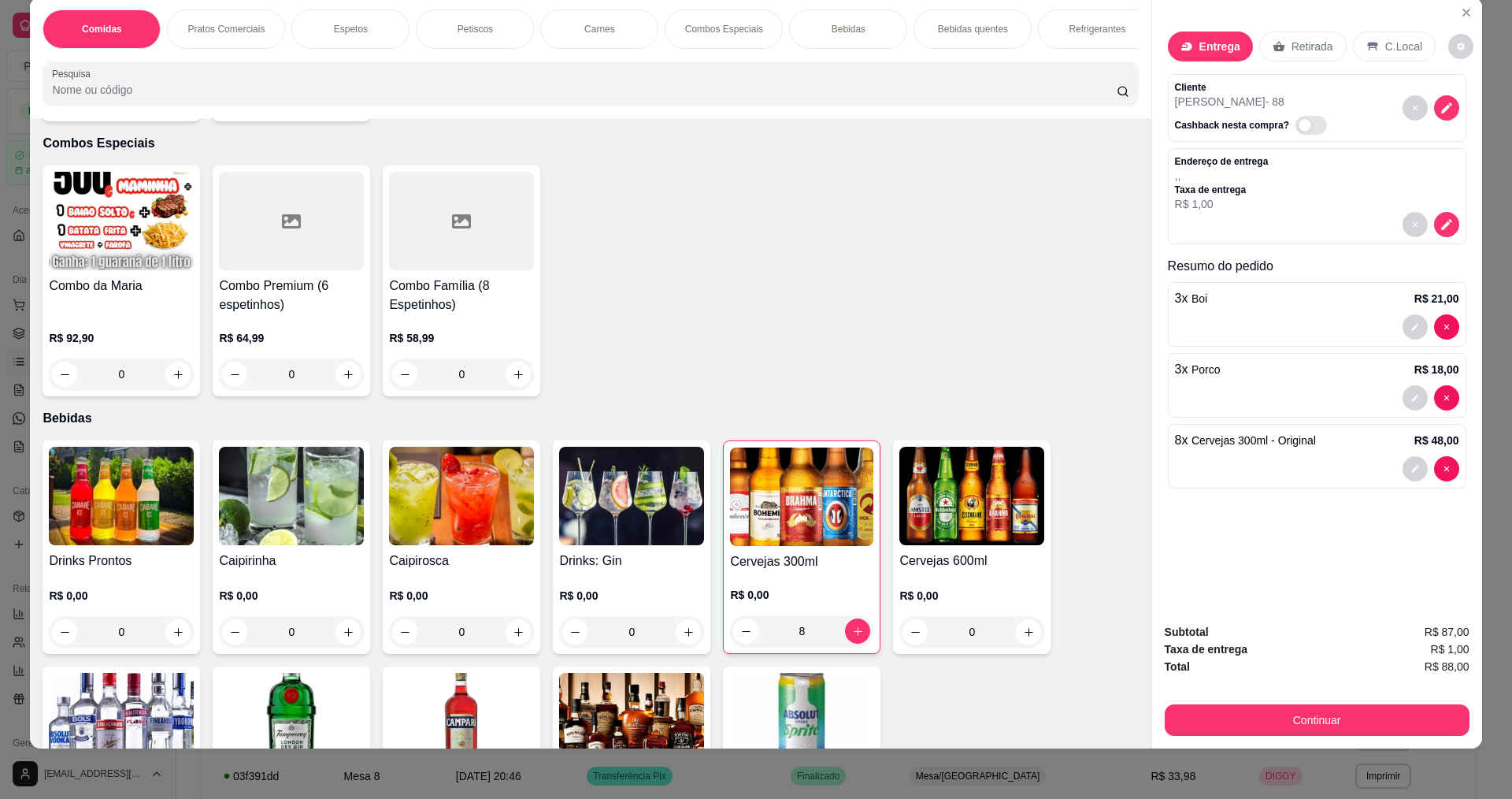
click at [1199, 52] on p "Entrega" at bounding box center [1219, 47] width 41 height 16
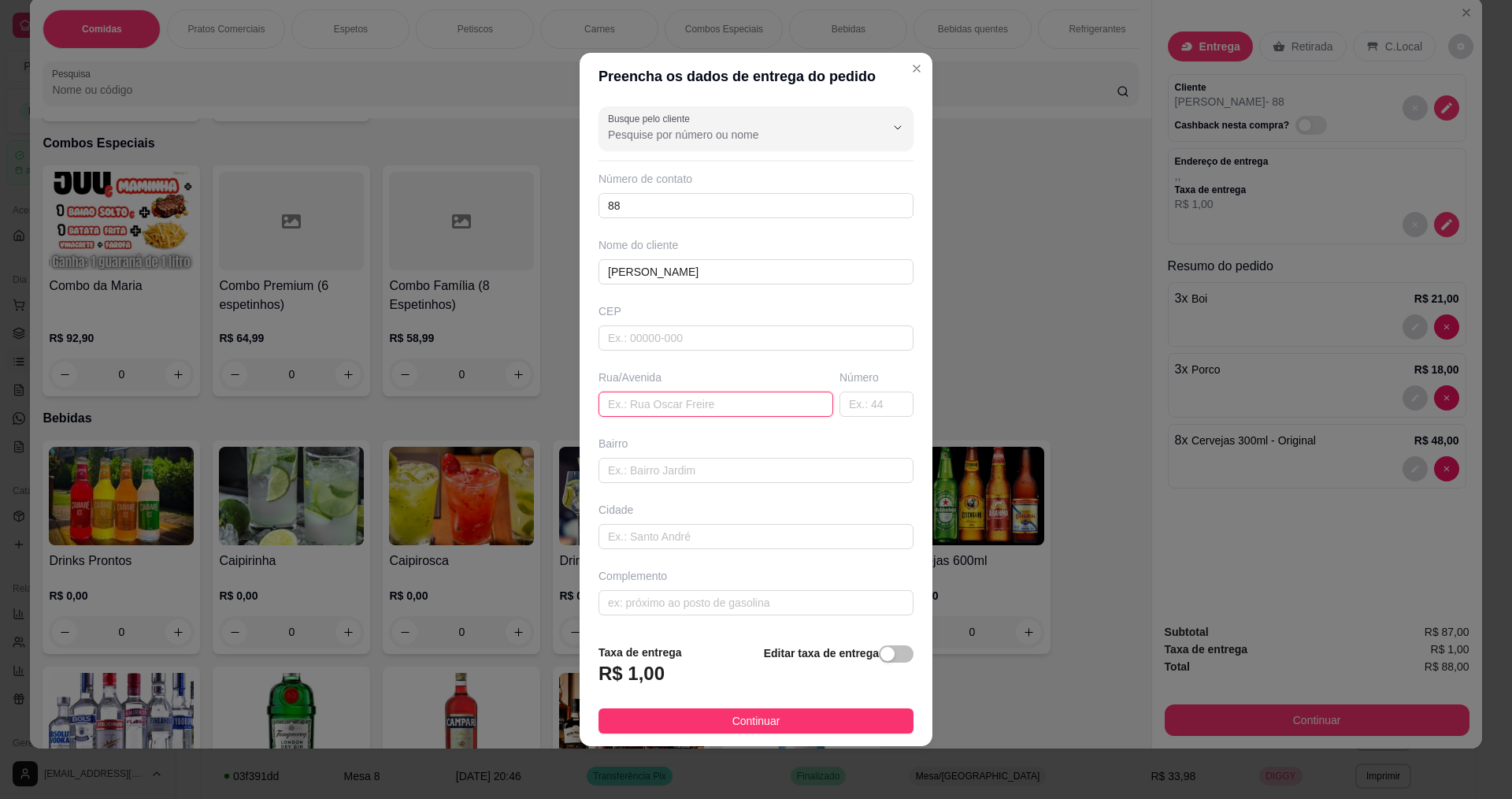
click at [641, 409] on input "text" at bounding box center [715, 404] width 235 height 25
type input "DJANIRA BRAGA"
click at [854, 399] on input "text" at bounding box center [876, 404] width 74 height 25
type input "26"
click at [739, 721] on span "Continuar" at bounding box center [756, 721] width 48 height 17
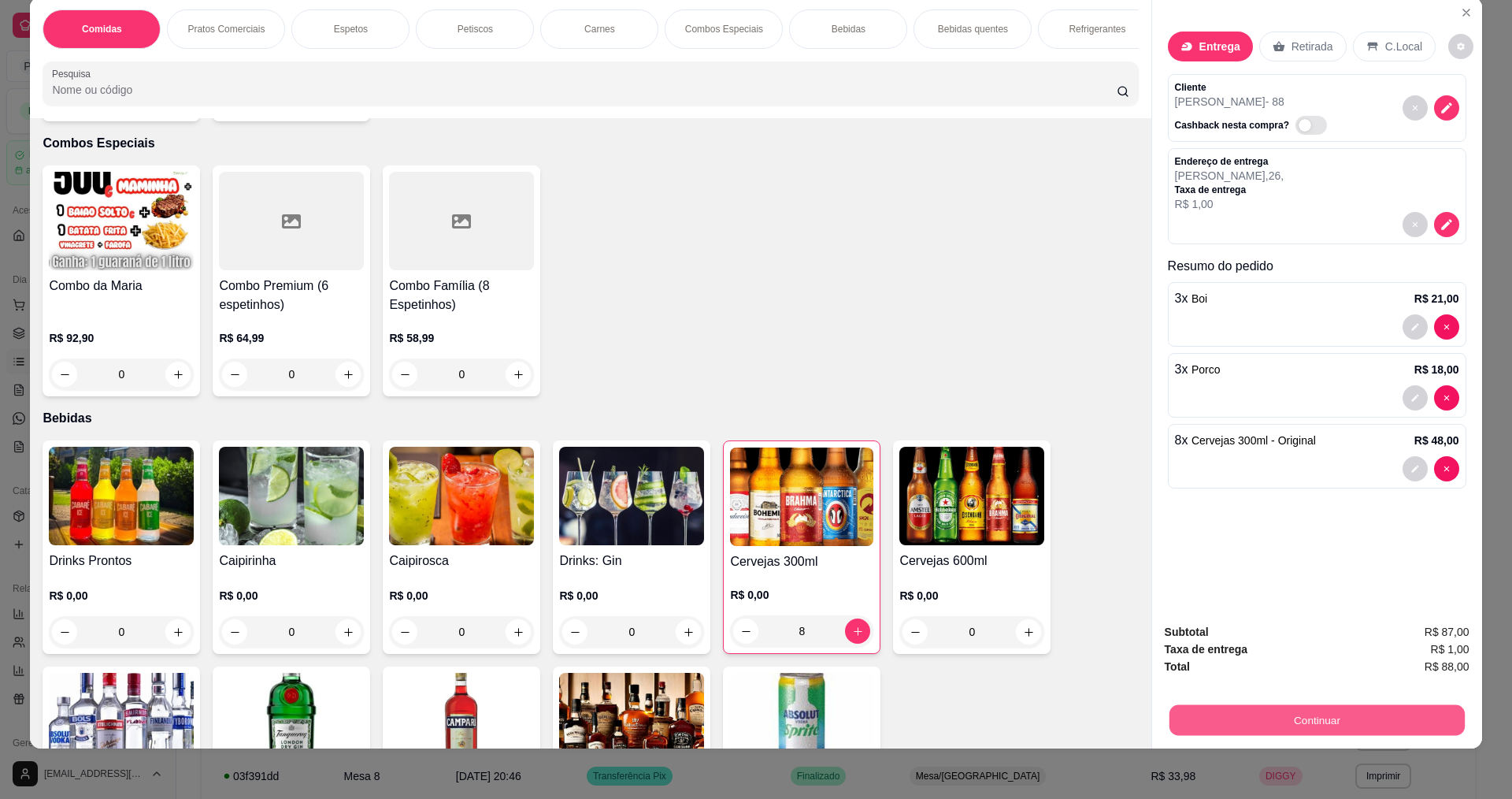
click at [1309, 720] on button "Continuar" at bounding box center [1317, 720] width 296 height 31
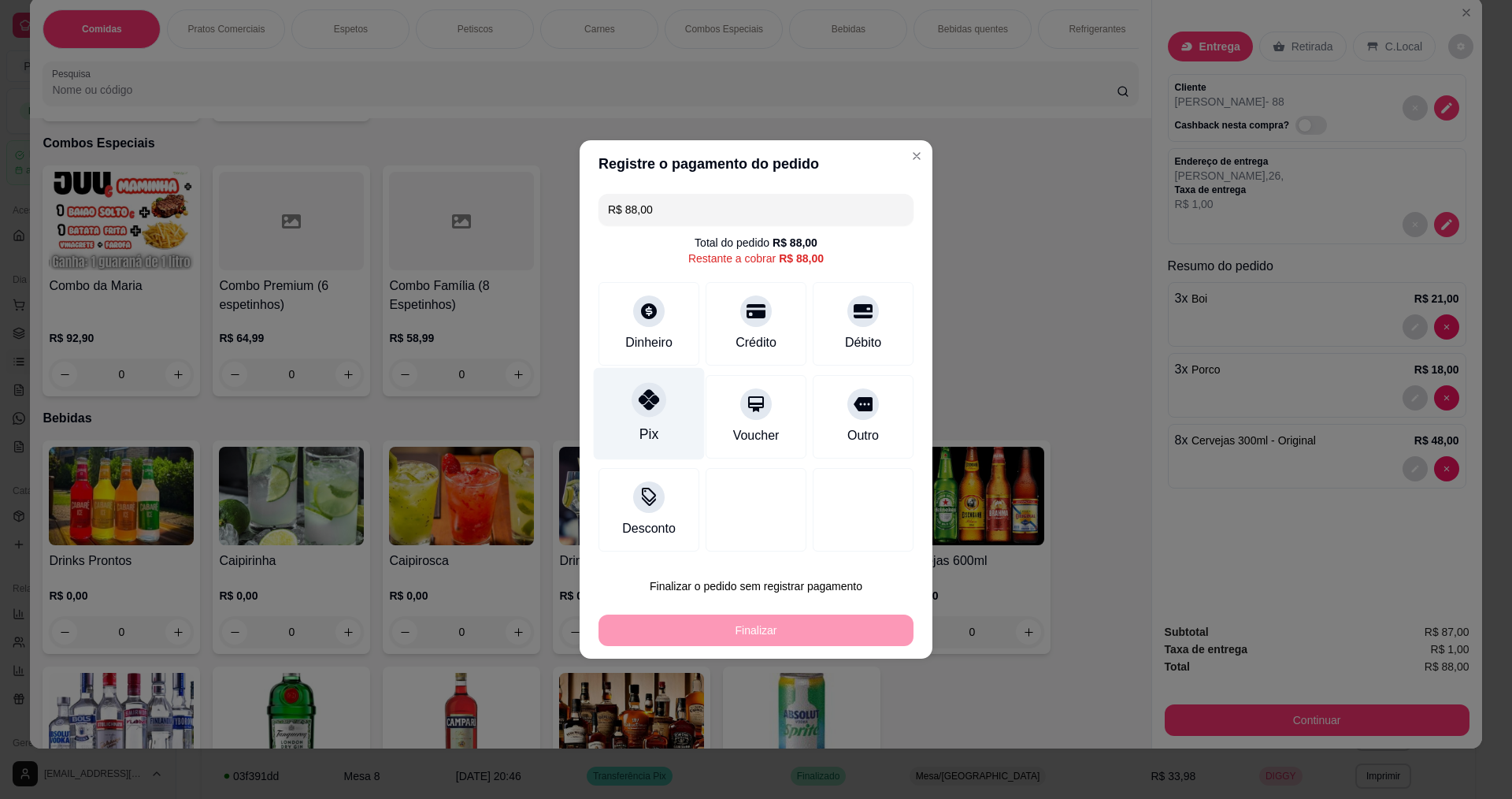
click at [655, 407] on icon at bounding box center [649, 399] width 21 height 21
type input "R$ 0,00"
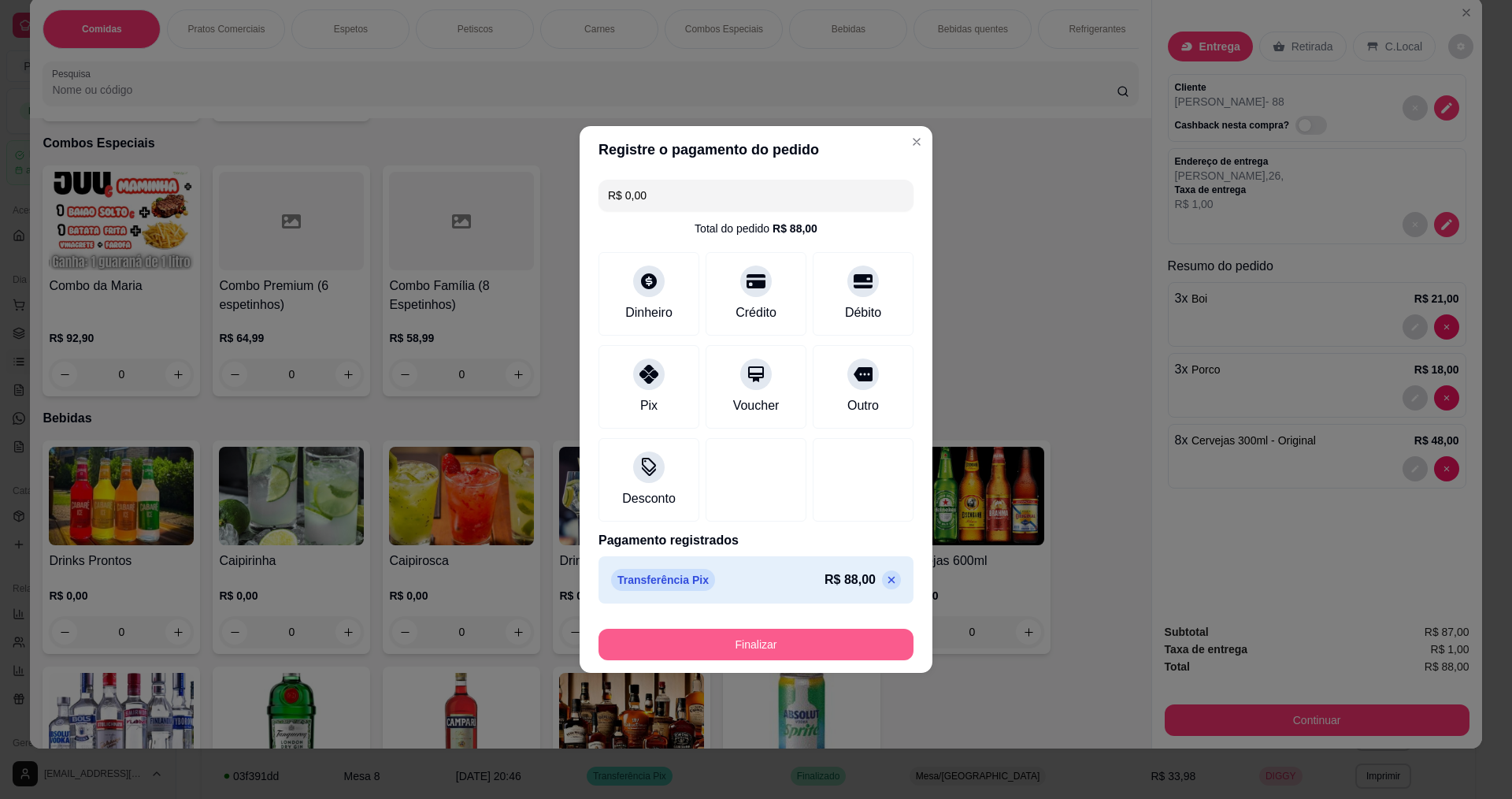
click at [746, 646] on button "Finalizar" at bounding box center [756, 645] width 315 height 32
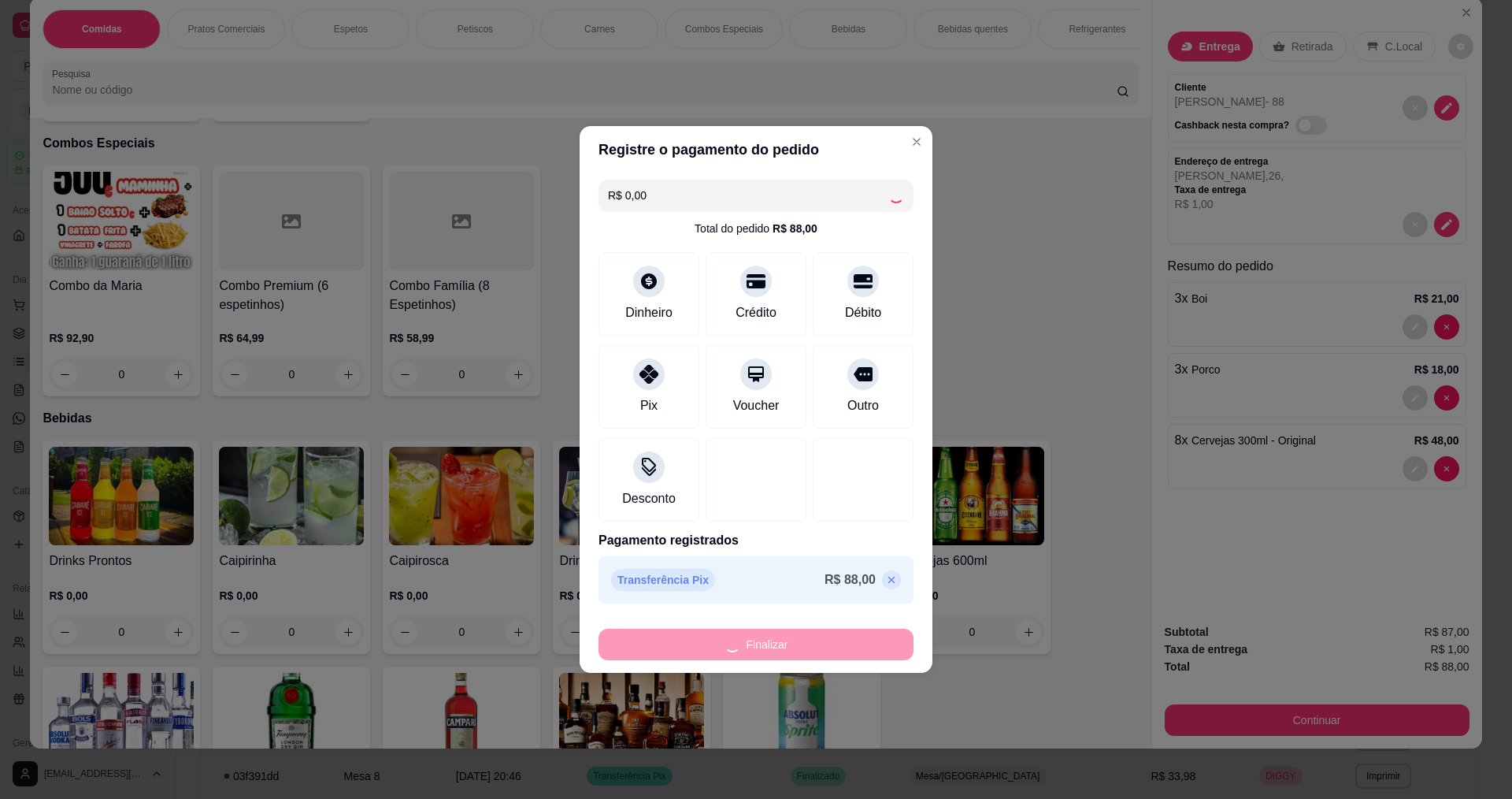
type input "0"
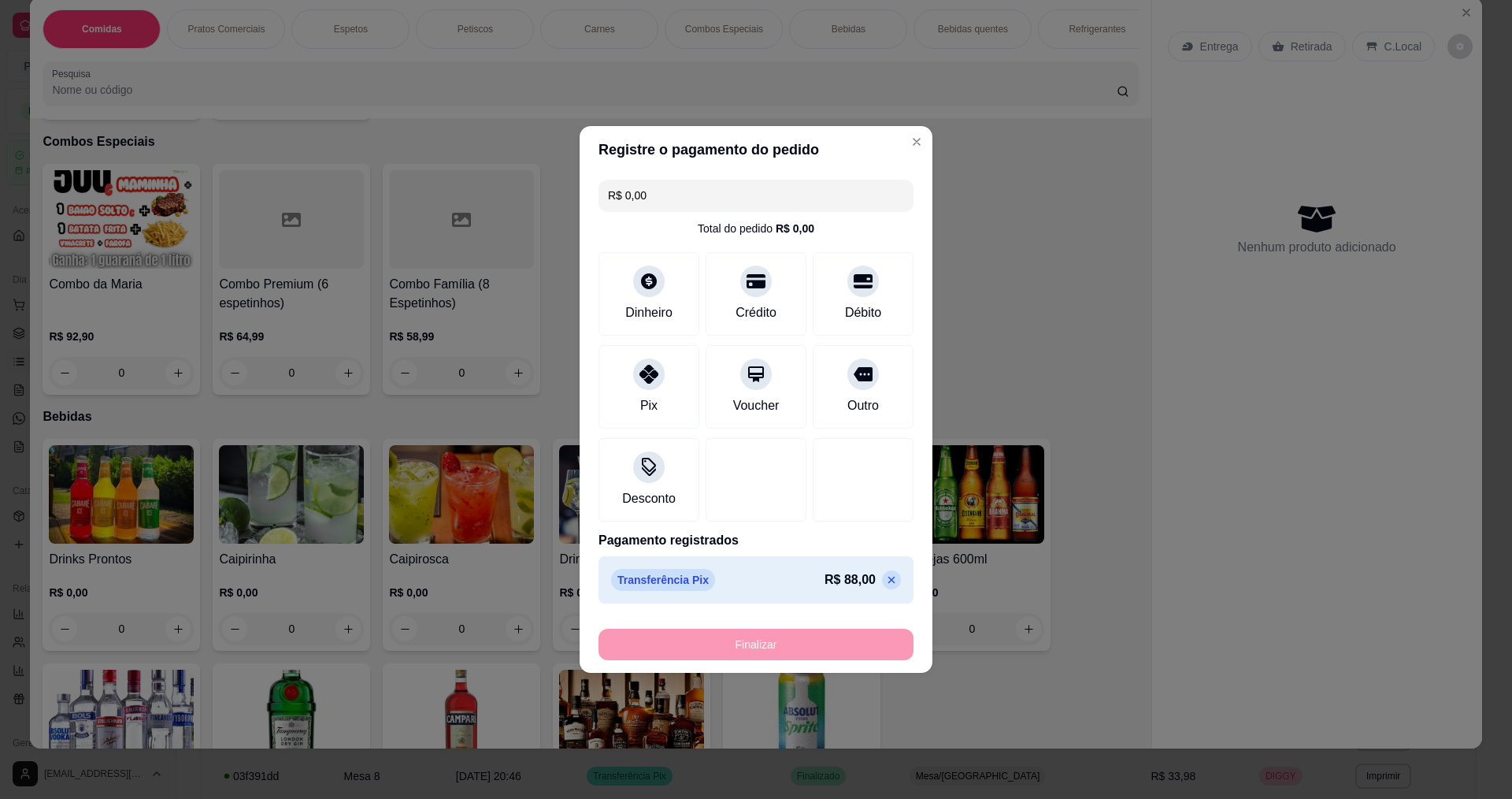
type input "-R$ 88,00"
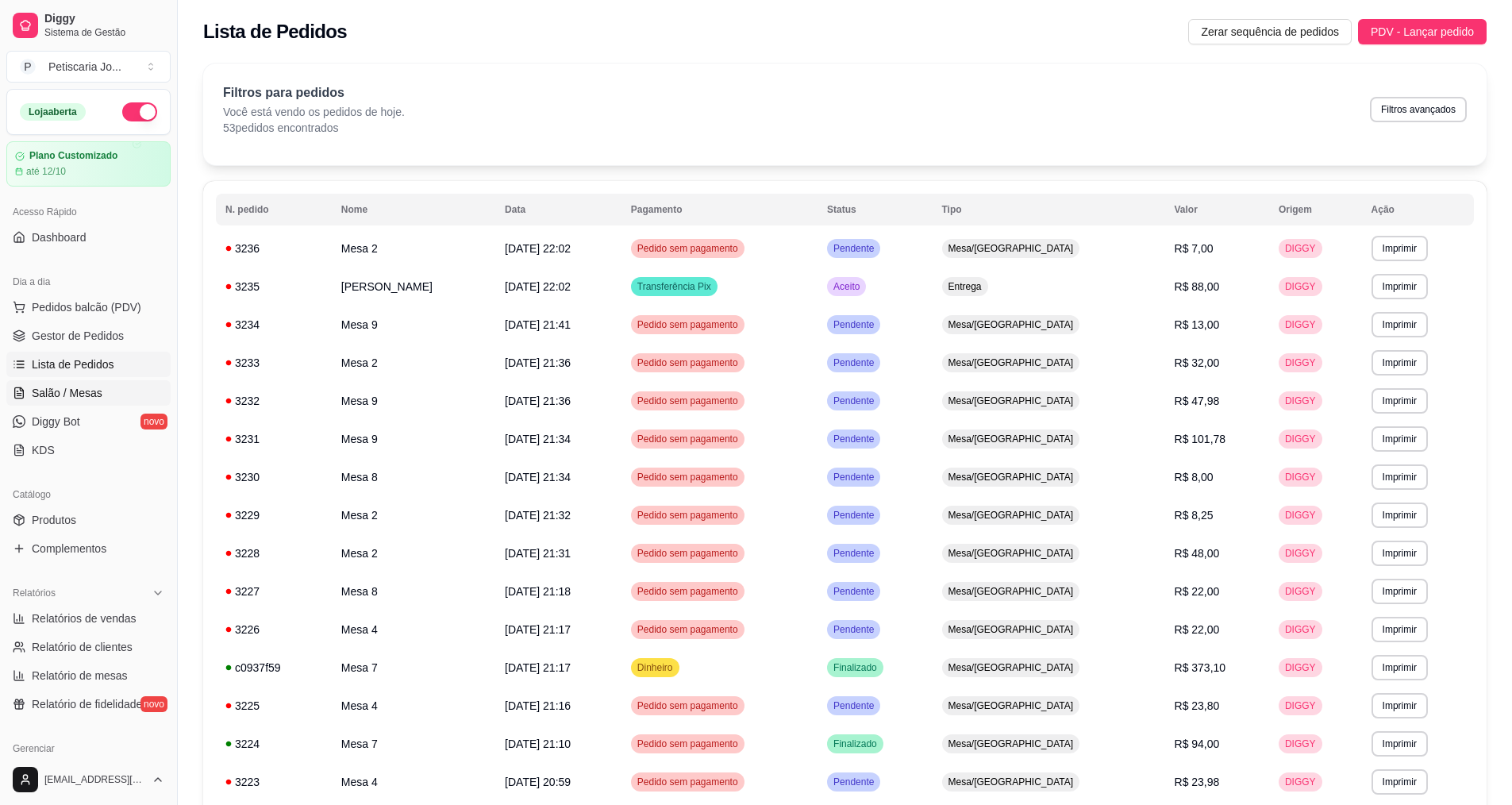
click at [43, 394] on span "Salão / Mesas" at bounding box center [67, 393] width 71 height 16
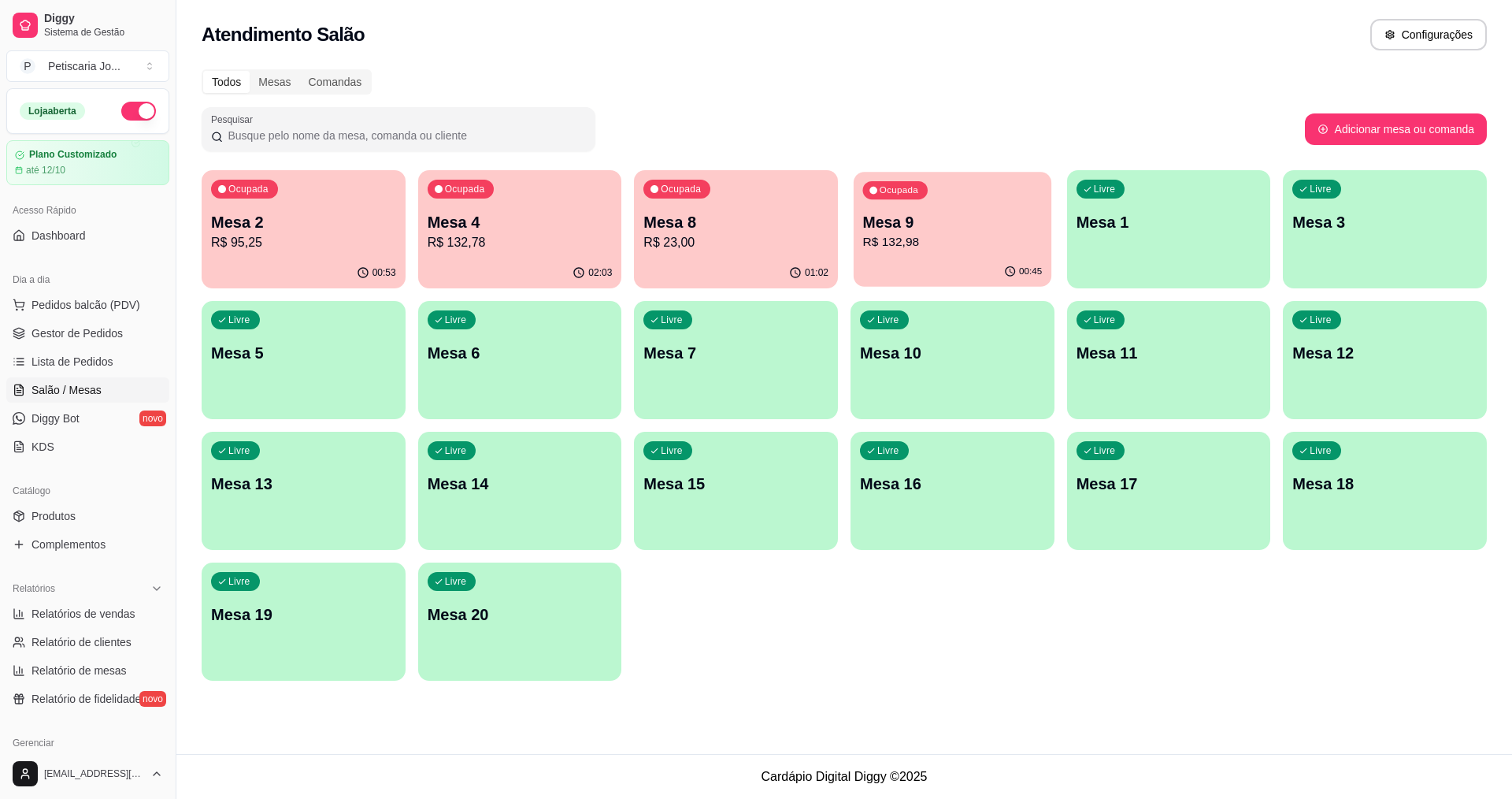
click at [942, 245] on p "R$ 132,98" at bounding box center [952, 242] width 180 height 18
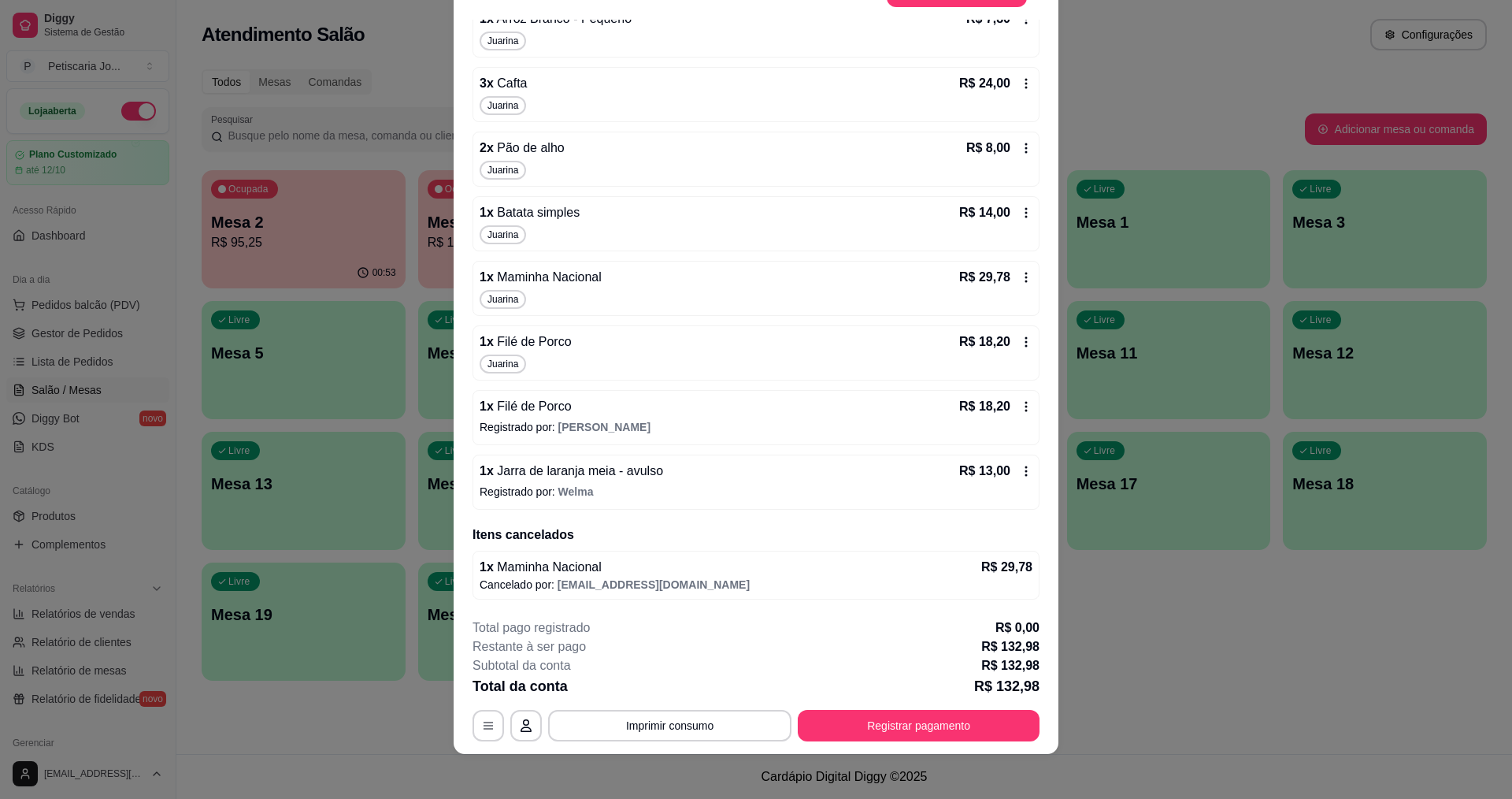
scroll to position [47, 0]
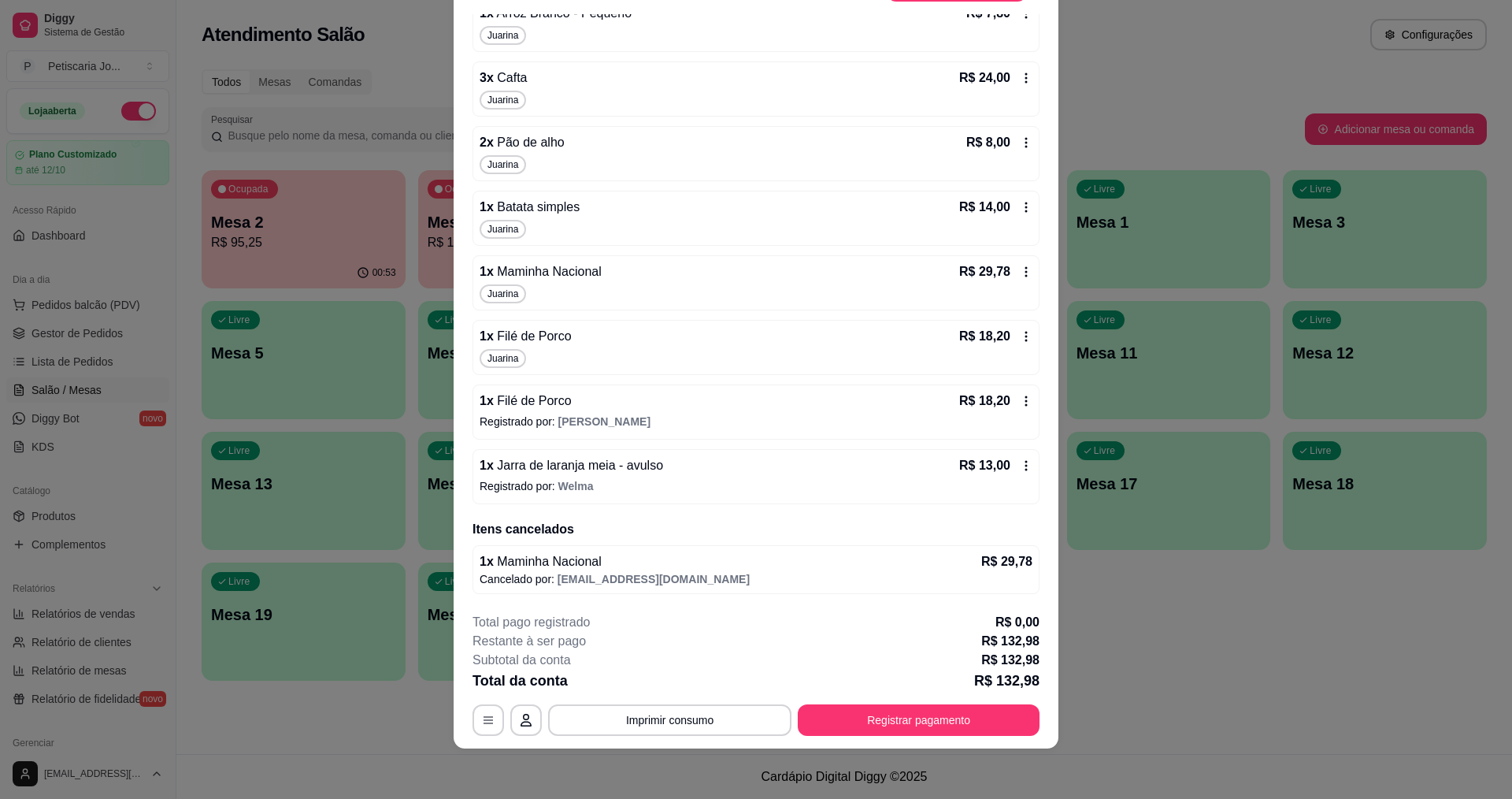
click at [1020, 333] on icon at bounding box center [1026, 336] width 13 height 13
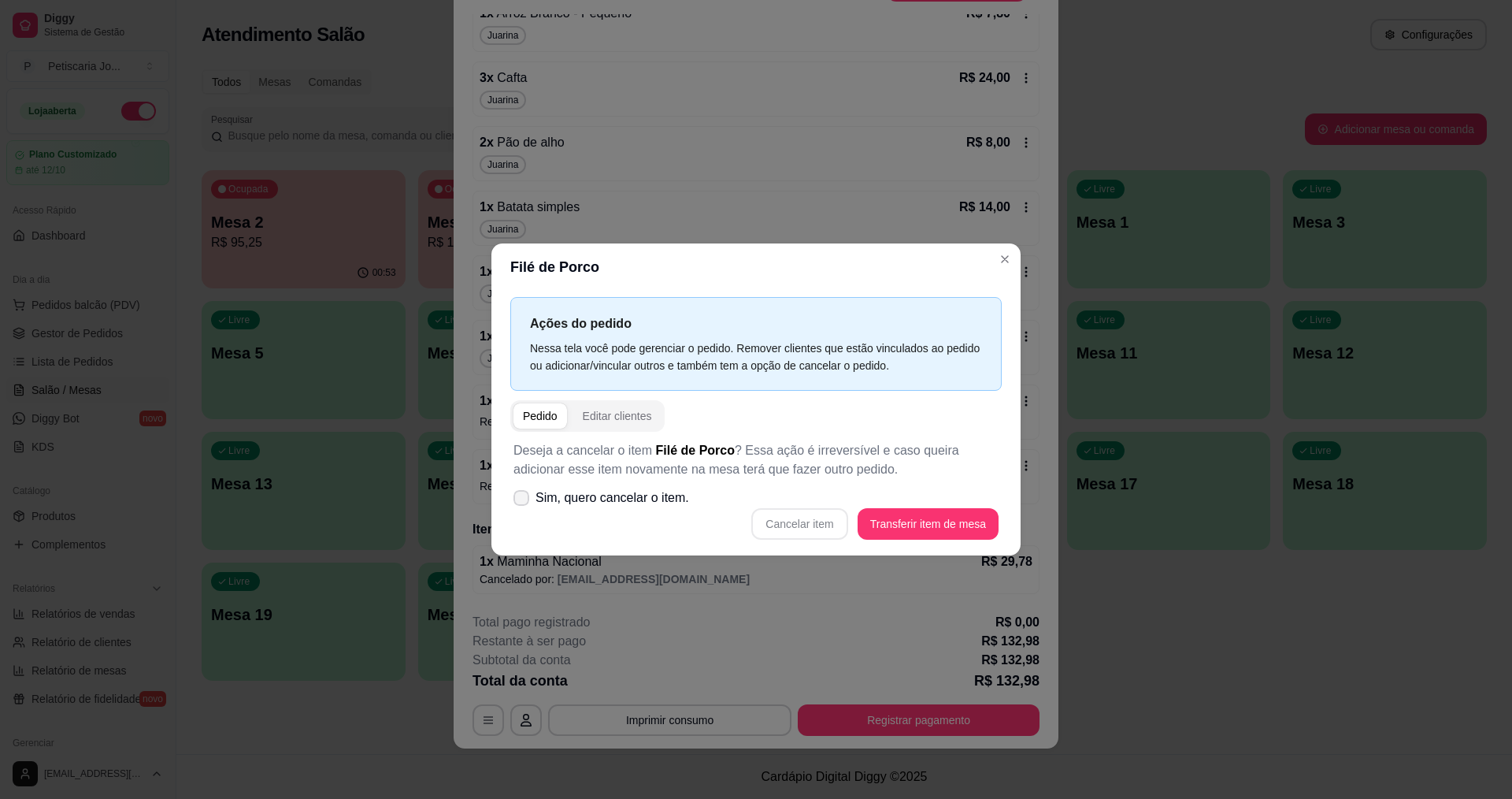
click at [522, 495] on icon at bounding box center [521, 498] width 13 height 10
click at [522, 501] on input "Sim, quero cancelar o item." at bounding box center [518, 506] width 10 height 10
checkbox input "true"
click at [824, 529] on button "Cancelar item" at bounding box center [800, 524] width 93 height 31
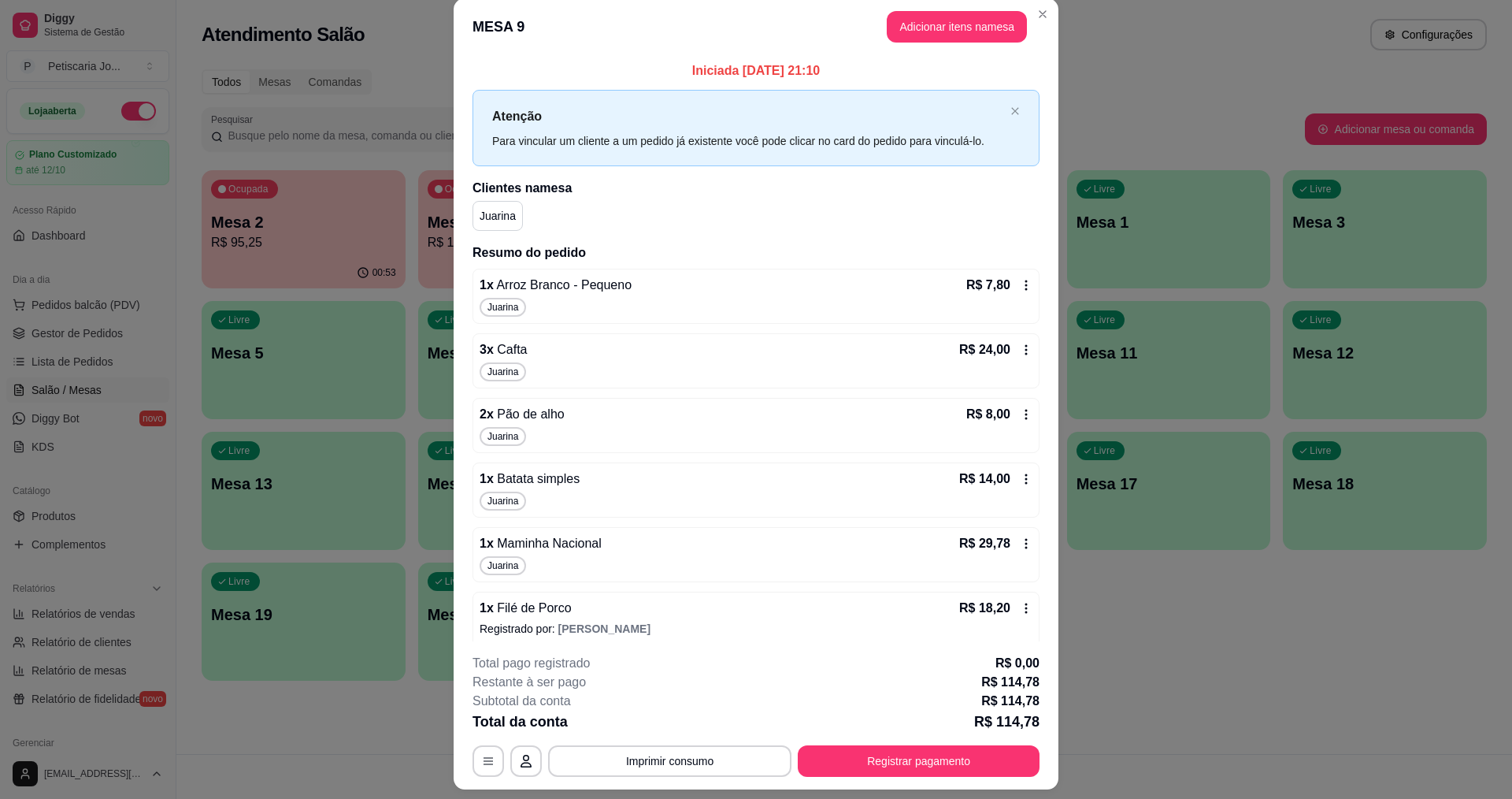
scroll to position [0, 0]
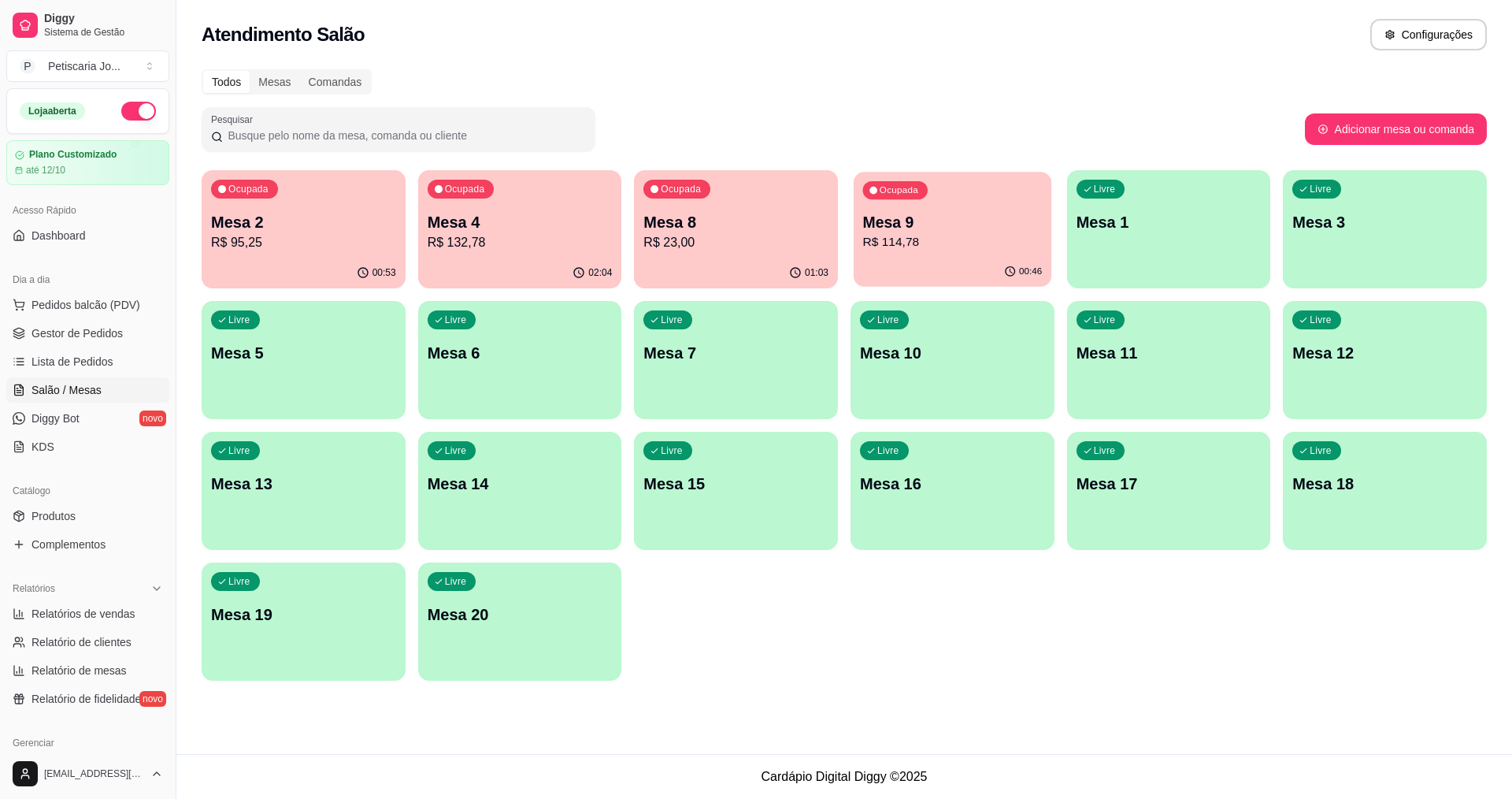
click at [958, 261] on div "00:46" at bounding box center [952, 272] width 197 height 30
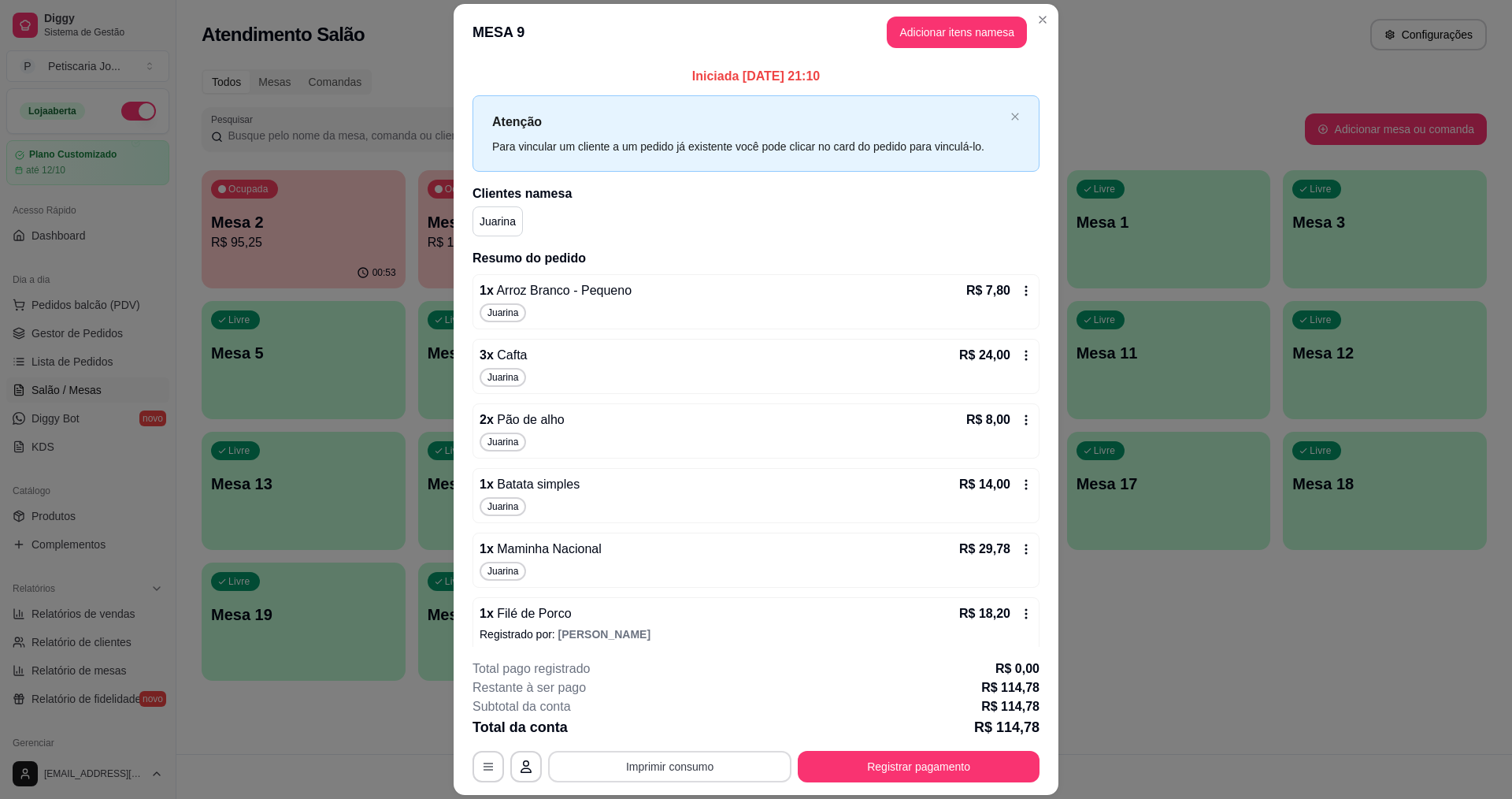
click at [672, 770] on button "Imprimir consumo" at bounding box center [670, 767] width 243 height 32
click at [663, 729] on button "IMPRESSORA" at bounding box center [669, 730] width 114 height 25
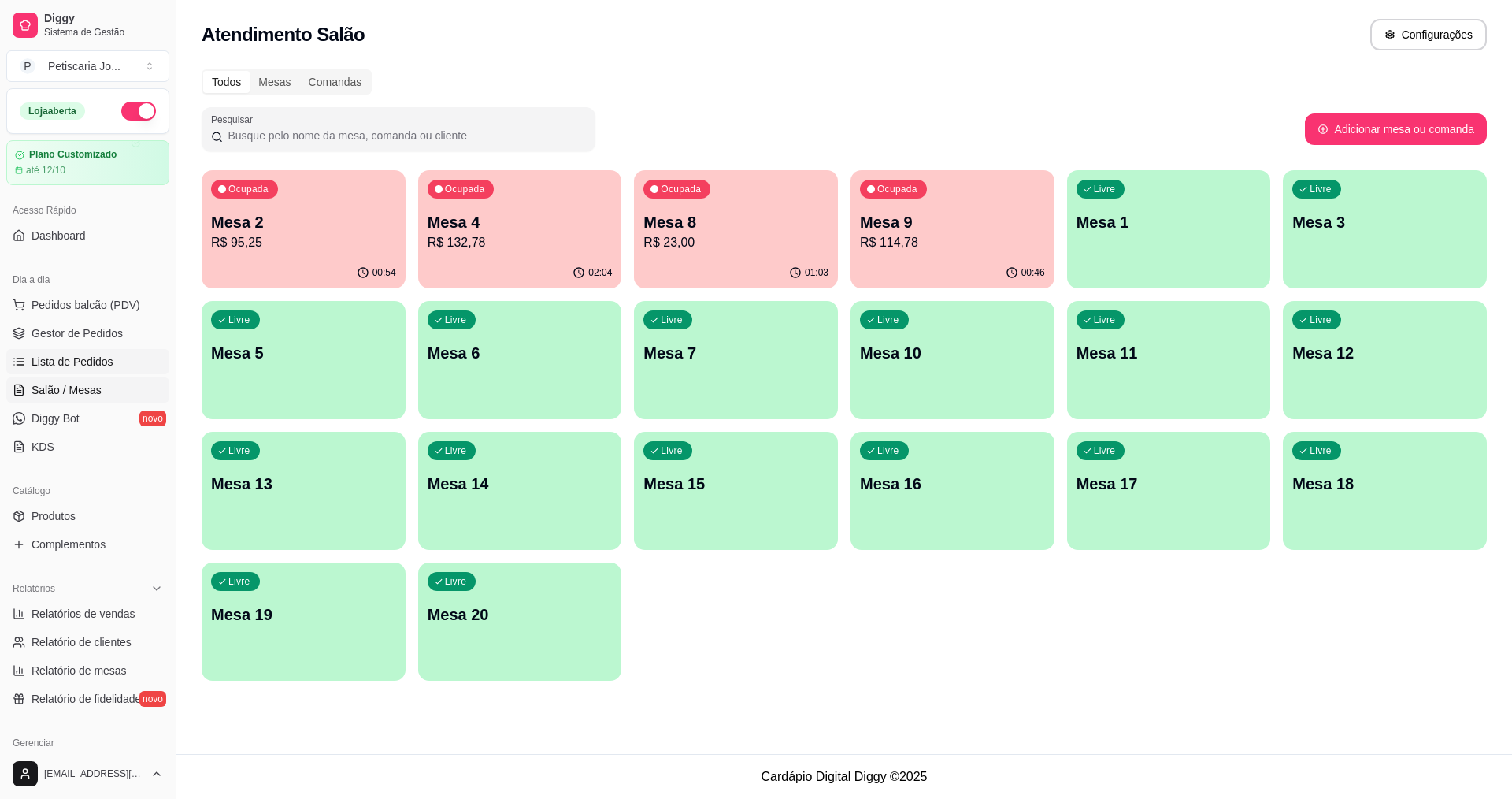
click at [70, 361] on span "Lista de Pedidos" at bounding box center [72, 361] width 82 height 16
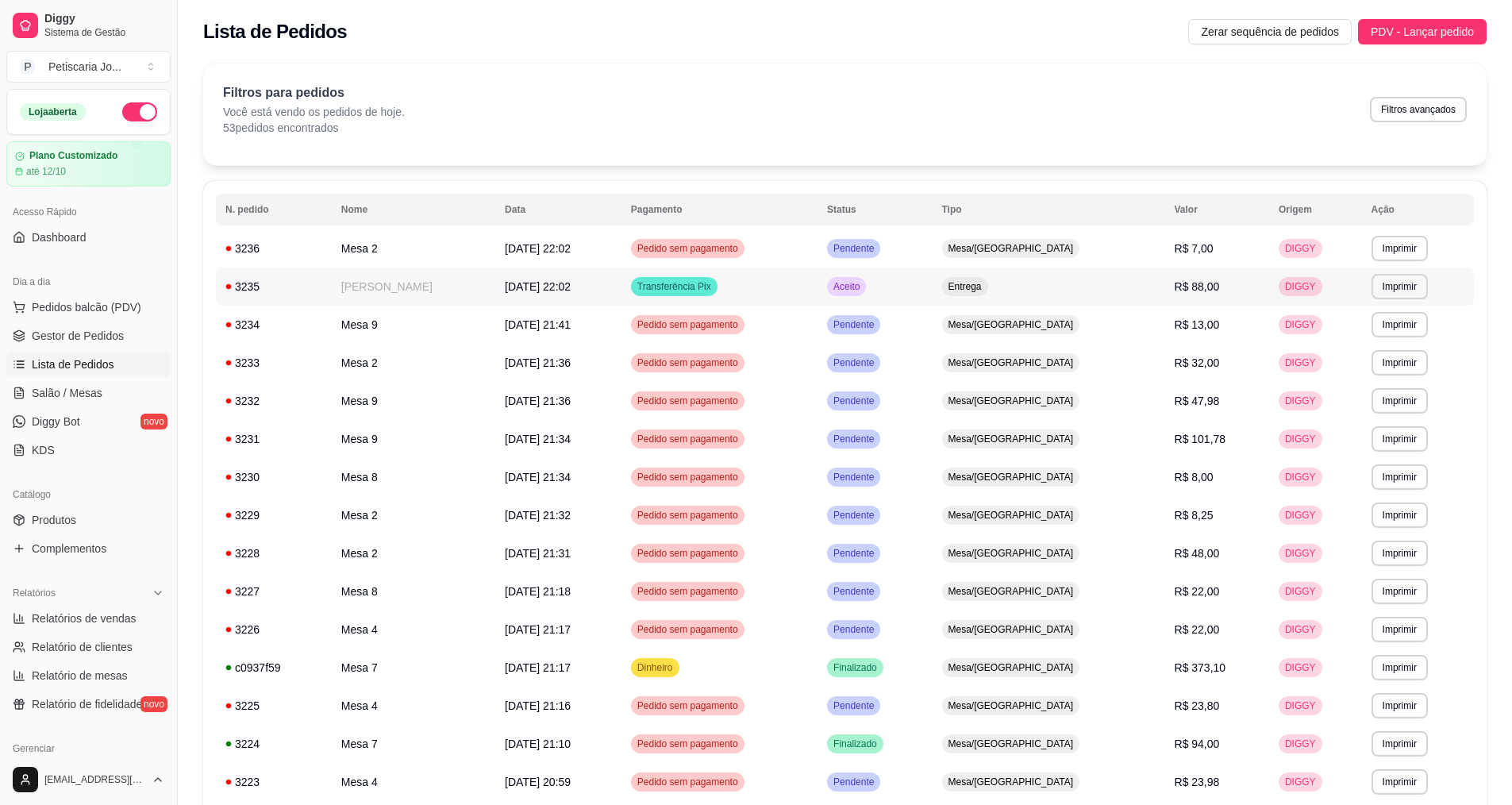
click at [695, 287] on span "Transferência Pix" at bounding box center [674, 286] width 80 height 13
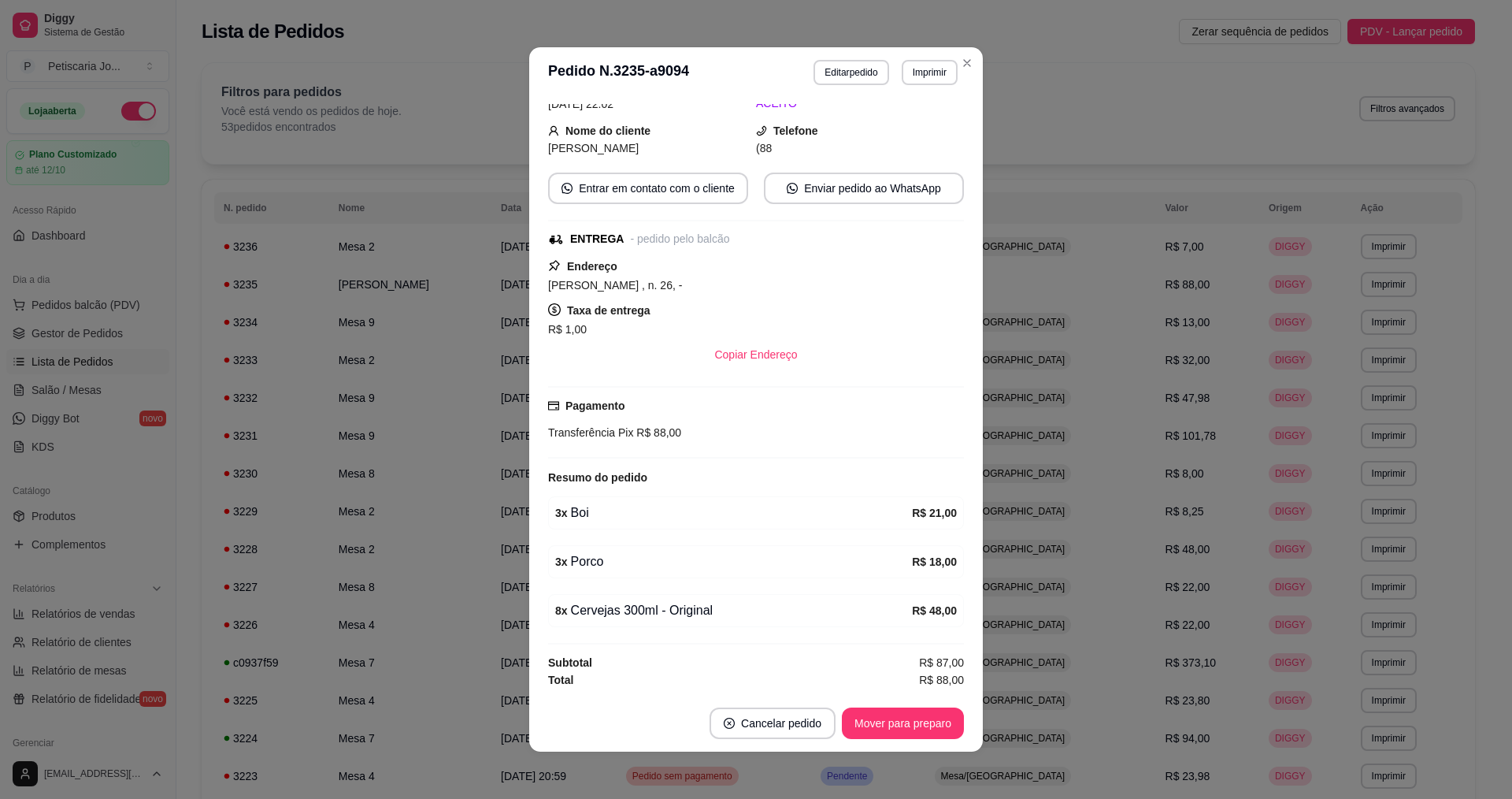
scroll to position [3, 0]
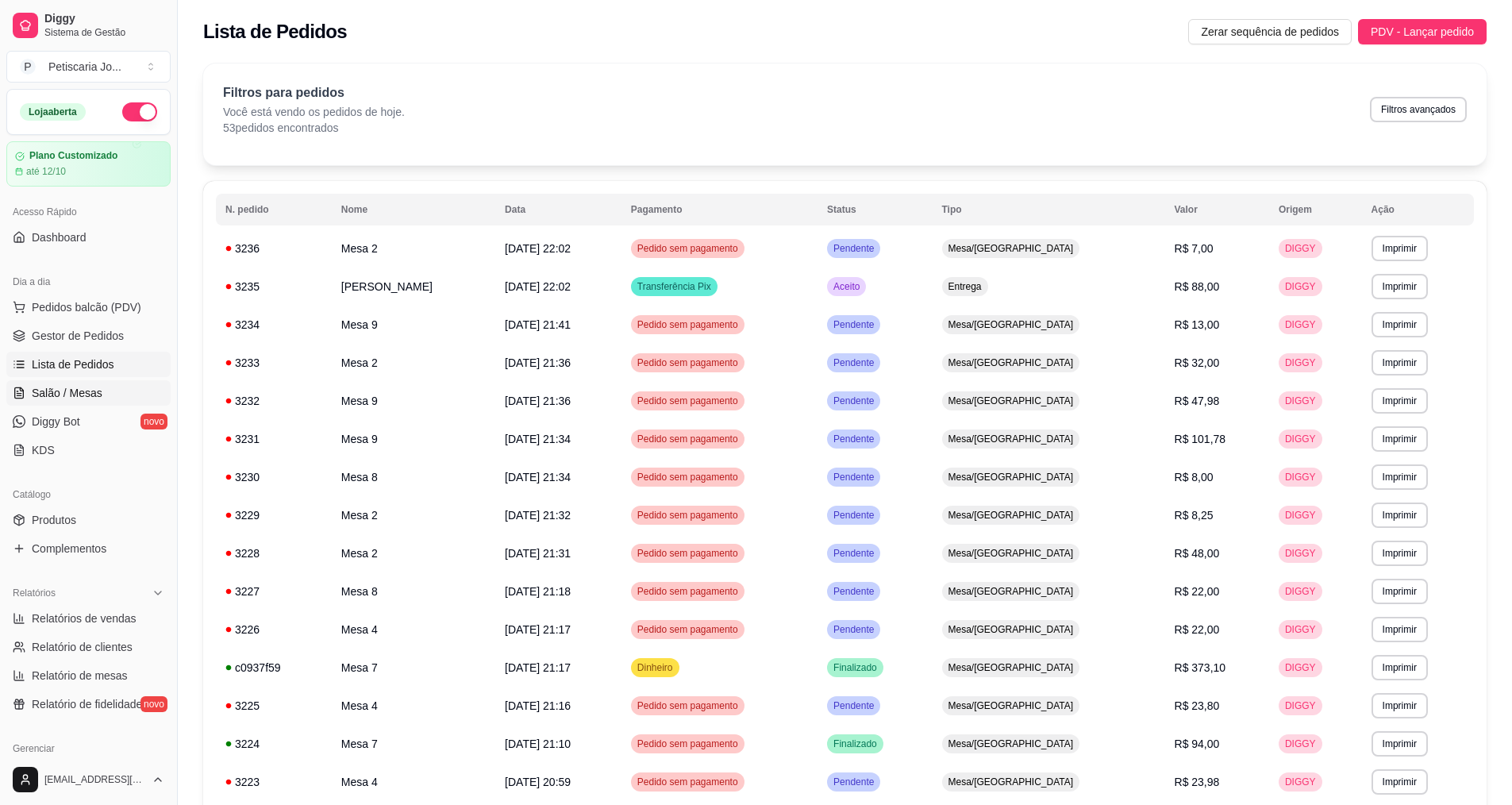
click at [79, 389] on span "Salão / Mesas" at bounding box center [67, 393] width 71 height 16
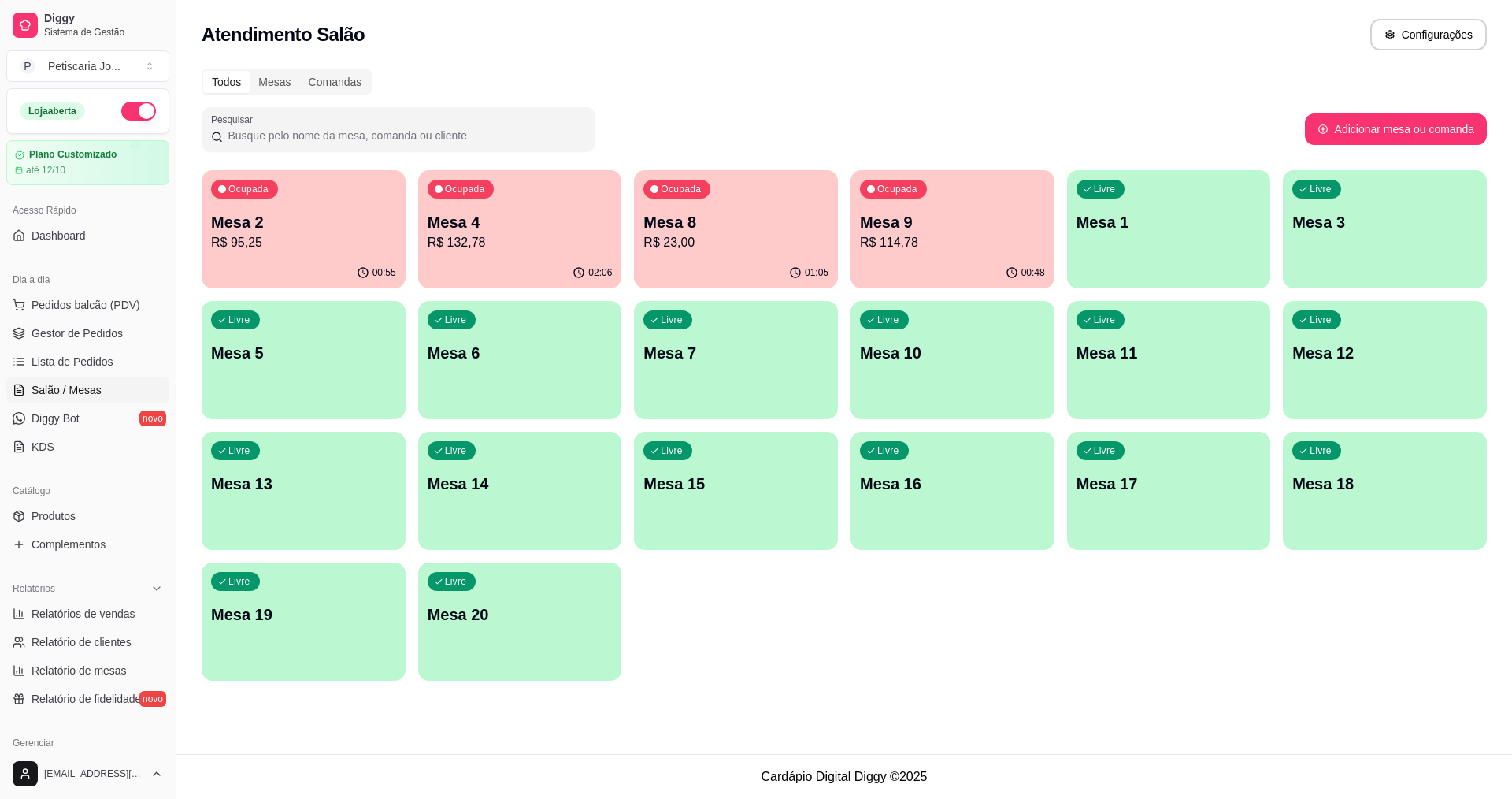
click at [969, 244] on p "R$ 114,78" at bounding box center [952, 242] width 186 height 19
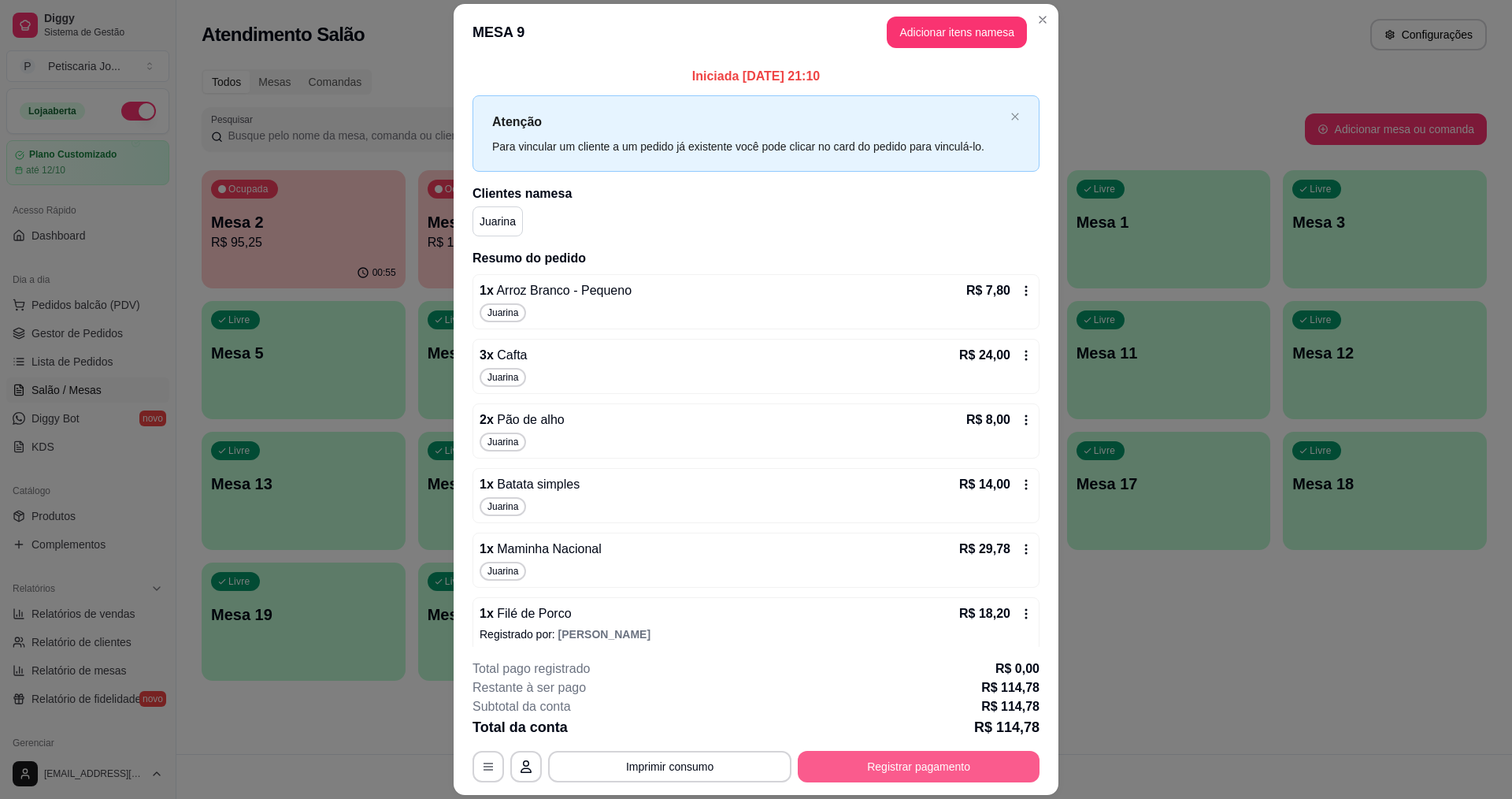
click at [924, 764] on button "Registrar pagamento" at bounding box center [919, 767] width 242 height 32
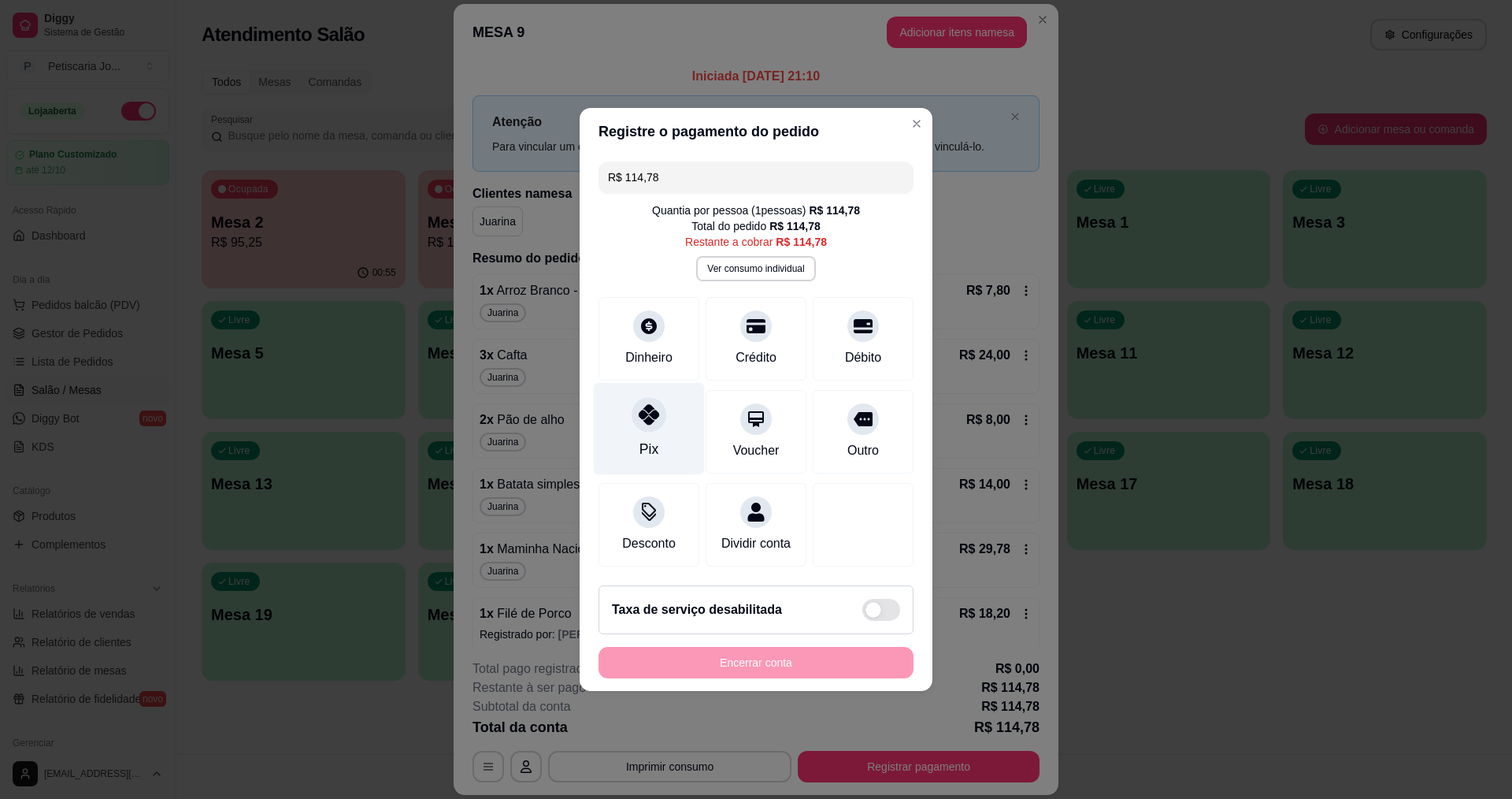
click at [649, 415] on icon at bounding box center [649, 414] width 21 height 21
type input "R$ 0,00"
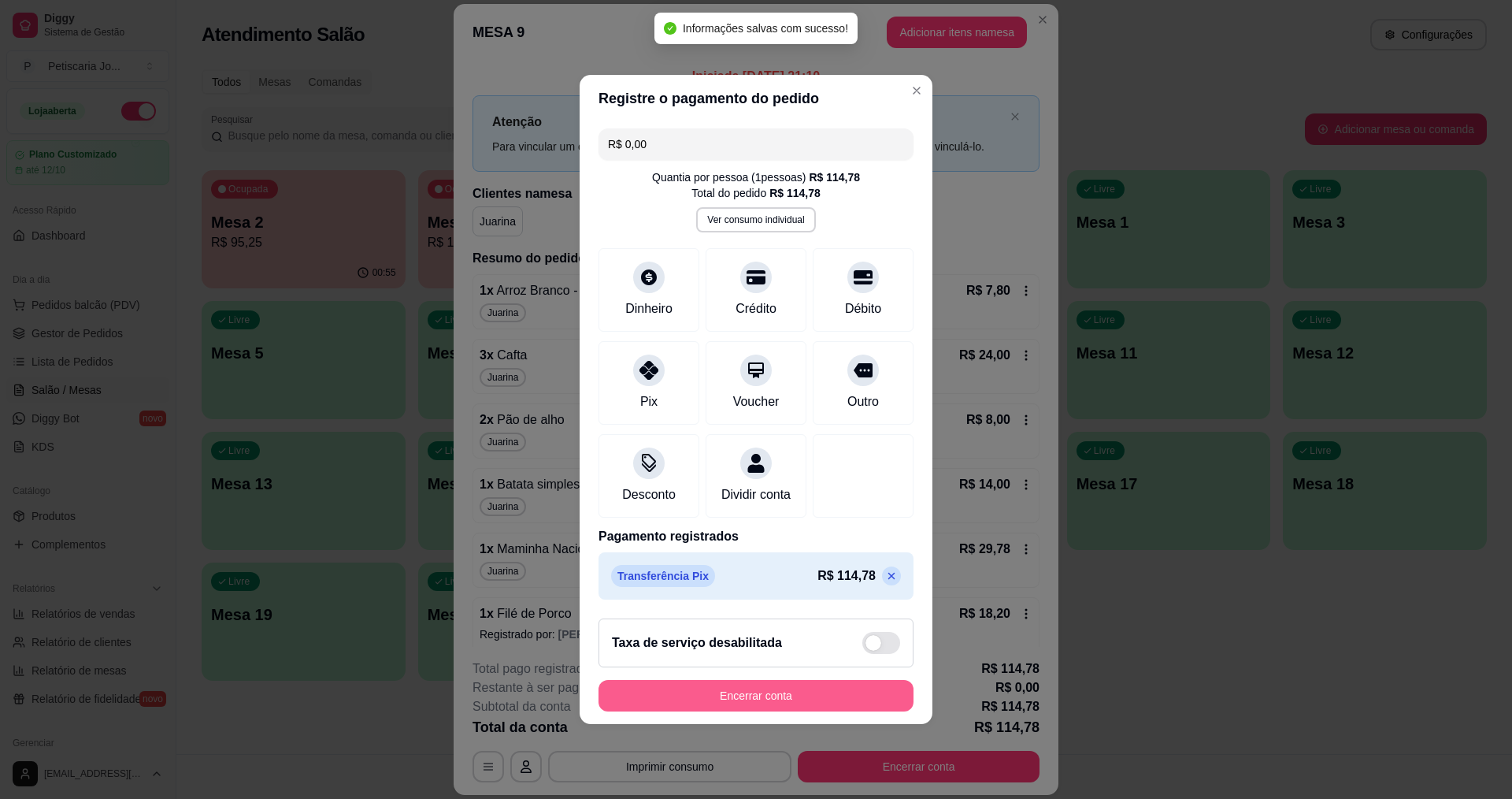
click at [749, 696] on button "Encerrar conta" at bounding box center [756, 696] width 315 height 32
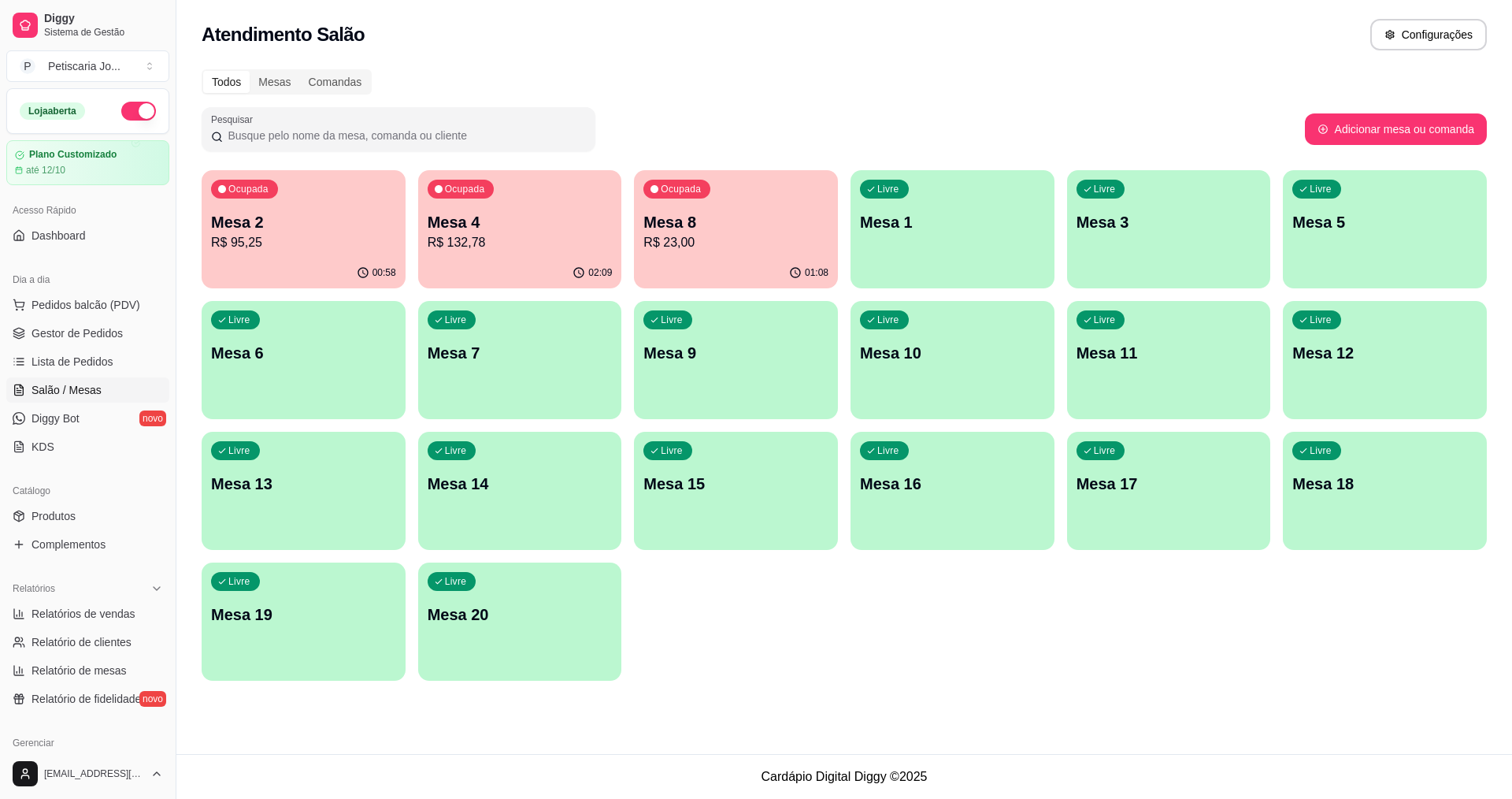
click at [285, 227] on p "Mesa 2" at bounding box center [304, 222] width 186 height 22
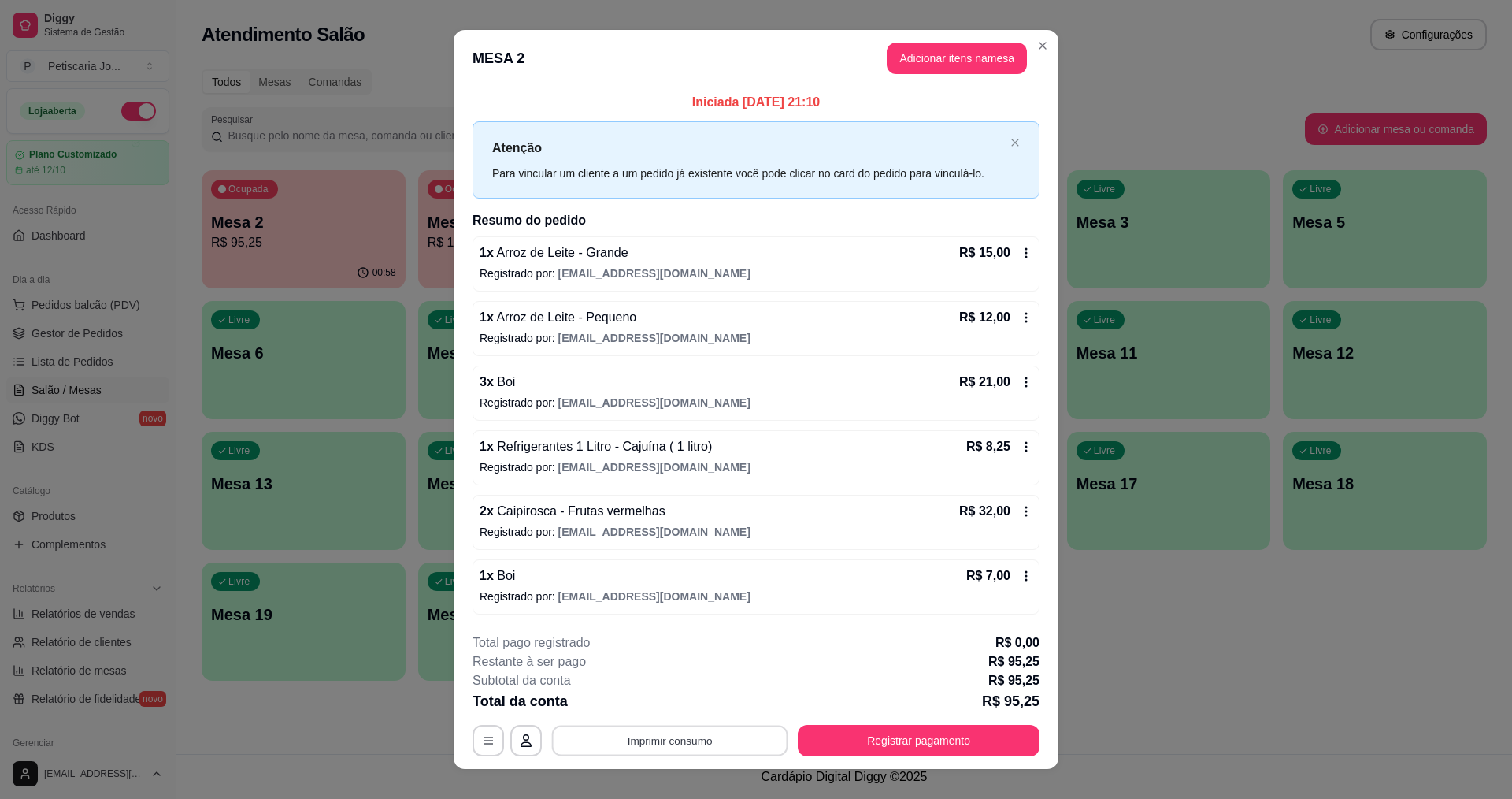
click at [686, 729] on button "Imprimir consumo" at bounding box center [670, 739] width 236 height 31
click at [693, 693] on button "IMPRESSORA" at bounding box center [668, 704] width 110 height 25
click at [955, 744] on button "Registrar pagamento" at bounding box center [919, 739] width 235 height 31
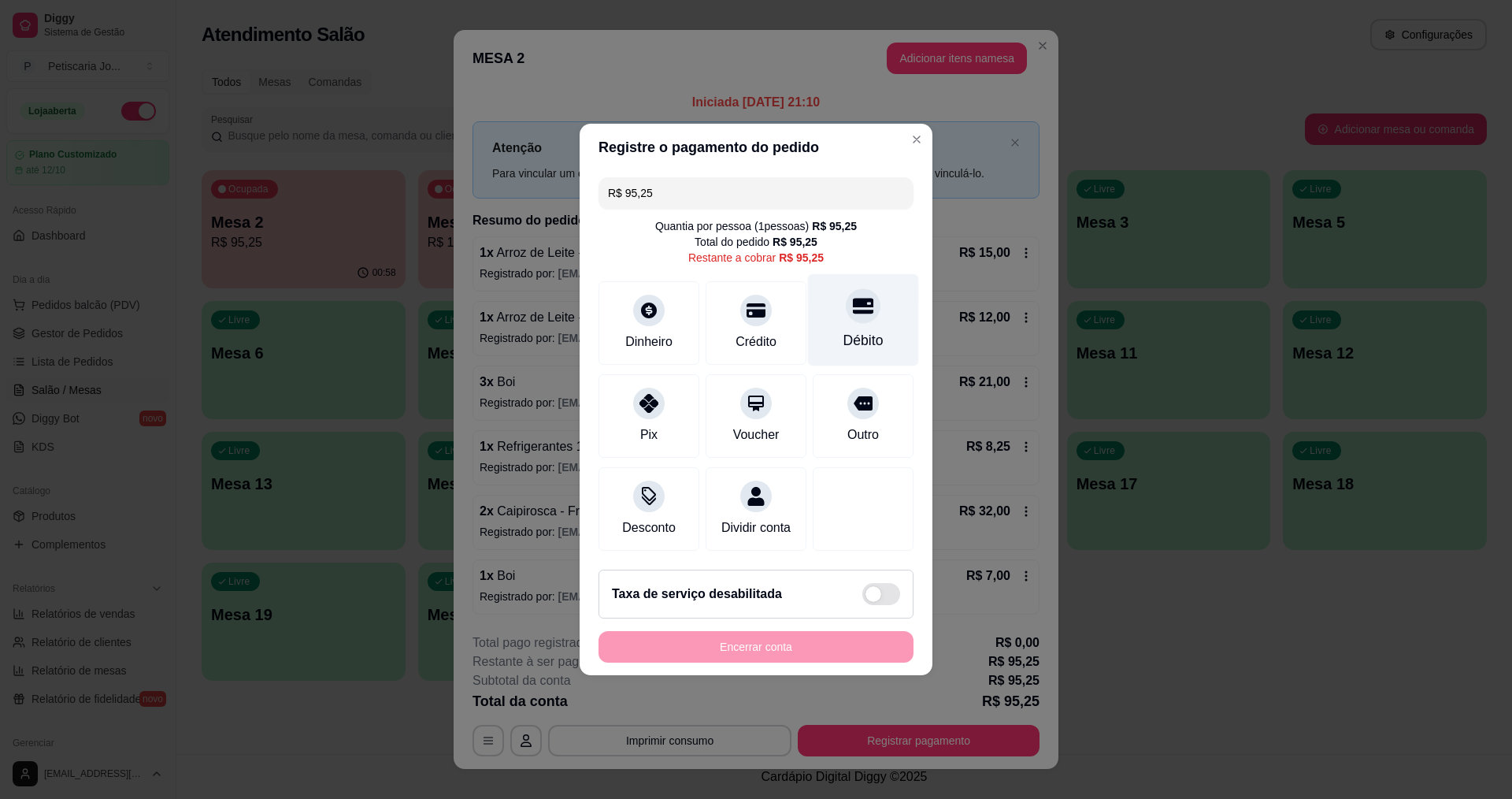
click at [867, 312] on div "Débito" at bounding box center [864, 320] width 111 height 92
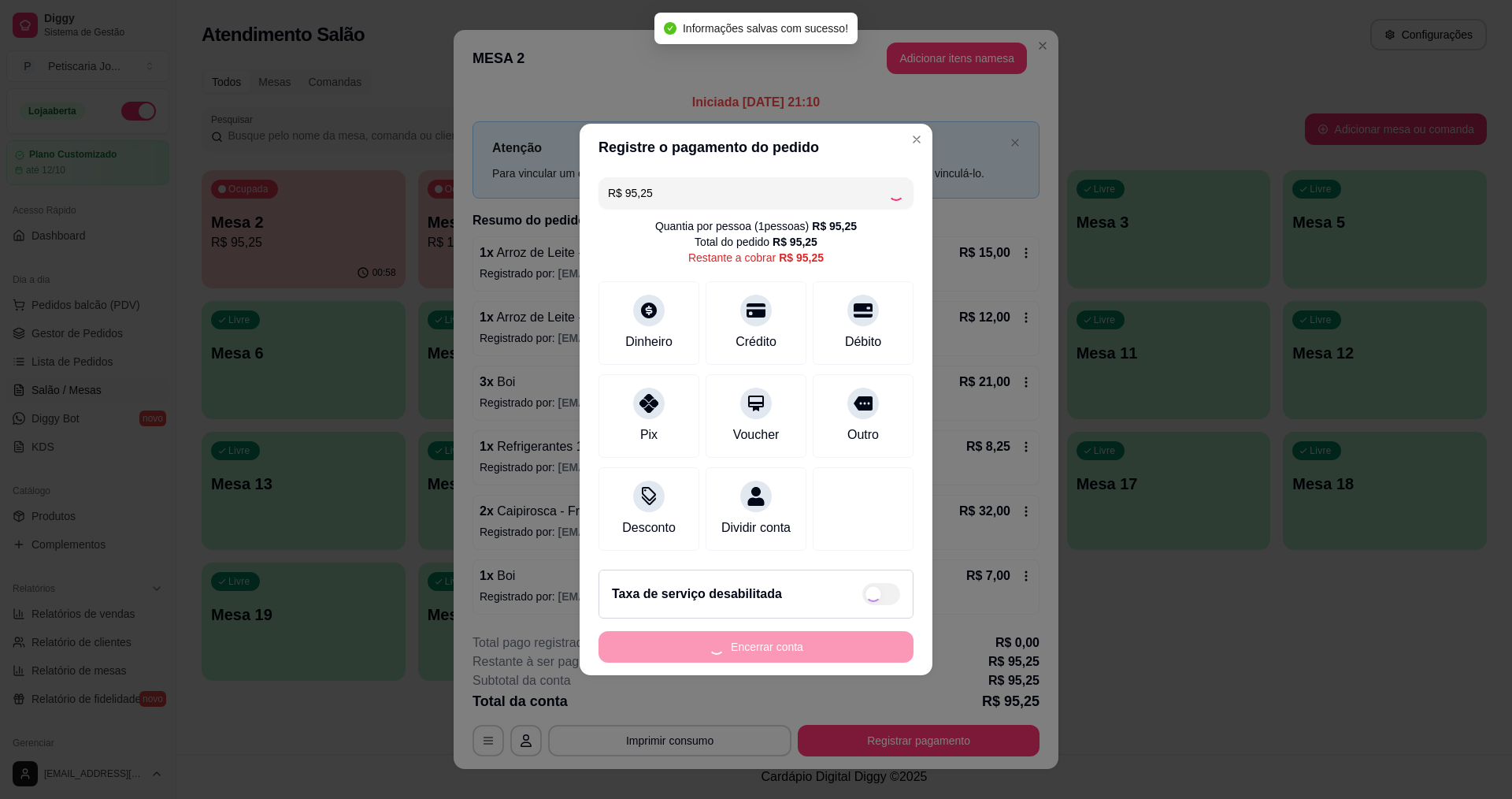
type input "R$ 0,00"
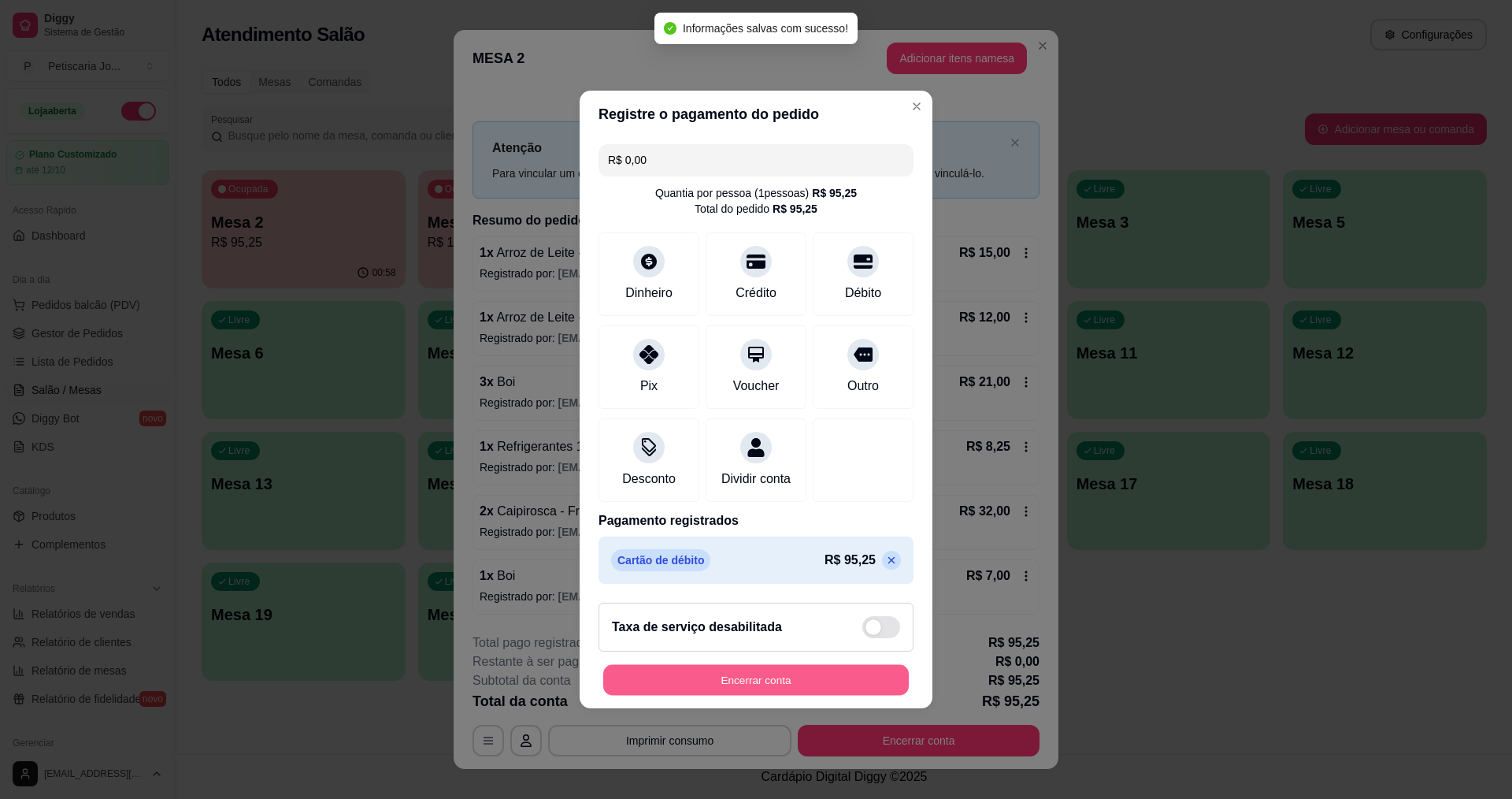
click at [749, 691] on button "Encerrar conta" at bounding box center [756, 680] width 306 height 31
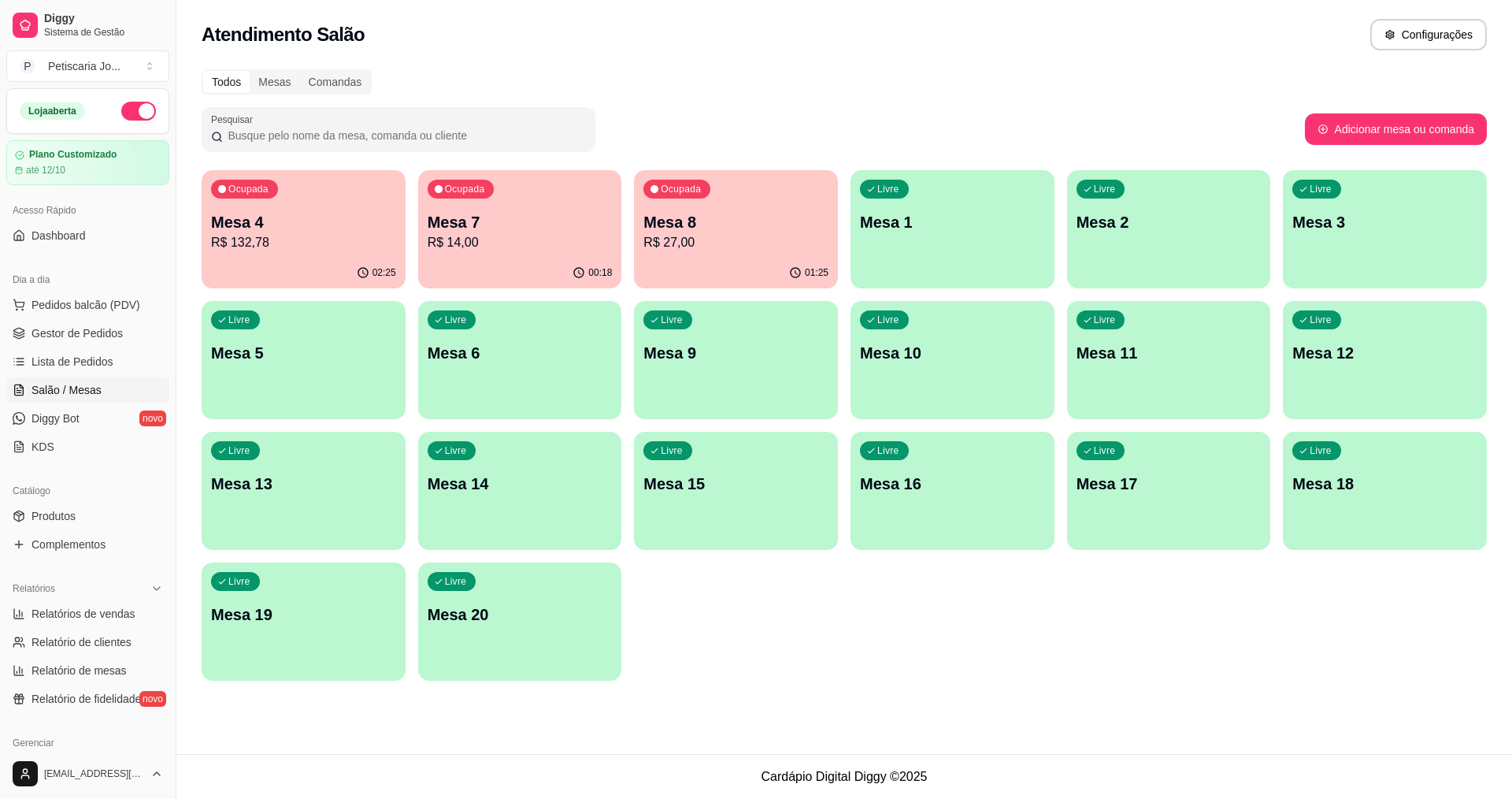
click at [744, 262] on div "01:25" at bounding box center [736, 273] width 204 height 31
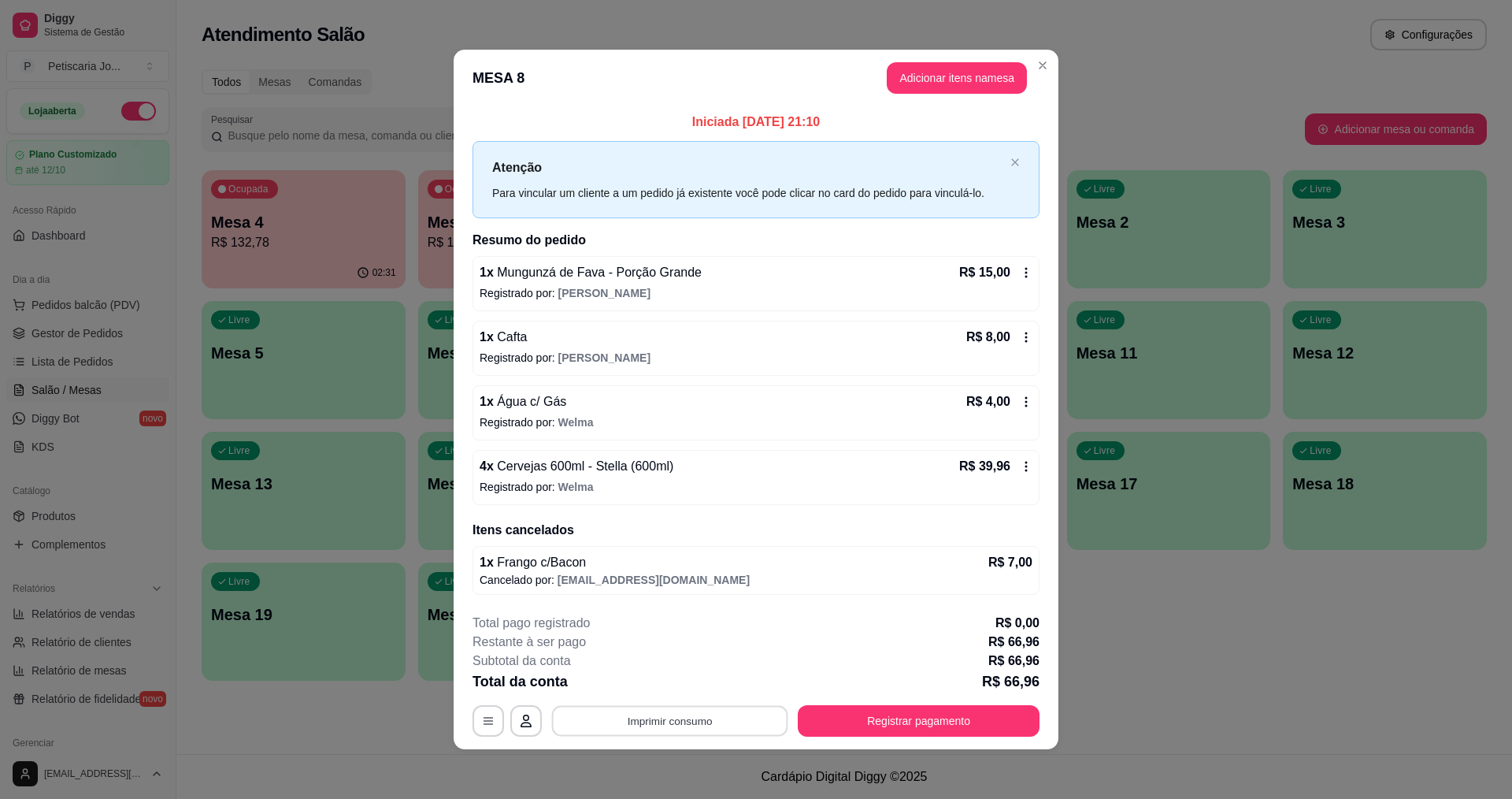
click at [600, 730] on button "Imprimir consumo" at bounding box center [670, 721] width 236 height 31
click at [644, 685] on button "IMPRESSORA" at bounding box center [668, 684] width 110 height 25
click at [894, 713] on button "Registrar pagamento" at bounding box center [919, 722] width 242 height 32
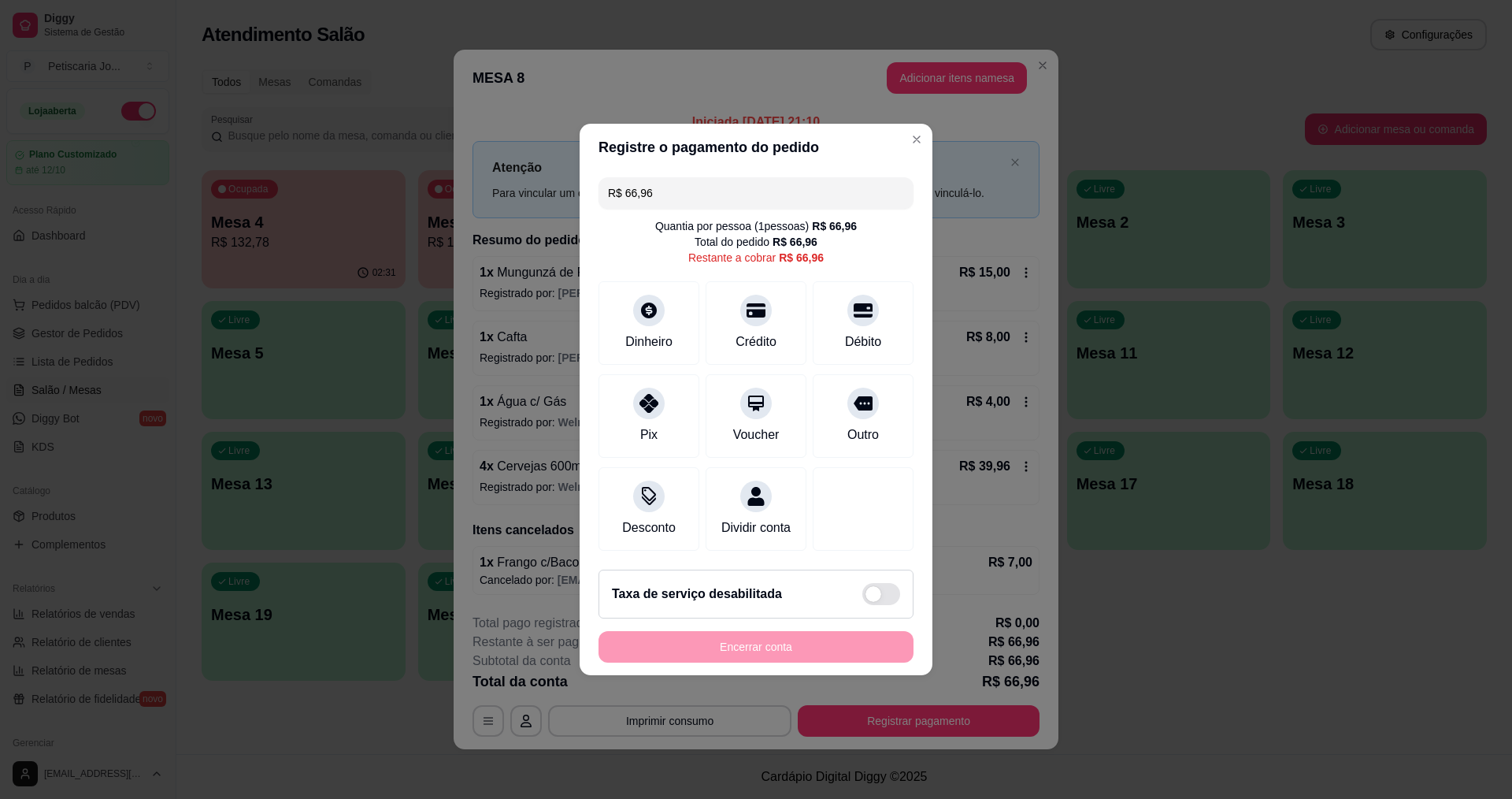
drag, startPoint x: 686, startPoint y: 178, endPoint x: 405, endPoint y: 153, distance: 282.1
click at [405, 153] on div "Registre o pagamento do pedido R$ 66,96 Quantia por pessoa ( 1 pessoas) R$ 66,9…" at bounding box center [756, 399] width 1512 height 799
click at [753, 302] on icon at bounding box center [756, 307] width 21 height 16
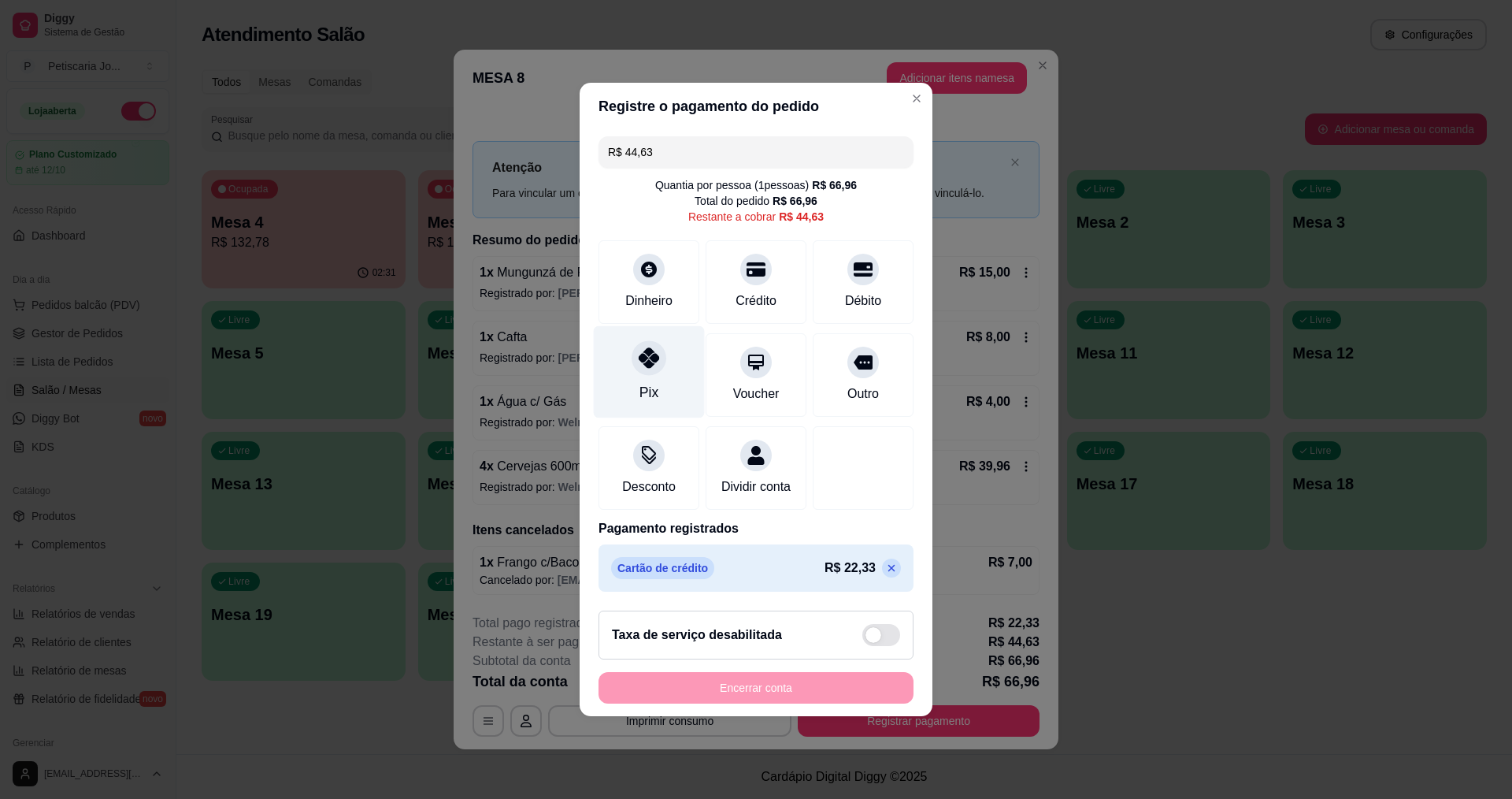
click at [652, 357] on icon at bounding box center [649, 357] width 21 height 21
type input "R$ 0,00"
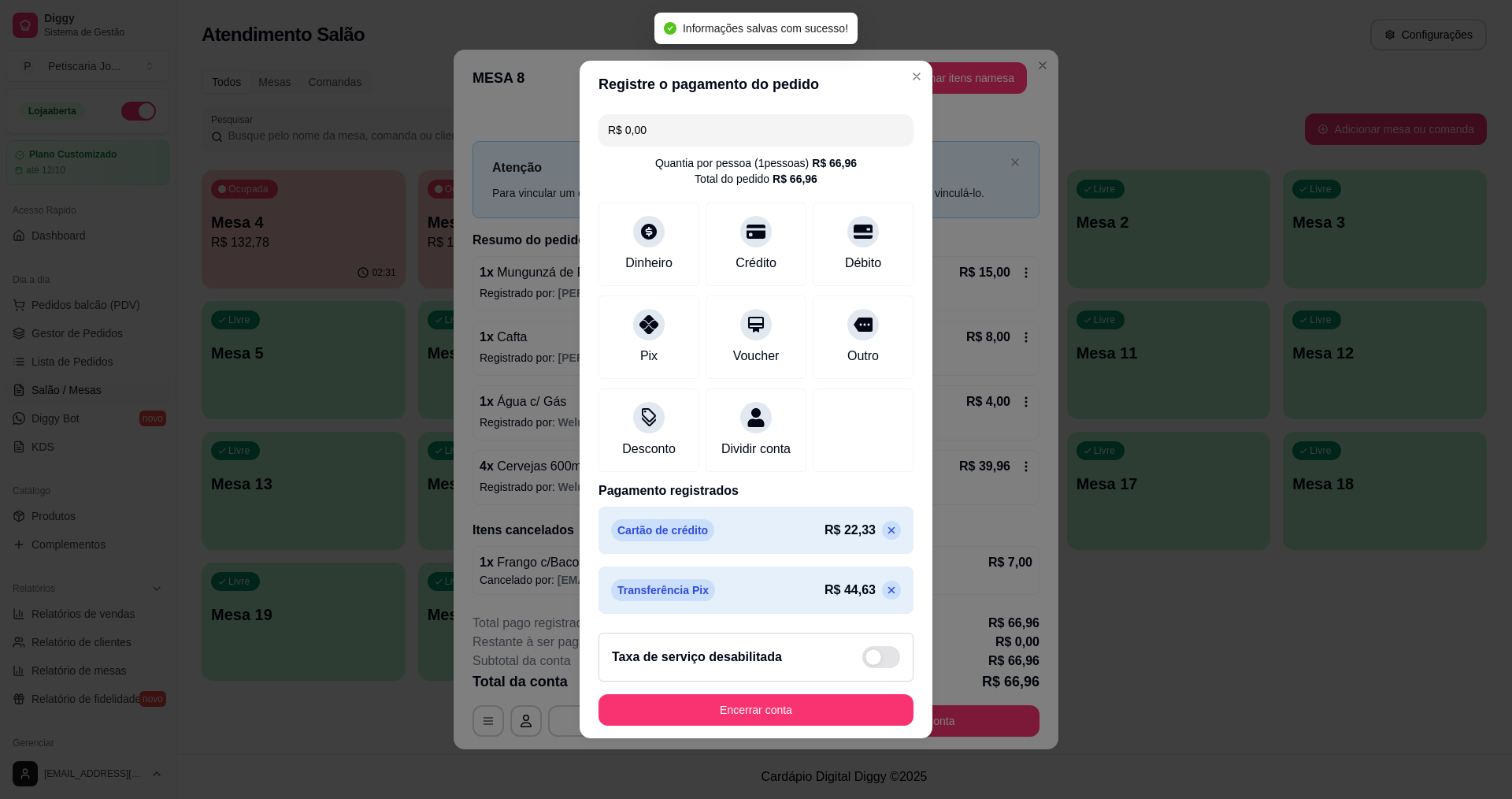
click at [718, 735] on footer "Taxa de serviço desabilitada Encerrar conta" at bounding box center [756, 679] width 353 height 118
click at [726, 726] on button "Encerrar conta" at bounding box center [756, 710] width 306 height 31
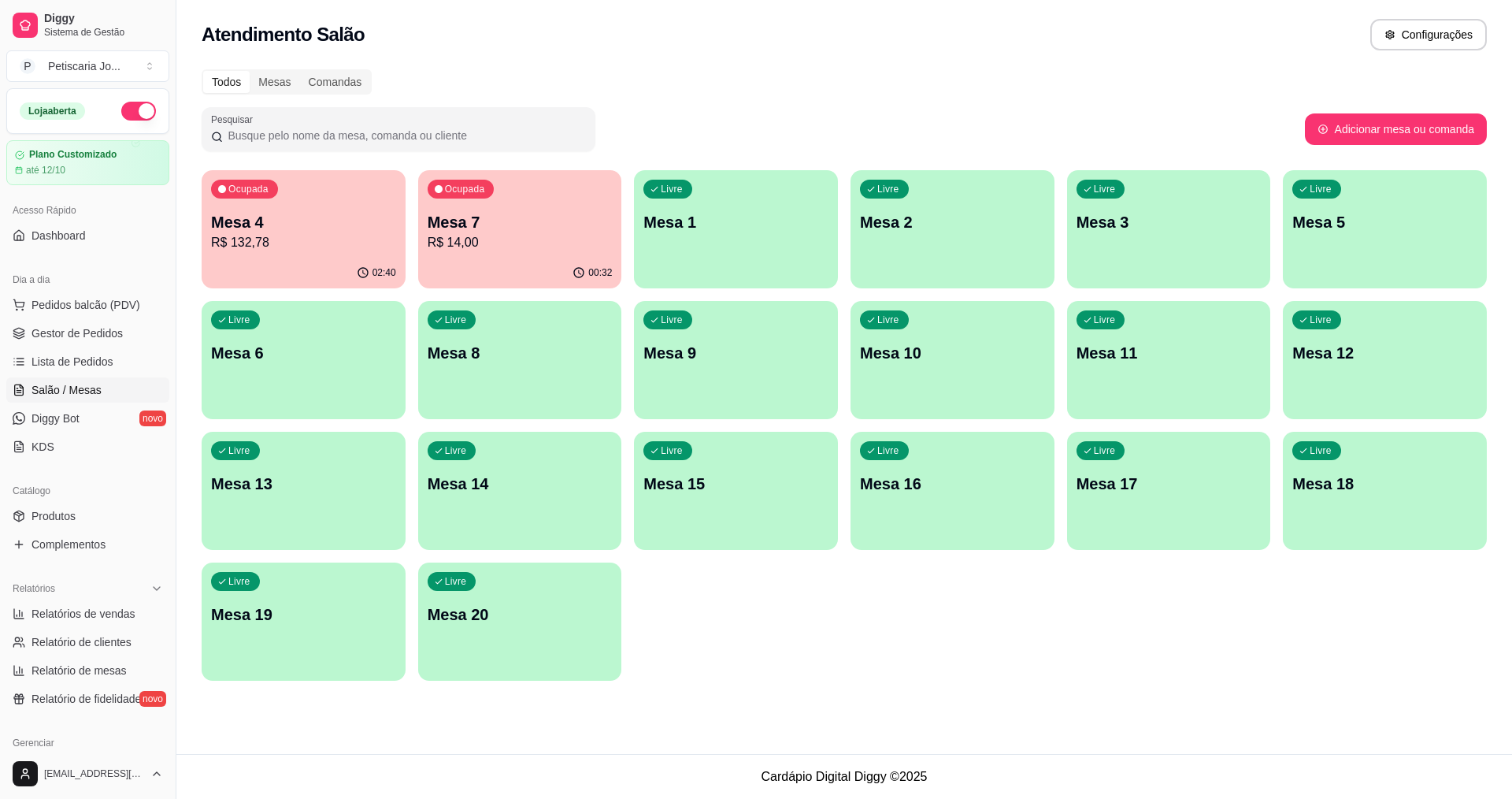
click at [295, 227] on p "Mesa 4" at bounding box center [304, 222] width 186 height 22
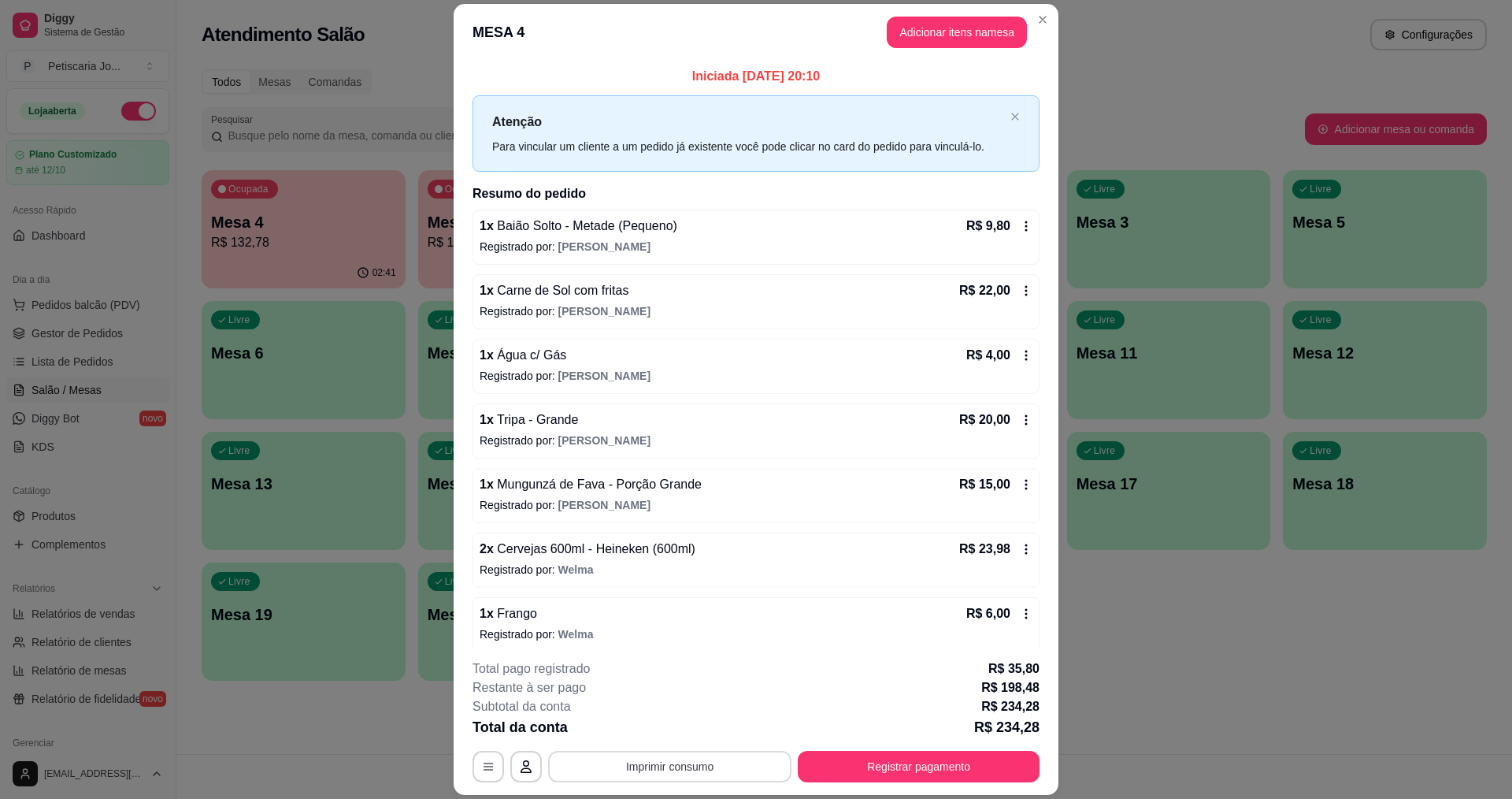
click at [584, 762] on button "Imprimir consumo" at bounding box center [670, 767] width 243 height 32
click at [679, 739] on button "IMPRESSORA" at bounding box center [668, 730] width 110 height 25
click at [941, 763] on button "Registrar pagamento" at bounding box center [919, 767] width 242 height 32
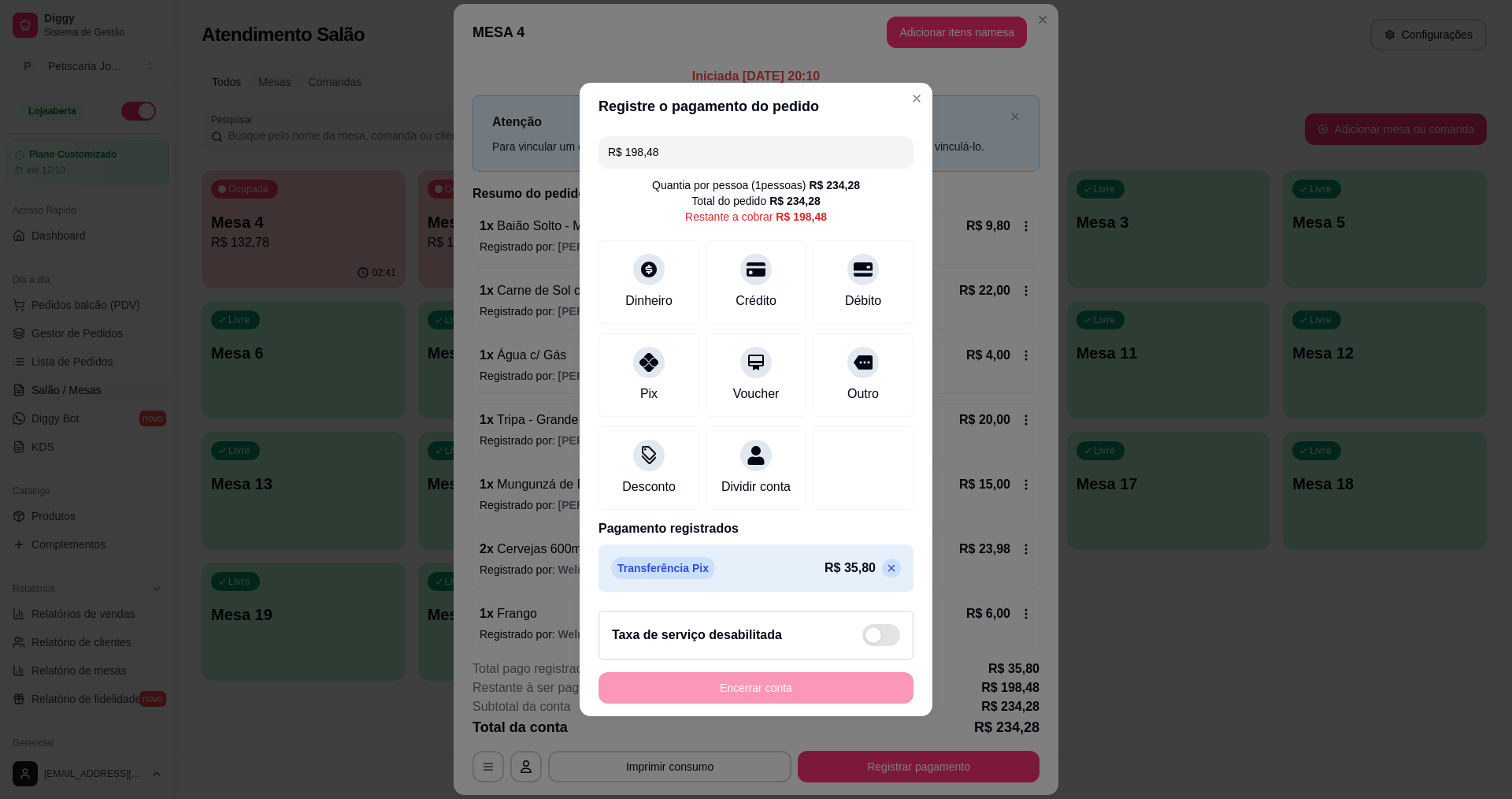
drag, startPoint x: 736, startPoint y: 149, endPoint x: 467, endPoint y: 129, distance: 269.7
click at [467, 129] on div "Registre o pagamento do pedido R$ 198,48 Quantia por pessoa ( 1 pessoas) R$ 234…" at bounding box center [756, 399] width 1512 height 799
click at [656, 363] on div at bounding box center [649, 357] width 35 height 35
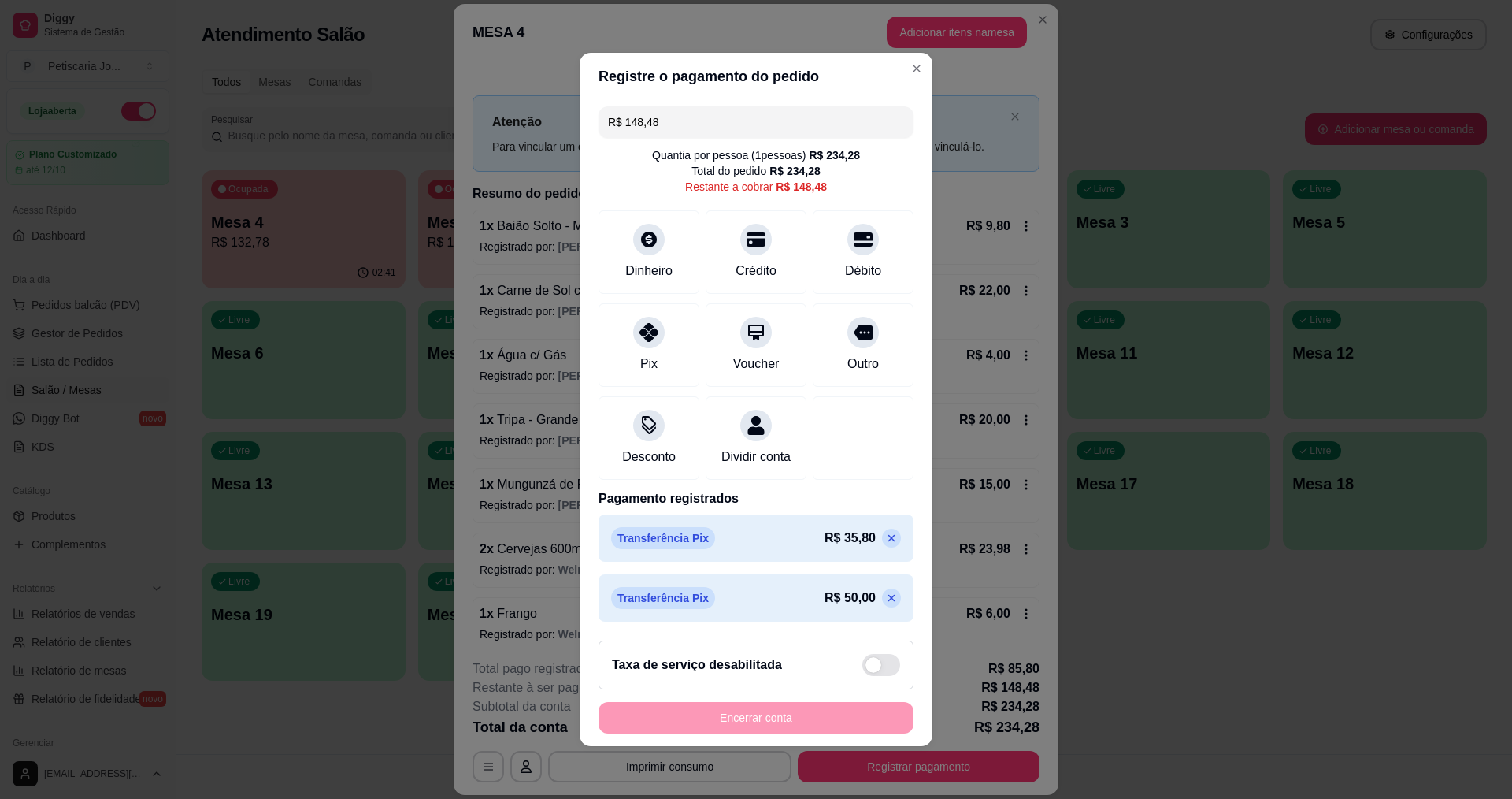
drag, startPoint x: 658, startPoint y: 110, endPoint x: 430, endPoint y: 109, distance: 228.0
click at [430, 109] on div "Registre o pagamento do pedido R$ 148,48 Quantia por pessoa ( 1 pessoas) R$ 234…" at bounding box center [756, 399] width 1512 height 799
click at [644, 338] on div "Pix" at bounding box center [650, 341] width 111 height 92
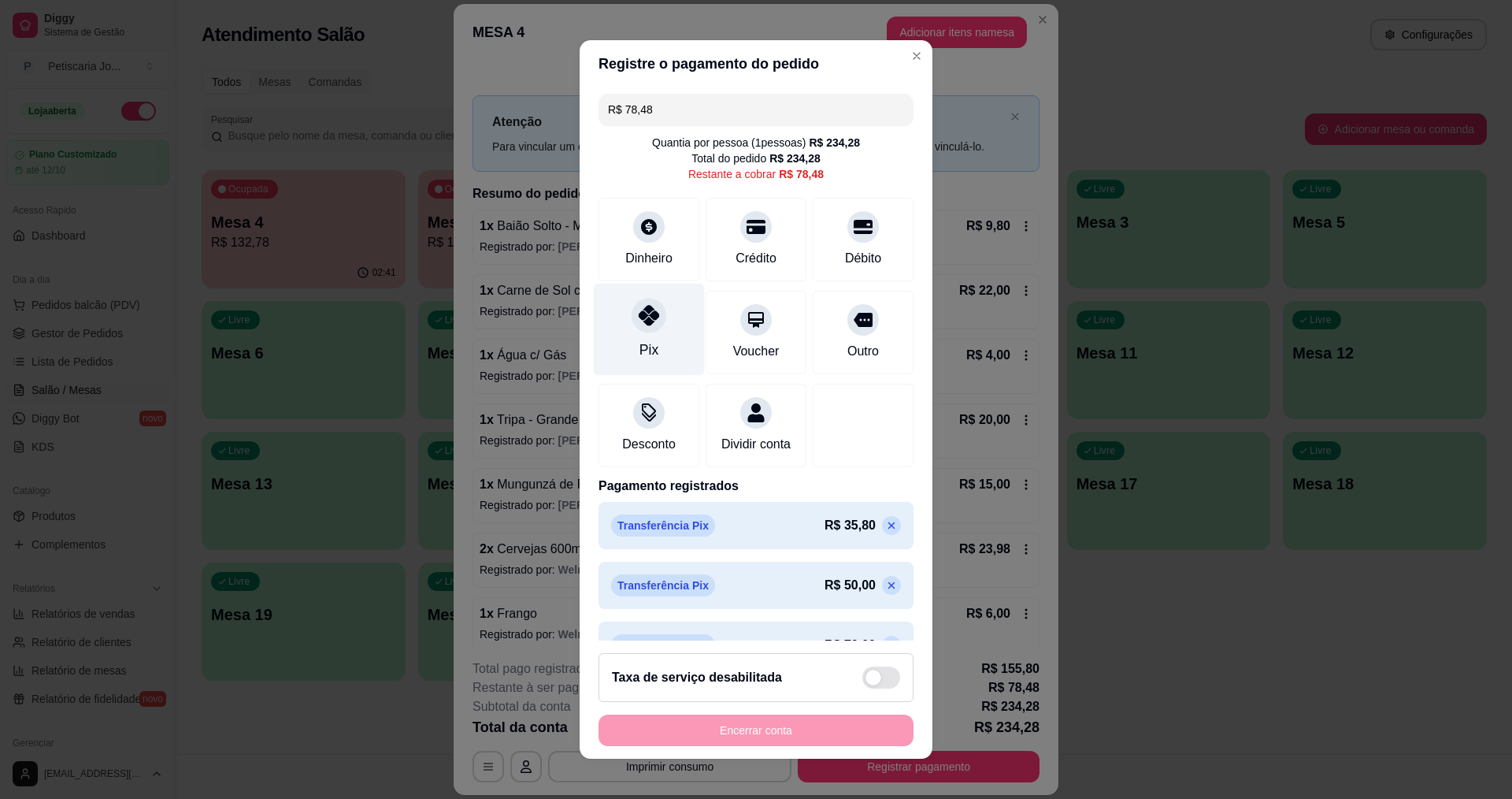
click at [652, 343] on div "Pix" at bounding box center [650, 329] width 111 height 92
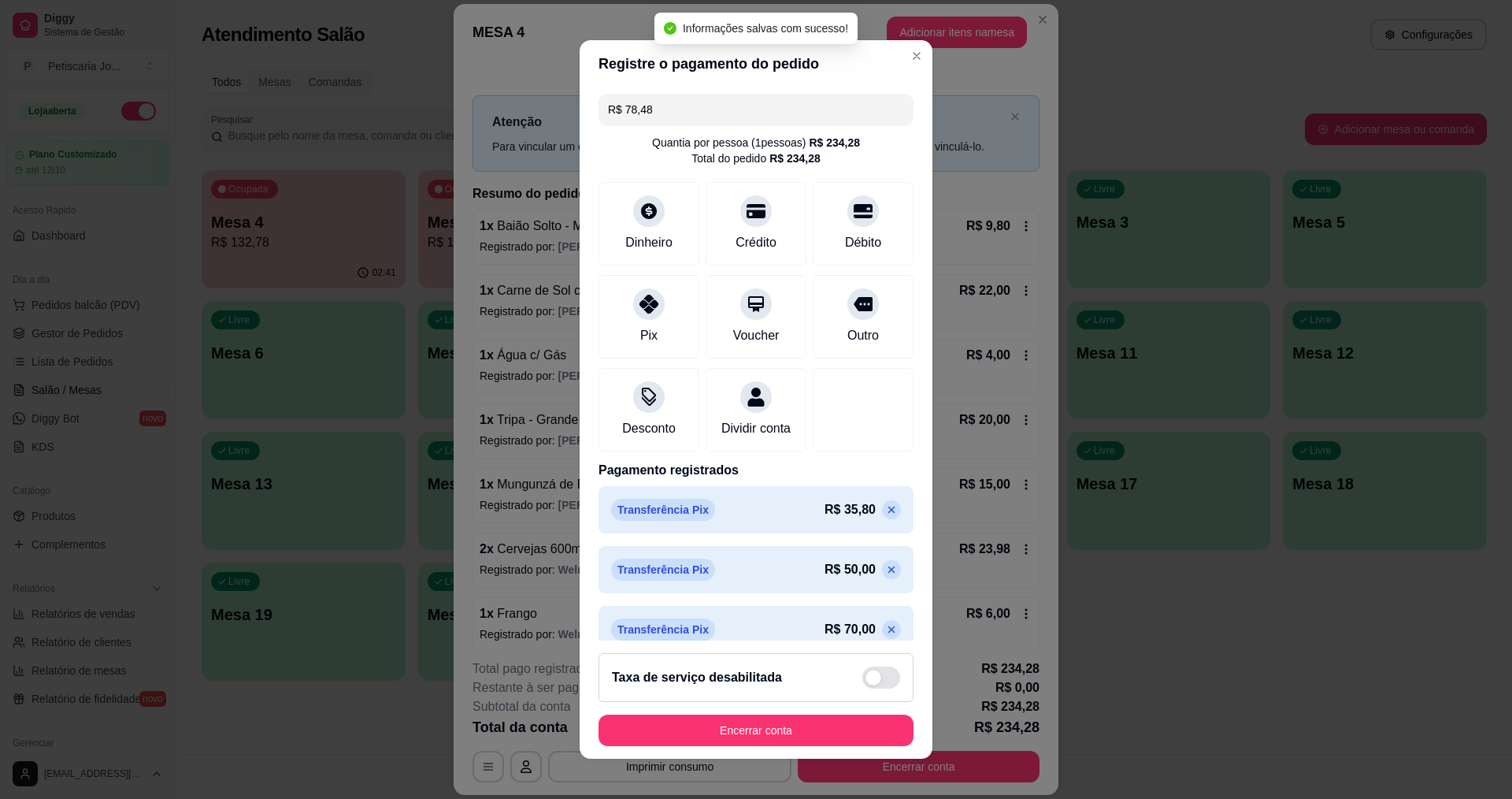
type input "R$ 0,00"
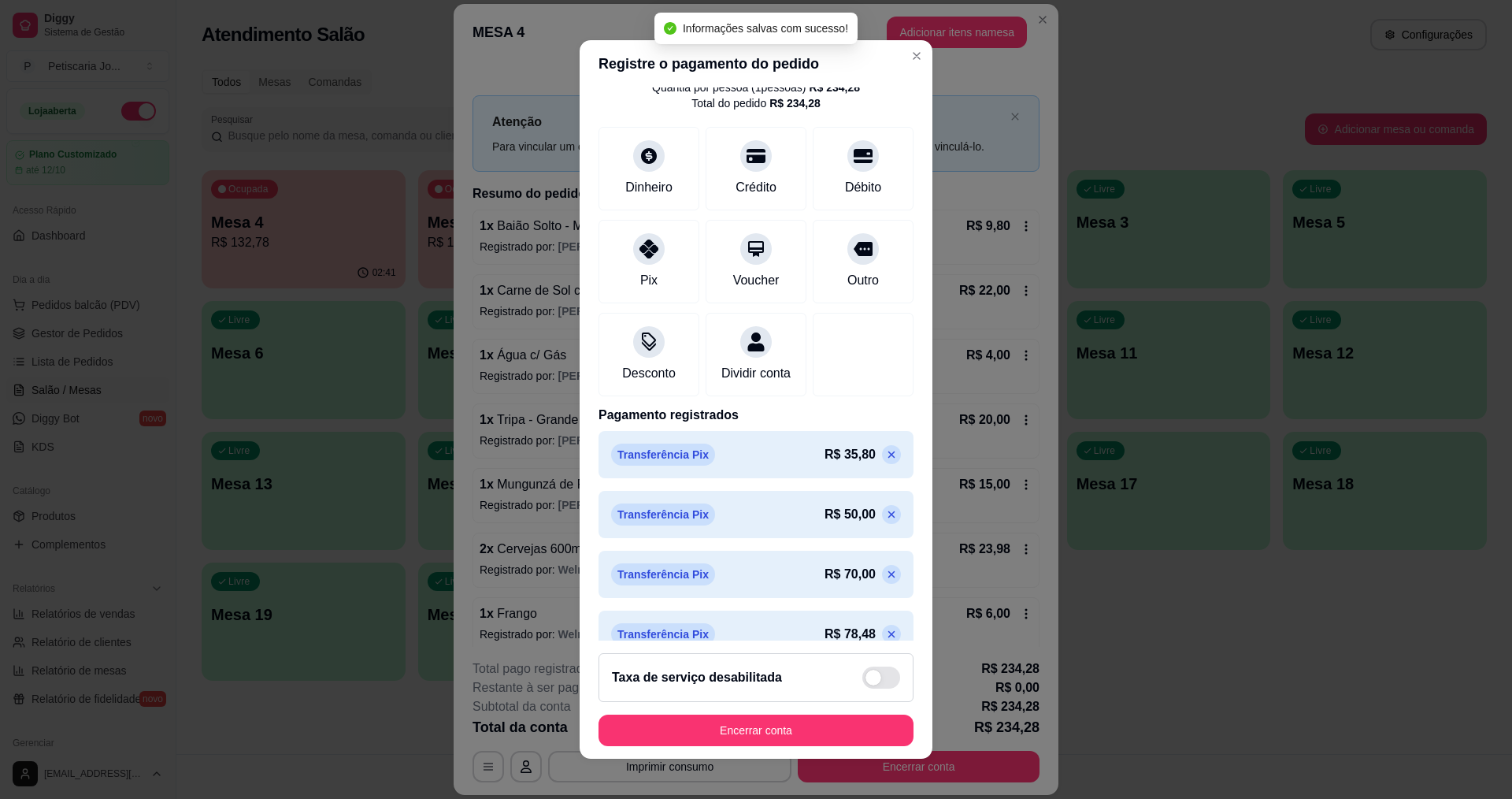
scroll to position [97, 0]
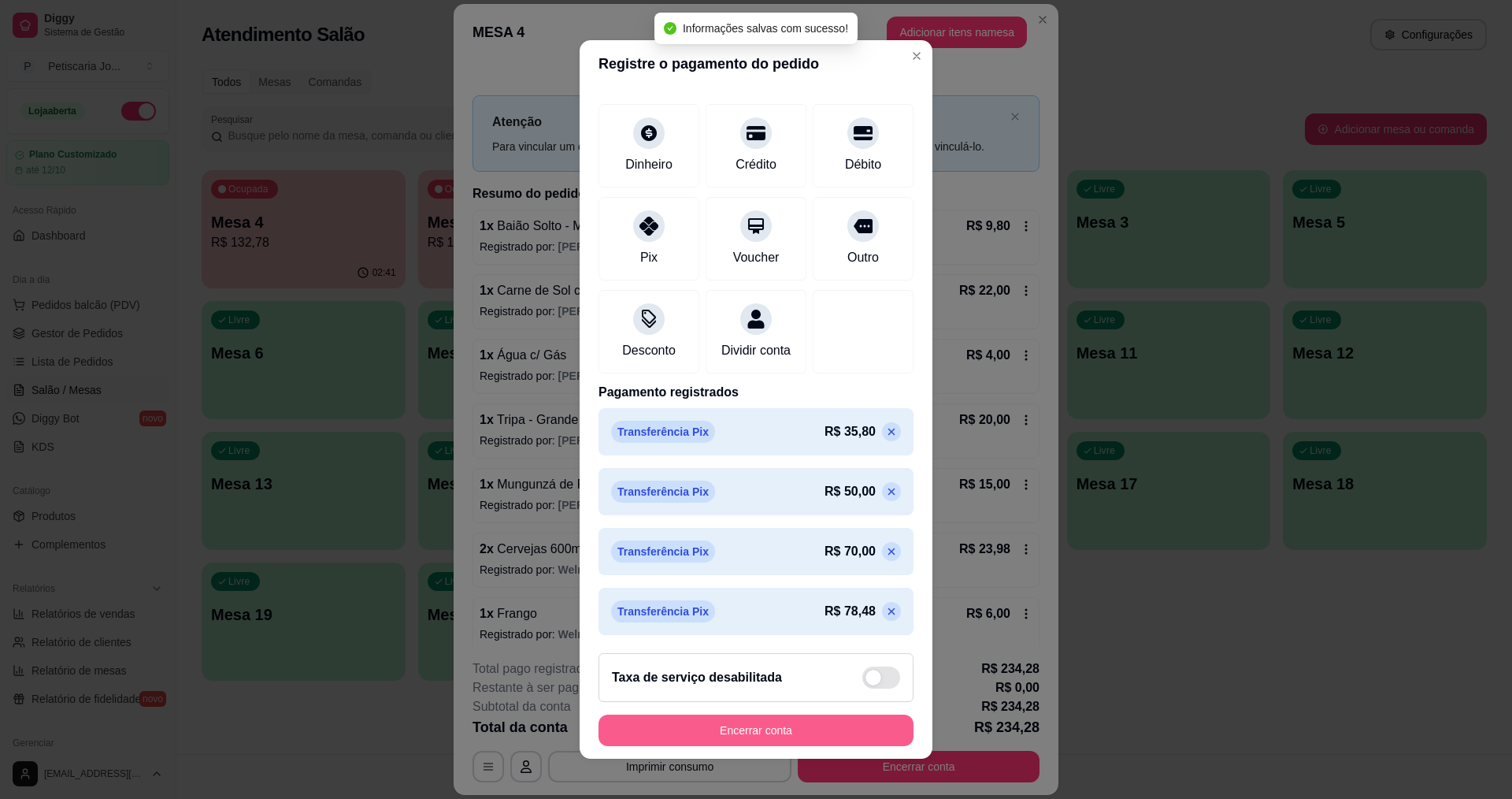
click at [785, 729] on button "Encerrar conta" at bounding box center [756, 731] width 315 height 32
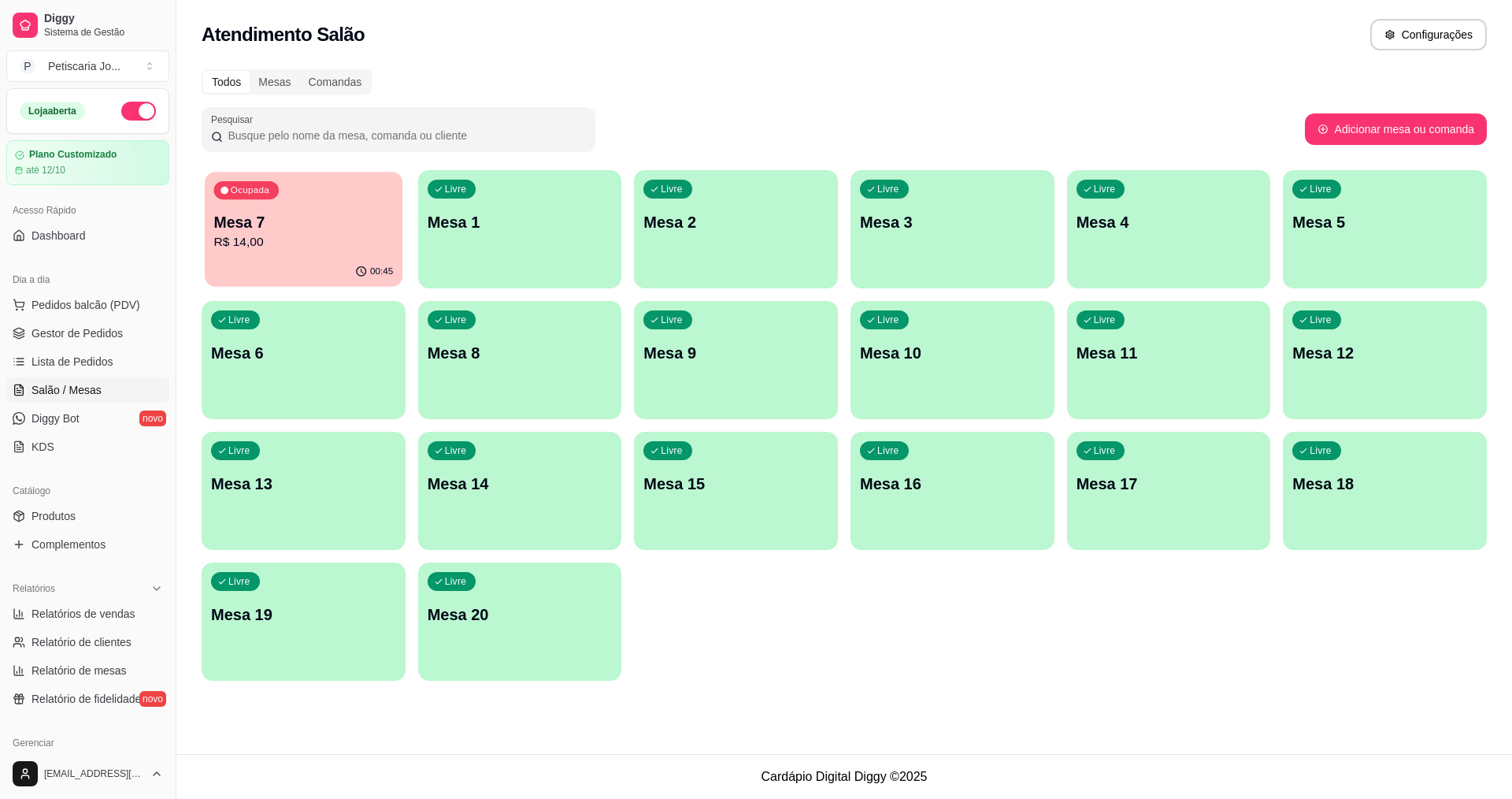
click at [289, 266] on div "00:45" at bounding box center [303, 272] width 197 height 30
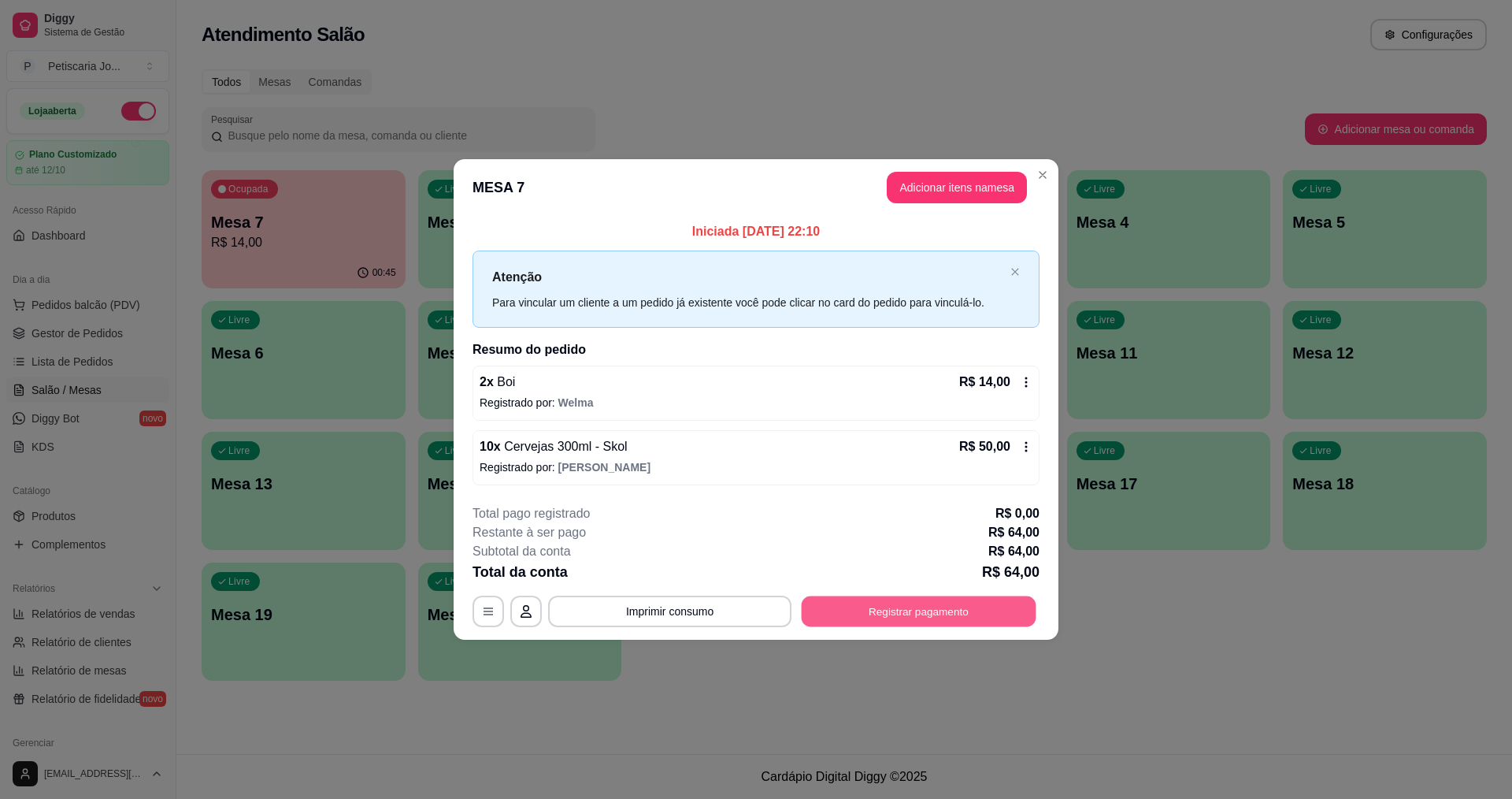
click at [940, 606] on button "Registrar pagamento" at bounding box center [919, 610] width 235 height 31
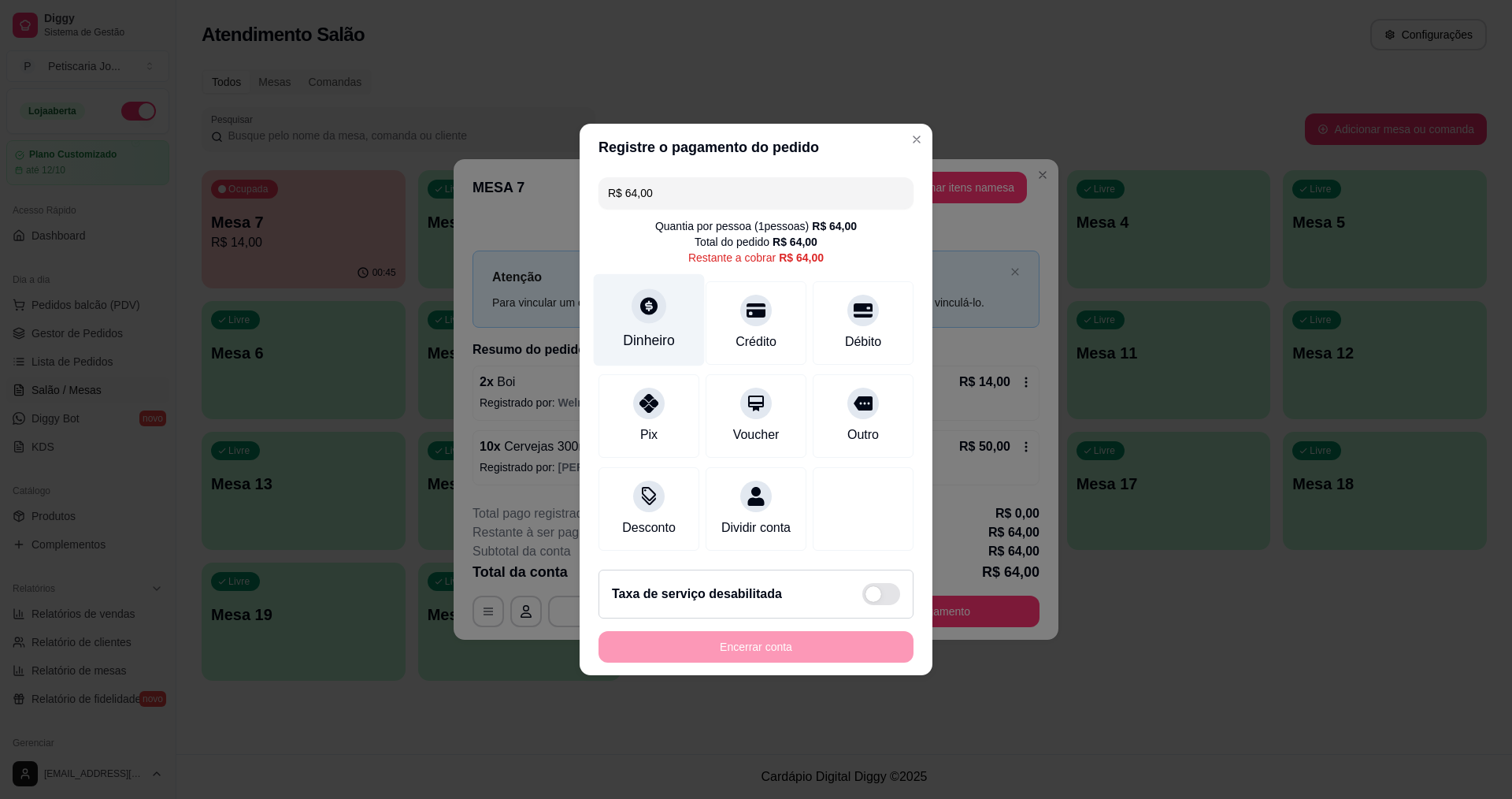
click at [644, 313] on div at bounding box center [649, 306] width 35 height 35
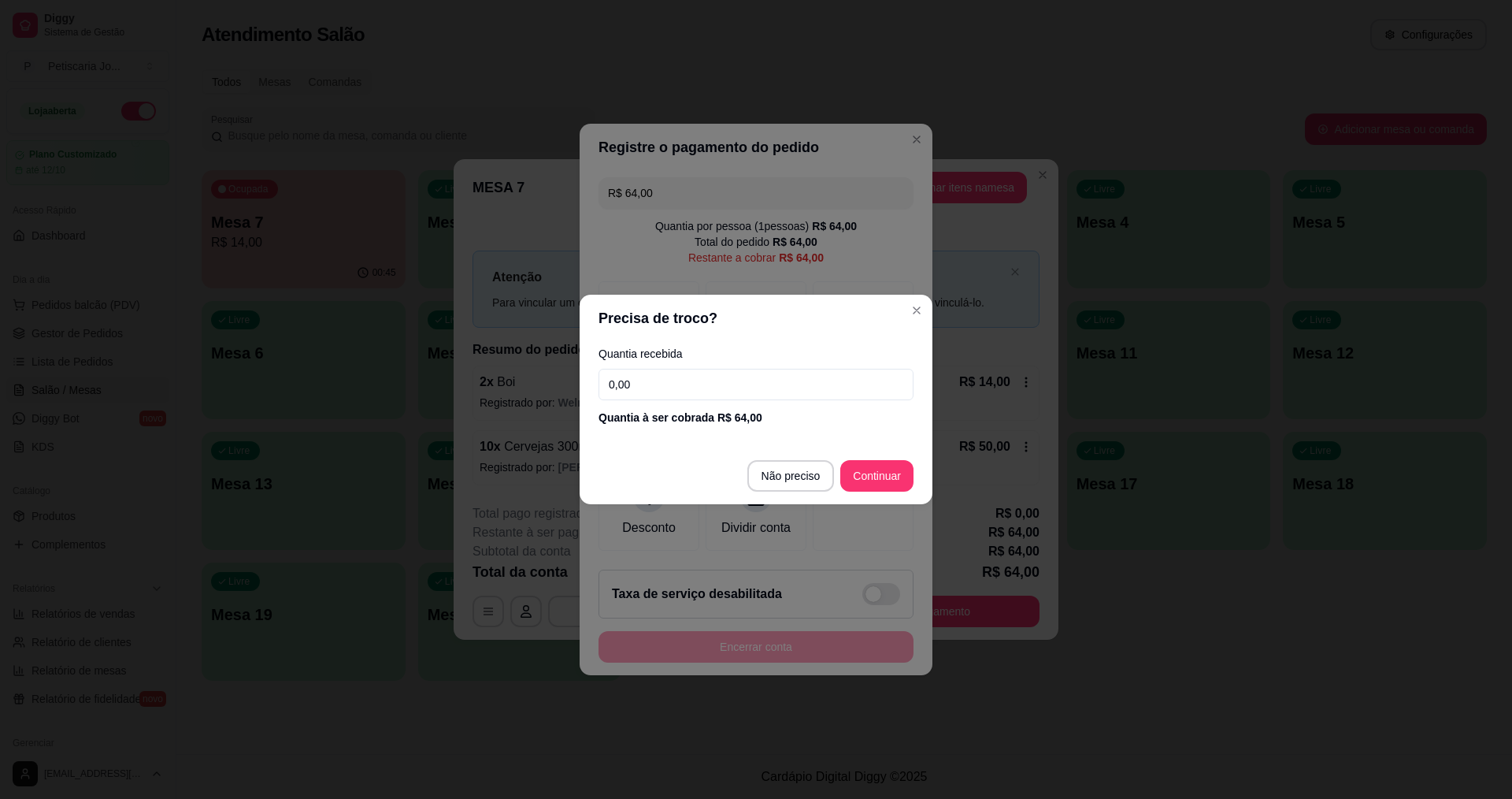
click at [669, 377] on input "0,00" at bounding box center [756, 385] width 315 height 32
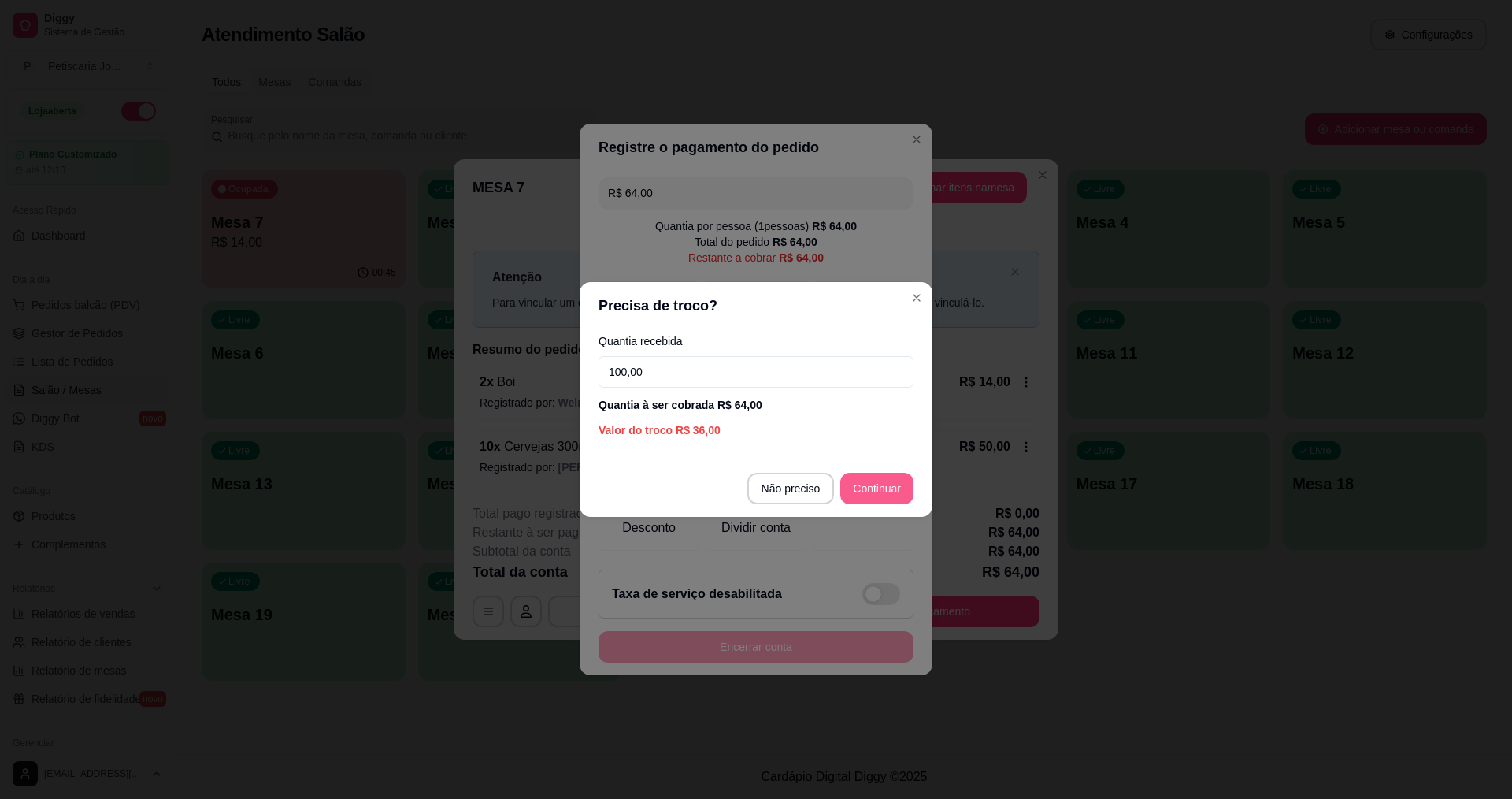
type input "100,00"
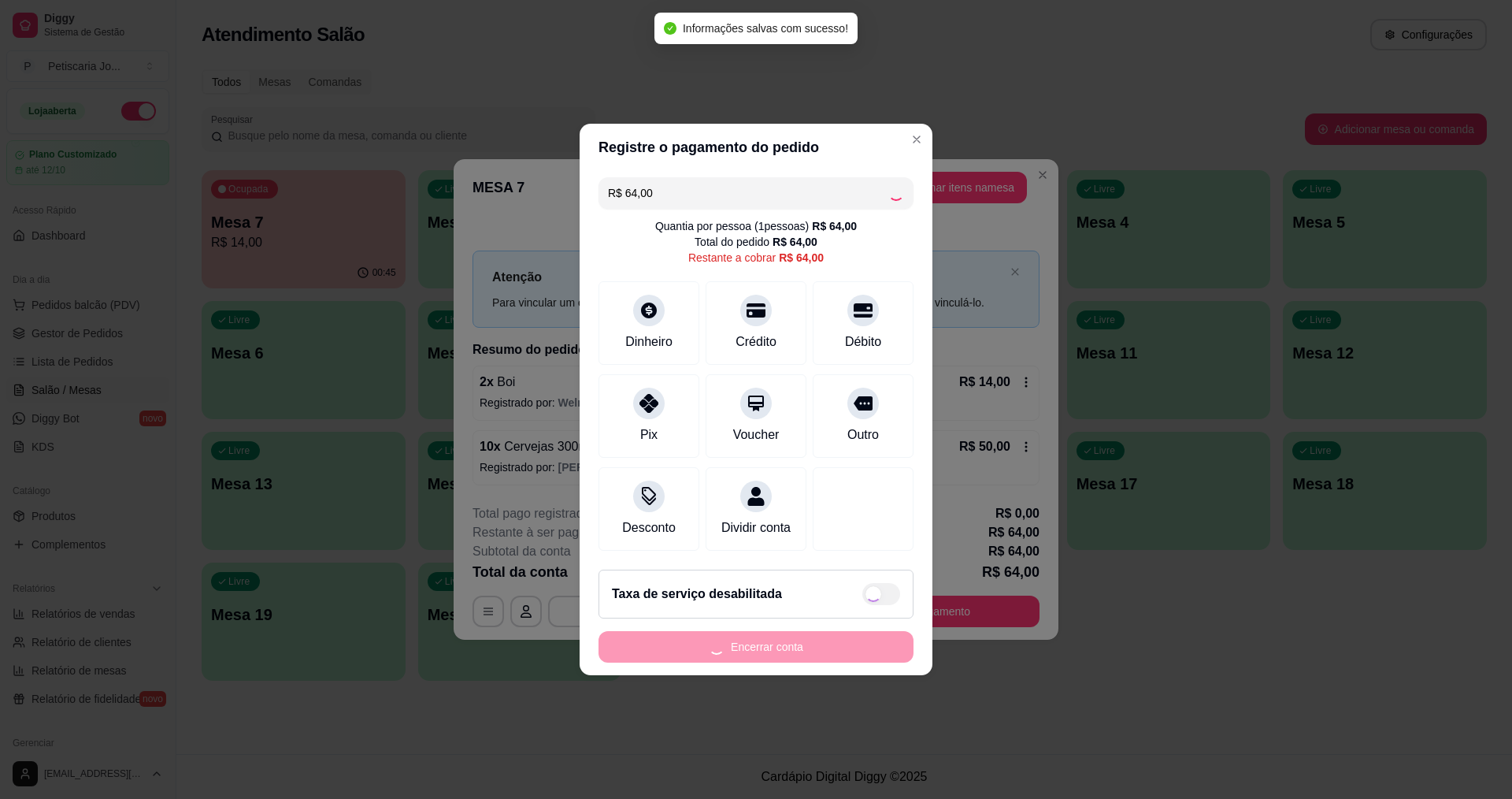
type input "R$ 0,00"
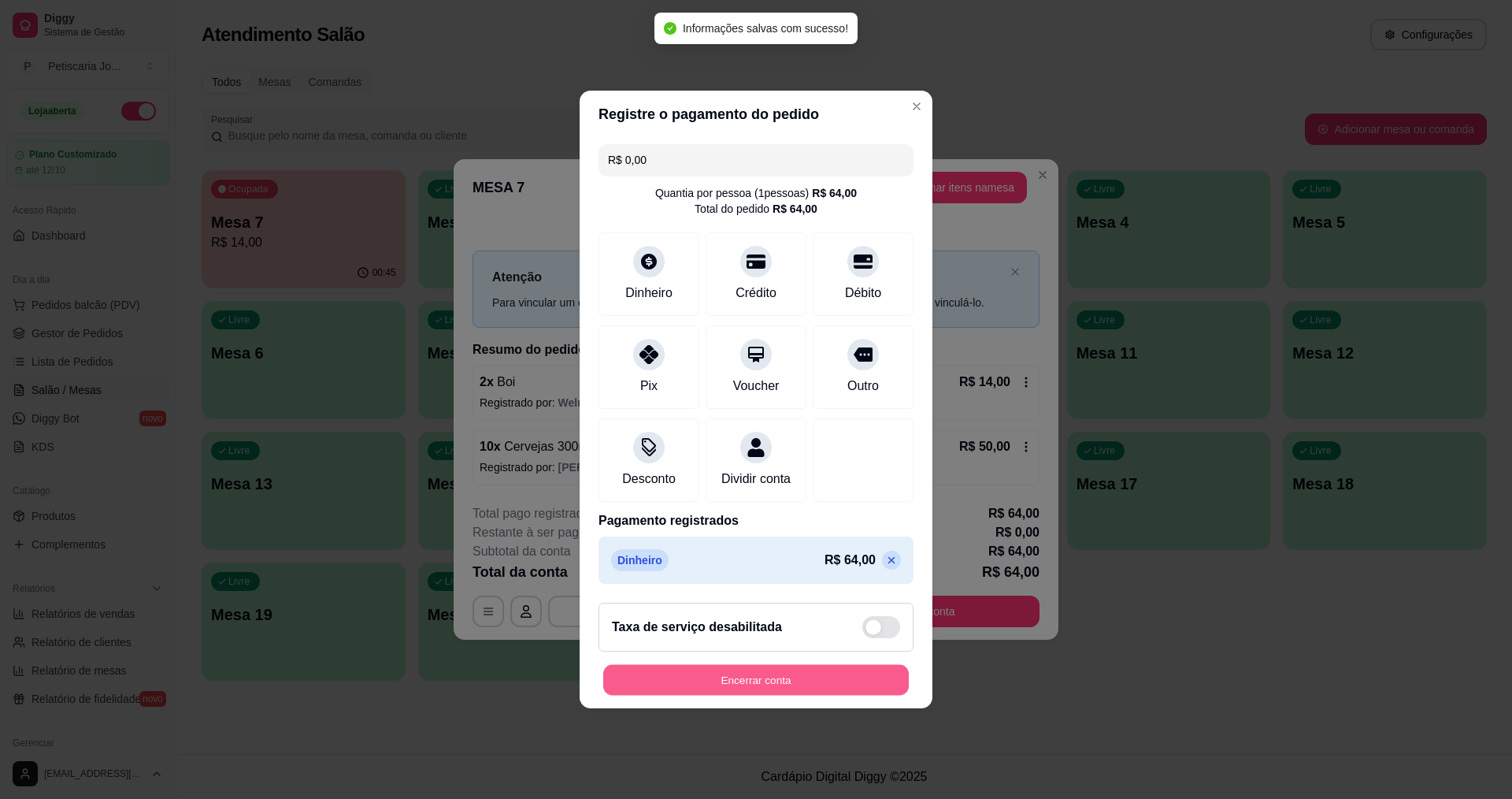
click at [862, 696] on button "Encerrar conta" at bounding box center [756, 680] width 306 height 31
